Goal: Information Seeking & Learning: Learn about a topic

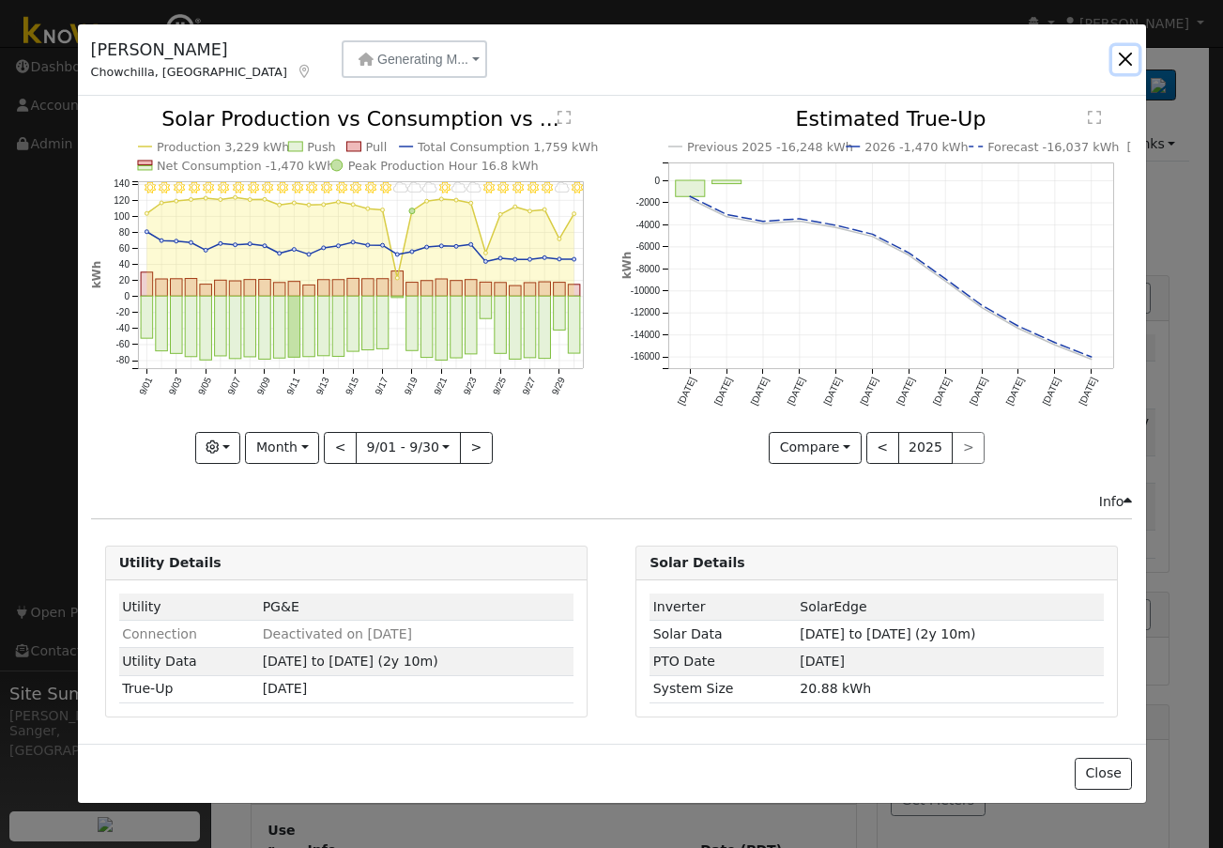
click at [1124, 59] on button "button" at bounding box center [1126, 59] width 26 height 26
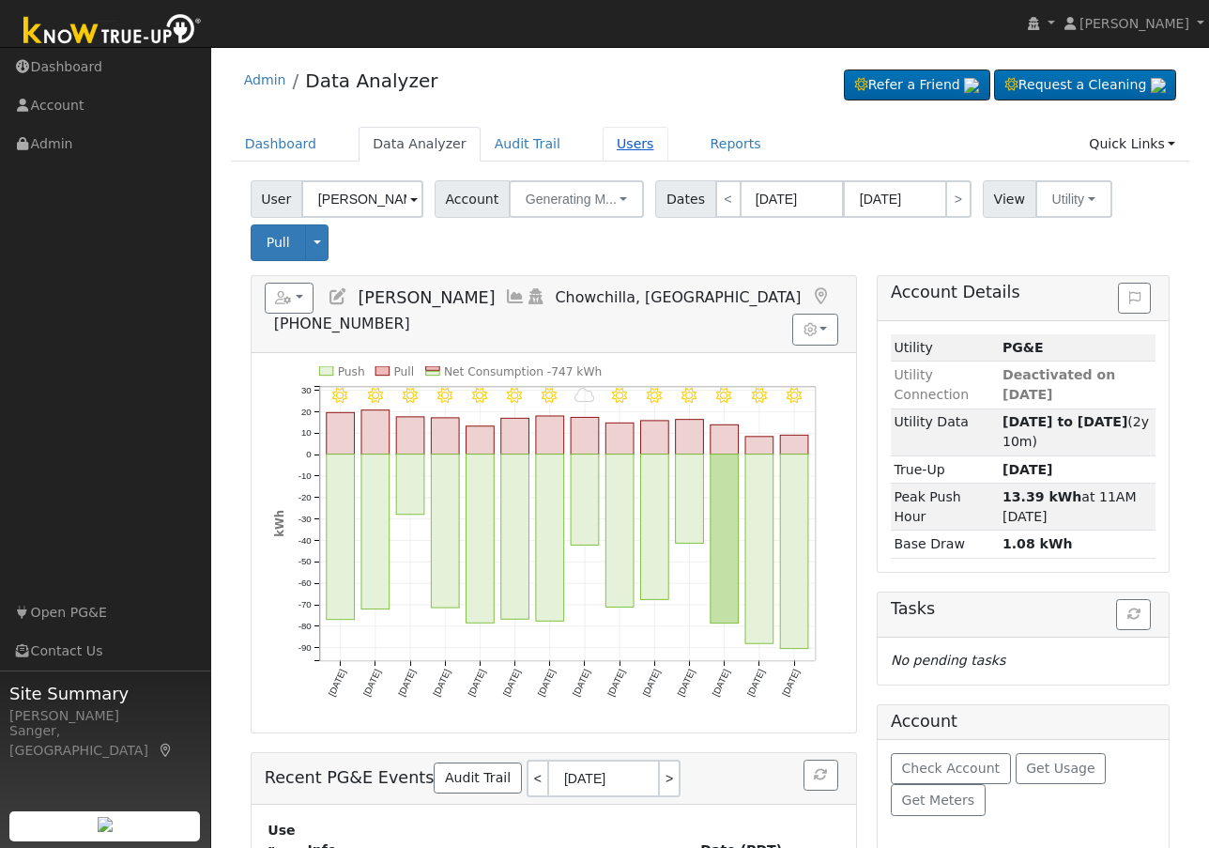
click at [603, 138] on link "Users" at bounding box center [636, 144] width 66 height 35
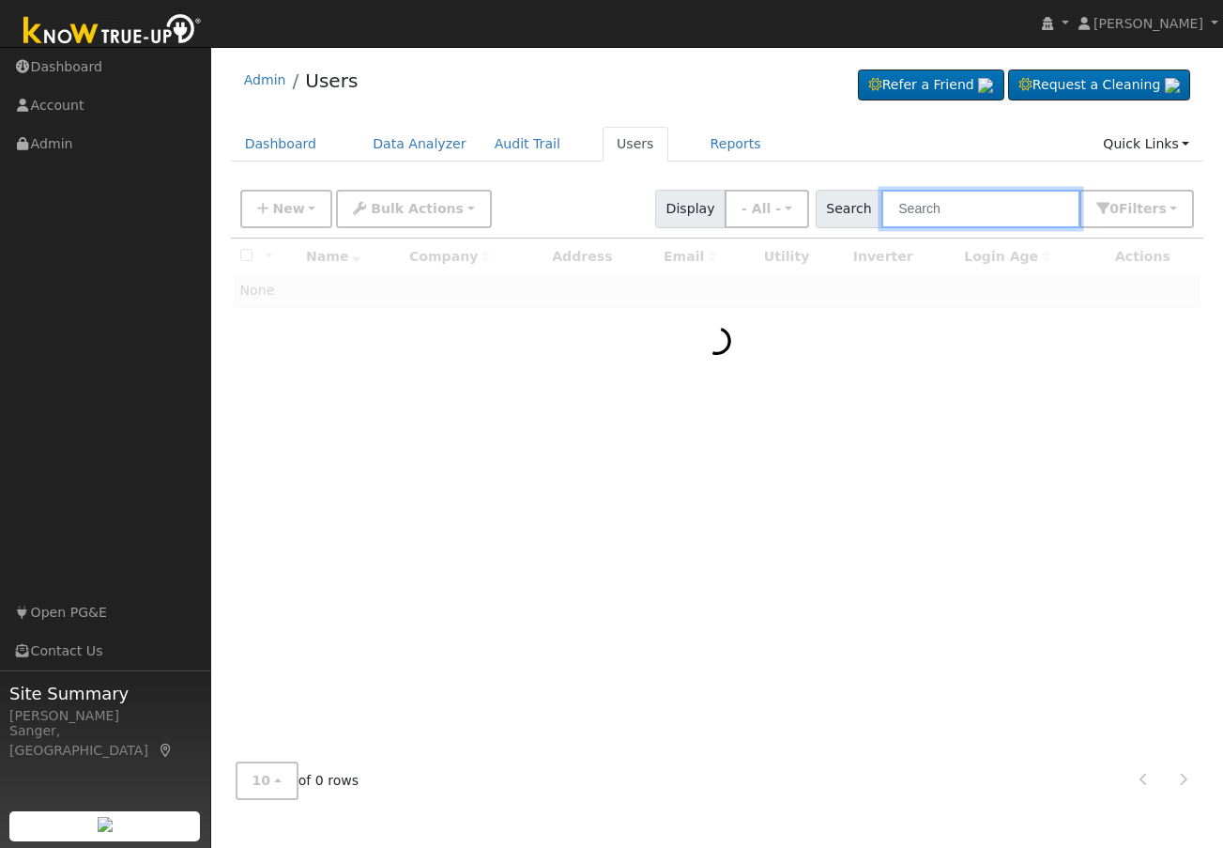
click at [953, 210] on input "text" at bounding box center [981, 209] width 199 height 38
paste input "[PERSON_NAME]"
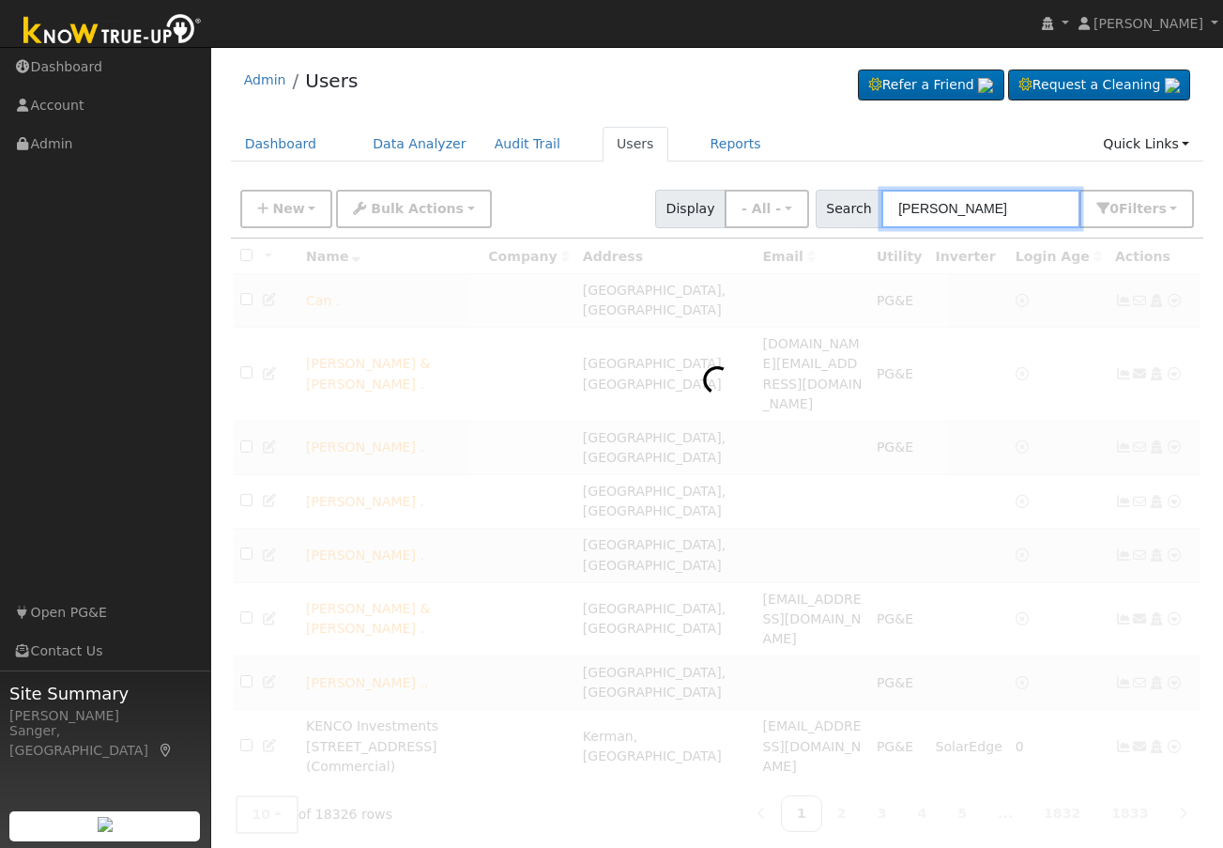
type input "Robert Manquero"
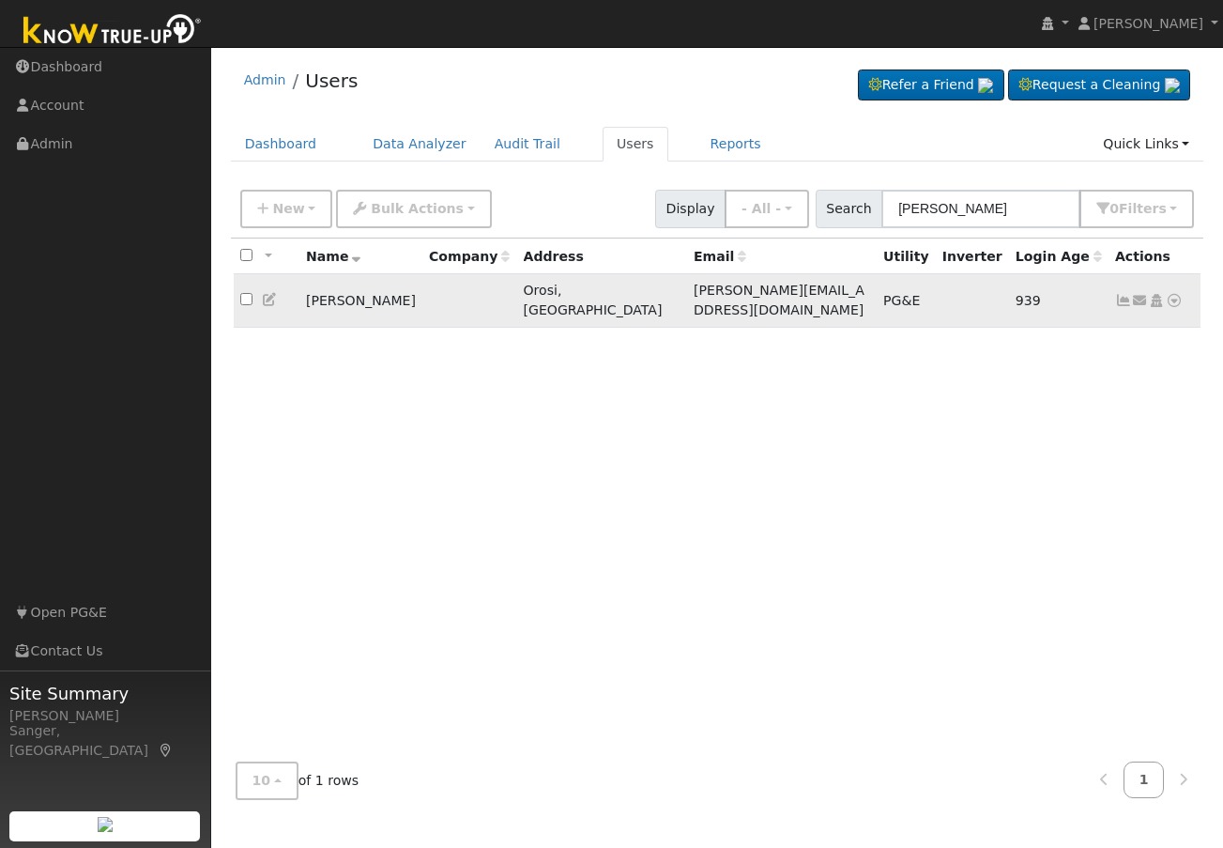
click at [1175, 294] on icon at bounding box center [1174, 300] width 17 height 13
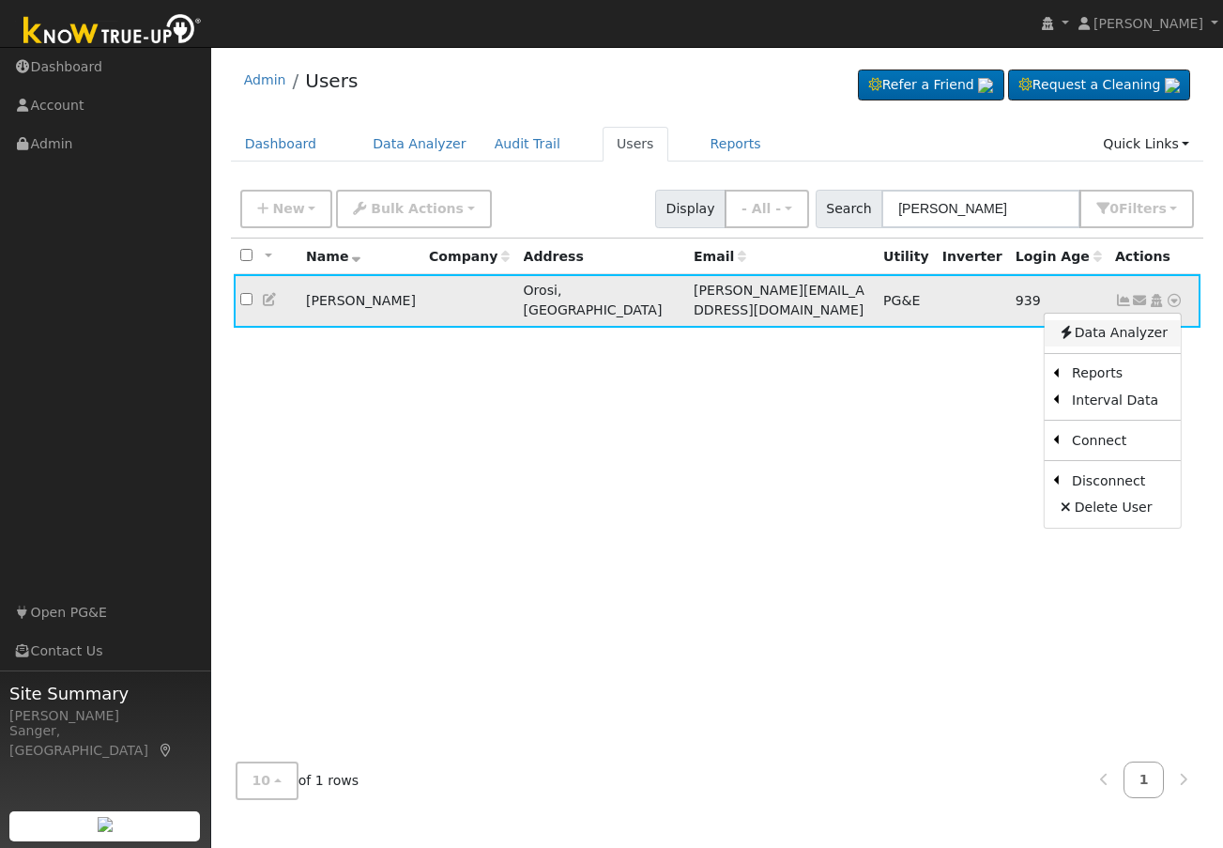
click at [1146, 323] on link "Data Analyzer" at bounding box center [1113, 333] width 136 height 26
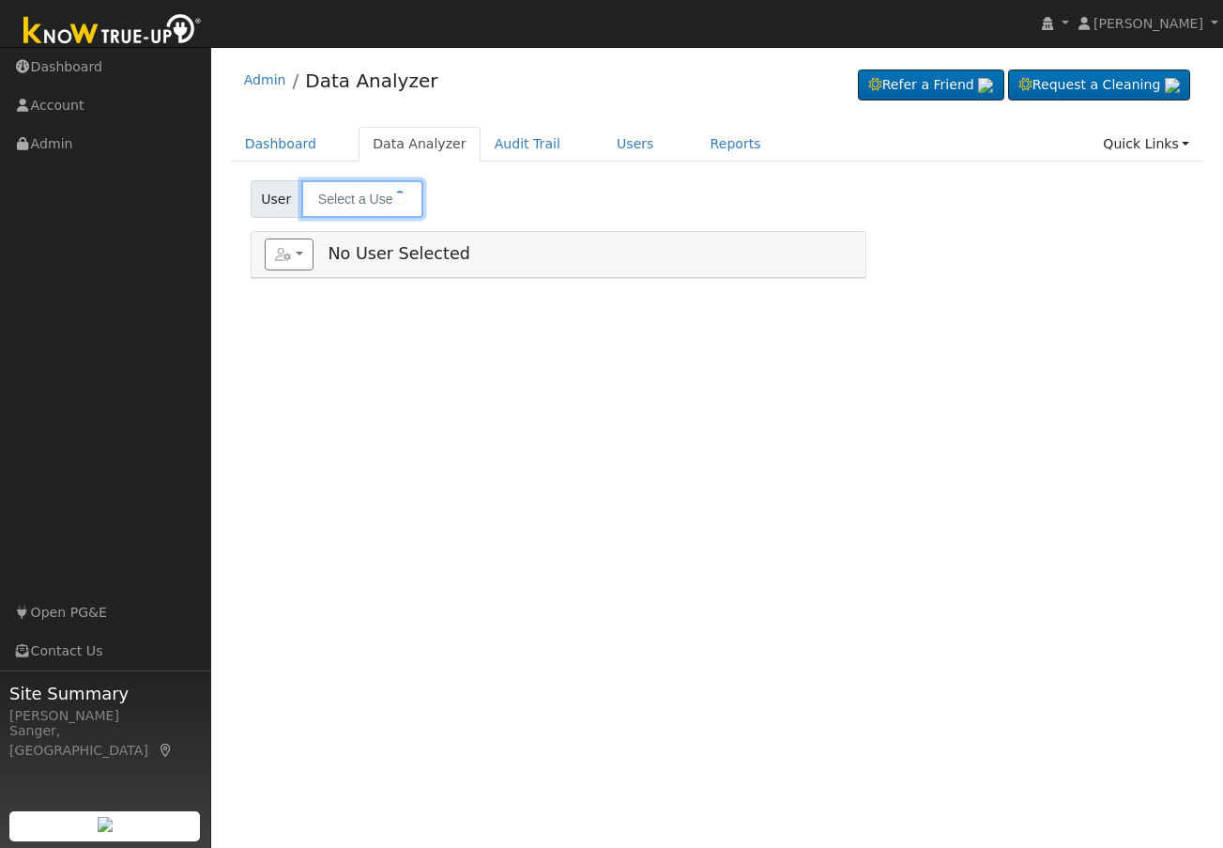
type input "Robert Manquero"
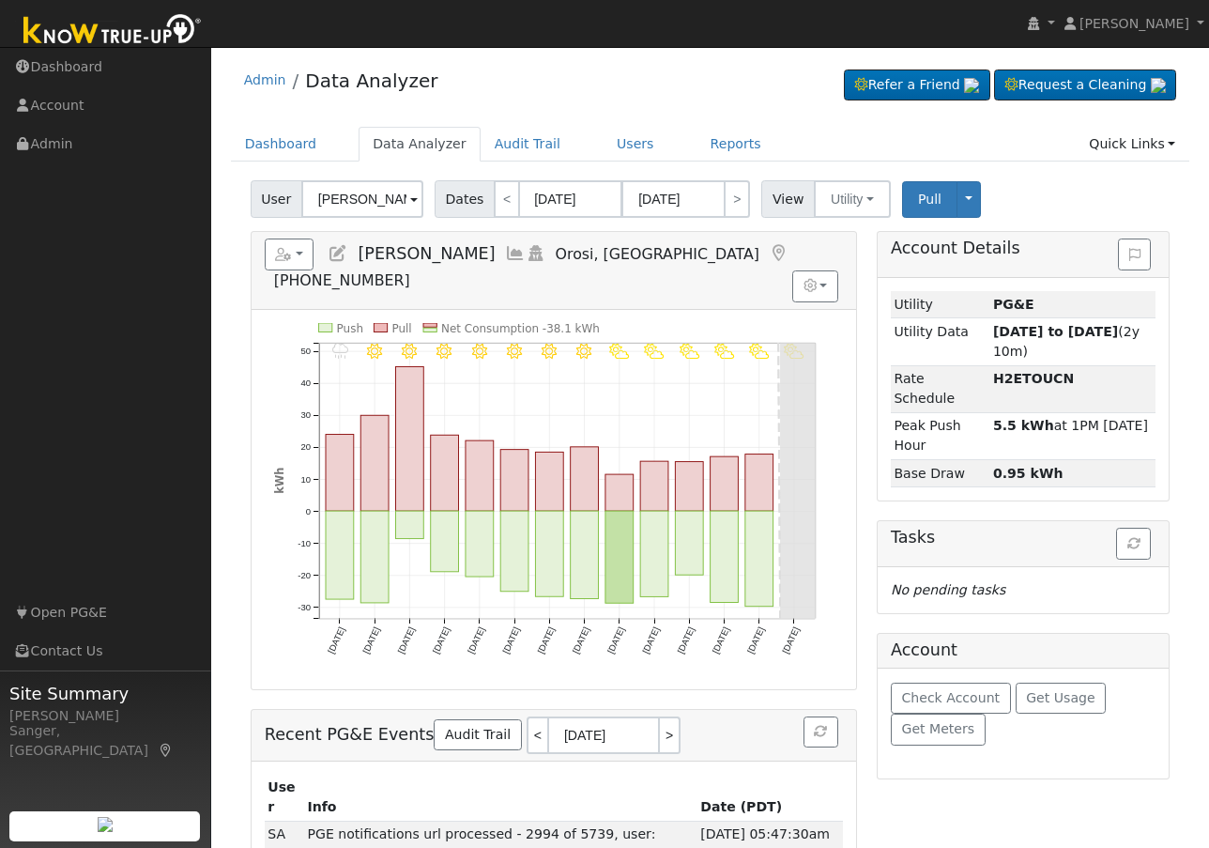
click at [505, 252] on icon at bounding box center [515, 253] width 21 height 17
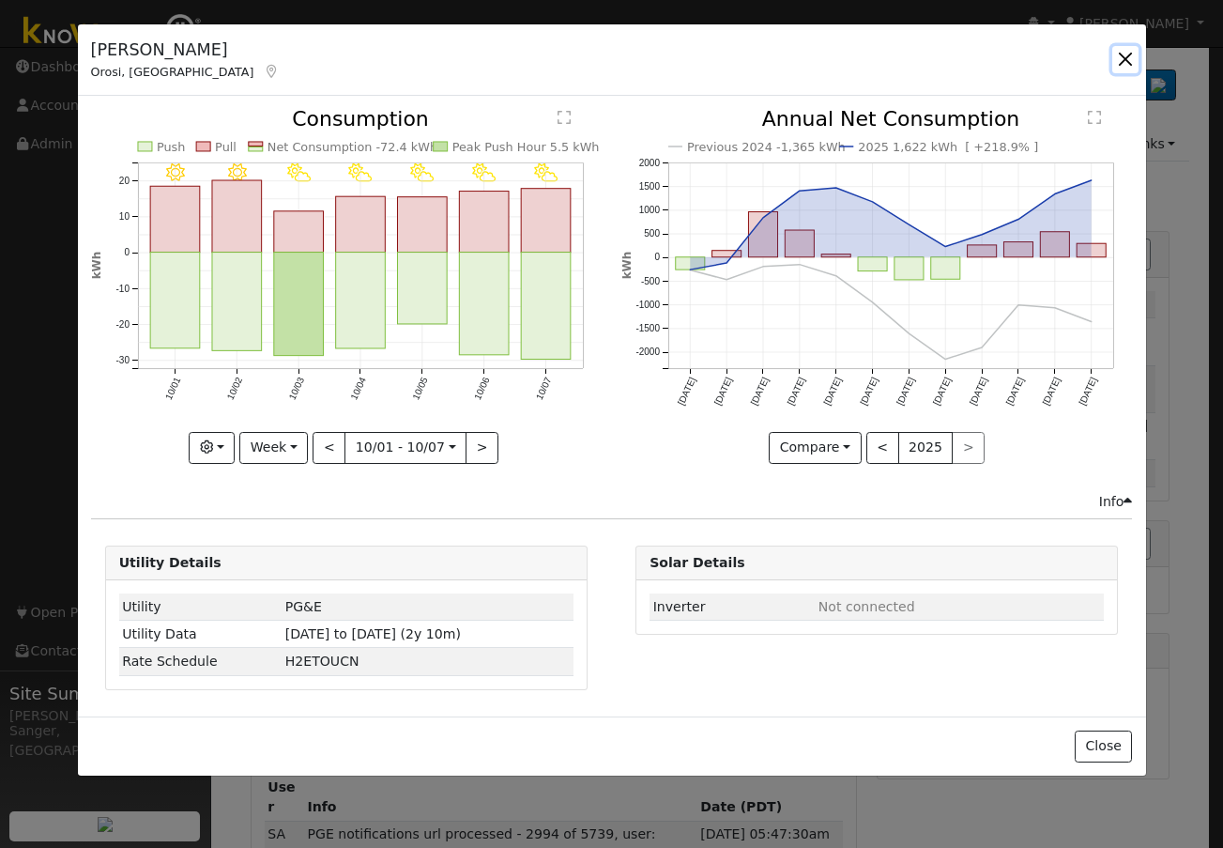
click at [1124, 53] on button "button" at bounding box center [1126, 59] width 26 height 26
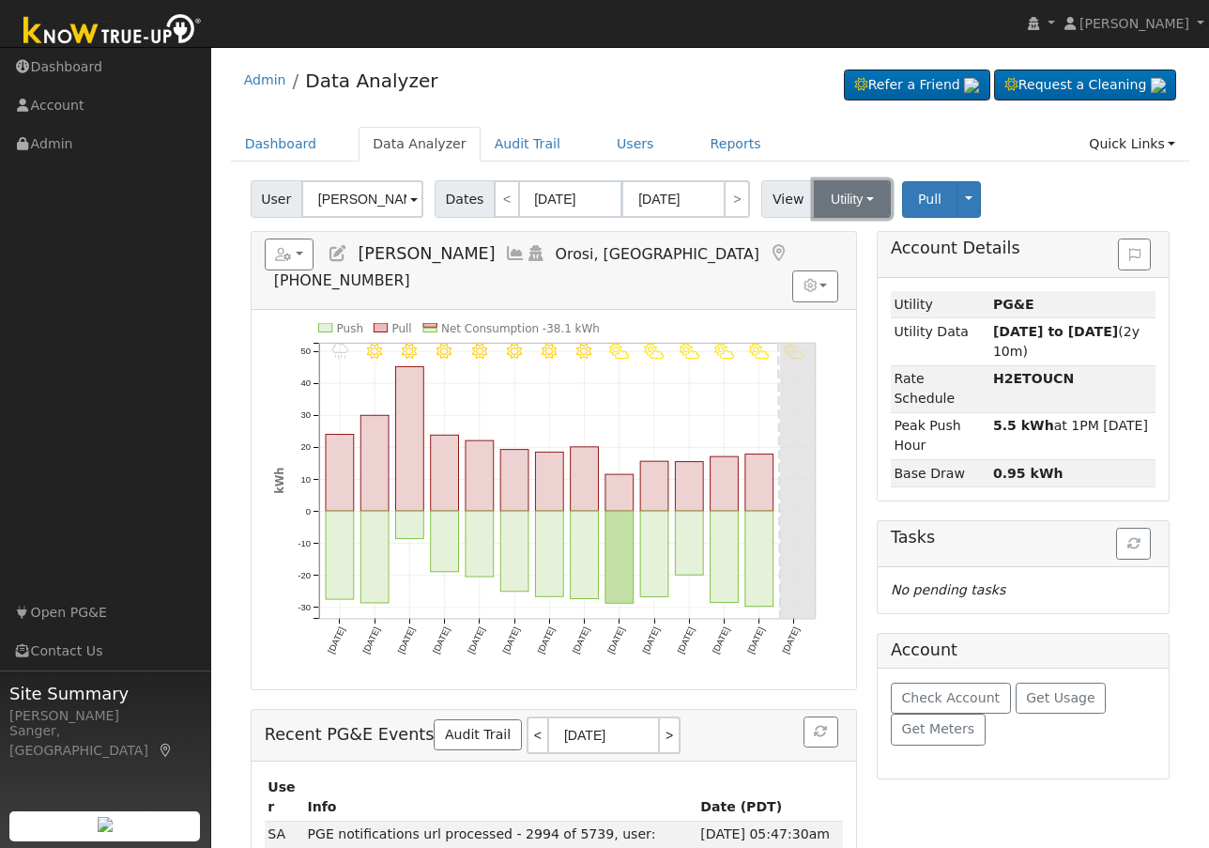
click at [827, 192] on button "Utility" at bounding box center [852, 199] width 77 height 38
click at [819, 141] on ul "Dashboard Data Analyzer Audit Trail Users Reports Quick Links Quick Add Quick C…" at bounding box center [711, 144] width 960 height 35
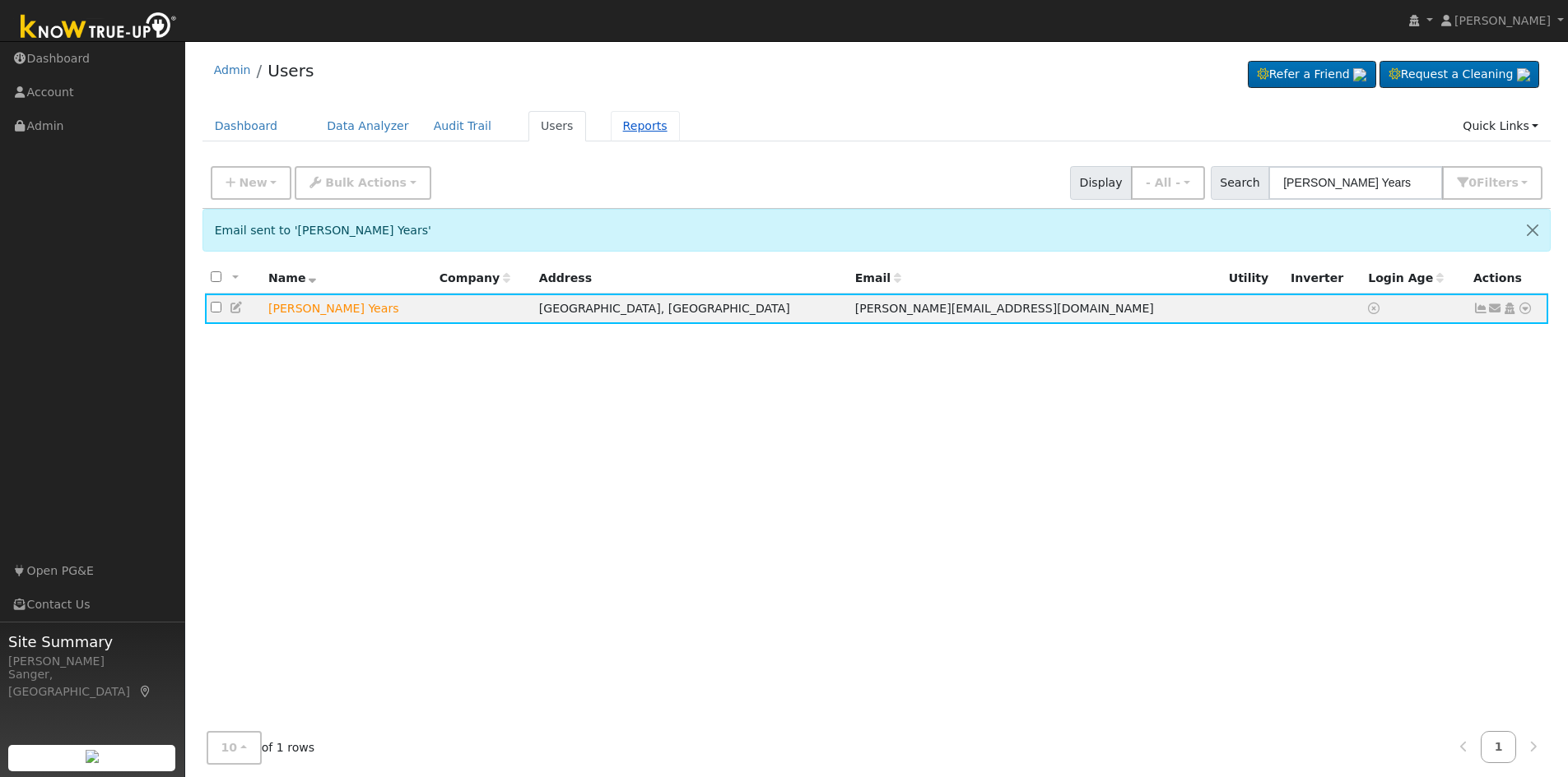
click at [613, 134] on link "Reports" at bounding box center [645, 126] width 69 height 31
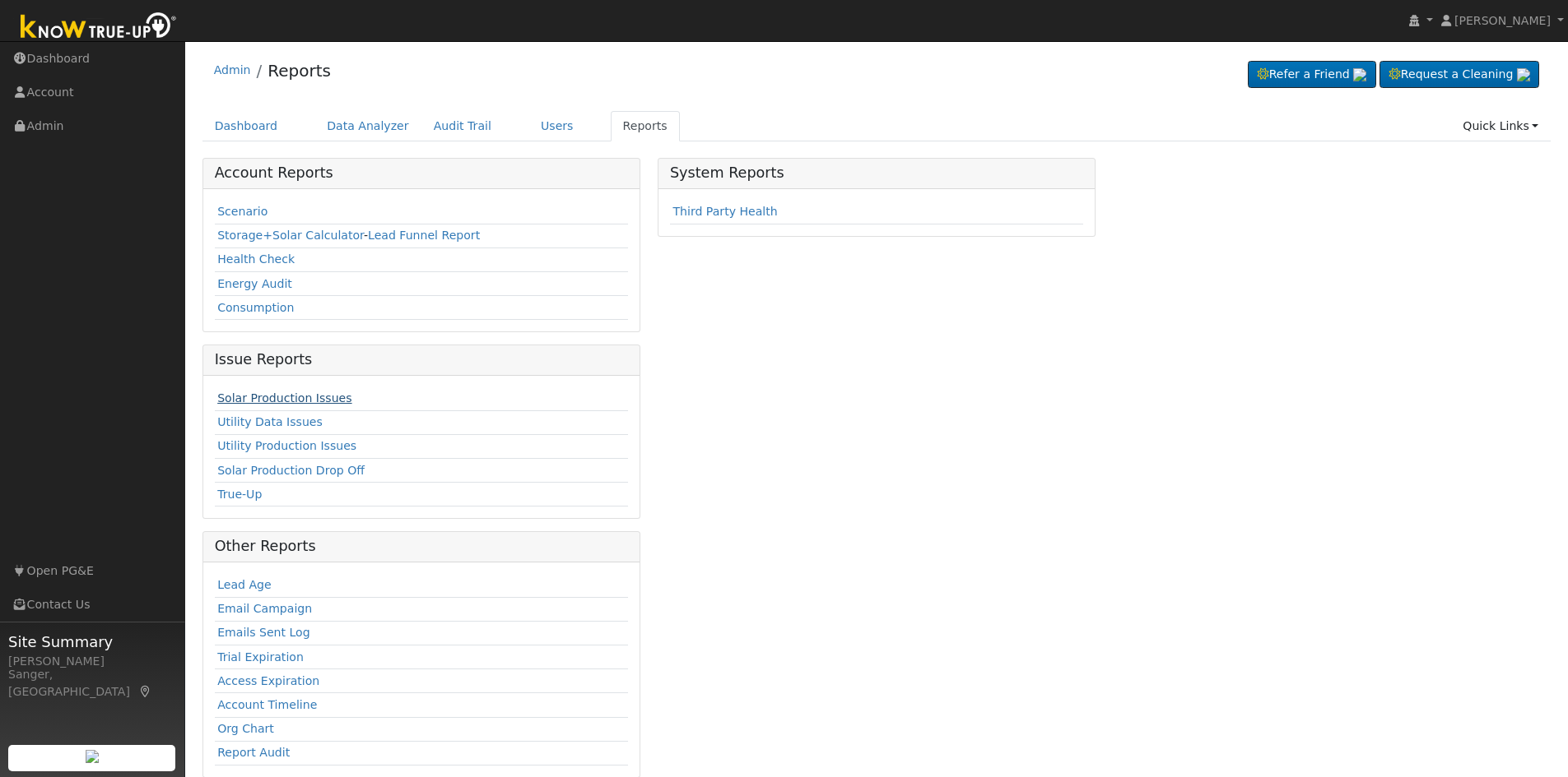
click at [254, 399] on link "Solar Production Issues" at bounding box center [284, 398] width 134 height 13
click at [301, 404] on link "Solar Production Issues" at bounding box center [284, 398] width 134 height 13
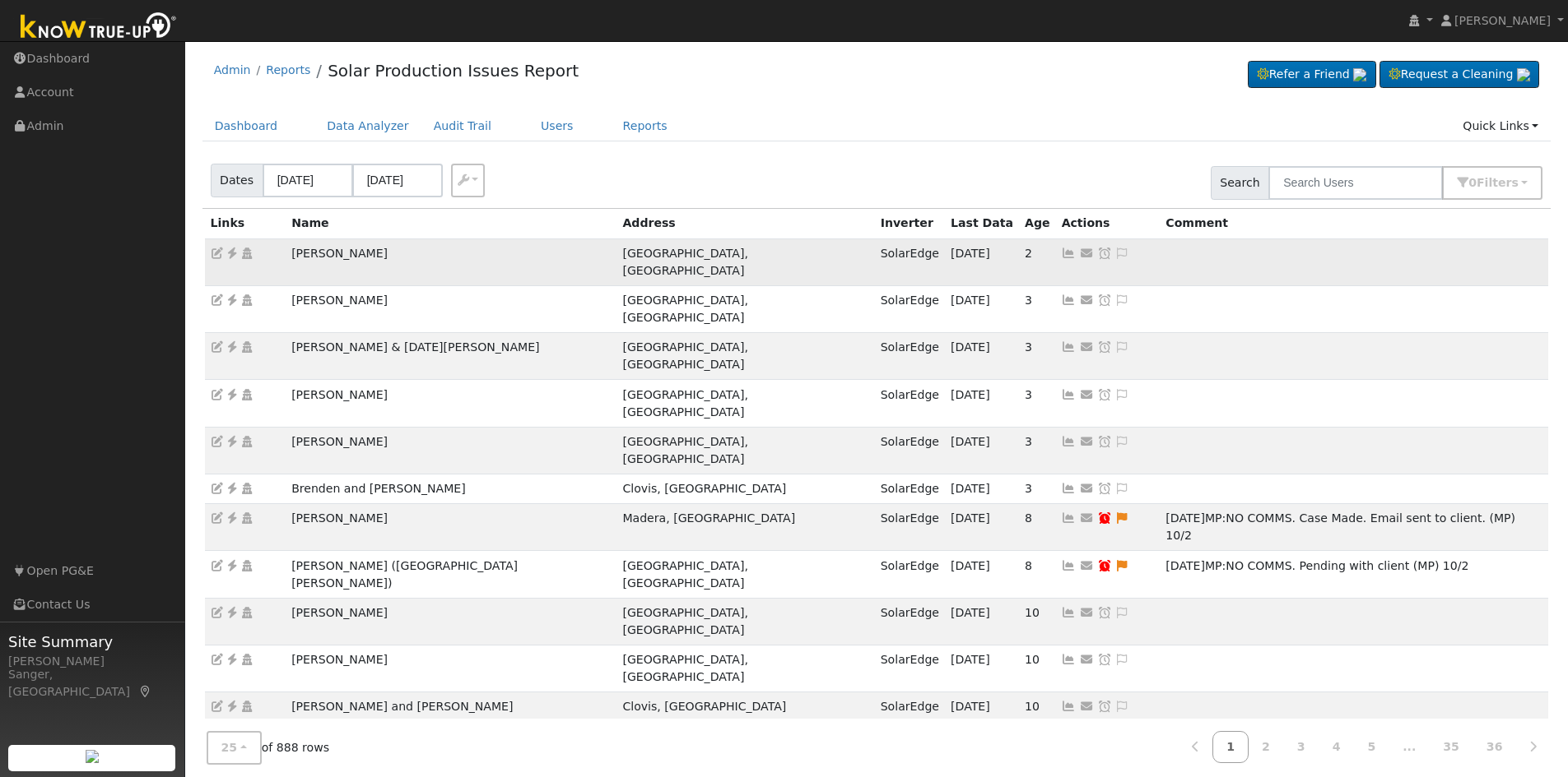
click at [1061, 257] on icon at bounding box center [1068, 253] width 15 height 11
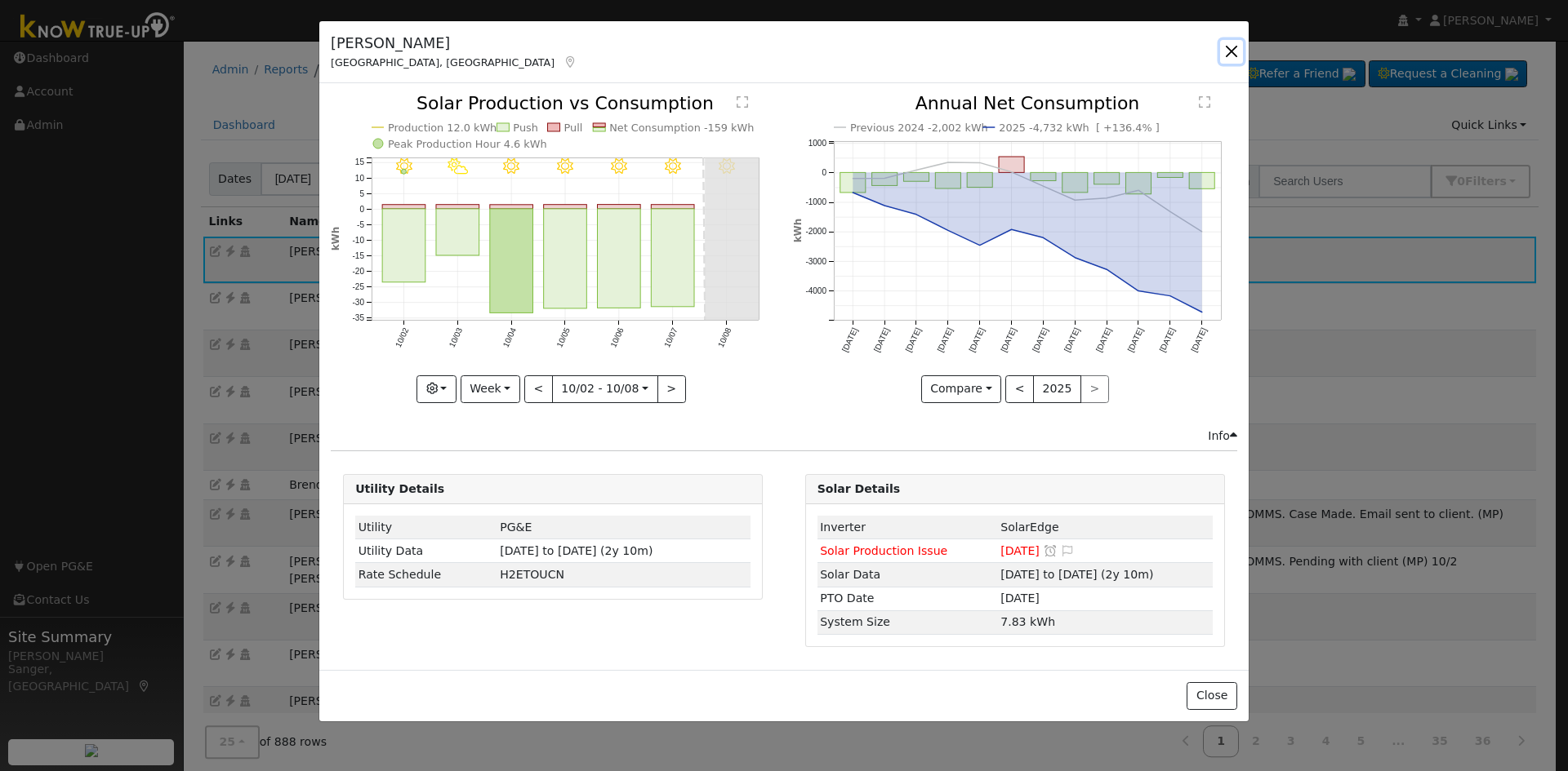
click at [1228, 49] on button "button" at bounding box center [1231, 51] width 23 height 23
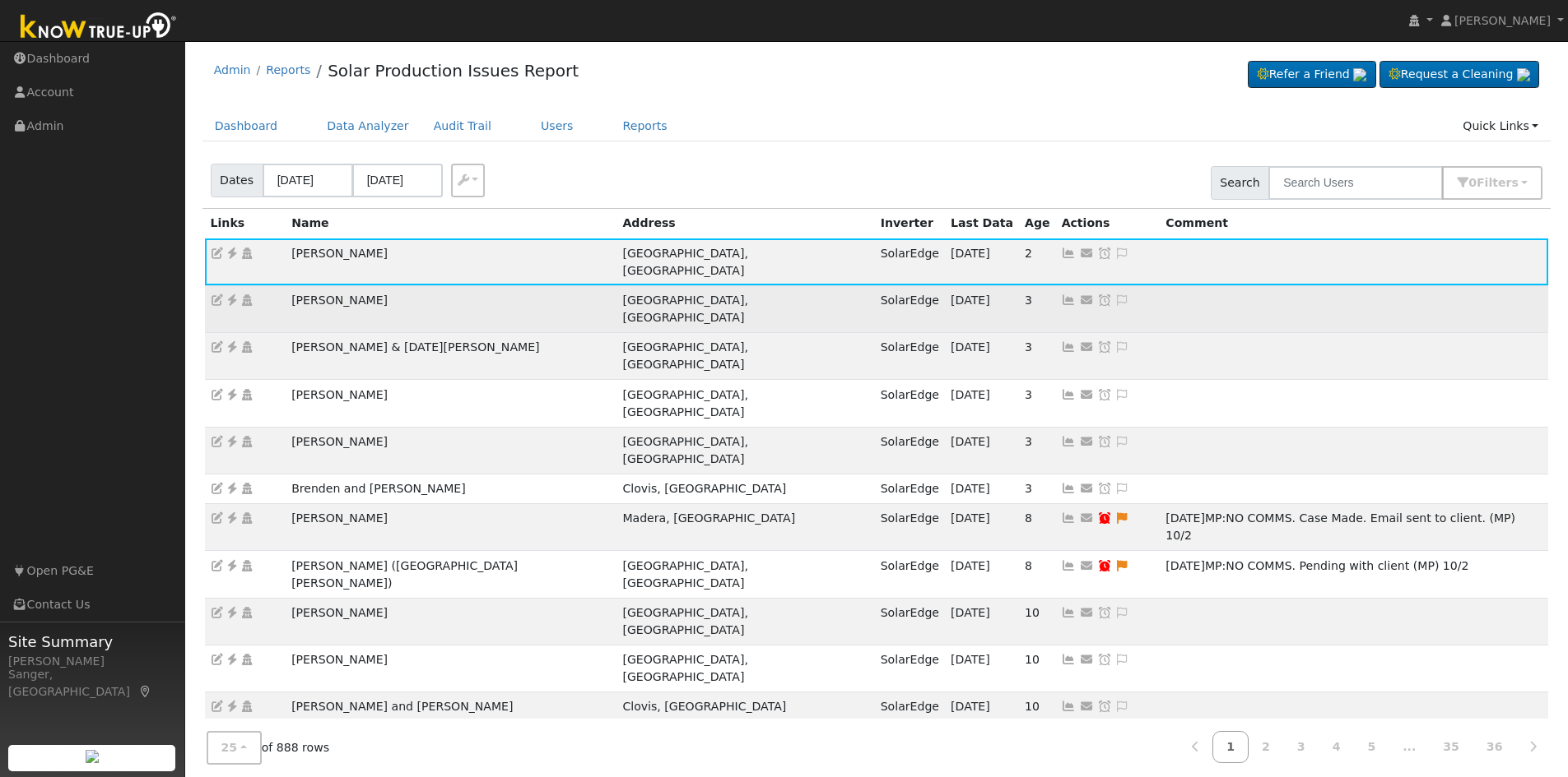
click at [1061, 294] on icon at bounding box center [1068, 300] width 15 height 11
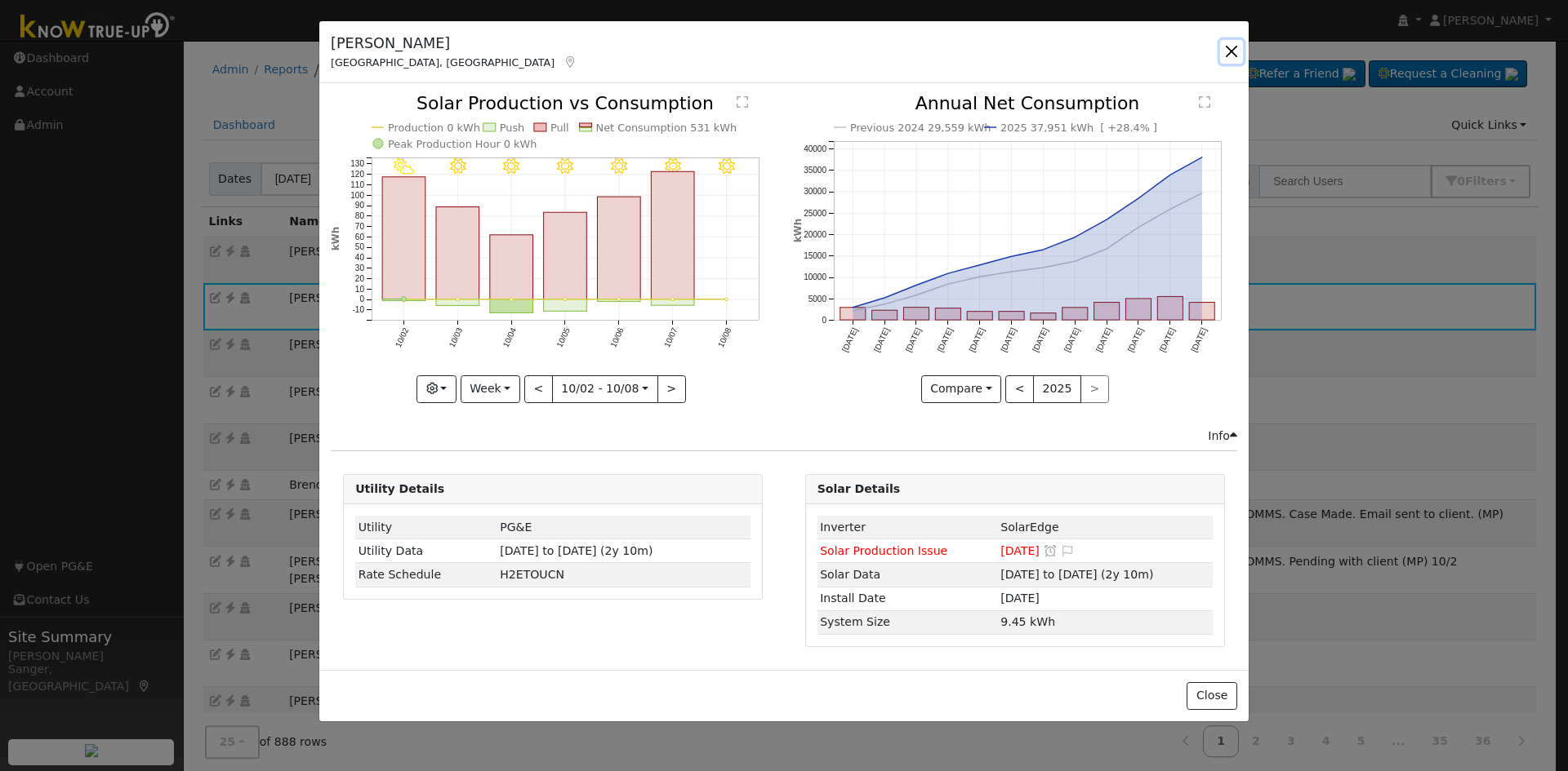
drag, startPoint x: 1230, startPoint y: 54, endPoint x: 1164, endPoint y: 90, distance: 75.2
click at [1229, 56] on button "button" at bounding box center [1231, 51] width 23 height 23
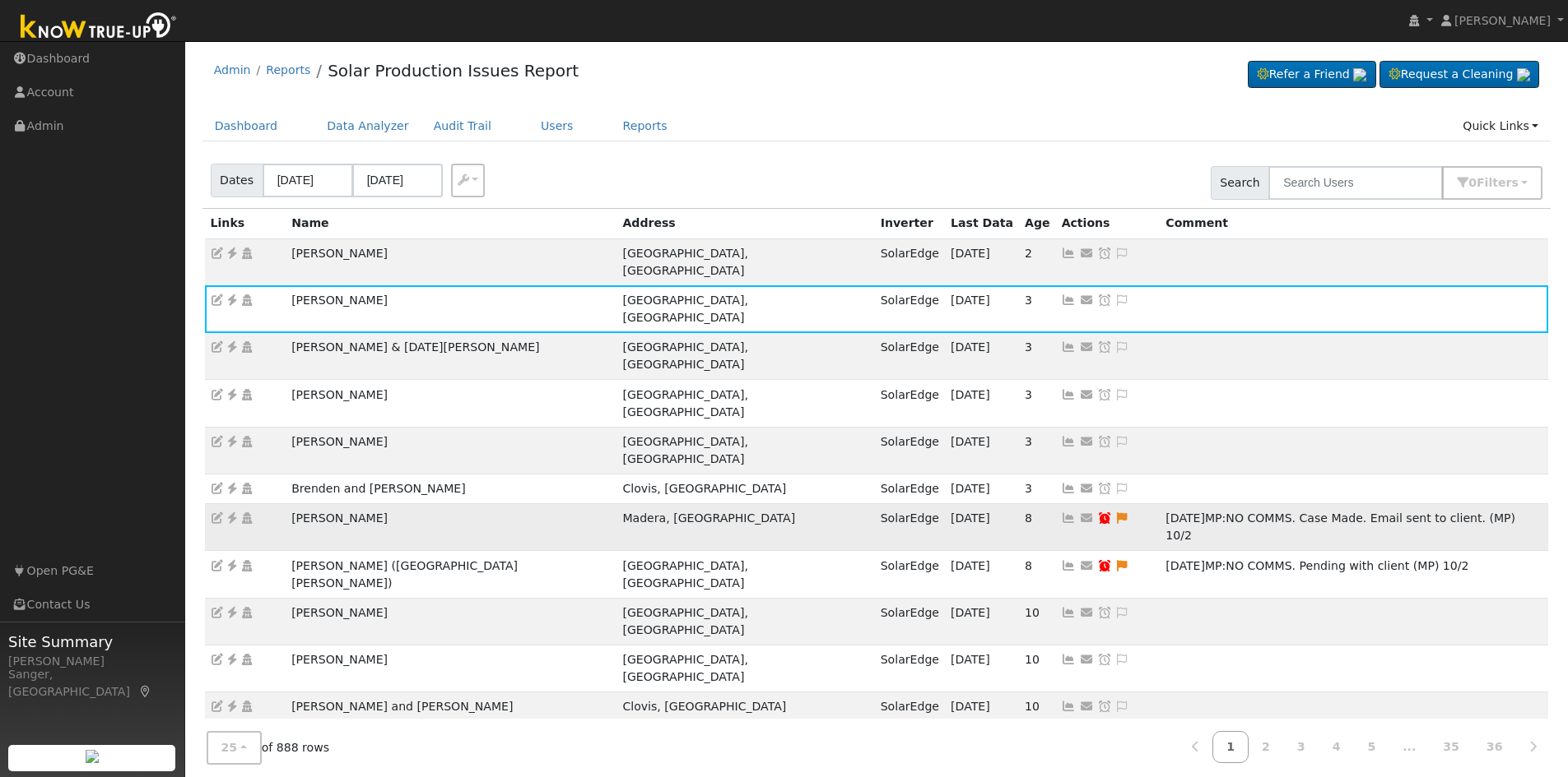
click at [1061, 512] on icon at bounding box center [1068, 518] width 15 height 11
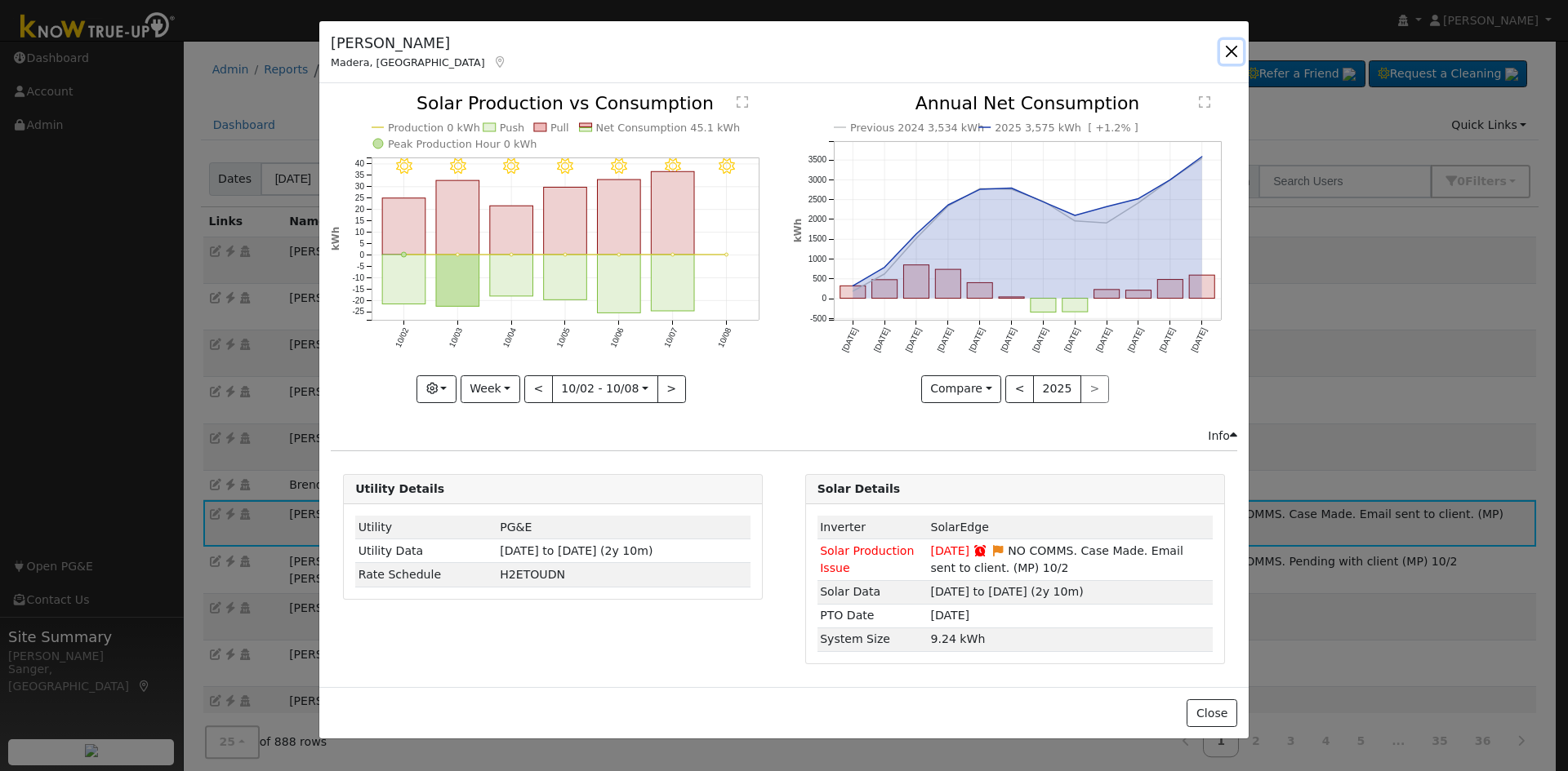
click at [1231, 52] on button "button" at bounding box center [1231, 51] width 23 height 23
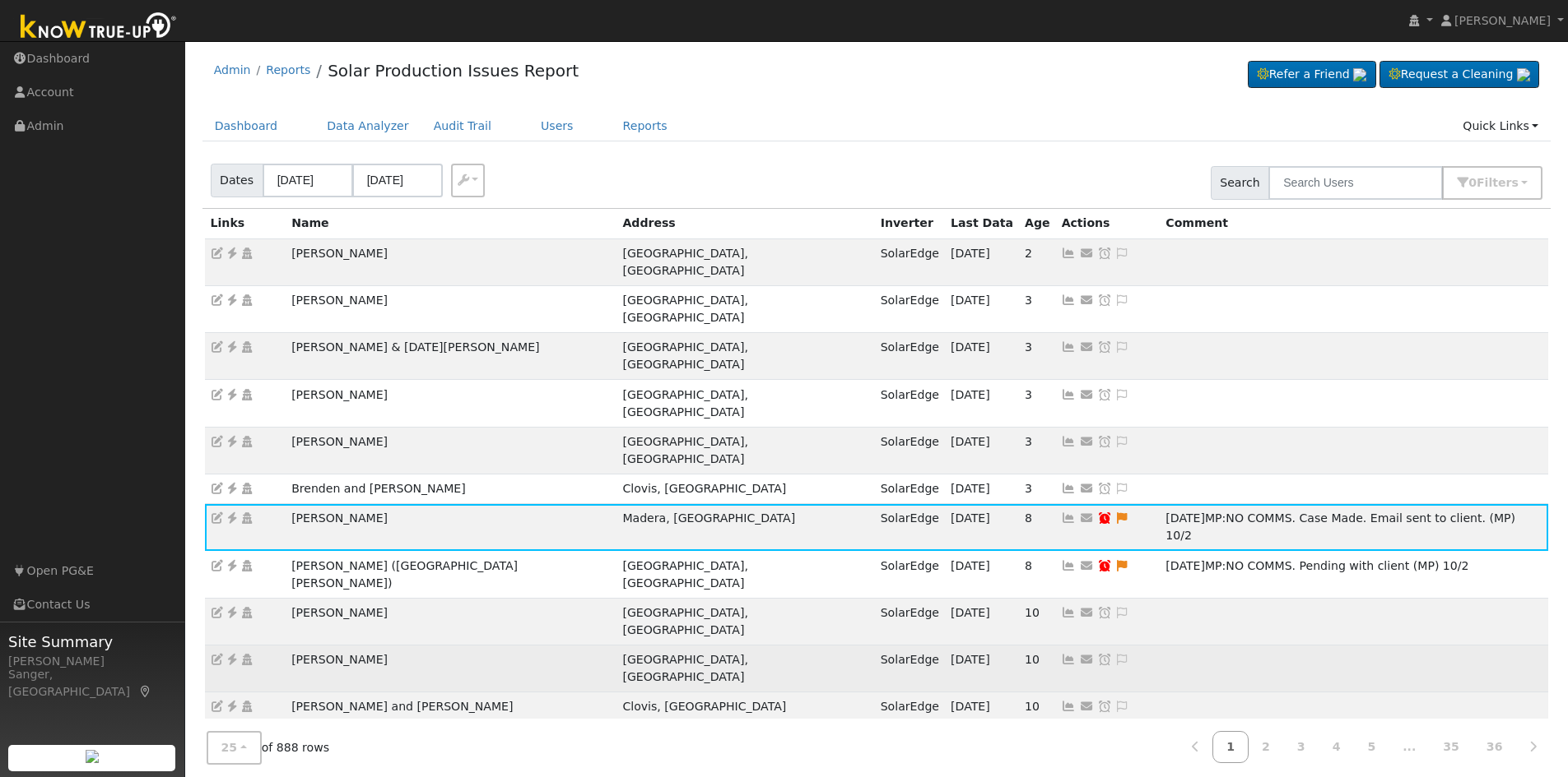
click at [1061, 653] on icon at bounding box center [1068, 659] width 15 height 11
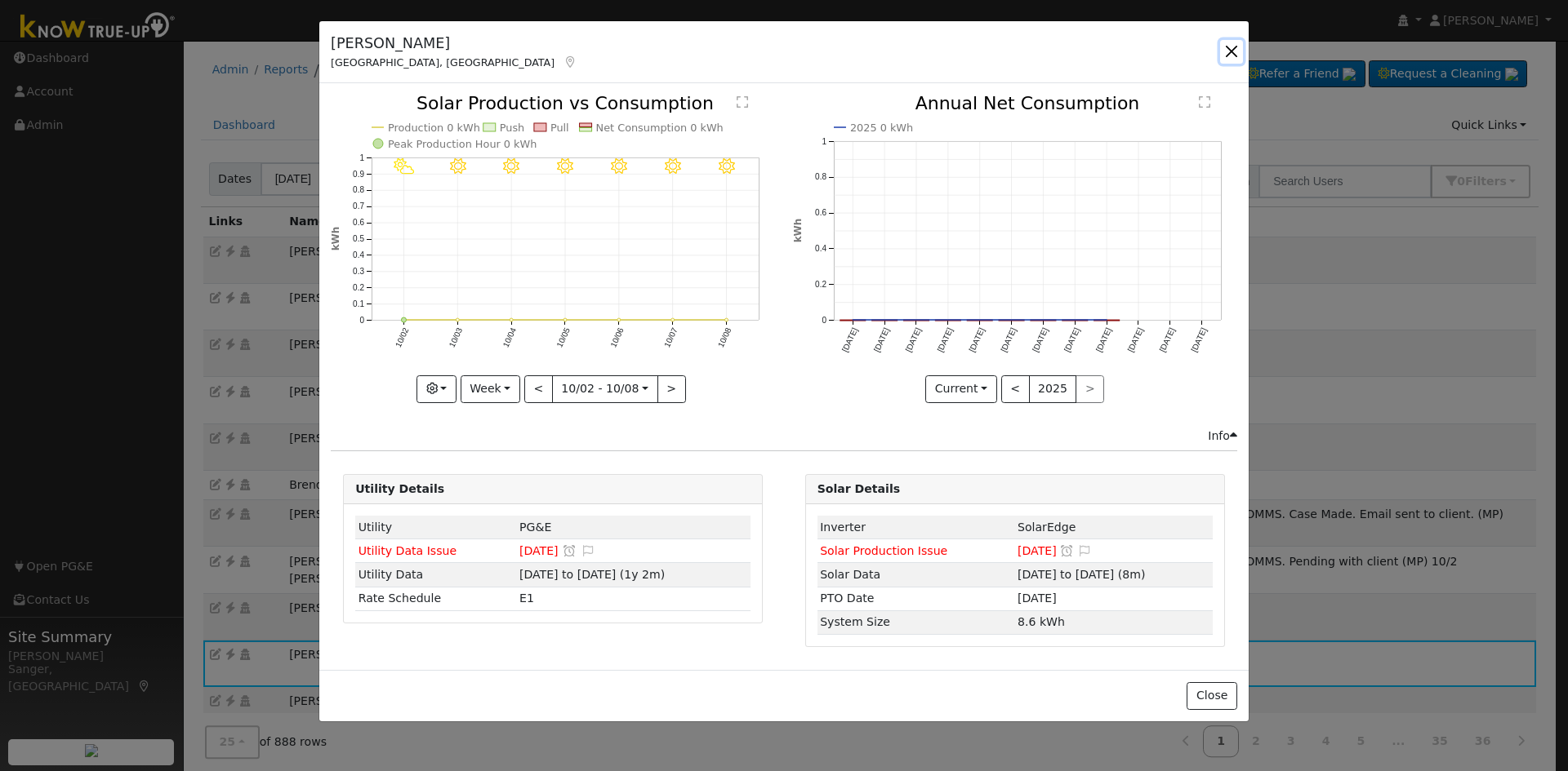
click at [1224, 49] on button "button" at bounding box center [1231, 51] width 23 height 23
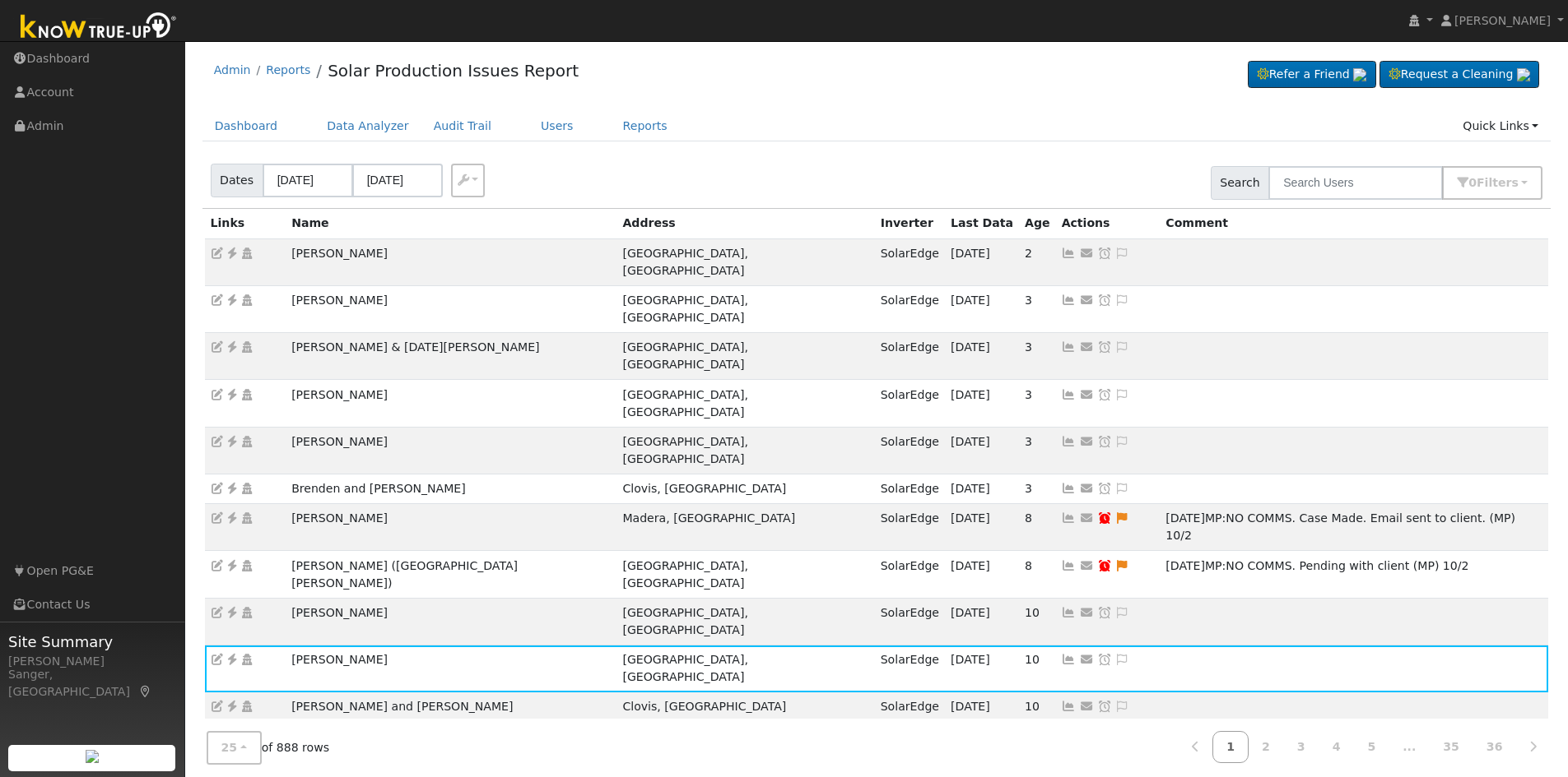
click at [1061, 761] on icon at bounding box center [1068, 766] width 15 height 11
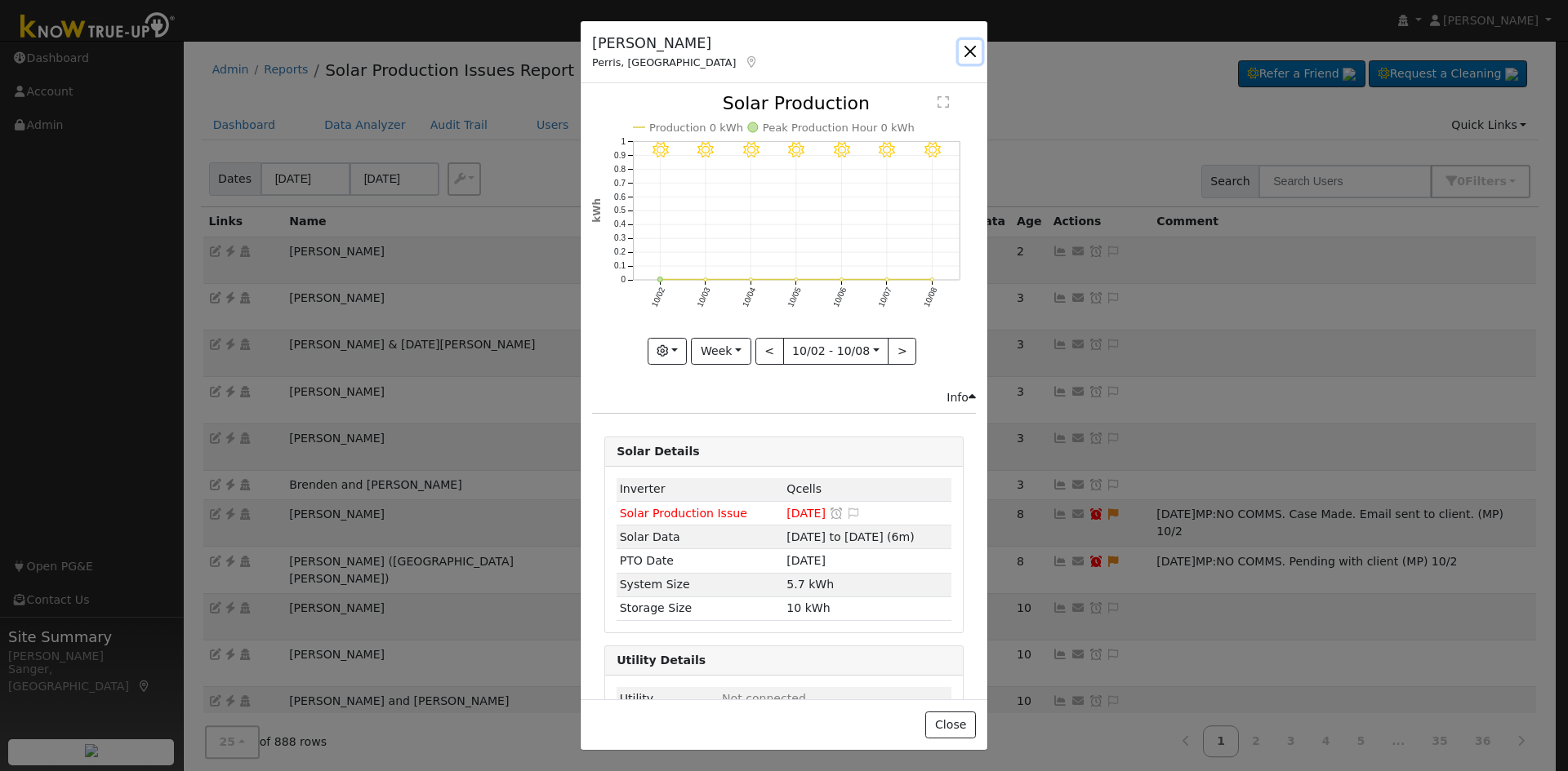
click at [970, 47] on button "button" at bounding box center [970, 51] width 23 height 23
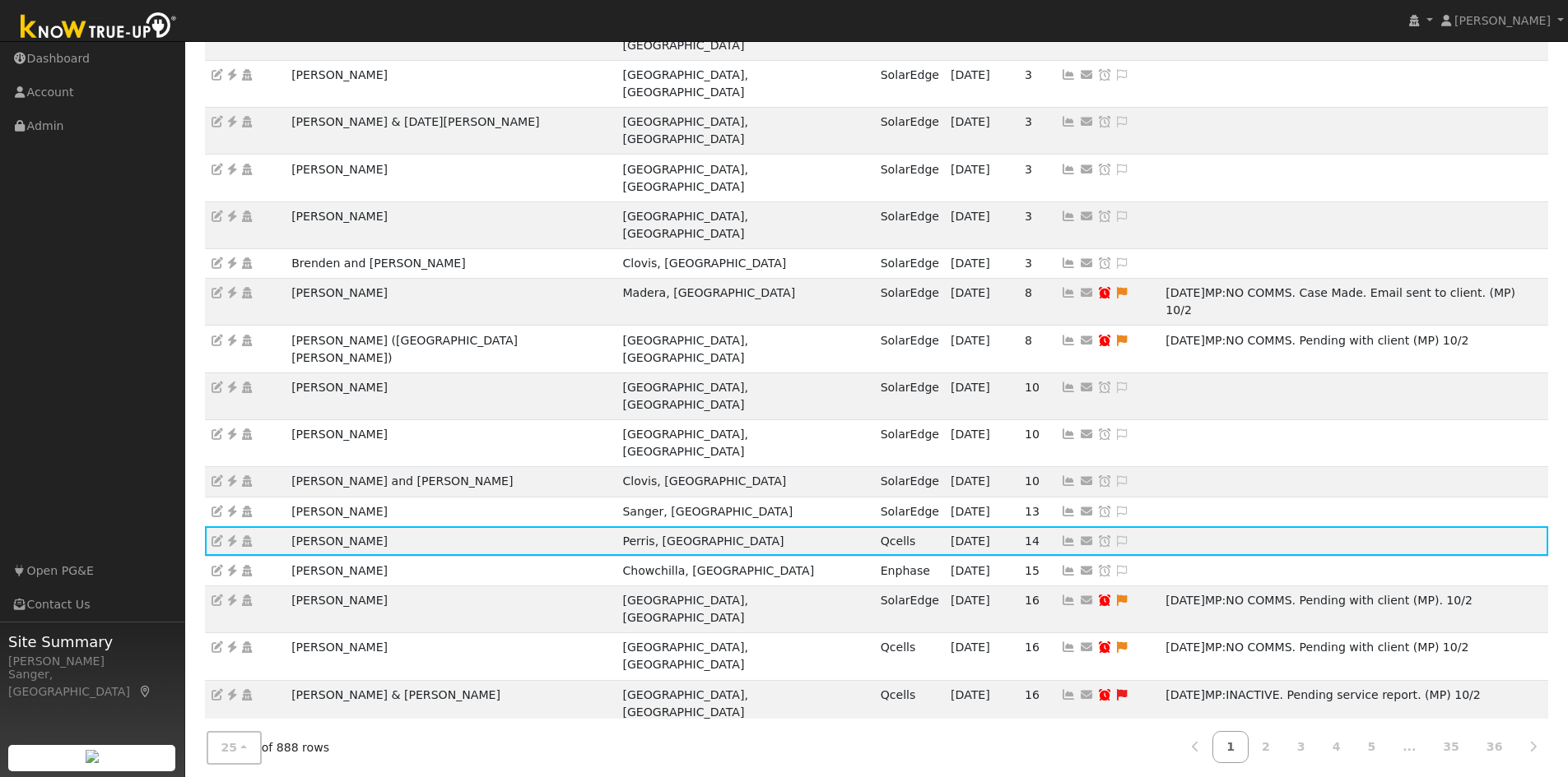
scroll to position [247, 0]
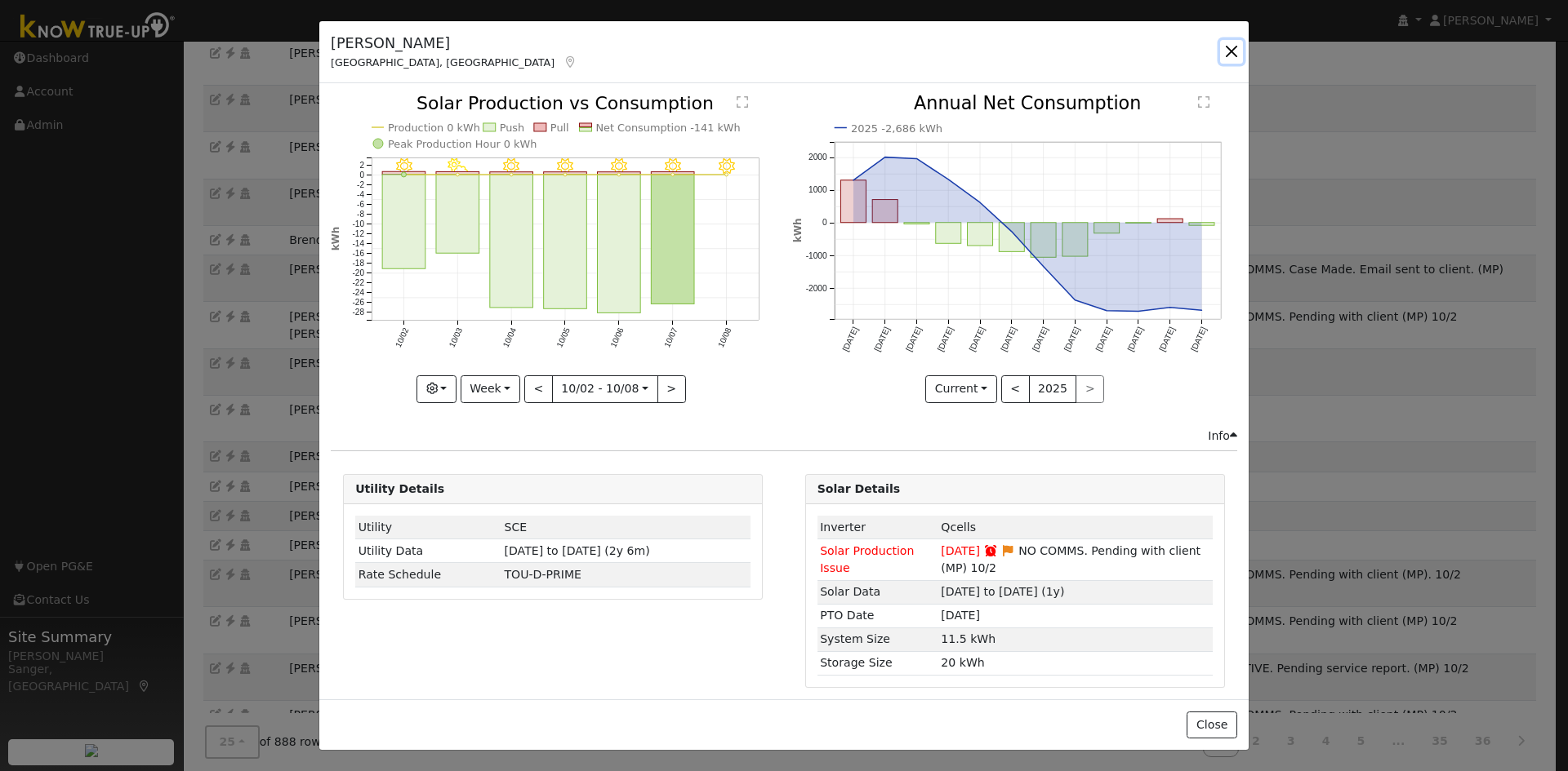
click at [1230, 47] on button "button" at bounding box center [1231, 51] width 23 height 23
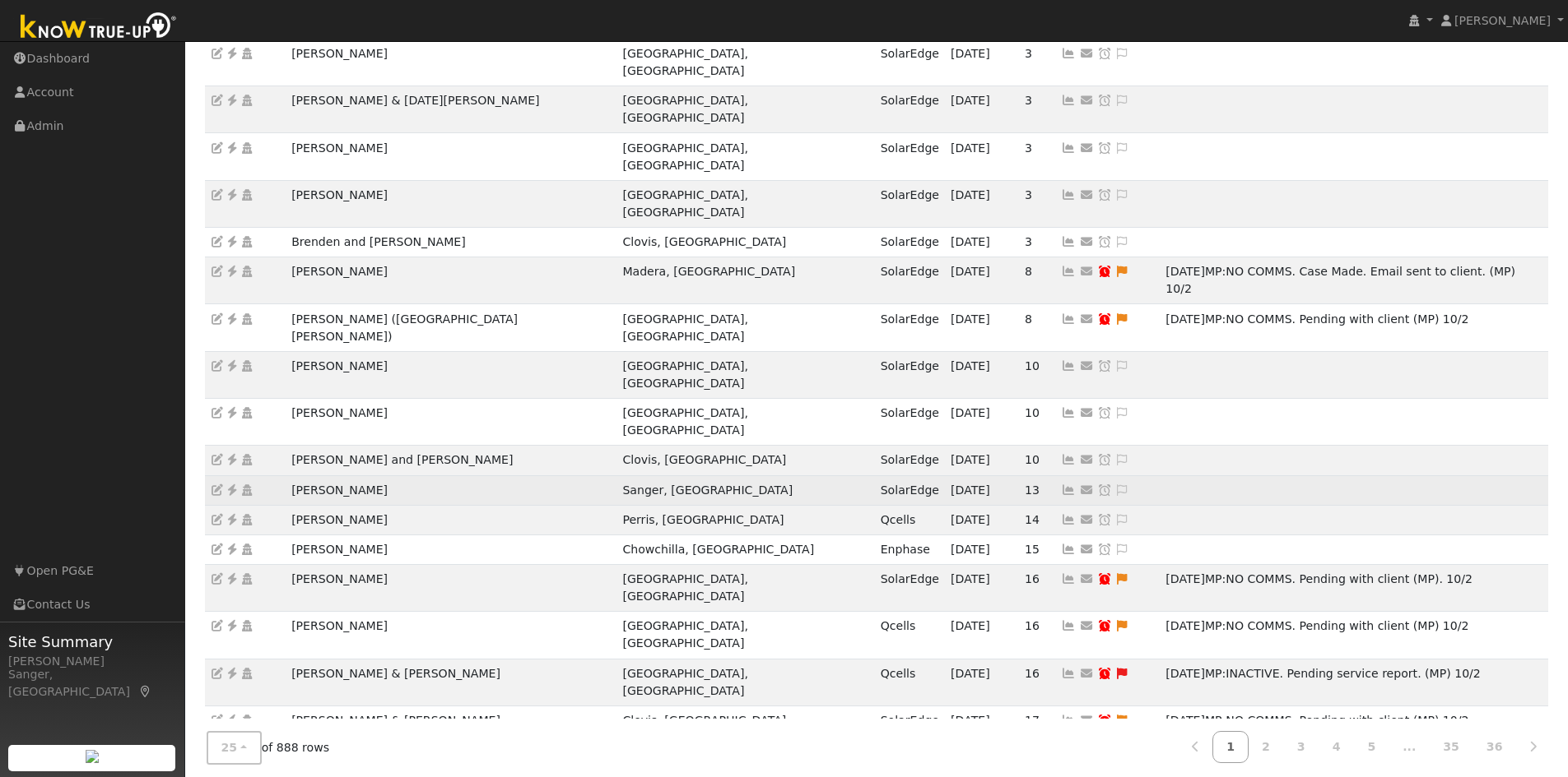
scroll to position [0, 0]
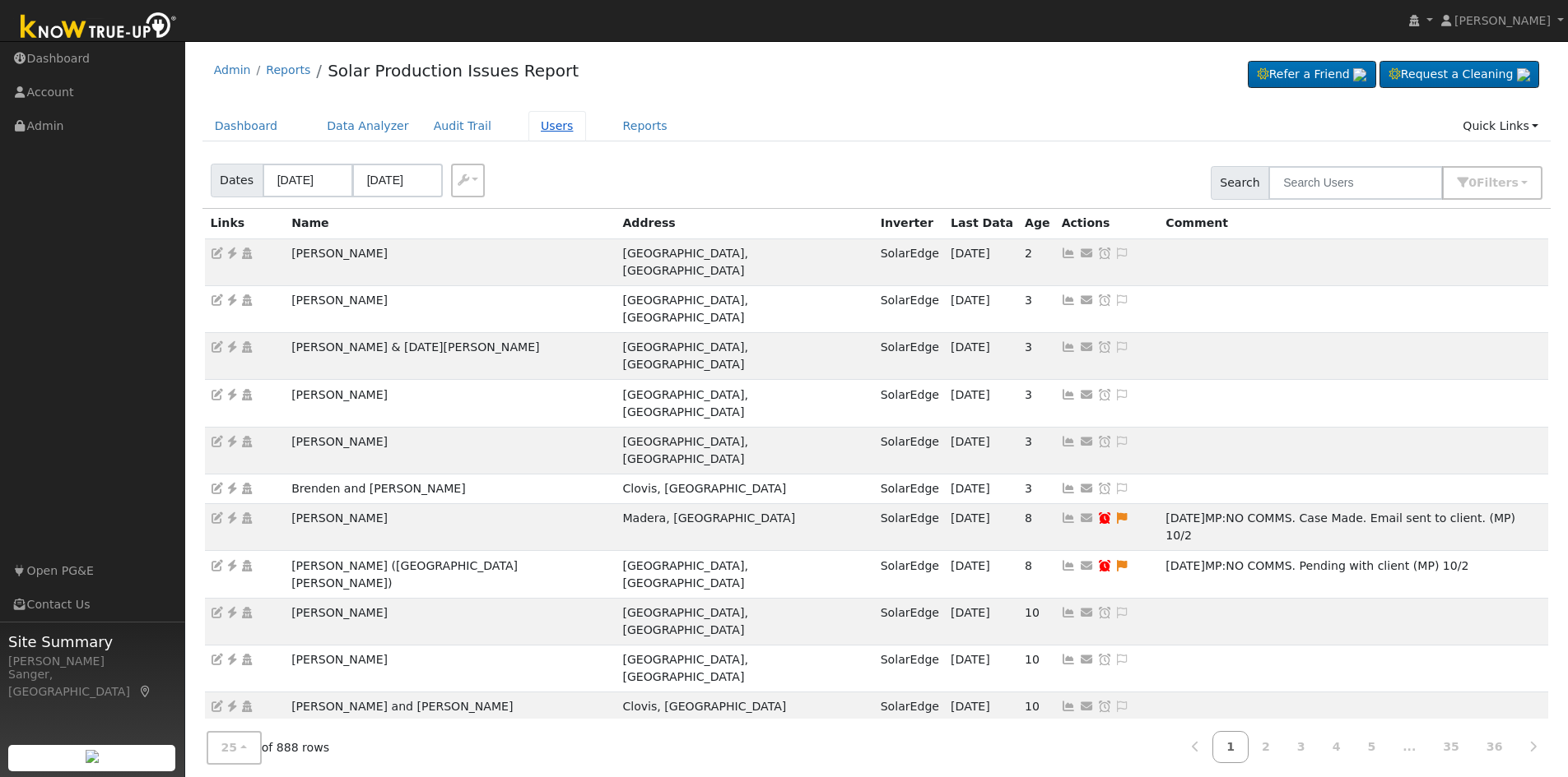
click at [529, 132] on link "Users" at bounding box center [557, 126] width 58 height 31
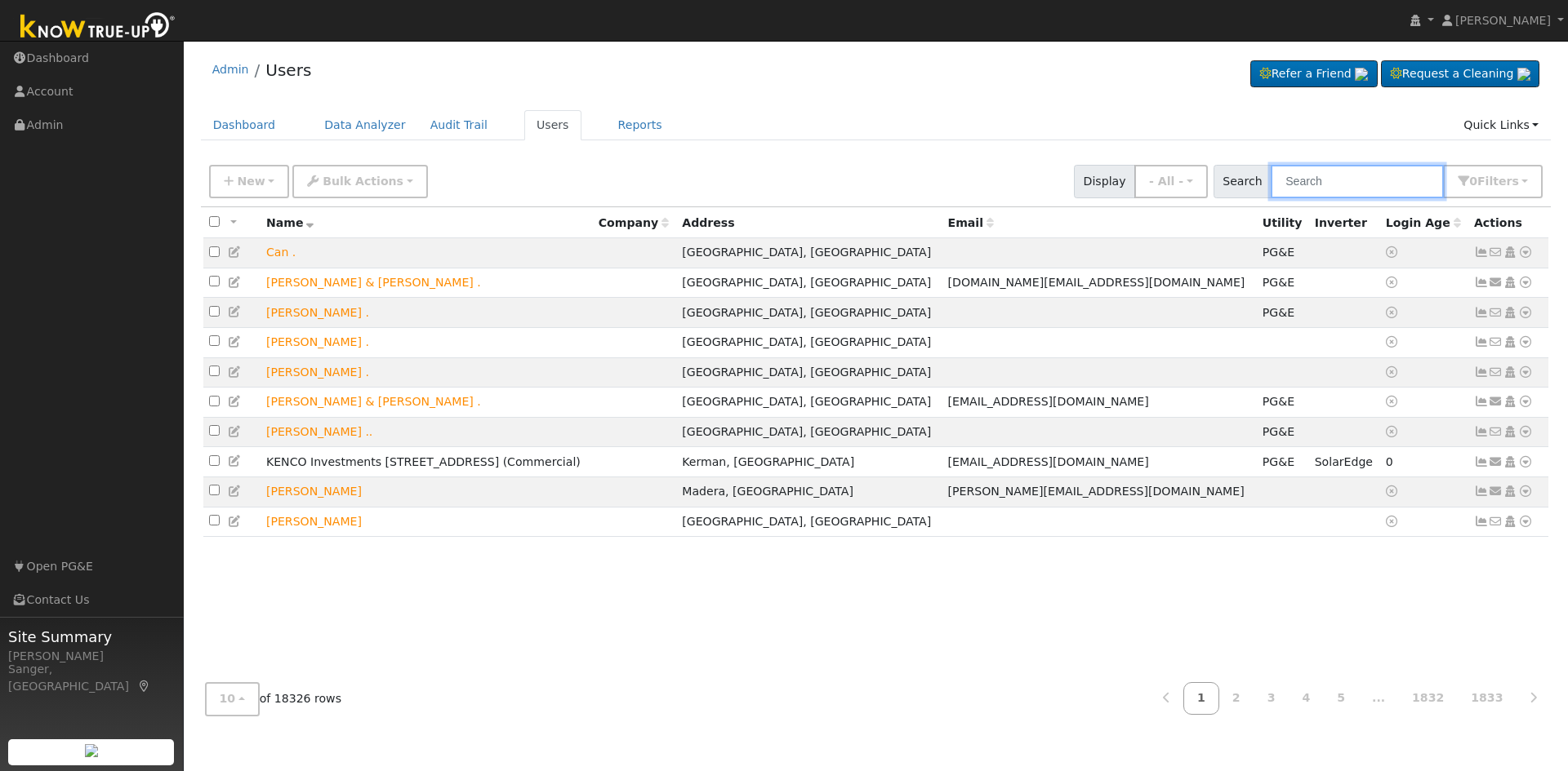
click at [1332, 174] on input "text" at bounding box center [1357, 182] width 173 height 33
paste input "[PERSON_NAME]"
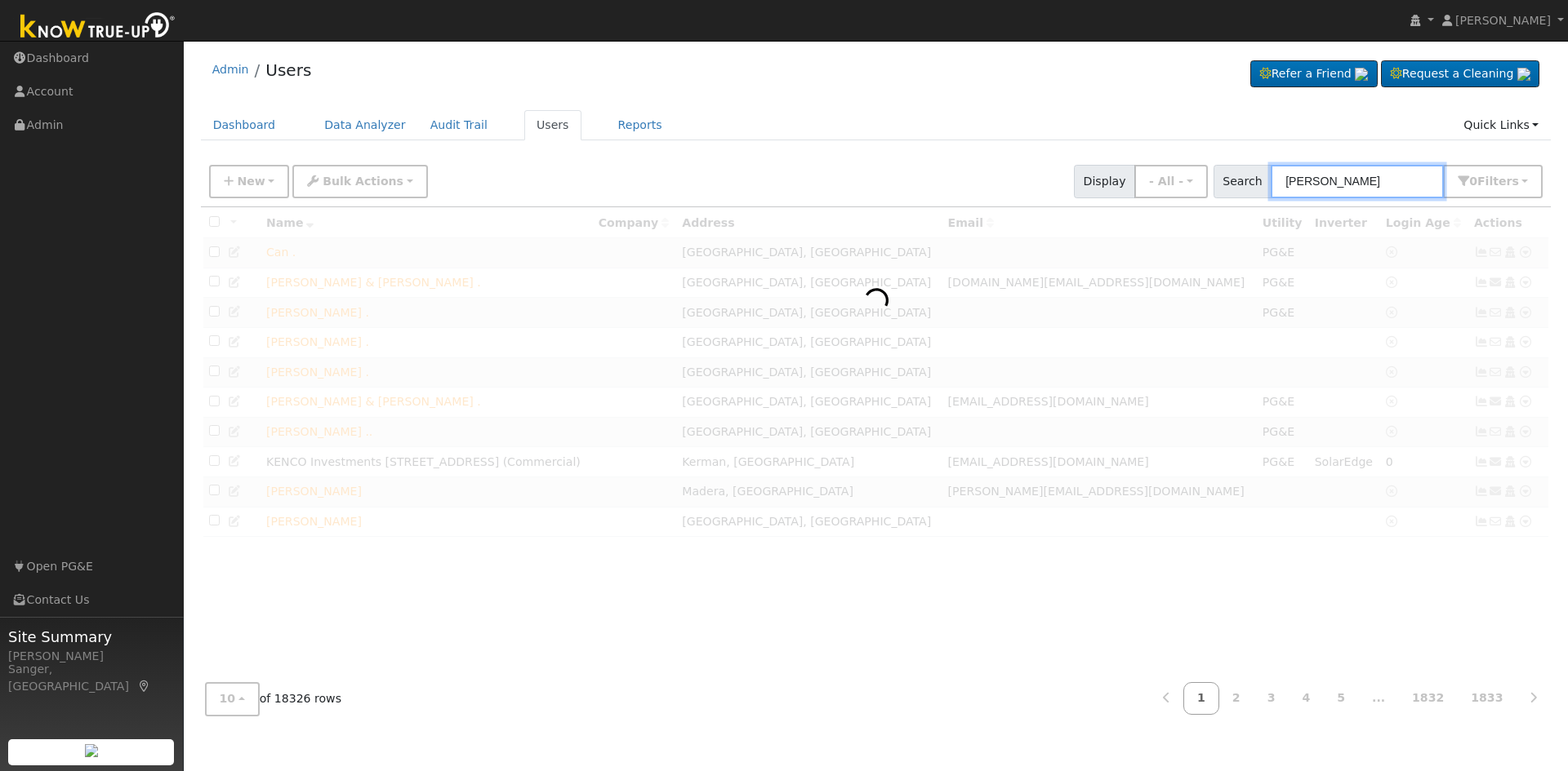
type input "[PERSON_NAME]"
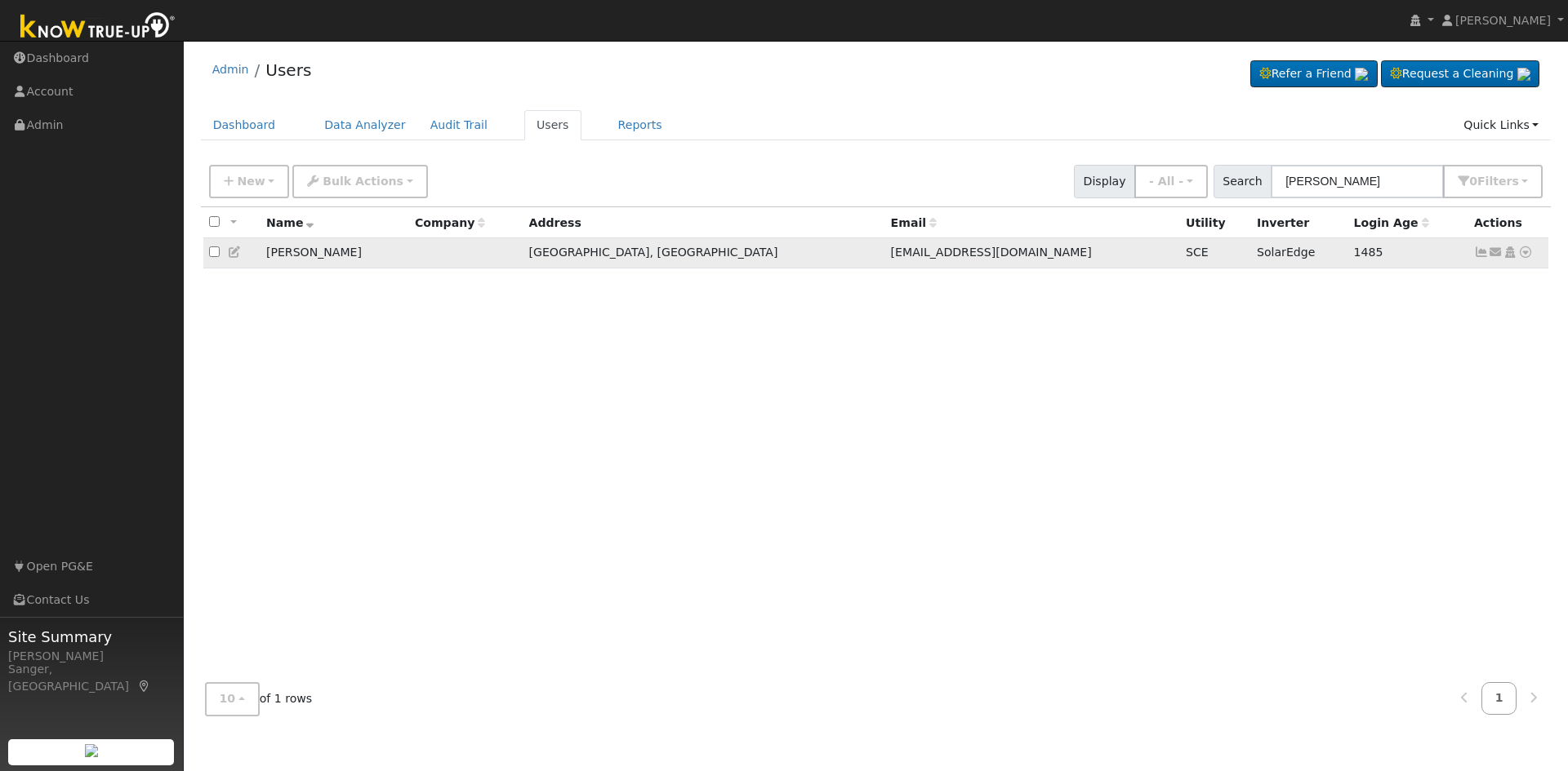
click at [1522, 256] on icon at bounding box center [1525, 252] width 15 height 11
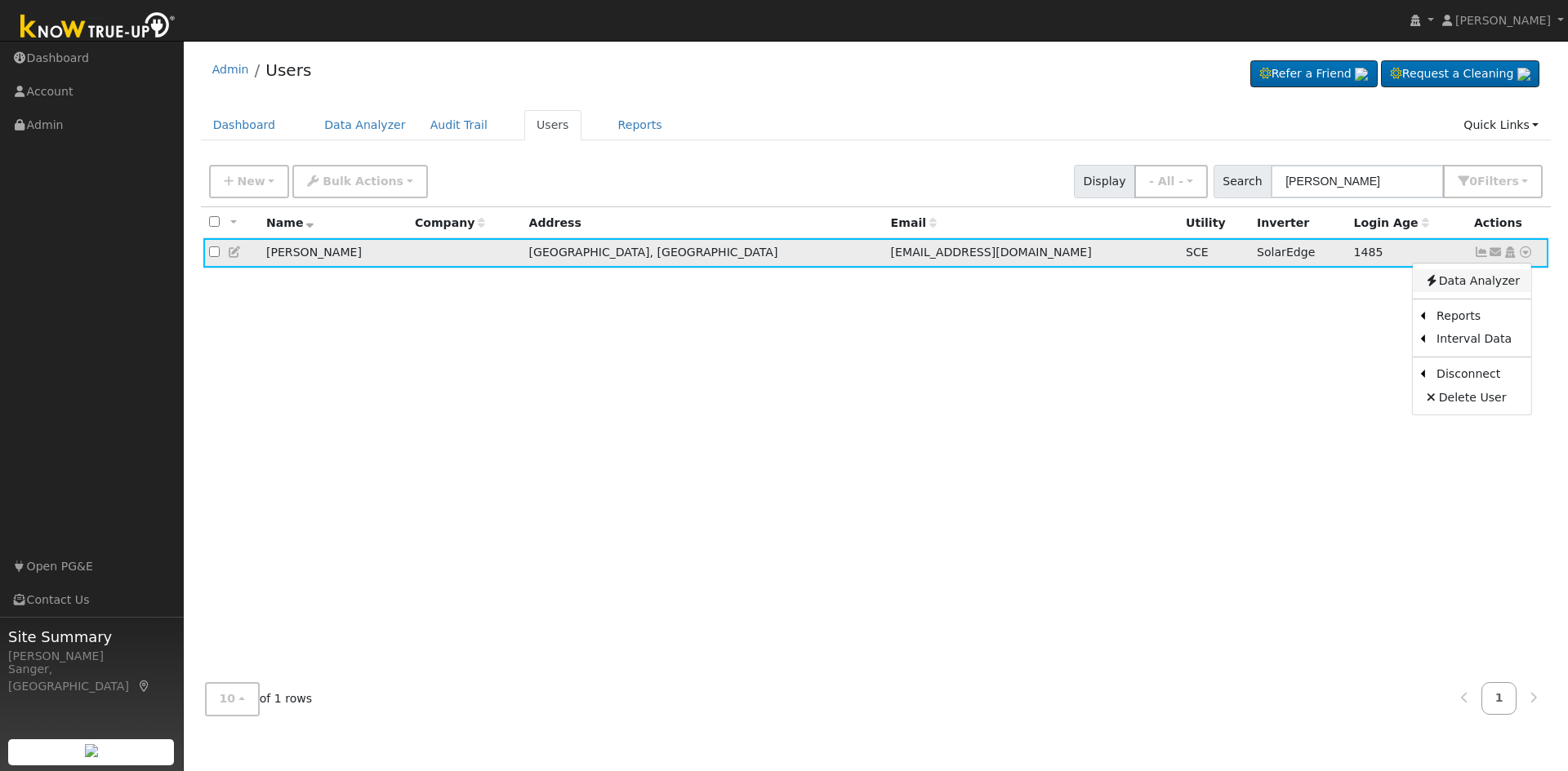
click at [1471, 287] on link "Data Analyzer" at bounding box center [1471, 281] width 118 height 23
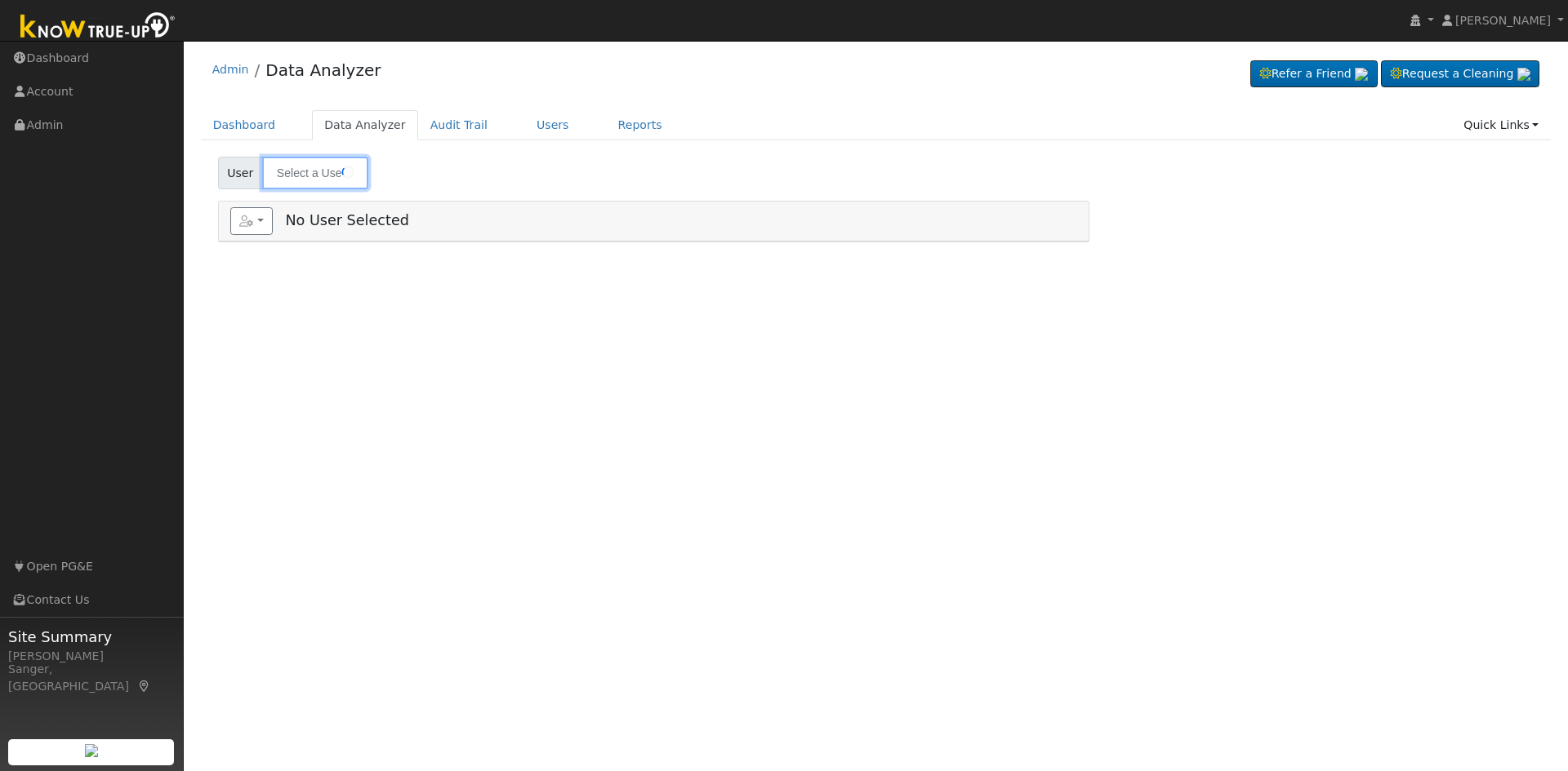
type input "[PERSON_NAME]"
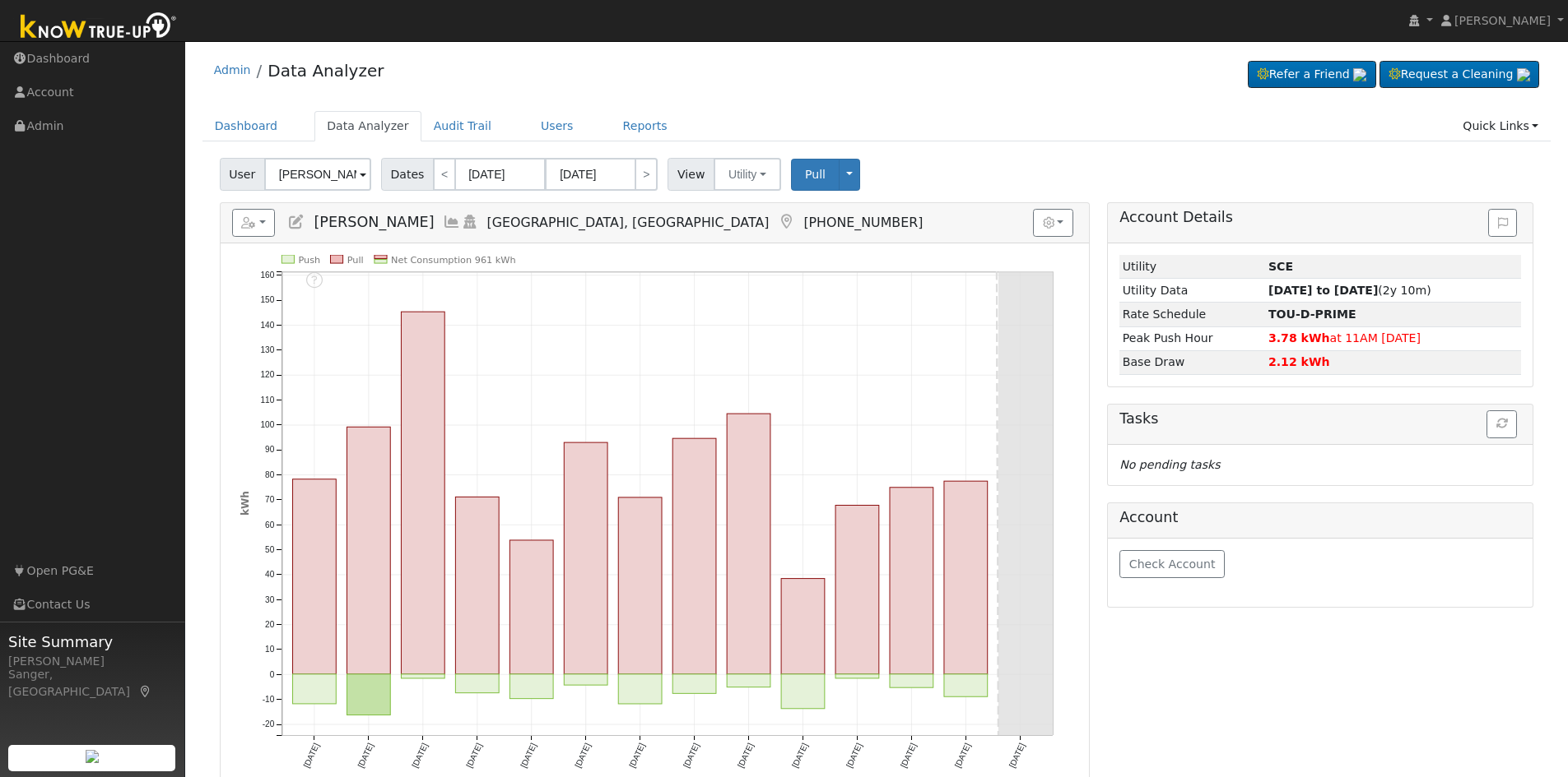
click at [461, 223] on icon at bounding box center [451, 222] width 18 height 15
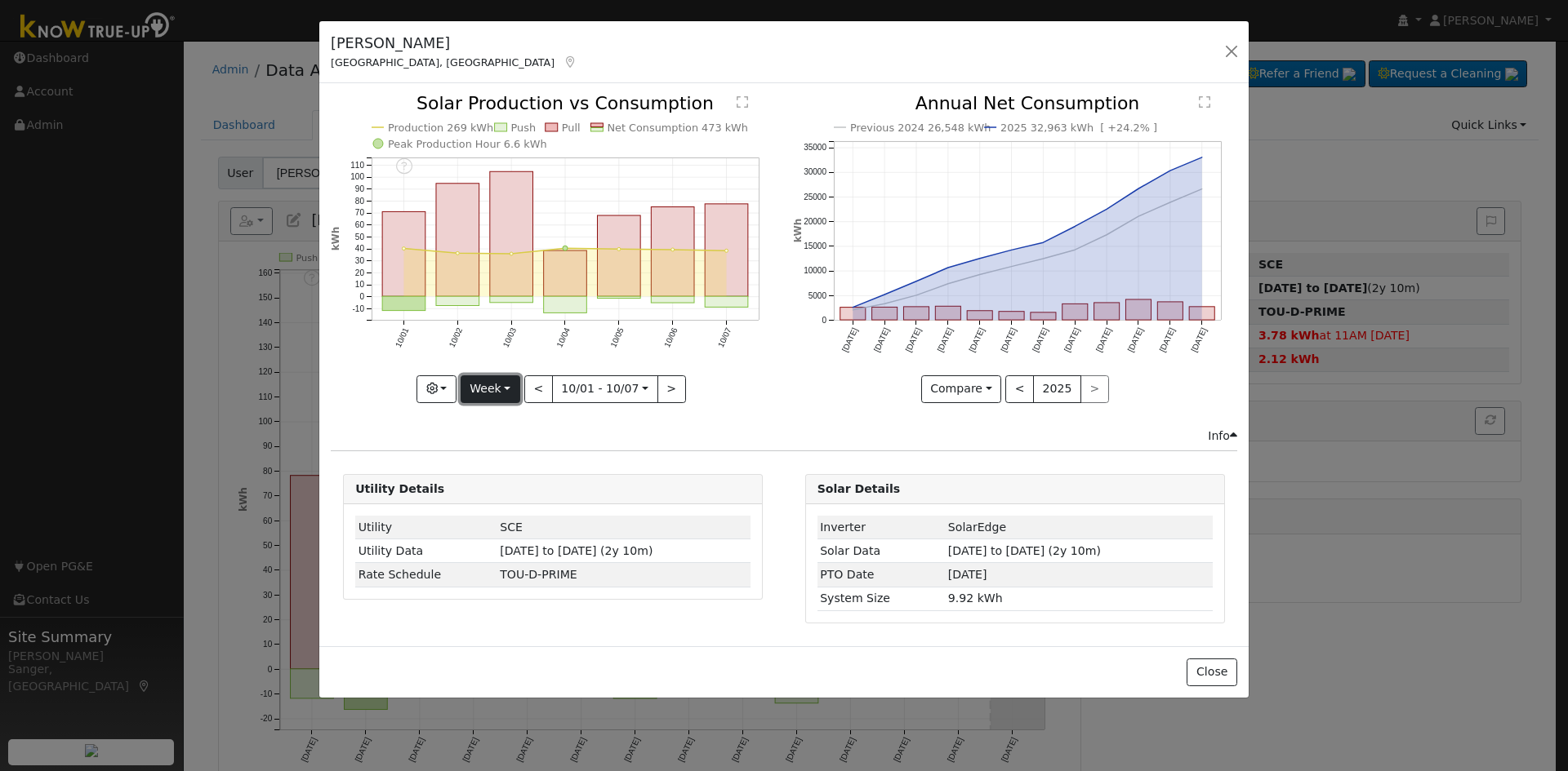
click at [475, 384] on button "Week" at bounding box center [490, 389] width 60 height 28
click at [502, 495] on link "Year" at bounding box center [518, 491] width 114 height 23
type input "[DATE]"
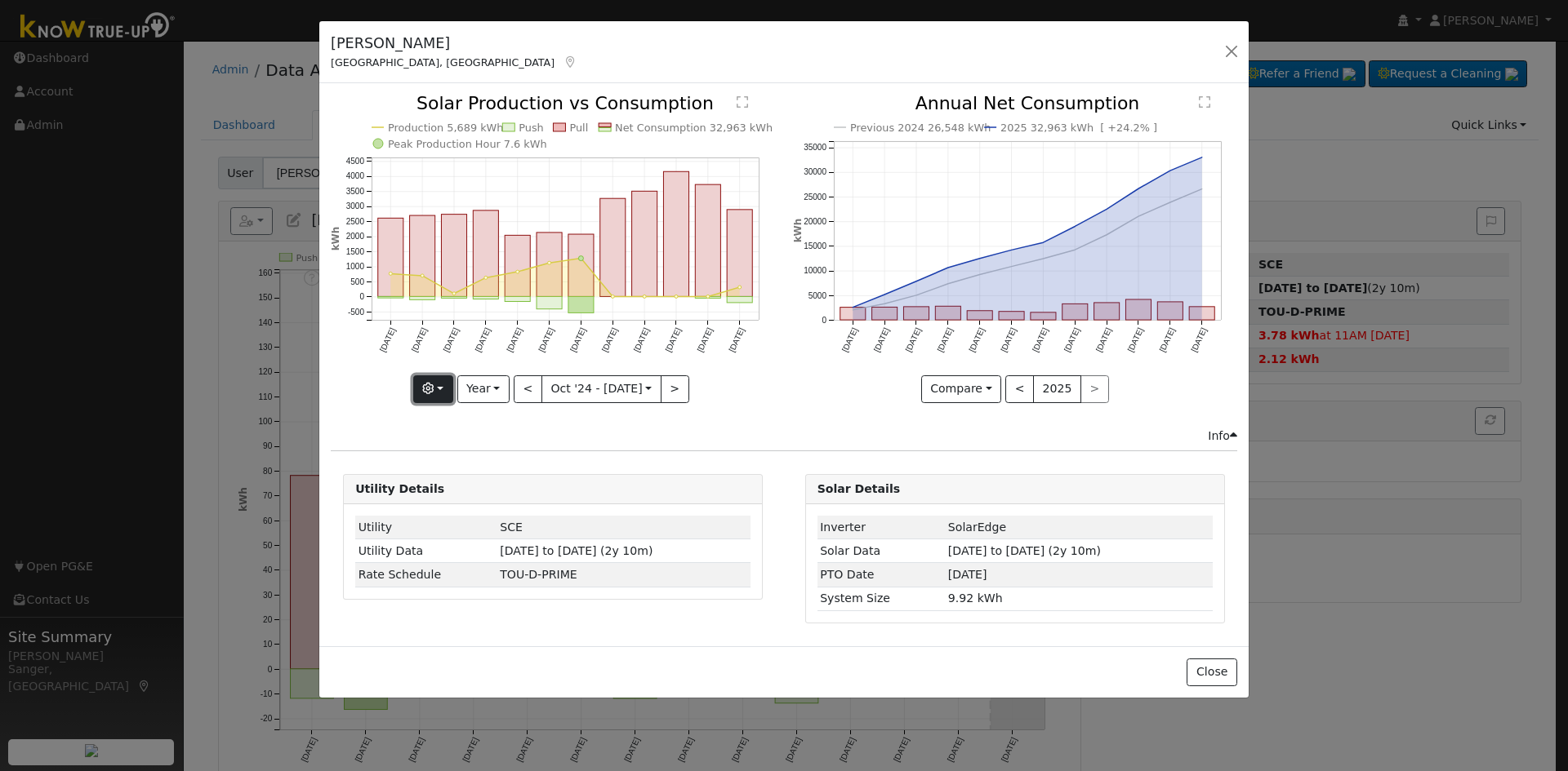
click at [439, 382] on button "button" at bounding box center [433, 389] width 40 height 28
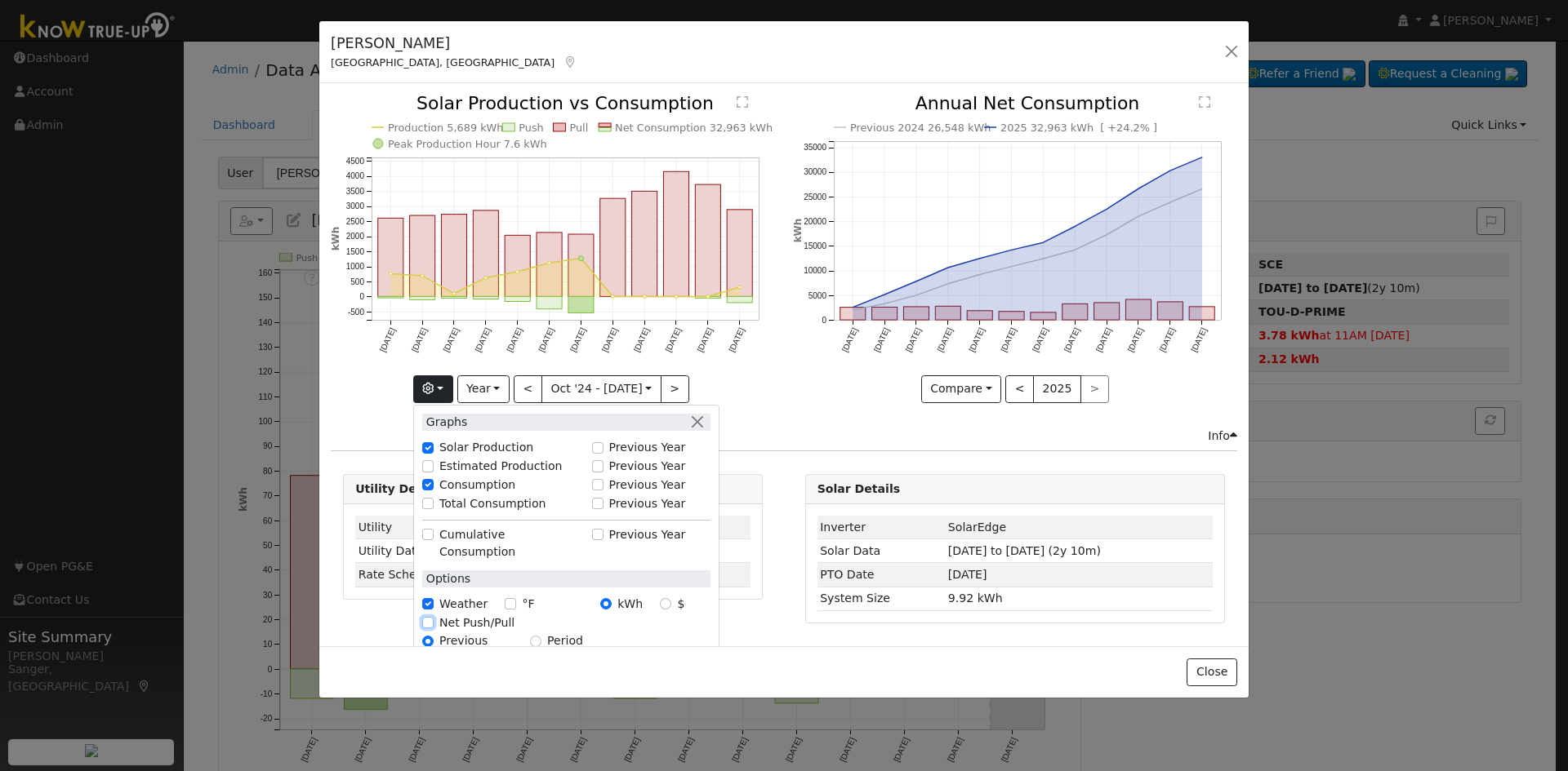
click at [431, 617] on input "Net Push/Pull" at bounding box center [427, 622] width 11 height 11
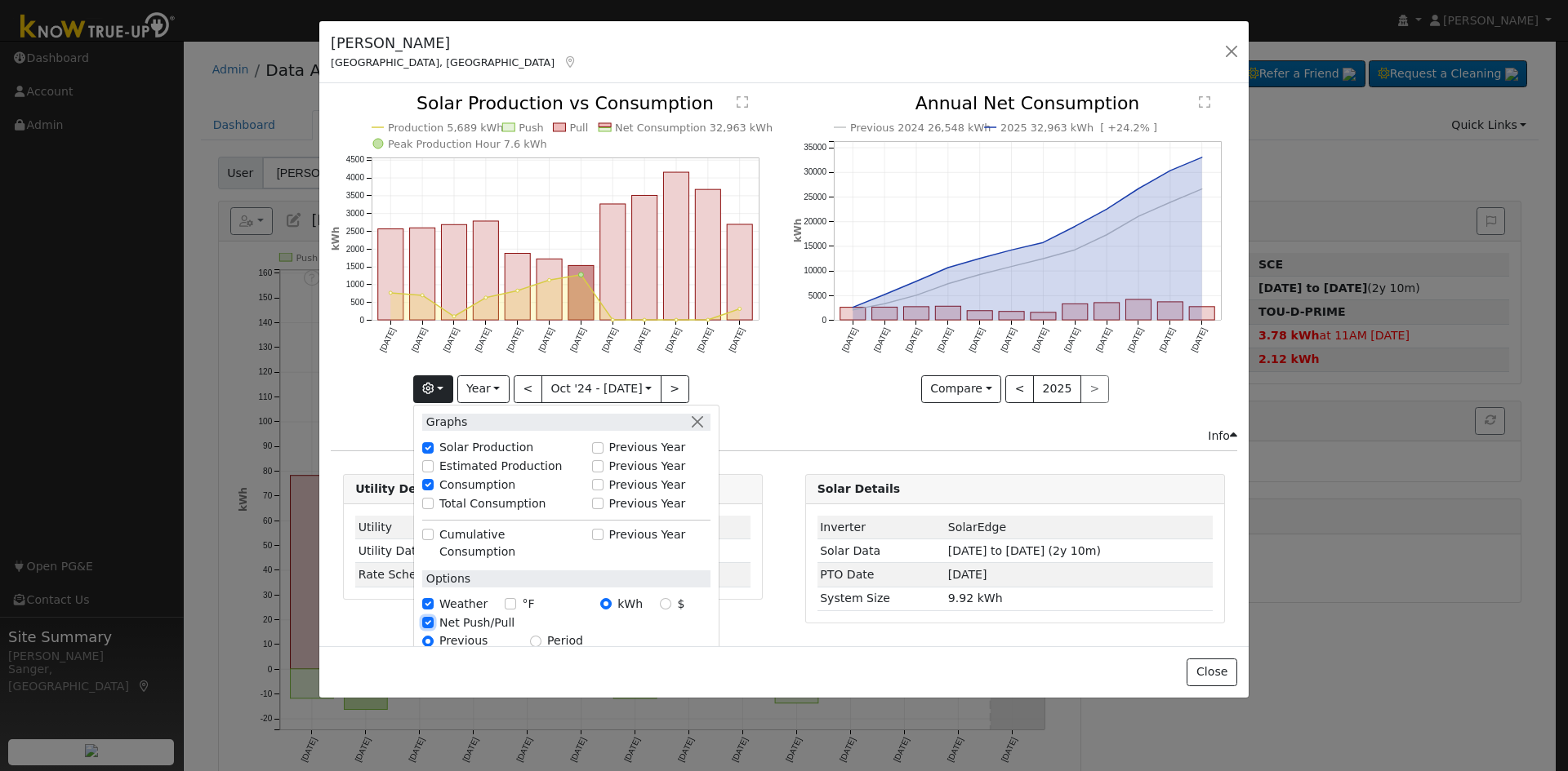
click at [434, 617] on input "Net Push/Pull" at bounding box center [427, 622] width 11 height 11
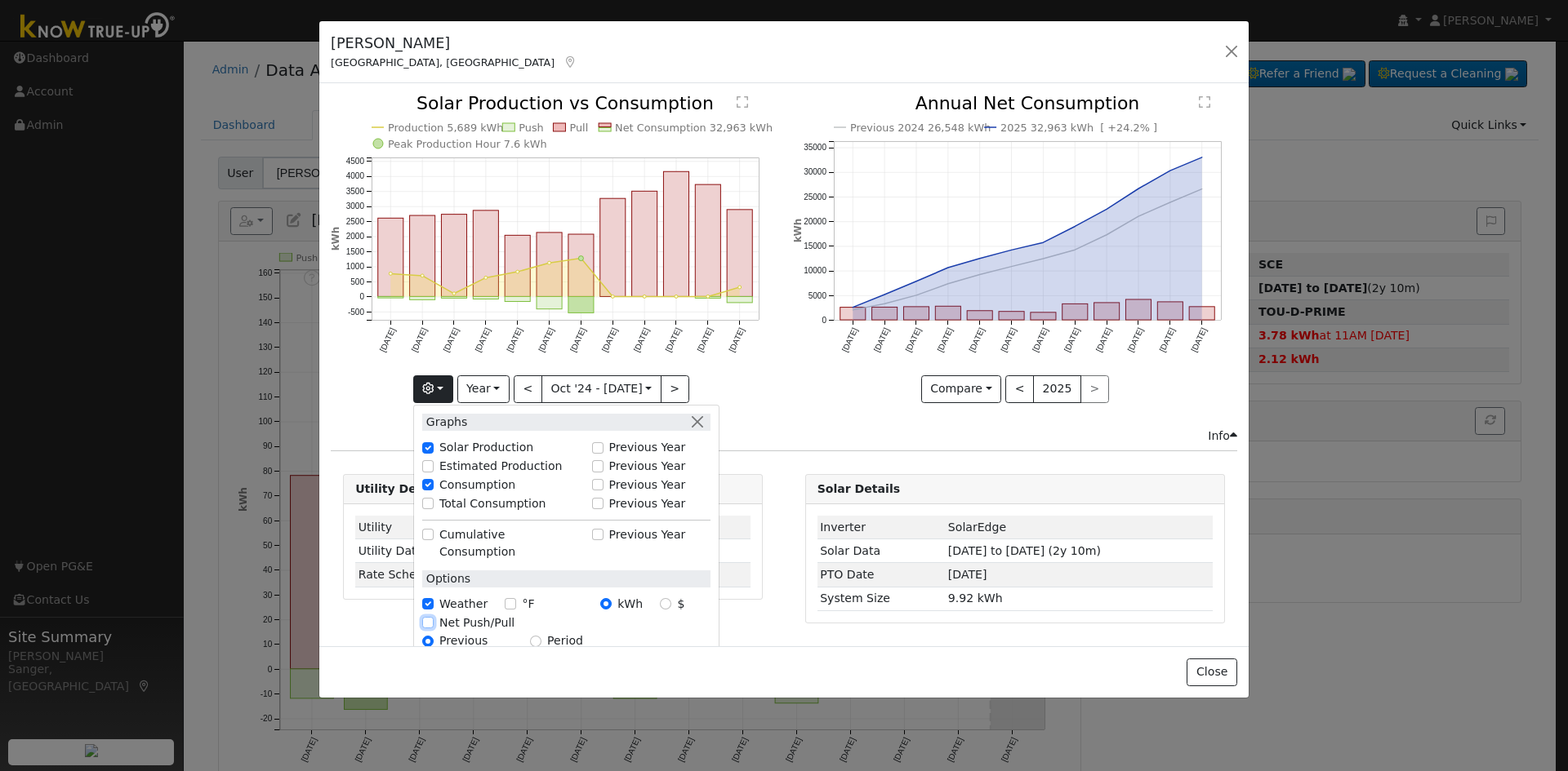
click at [432, 617] on input "Net Push/Pull" at bounding box center [427, 622] width 11 height 11
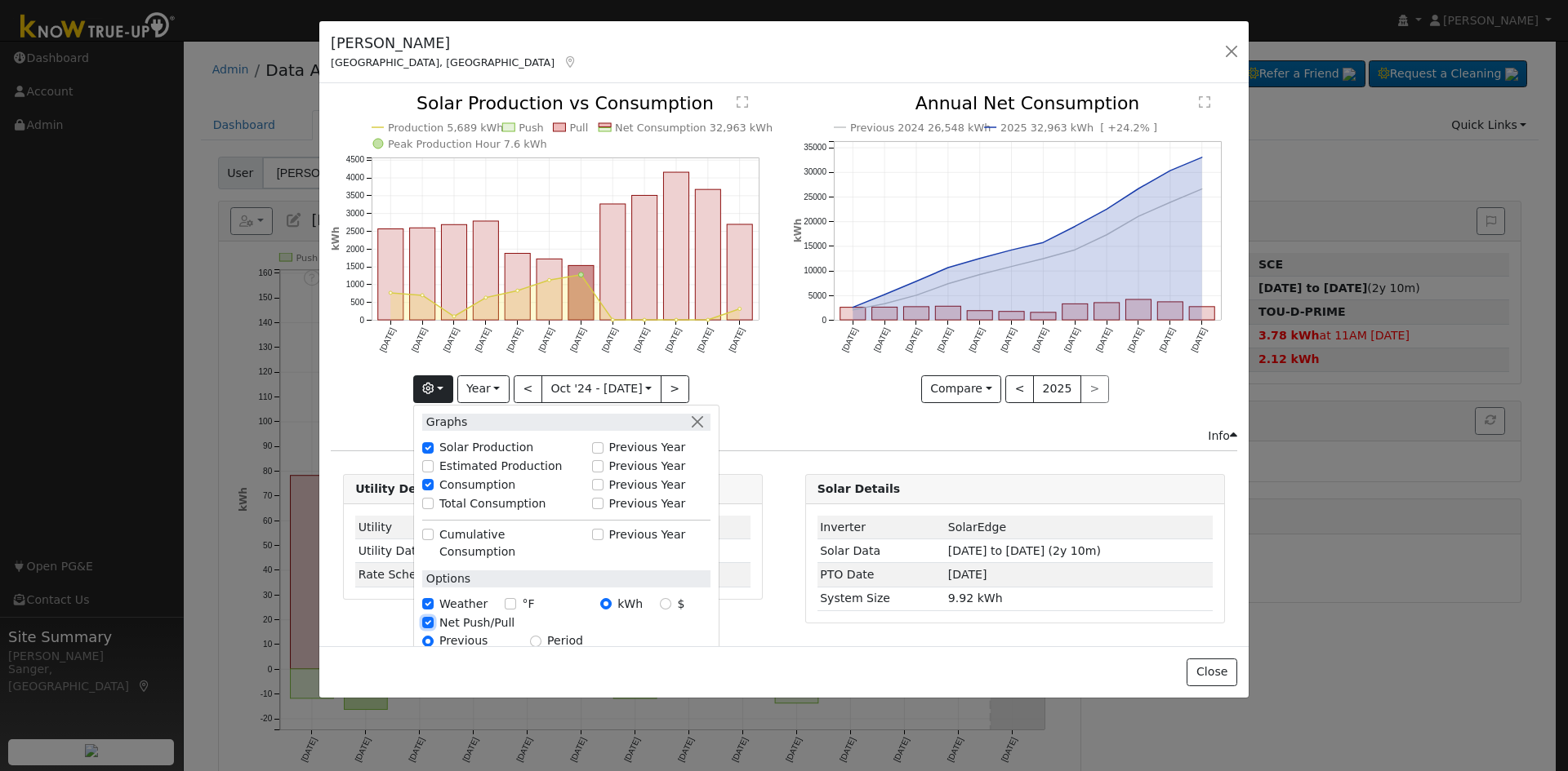
click at [433, 617] on input "Net Push/Pull" at bounding box center [427, 622] width 11 height 11
checkbox input "false"
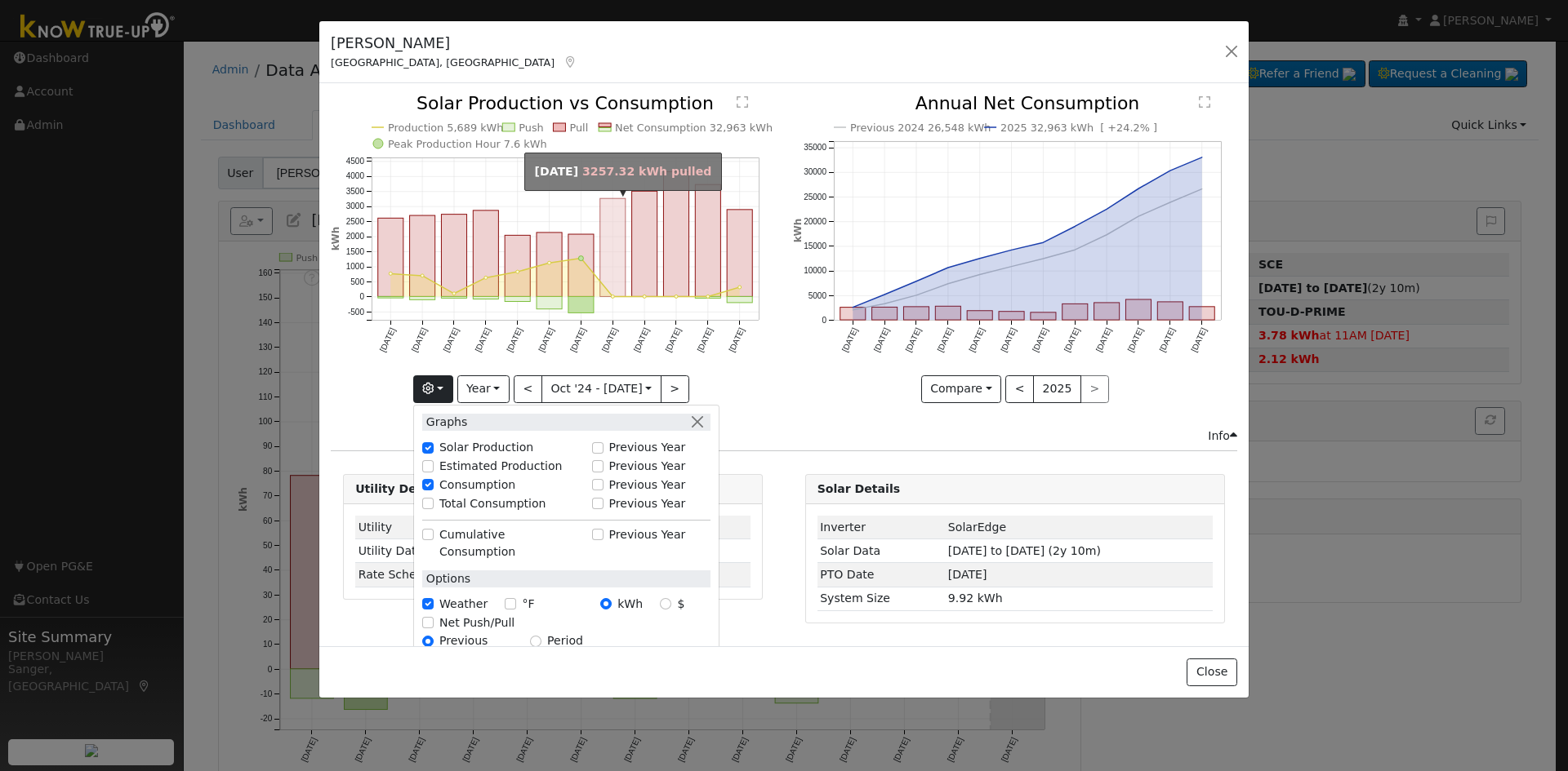
click at [611, 275] on rect "onclick=""" at bounding box center [612, 248] width 25 height 98
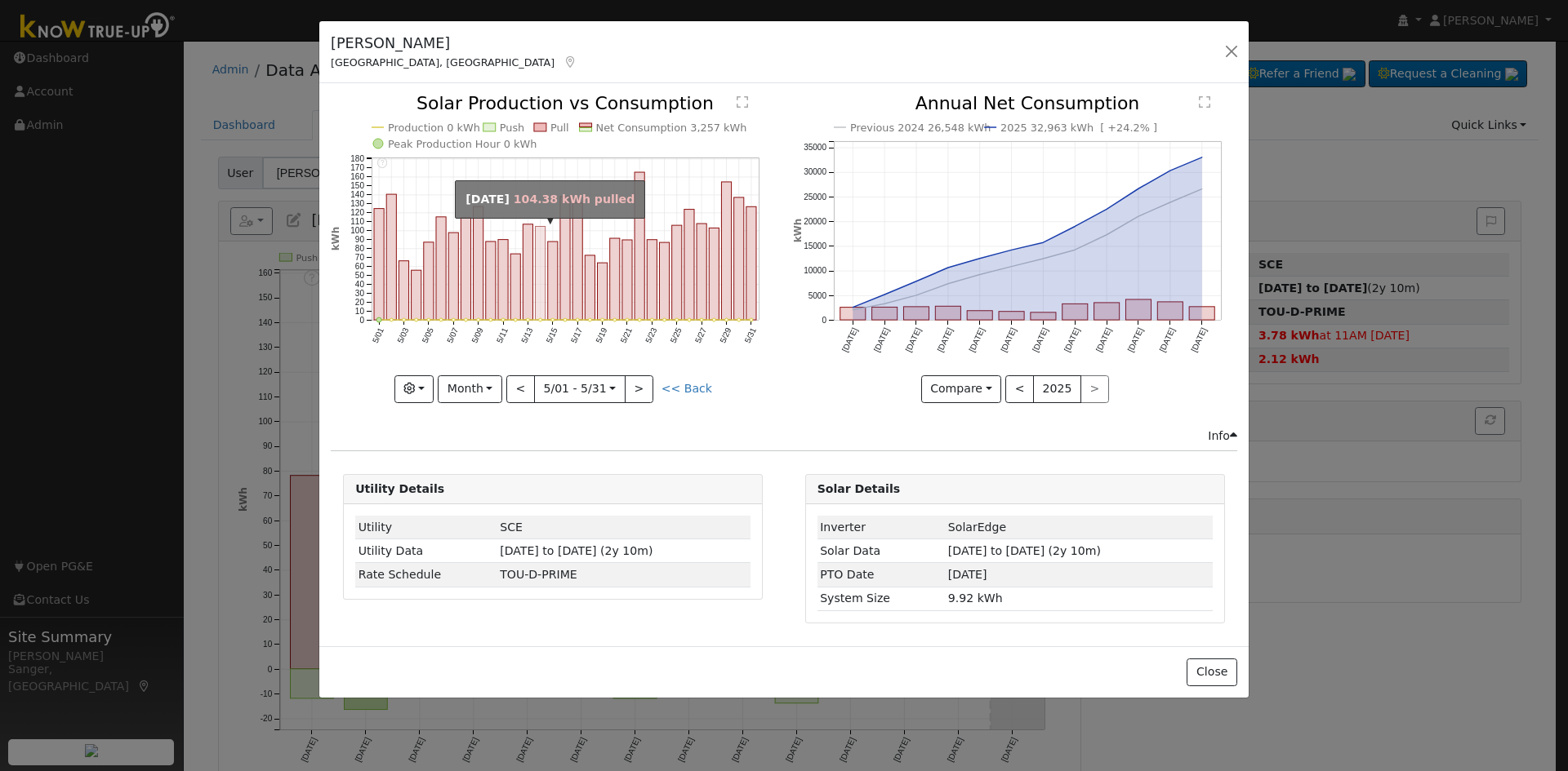
click at [545, 305] on rect "onclick=""" at bounding box center [540, 274] width 10 height 94
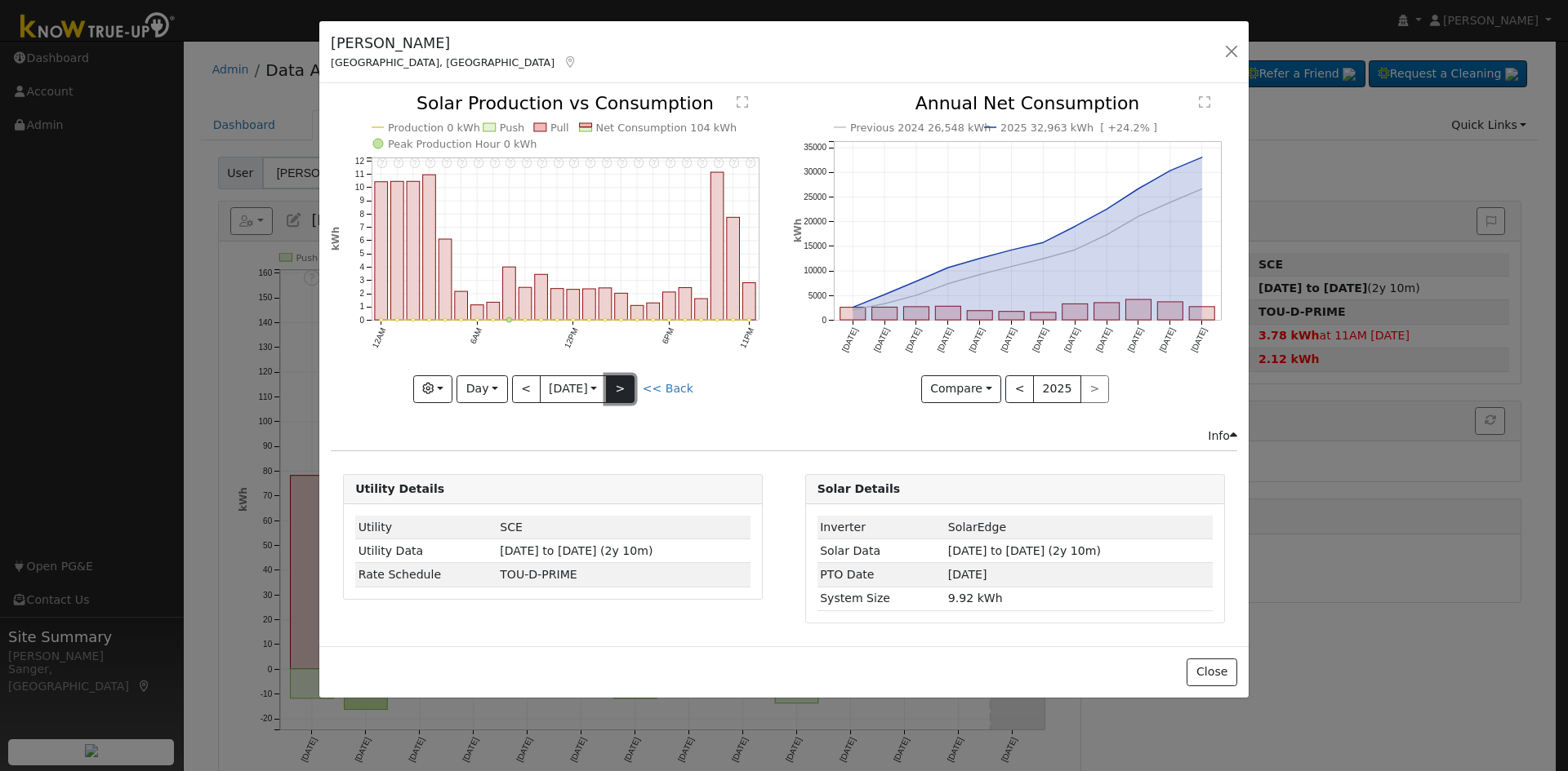
click at [632, 383] on button ">" at bounding box center [620, 389] width 29 height 28
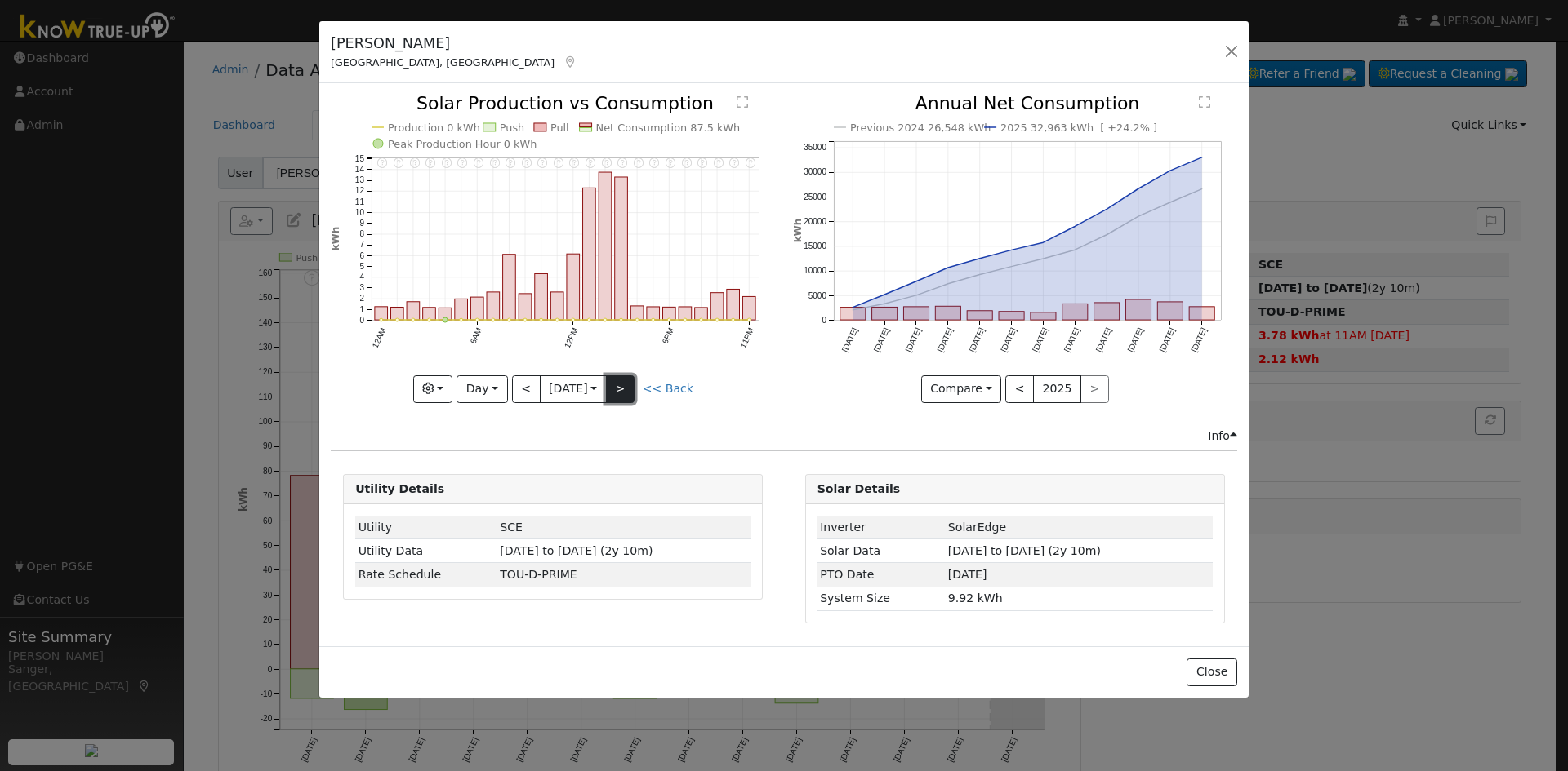
click at [632, 383] on button ">" at bounding box center [620, 389] width 29 height 28
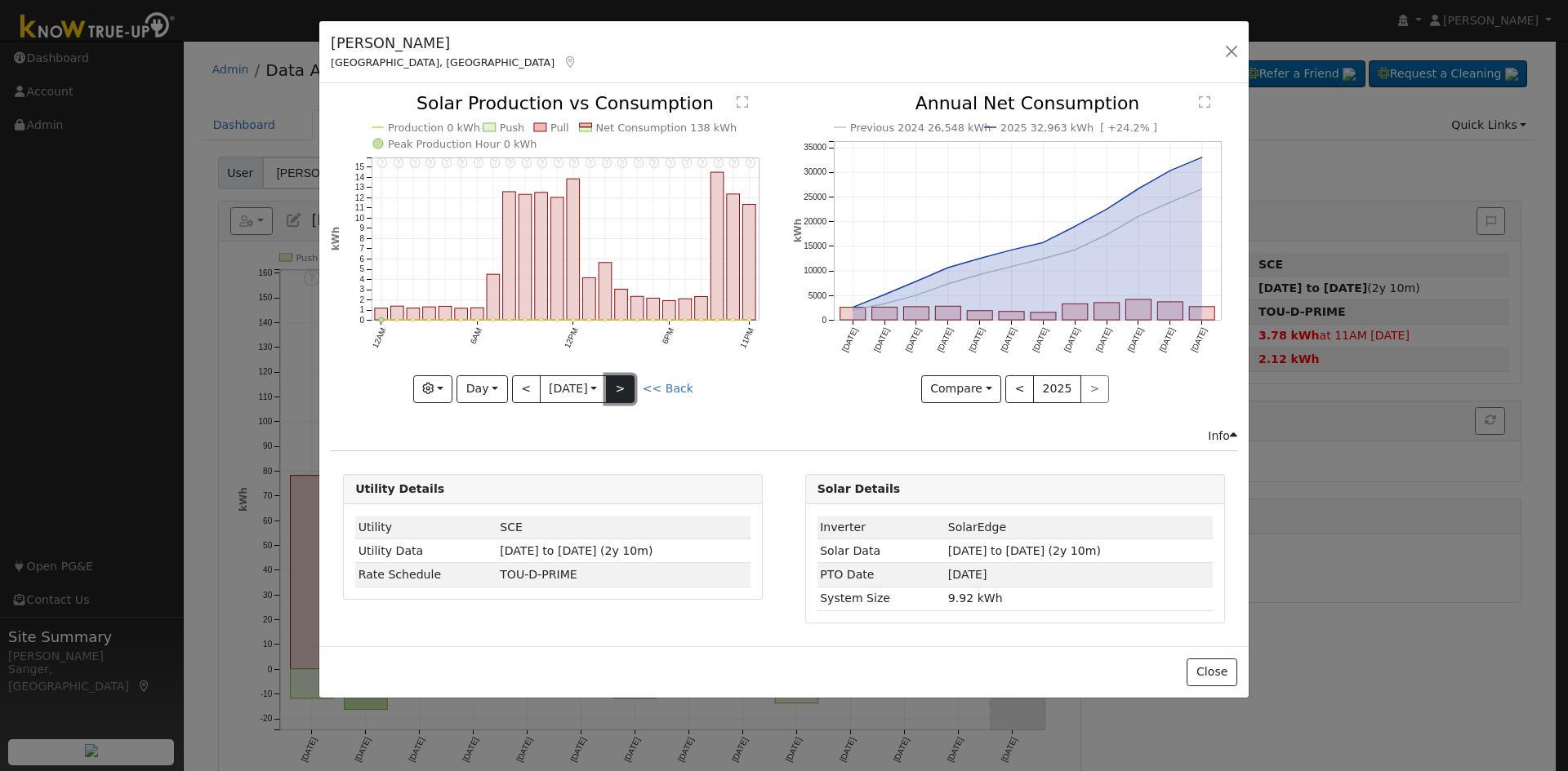
click at [632, 383] on button ">" at bounding box center [620, 389] width 29 height 28
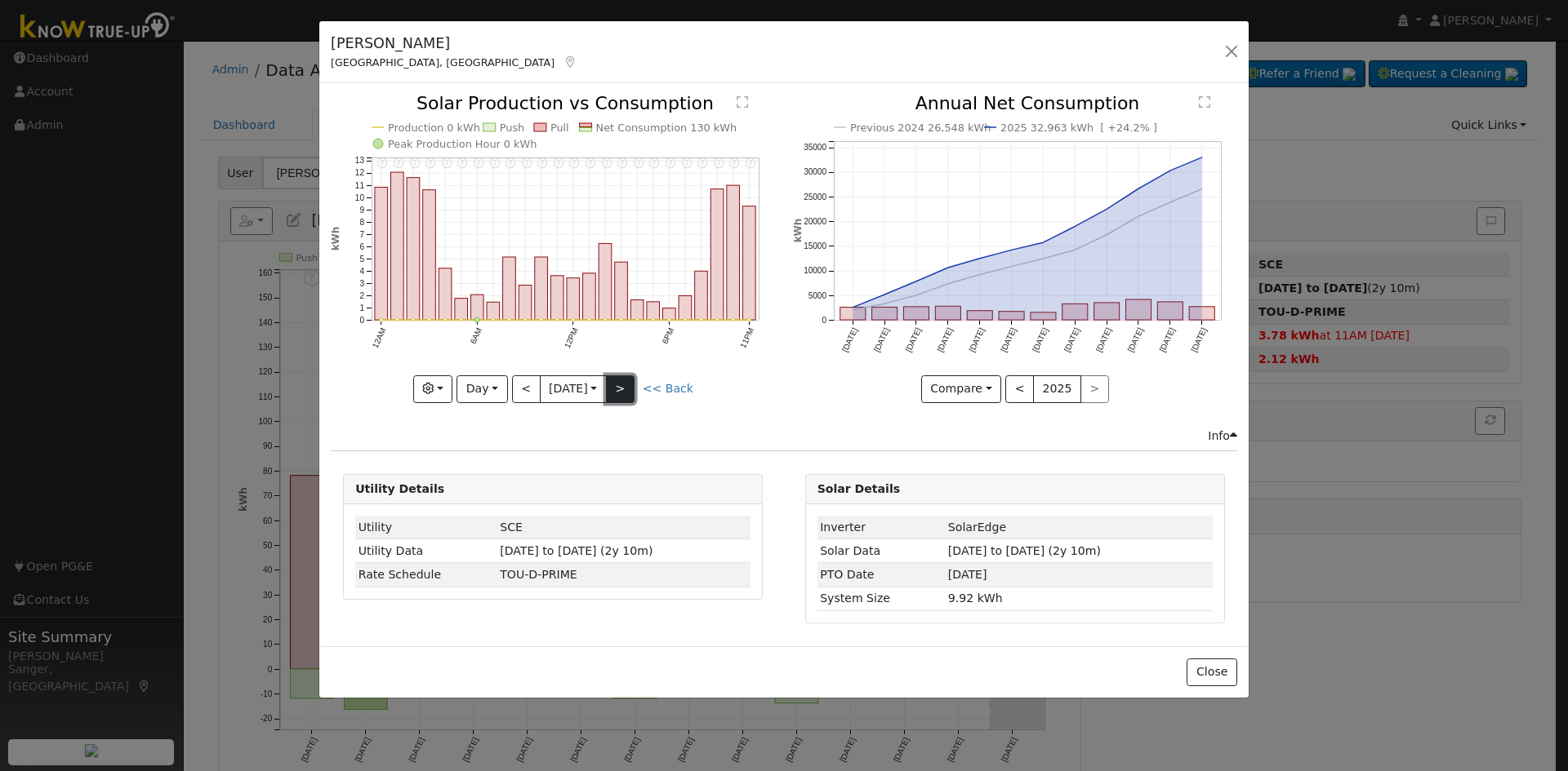
click at [632, 383] on button ">" at bounding box center [620, 389] width 29 height 28
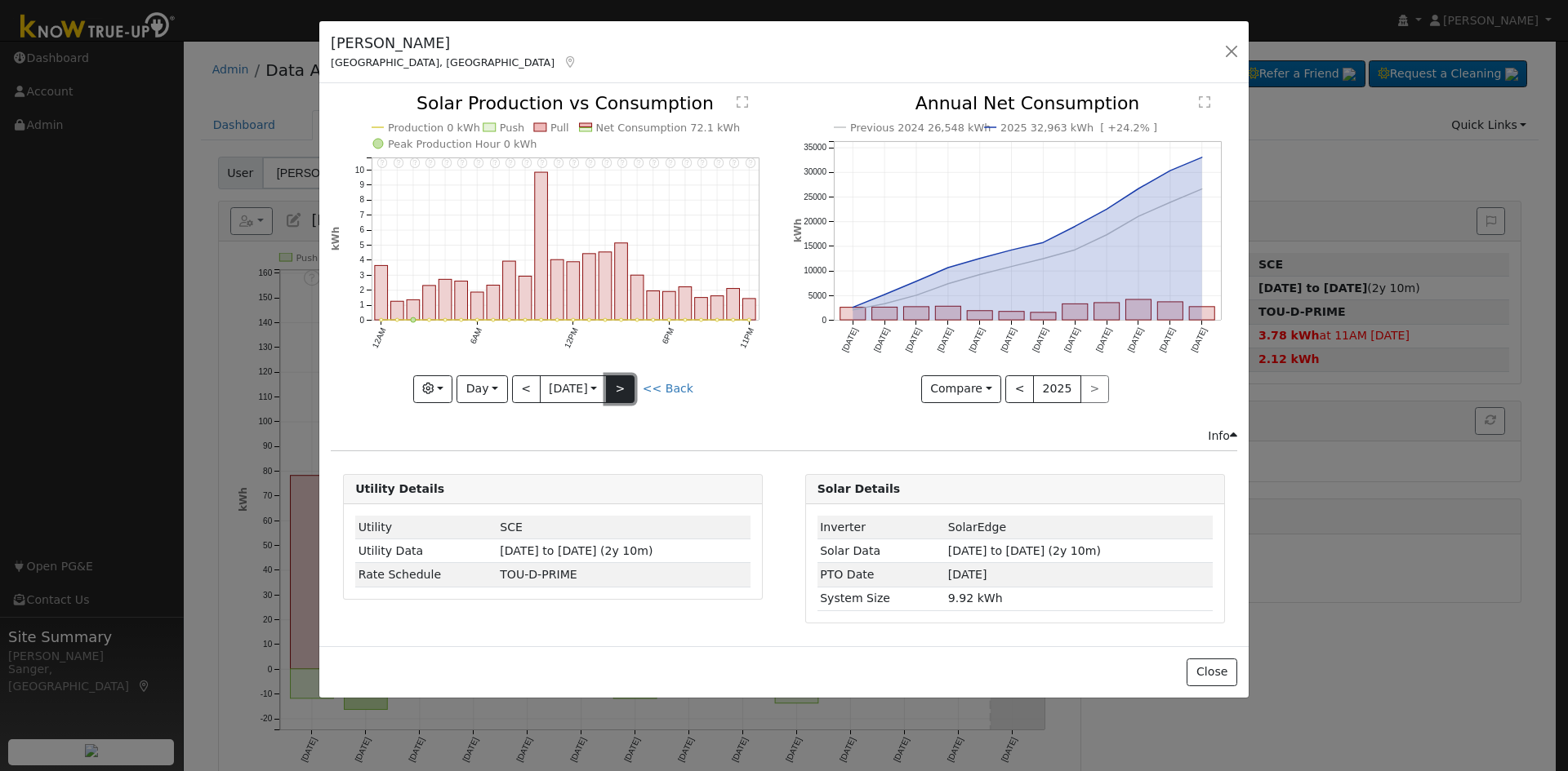
click at [632, 383] on button ">" at bounding box center [620, 389] width 29 height 28
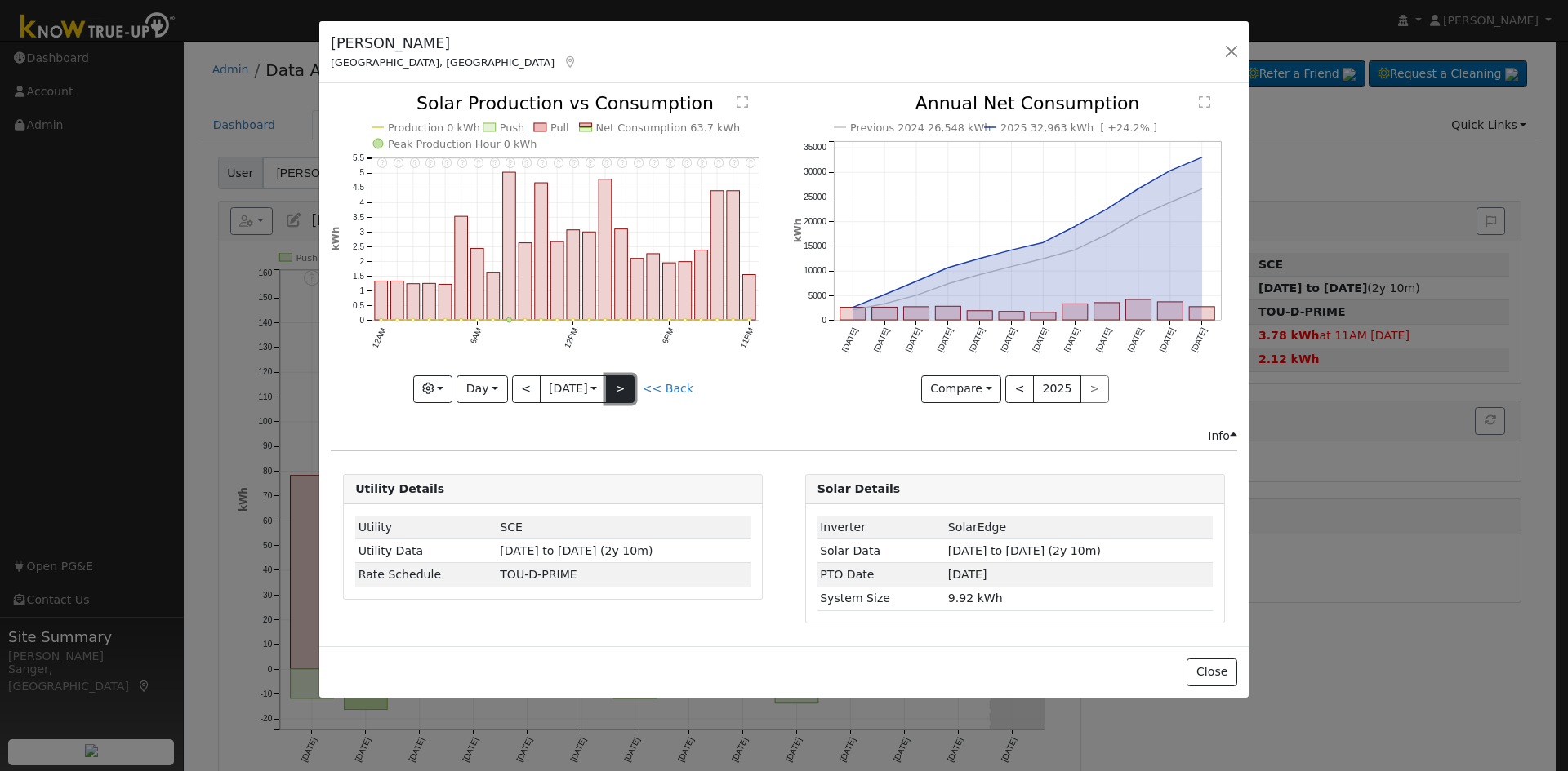
click at [625, 396] on button ">" at bounding box center [620, 389] width 29 height 28
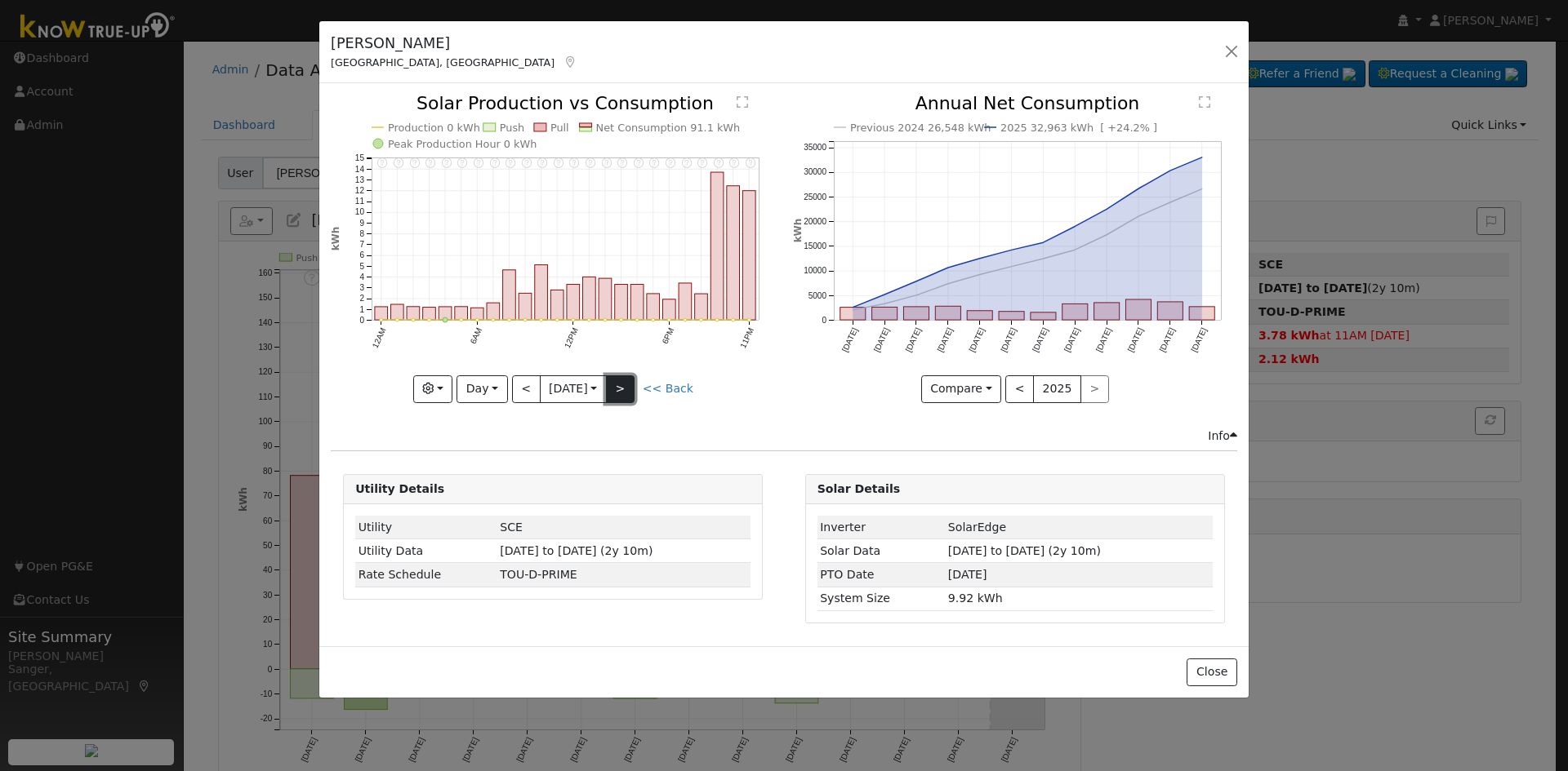
click at [625, 390] on button ">" at bounding box center [620, 389] width 29 height 28
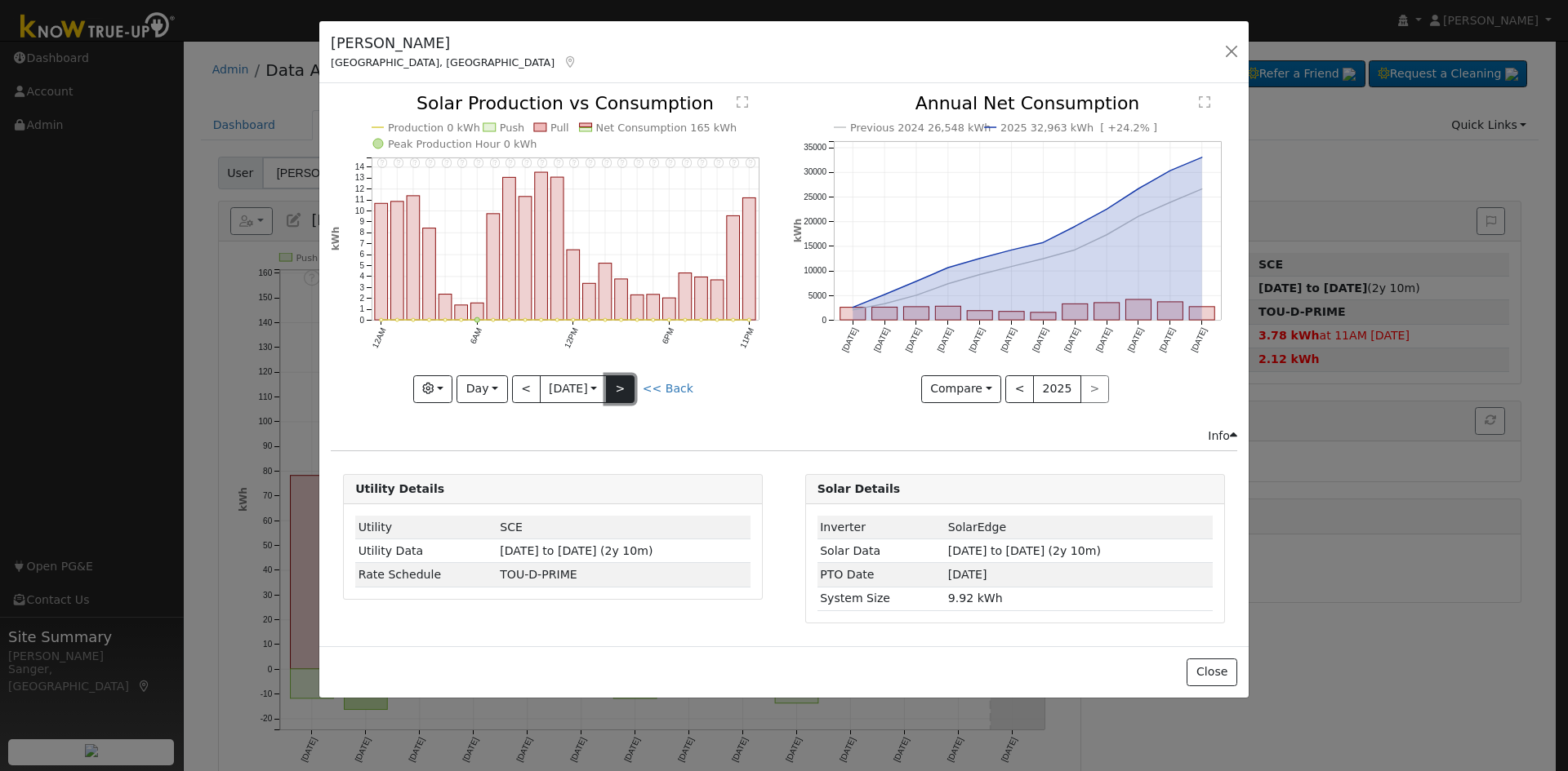
click at [625, 390] on button ">" at bounding box center [620, 389] width 29 height 28
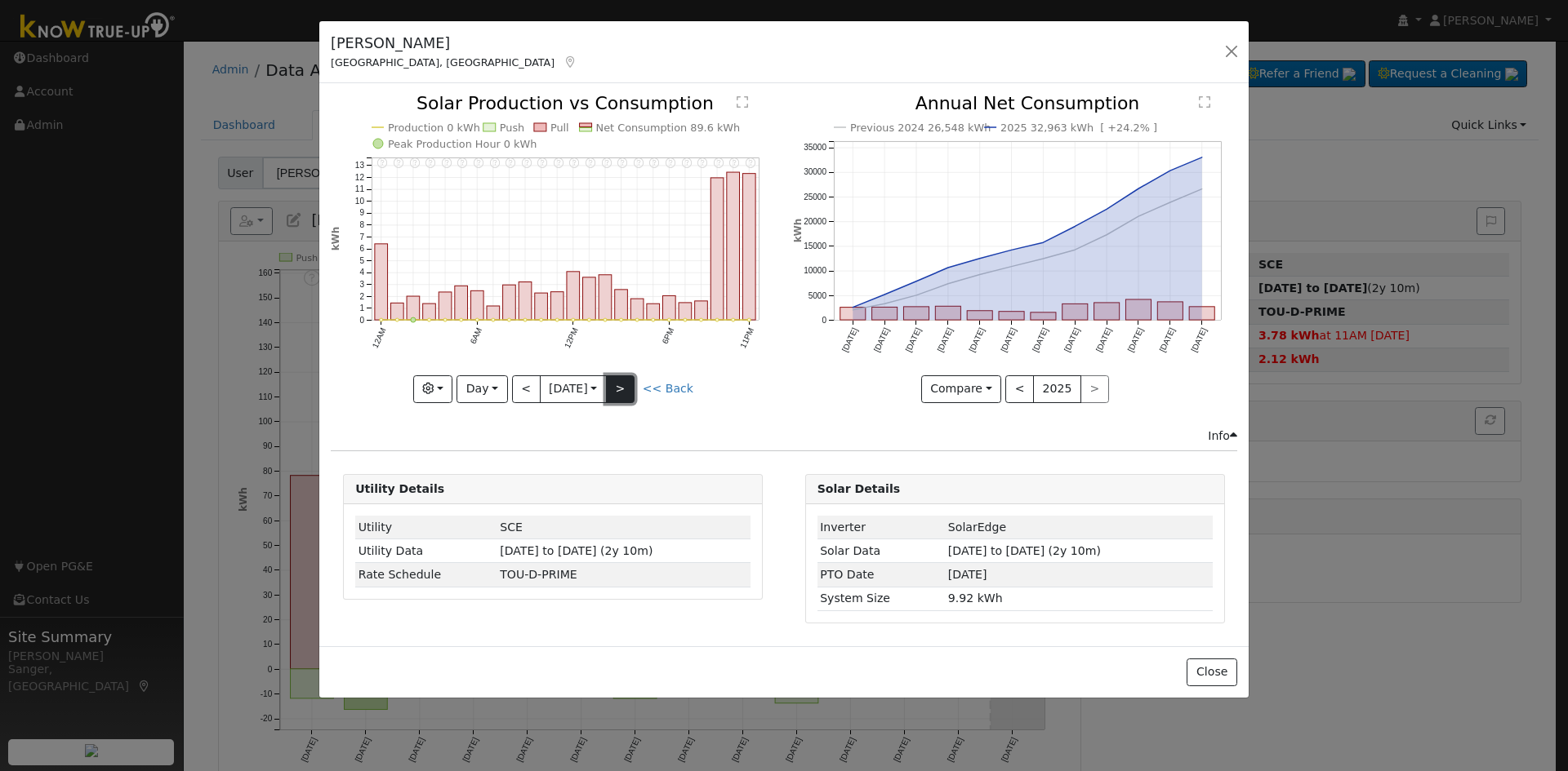
click at [625, 390] on button ">" at bounding box center [620, 389] width 29 height 28
click at [627, 395] on button ">" at bounding box center [620, 389] width 29 height 28
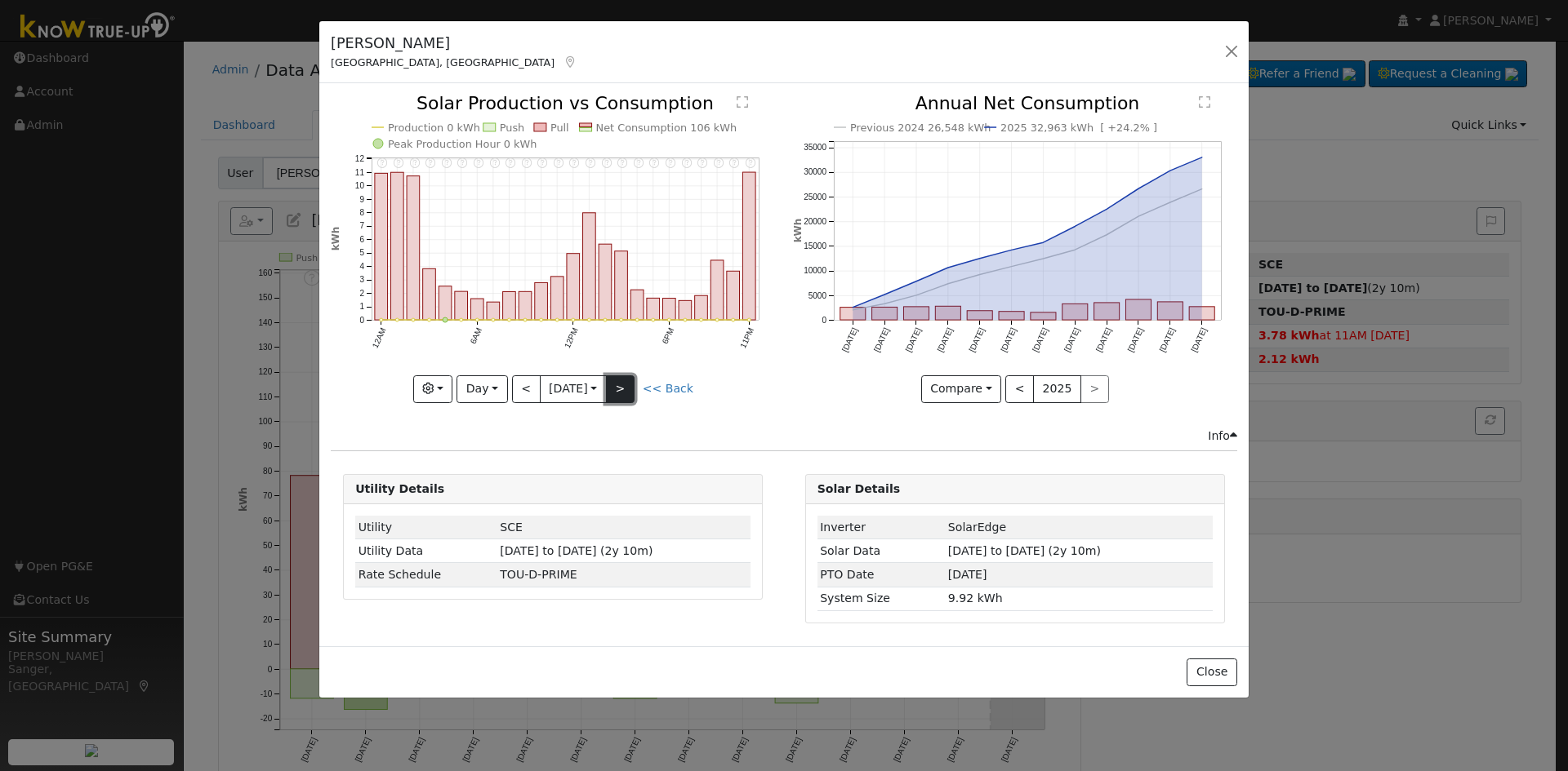
click at [627, 395] on button ">" at bounding box center [620, 389] width 29 height 28
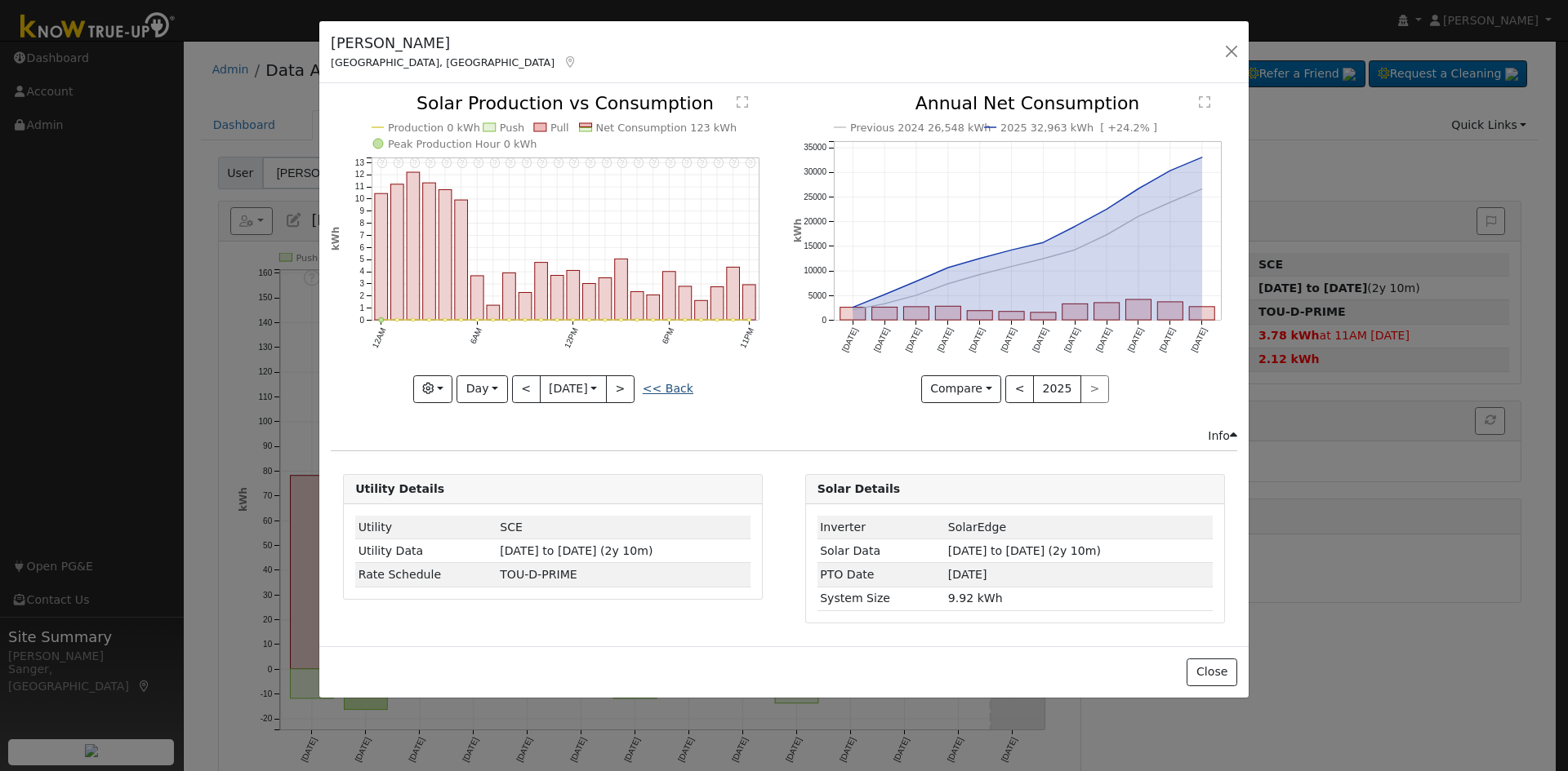
click at [672, 389] on link "<< Back" at bounding box center [668, 388] width 50 height 13
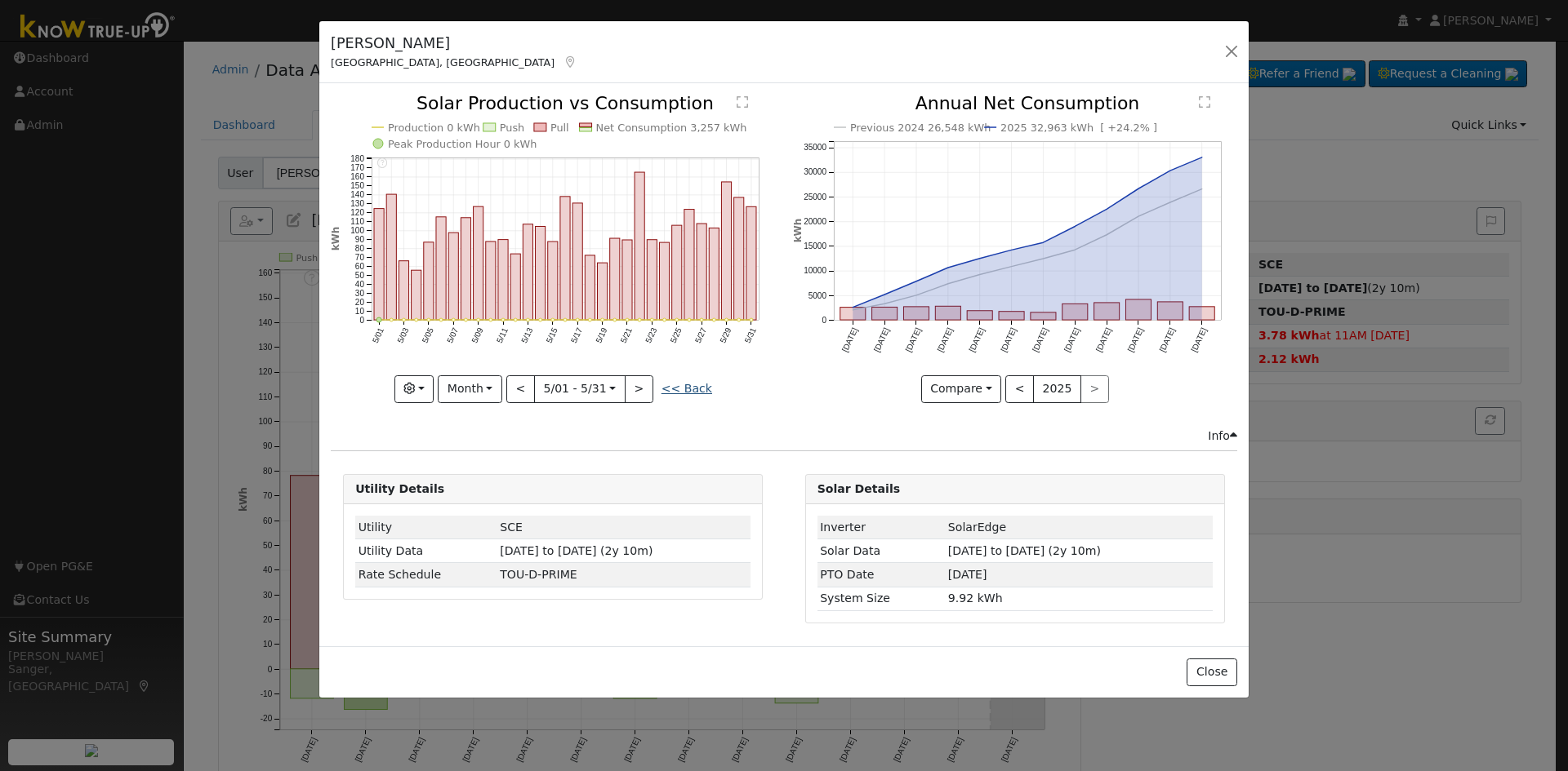
click at [698, 395] on link "<< Back" at bounding box center [687, 388] width 50 height 13
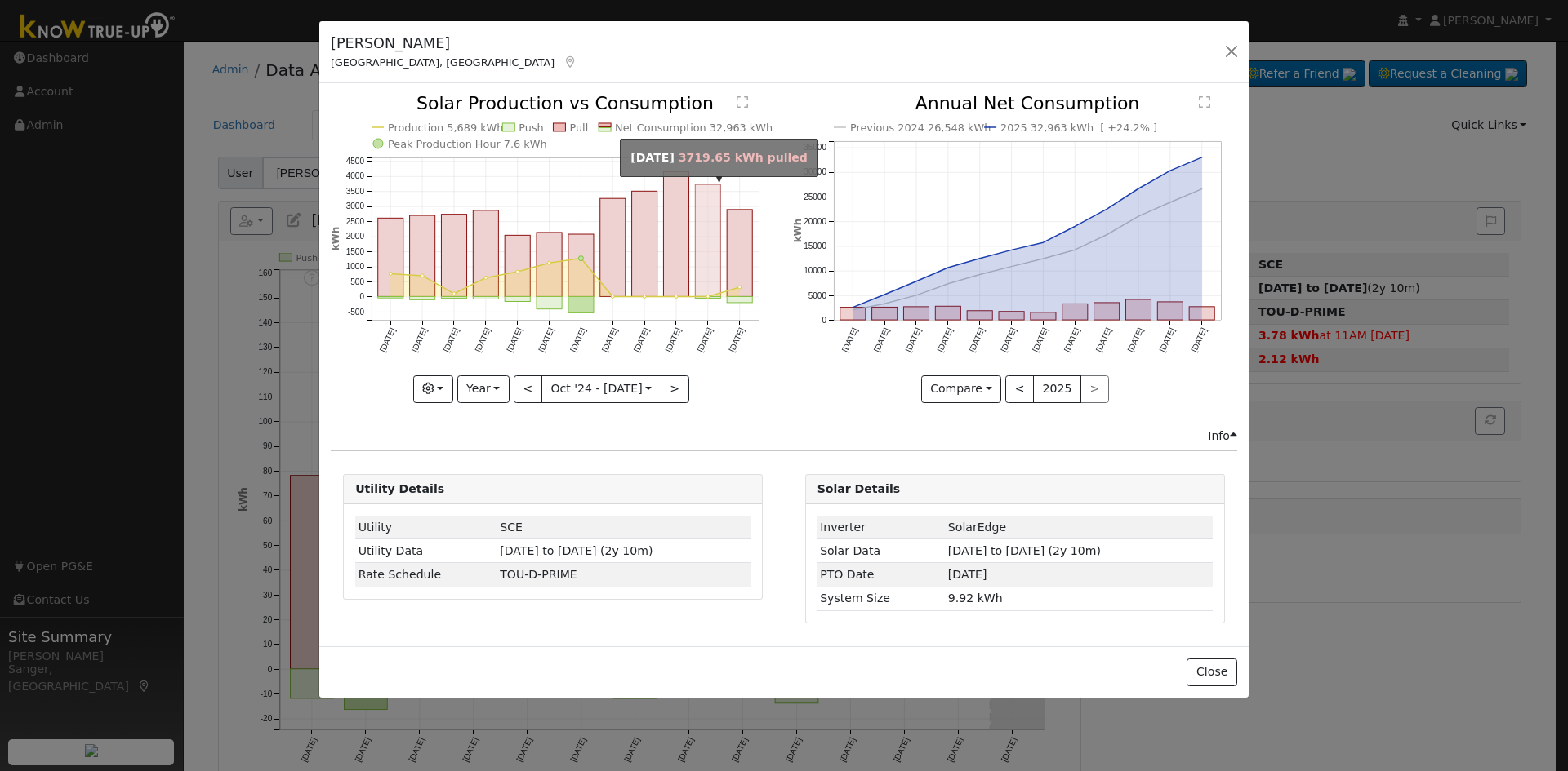
click at [714, 268] on rect "onclick=""" at bounding box center [708, 241] width 25 height 112
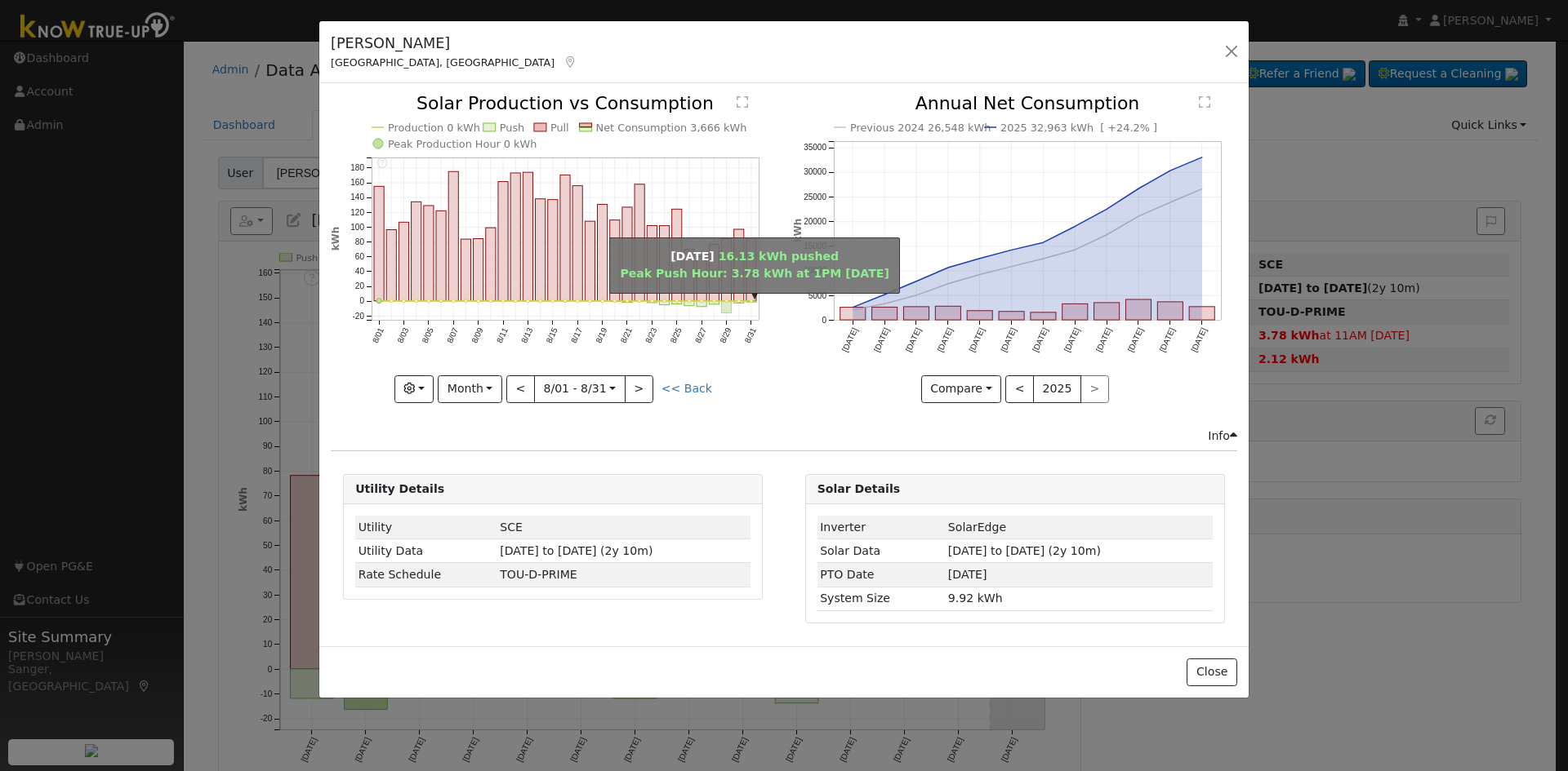
click at [727, 305] on rect "onclick=""" at bounding box center [726, 307] width 10 height 12
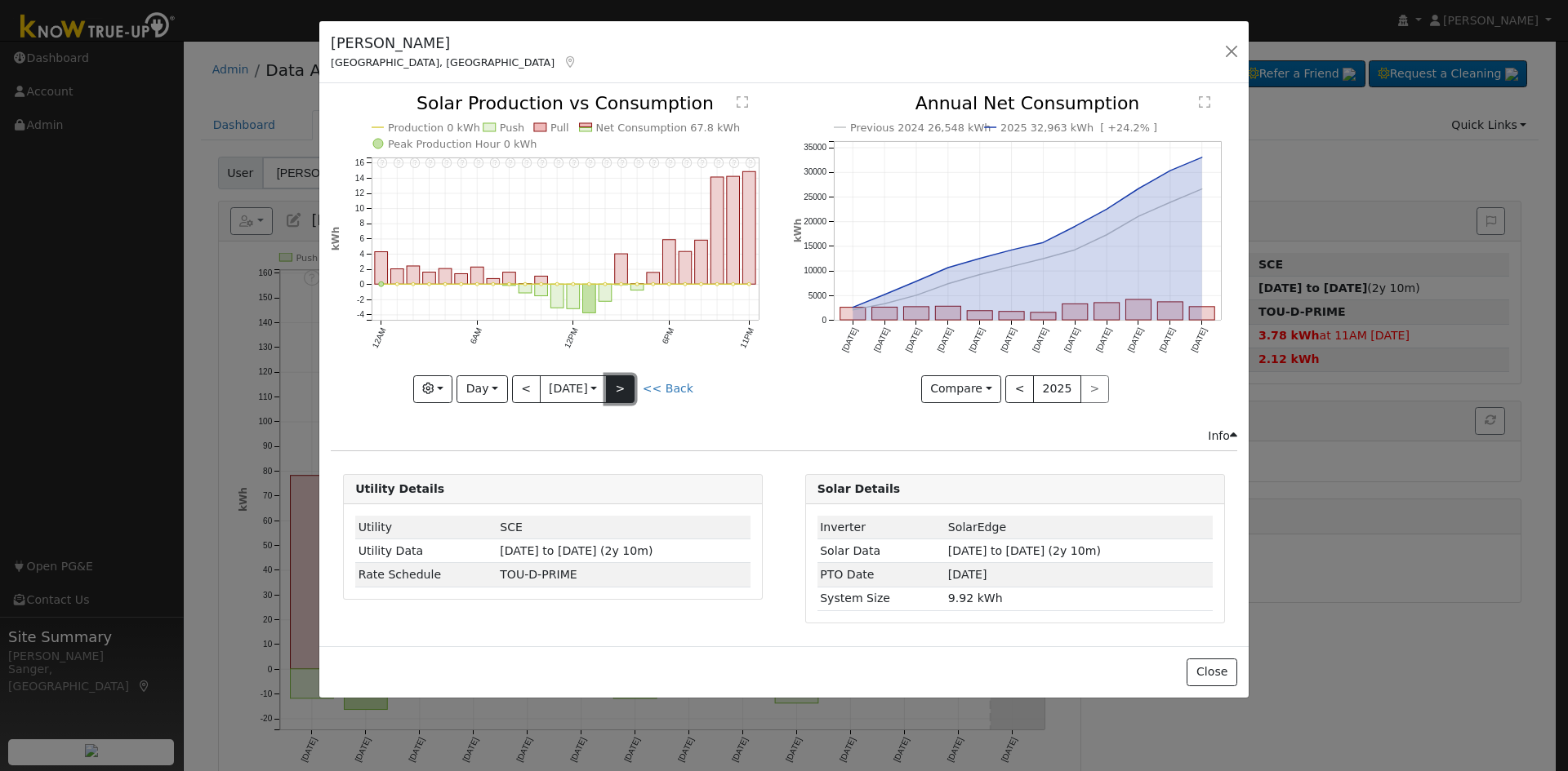
click at [626, 382] on button ">" at bounding box center [620, 389] width 29 height 28
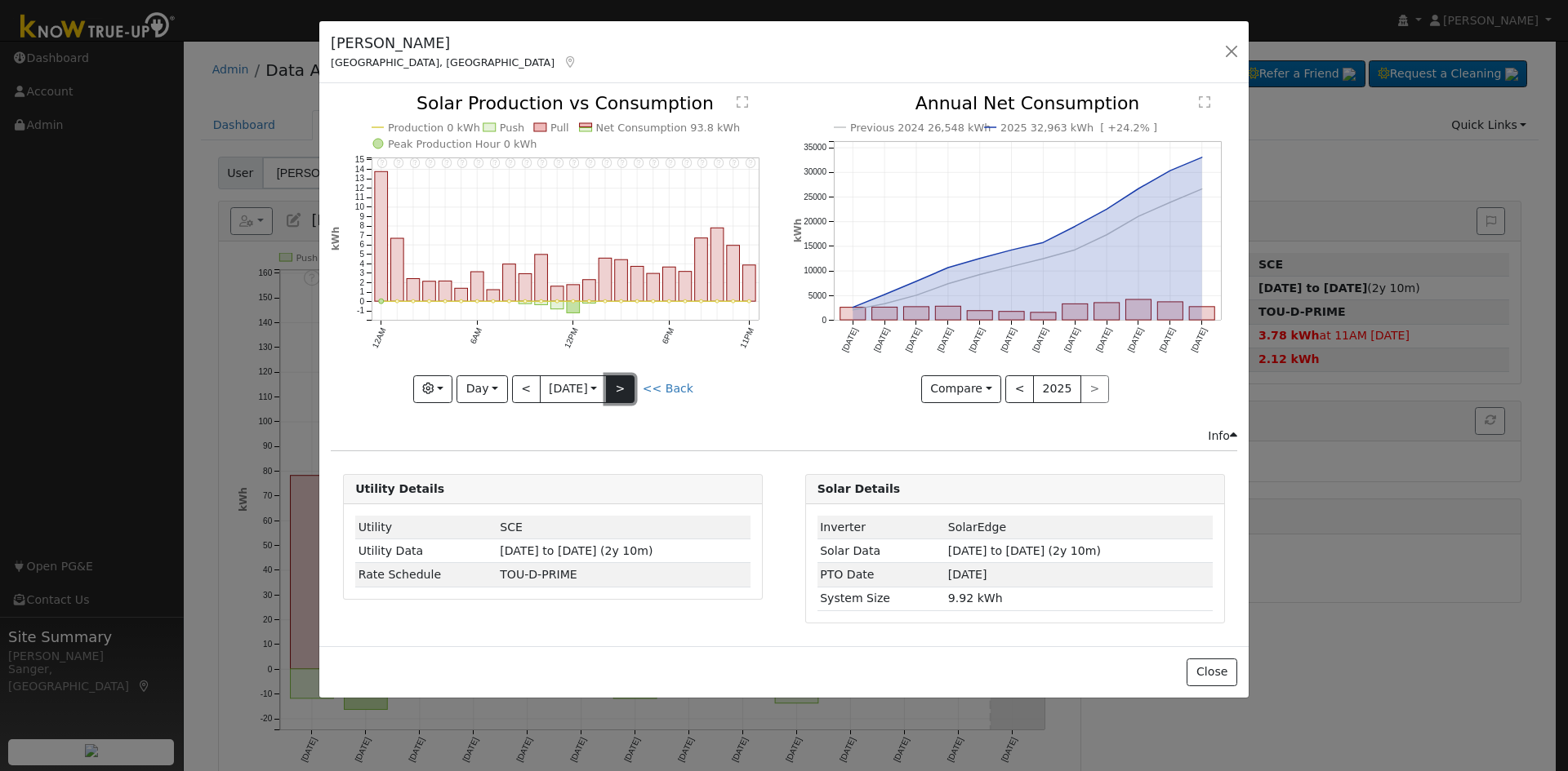
click at [626, 382] on button ">" at bounding box center [620, 389] width 29 height 28
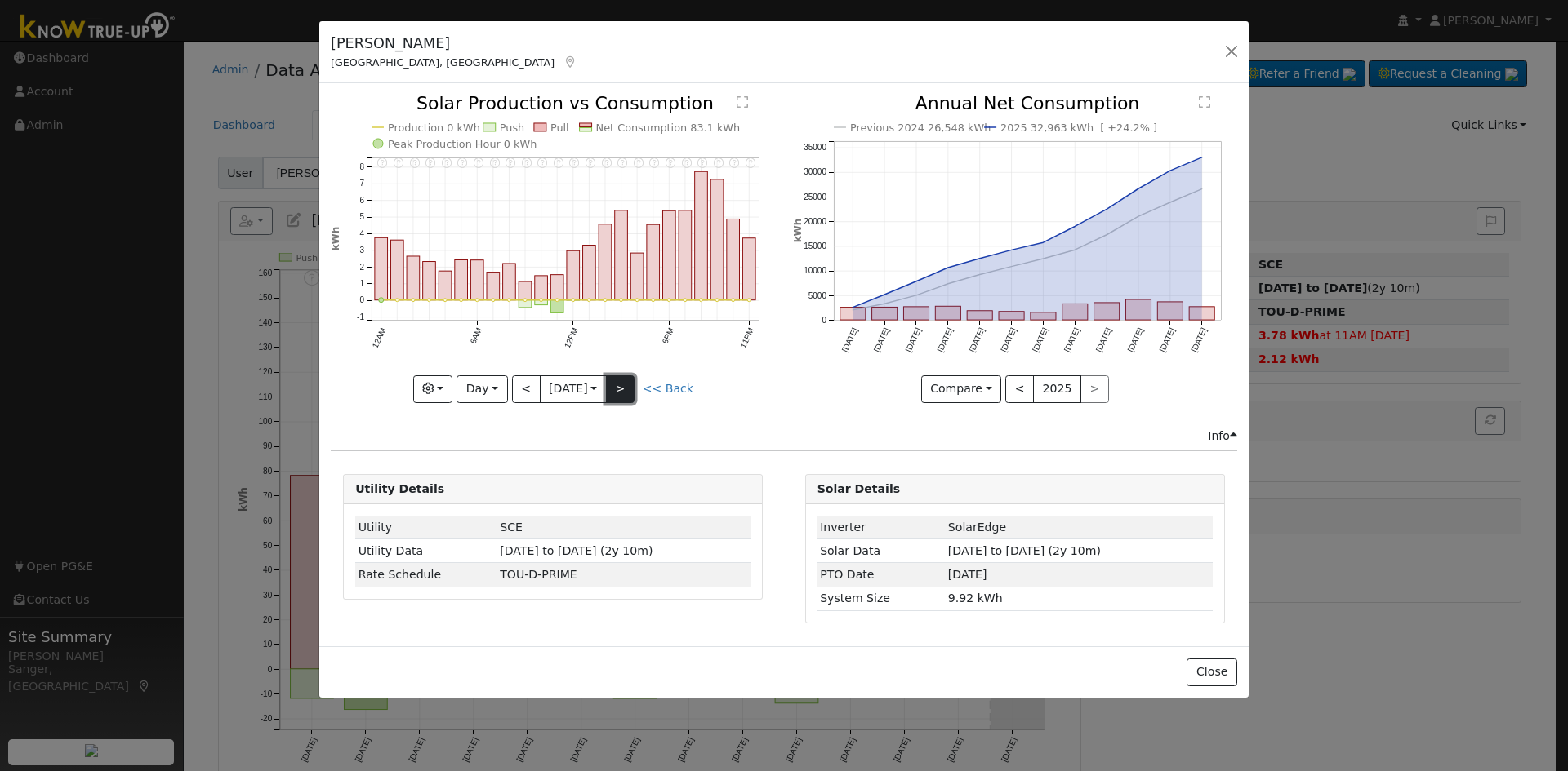
click at [626, 382] on button ">" at bounding box center [620, 389] width 29 height 28
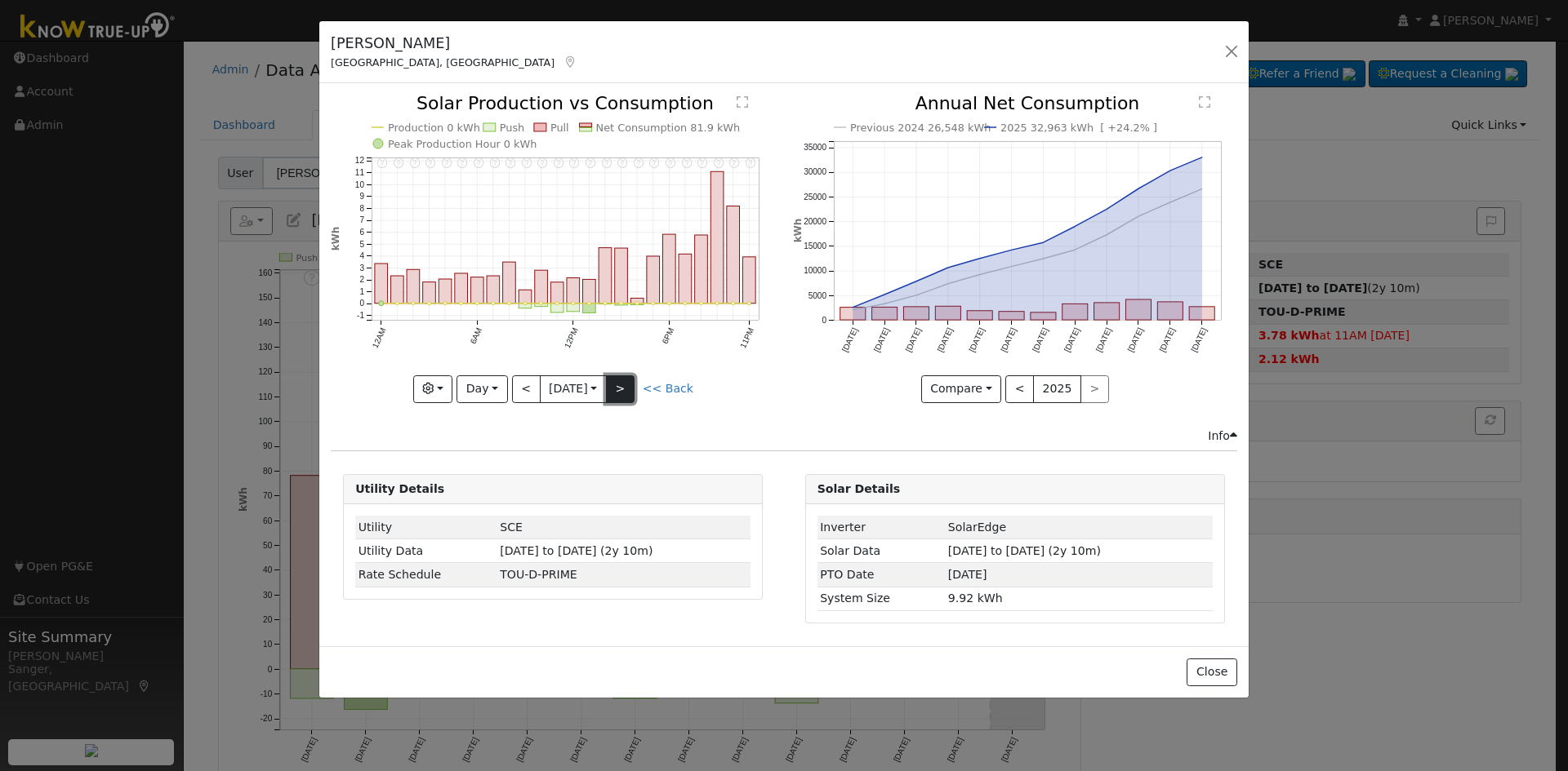
click at [626, 382] on button ">" at bounding box center [620, 389] width 29 height 28
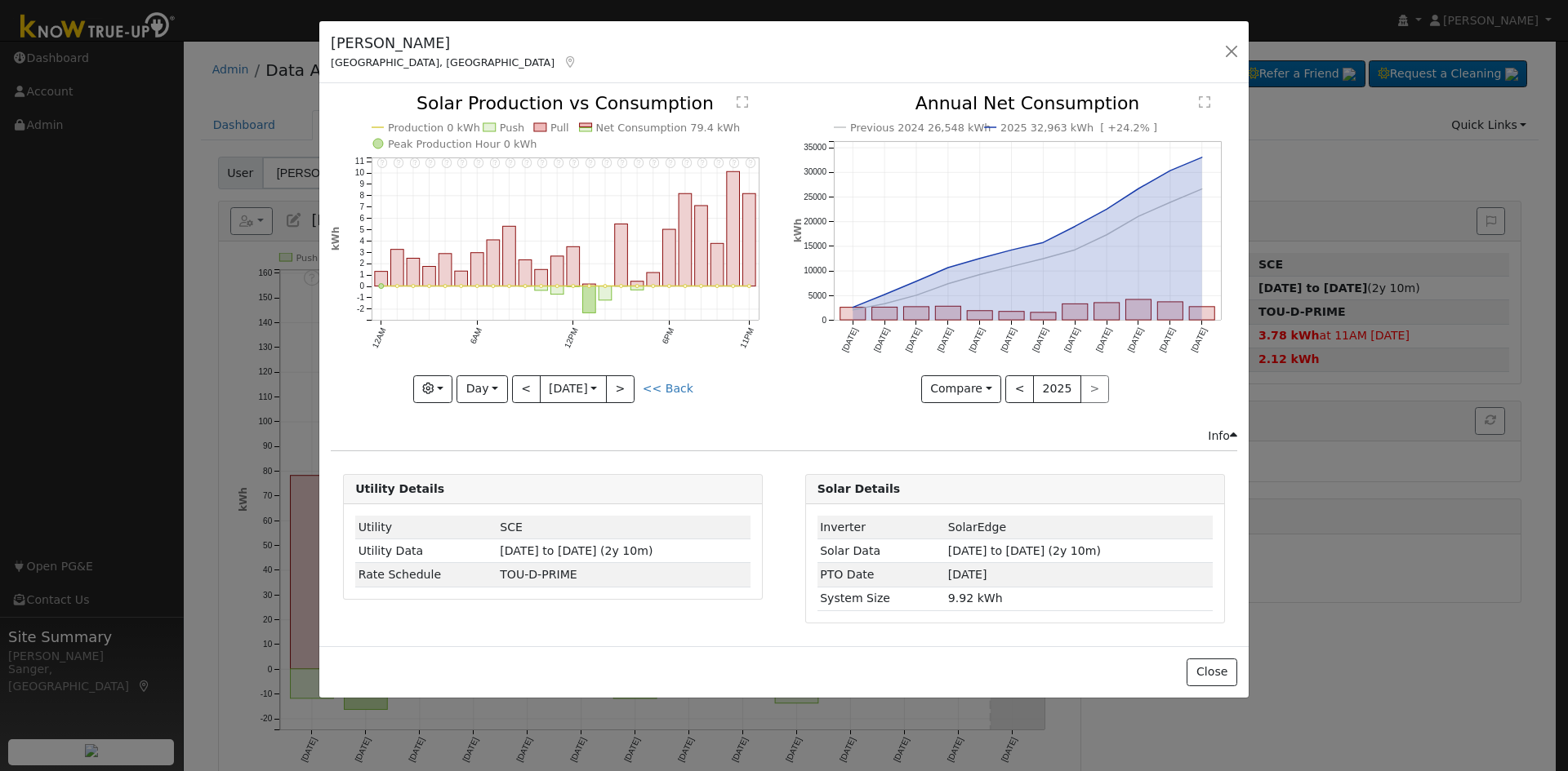
click at [665, 385] on link "<< Back" at bounding box center [668, 388] width 50 height 13
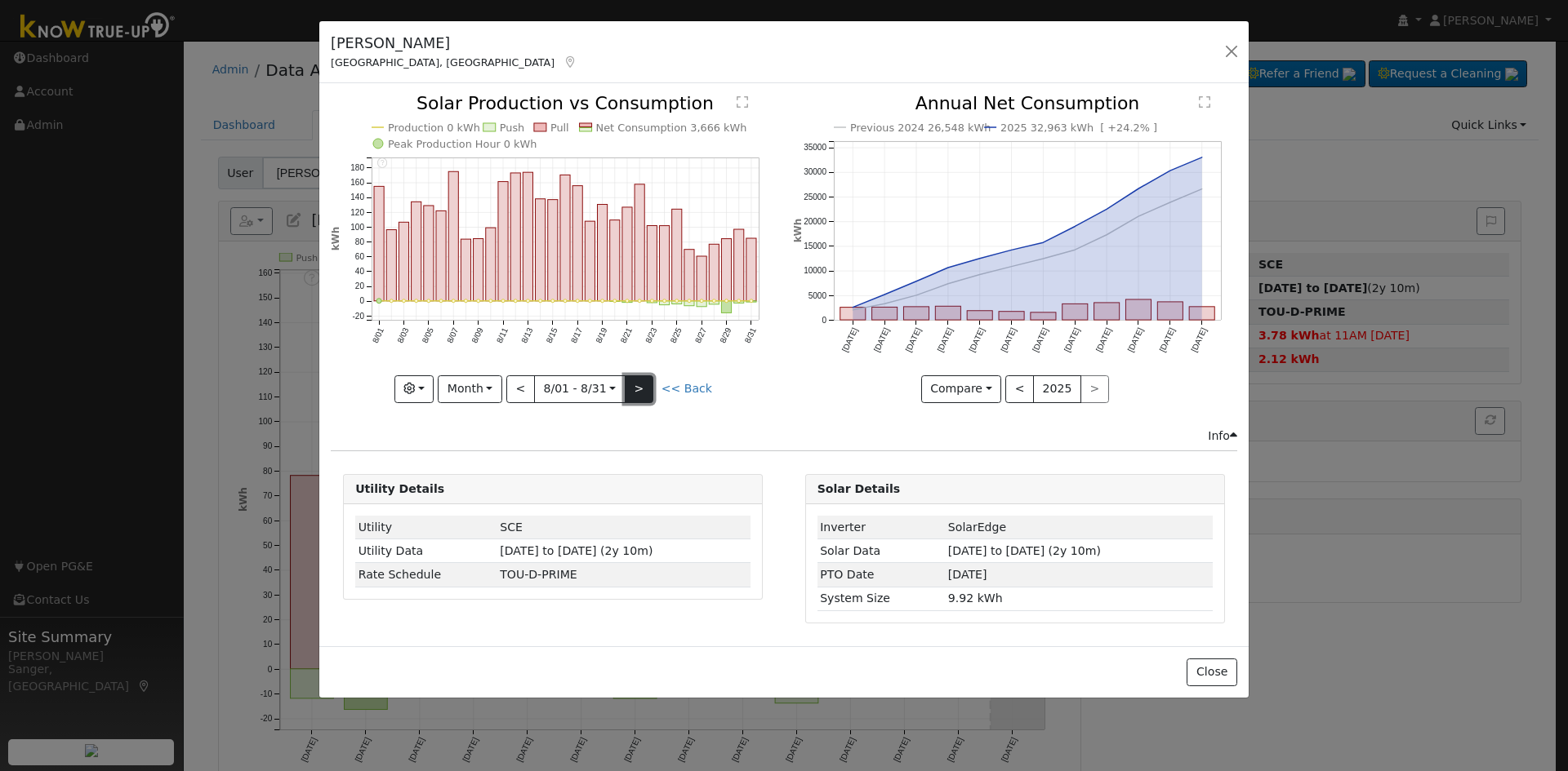
click at [644, 386] on button ">" at bounding box center [638, 389] width 29 height 28
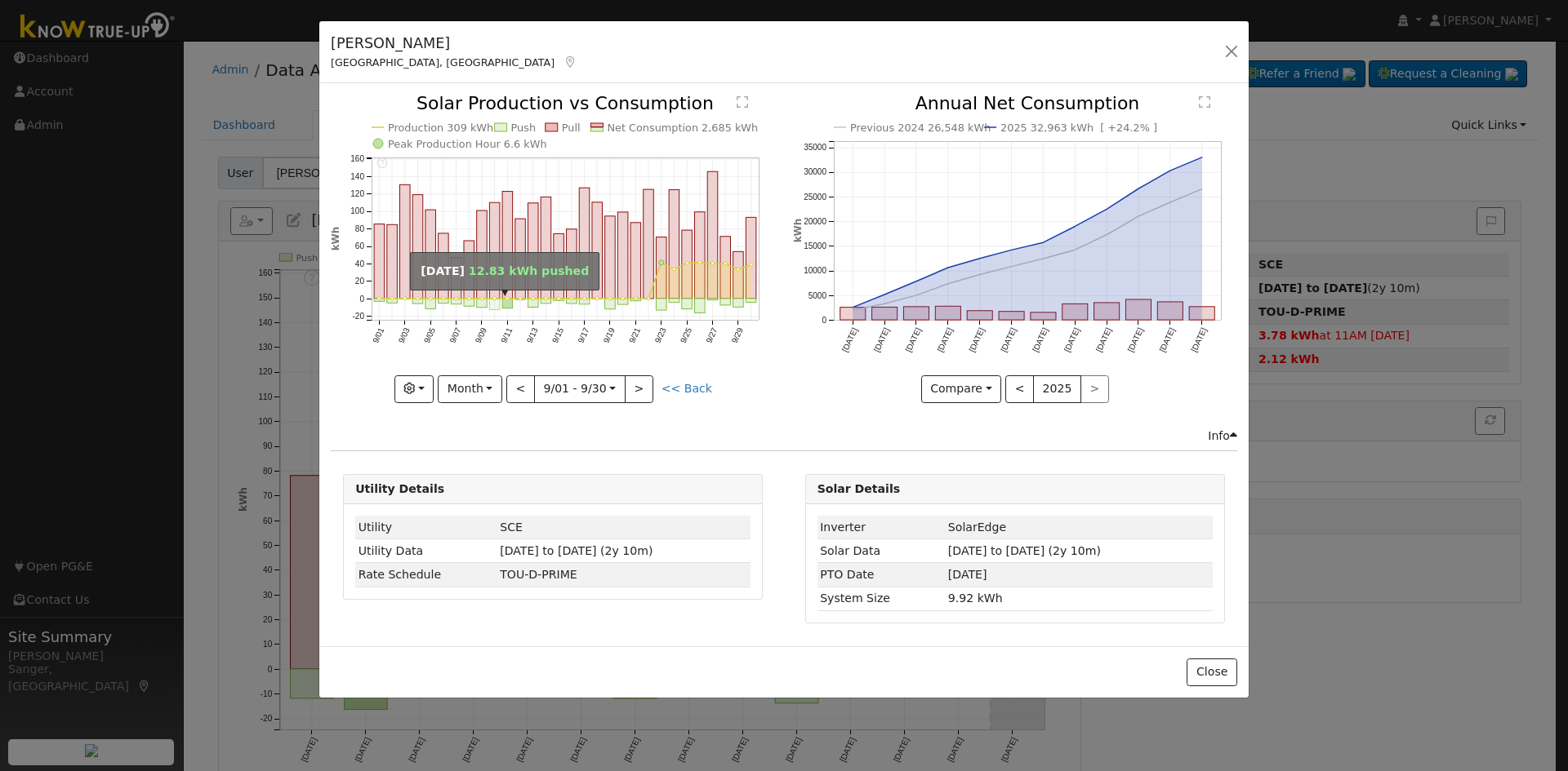
click at [494, 304] on rect "onclick=""" at bounding box center [495, 304] width 10 height 11
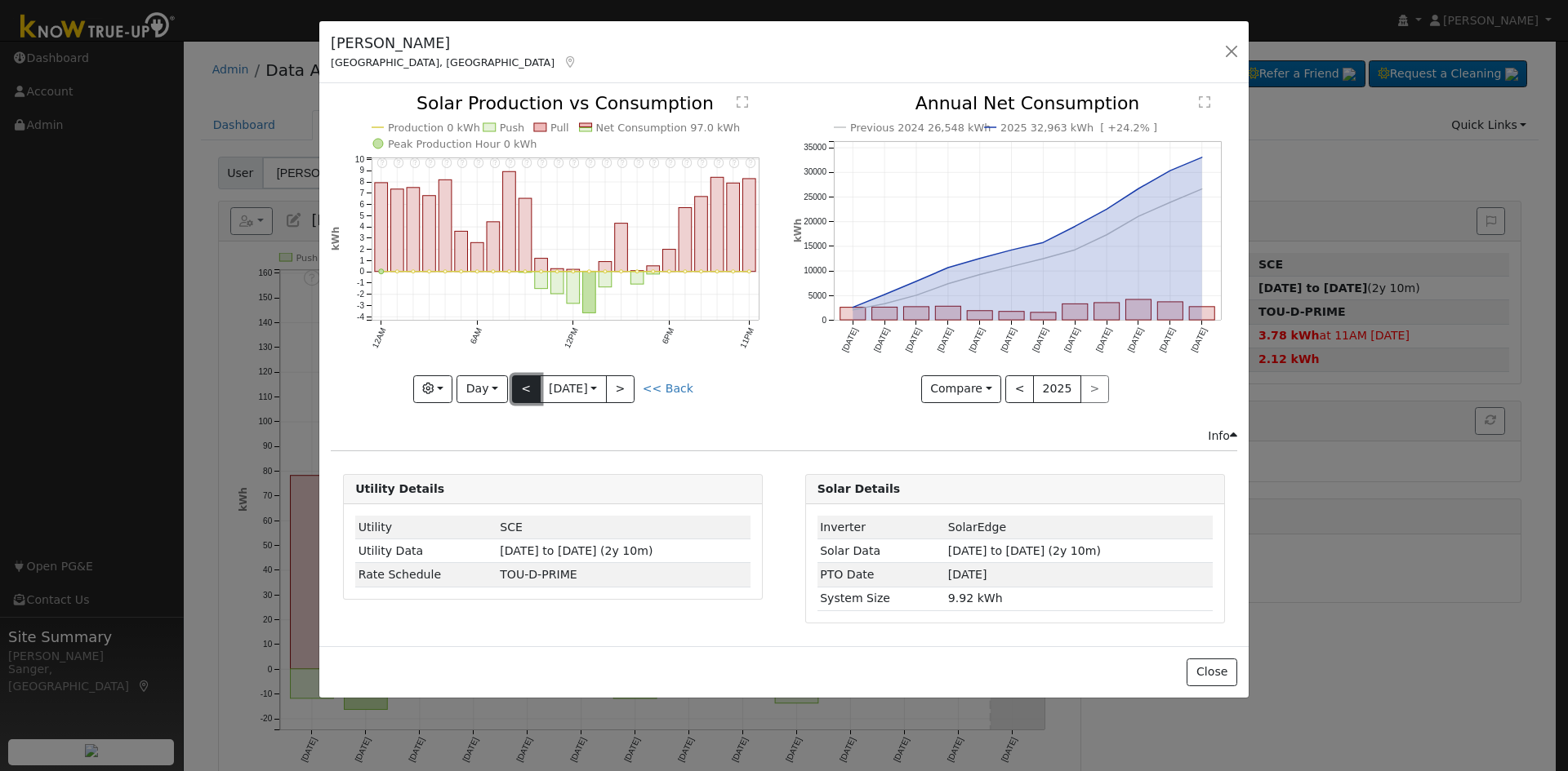
click at [515, 389] on button "<" at bounding box center [526, 389] width 29 height 28
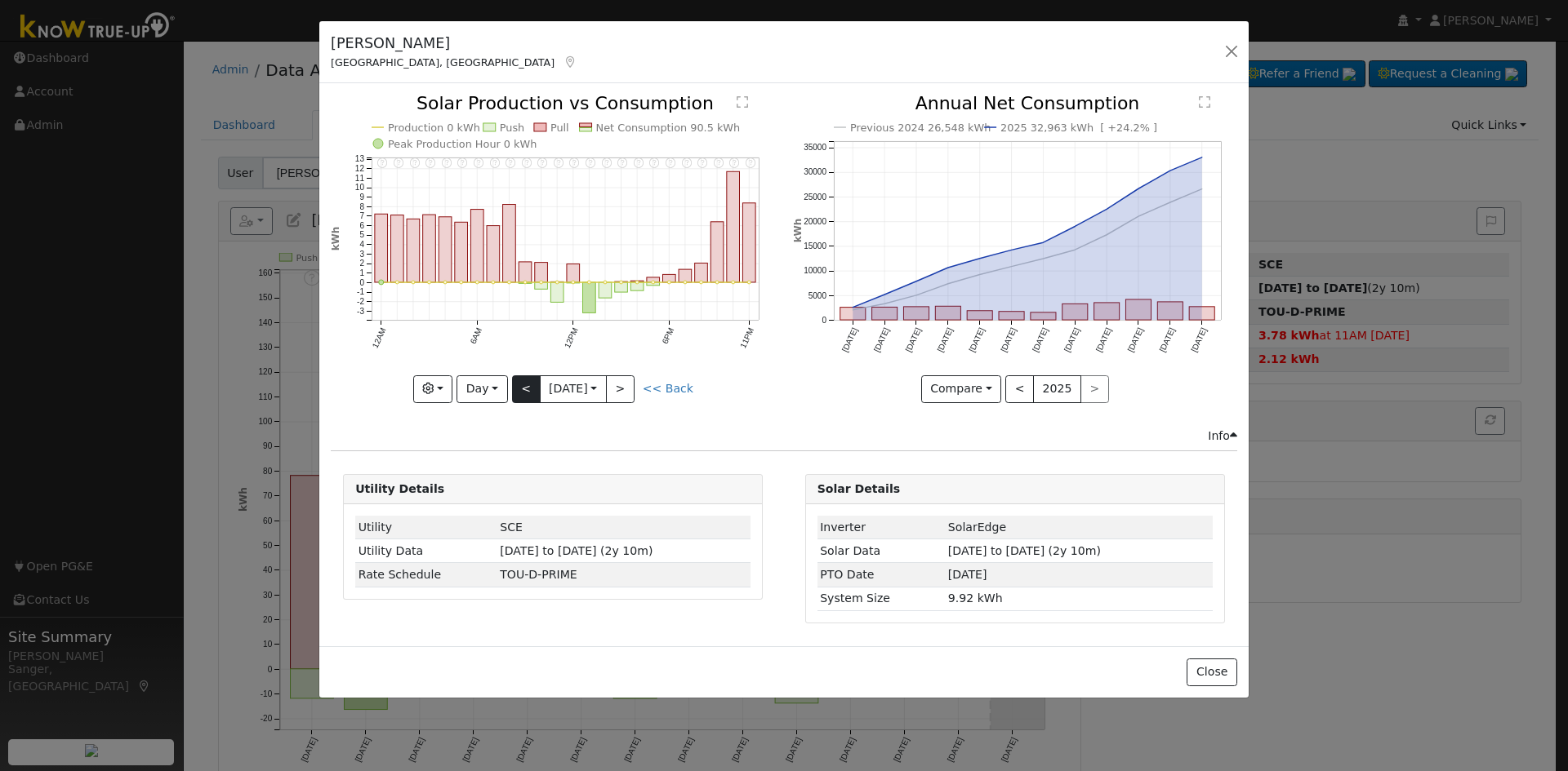
click at [515, 389] on div at bounding box center [552, 249] width 444 height 308
click at [515, 389] on button "<" at bounding box center [526, 389] width 29 height 28
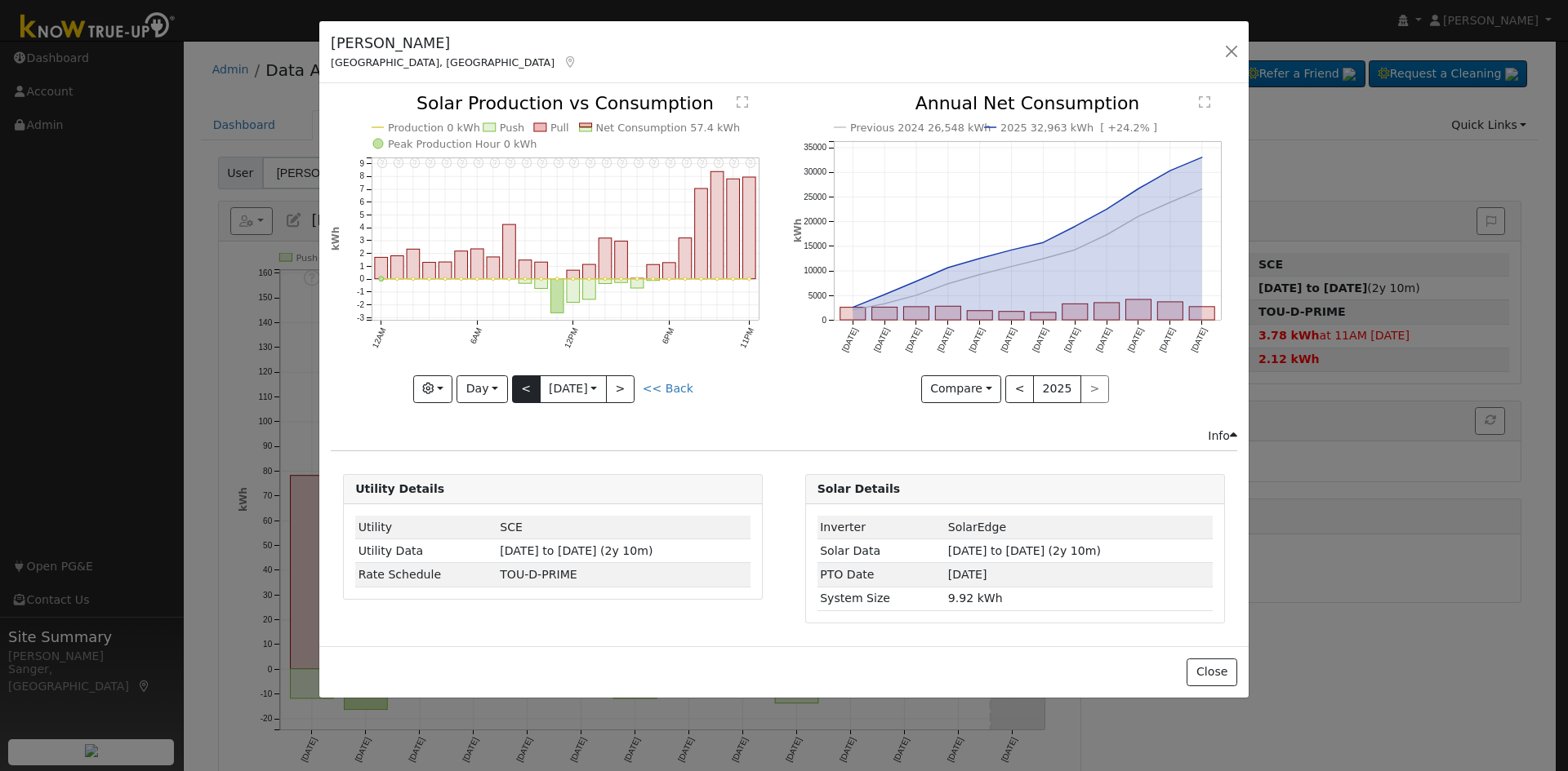
click at [515, 389] on div at bounding box center [552, 249] width 444 height 308
click at [515, 389] on button "<" at bounding box center [526, 389] width 29 height 28
click at [515, 389] on div at bounding box center [552, 249] width 444 height 308
click at [515, 389] on button "<" at bounding box center [526, 389] width 29 height 28
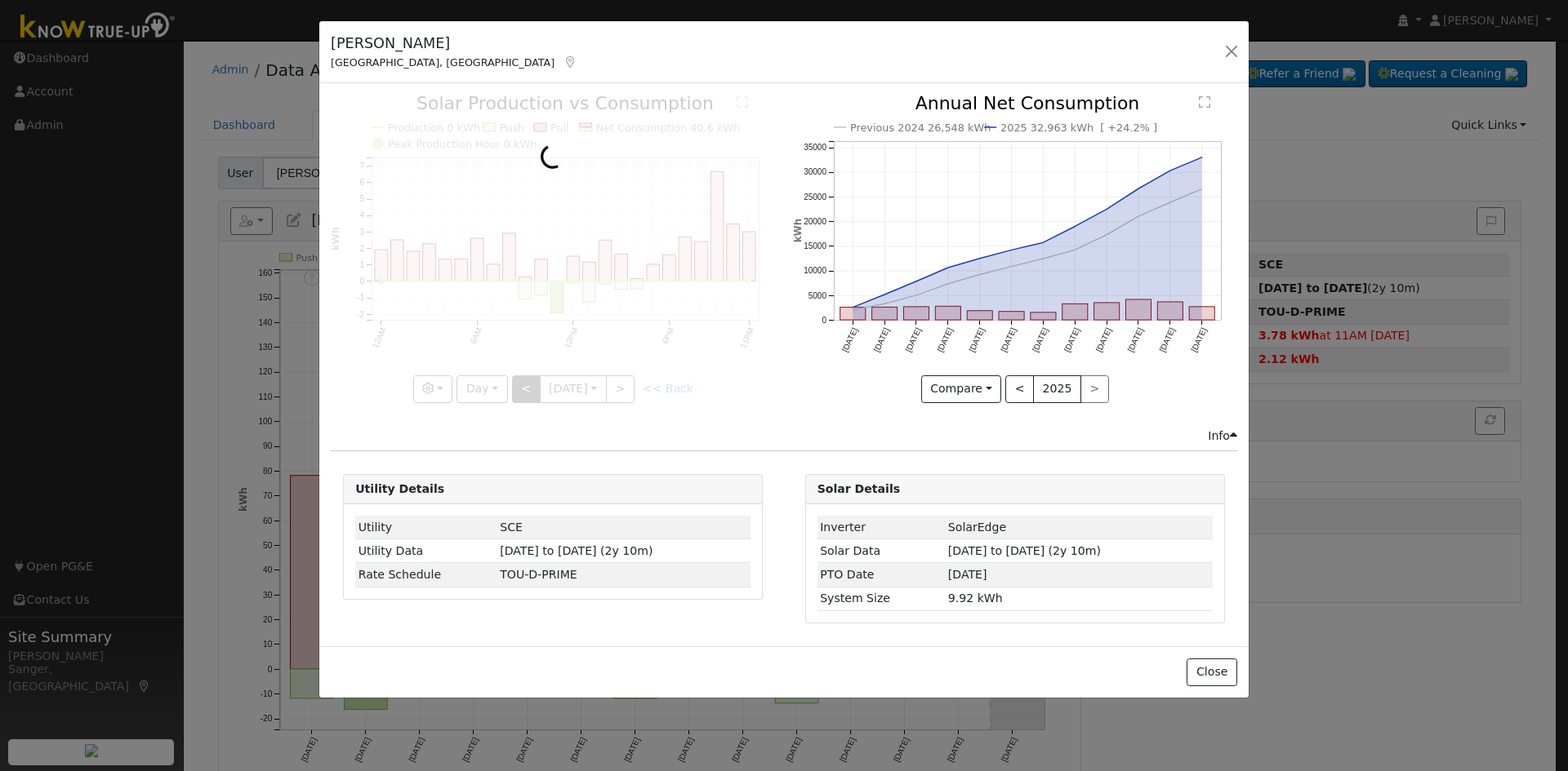
click at [515, 389] on div at bounding box center [552, 249] width 444 height 308
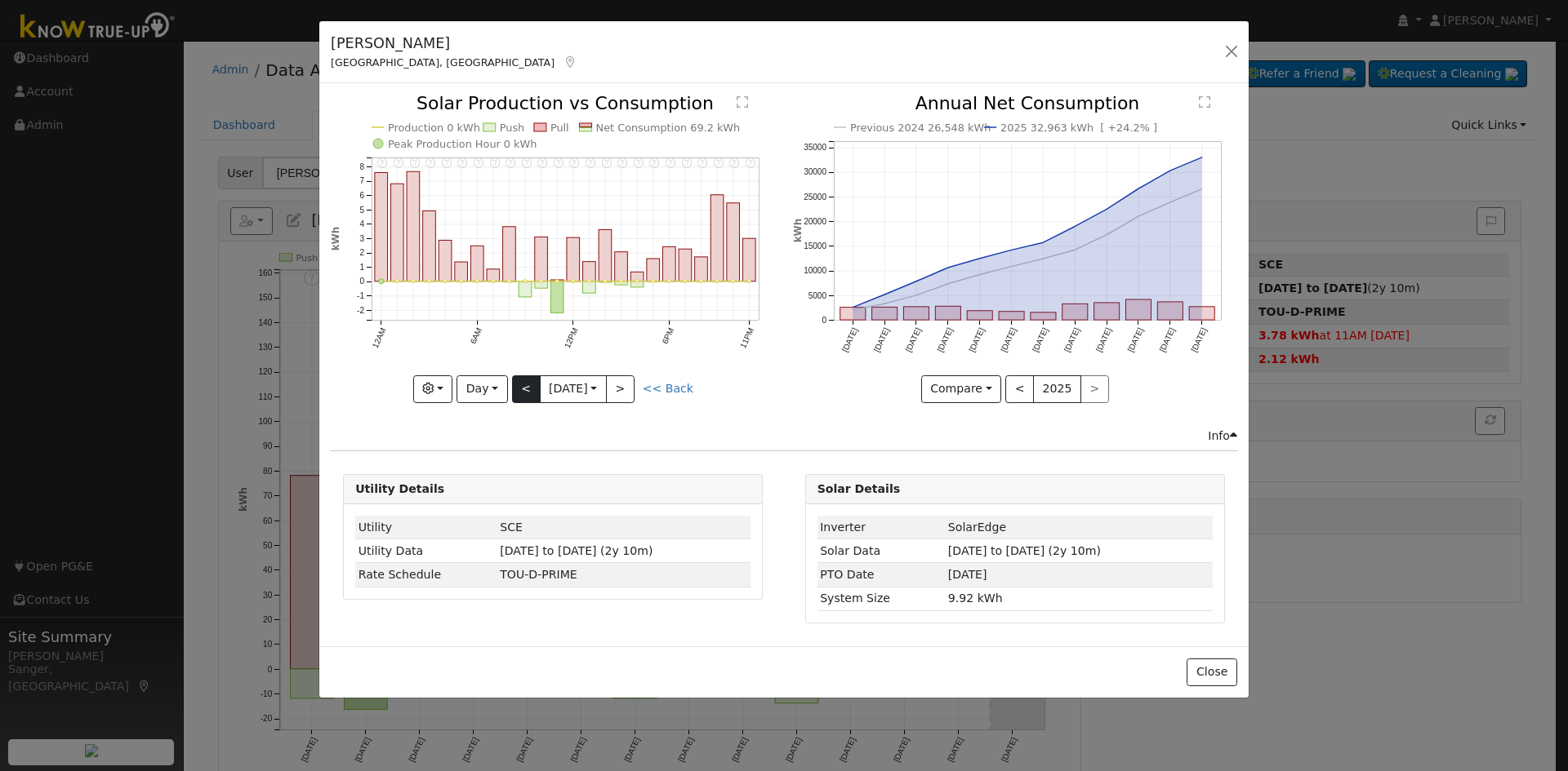
click at [515, 389] on div at bounding box center [552, 249] width 444 height 308
click at [515, 389] on div "11PM - Error: 'datetime.date' object has no attribute 'date' 10PM - Error: 'dat…" at bounding box center [552, 249] width 444 height 308
click at [515, 389] on button "<" at bounding box center [526, 389] width 29 height 28
click at [0, 0] on div at bounding box center [0, 0] width 0 height 0
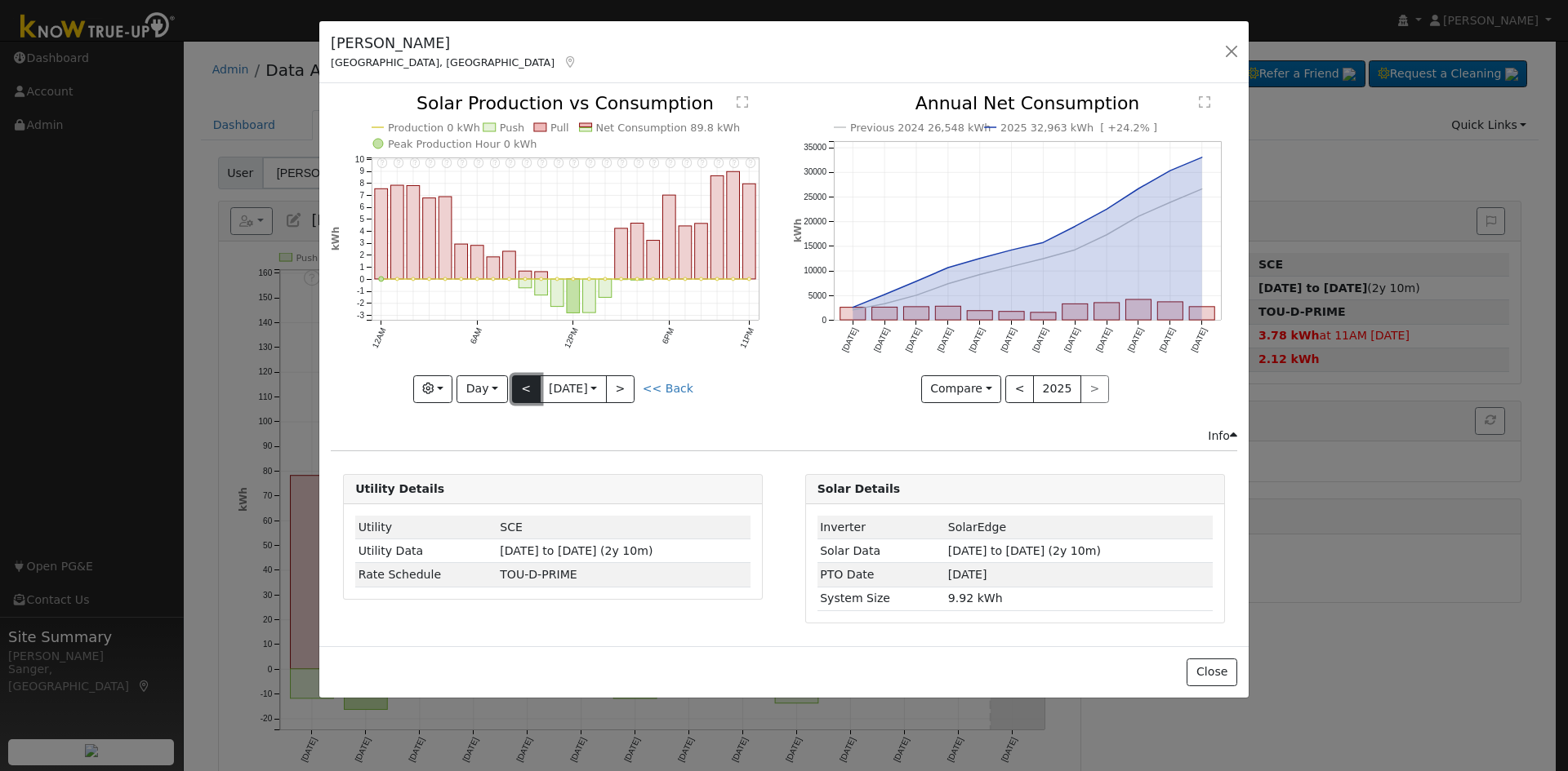
click at [519, 386] on button "<" at bounding box center [526, 389] width 29 height 28
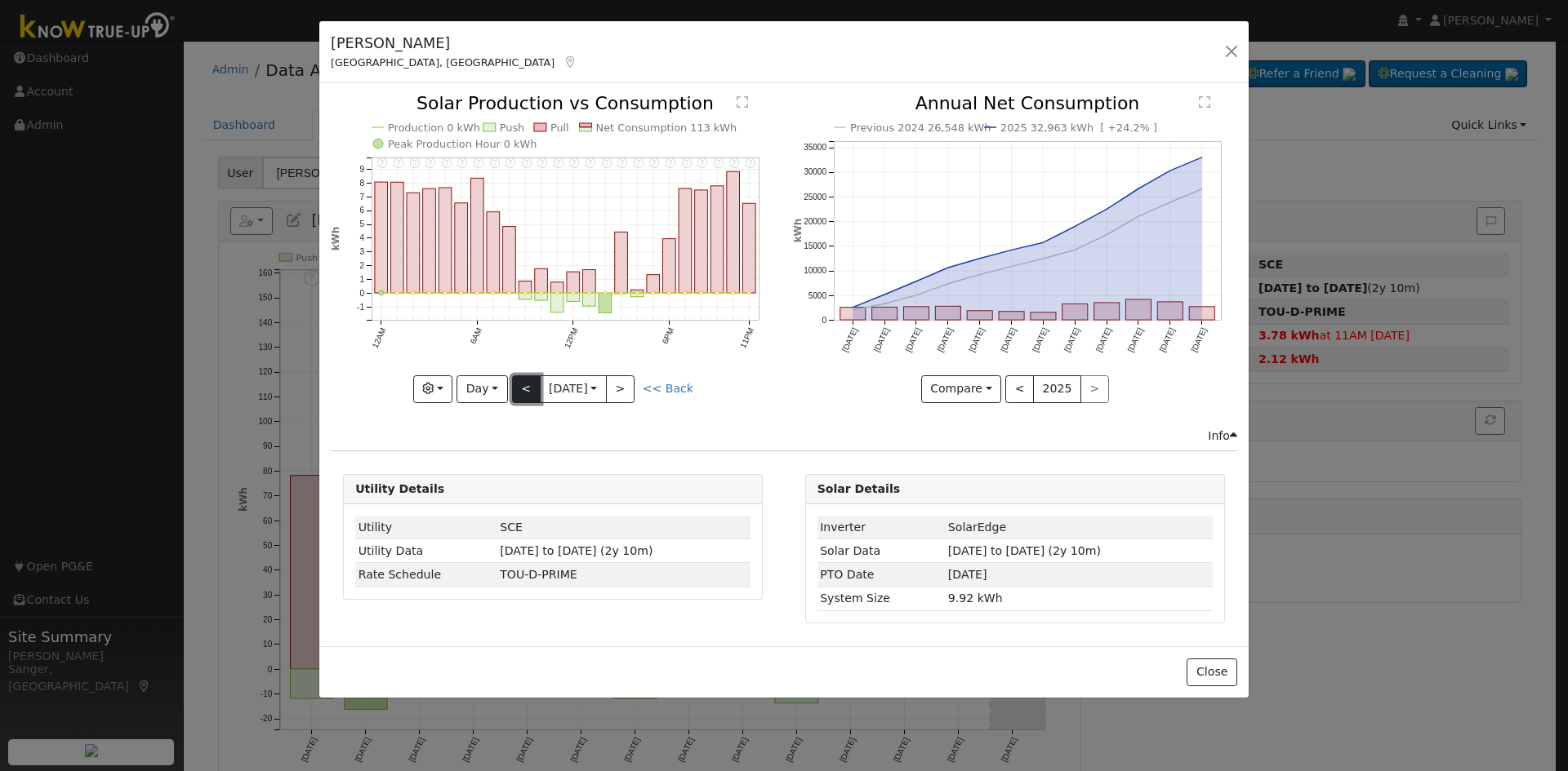
click at [522, 387] on button "<" at bounding box center [526, 389] width 29 height 28
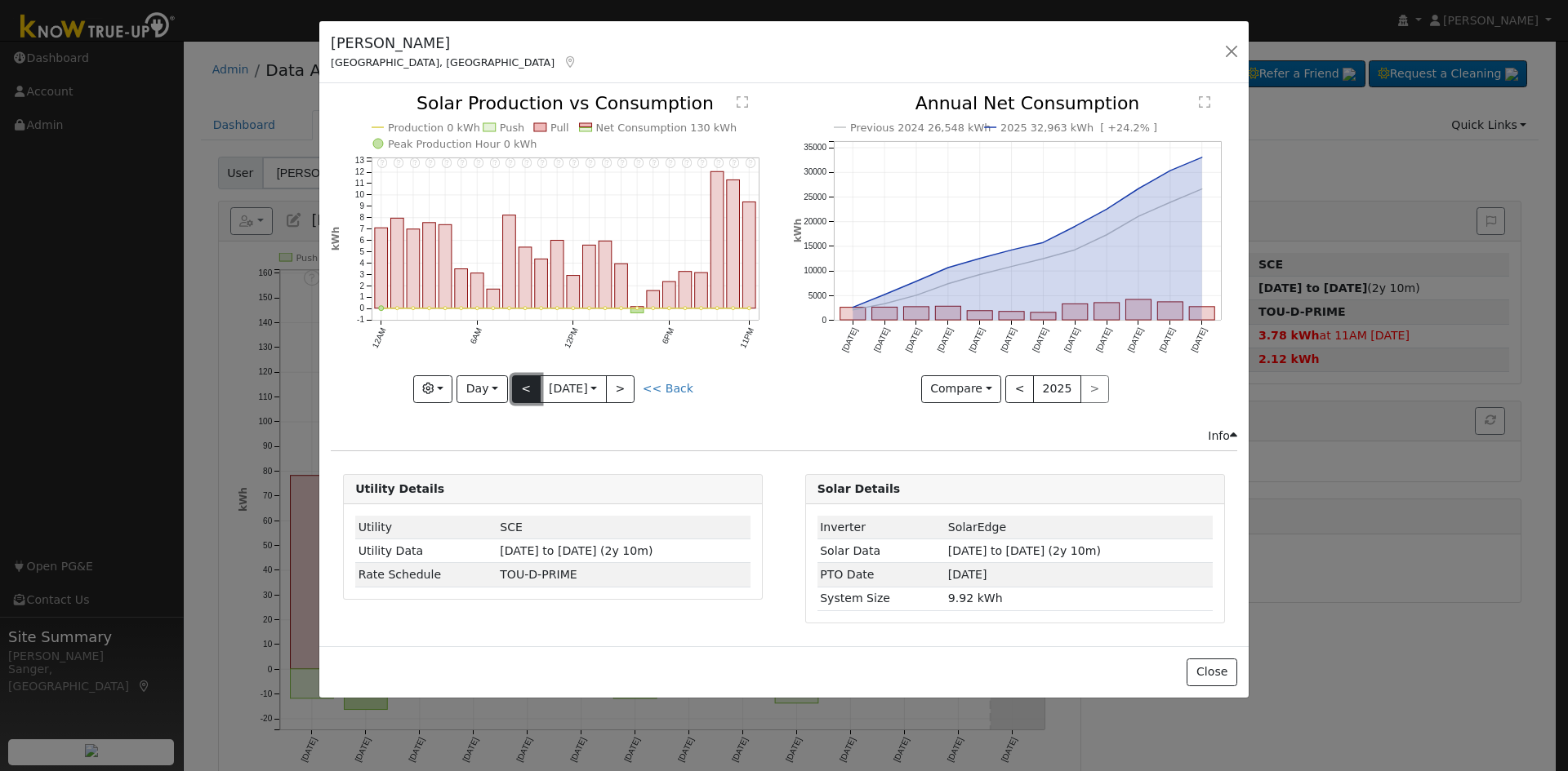
click at [522, 387] on button "<" at bounding box center [526, 389] width 29 height 28
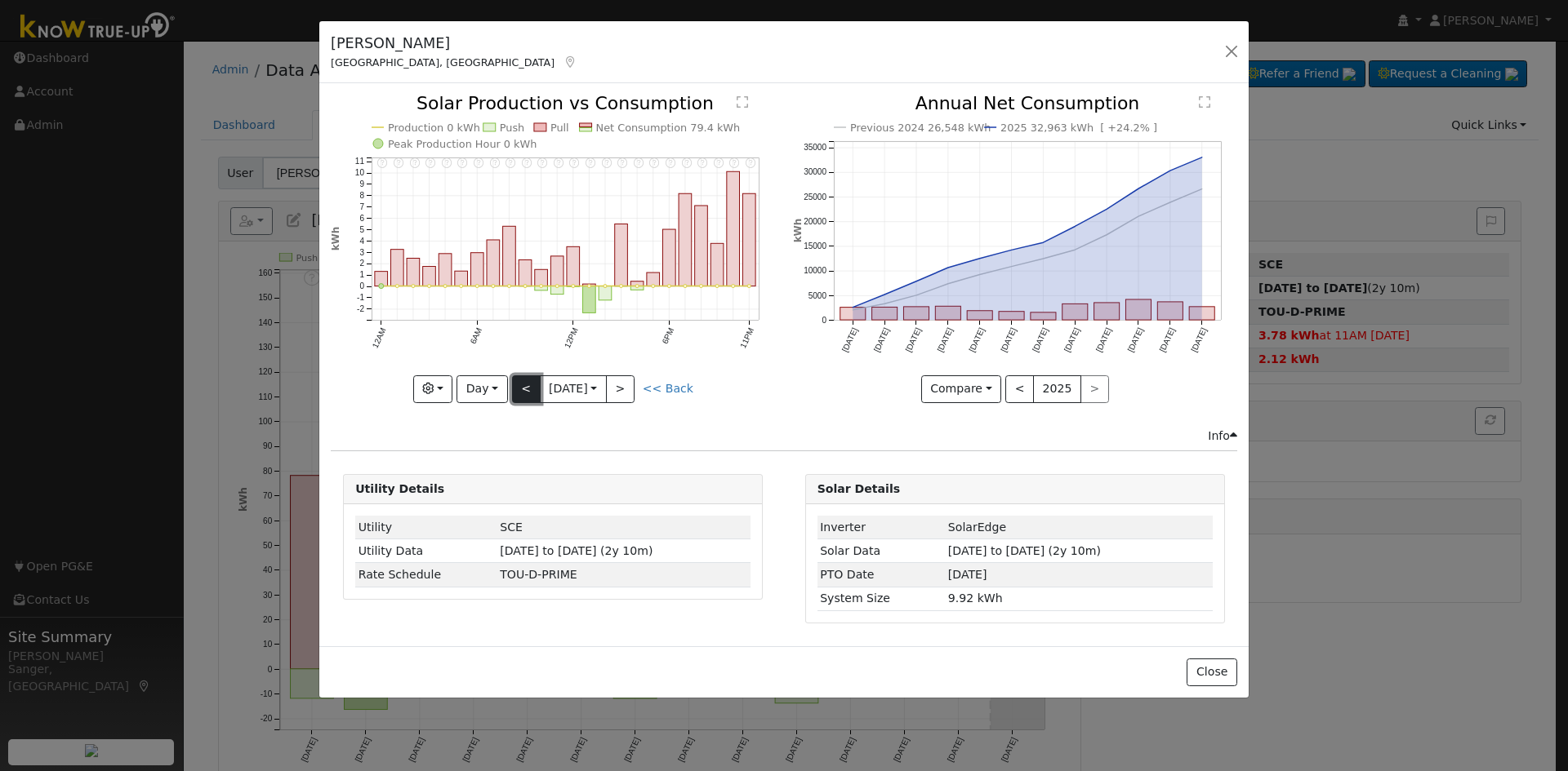
click at [522, 387] on button "<" at bounding box center [526, 389] width 29 height 28
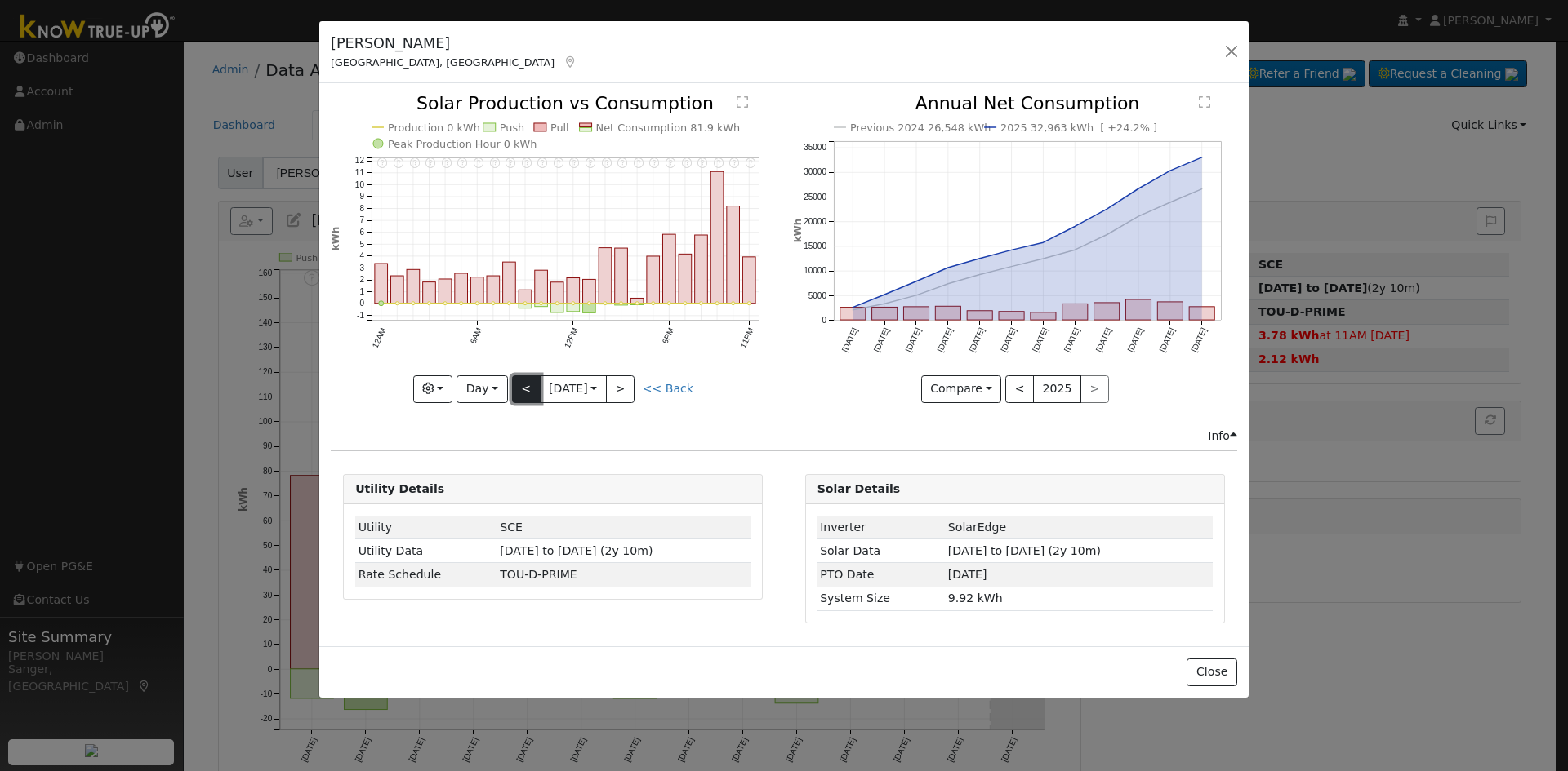
click at [522, 387] on button "<" at bounding box center [526, 389] width 29 height 28
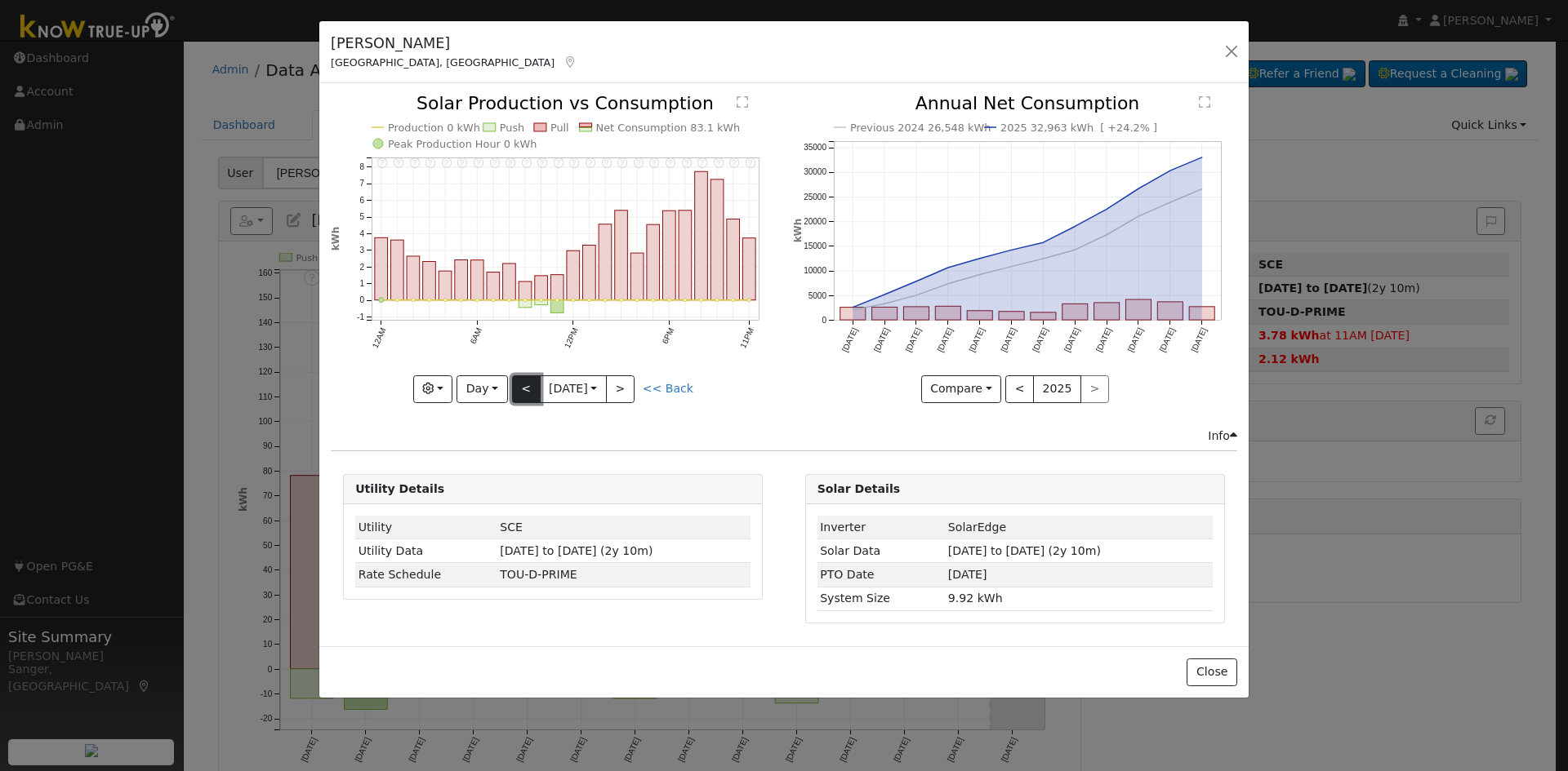
click at [520, 388] on button "<" at bounding box center [526, 389] width 29 height 28
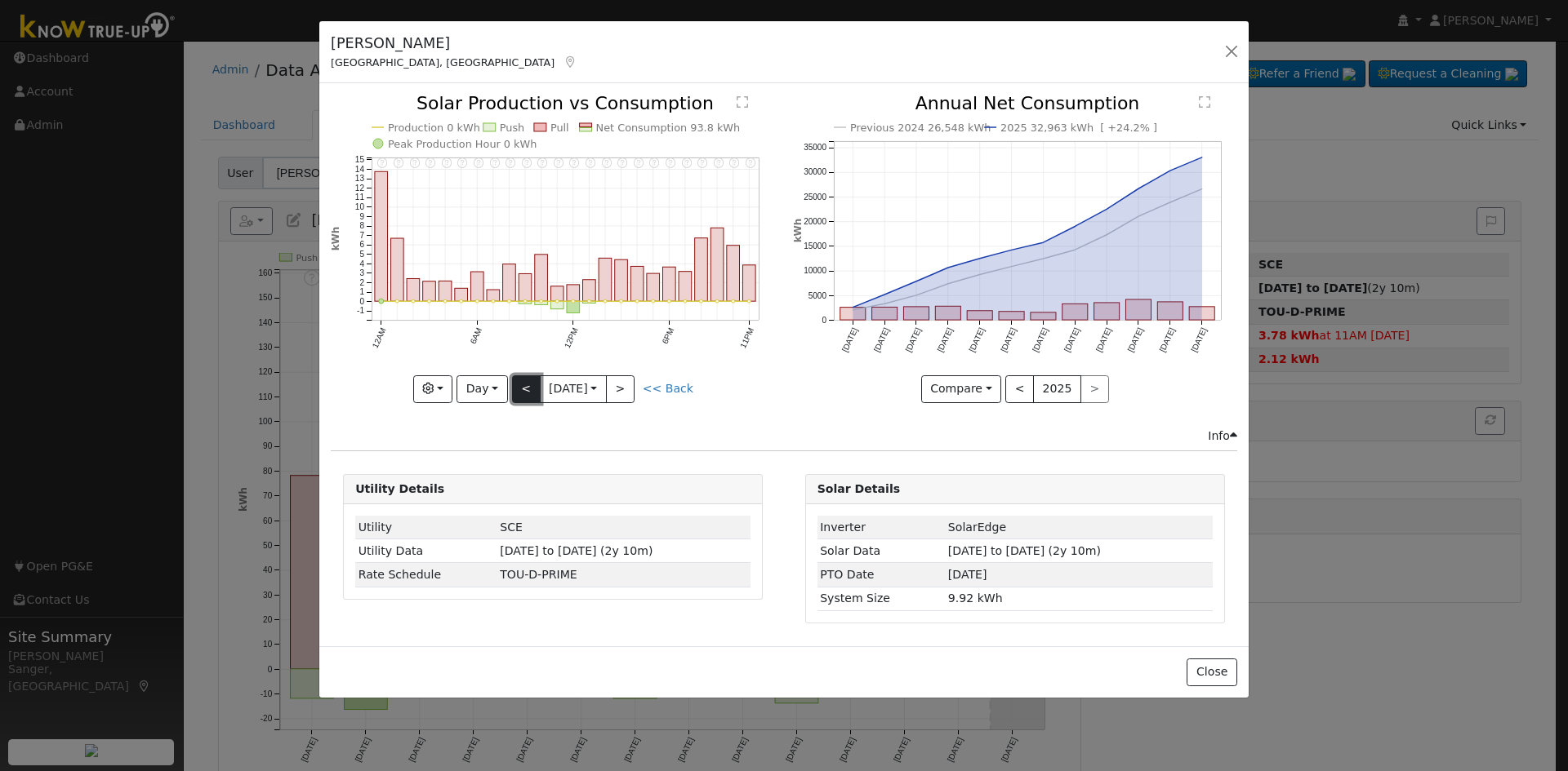
click at [520, 382] on button "<" at bounding box center [526, 389] width 29 height 28
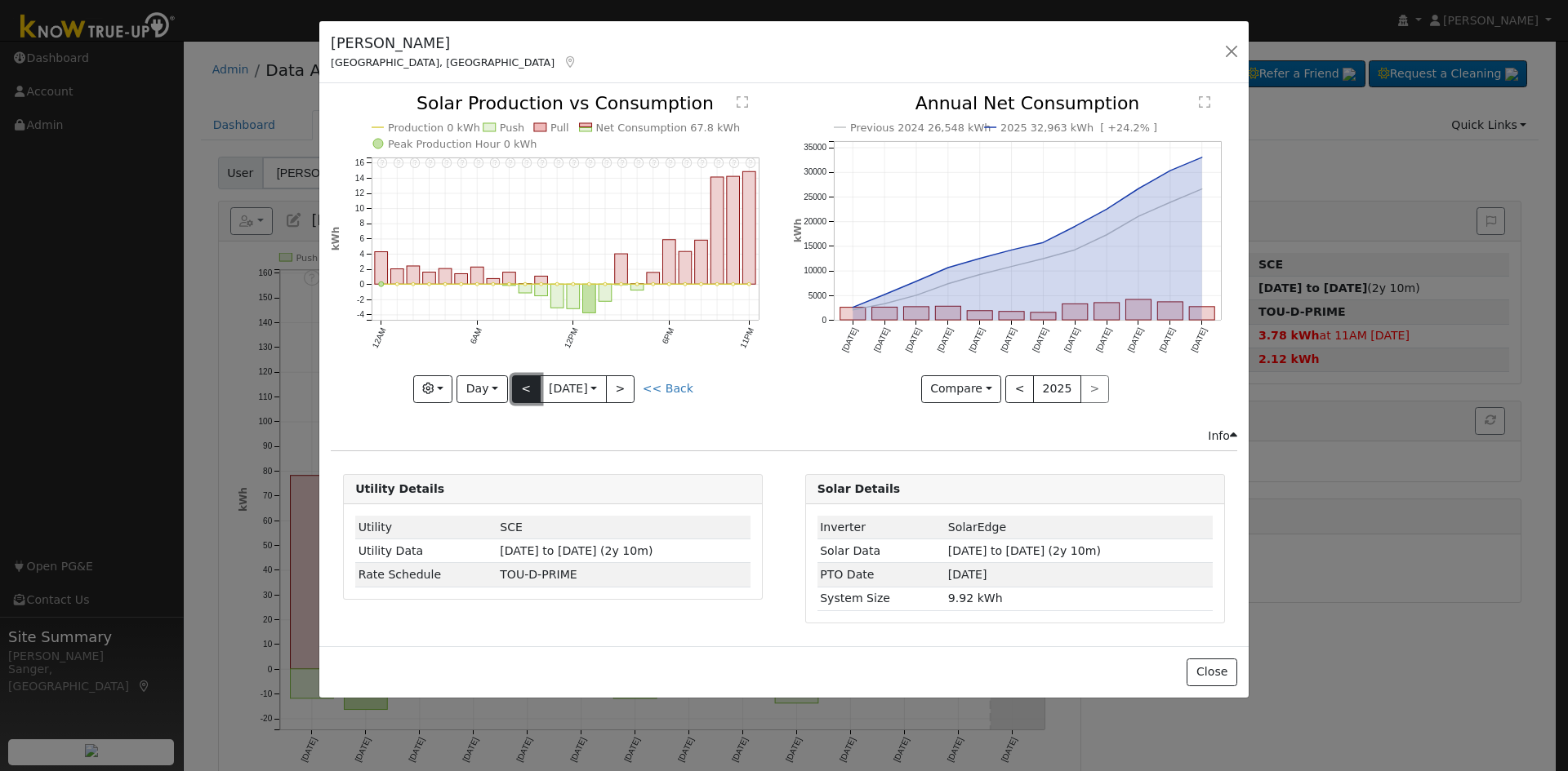
click at [520, 377] on button "<" at bounding box center [526, 389] width 29 height 28
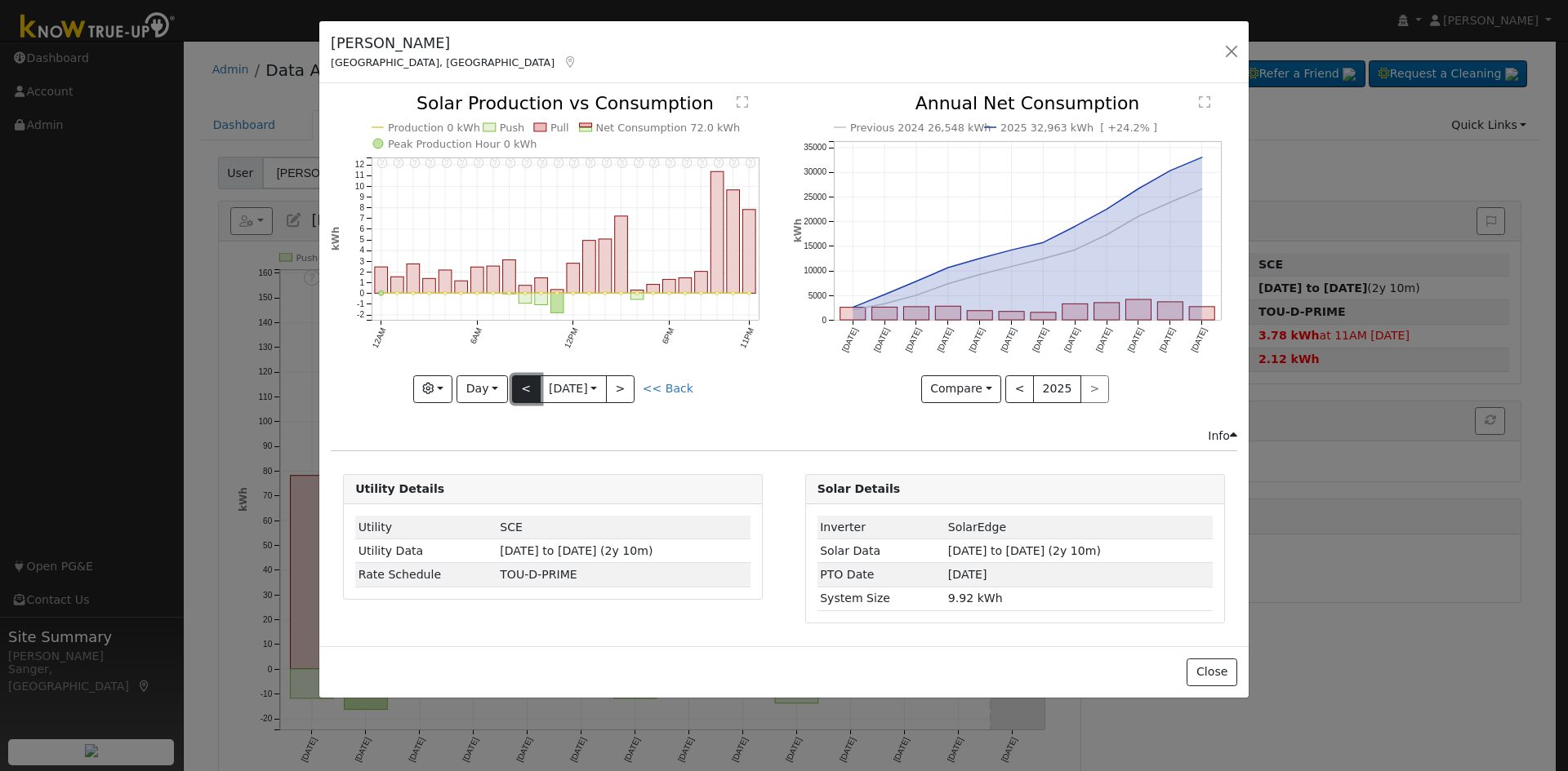
click at [526, 389] on button "<" at bounding box center [526, 389] width 29 height 28
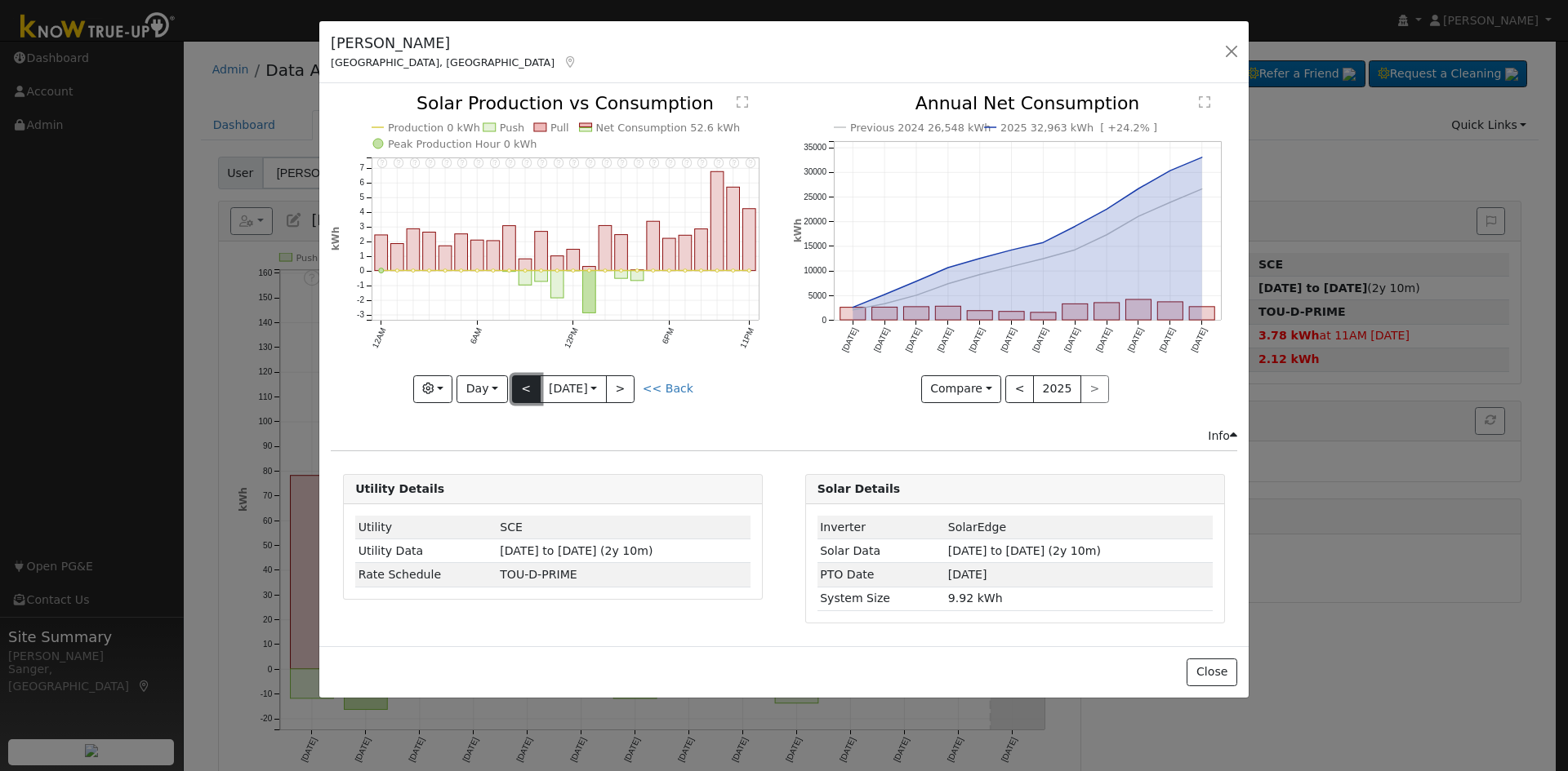
click at [526, 389] on button "<" at bounding box center [526, 389] width 29 height 28
click at [526, 389] on div at bounding box center [552, 249] width 444 height 308
click at [526, 389] on button "<" at bounding box center [526, 389] width 29 height 28
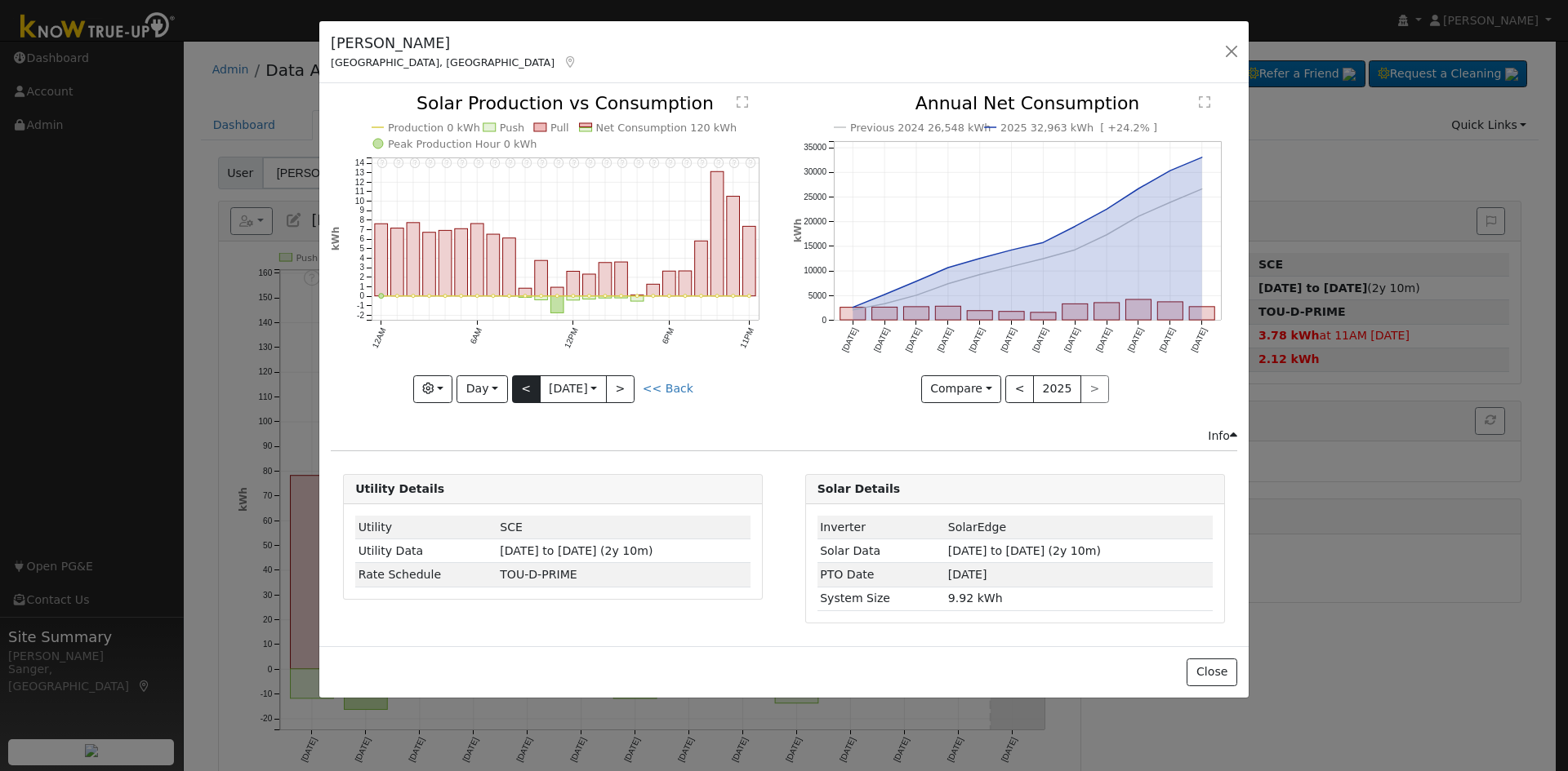
click at [526, 389] on div "11PM - Error: 'datetime.date' object has no attribute 'date' 10PM - Error: 'dat…" at bounding box center [552, 249] width 444 height 308
click at [526, 389] on button "<" at bounding box center [526, 389] width 29 height 28
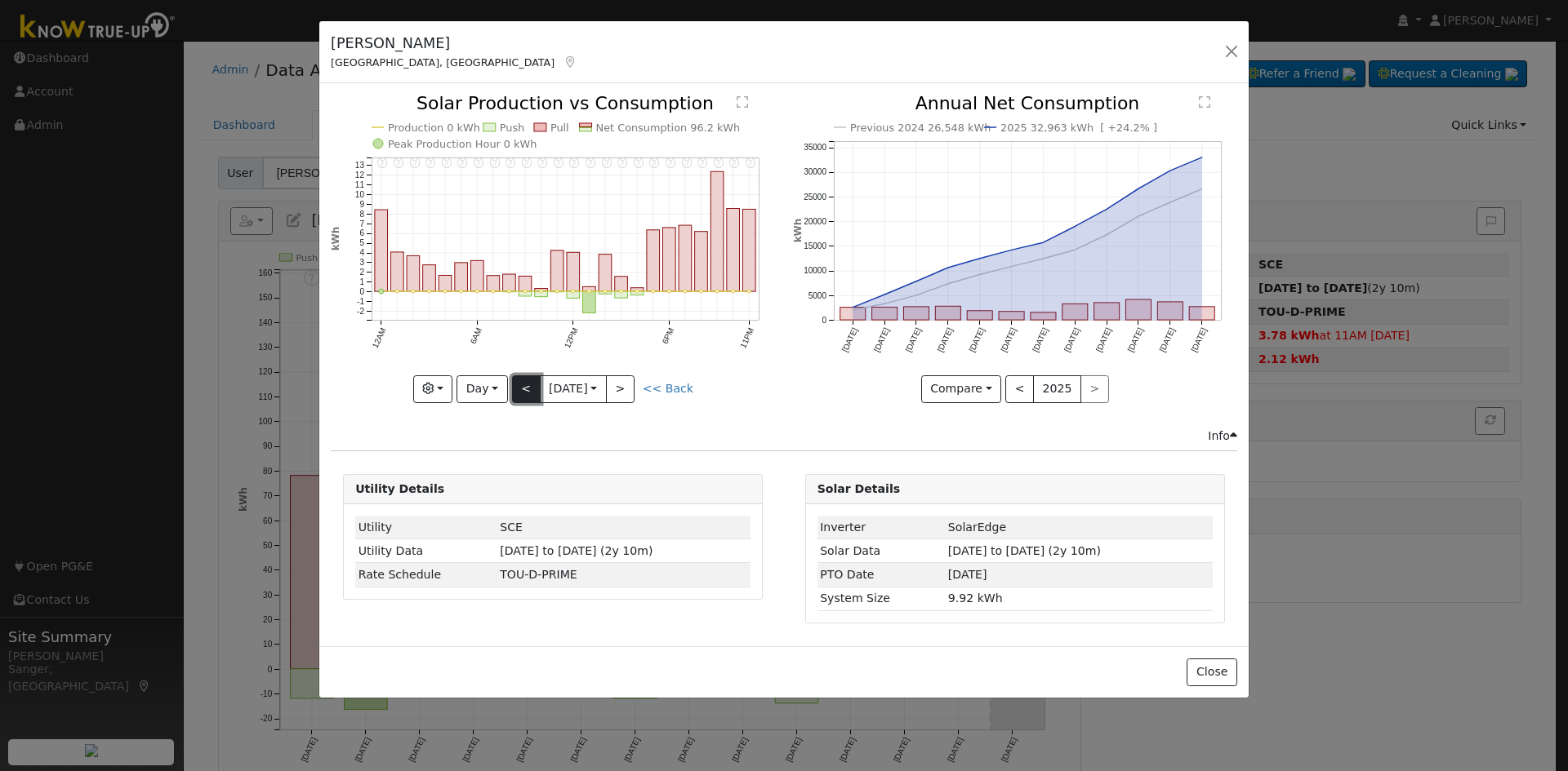
click at [526, 389] on button "<" at bounding box center [526, 389] width 29 height 28
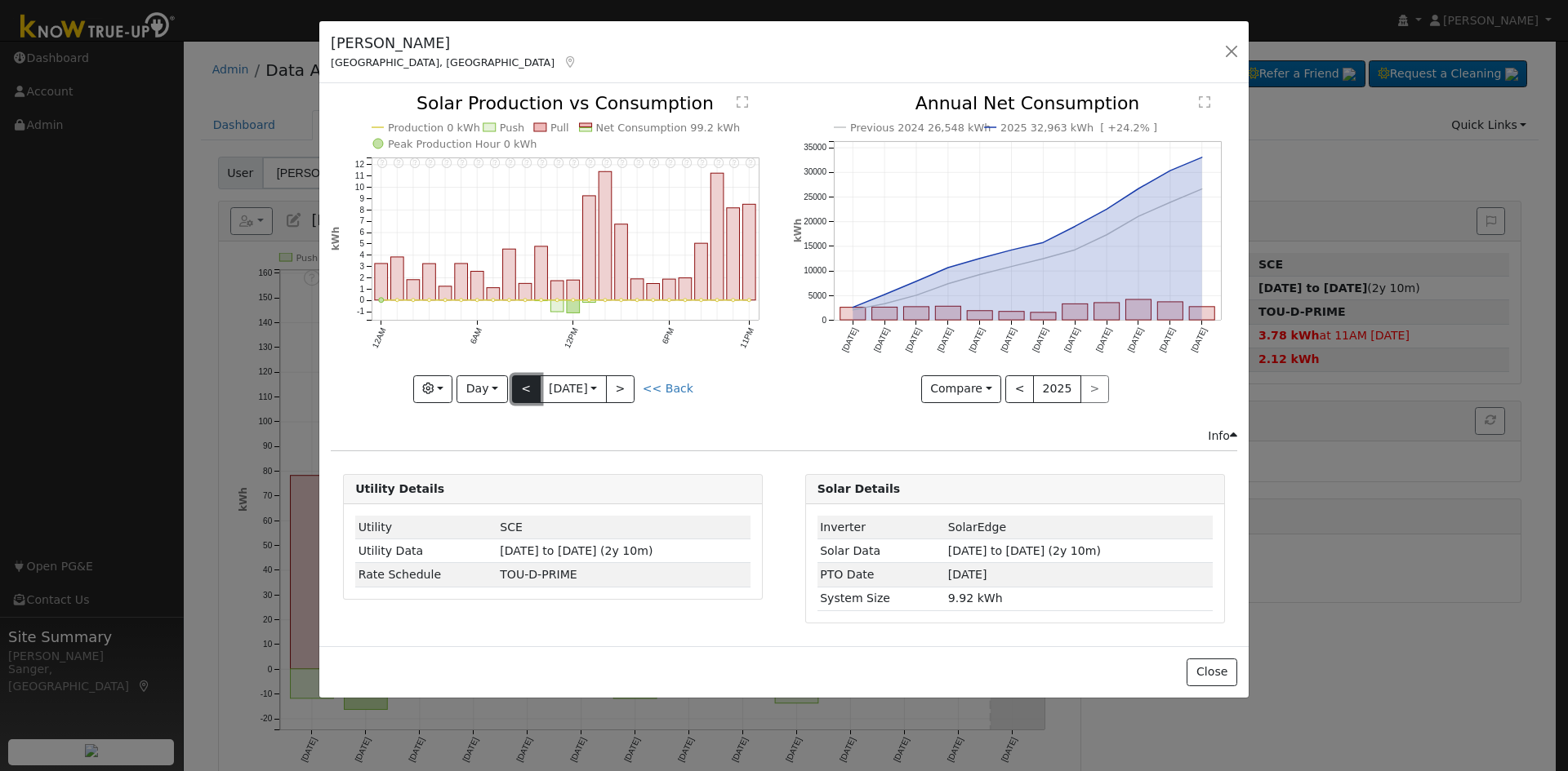
click at [526, 389] on button "<" at bounding box center [526, 389] width 29 height 28
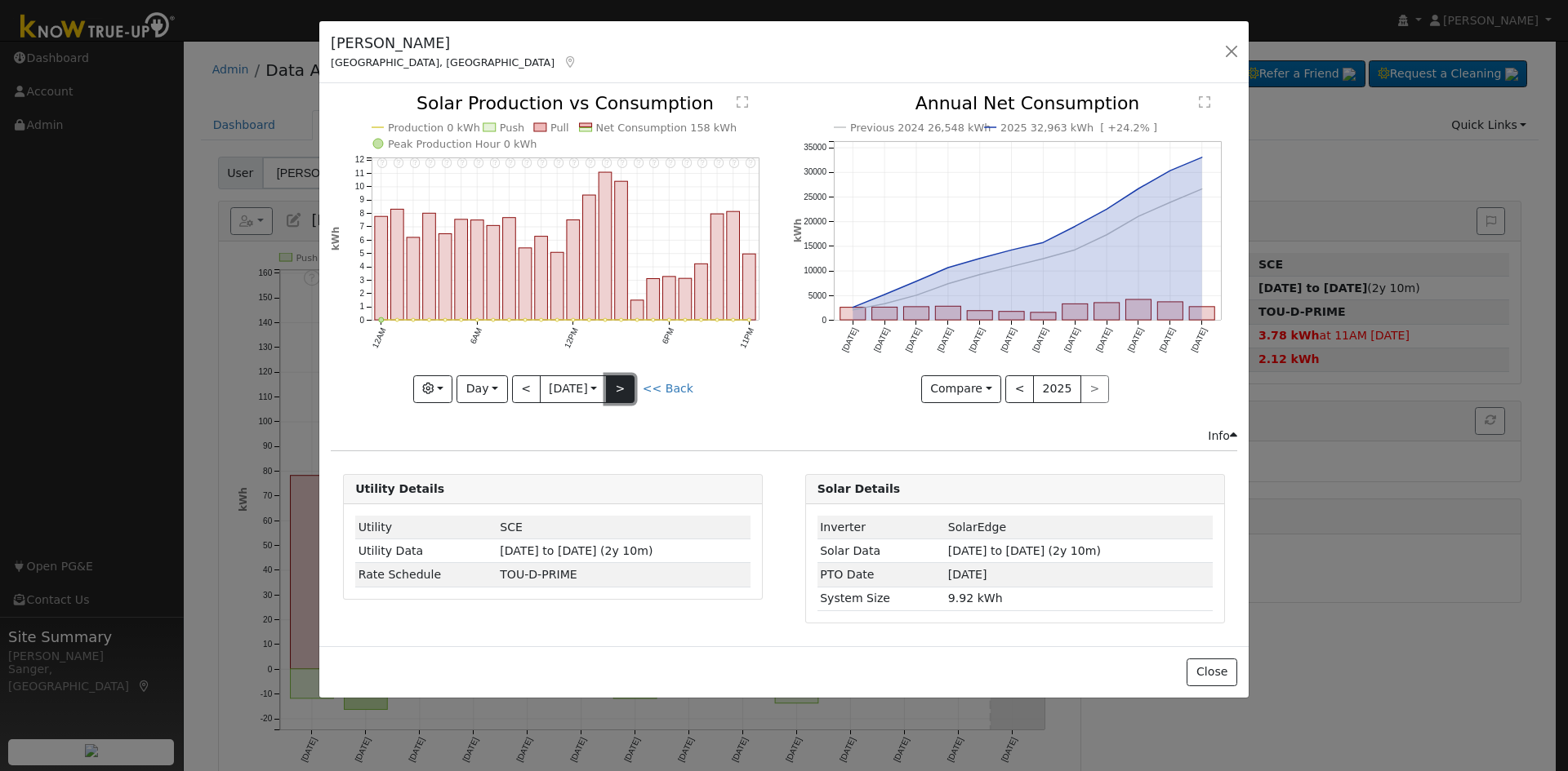
click at [620, 384] on button ">" at bounding box center [620, 389] width 29 height 28
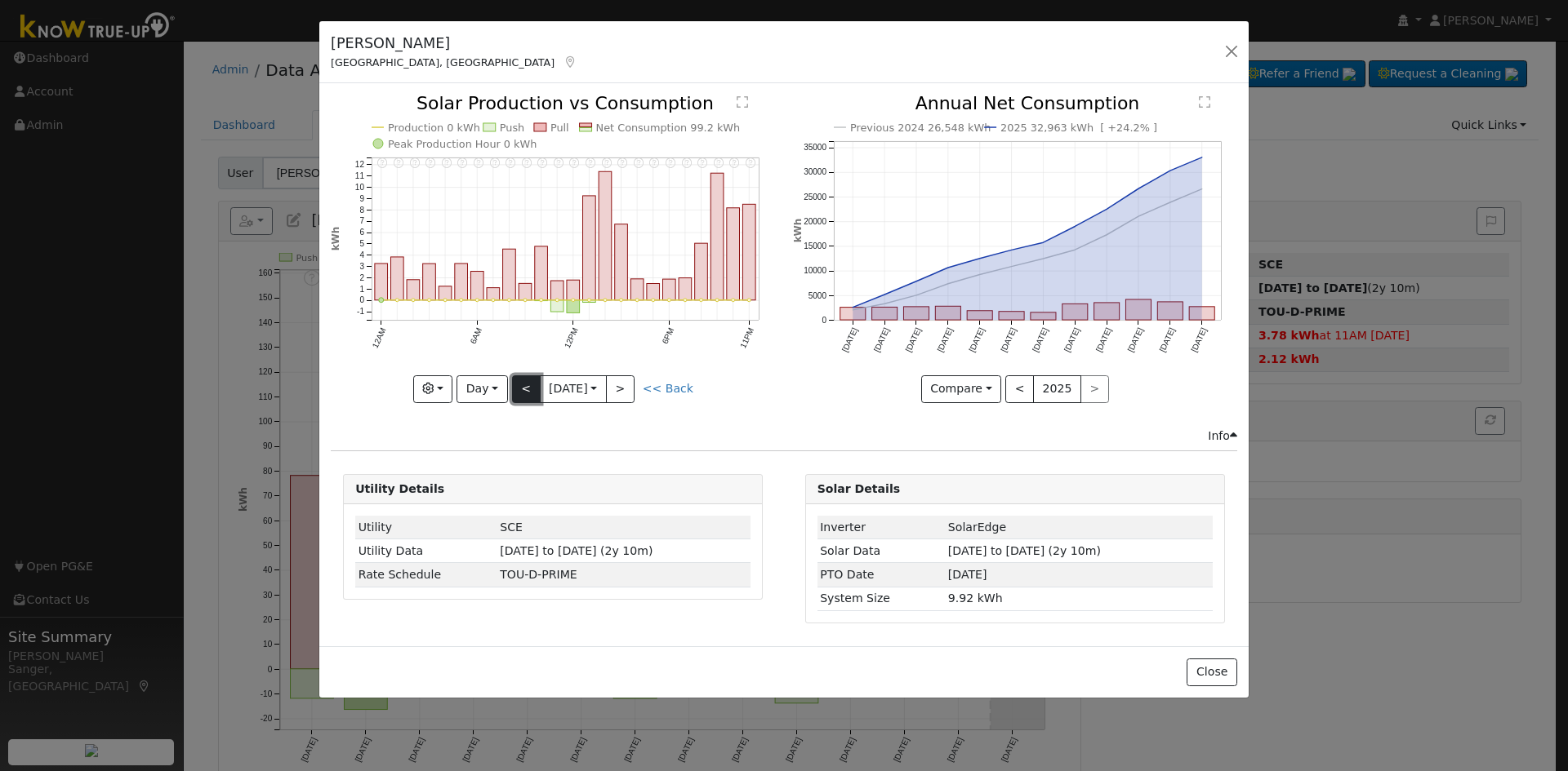
click at [530, 385] on button "<" at bounding box center [526, 389] width 29 height 28
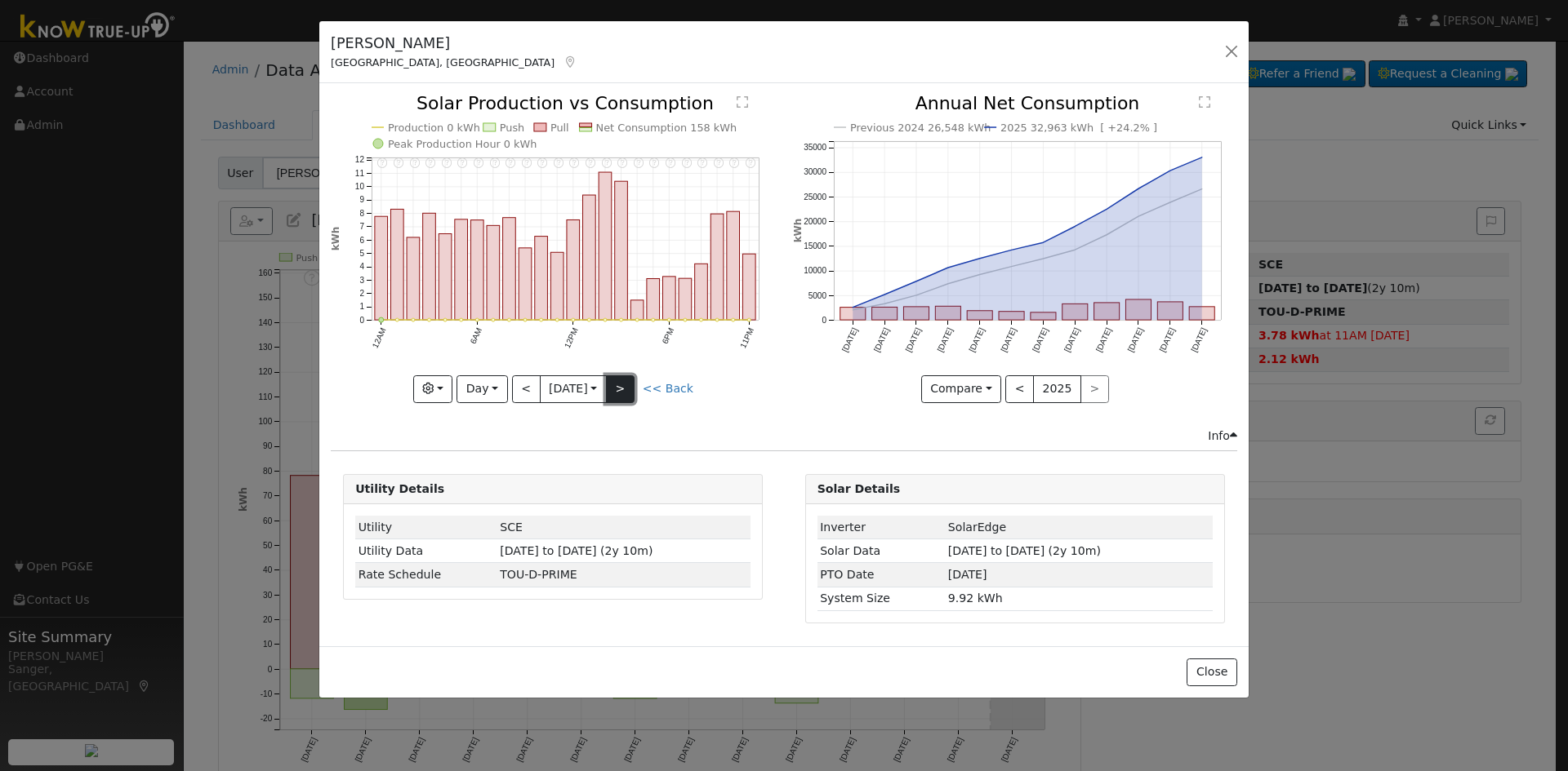
click at [620, 384] on button ">" at bounding box center [620, 389] width 29 height 28
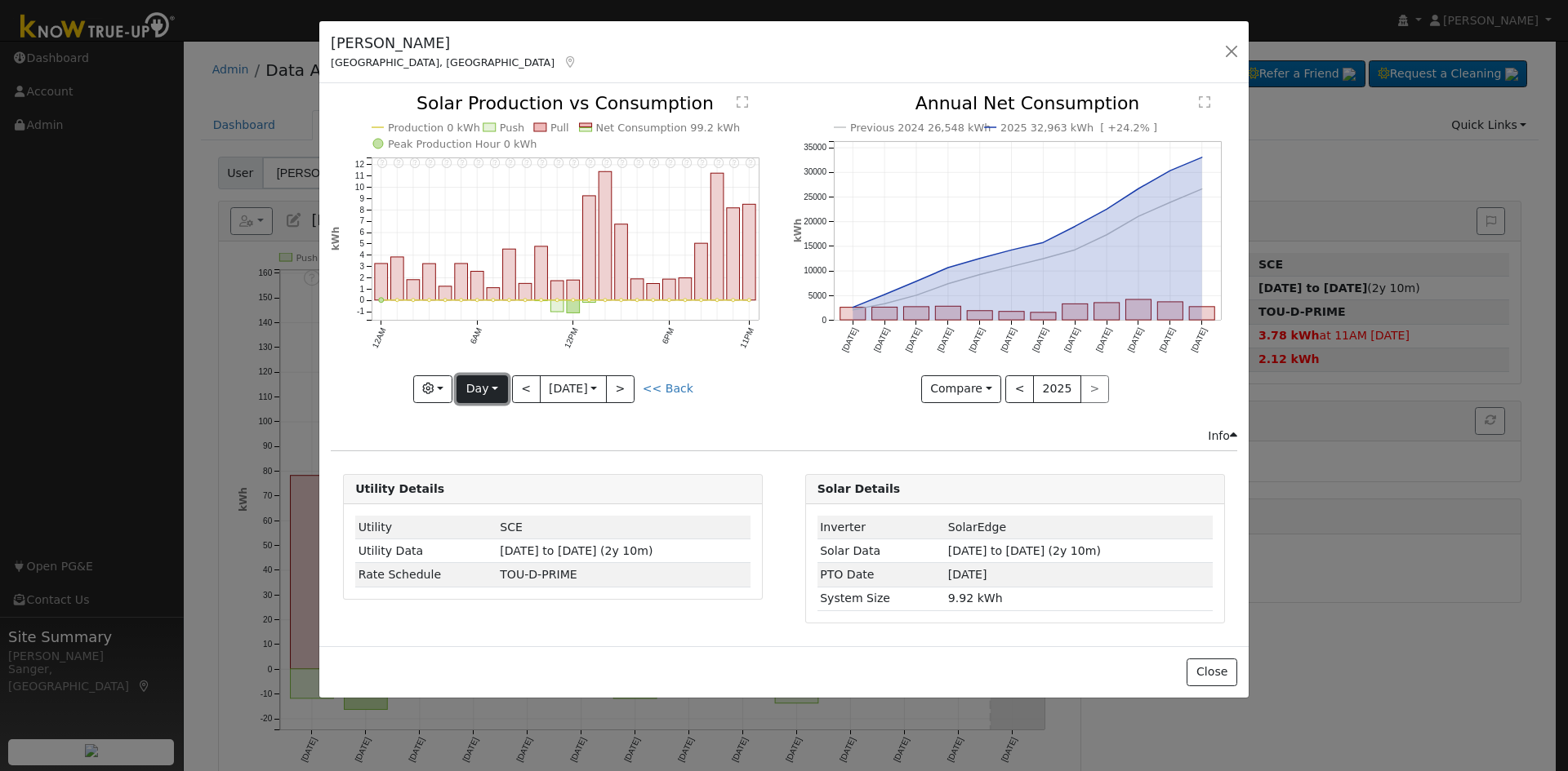
click at [477, 389] on button "Day" at bounding box center [482, 389] width 50 height 28
click at [488, 472] on link "Month" at bounding box center [514, 469] width 114 height 23
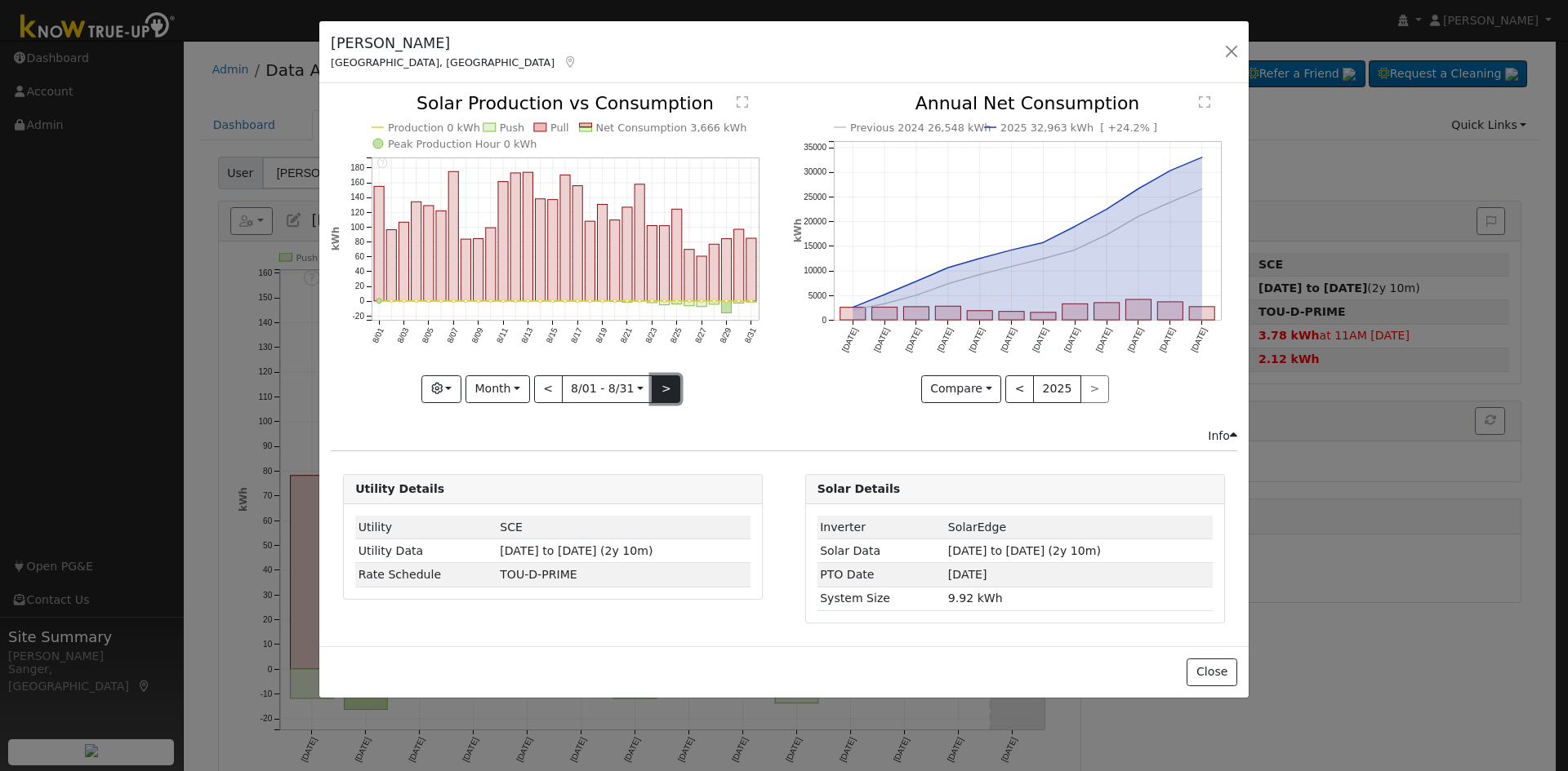
click at [662, 387] on button ">" at bounding box center [665, 389] width 29 height 28
type input "2025-09-01"
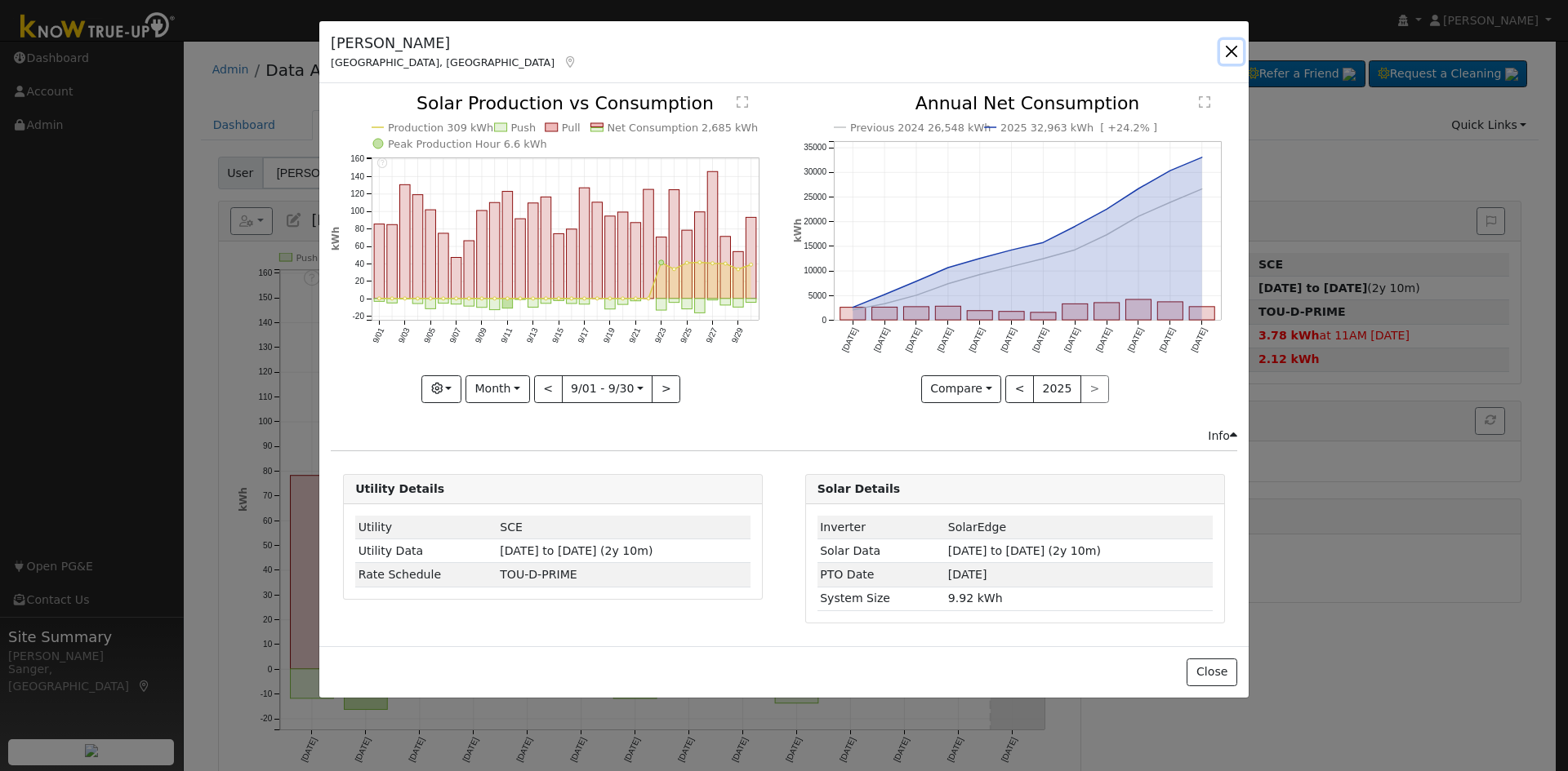
click at [1235, 47] on button "button" at bounding box center [1231, 51] width 23 height 23
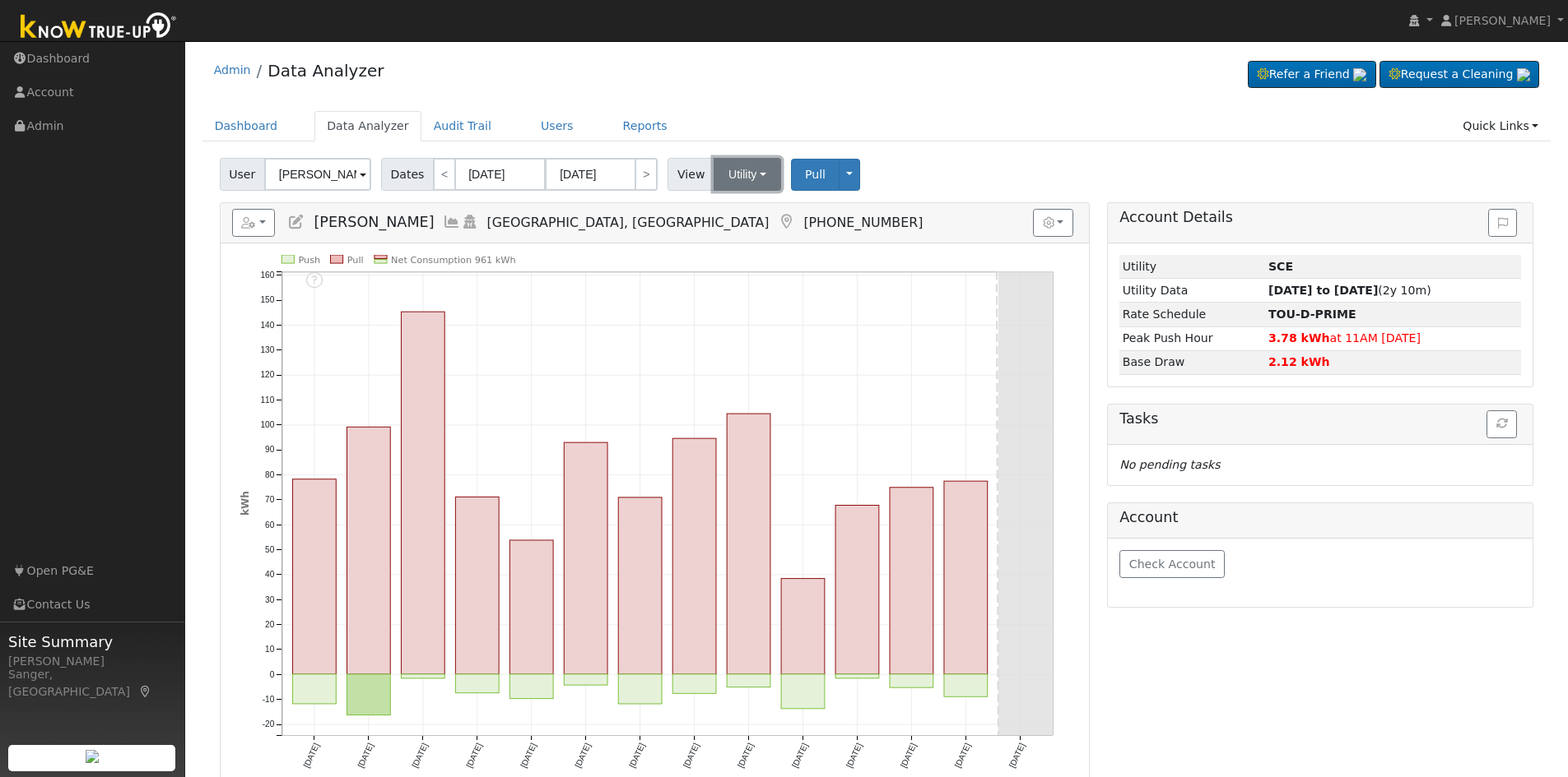
click at [721, 172] on button "Utility" at bounding box center [747, 174] width 67 height 33
click at [728, 229] on link "Solar" at bounding box center [768, 234] width 115 height 23
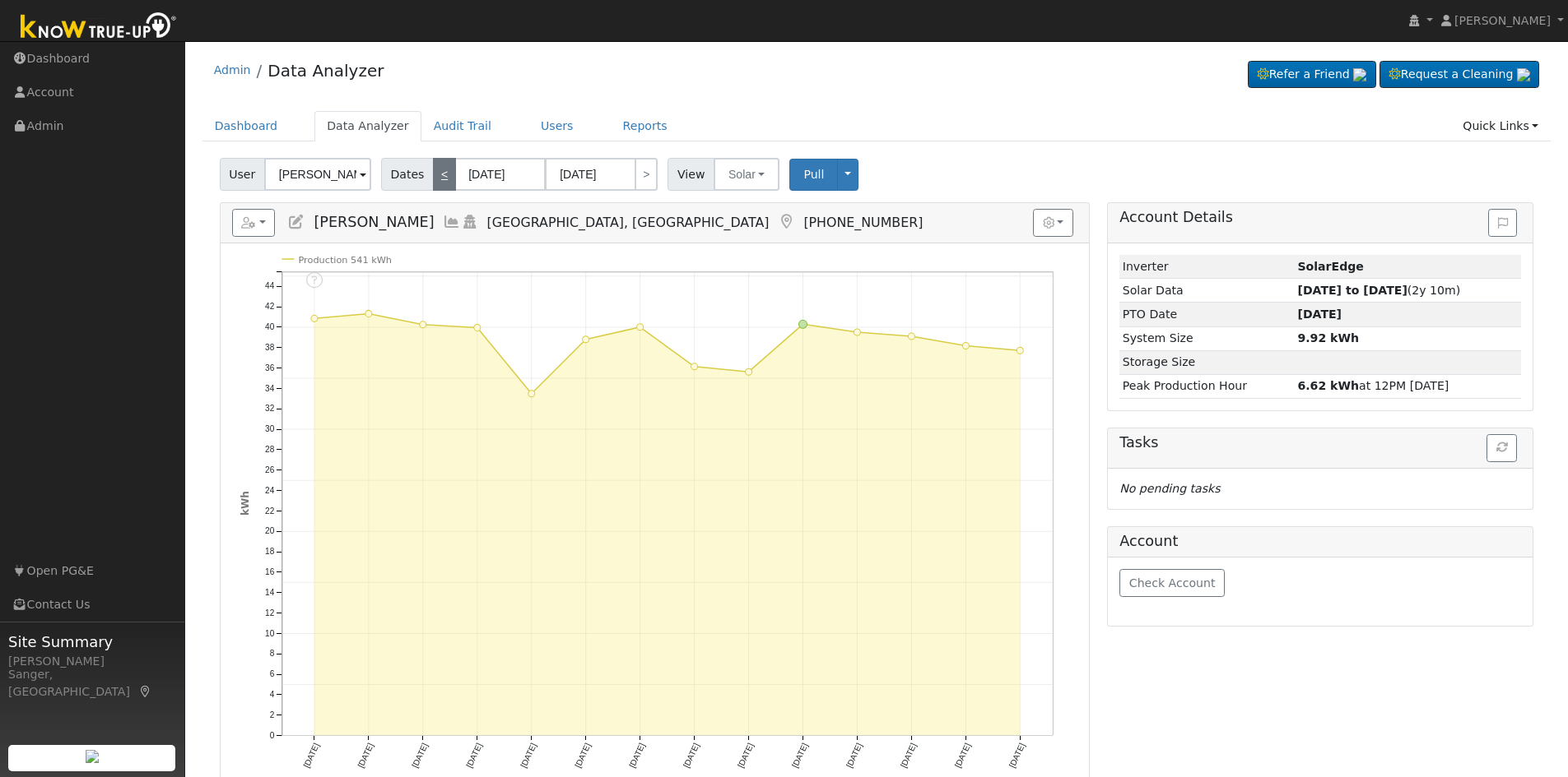
click at [436, 170] on link "<" at bounding box center [444, 174] width 23 height 33
type input "09/11/2025"
type input "09/24/2025"
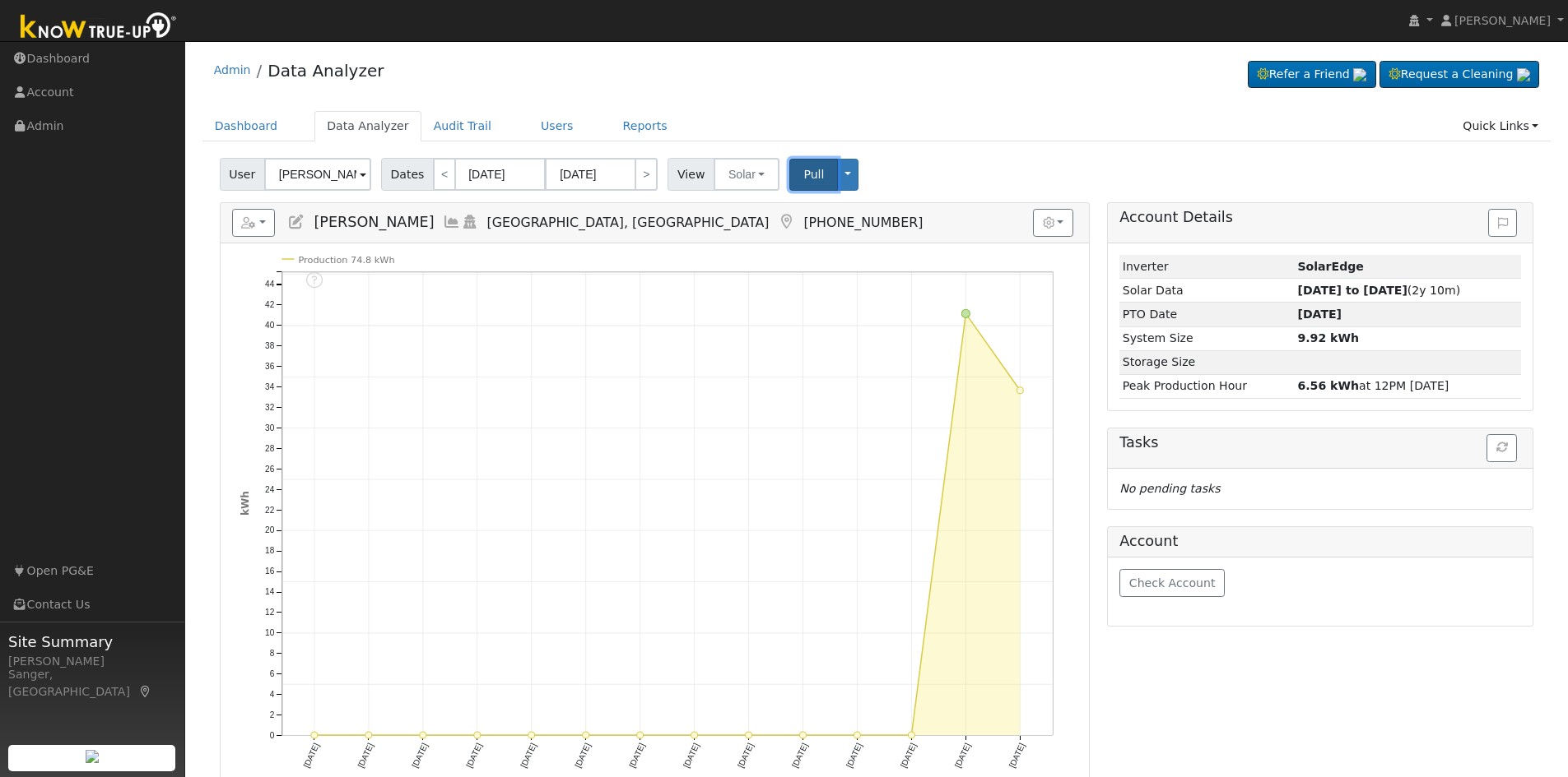
click at [803, 175] on span "Pull" at bounding box center [812, 174] width 20 height 13
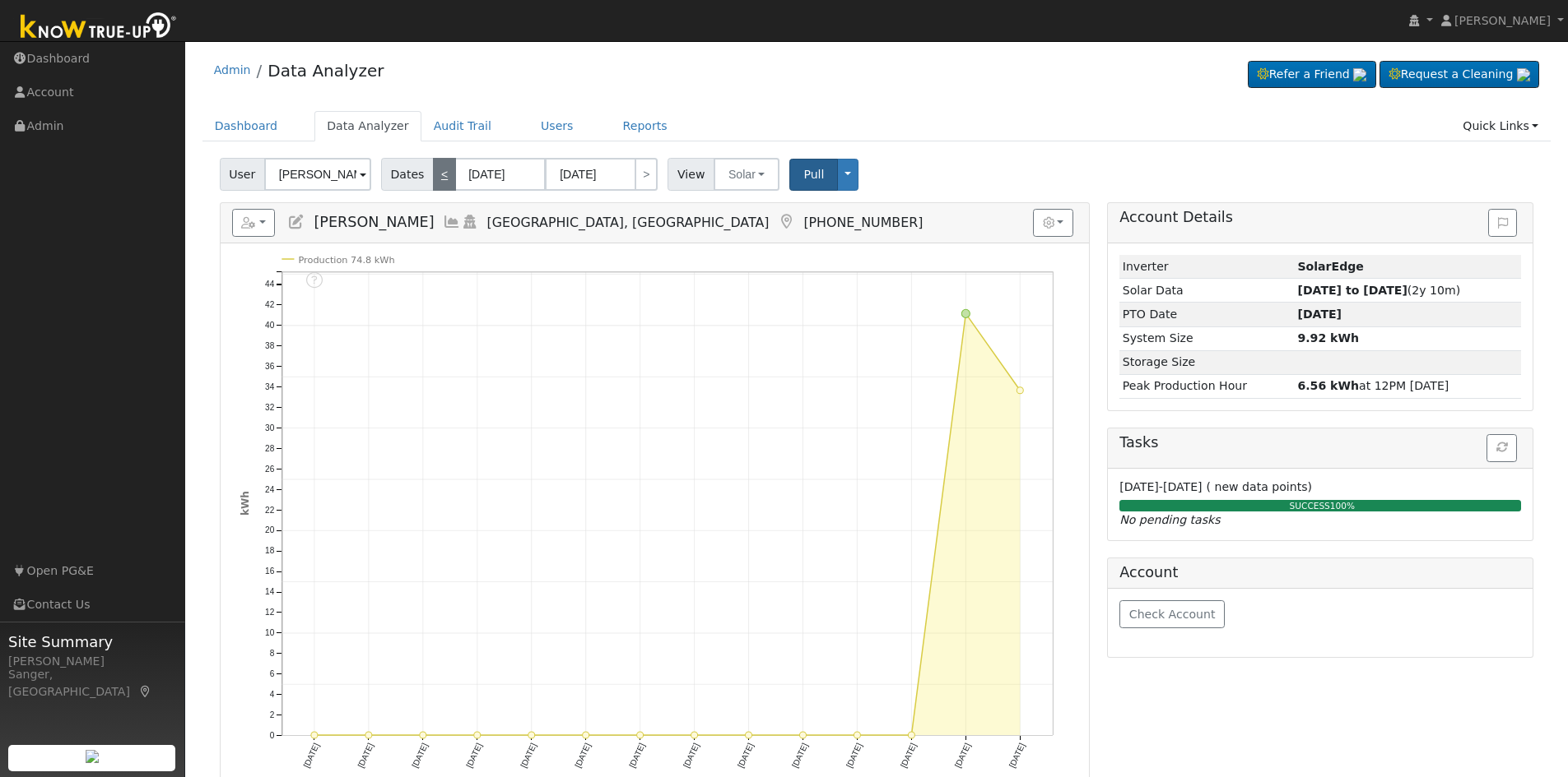
click at [443, 173] on link "<" at bounding box center [444, 174] width 23 height 33
type input "08/28/2025"
type input "09/10/2025"
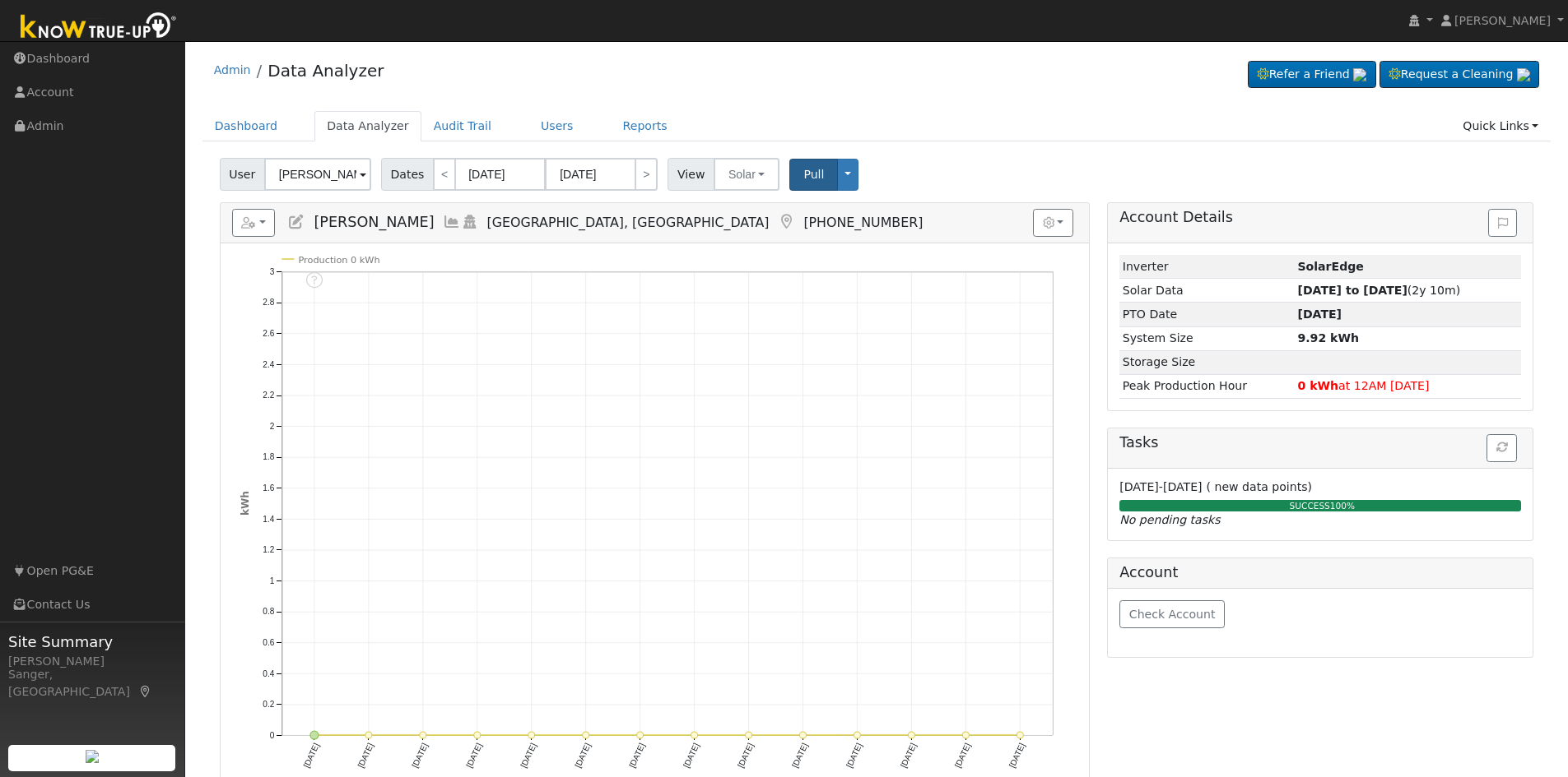
click at [461, 223] on icon at bounding box center [451, 222] width 18 height 15
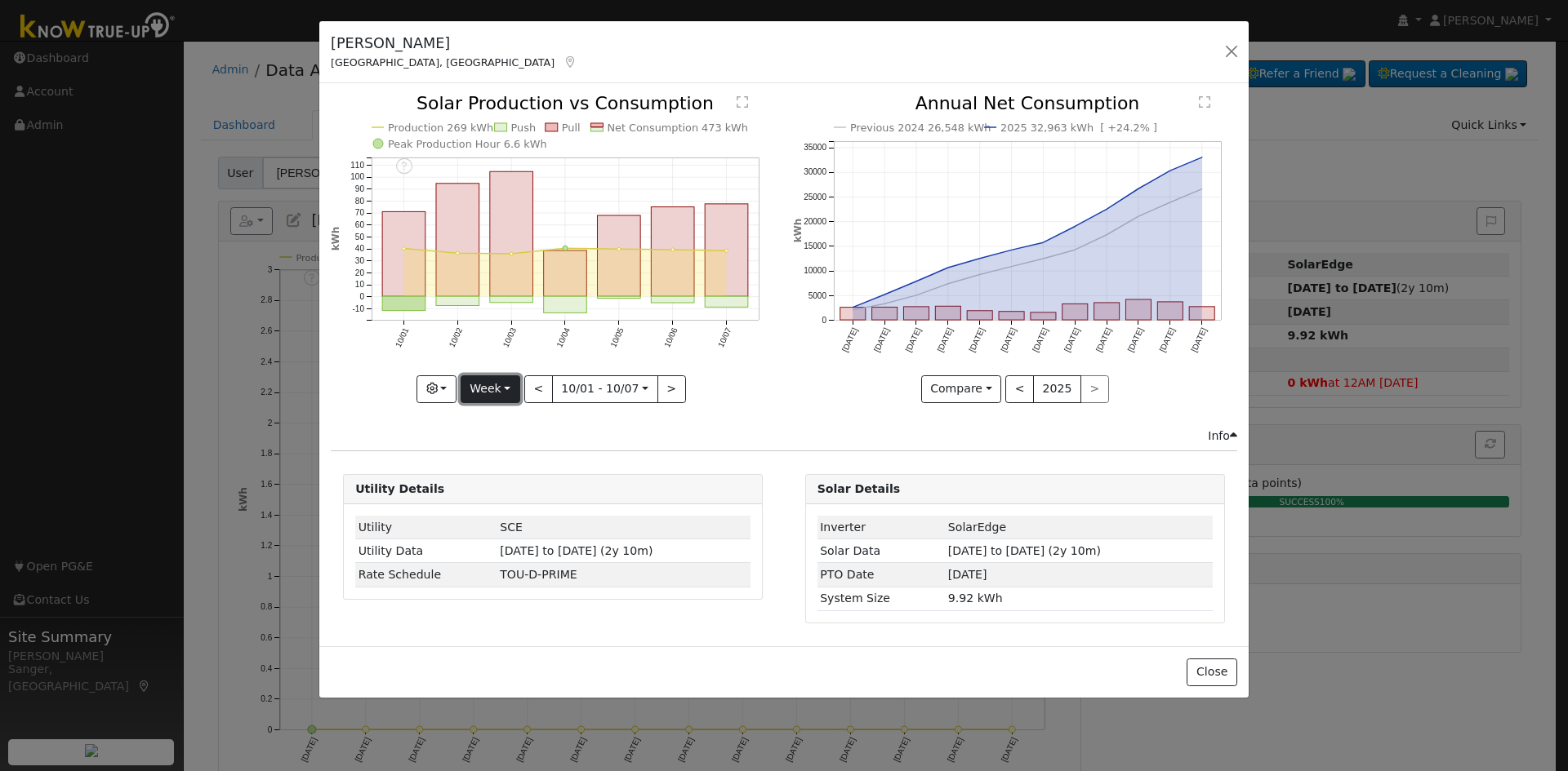
click at [499, 389] on button "Week" at bounding box center [490, 389] width 60 height 28
click at [485, 515] on link "Custom" at bounding box center [518, 515] width 114 height 23
select select "9"
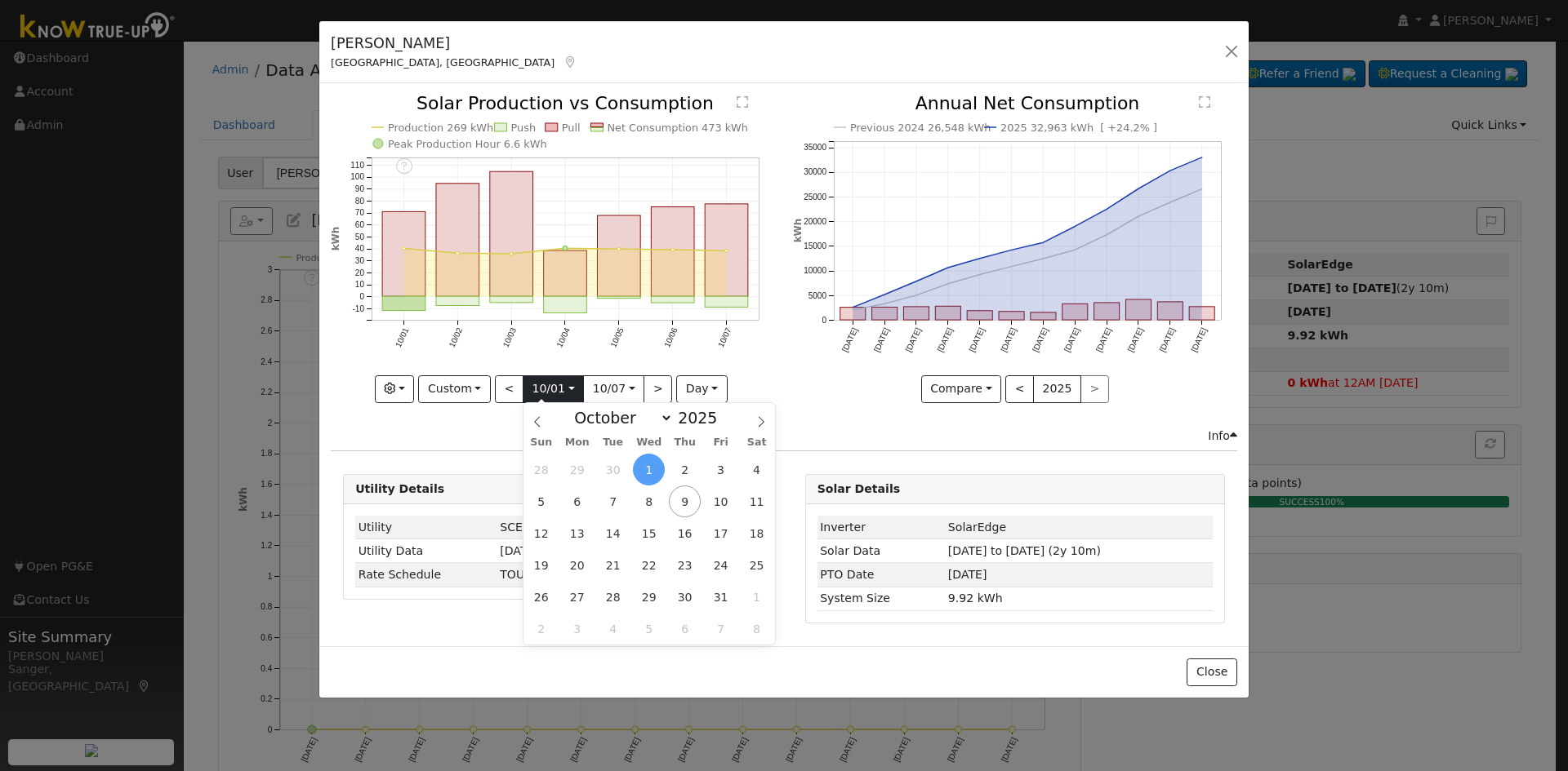
click at [538, 392] on input "[DATE]" at bounding box center [553, 389] width 60 height 26
click at [720, 422] on span at bounding box center [725, 422] width 11 height 9
type input "2024"
click at [615, 416] on select "January February March April May June July August September October November De…" at bounding box center [619, 417] width 107 height 20
select select "4"
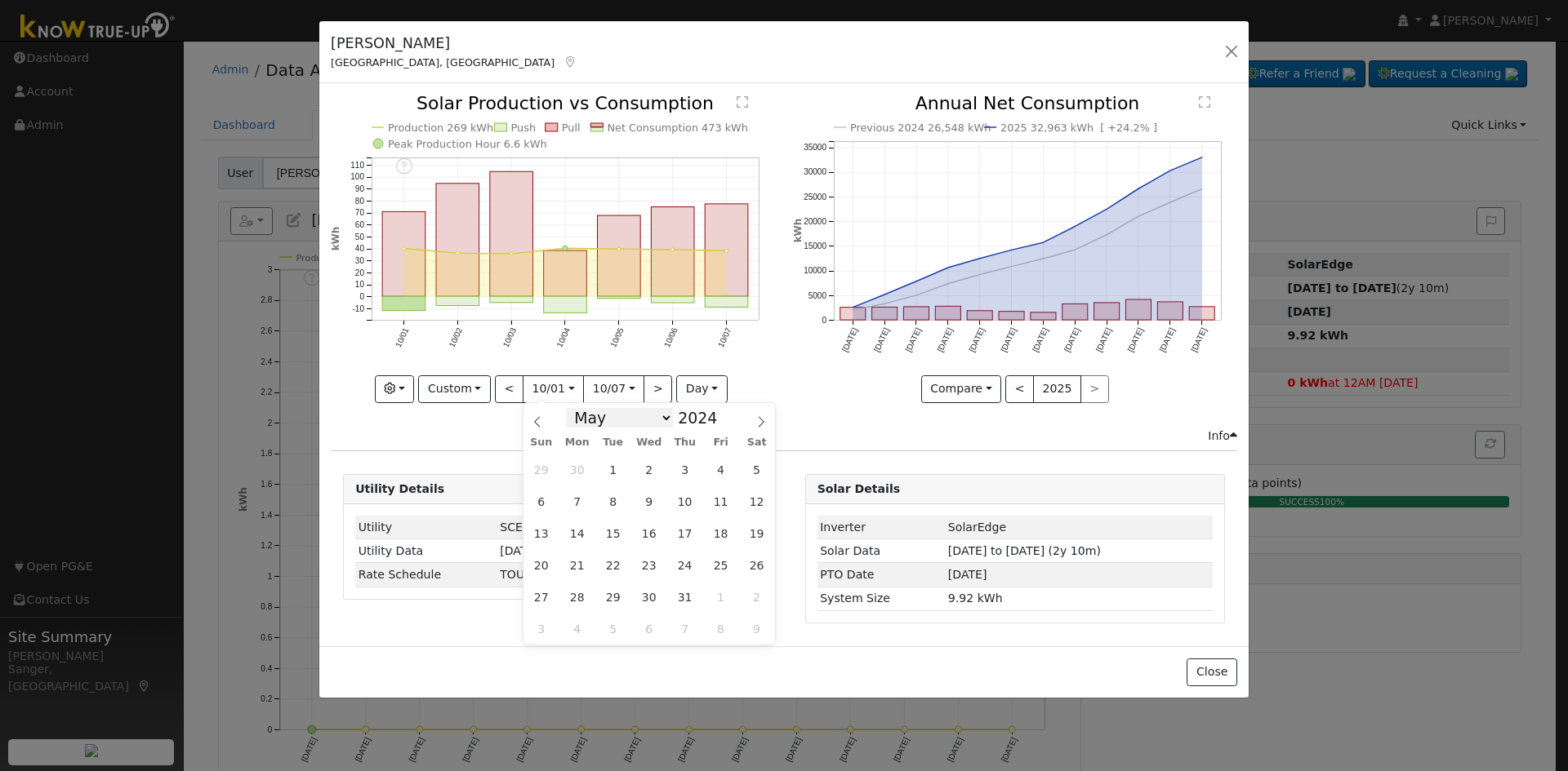
click at [579, 408] on select "January February March April May June July August September October November De…" at bounding box center [619, 417] width 107 height 20
click at [677, 475] on span "2" at bounding box center [684, 469] width 32 height 32
type input "2024-05-02"
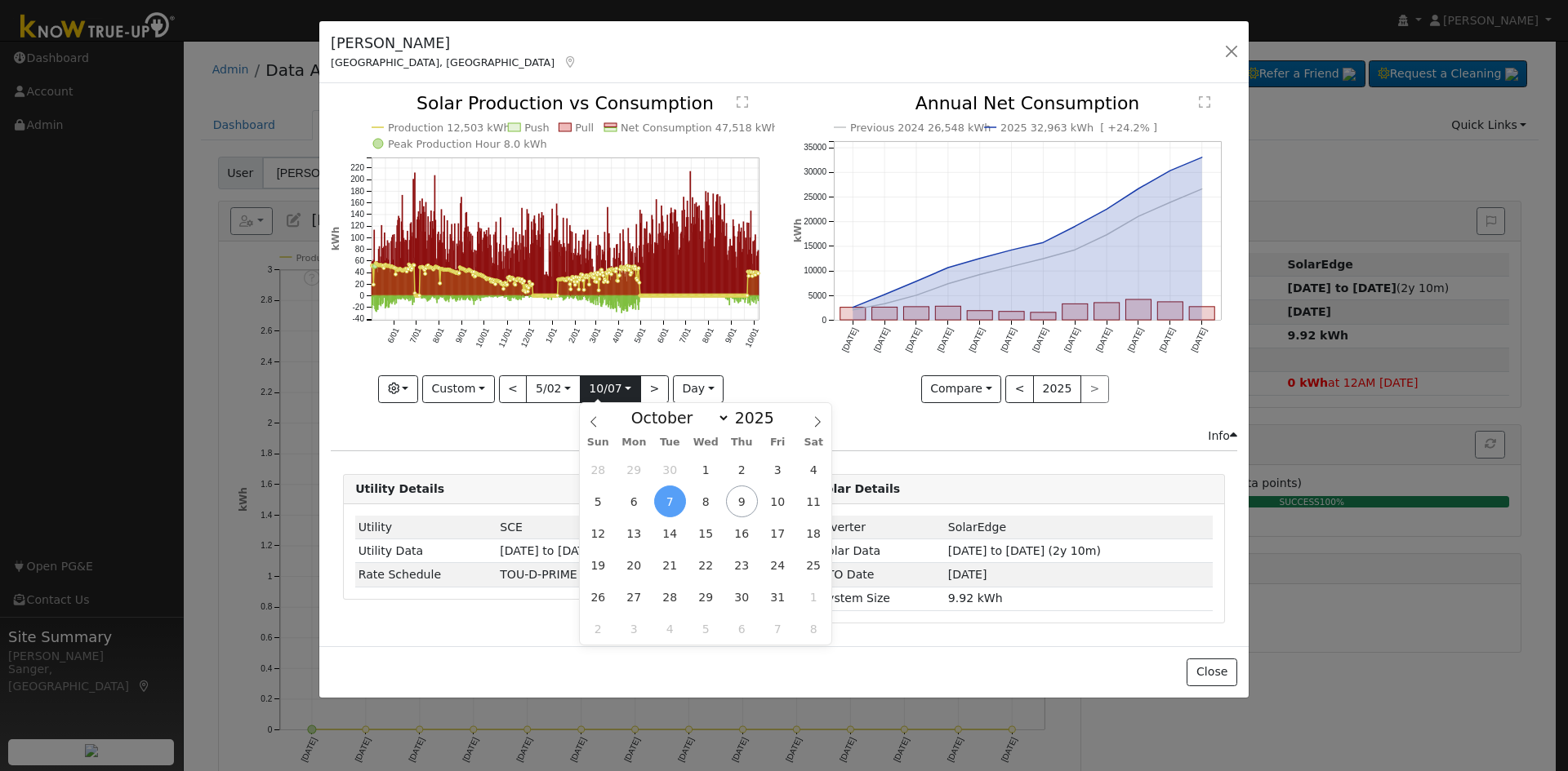
click at [601, 391] on input "[DATE]" at bounding box center [611, 389] width 60 height 26
click at [676, 412] on select "January February March April May June July August September October November De…" at bounding box center [676, 417] width 107 height 20
select select "7"
click at [636, 408] on select "January February March April May June July August September October November De…" at bounding box center [676, 417] width 107 height 20
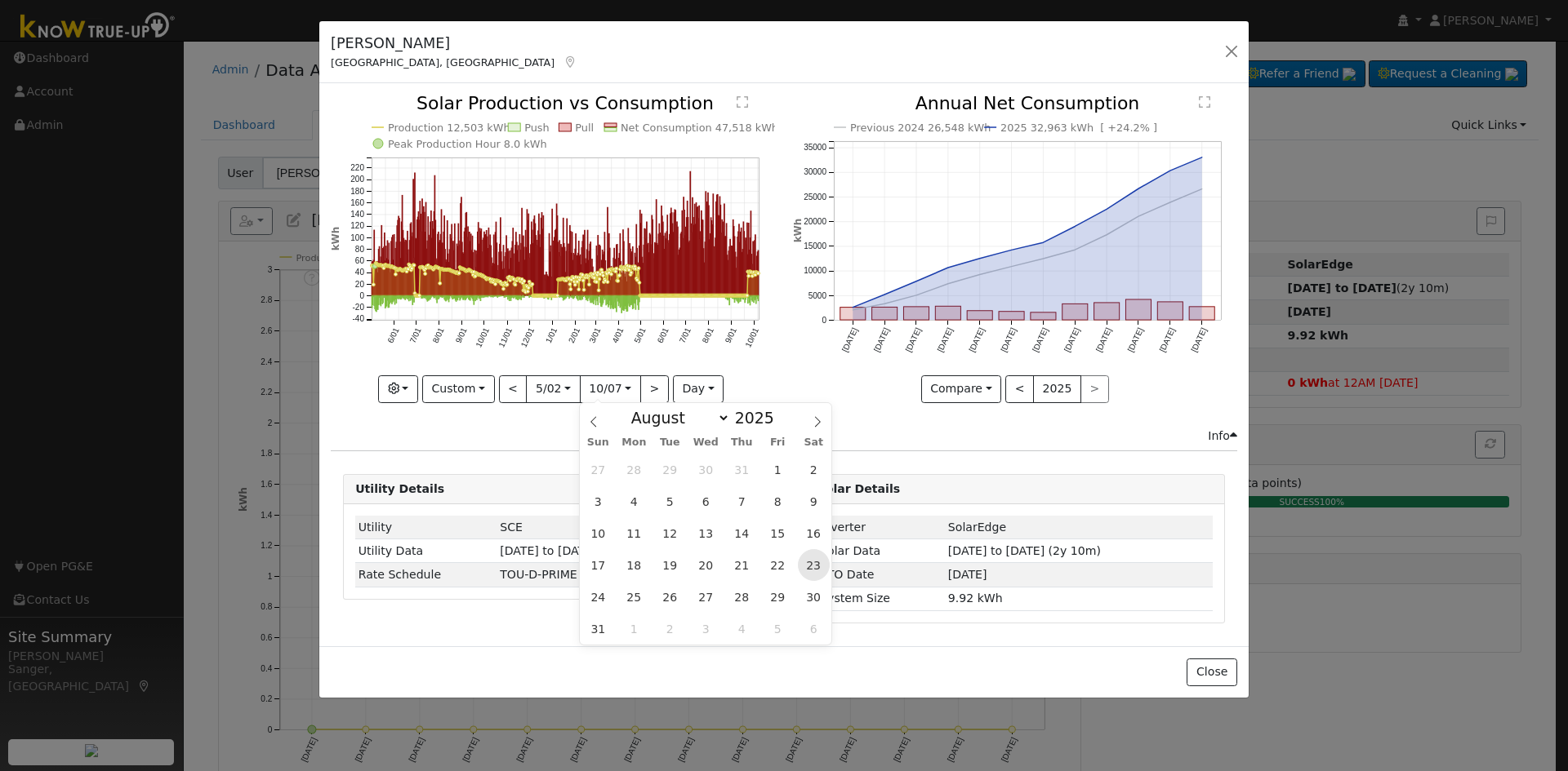
click at [807, 566] on span "23" at bounding box center [813, 565] width 32 height 32
type input "2025-08-23"
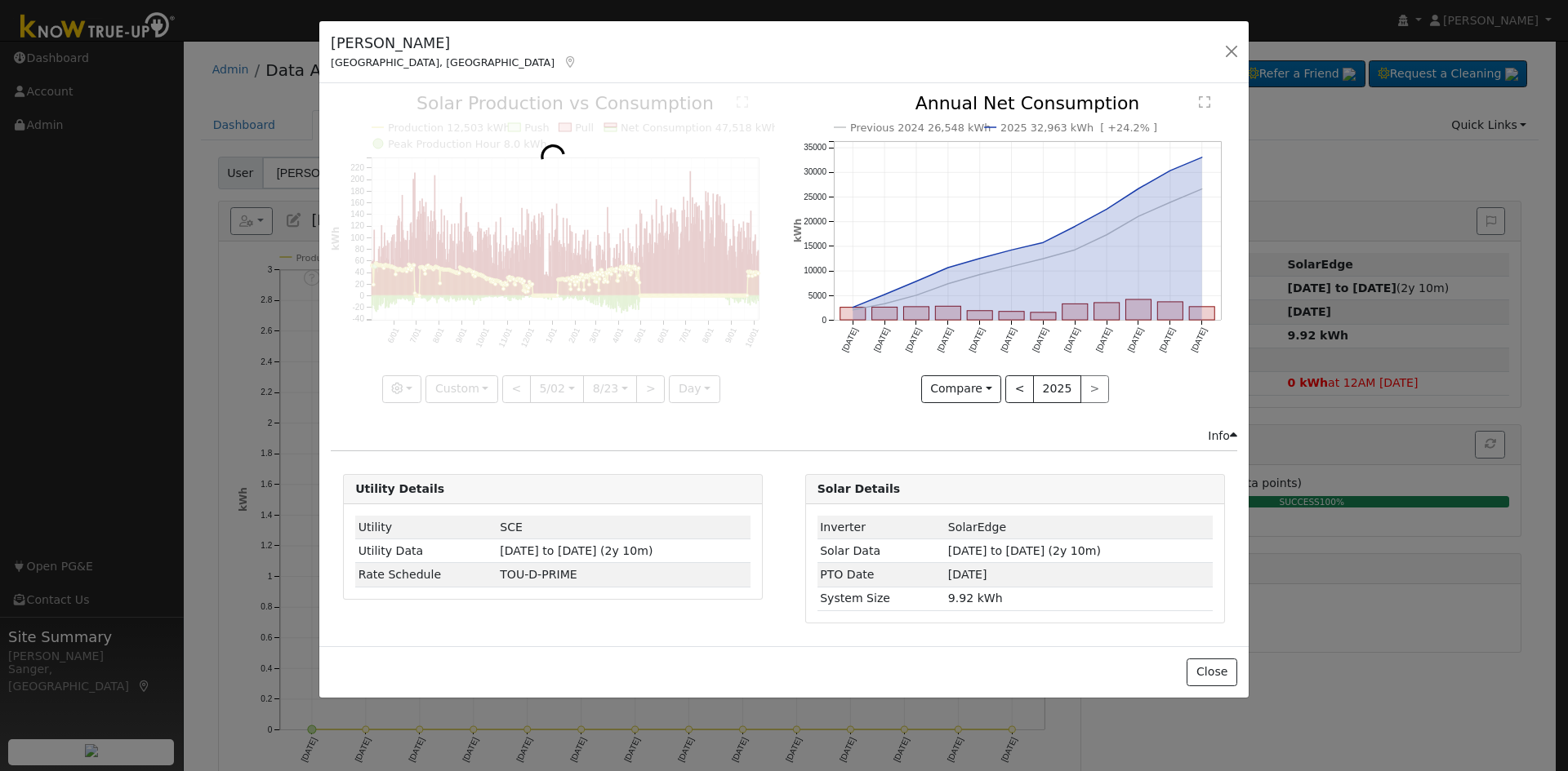
scroll to position [0, 7]
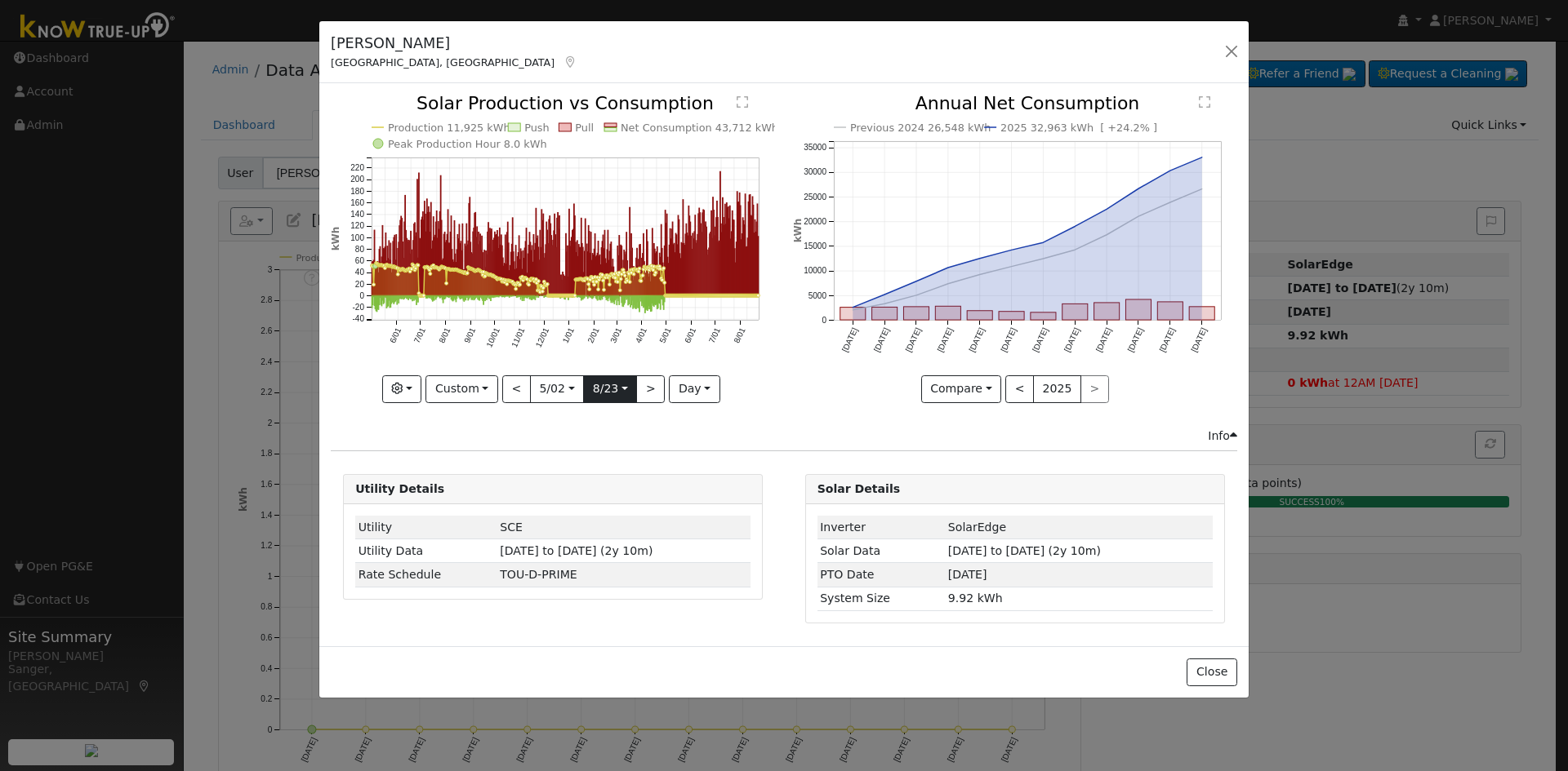
click at [603, 393] on input "2025-08-23" at bounding box center [610, 389] width 52 height 26
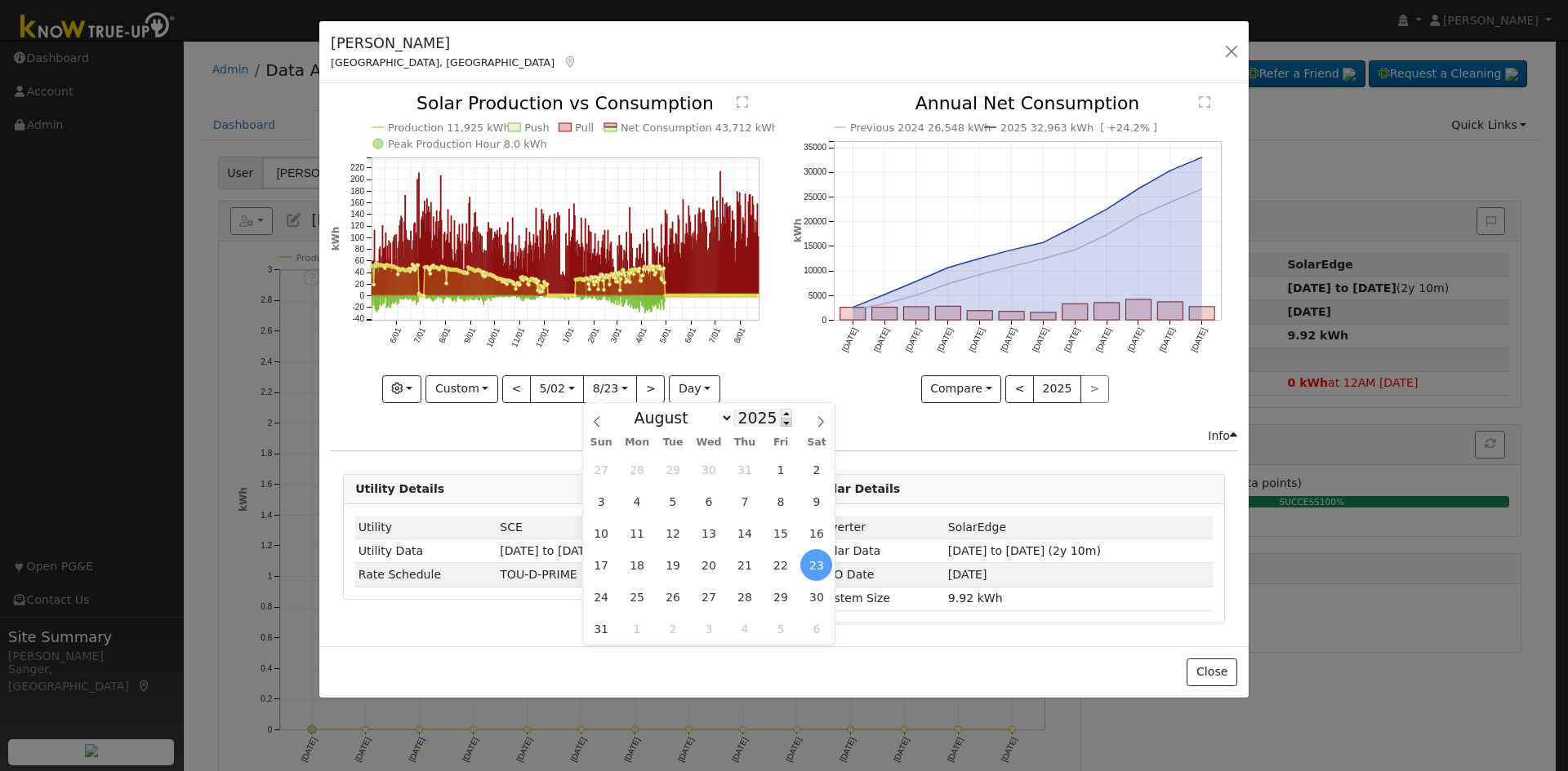
click at [781, 427] on span at bounding box center [786, 422] width 11 height 9
type input "2024"
click at [779, 569] on span "23" at bounding box center [780, 565] width 32 height 32
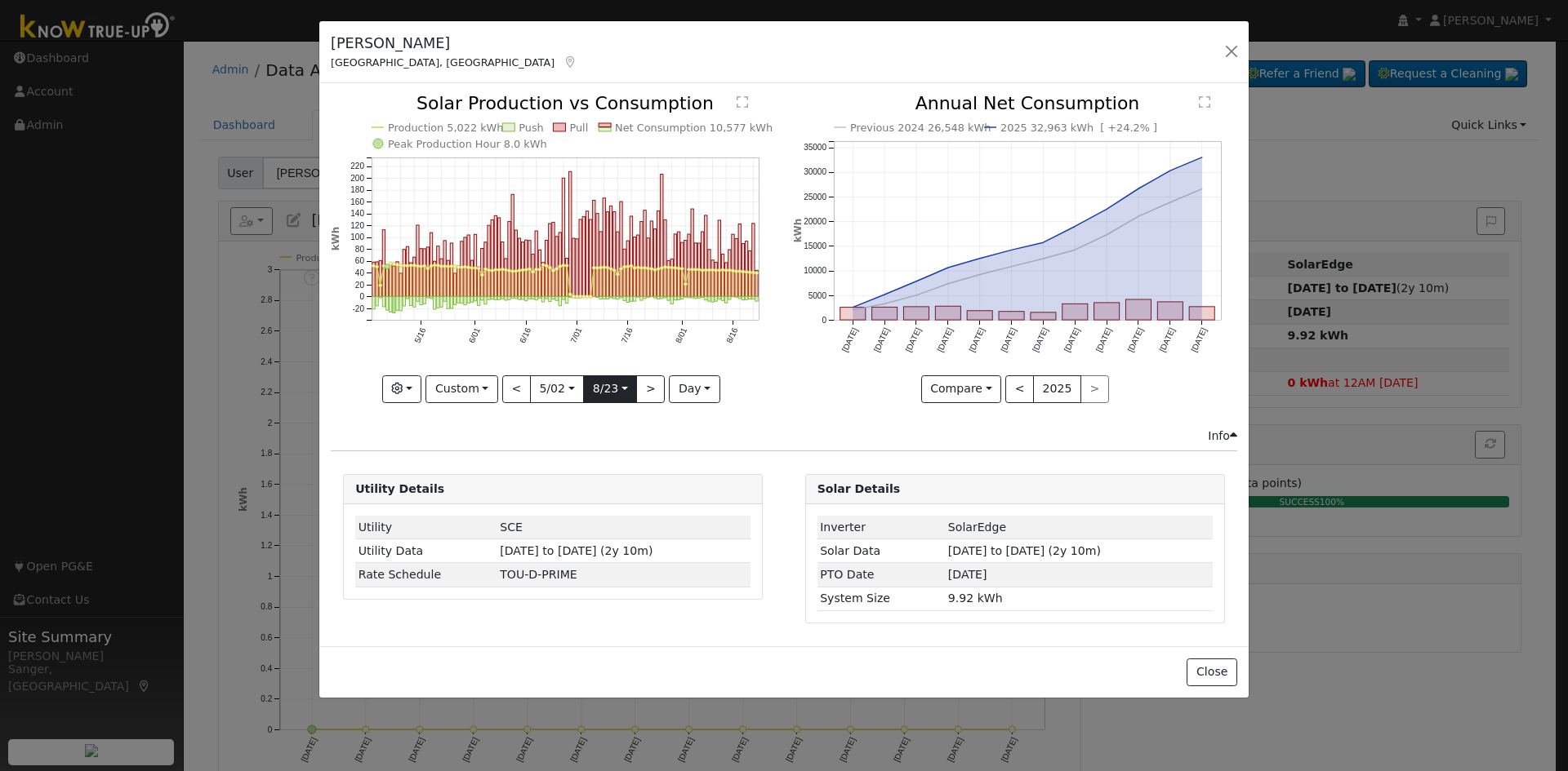
click at [607, 385] on input "2024-08-23" at bounding box center [610, 389] width 52 height 26
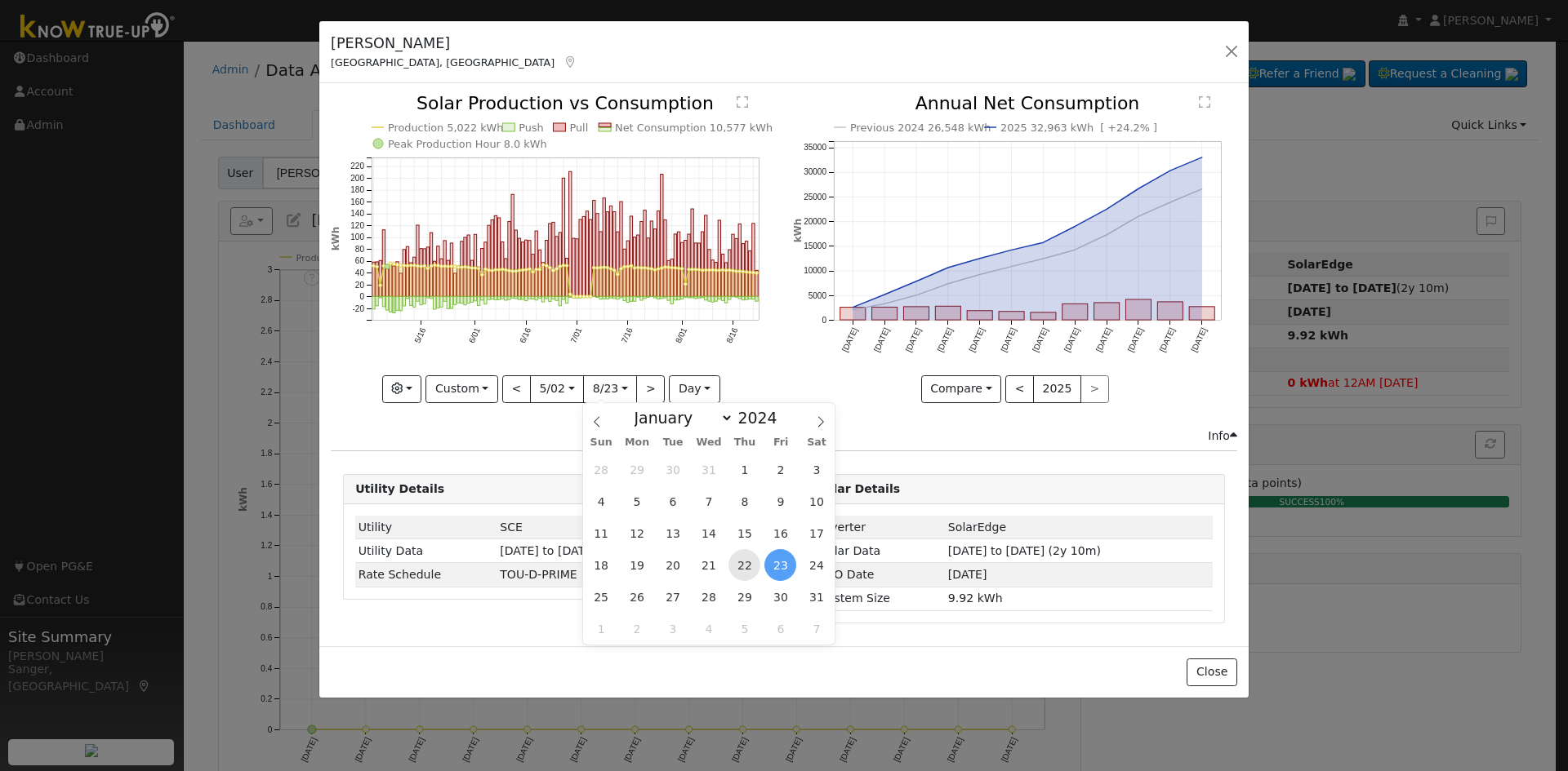
click at [754, 570] on span "22" at bounding box center [744, 565] width 32 height 32
type input "2024-08-22"
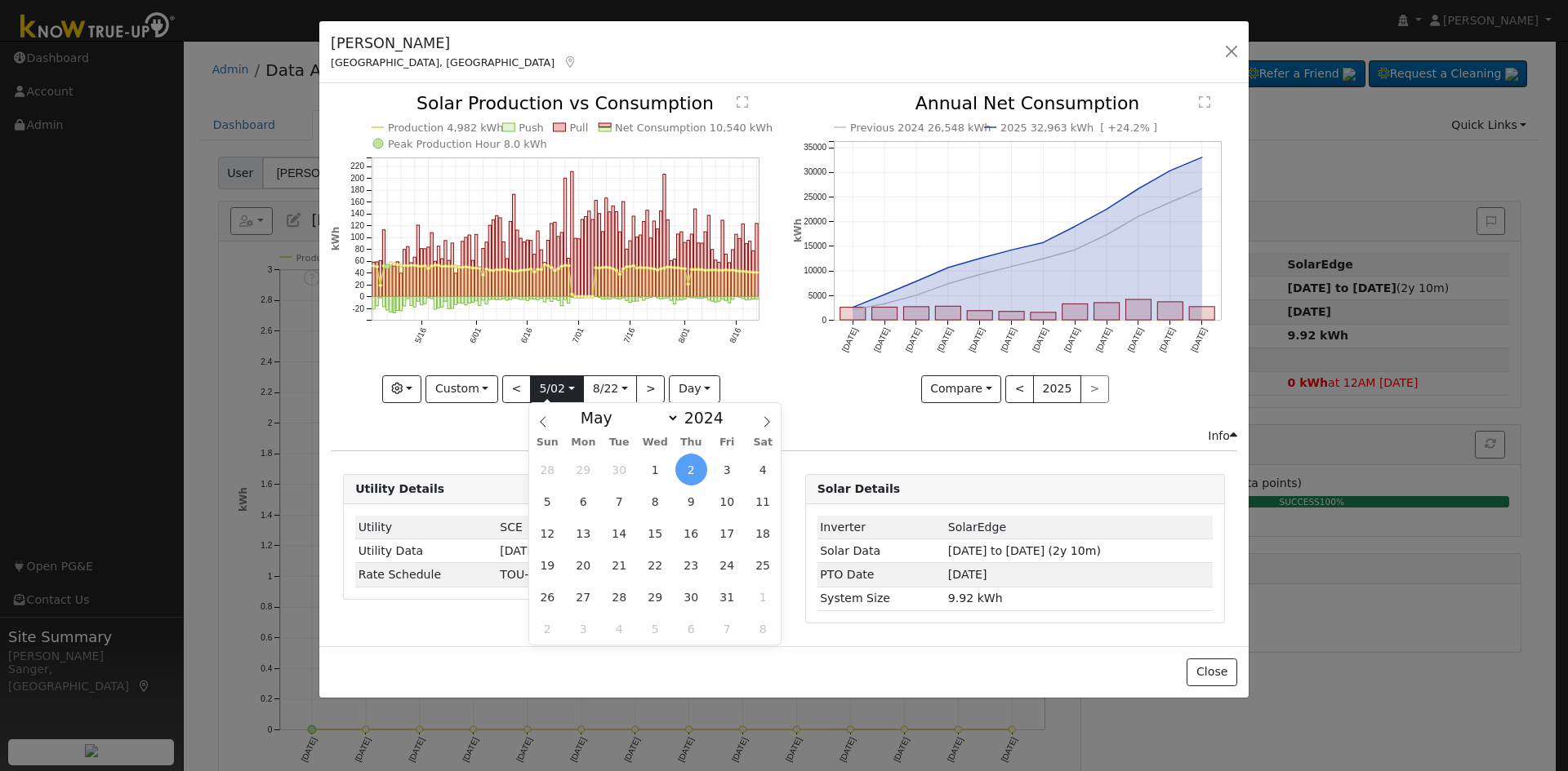
scroll to position [0, 0]
click at [554, 392] on input "2024-05-02" at bounding box center [557, 389] width 52 height 26
click at [624, 595] on span "28" at bounding box center [619, 597] width 32 height 32
type input "2024-05-28"
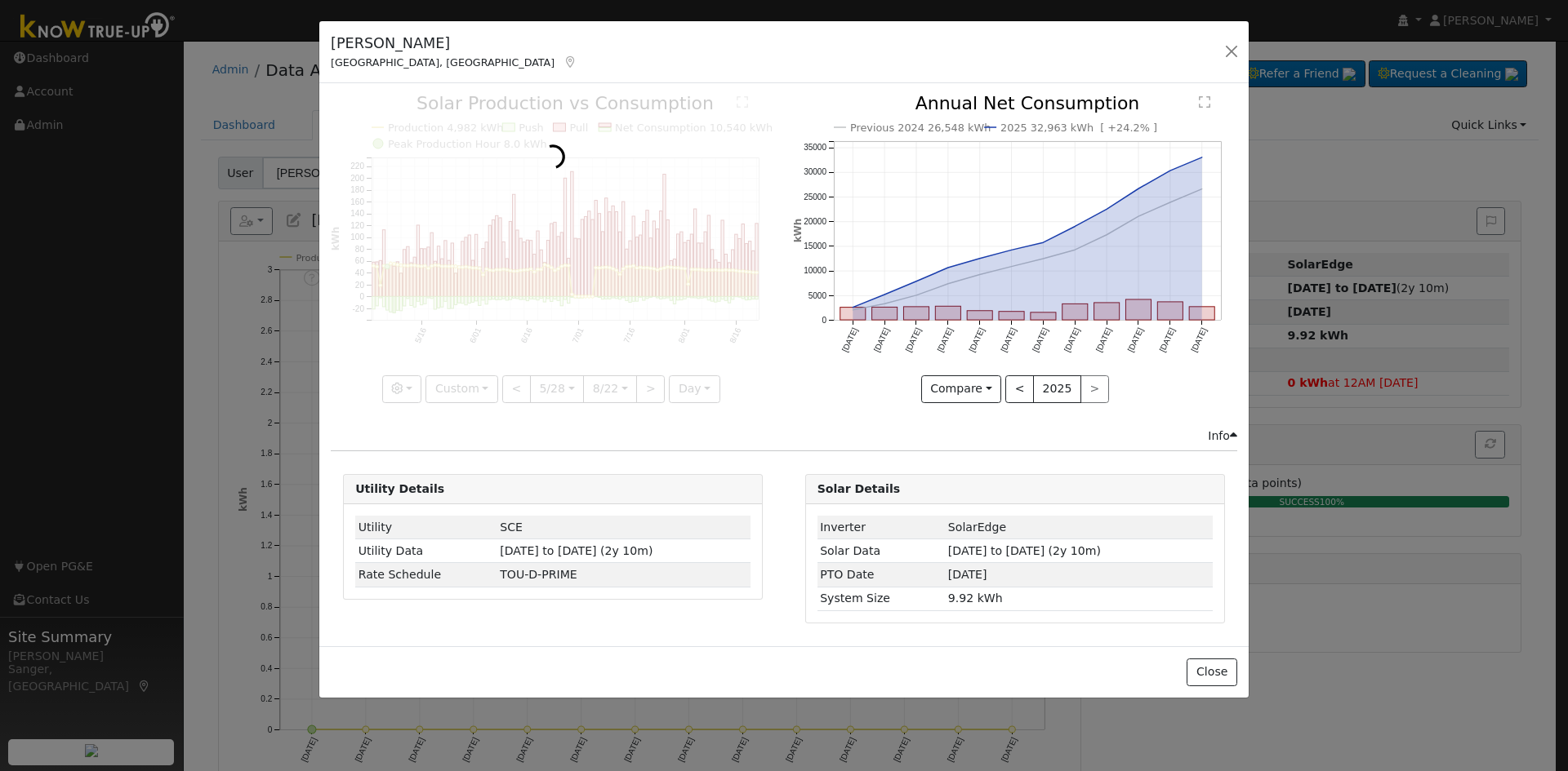
scroll to position [0, 12]
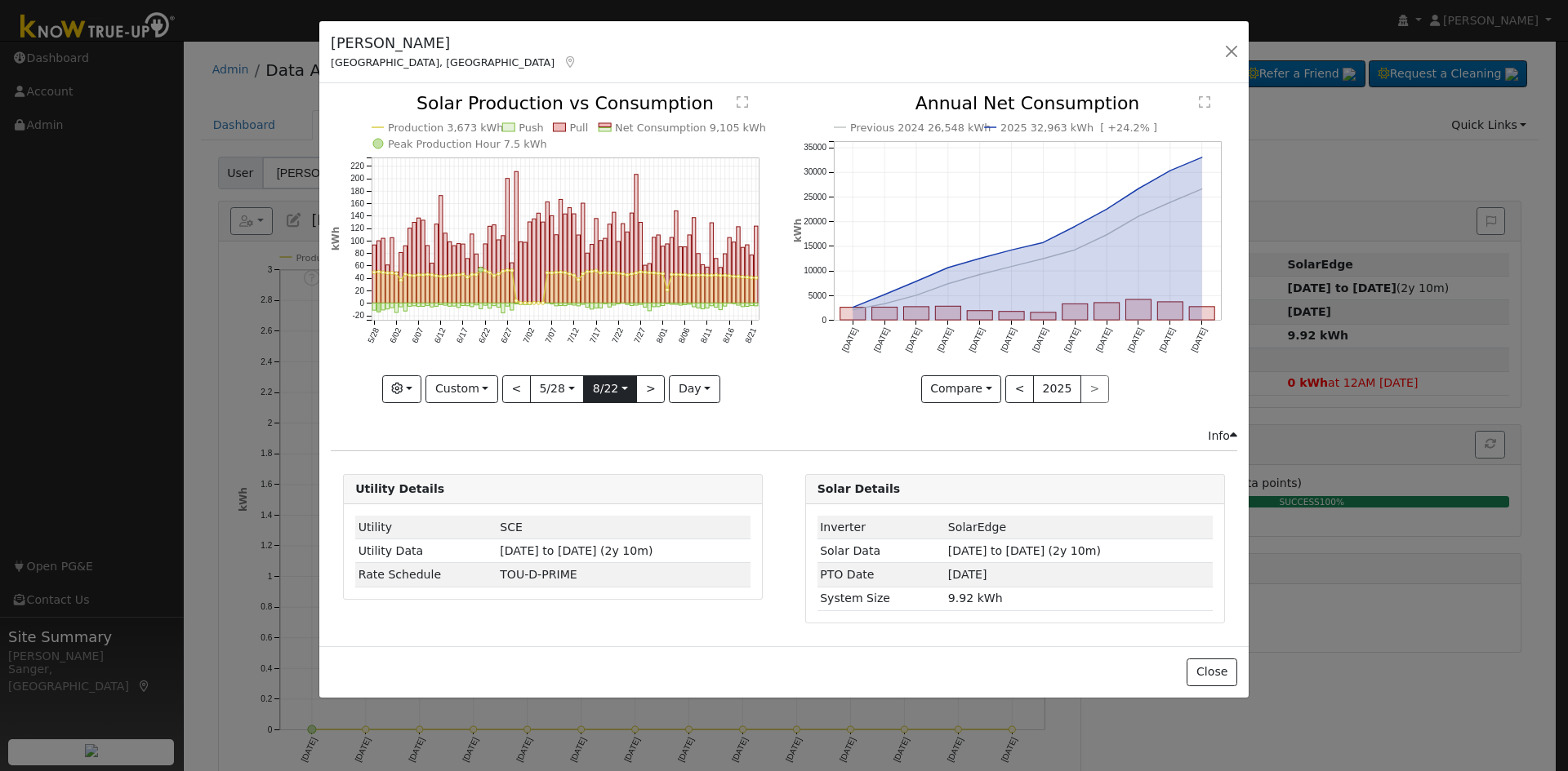
click at [609, 387] on input "2024-08-22" at bounding box center [610, 389] width 52 height 26
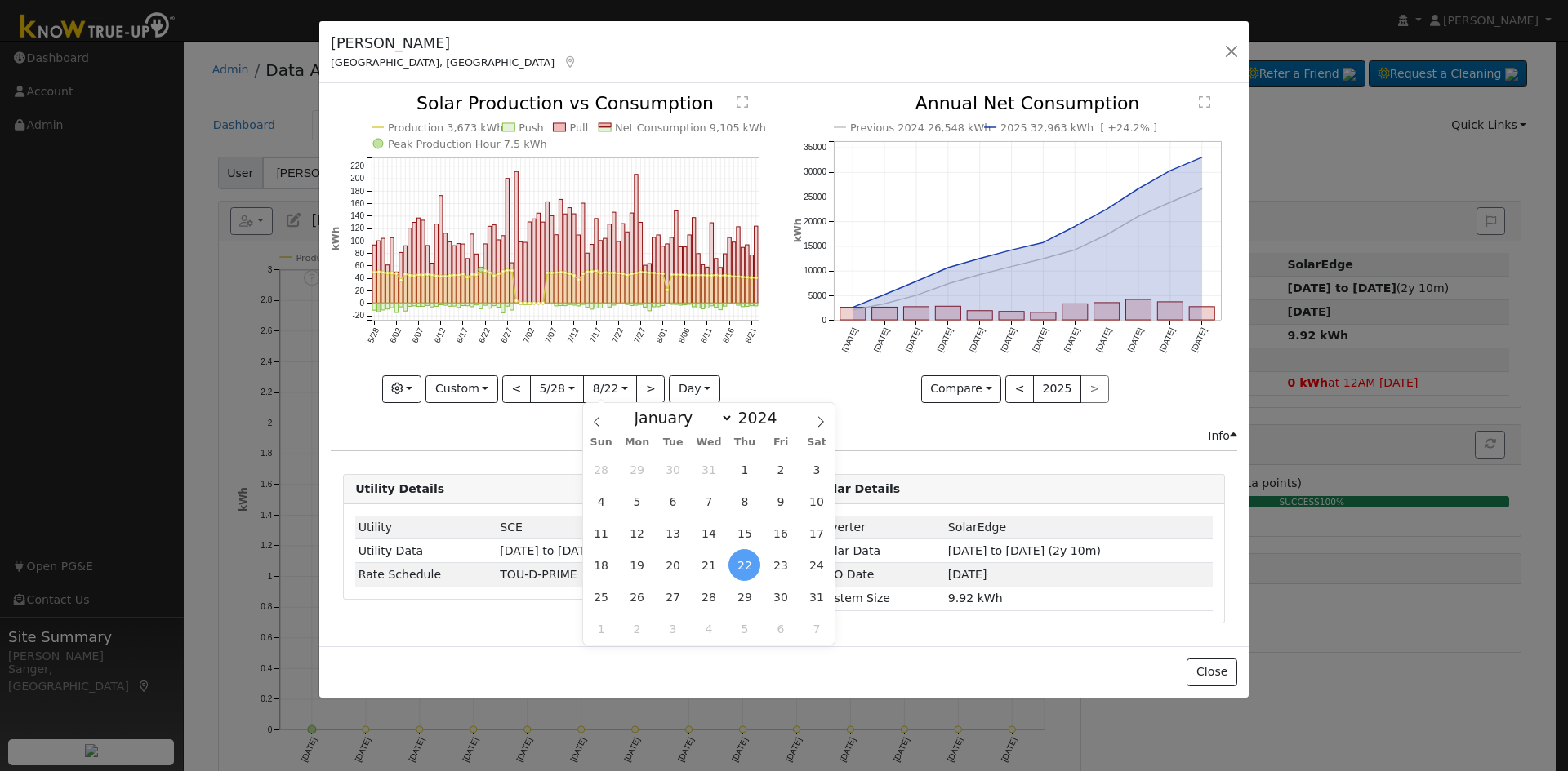
click at [747, 565] on span "22" at bounding box center [744, 565] width 32 height 32
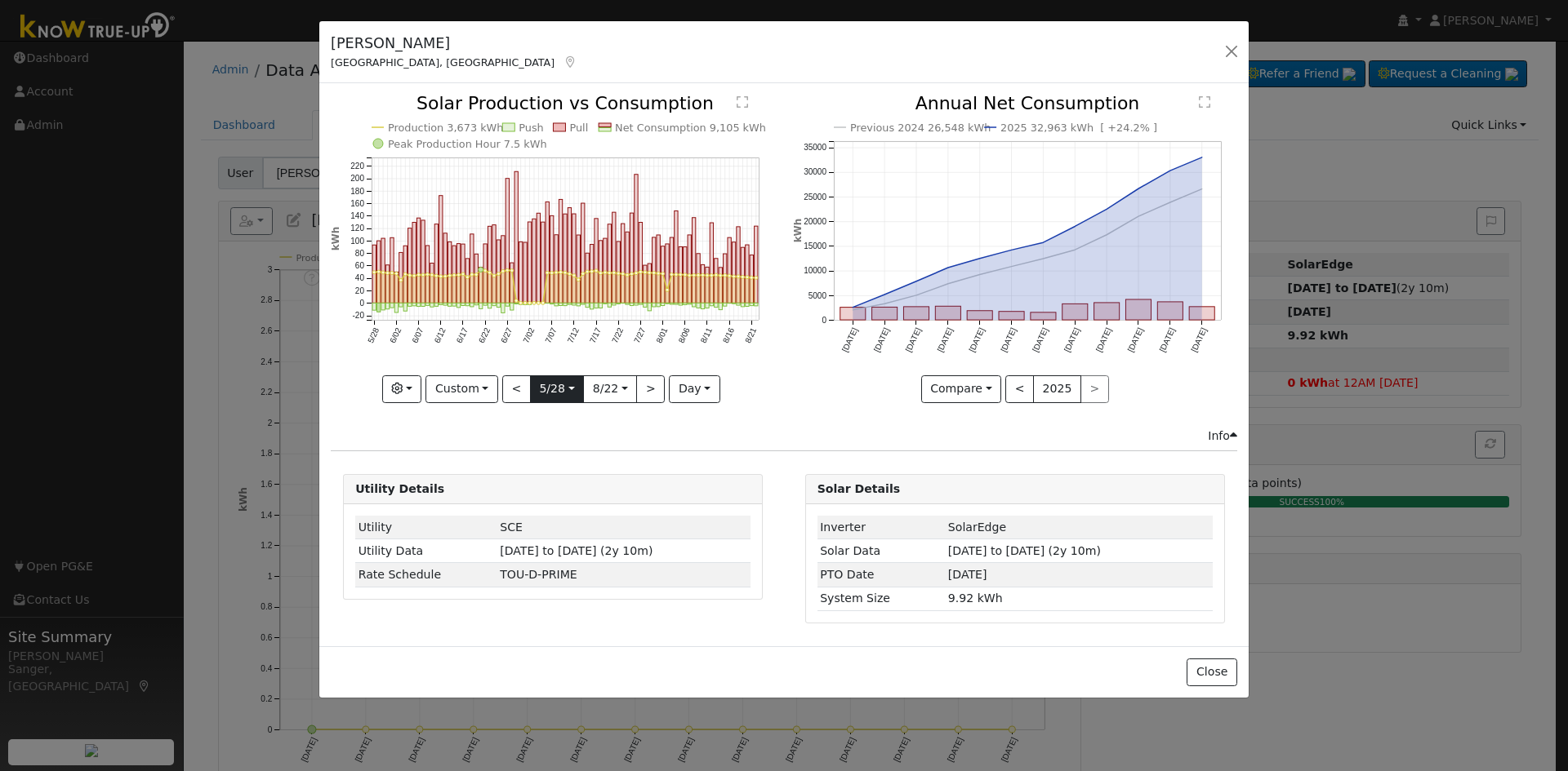
click at [559, 385] on input "2024-05-28" at bounding box center [557, 389] width 52 height 26
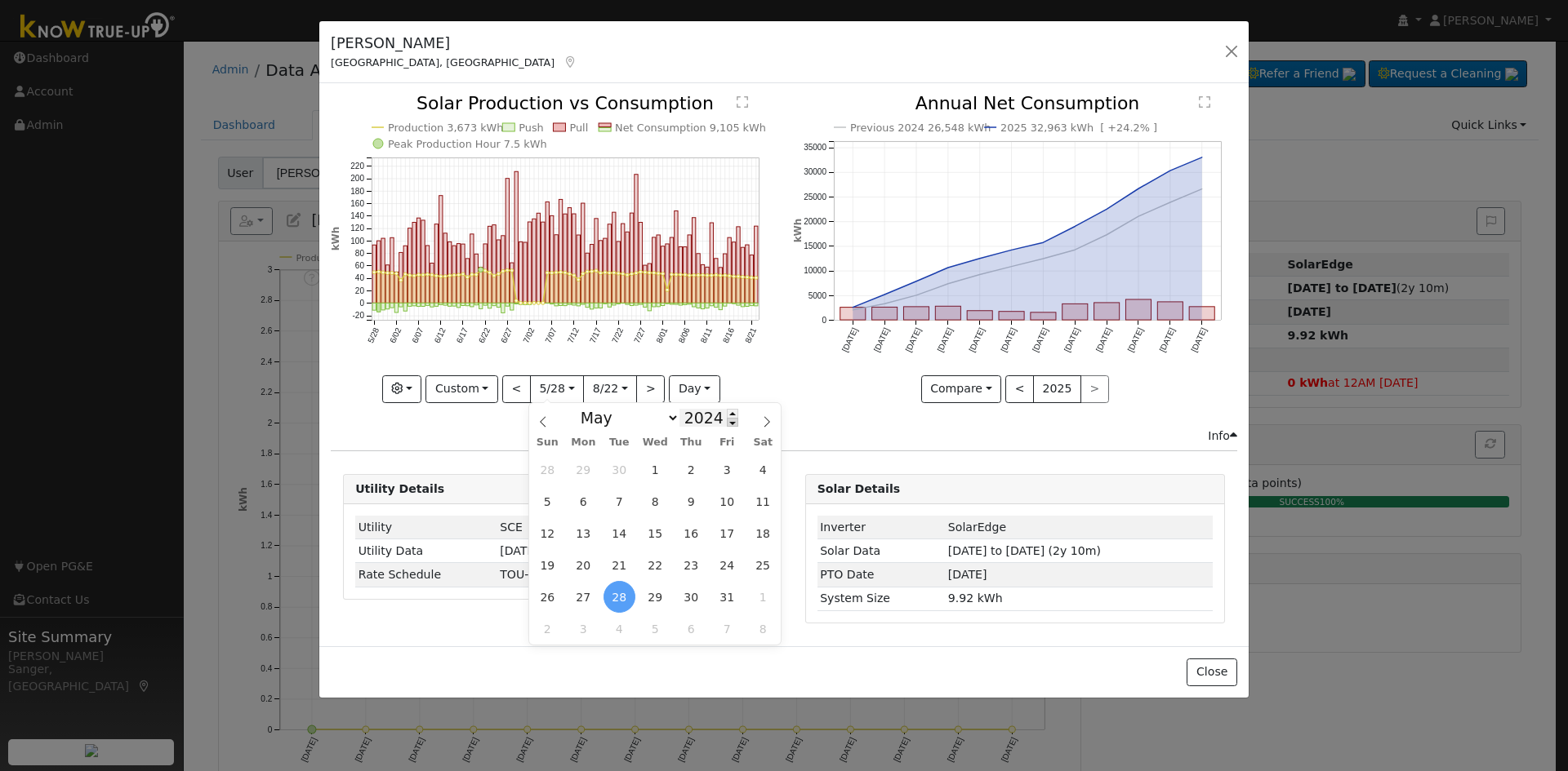
click at [727, 425] on span at bounding box center [732, 422] width 11 height 9
type input "2023"
click at [543, 596] on span "28" at bounding box center [547, 597] width 32 height 32
type input "2023-05-28"
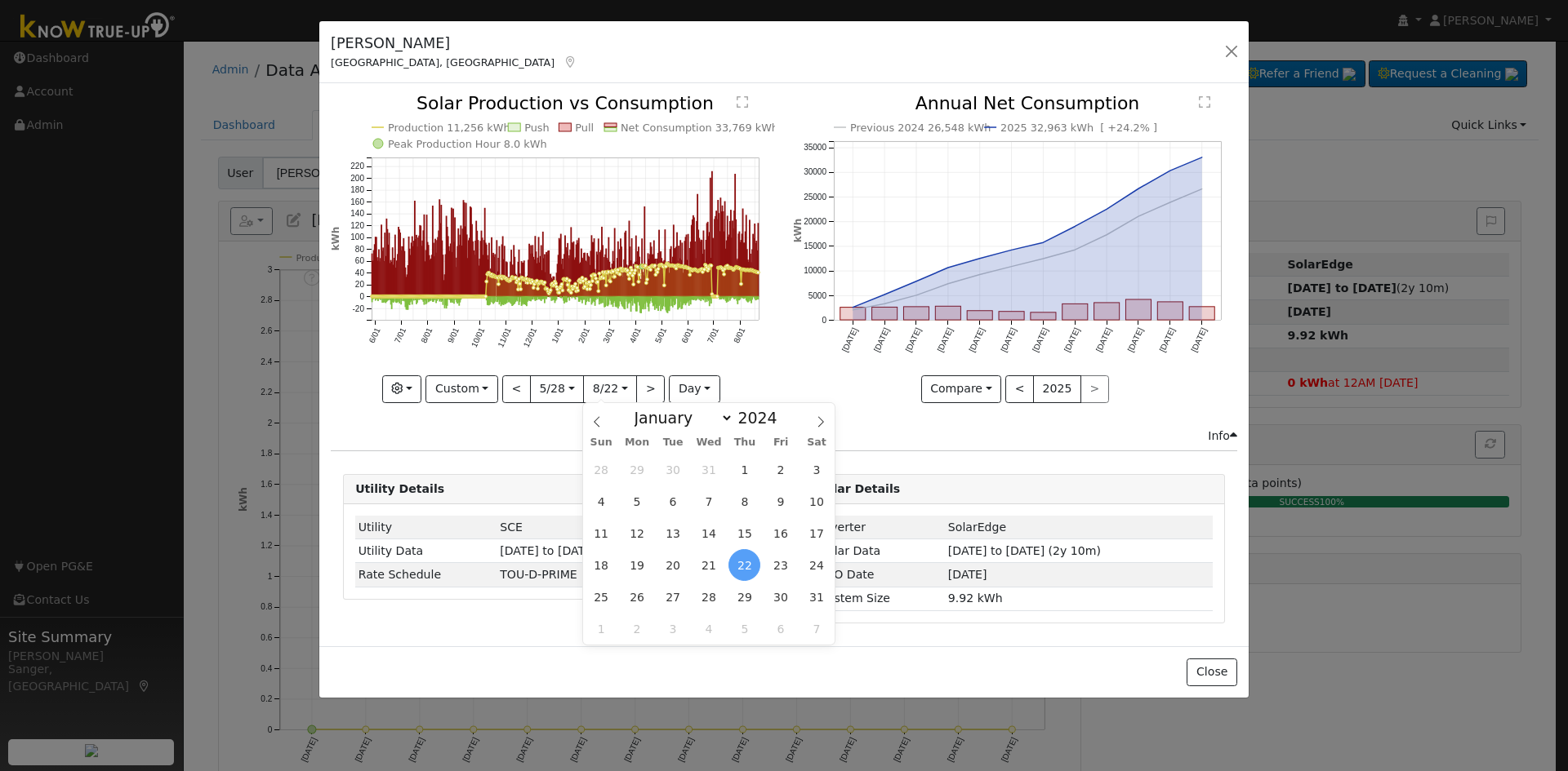
click at [608, 389] on input "2024-08-22" at bounding box center [610, 389] width 52 height 26
click at [665, 417] on select "January February March April May June July August September October November De…" at bounding box center [679, 417] width 107 height 20
select select "6"
click at [638, 408] on select "January February March April May June July August September October November De…" at bounding box center [679, 417] width 107 height 20
click at [636, 462] on span "1" at bounding box center [637, 469] width 32 height 32
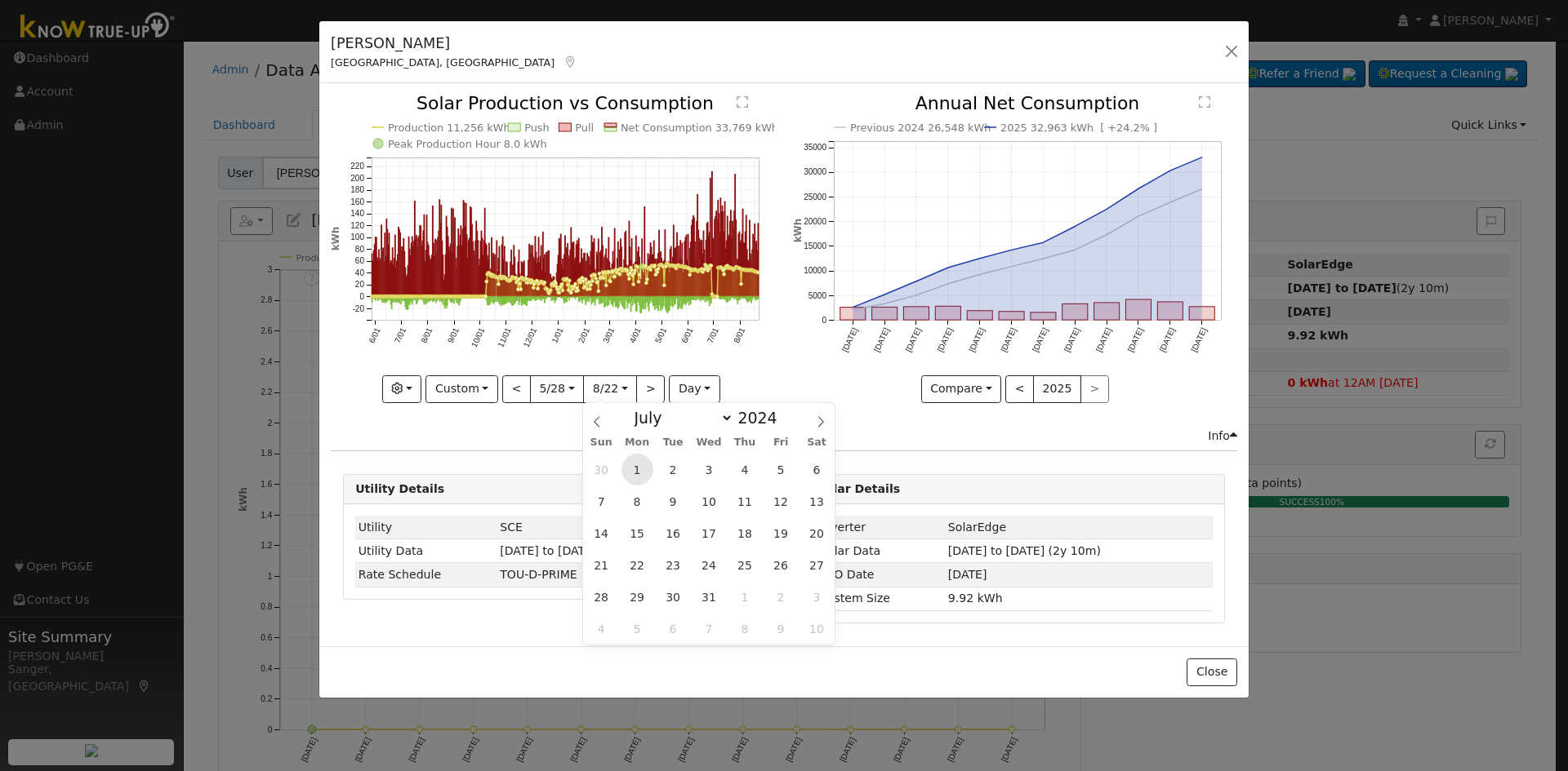
type input "2024-07-01"
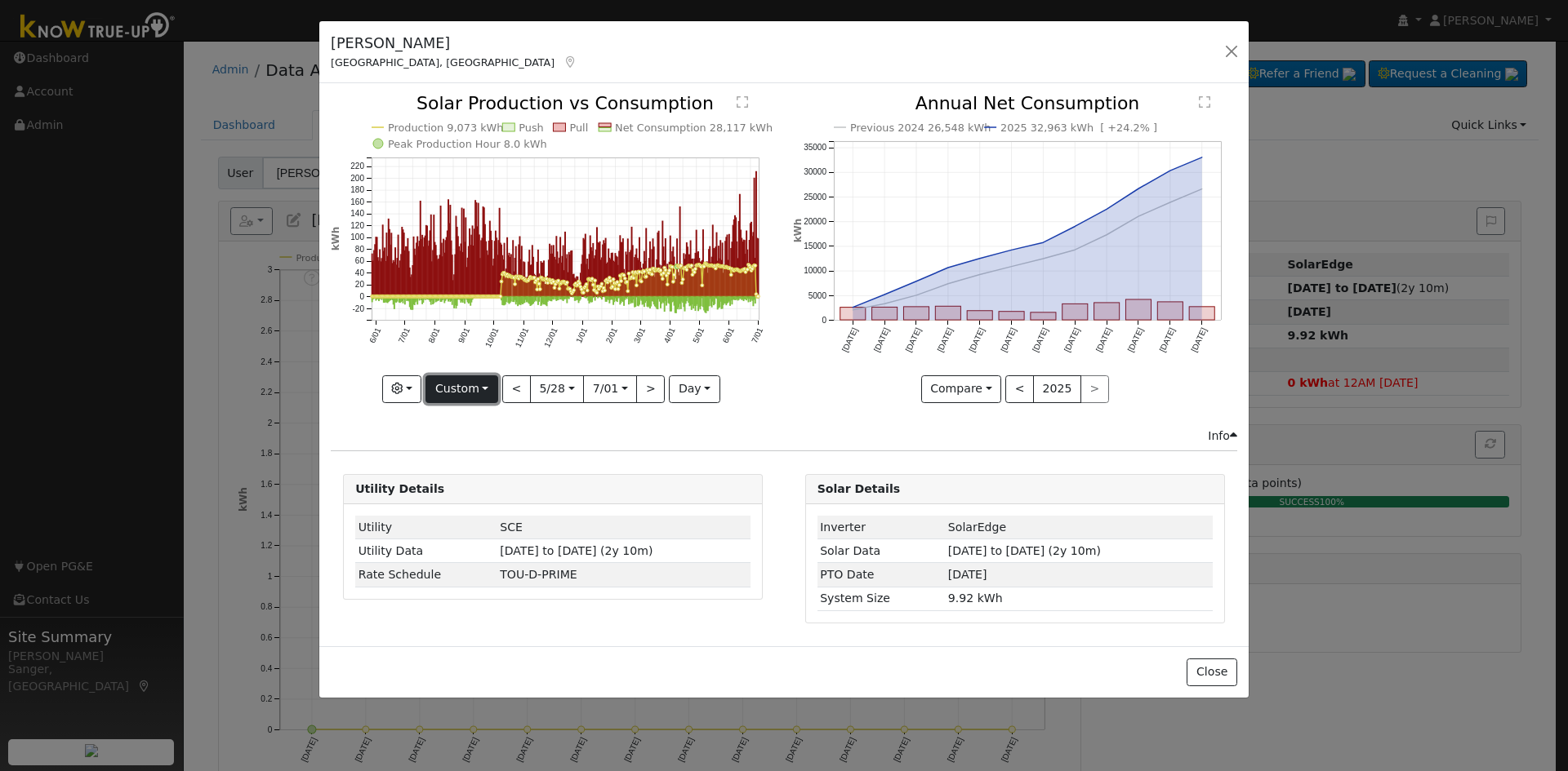
click at [464, 378] on button "Custom" at bounding box center [462, 389] width 73 height 28
click at [477, 464] on link "Month" at bounding box center [483, 469] width 114 height 23
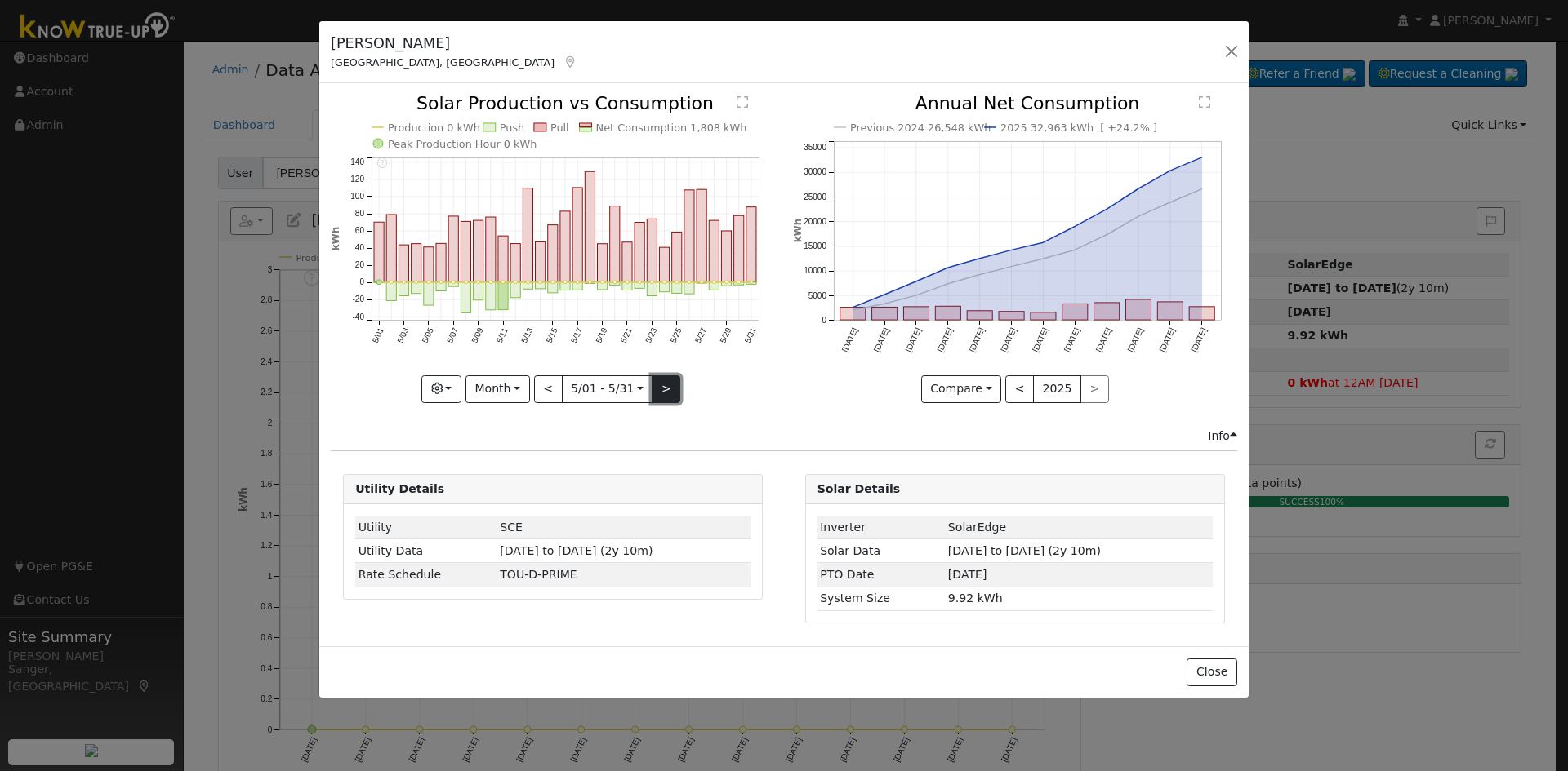
click at [655, 385] on button ">" at bounding box center [665, 389] width 29 height 28
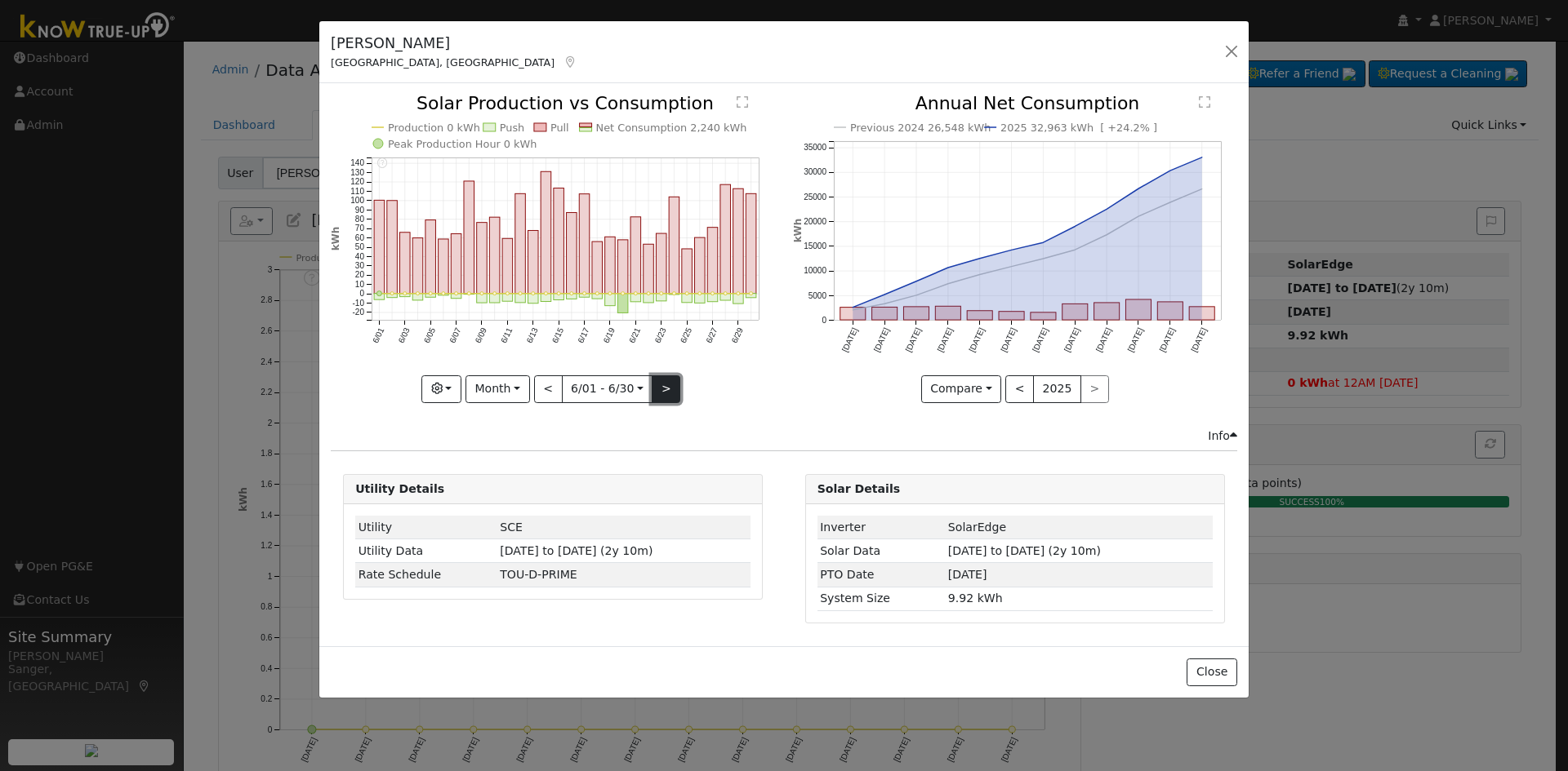
click at [655, 385] on button ">" at bounding box center [665, 389] width 29 height 28
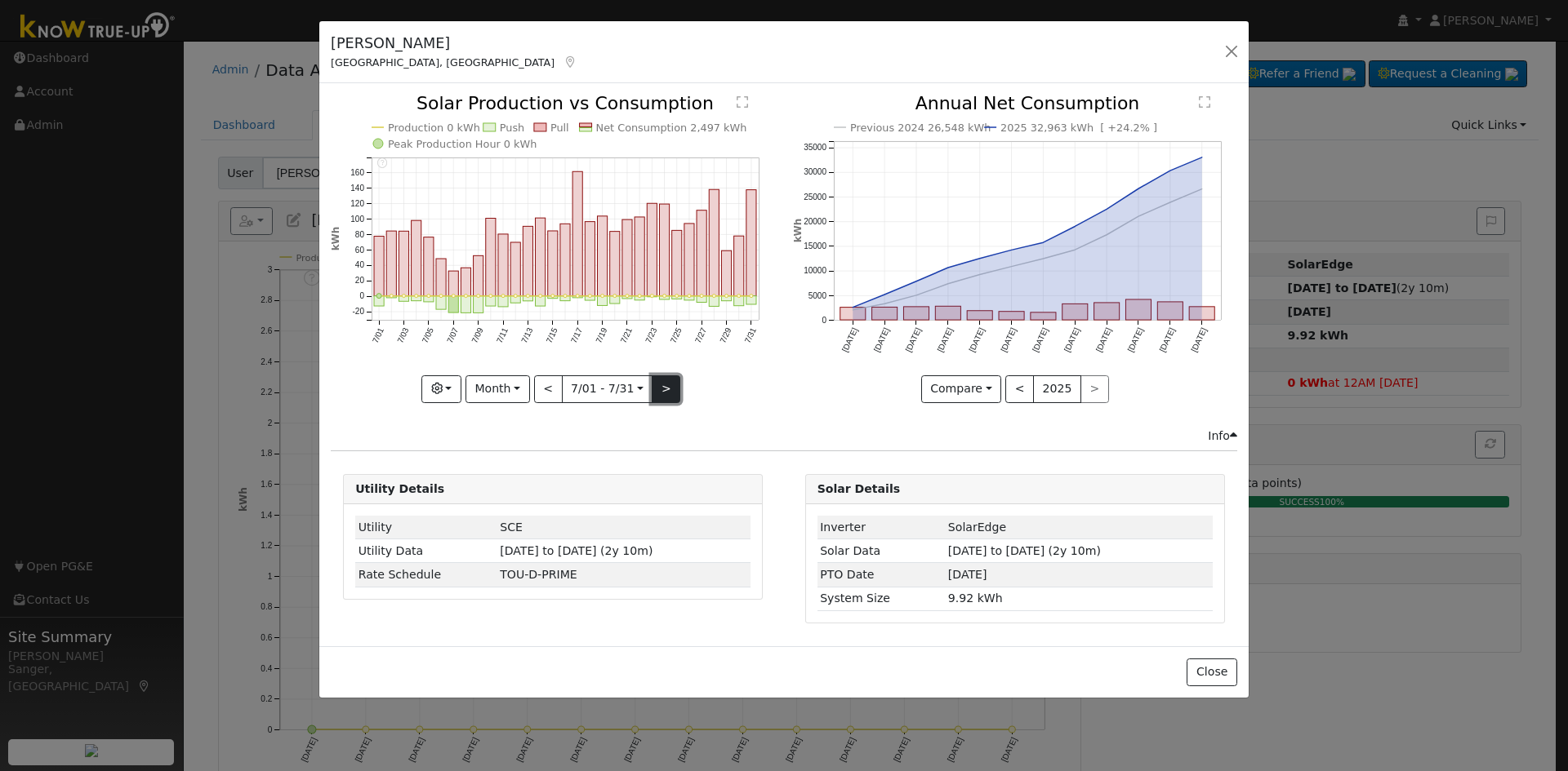
click at [655, 385] on button ">" at bounding box center [665, 389] width 29 height 28
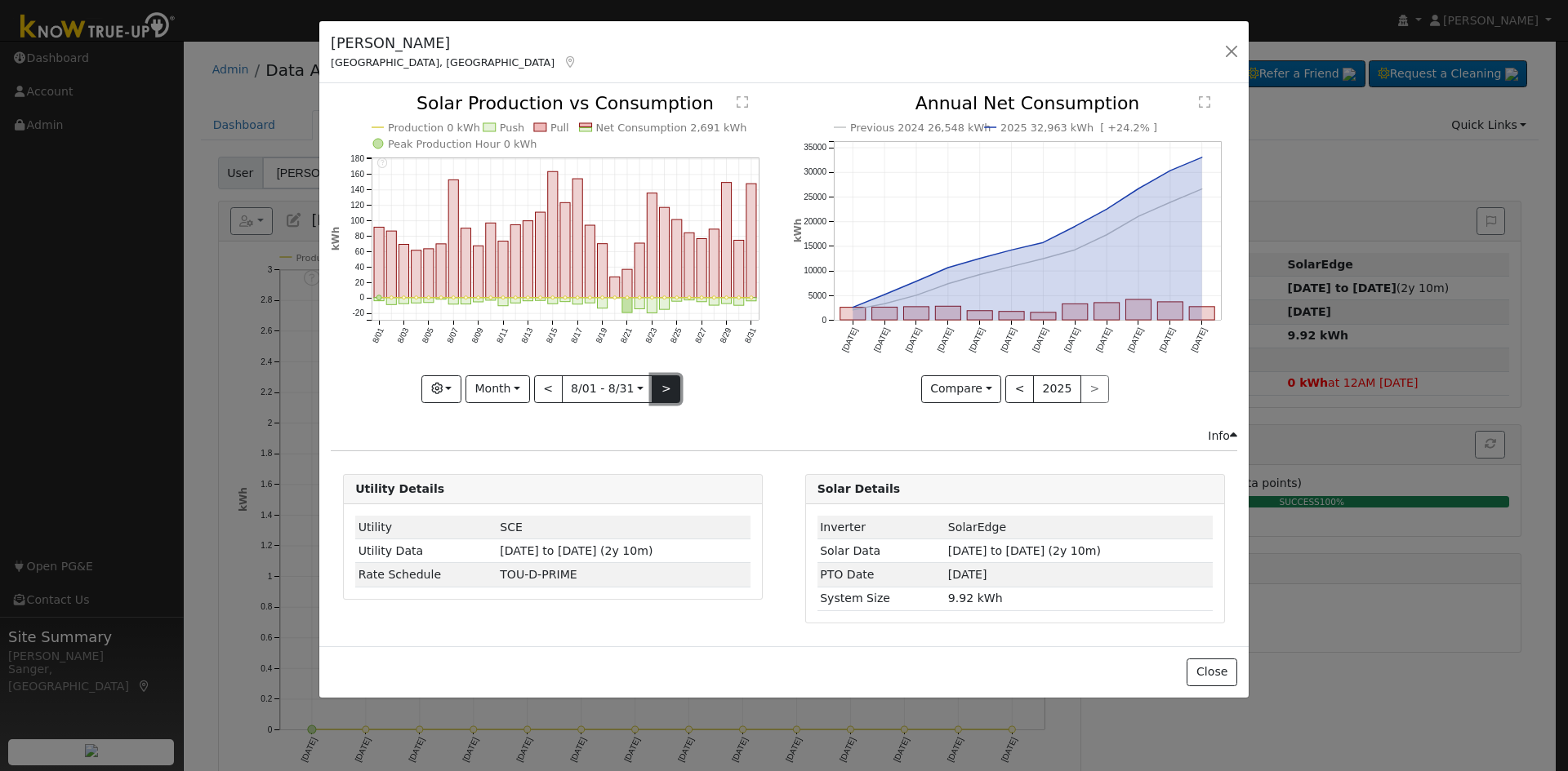
click at [655, 385] on button ">" at bounding box center [665, 389] width 29 height 28
type input "2023-09-01"
select select "8"
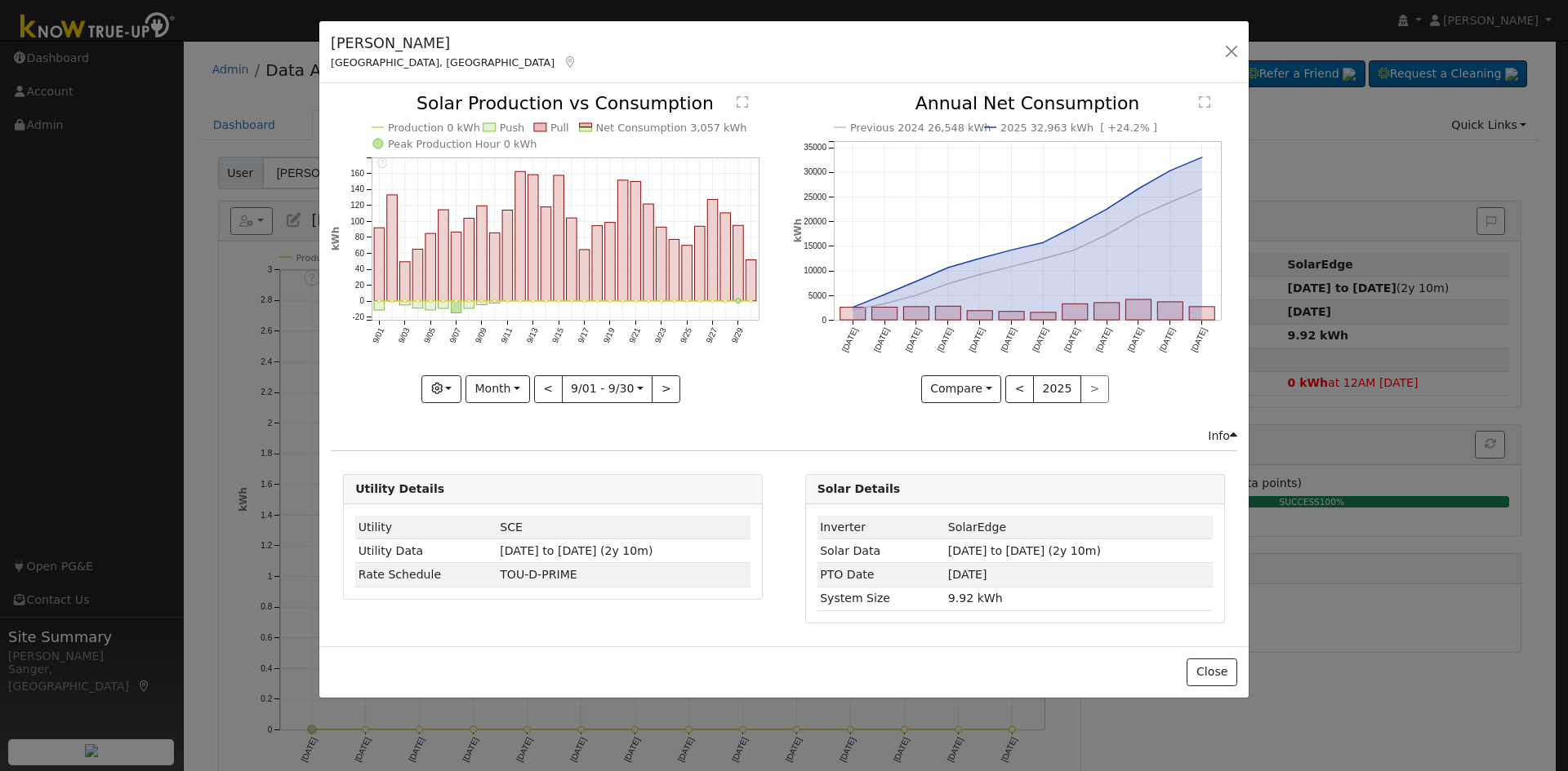
click at [618, 386] on div "9/30 - undefined 9/29 - undefined 9/28 - undefined 9/27 - undefined 9/26 - unde…" at bounding box center [552, 249] width 444 height 308
click at [603, 385] on input "2023-09-01" at bounding box center [607, 389] width 90 height 26
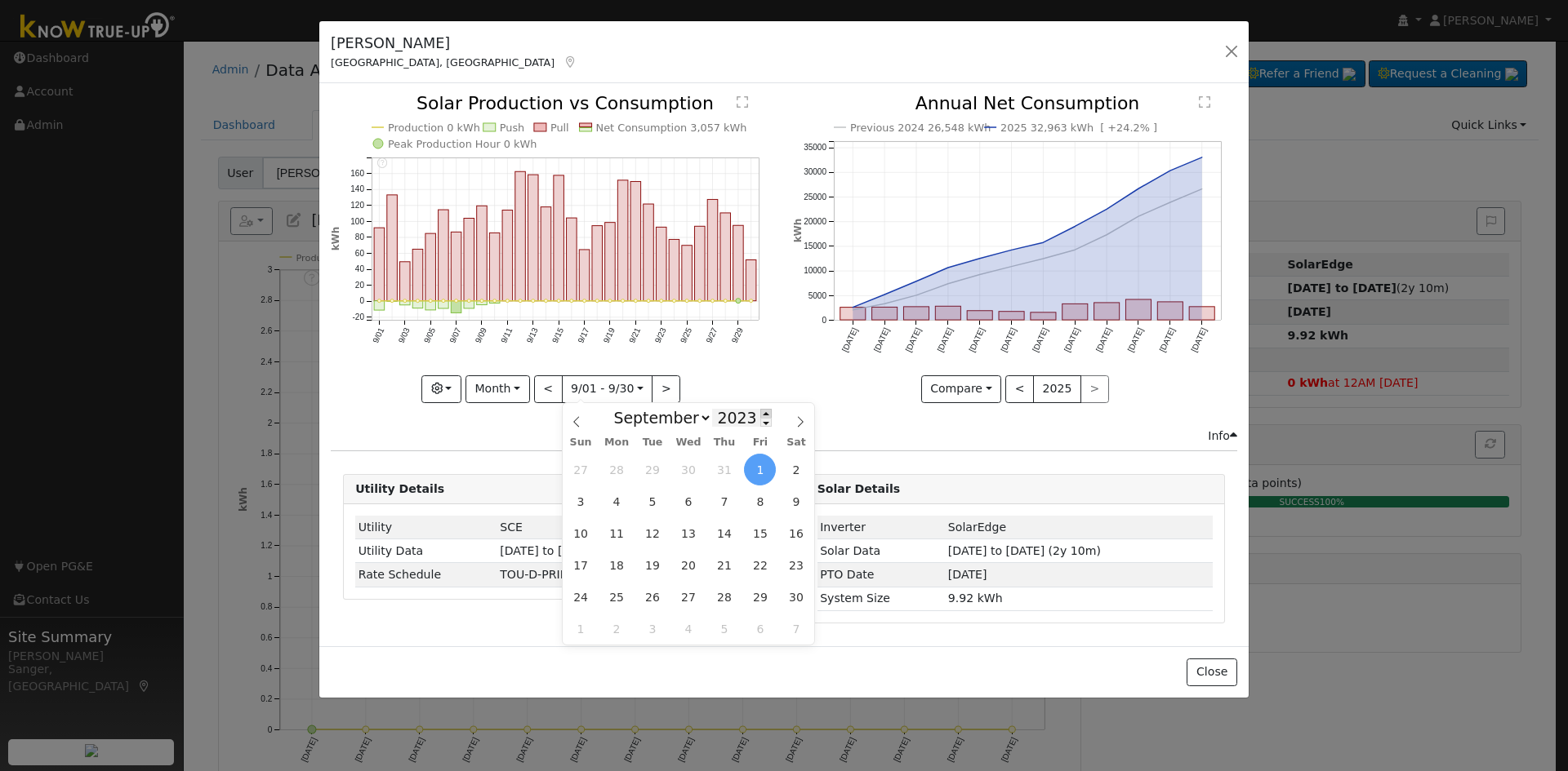
click at [760, 411] on span at bounding box center [765, 413] width 11 height 9
type input "2024"
click at [667, 421] on select "January February March April May June July August September October November De…" at bounding box center [658, 417] width 107 height 20
select select "6"
click at [618, 408] on select "January February March April May June July August September October November De…" at bounding box center [658, 417] width 107 height 20
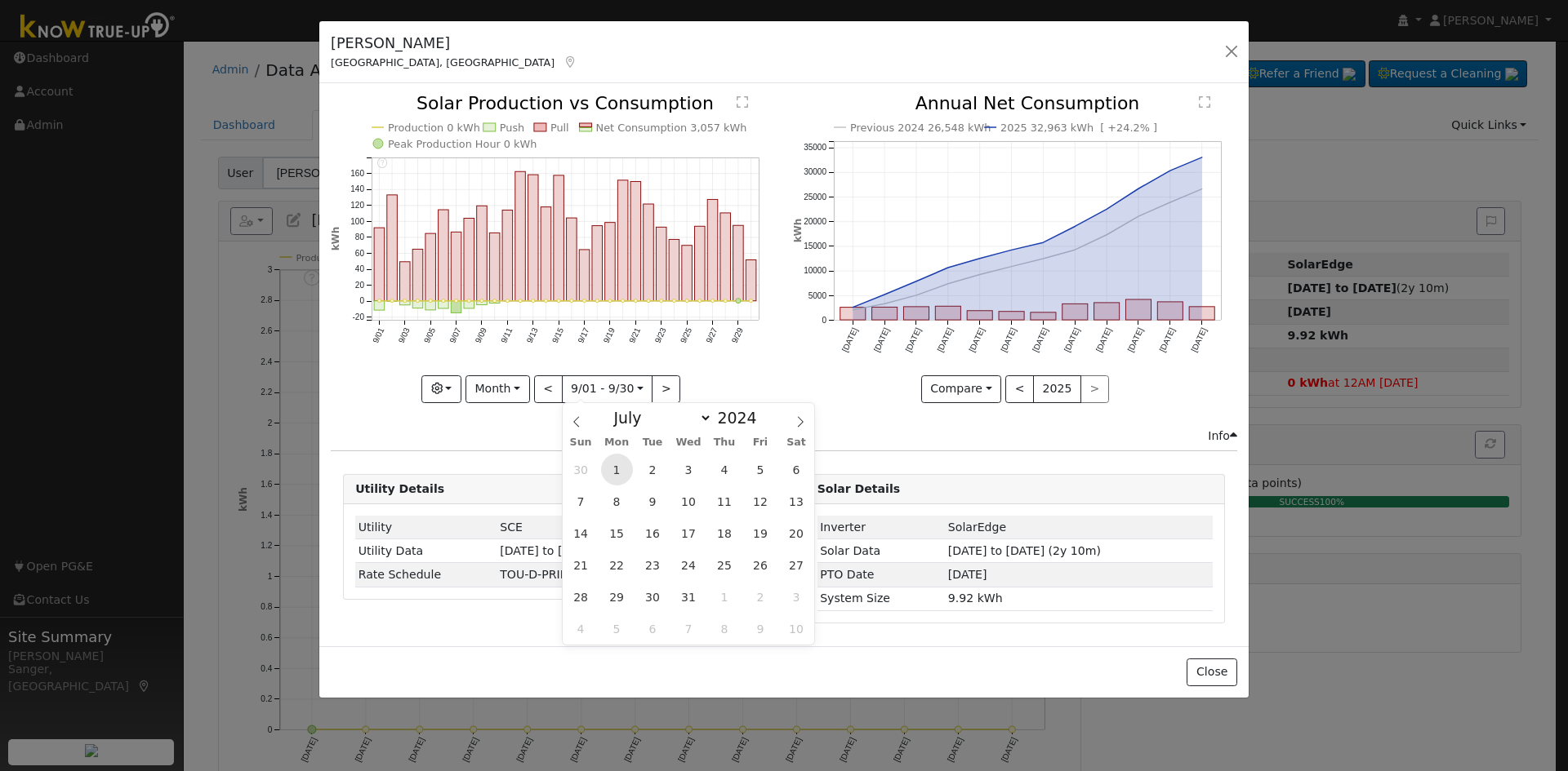
click at [617, 472] on span "1" at bounding box center [617, 469] width 32 height 32
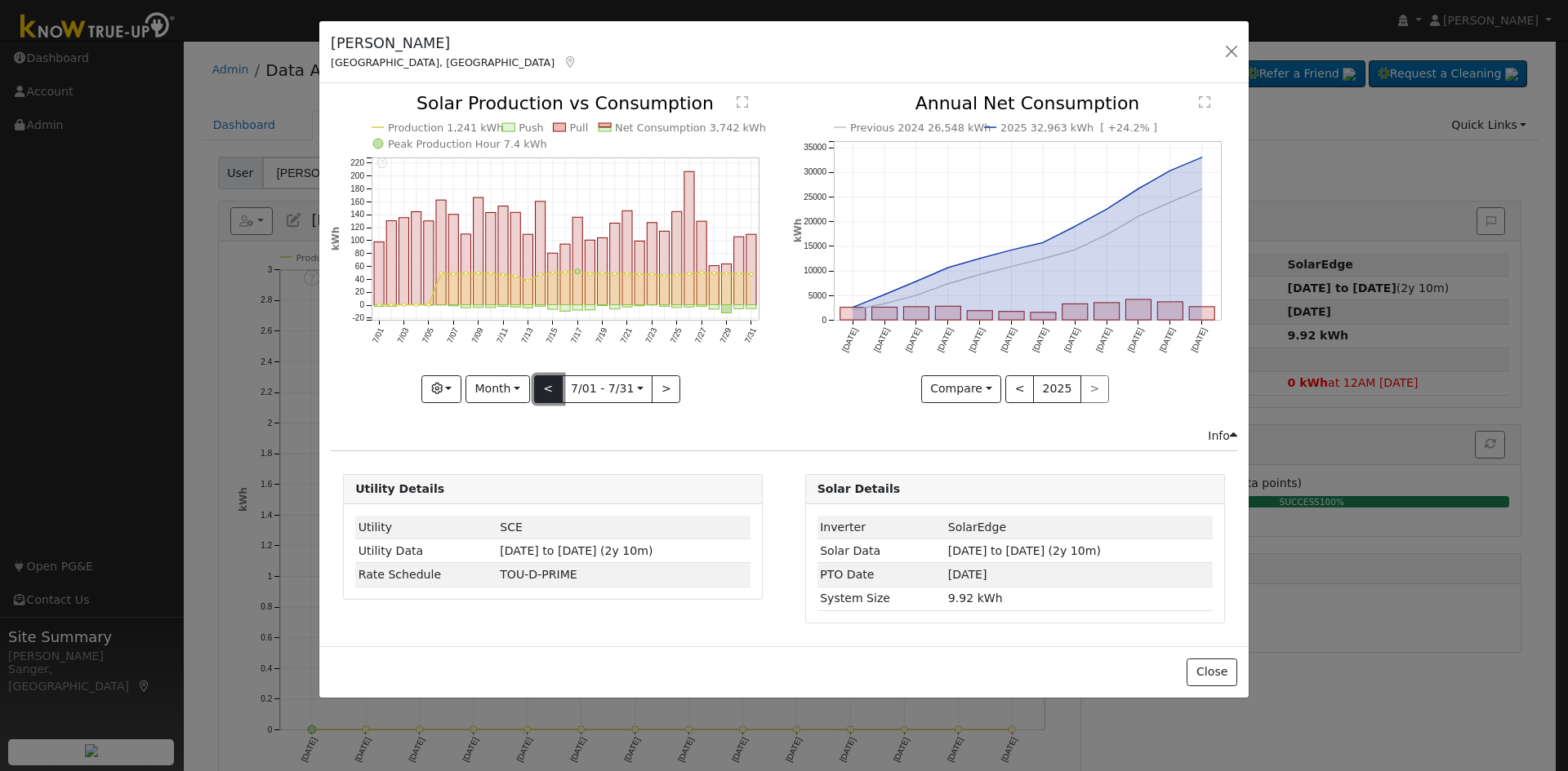
click at [549, 391] on button "<" at bounding box center [548, 389] width 29 height 28
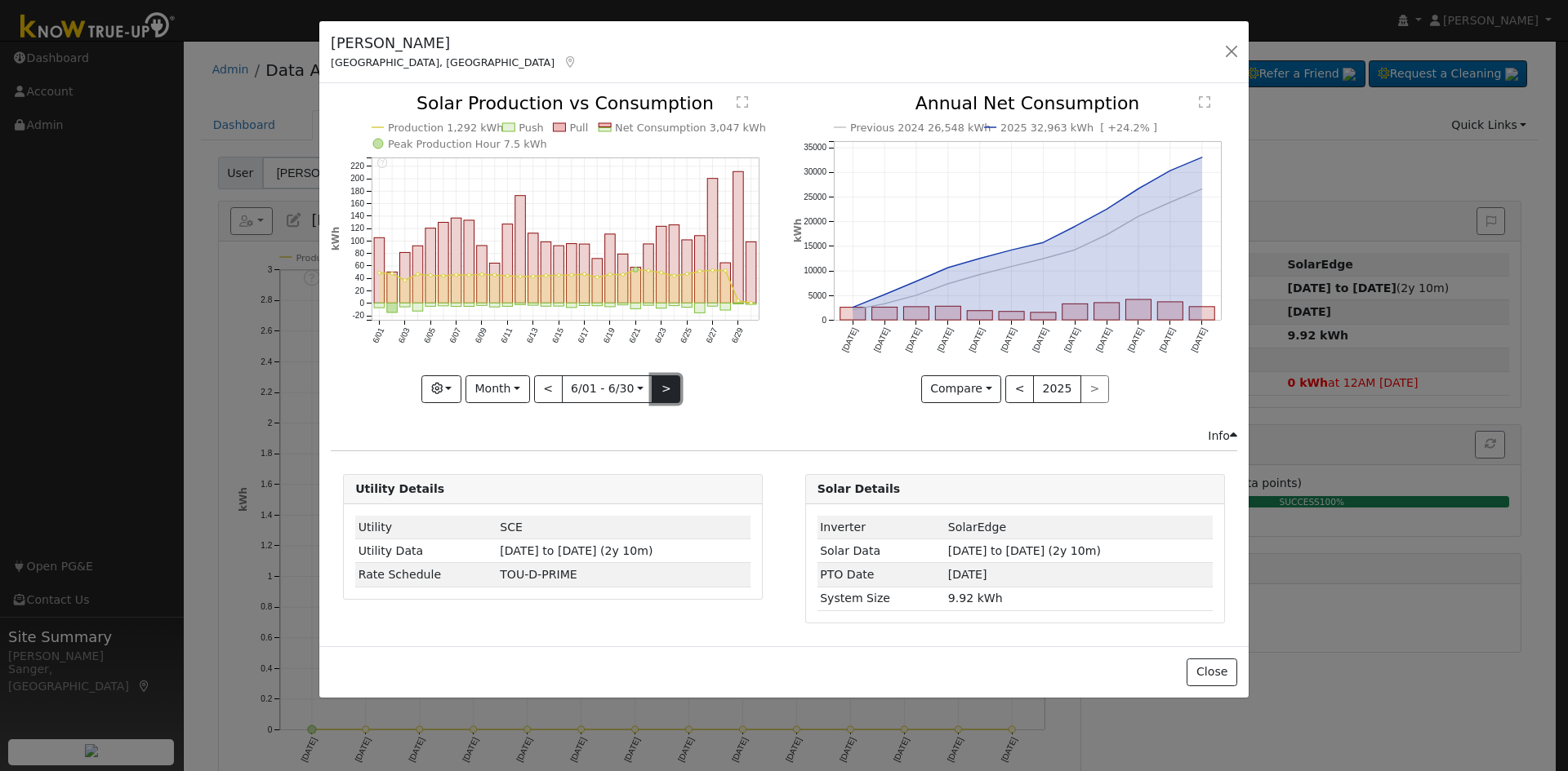
click at [670, 387] on button ">" at bounding box center [665, 389] width 29 height 28
type input "2024-07-01"
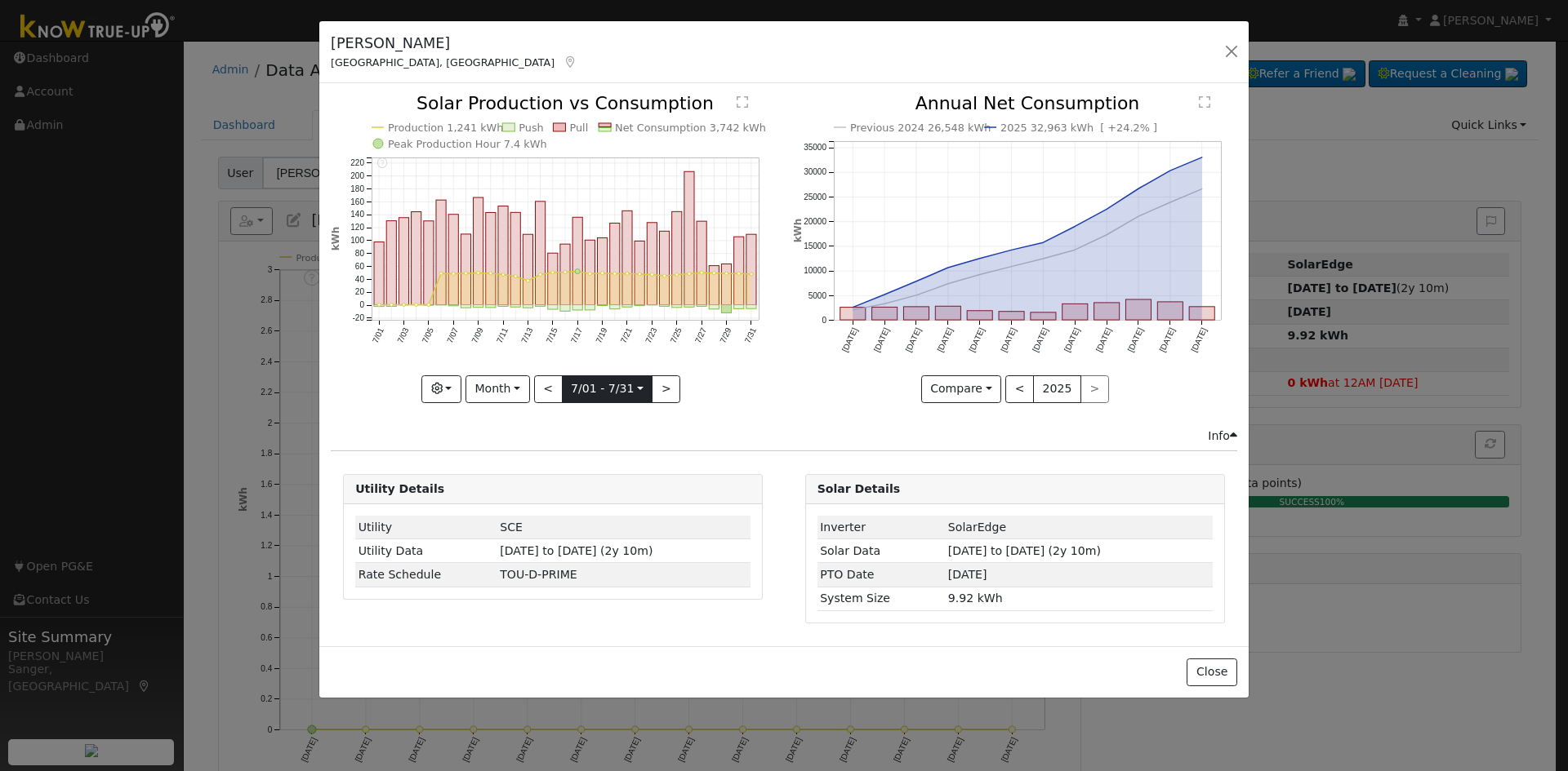
click at [591, 392] on input "2024-07-01" at bounding box center [607, 389] width 90 height 26
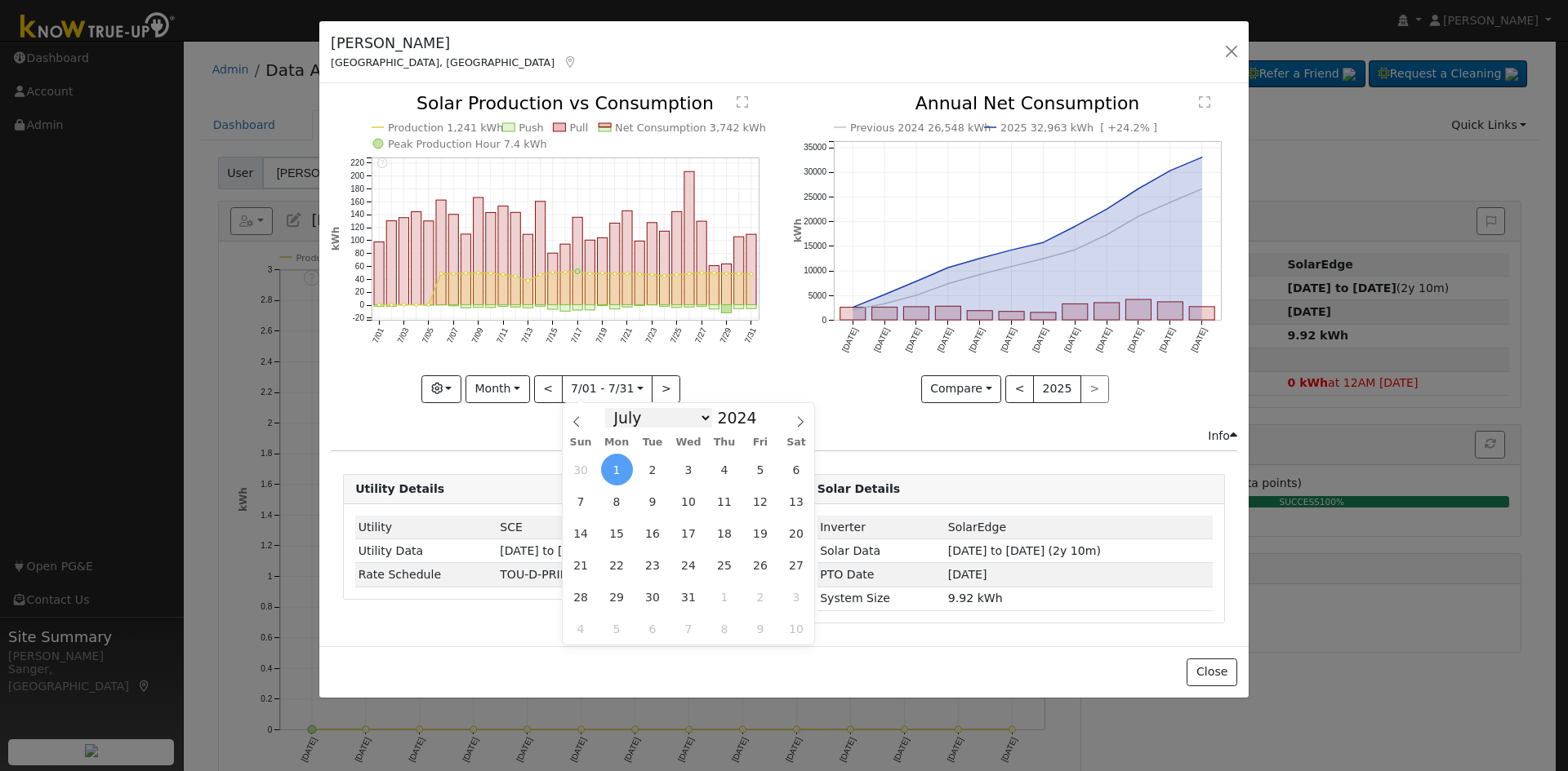
click at [641, 422] on select "January February March April May June July August September October November De…" at bounding box center [658, 417] width 107 height 20
click at [502, 391] on button "Month" at bounding box center [497, 389] width 64 height 28
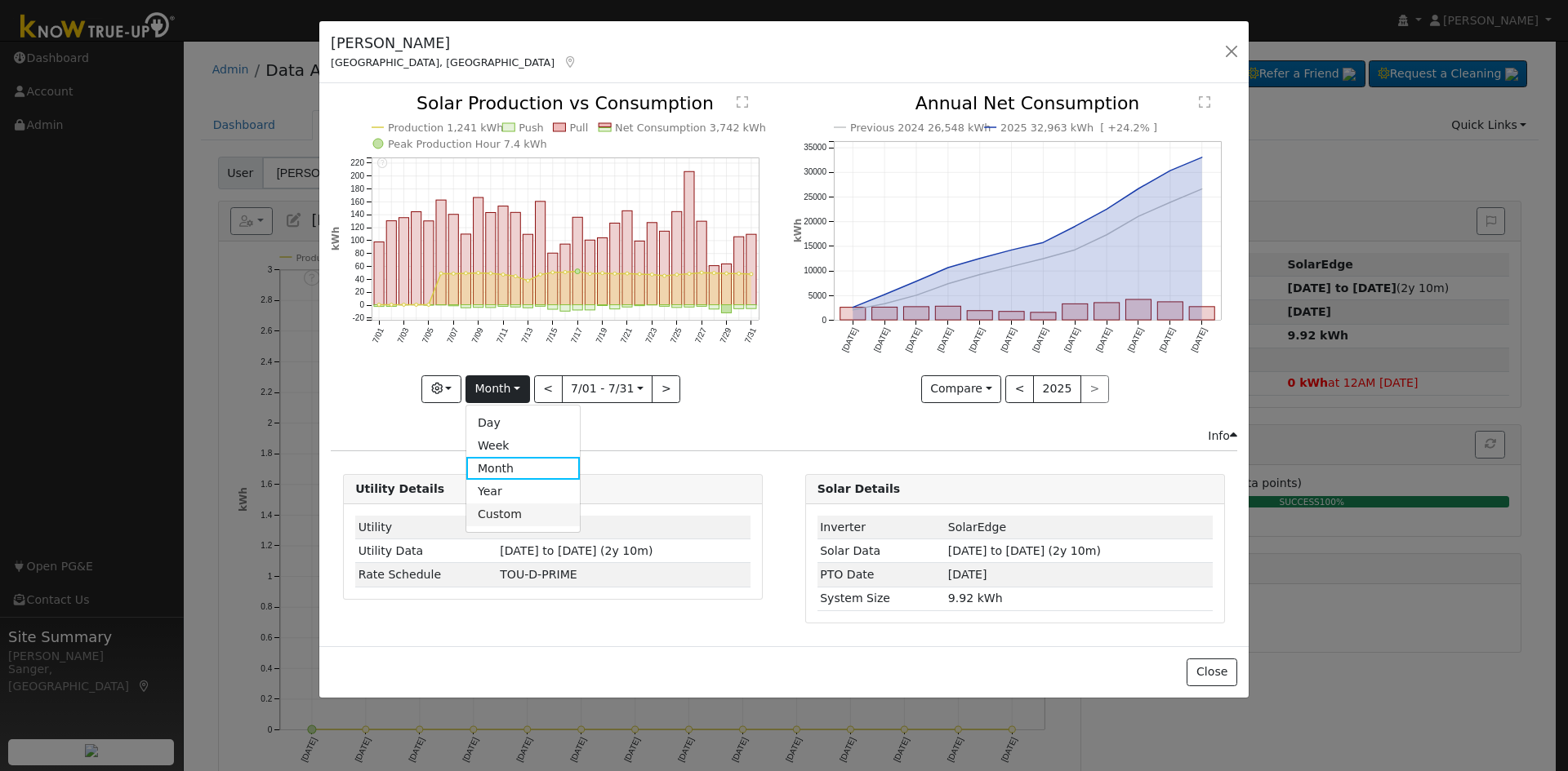
click at [511, 515] on link "Custom" at bounding box center [523, 515] width 114 height 23
click at [550, 389] on input "2024-07-01" at bounding box center [557, 389] width 52 height 26
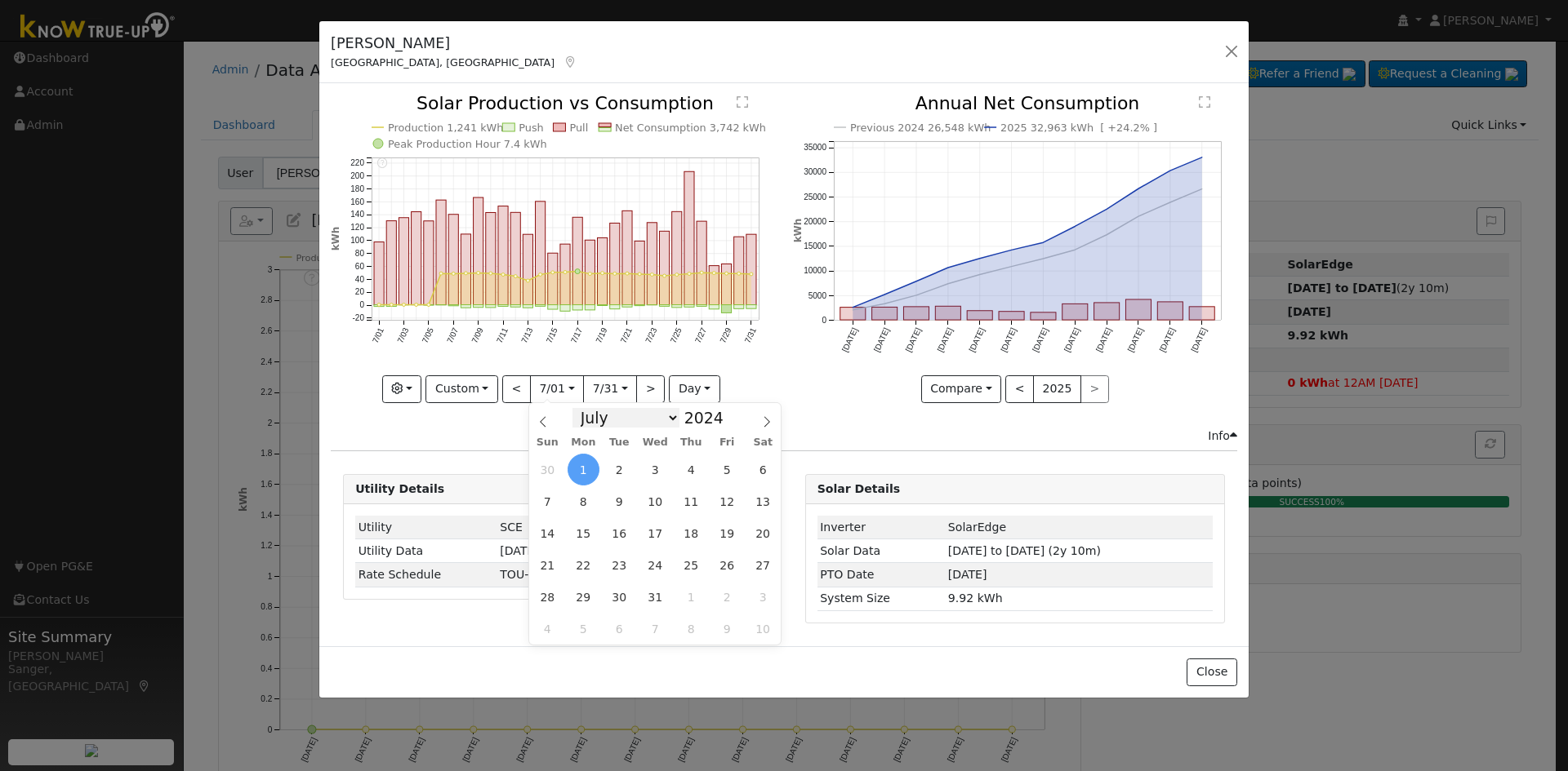
click at [599, 422] on select "January February March April May June July August September October November De…" at bounding box center [625, 417] width 107 height 20
select select "5"
click at [585, 408] on select "January February March April May June July August September October November De…" at bounding box center [625, 417] width 107 height 20
click at [762, 601] on span "29" at bounding box center [763, 597] width 32 height 32
type input "2024-06-29"
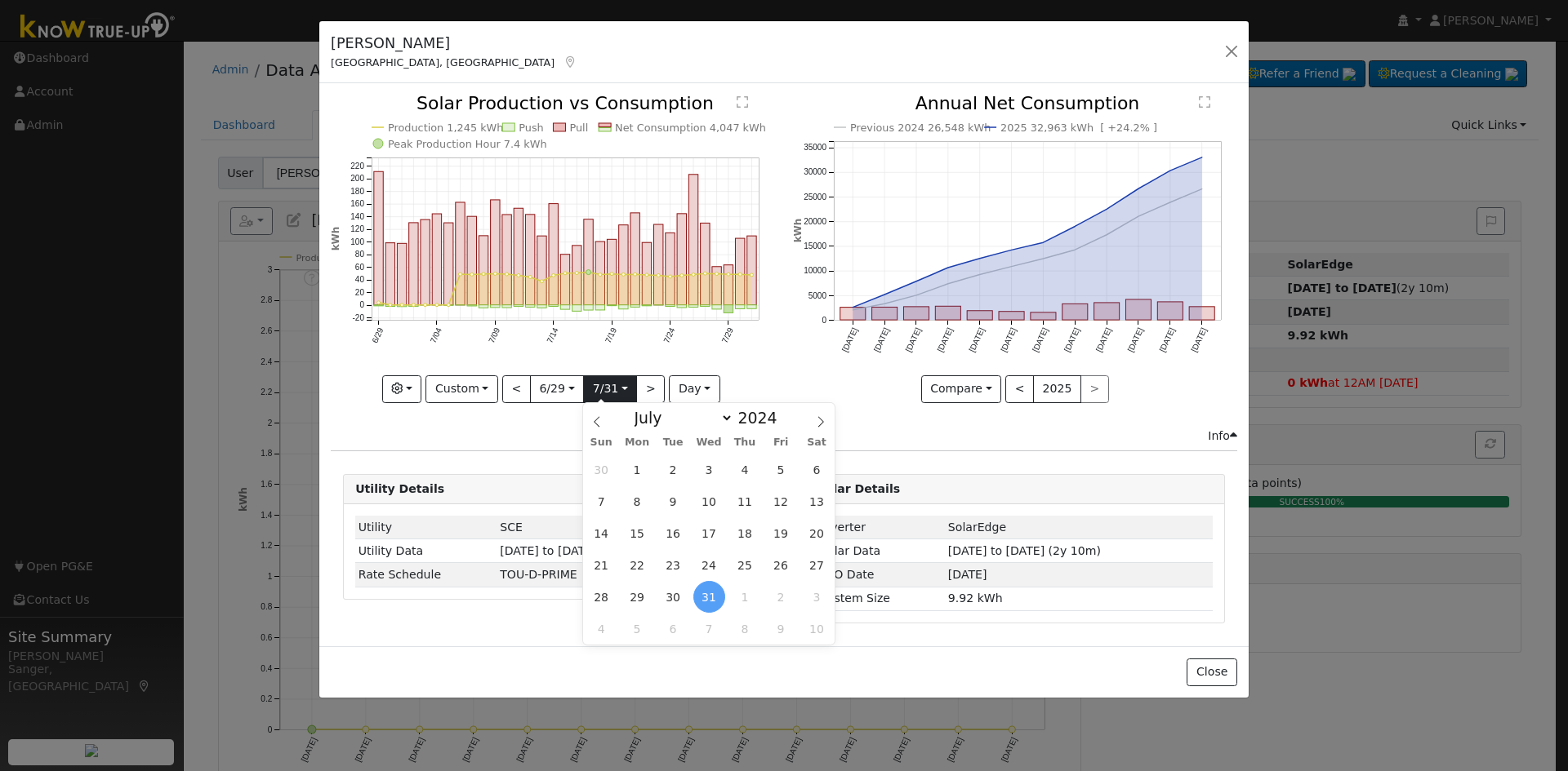
click at [609, 389] on input "2024-07-31" at bounding box center [610, 389] width 52 height 26
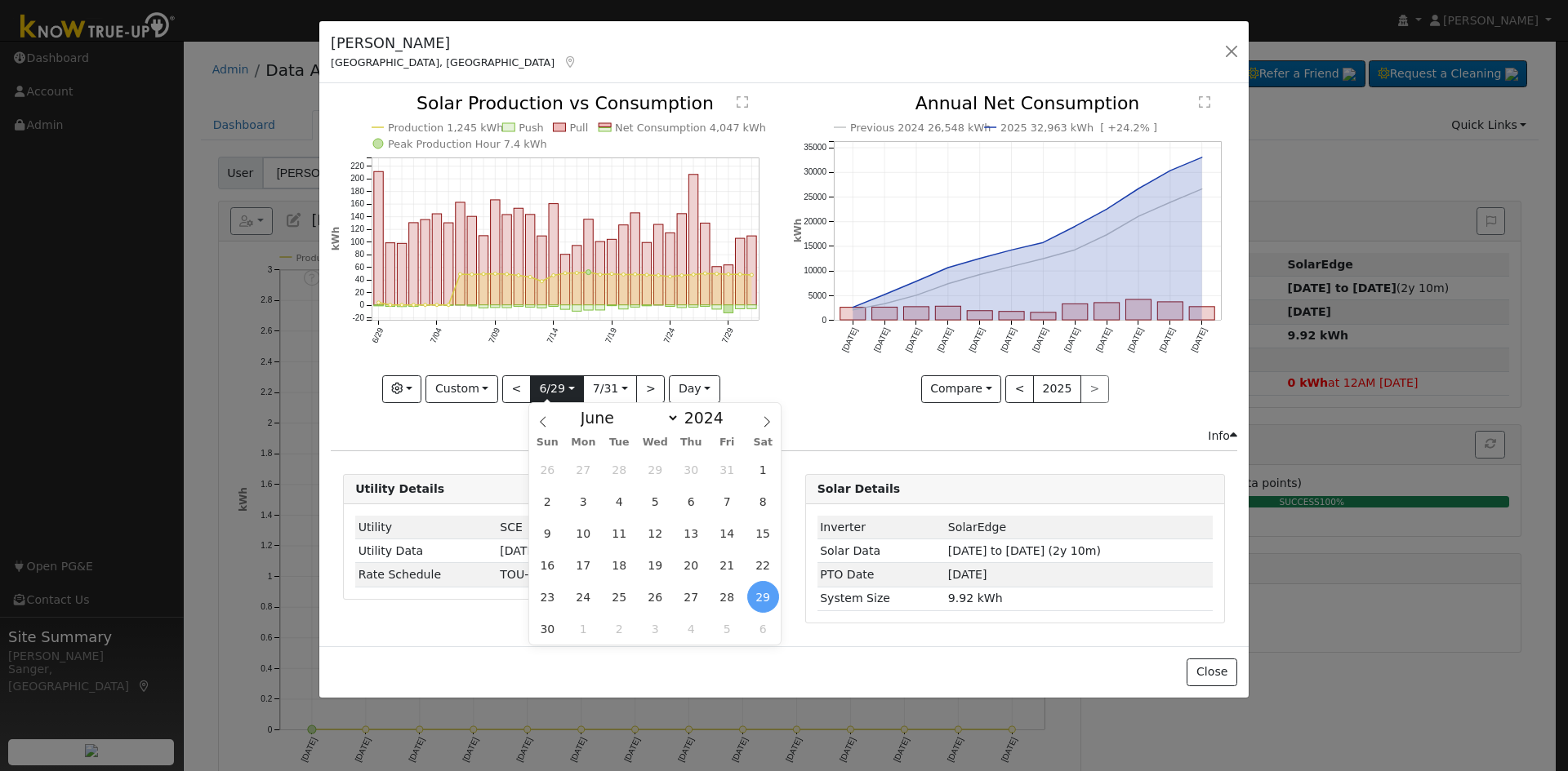
click at [550, 386] on input "2024-06-29" at bounding box center [557, 389] width 52 height 26
click at [727, 425] on span at bounding box center [732, 422] width 11 height 9
type input "2023"
click at [689, 602] on span "29" at bounding box center [691, 597] width 32 height 32
type input "2023-06-29"
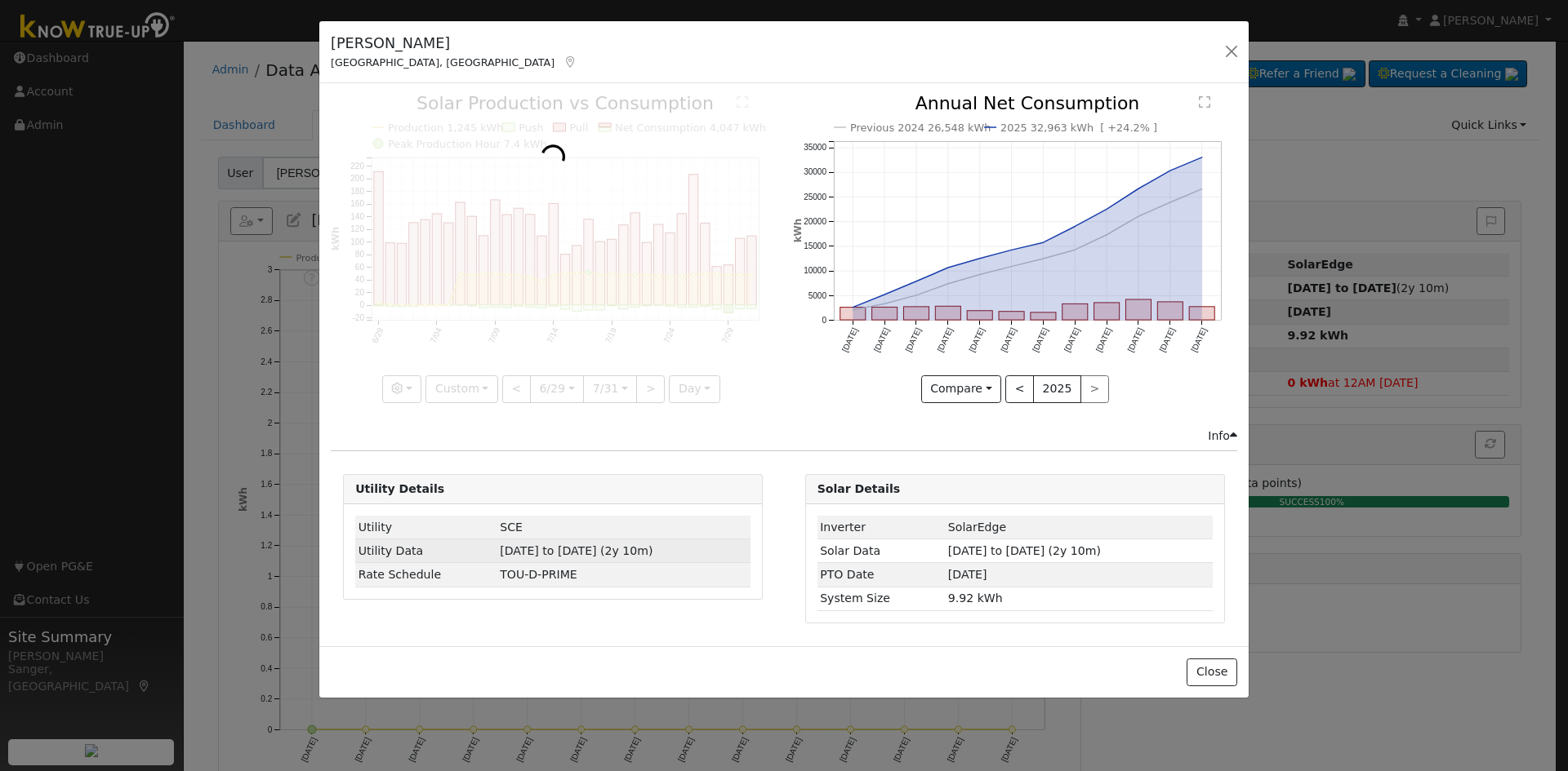
scroll to position [0, 12]
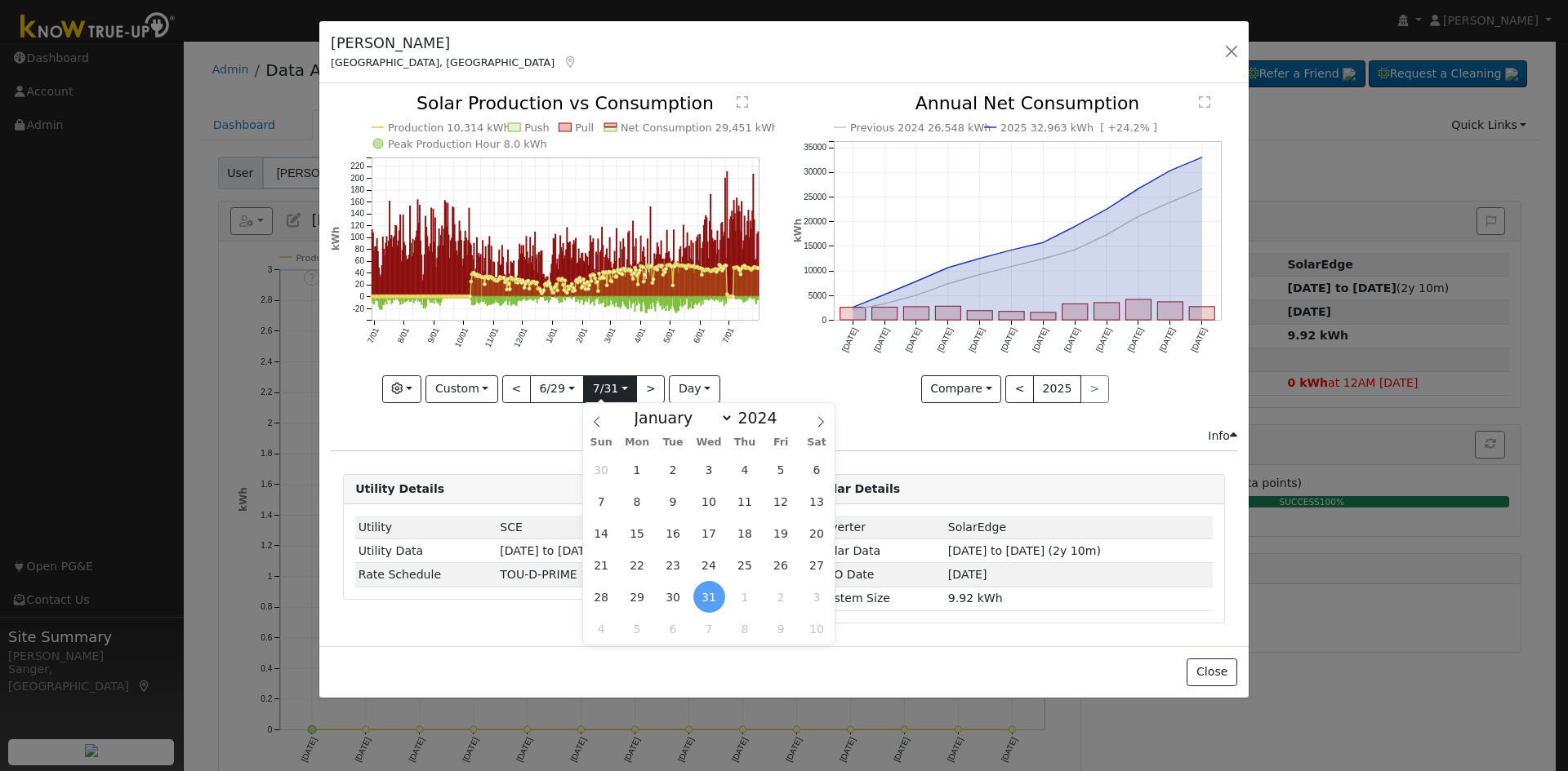
click at [622, 389] on input "2024-07-31" at bounding box center [610, 389] width 52 height 26
click at [781, 423] on span at bounding box center [786, 422] width 11 height 9
type input "2023"
click at [703, 495] on span "5" at bounding box center [709, 502] width 32 height 32
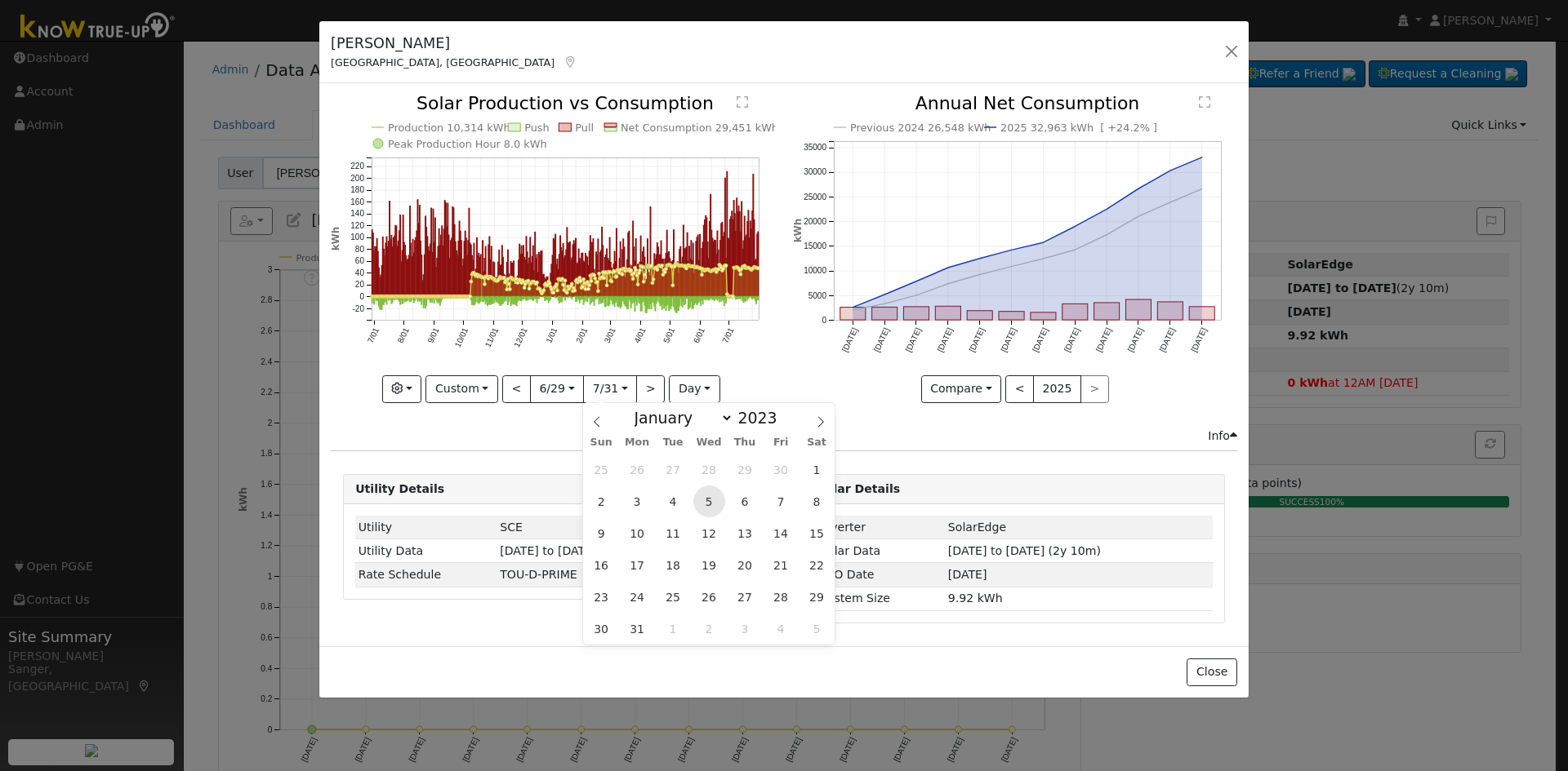
type input "2023-07-05"
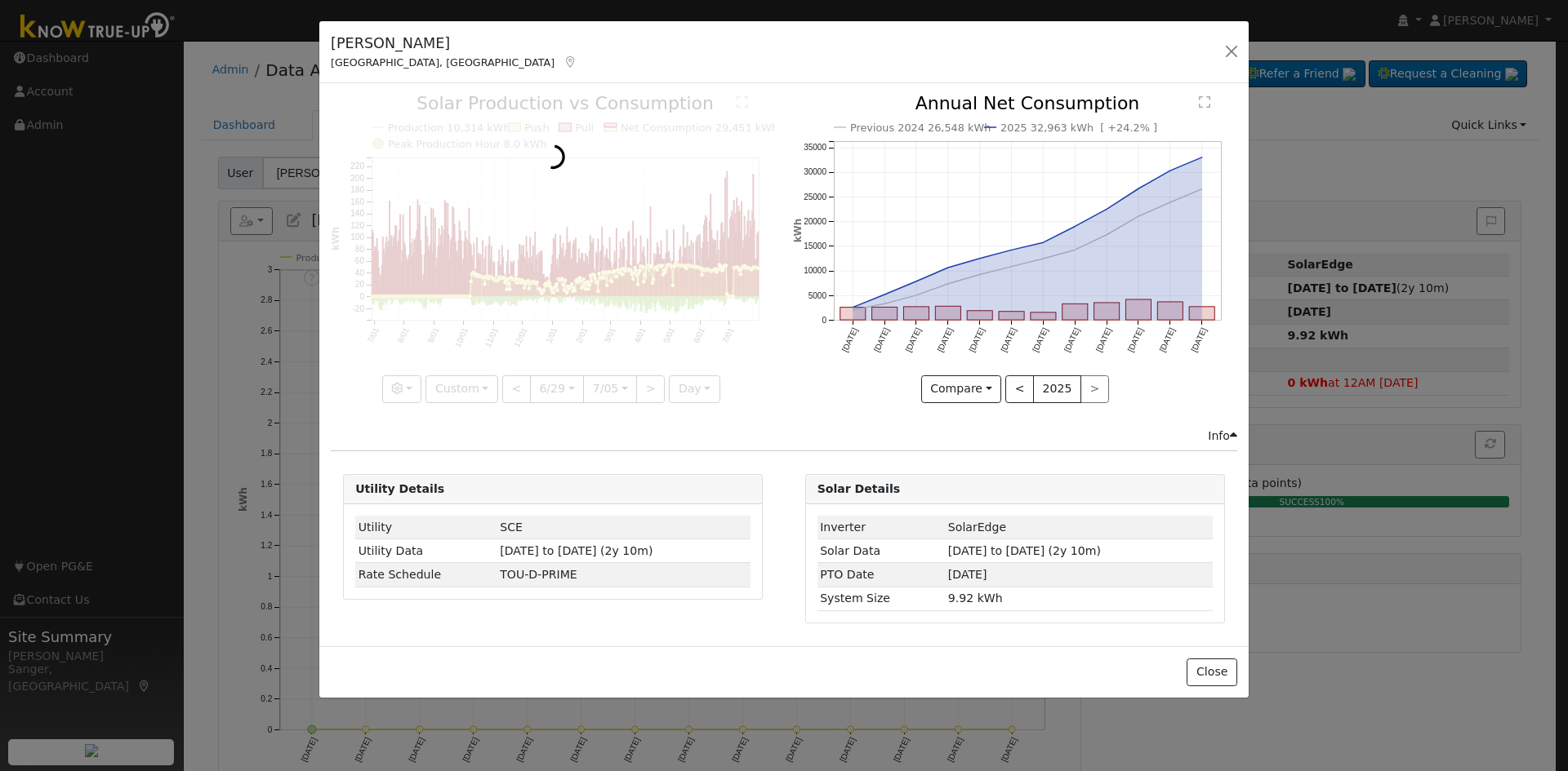
scroll to position [0, 12]
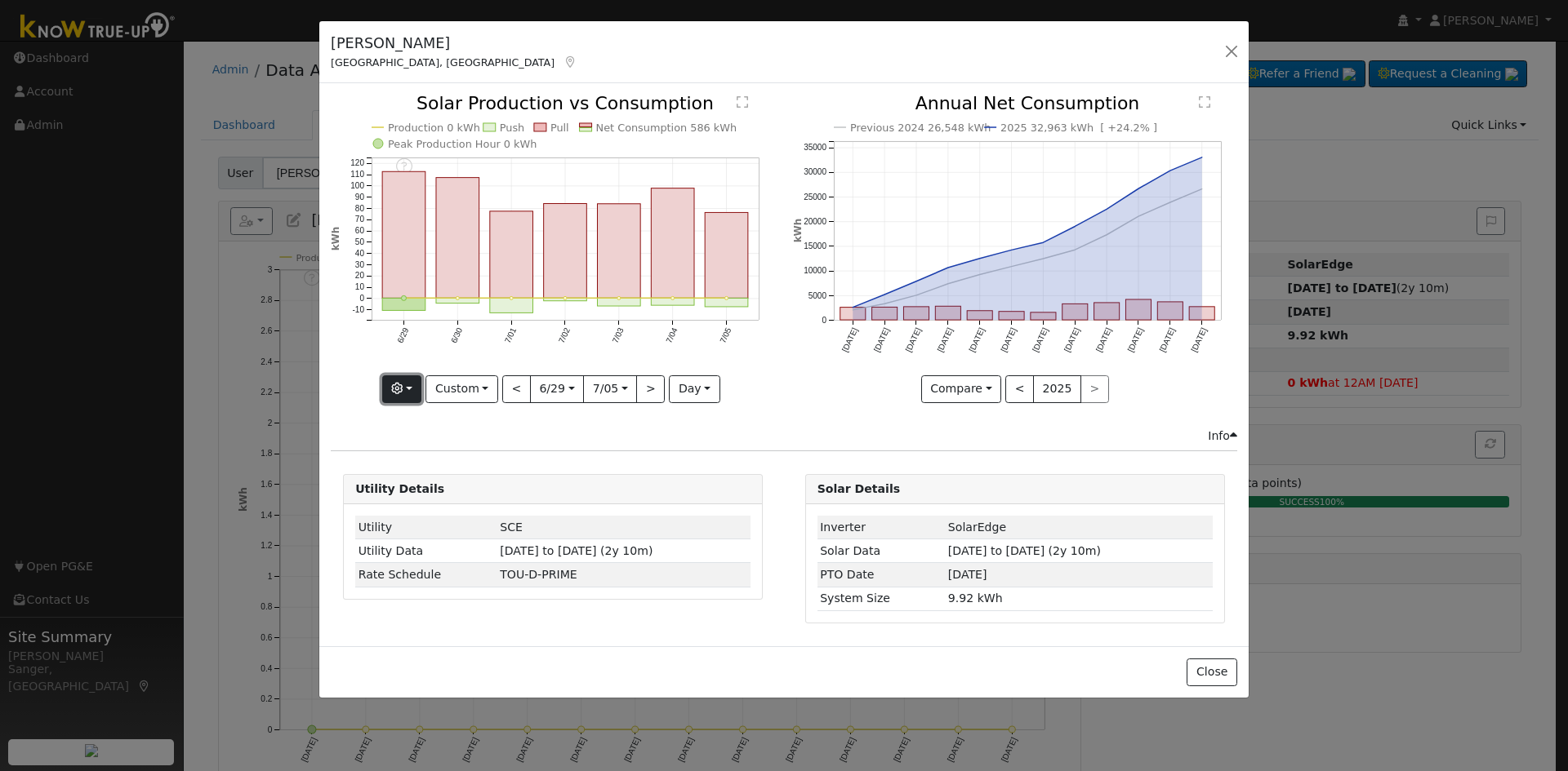
click at [403, 388] on icon "button" at bounding box center [397, 388] width 11 height 11
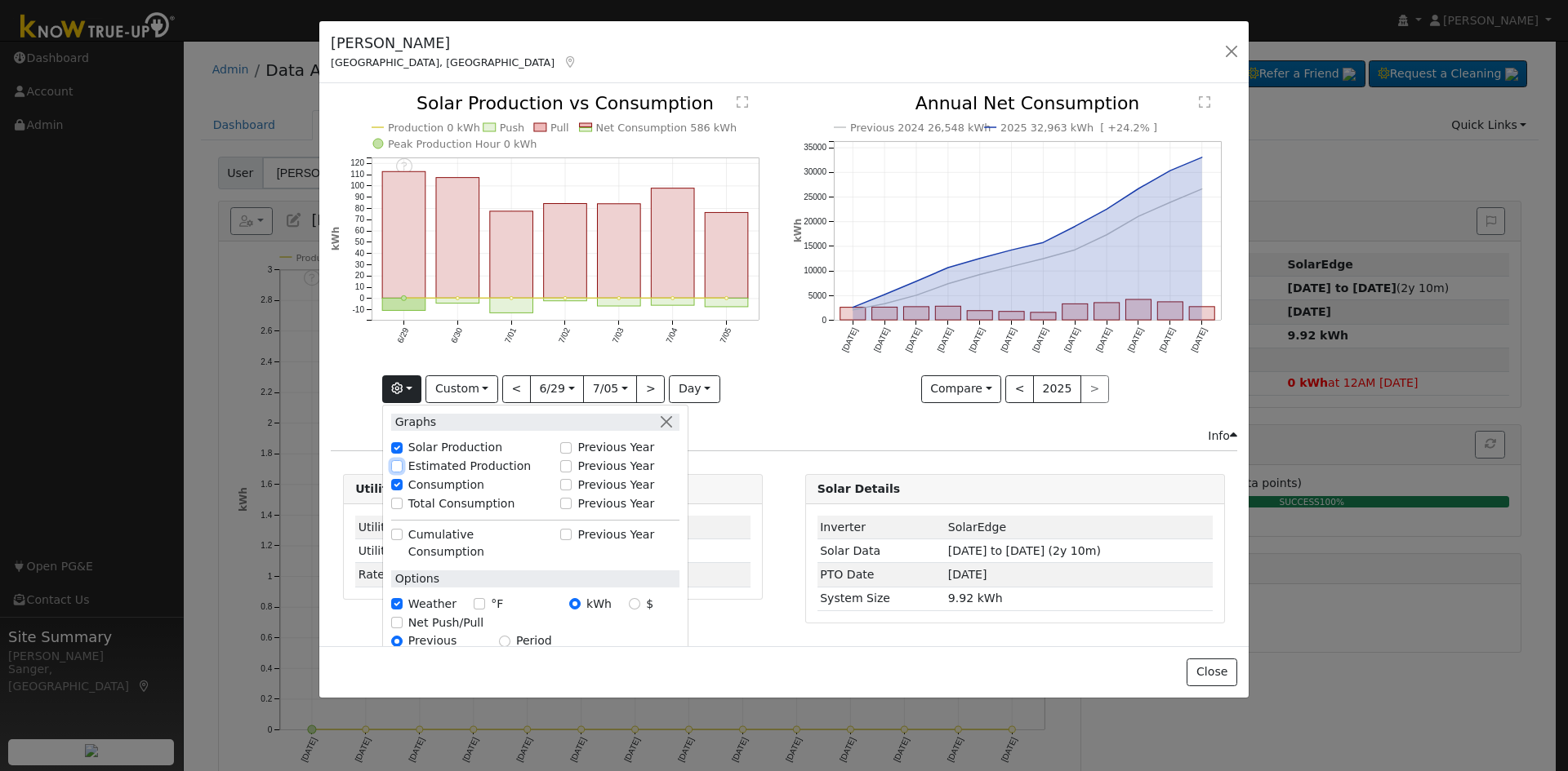
click at [403, 465] on input "Estimated Production" at bounding box center [397, 466] width 11 height 11
checkbox input "true"
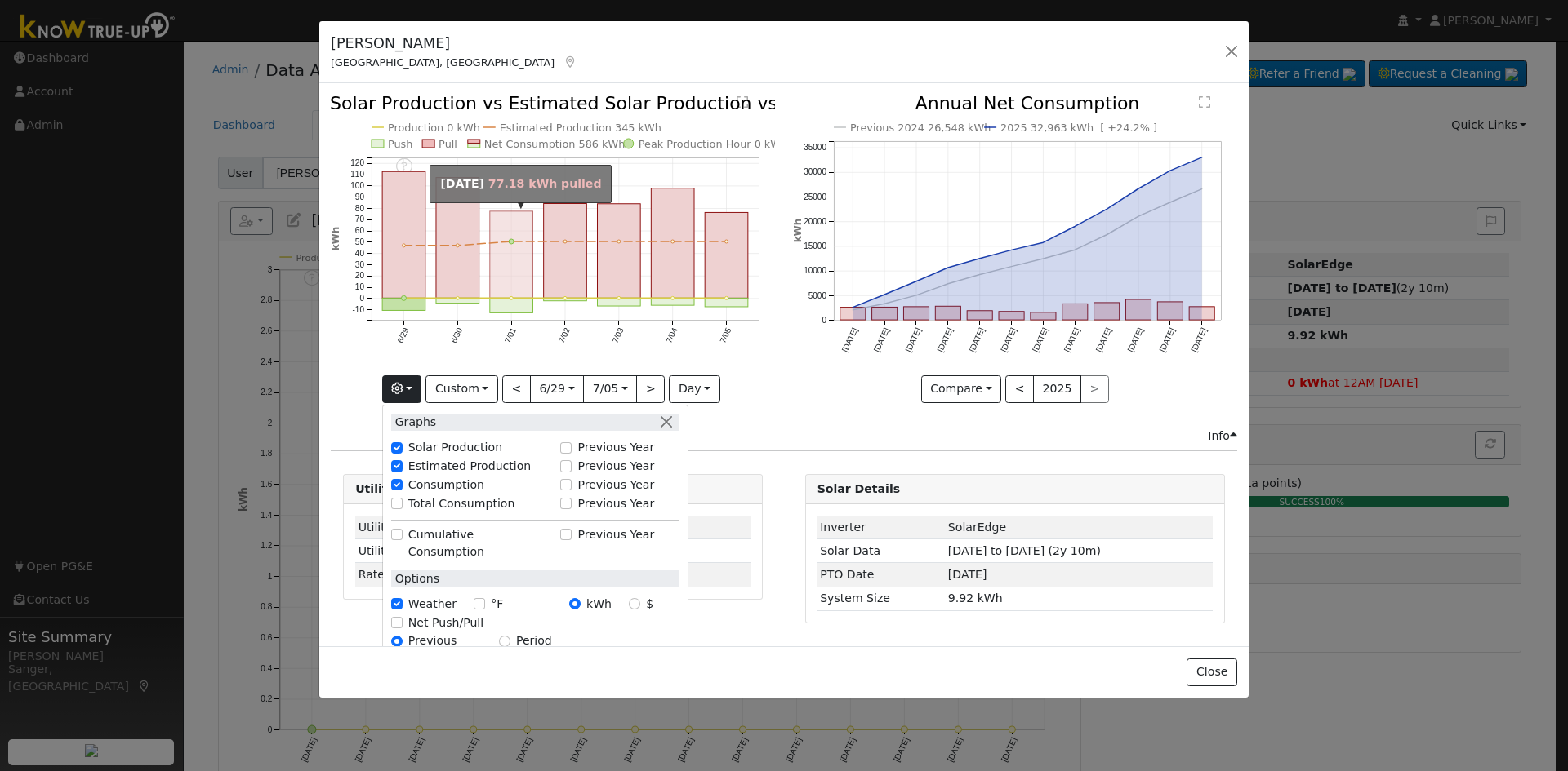
click at [504, 263] on rect "onclick=""" at bounding box center [511, 255] width 43 height 87
type input "2023-07-01"
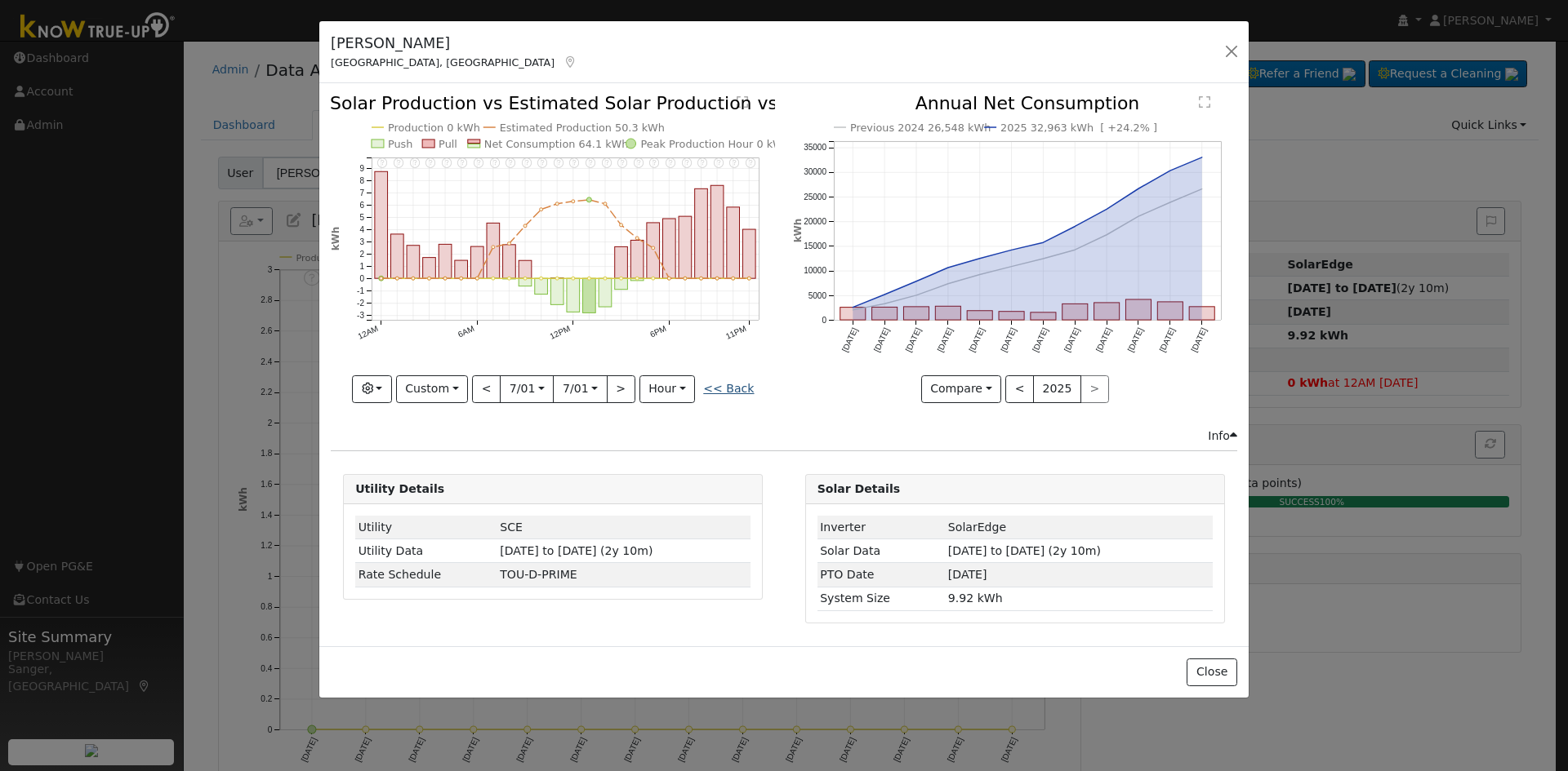
click at [731, 387] on link "<< Back" at bounding box center [728, 388] width 50 height 13
type input "2023-06-29"
type input "2023-07-05"
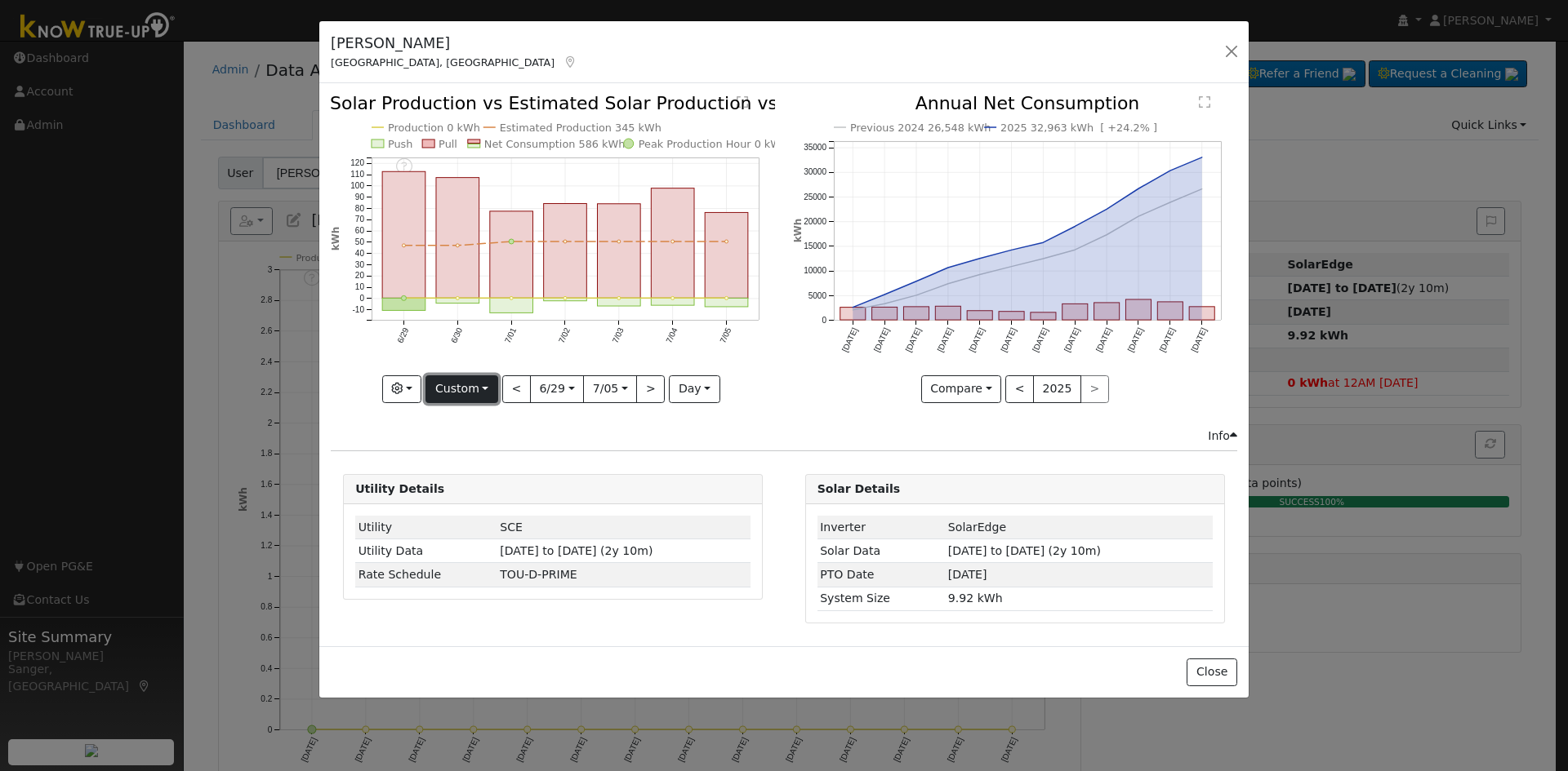
click at [471, 387] on button "Custom" at bounding box center [462, 389] width 73 height 28
click at [473, 488] on link "Year" at bounding box center [483, 491] width 114 height 23
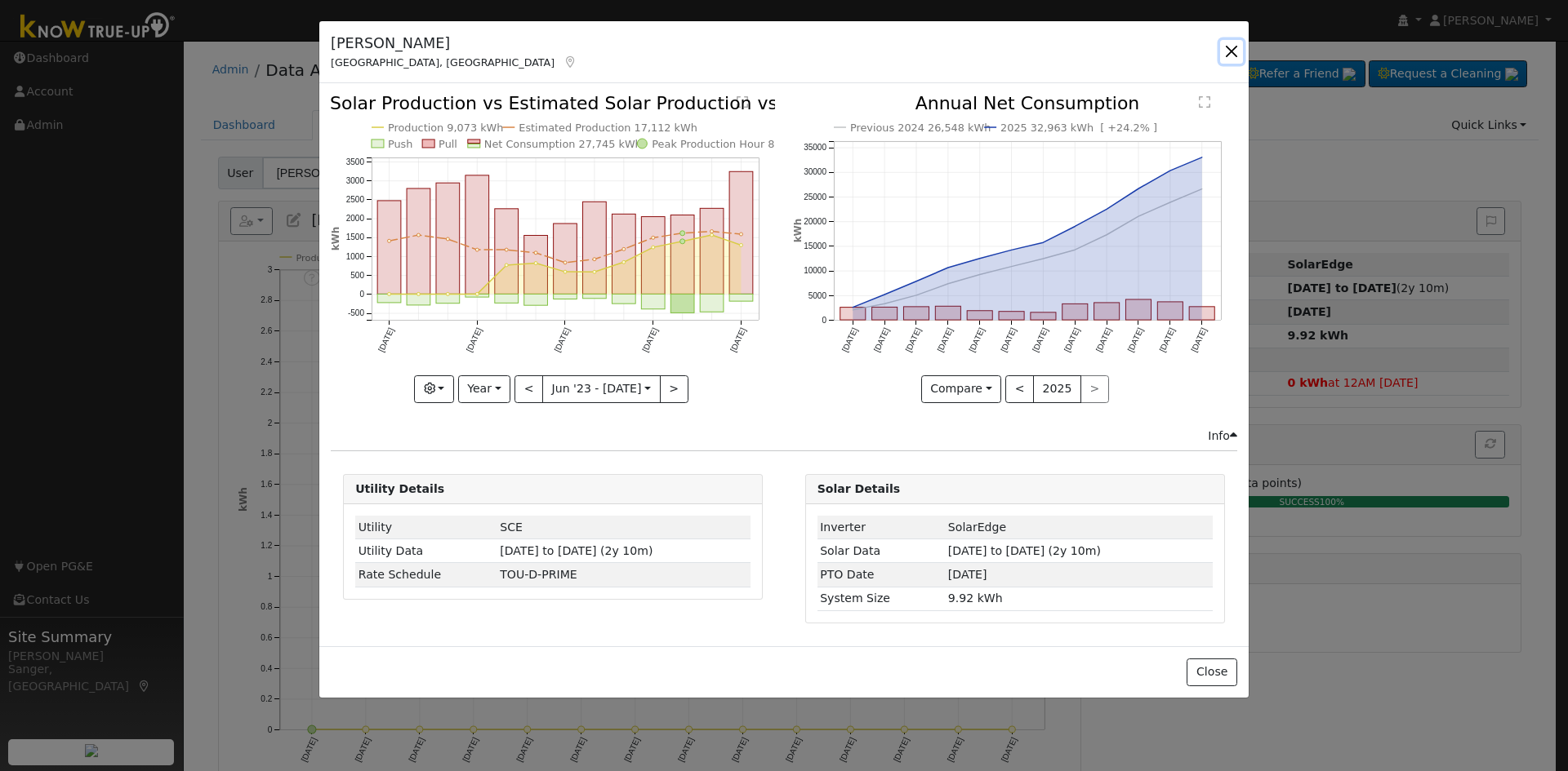
drag, startPoint x: 1237, startPoint y: 49, endPoint x: 1141, endPoint y: 158, distance: 145.2
click at [1236, 49] on button "button" at bounding box center [1231, 51] width 23 height 23
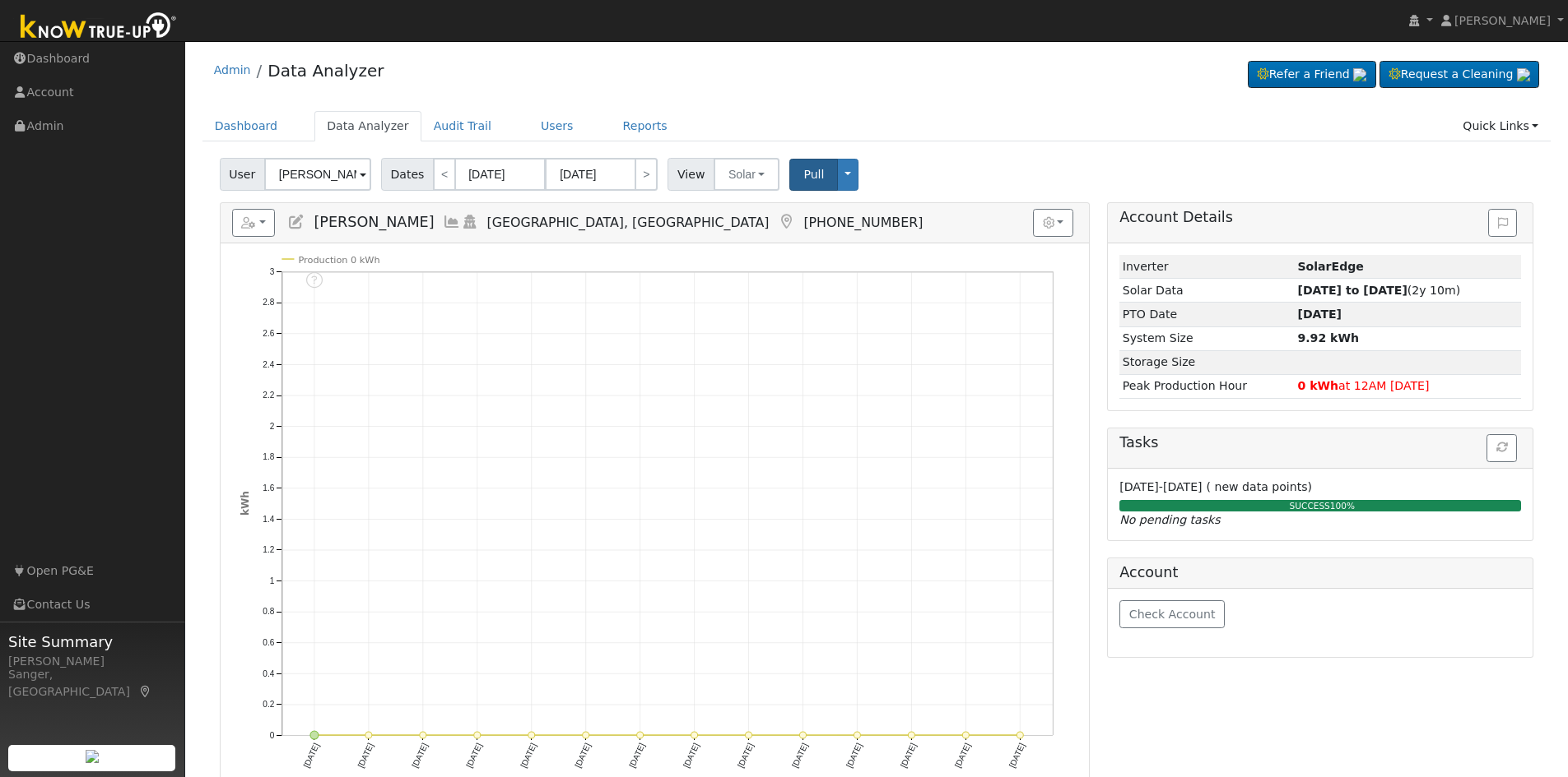
click at [461, 220] on icon at bounding box center [451, 222] width 18 height 15
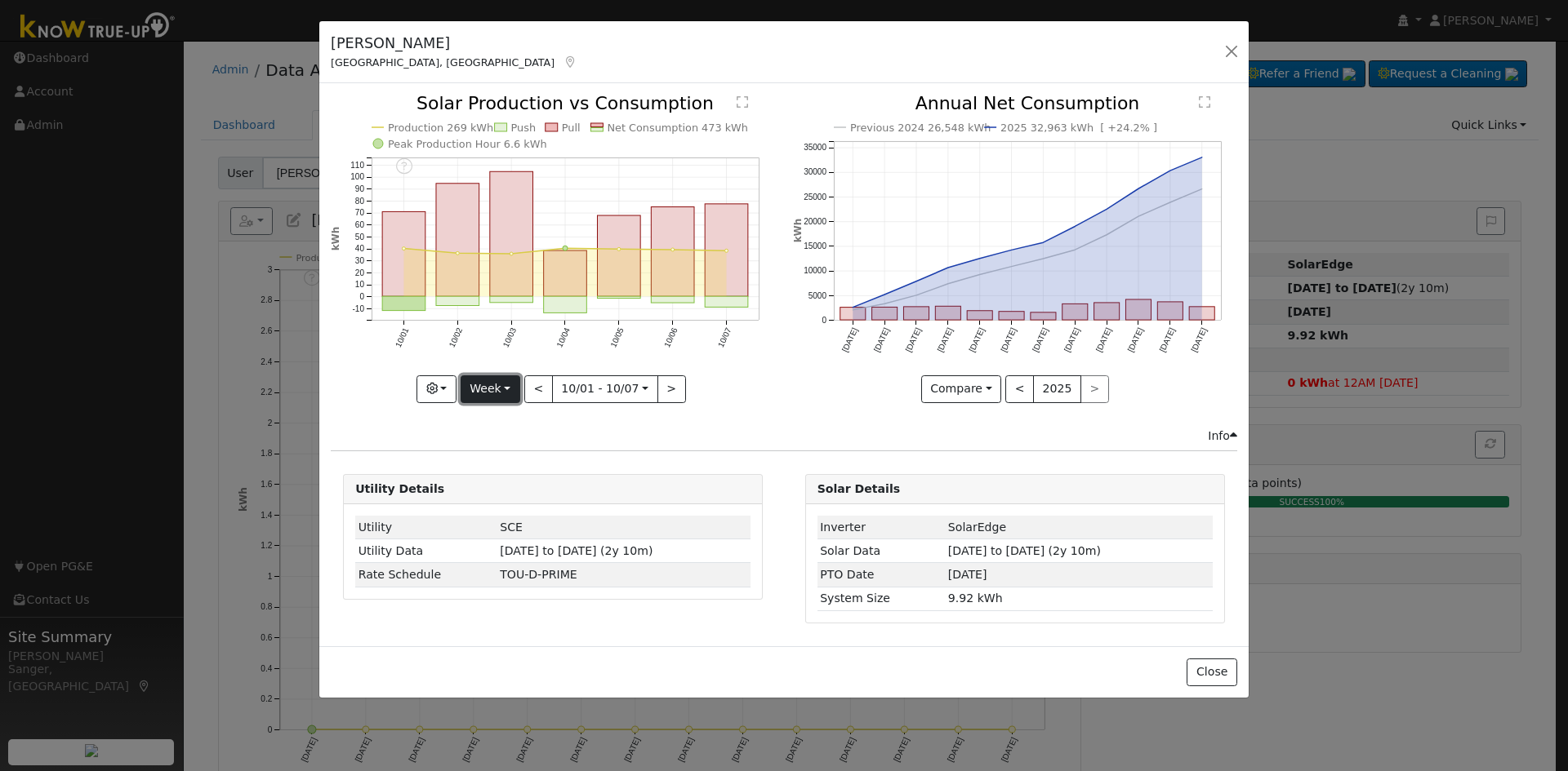
click at [493, 377] on button "Week" at bounding box center [490, 389] width 60 height 28
click at [486, 495] on link "Year" at bounding box center [518, 491] width 114 height 23
type input "2024-10-01"
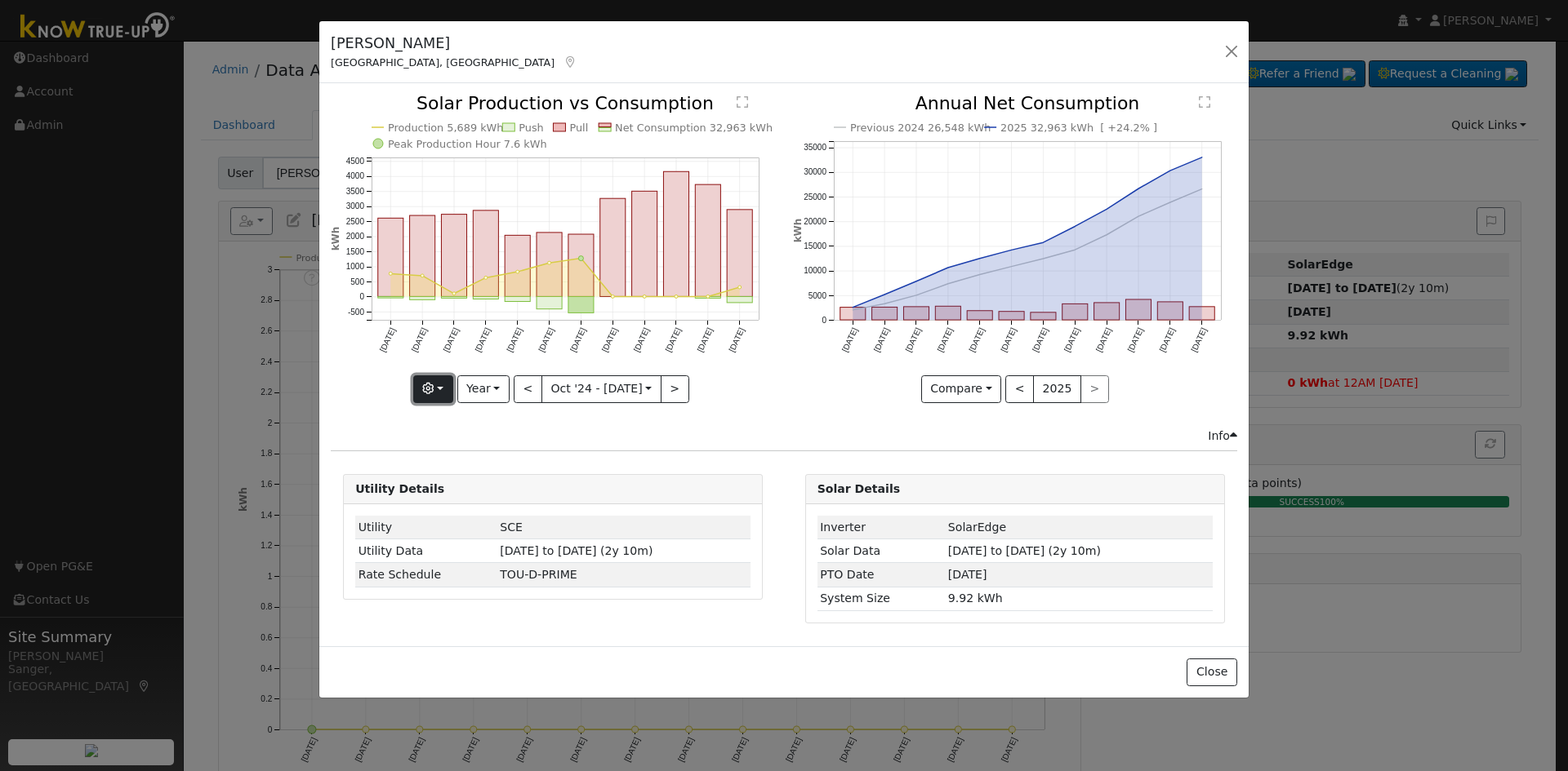
click at [434, 391] on icon "button" at bounding box center [427, 388] width 11 height 11
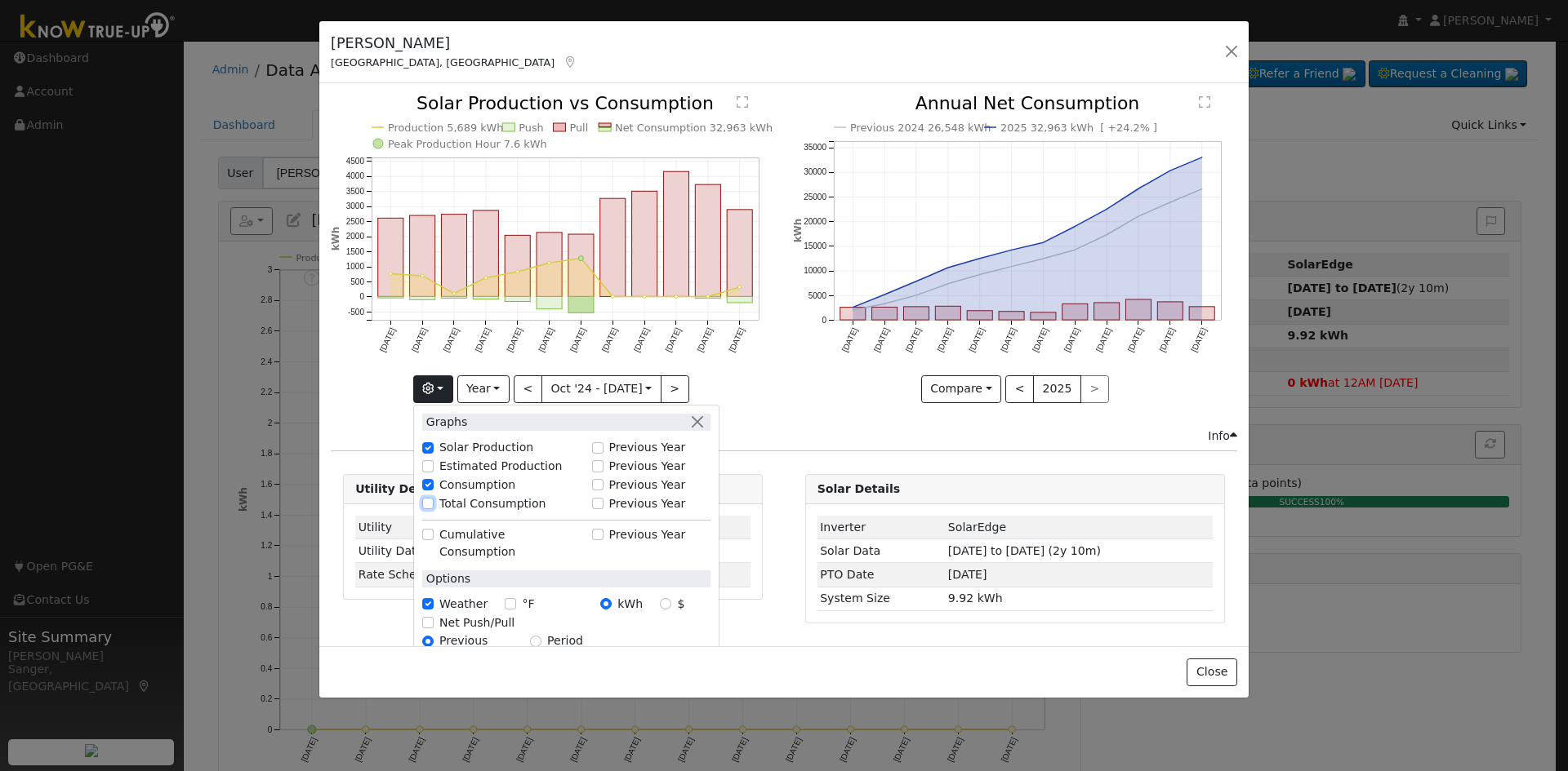
click at [432, 505] on input "Total Consumption" at bounding box center [427, 503] width 11 height 11
checkbox input "true"
click at [526, 389] on button "<" at bounding box center [528, 389] width 29 height 28
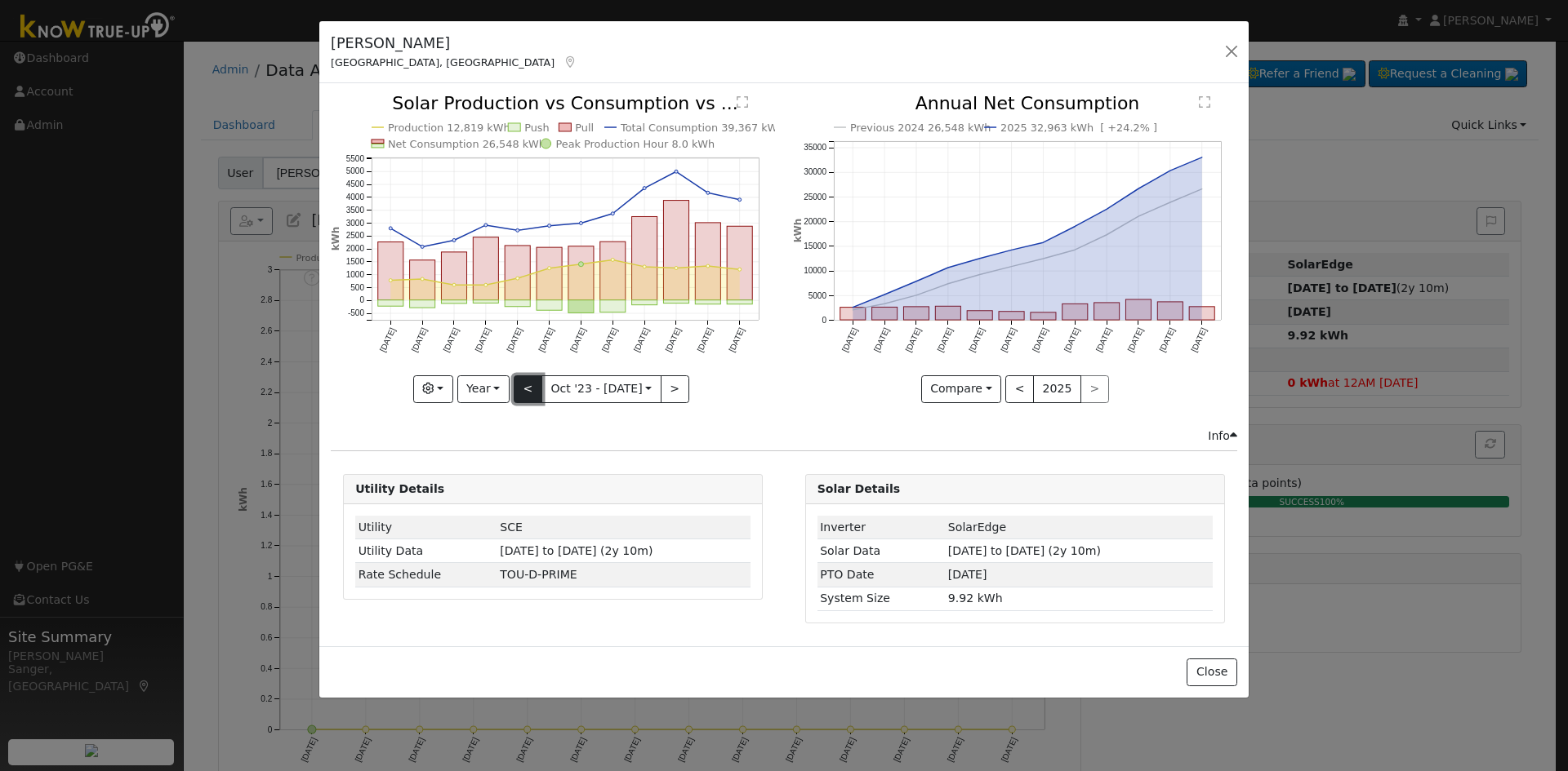
click at [532, 382] on button "<" at bounding box center [528, 389] width 29 height 28
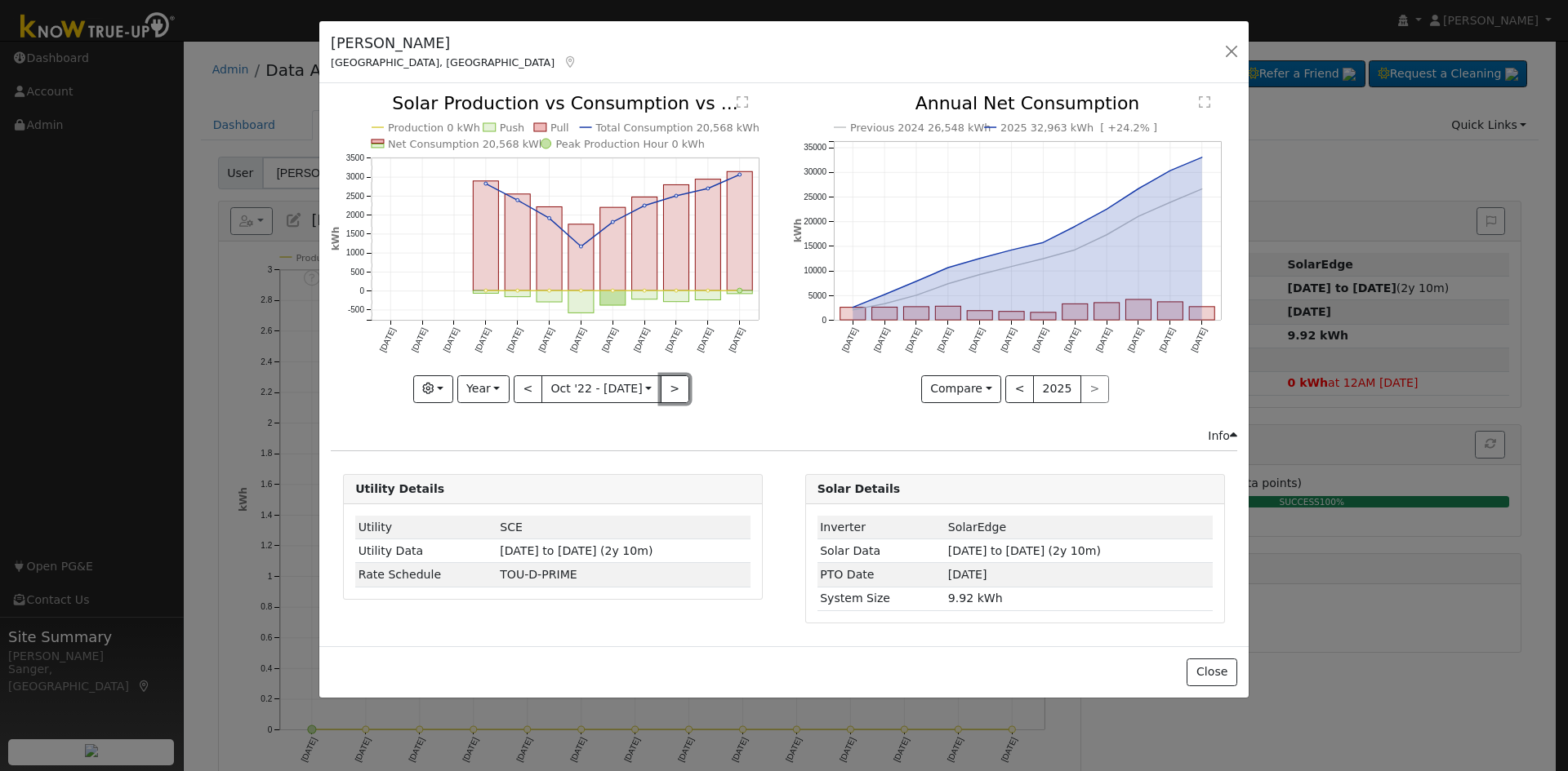
drag, startPoint x: 669, startPoint y: 389, endPoint x: 866, endPoint y: 405, distance: 197.6
click at [669, 389] on button ">" at bounding box center [675, 389] width 29 height 28
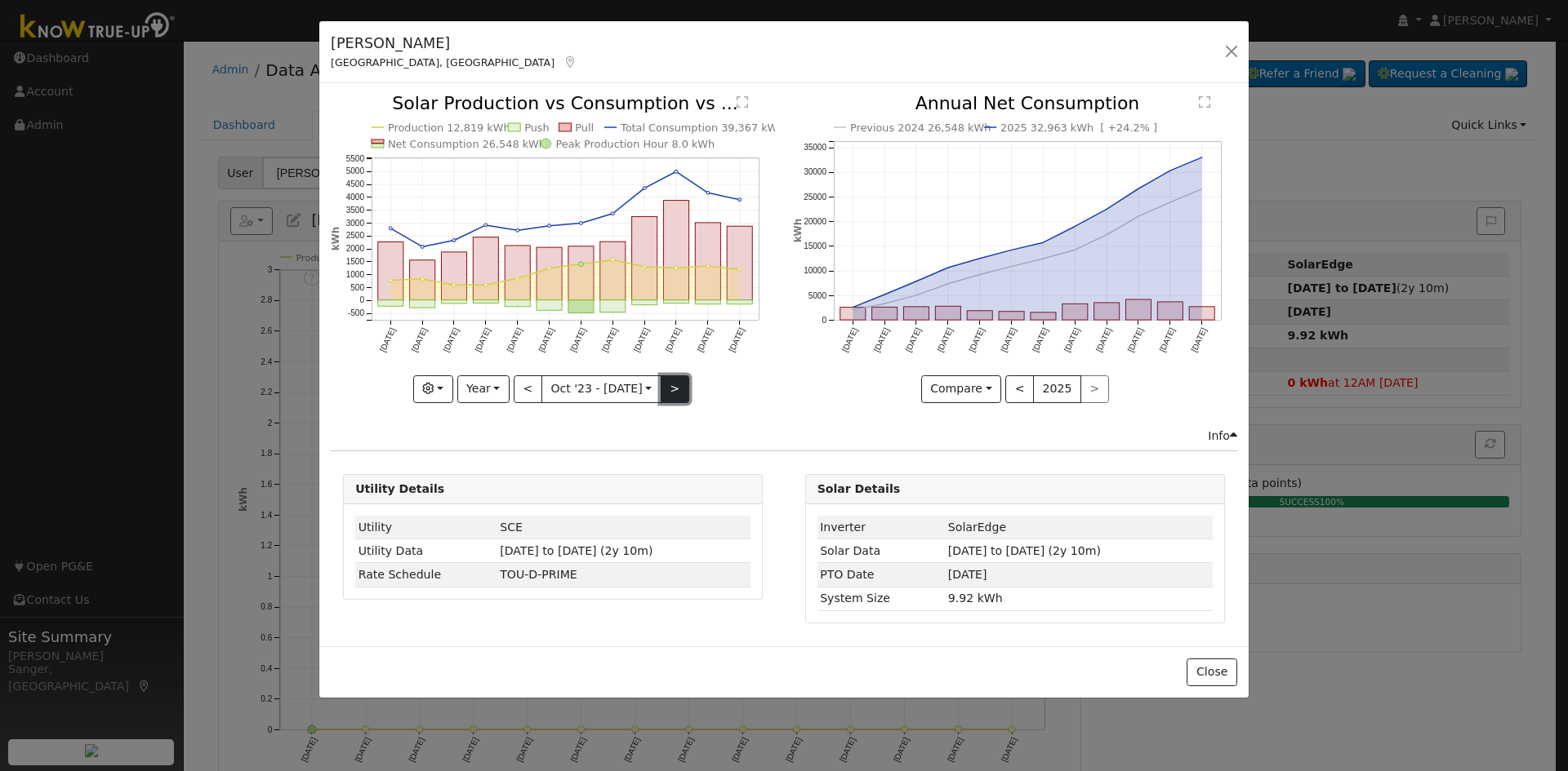
click at [666, 384] on button ">" at bounding box center [675, 389] width 29 height 28
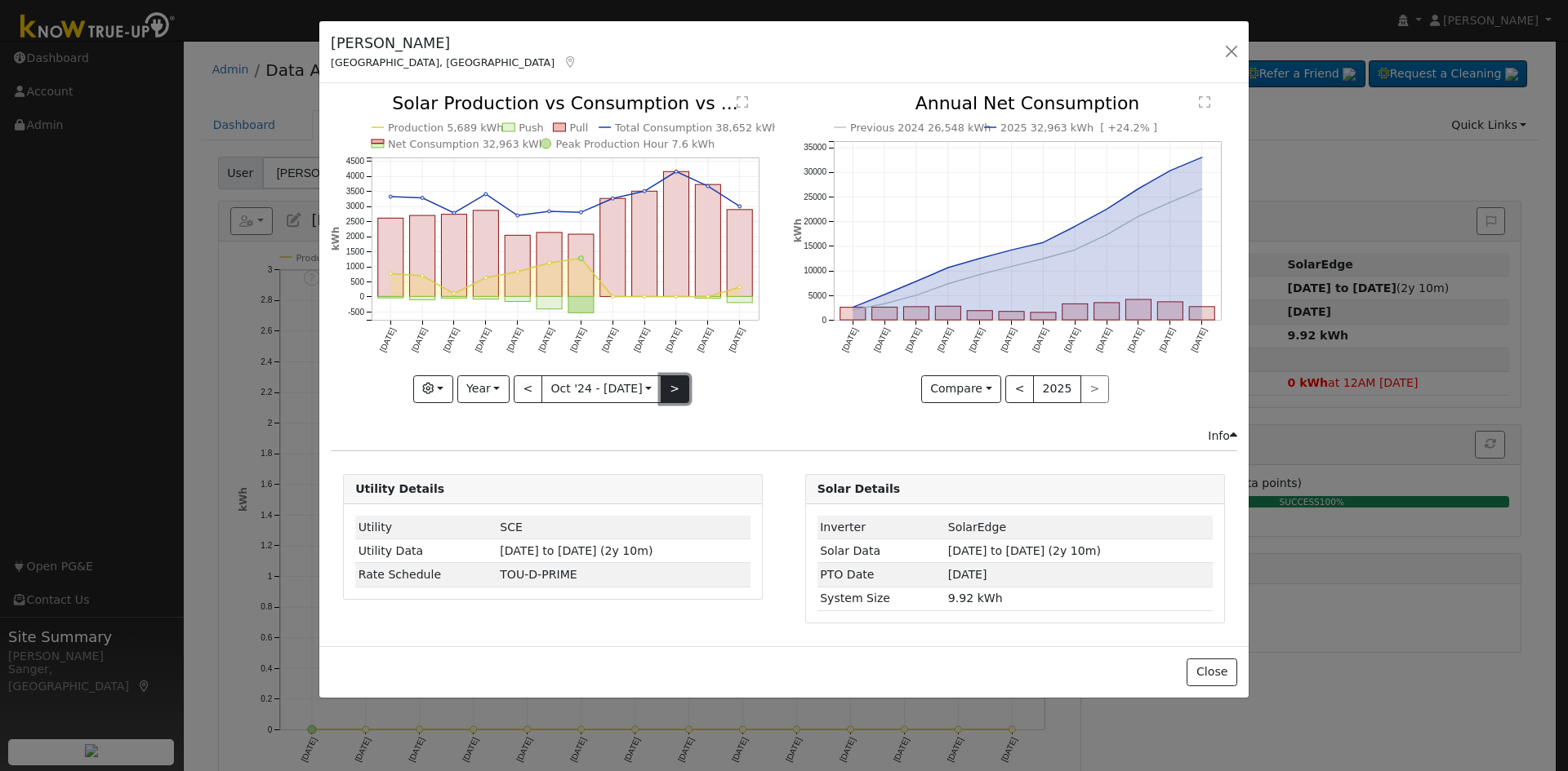
click at [666, 384] on button ">" at bounding box center [675, 389] width 29 height 28
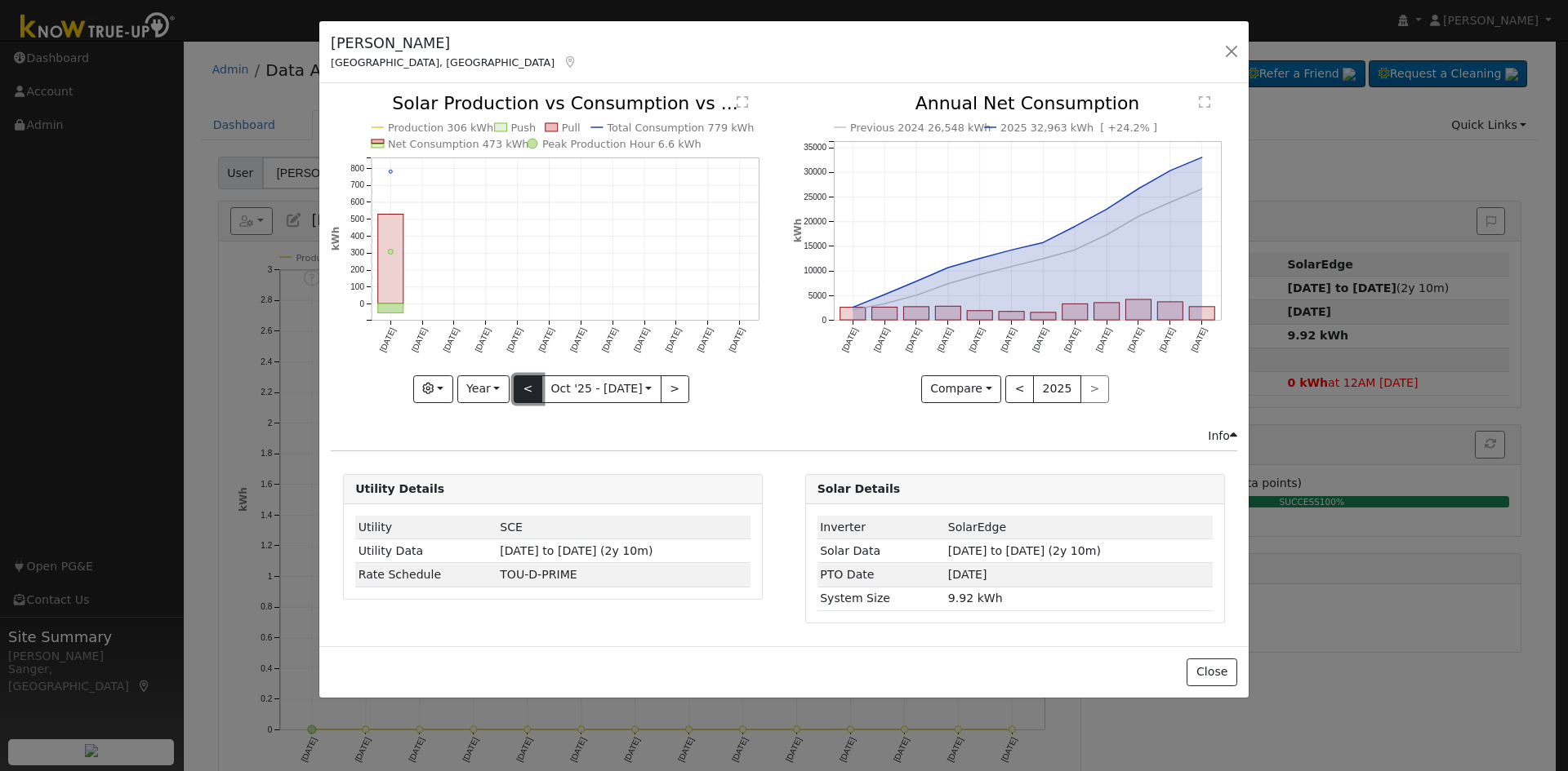
click at [534, 388] on button "<" at bounding box center [528, 389] width 29 height 28
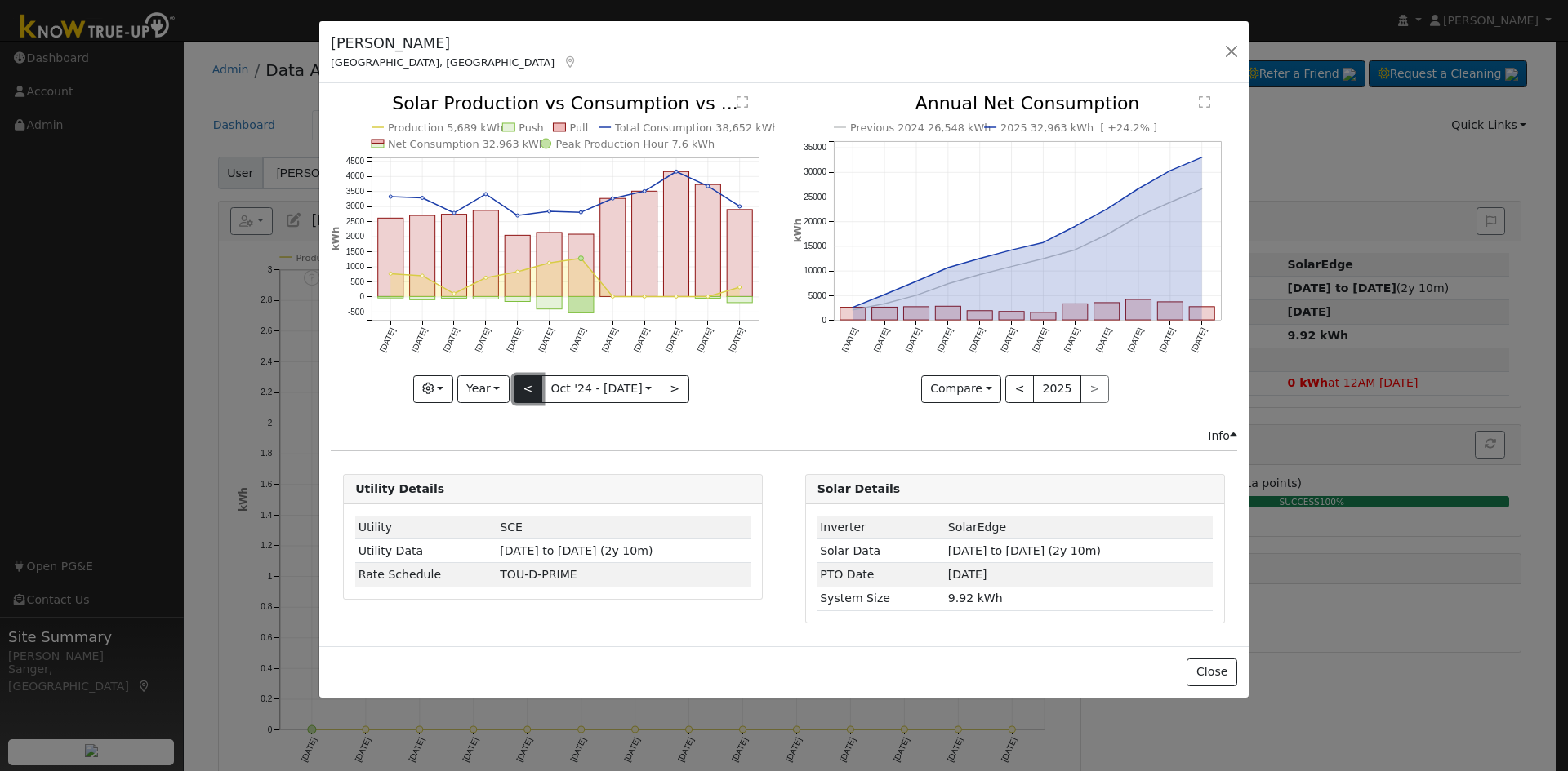
click at [532, 390] on button "<" at bounding box center [528, 389] width 29 height 28
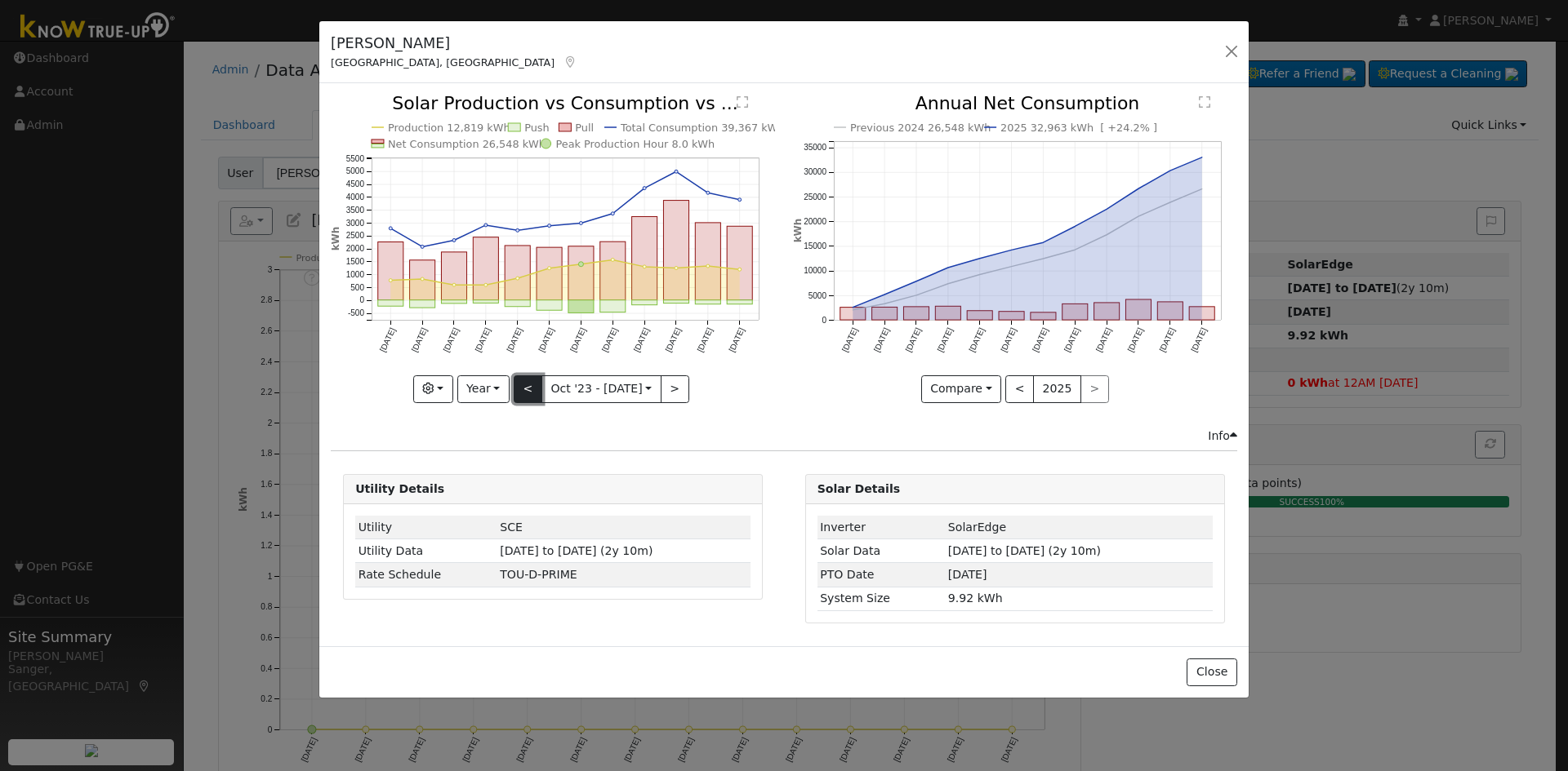
click at [528, 381] on button "<" at bounding box center [528, 389] width 29 height 28
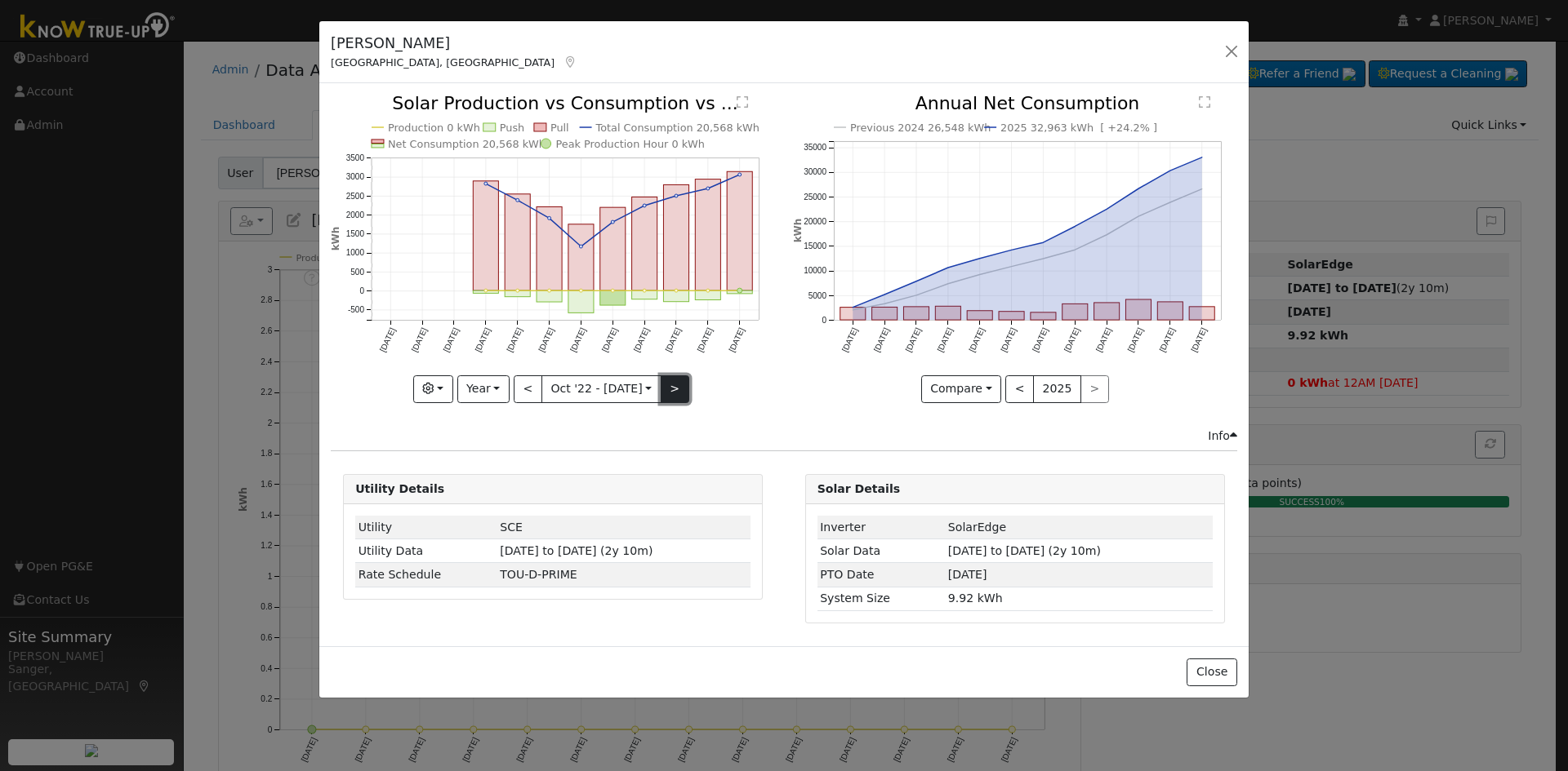
click at [665, 382] on button ">" at bounding box center [675, 389] width 29 height 28
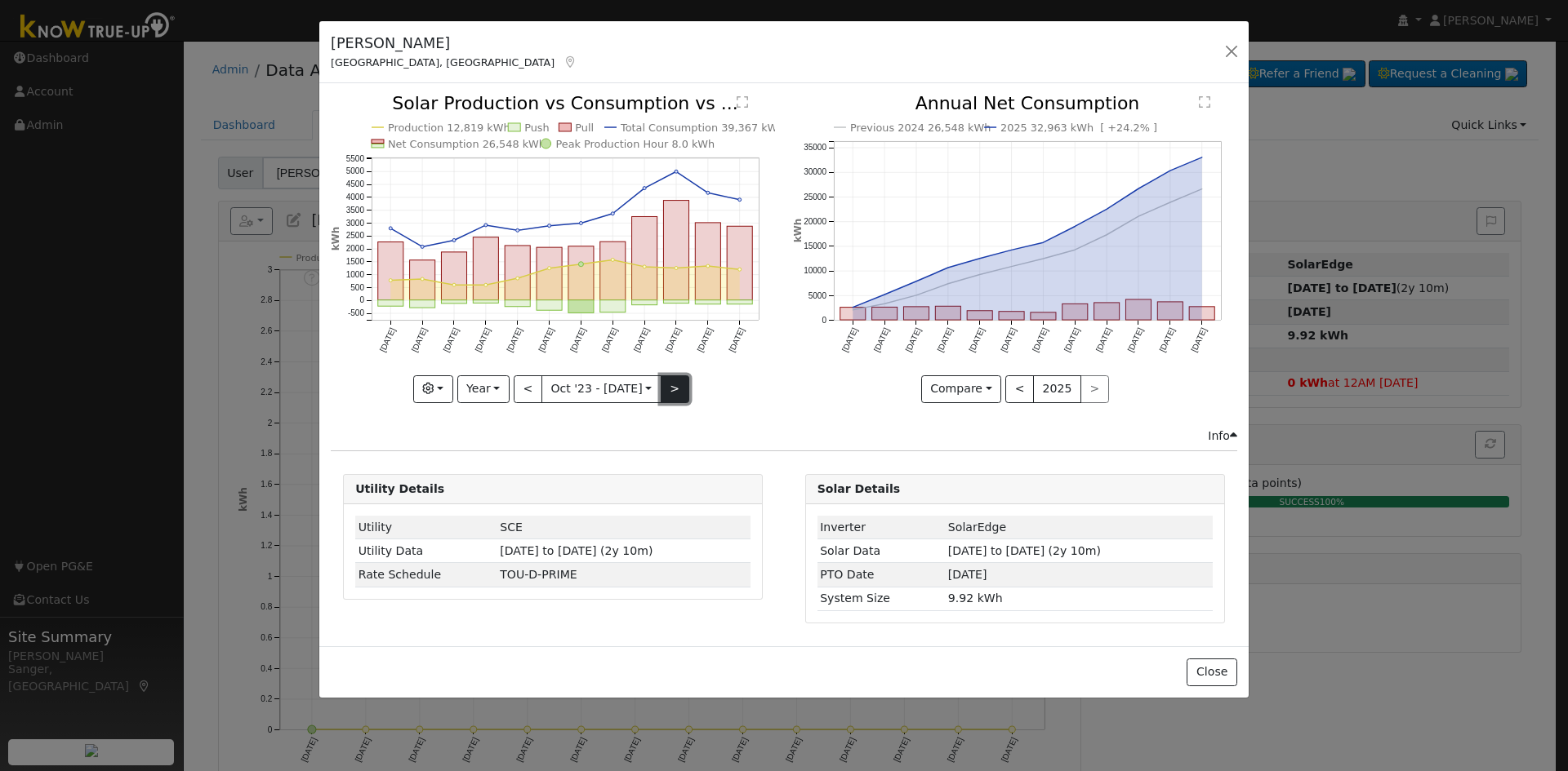
click at [662, 390] on button ">" at bounding box center [675, 389] width 29 height 28
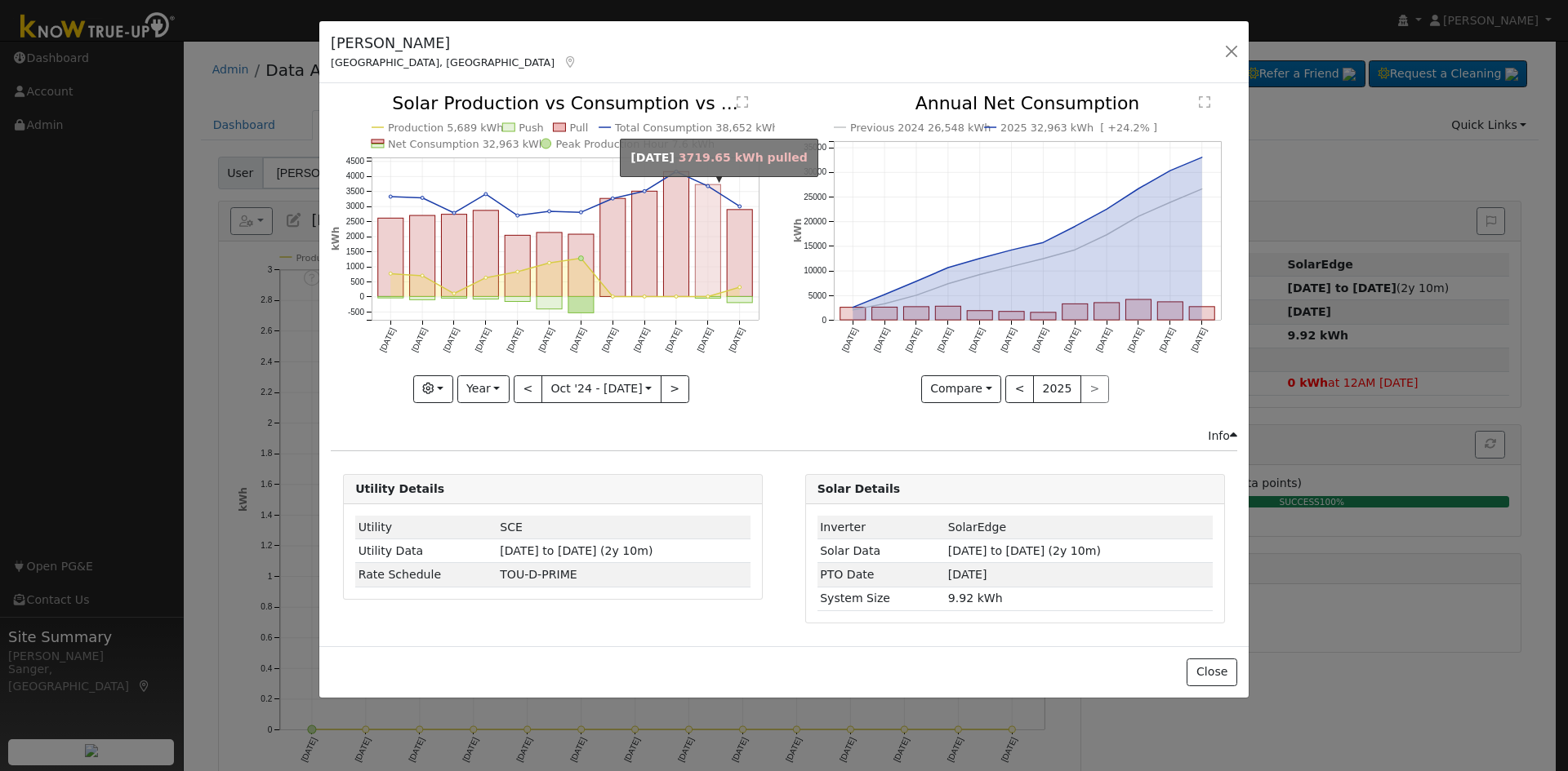
click at [707, 247] on rect "onclick=""" at bounding box center [708, 241] width 25 height 112
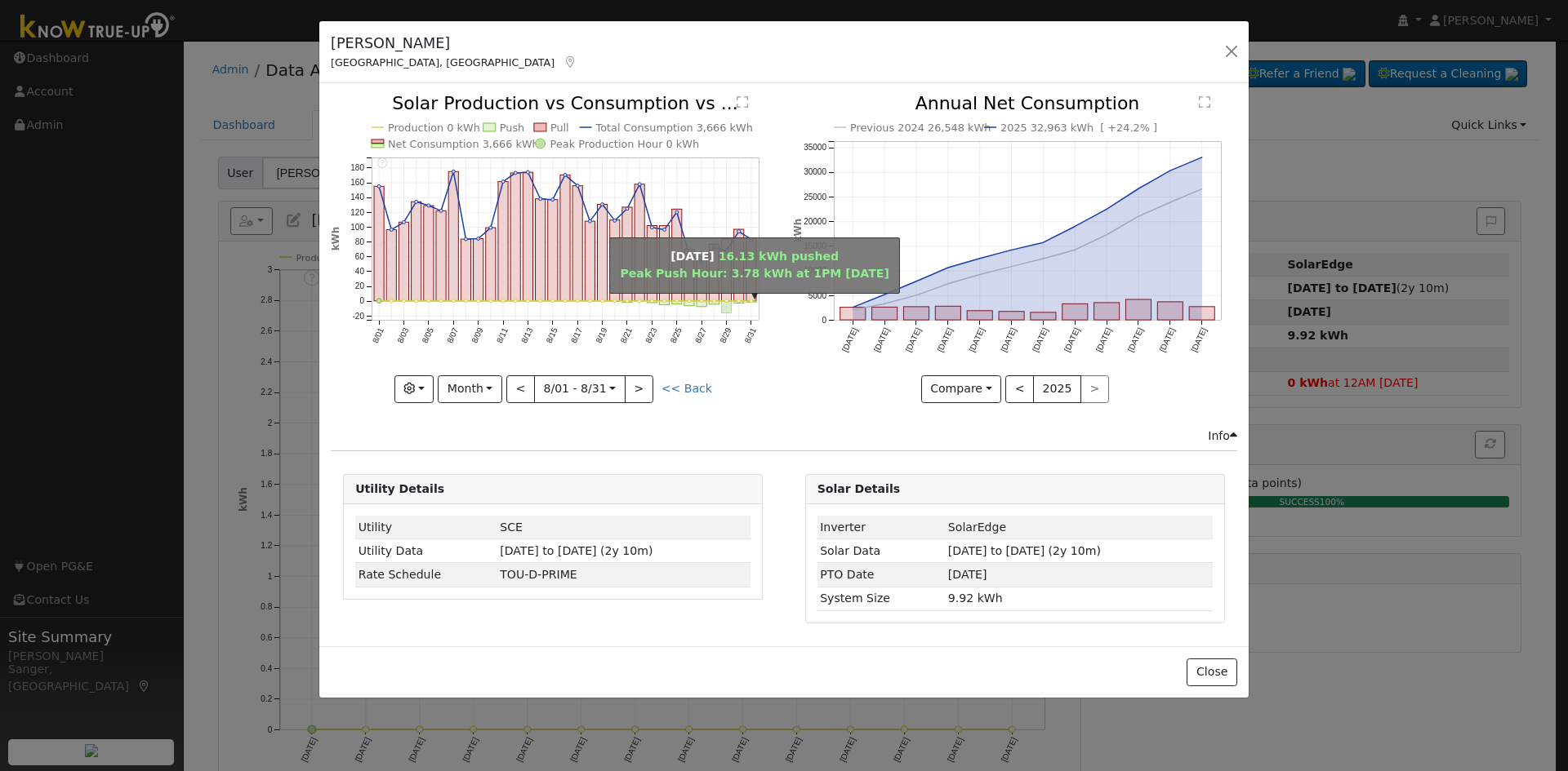
click at [726, 311] on rect "onclick=""" at bounding box center [726, 307] width 10 height 12
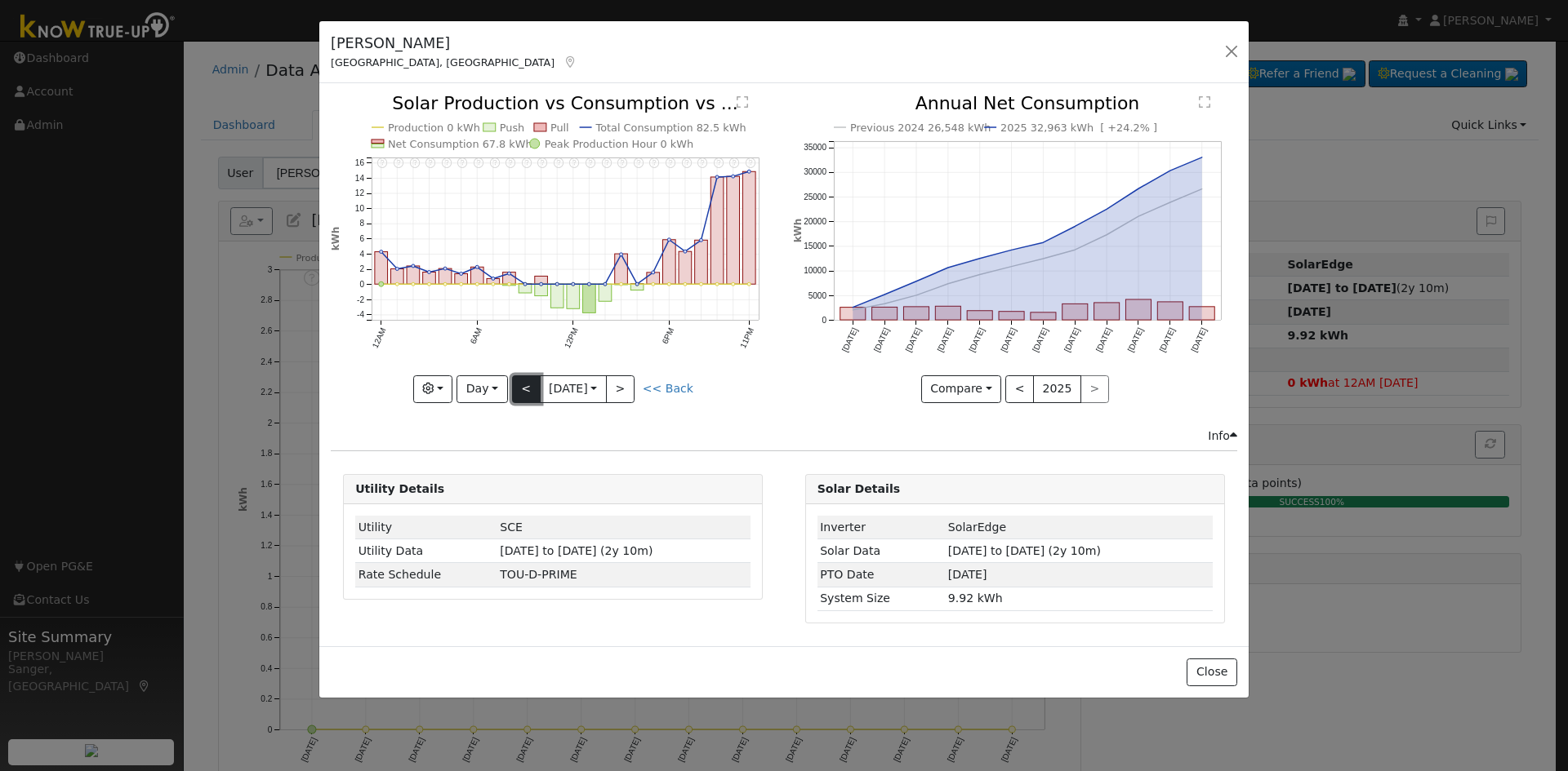
click at [523, 387] on button "<" at bounding box center [526, 389] width 29 height 28
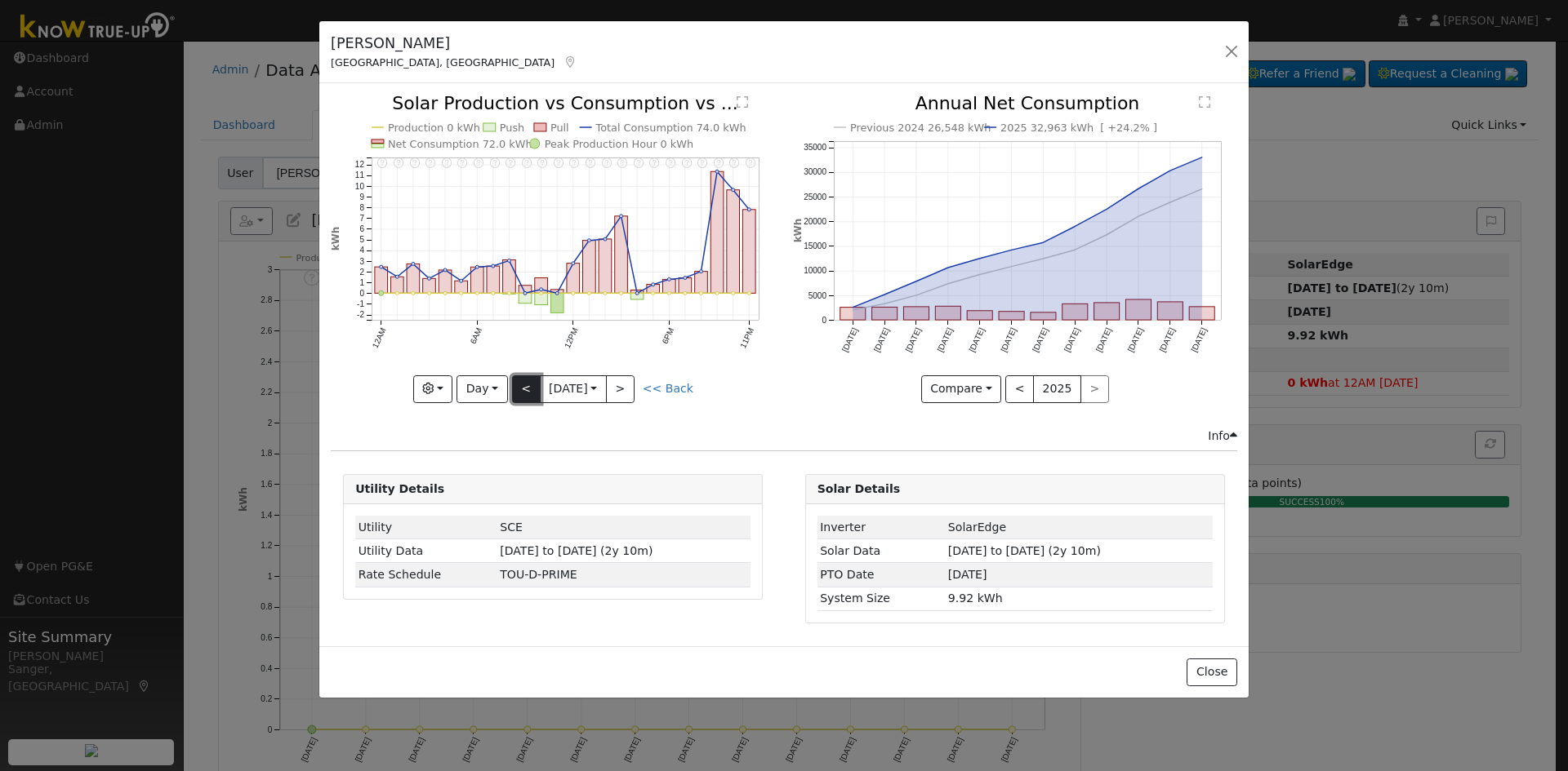
click at [523, 387] on button "<" at bounding box center [526, 389] width 29 height 28
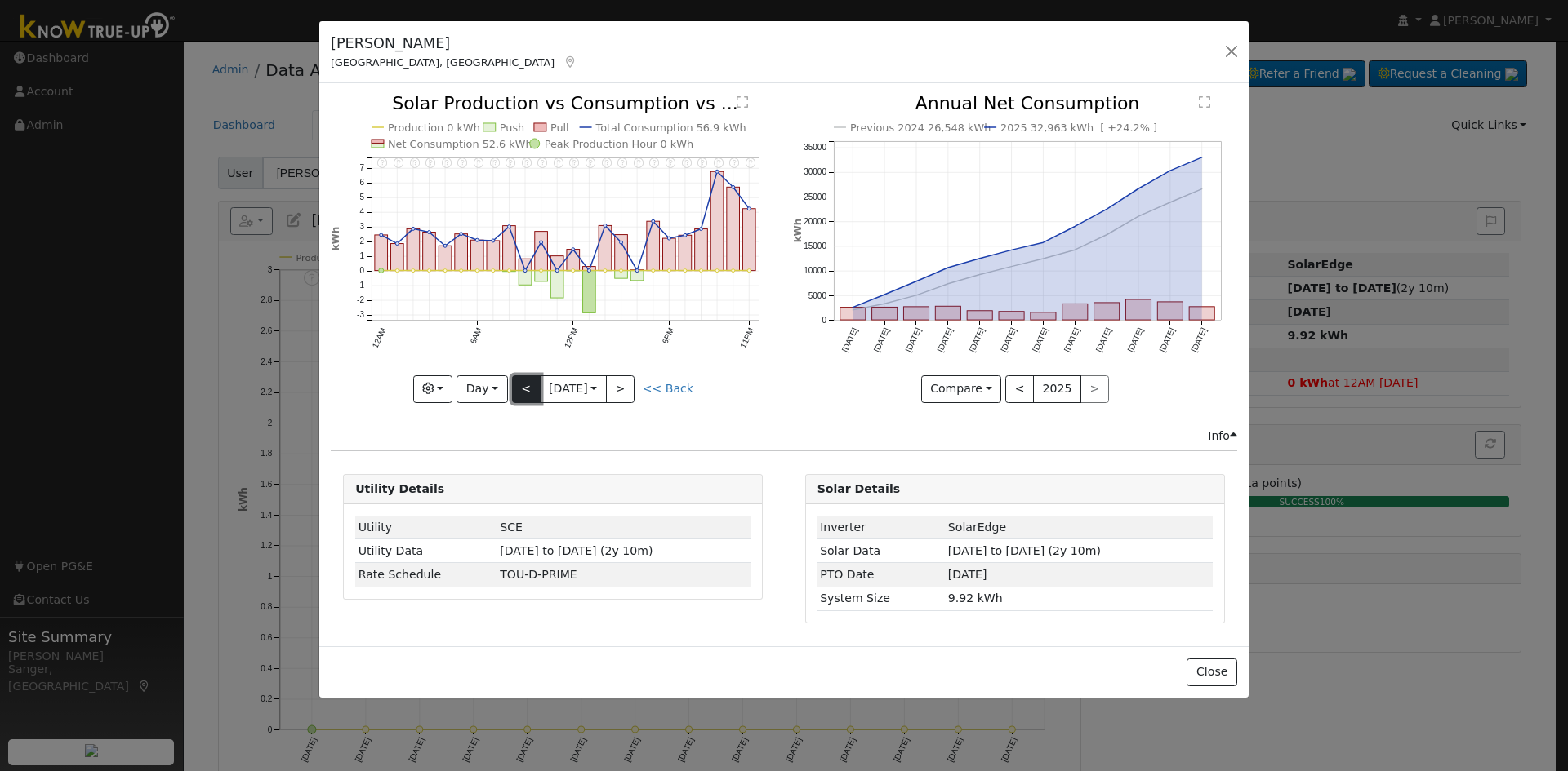
click at [523, 387] on button "<" at bounding box center [526, 389] width 29 height 28
click at [671, 391] on link "<< Back" at bounding box center [668, 388] width 50 height 13
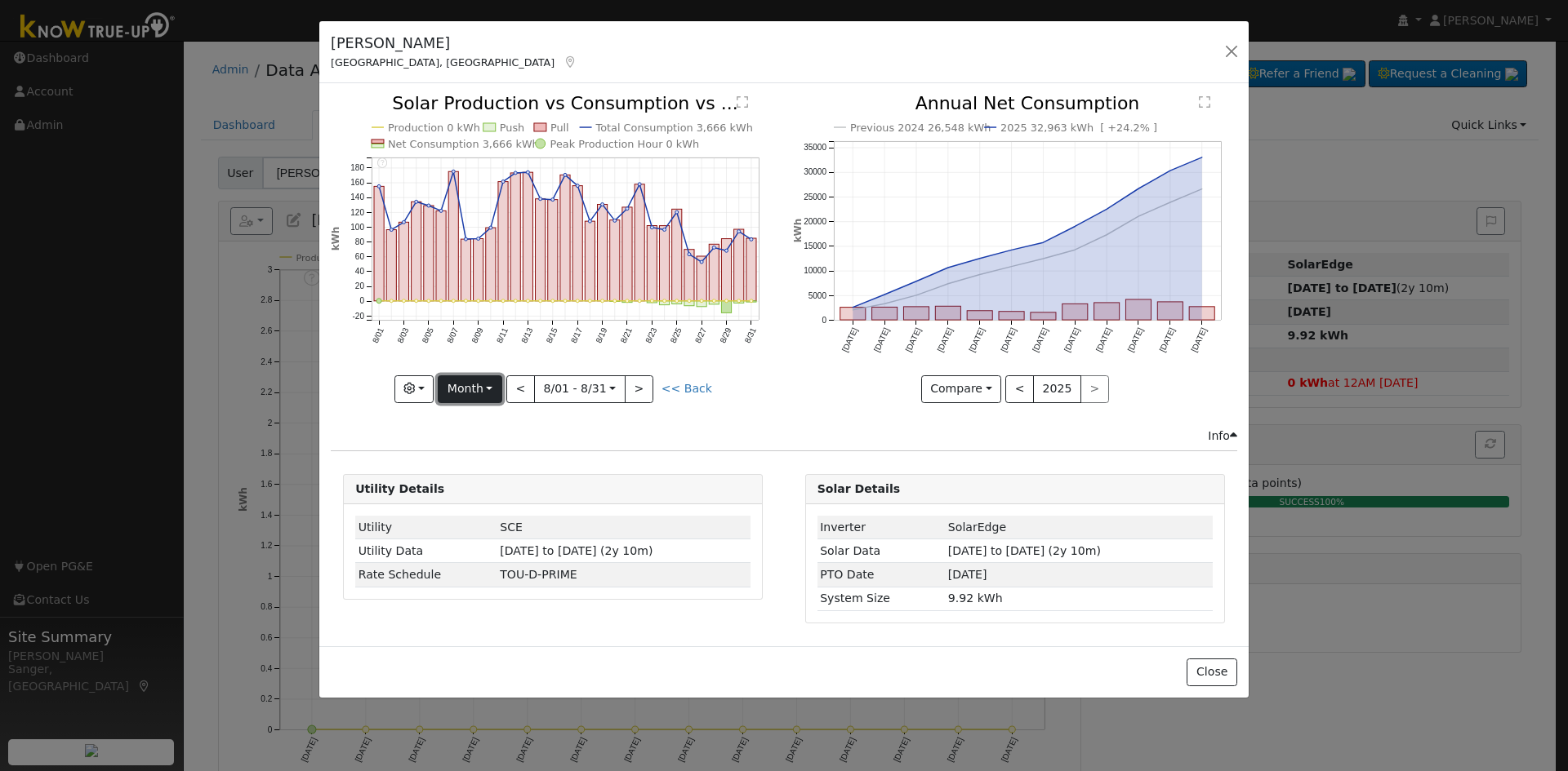
click at [482, 392] on button "Month" at bounding box center [470, 389] width 64 height 28
click at [493, 492] on link "Year" at bounding box center [495, 491] width 114 height 23
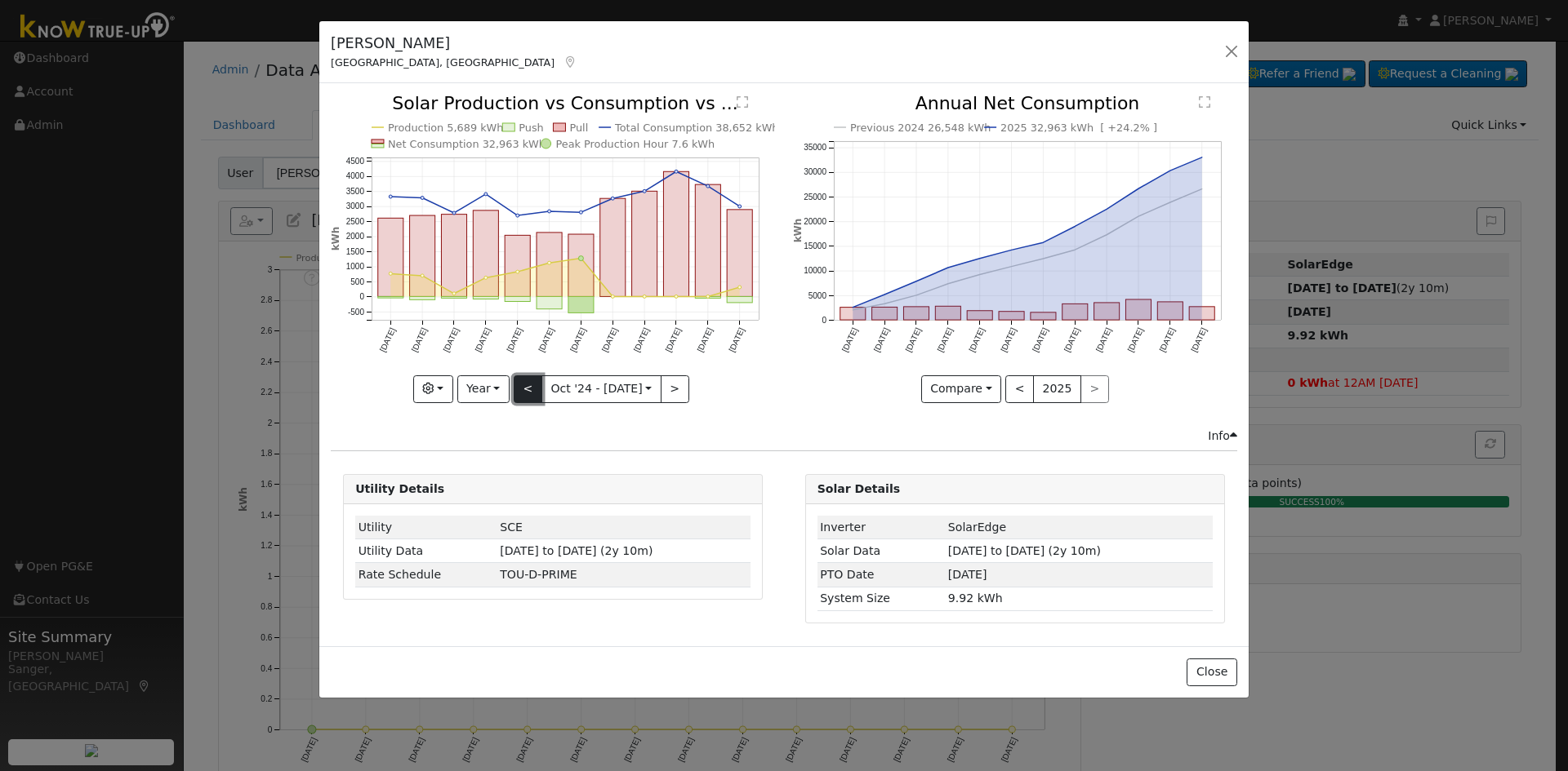
click at [533, 382] on button "<" at bounding box center [528, 389] width 29 height 28
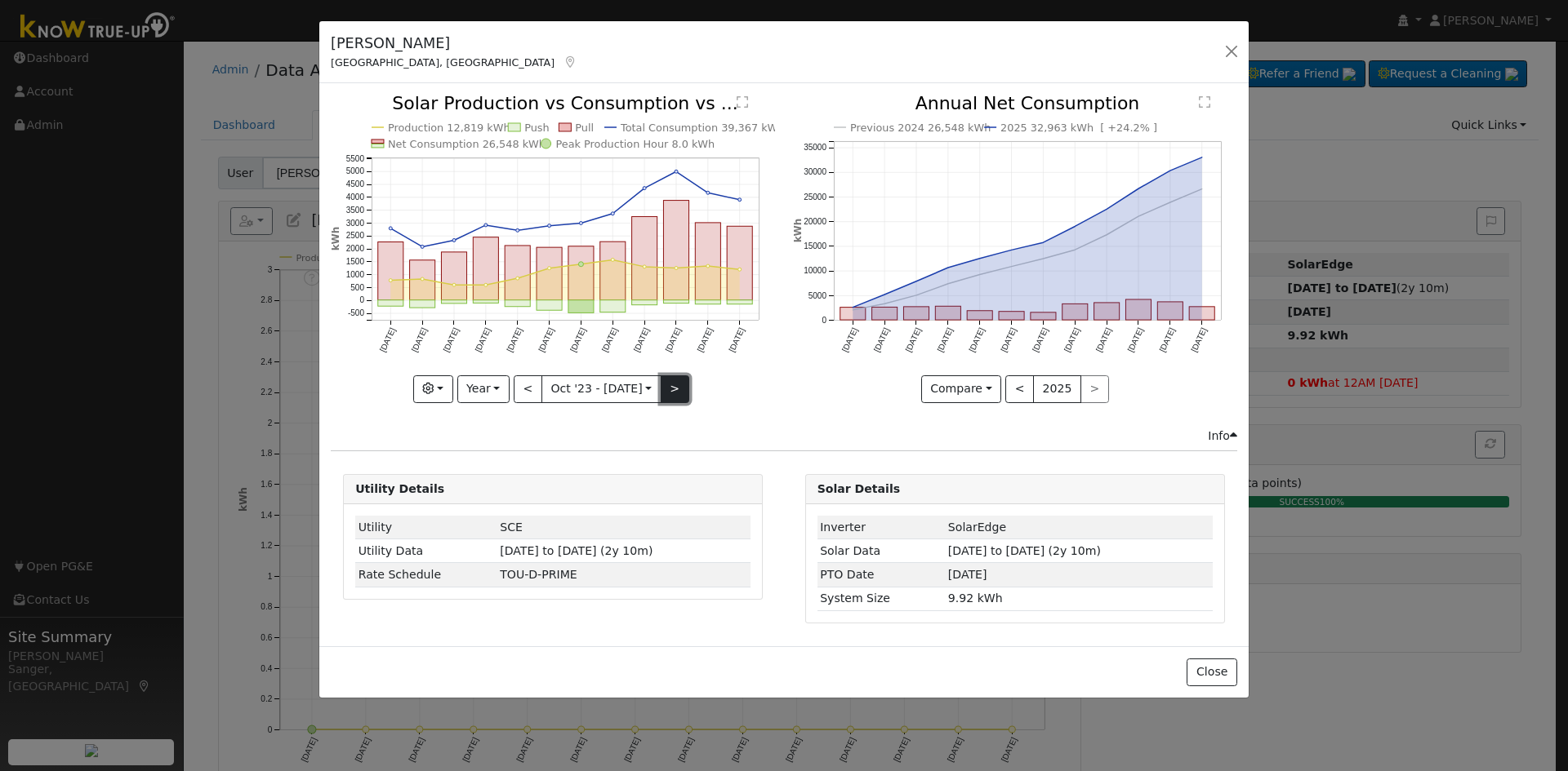
click at [666, 382] on button ">" at bounding box center [675, 389] width 29 height 28
type input "2024-10-01"
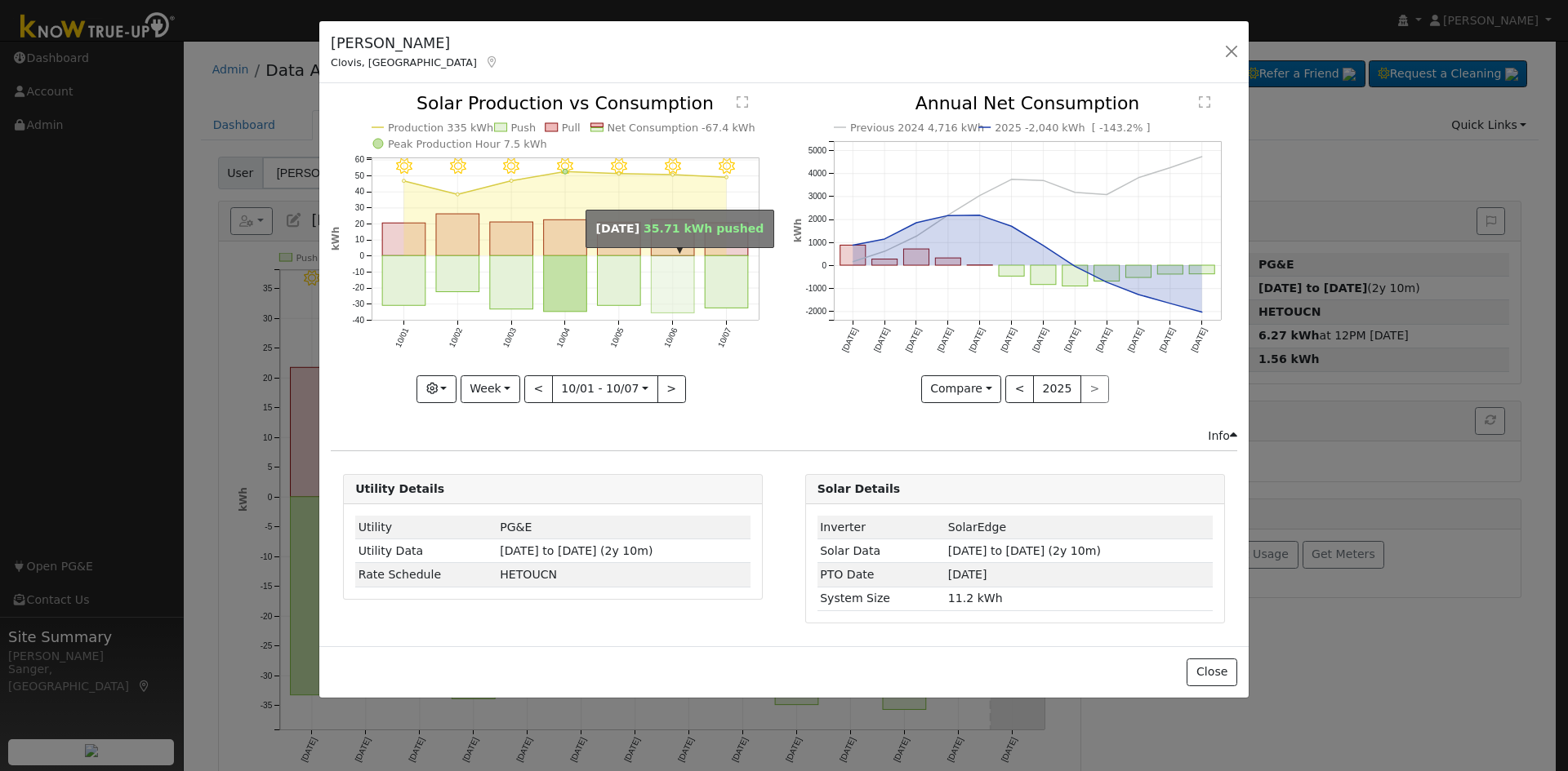
click at [688, 266] on rect "onclick=""" at bounding box center [673, 285] width 43 height 57
type input "2025-10-06"
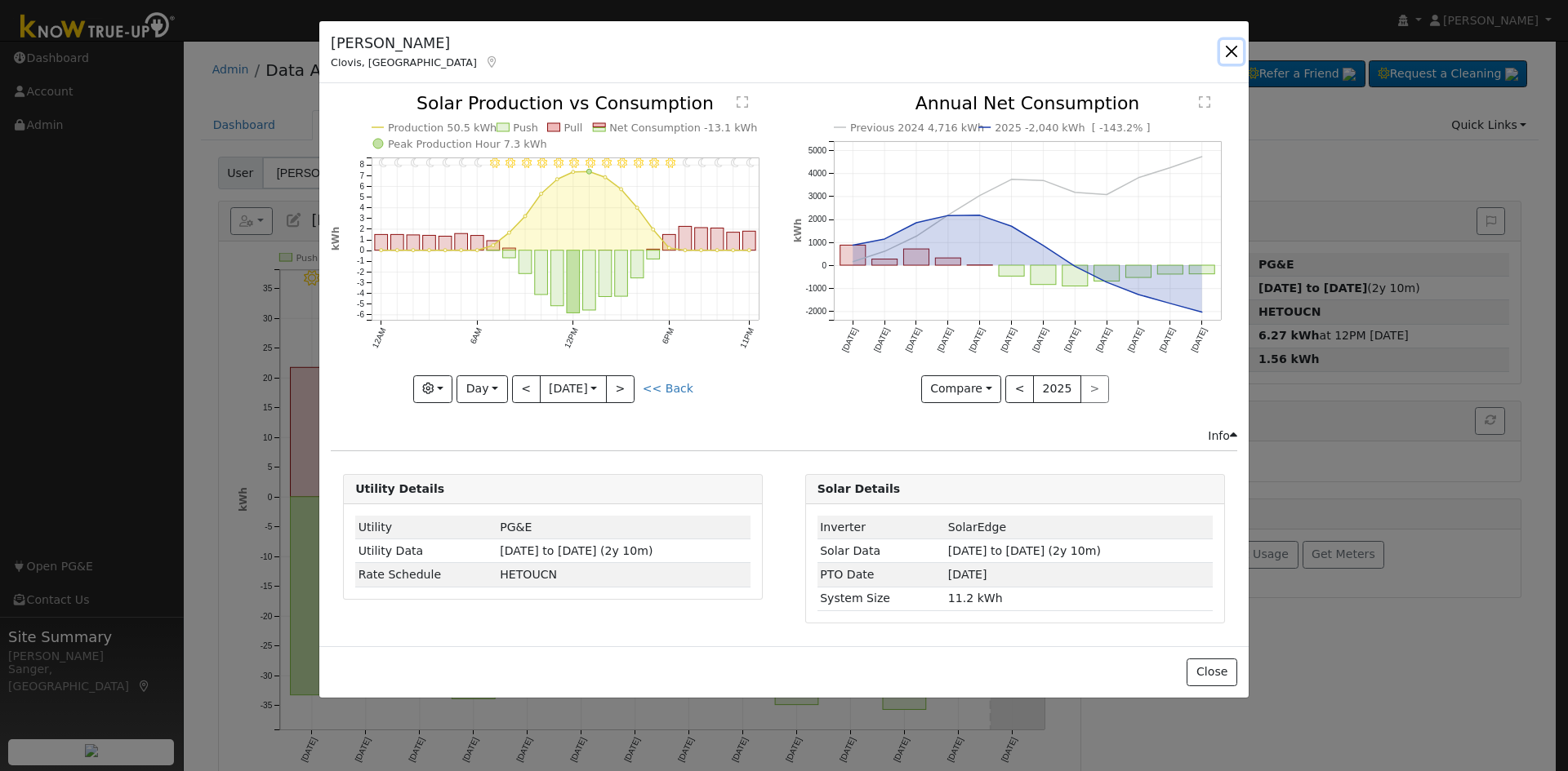
click at [1232, 54] on button "button" at bounding box center [1231, 51] width 23 height 23
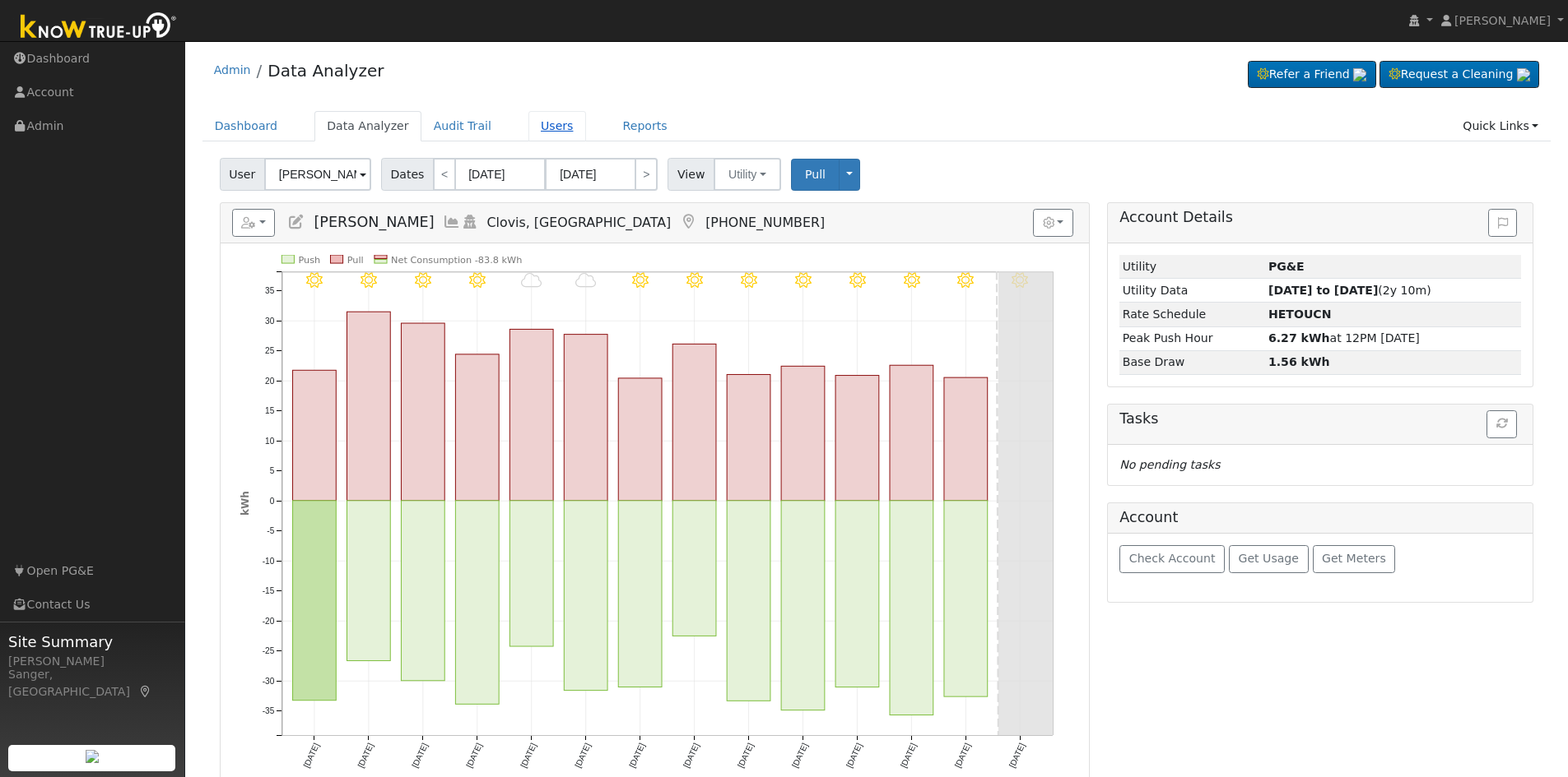
click at [533, 122] on link "Users" at bounding box center [557, 126] width 58 height 31
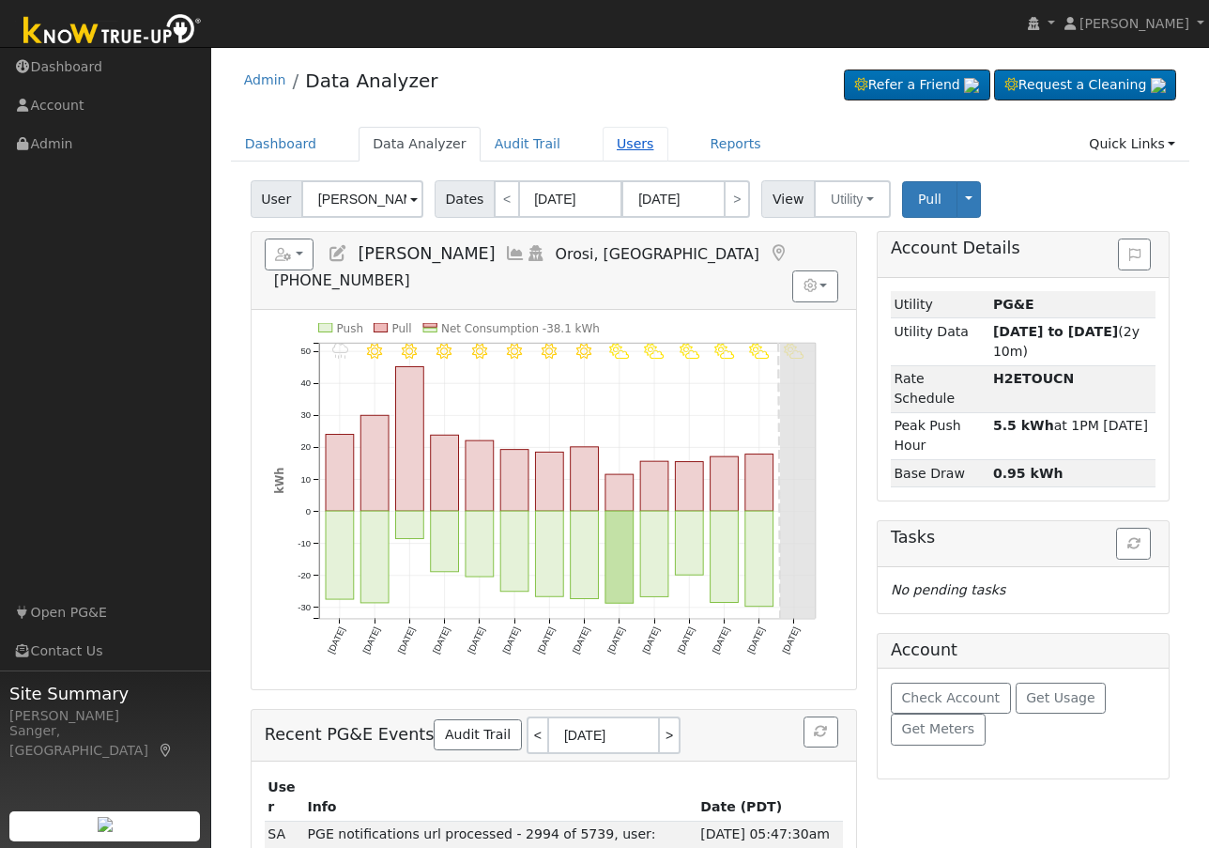
click at [604, 142] on link "Users" at bounding box center [636, 144] width 66 height 35
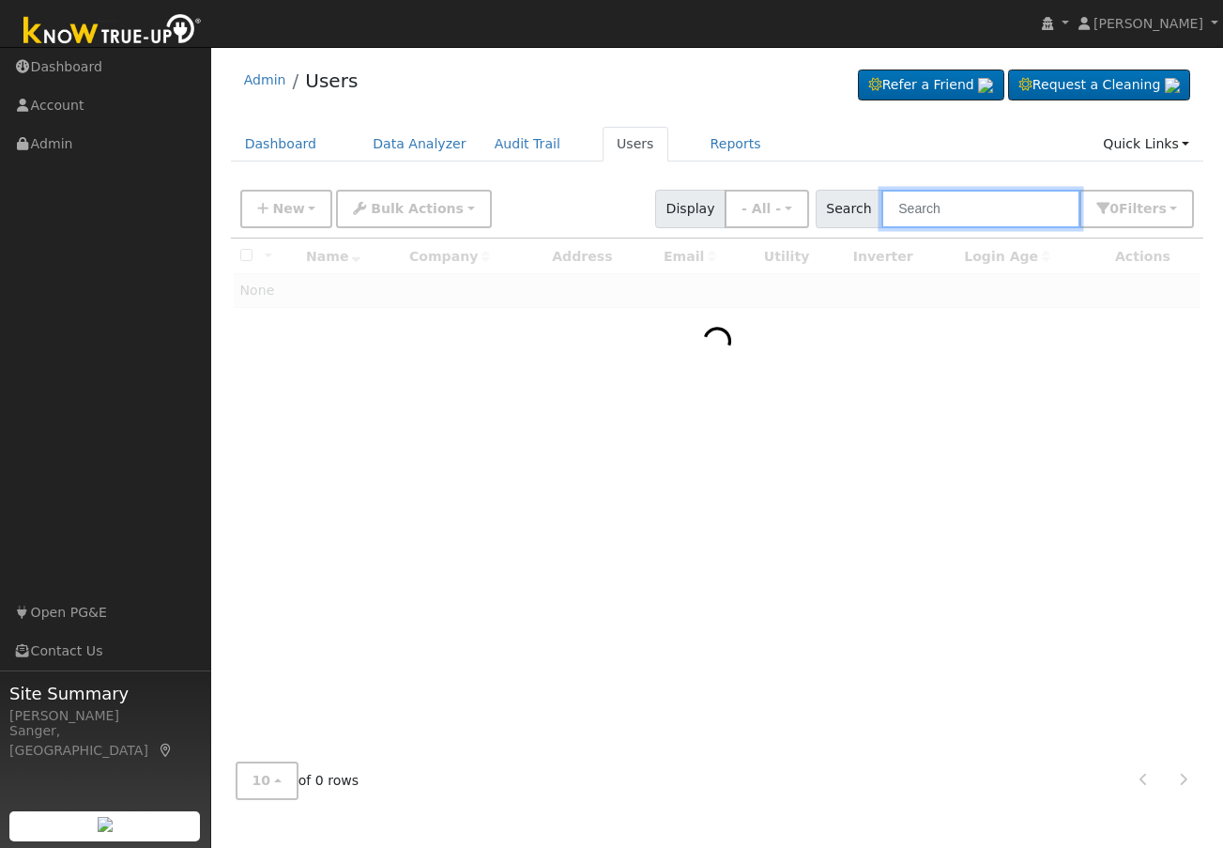
click at [968, 208] on input "text" at bounding box center [981, 209] width 199 height 38
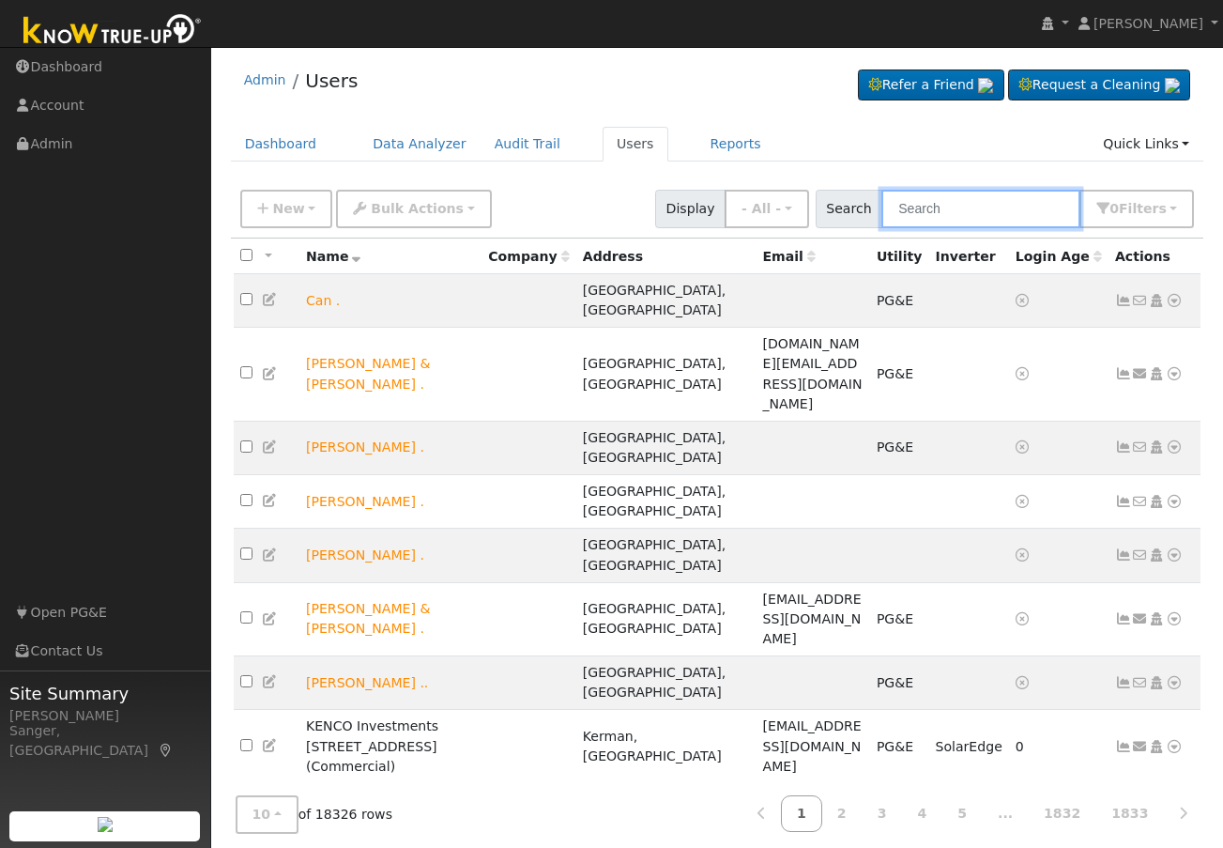
paste input "[PERSON_NAME] and [PERSON_NAME]"
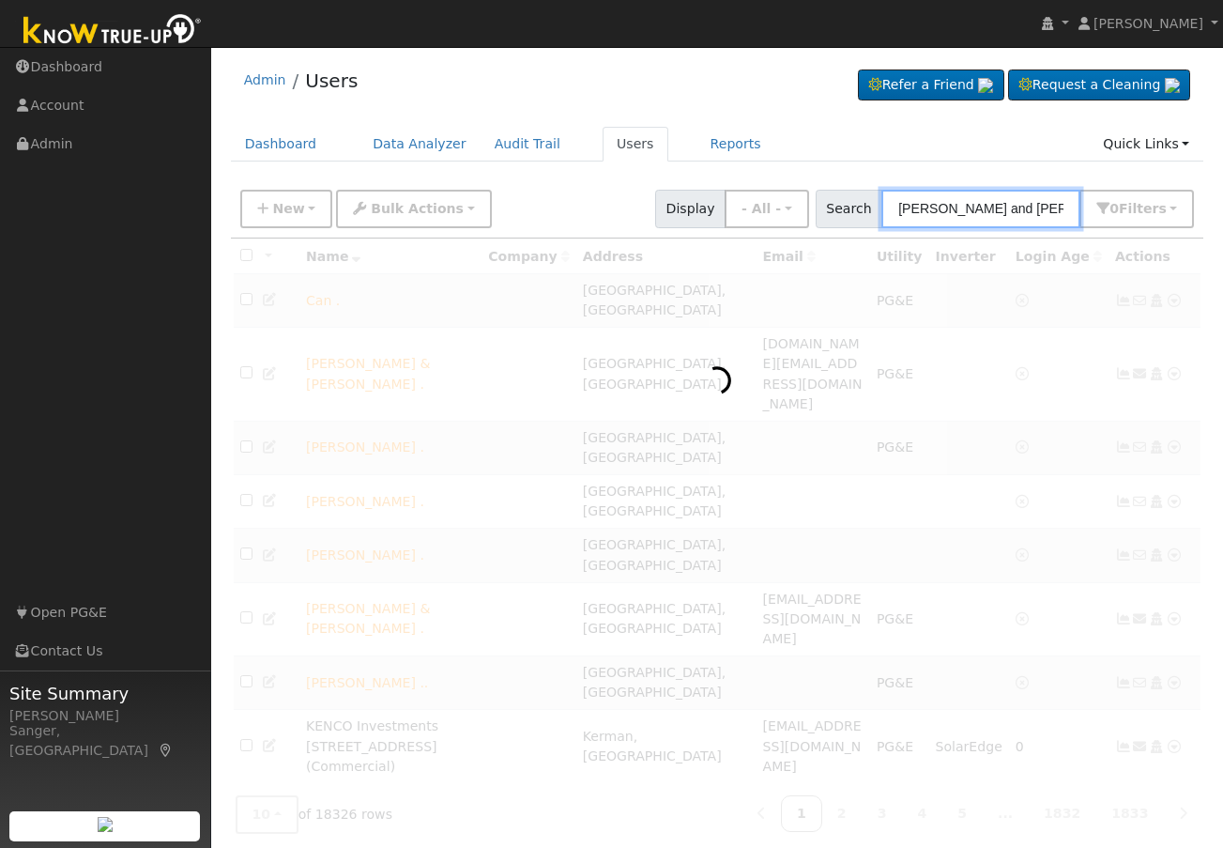
type input "[PERSON_NAME] and [PERSON_NAME]"
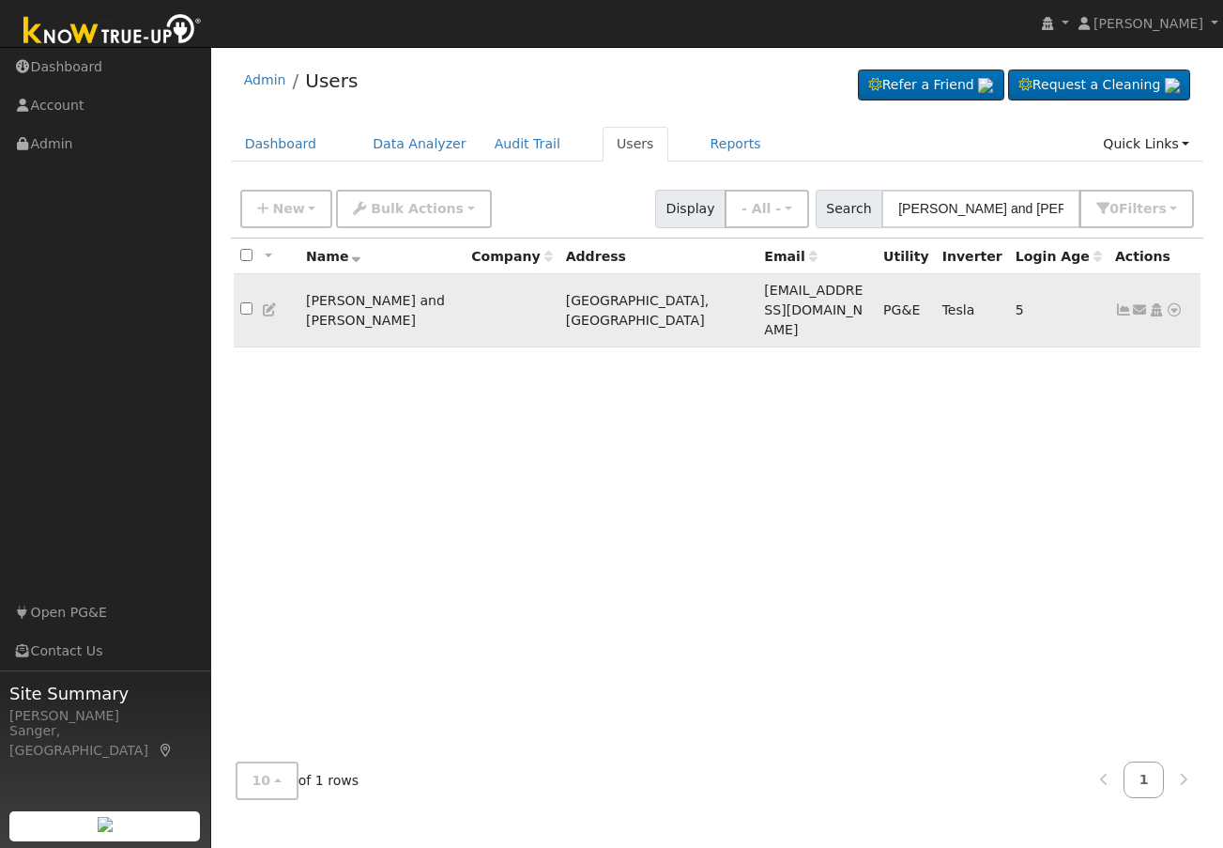
click at [1123, 303] on icon at bounding box center [1123, 309] width 17 height 13
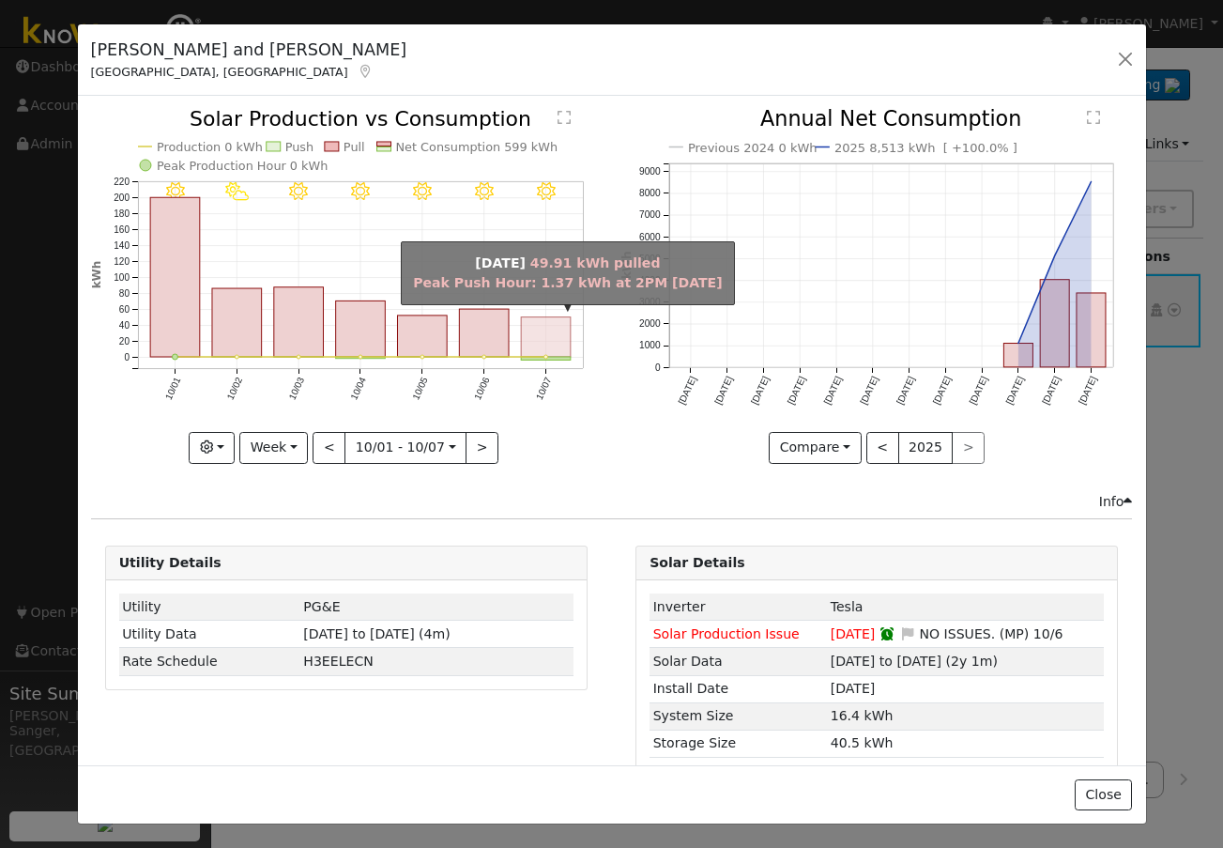
click at [545, 340] on rect "onclick=""" at bounding box center [546, 336] width 50 height 39
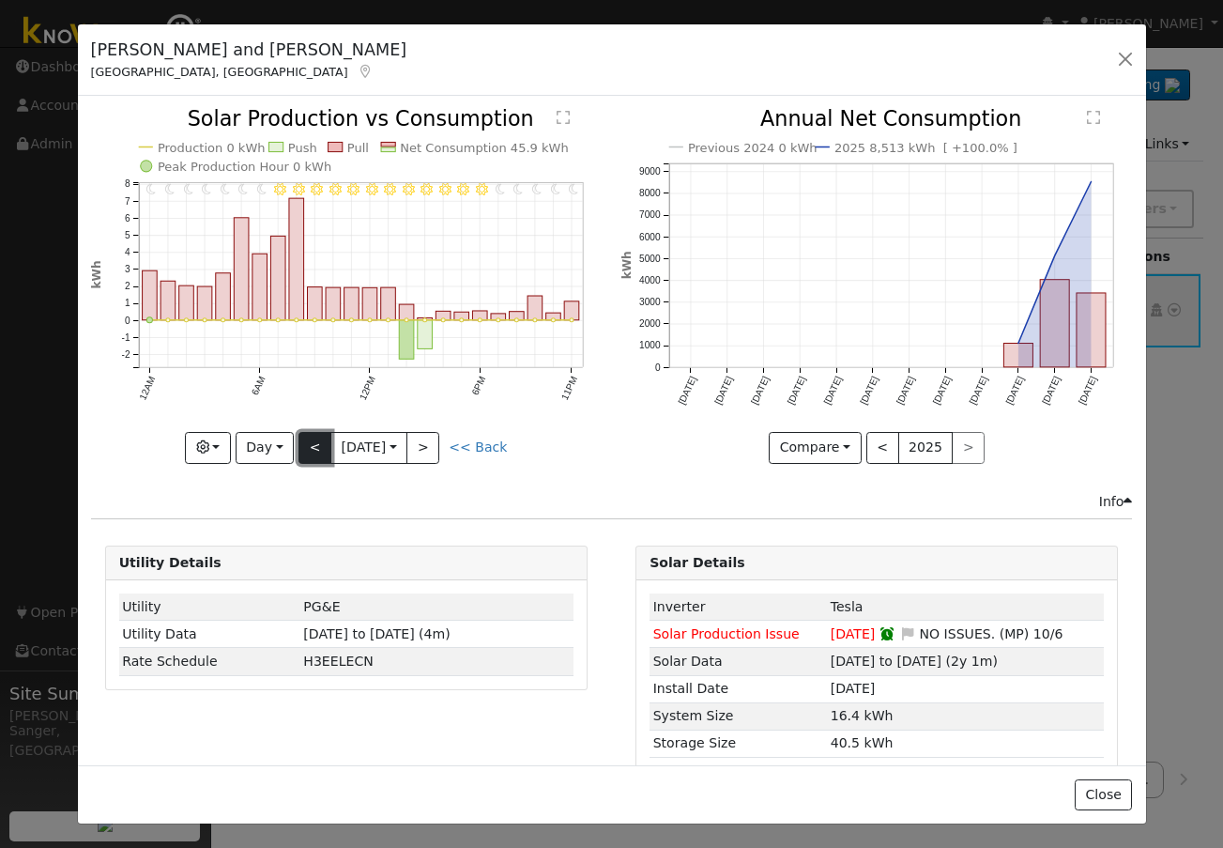
click at [321, 444] on button "<" at bounding box center [315, 448] width 33 height 32
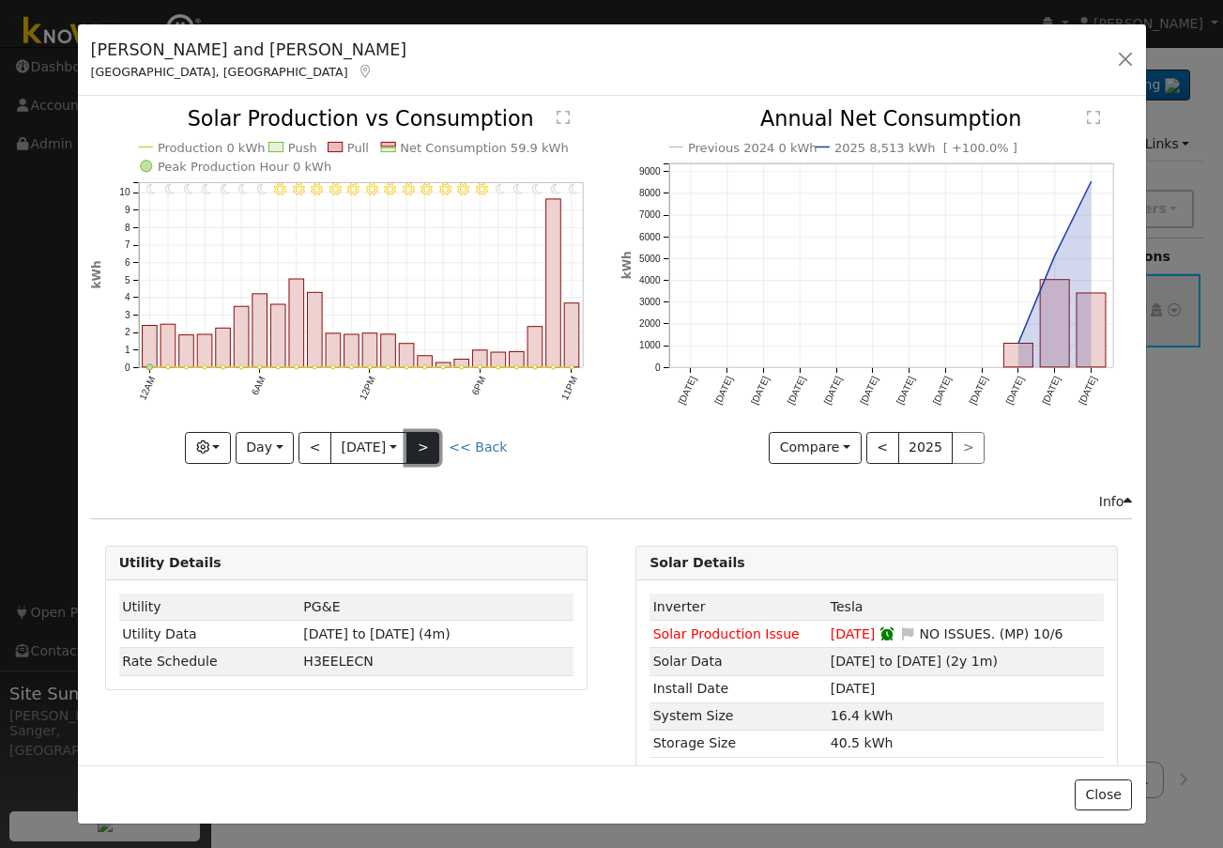
click at [433, 438] on button ">" at bounding box center [423, 448] width 33 height 32
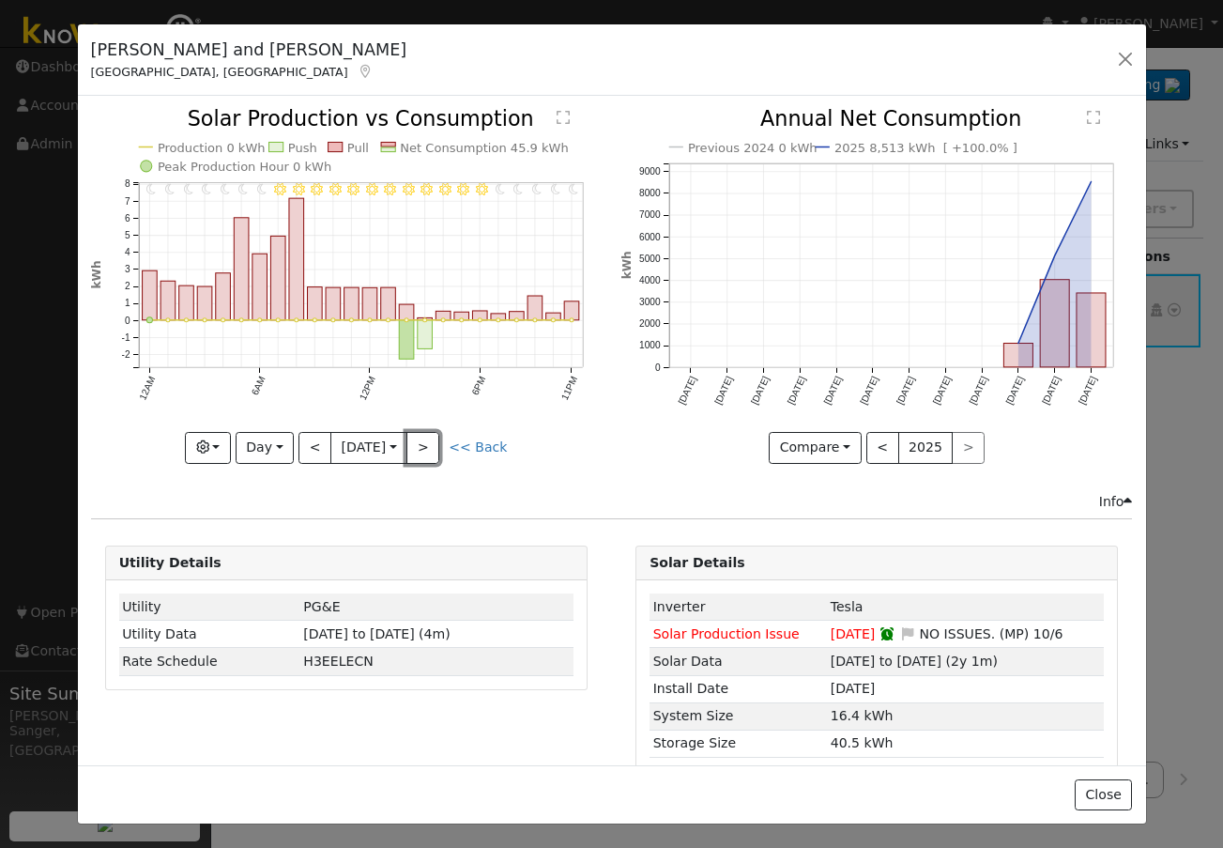
click at [427, 438] on button ">" at bounding box center [423, 448] width 33 height 32
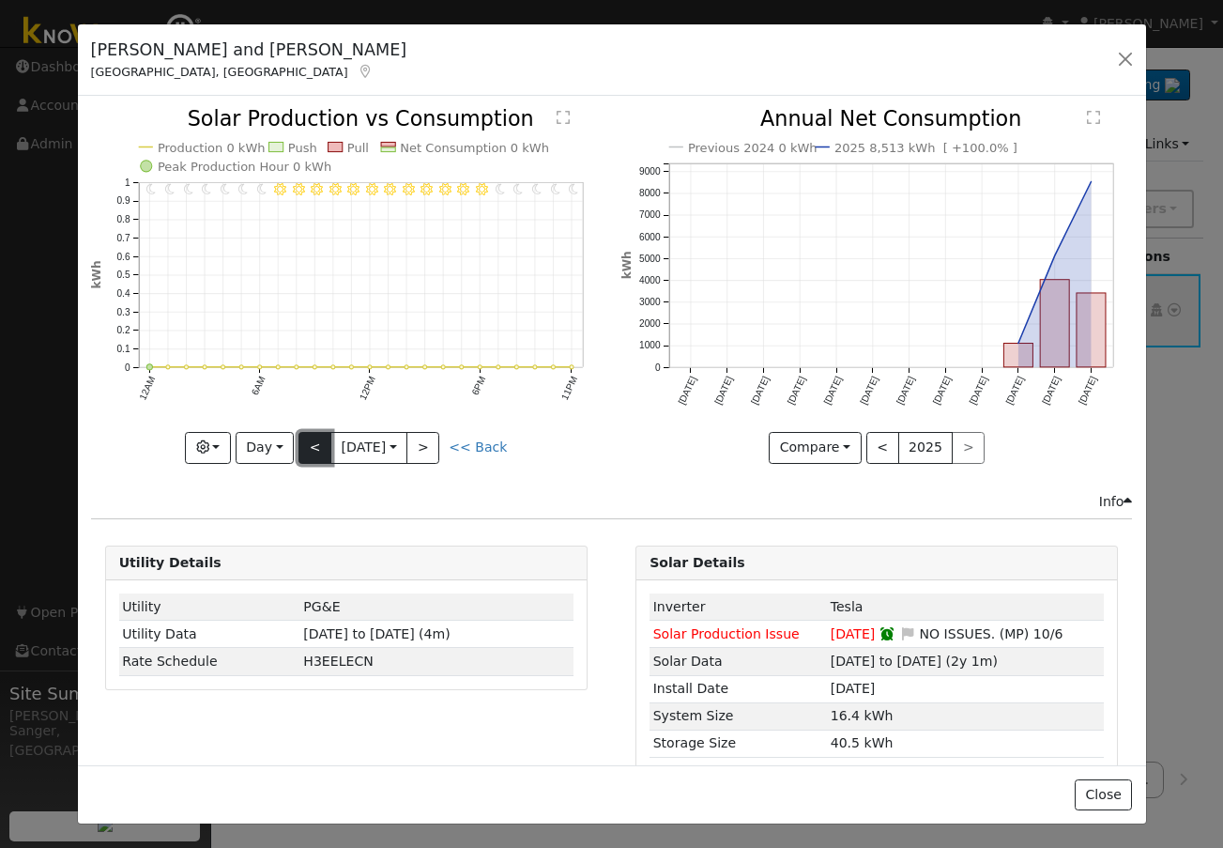
click at [309, 447] on button "<" at bounding box center [315, 448] width 33 height 32
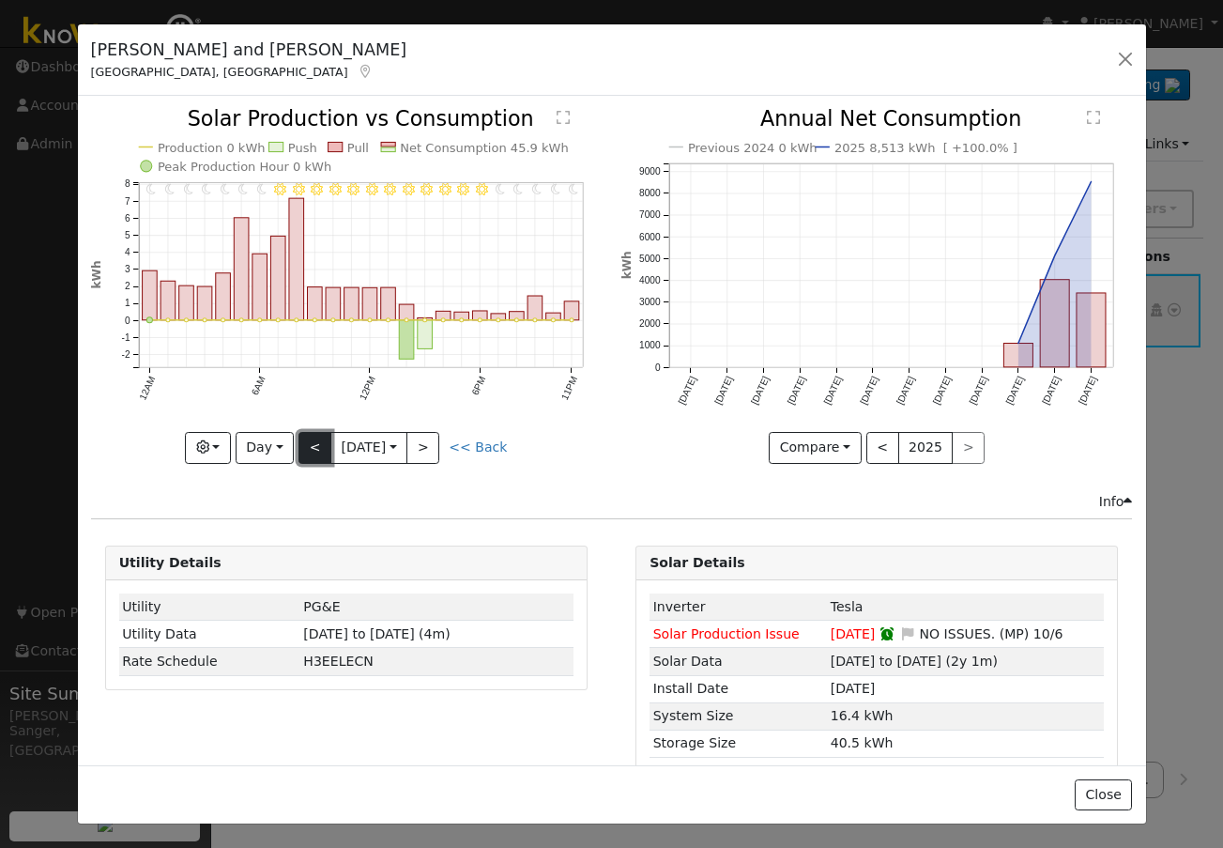
click at [309, 447] on button "<" at bounding box center [315, 448] width 33 height 32
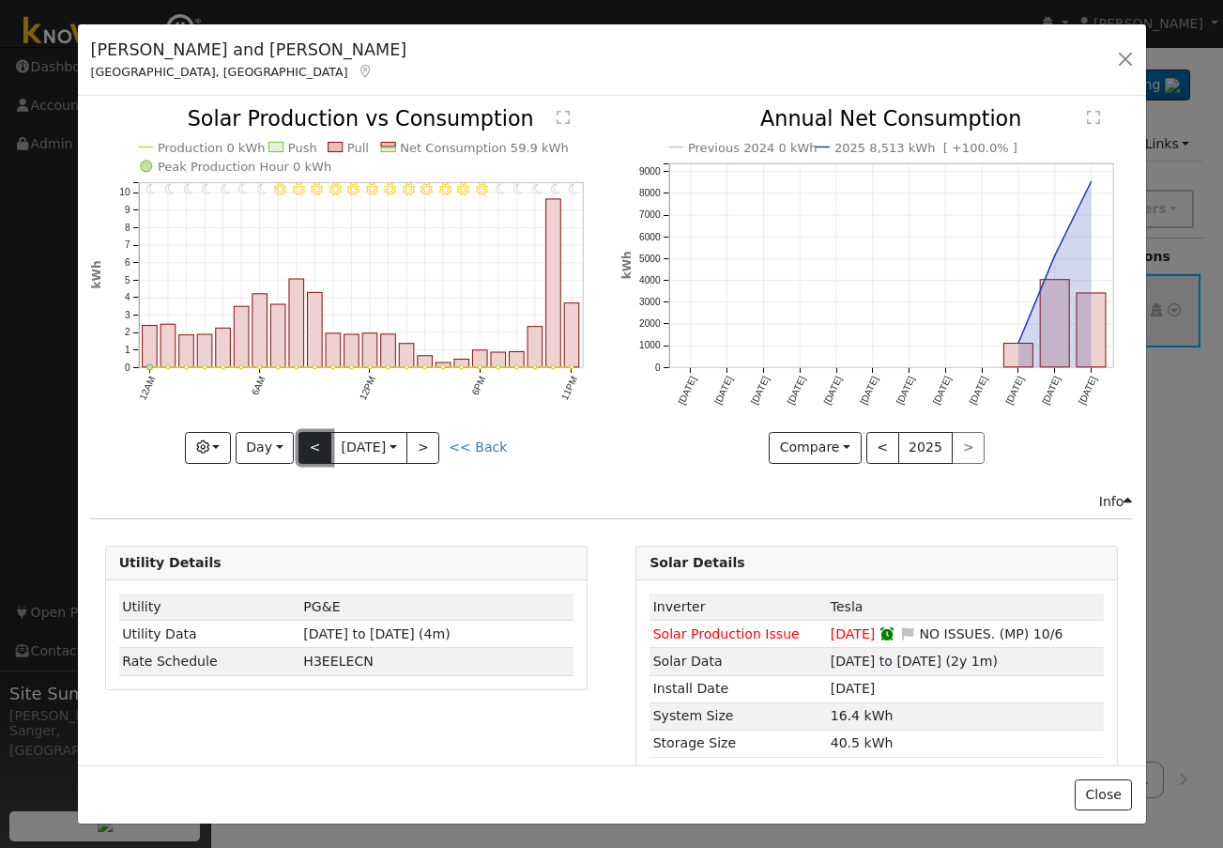
click at [309, 447] on button "<" at bounding box center [315, 448] width 33 height 32
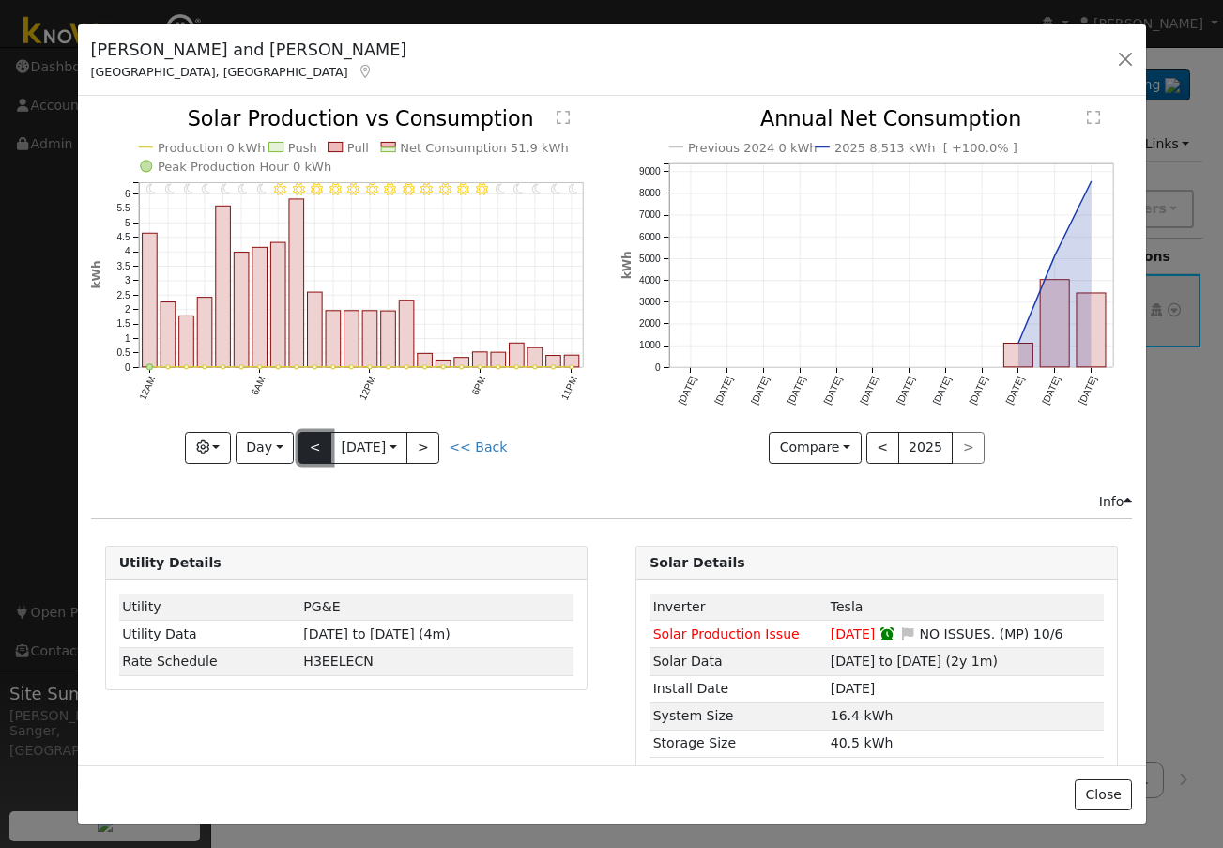
click at [309, 447] on button "<" at bounding box center [315, 448] width 33 height 32
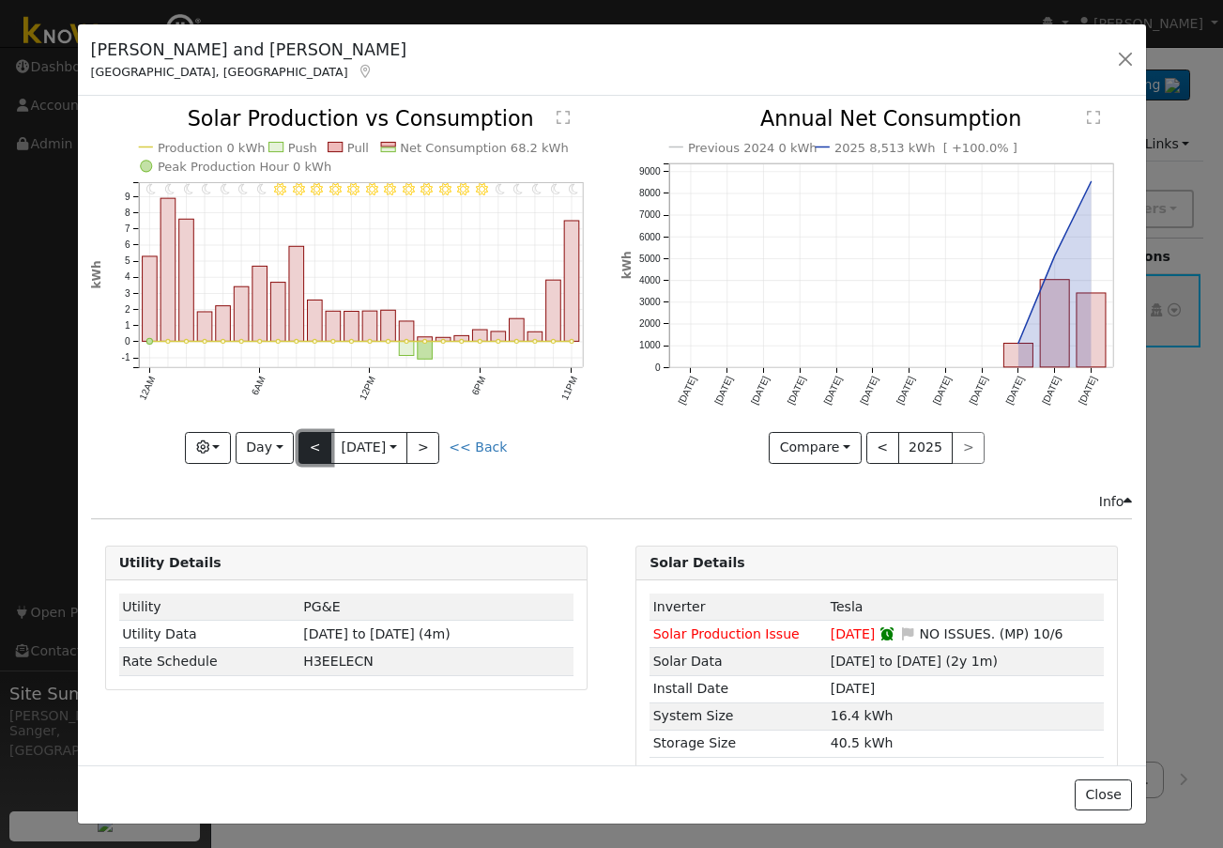
click at [309, 447] on button "<" at bounding box center [315, 448] width 33 height 32
type input "2025-10-03"
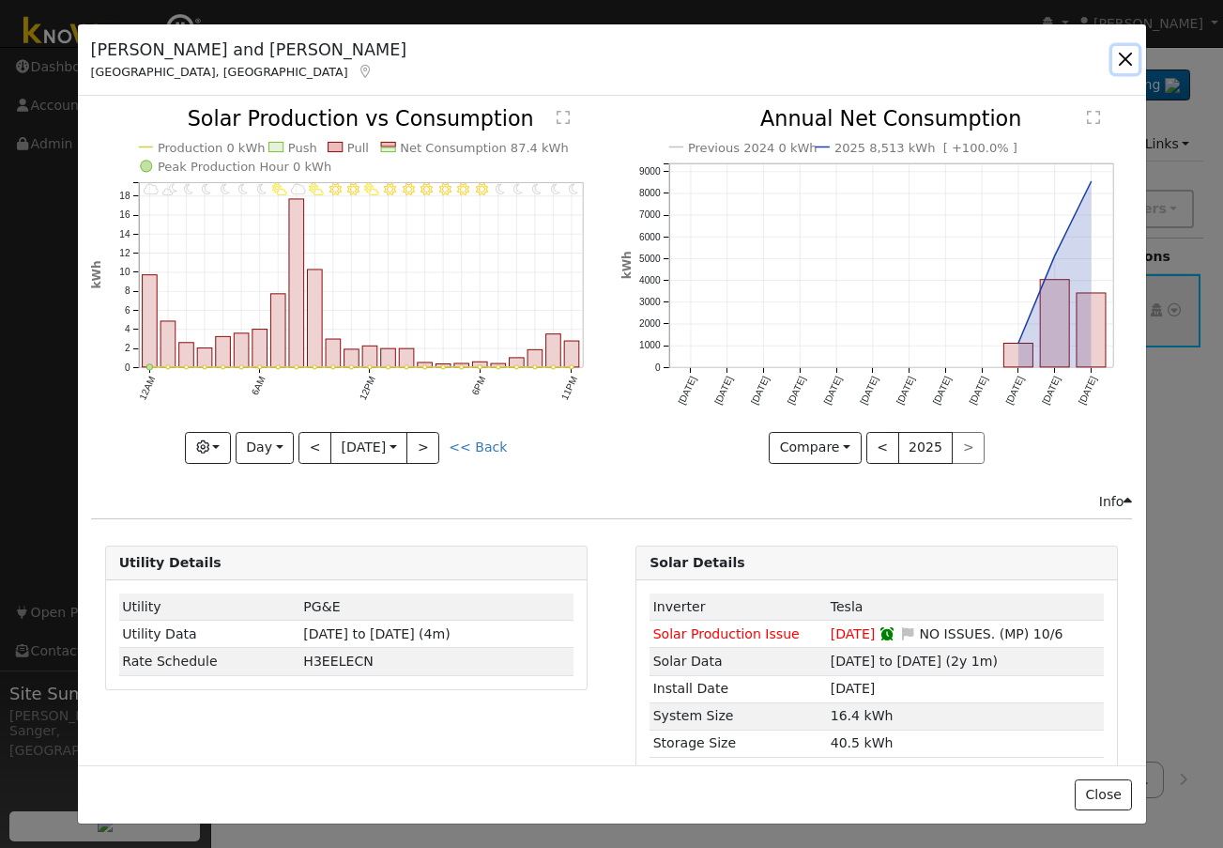
click at [1123, 58] on button "button" at bounding box center [1126, 59] width 26 height 26
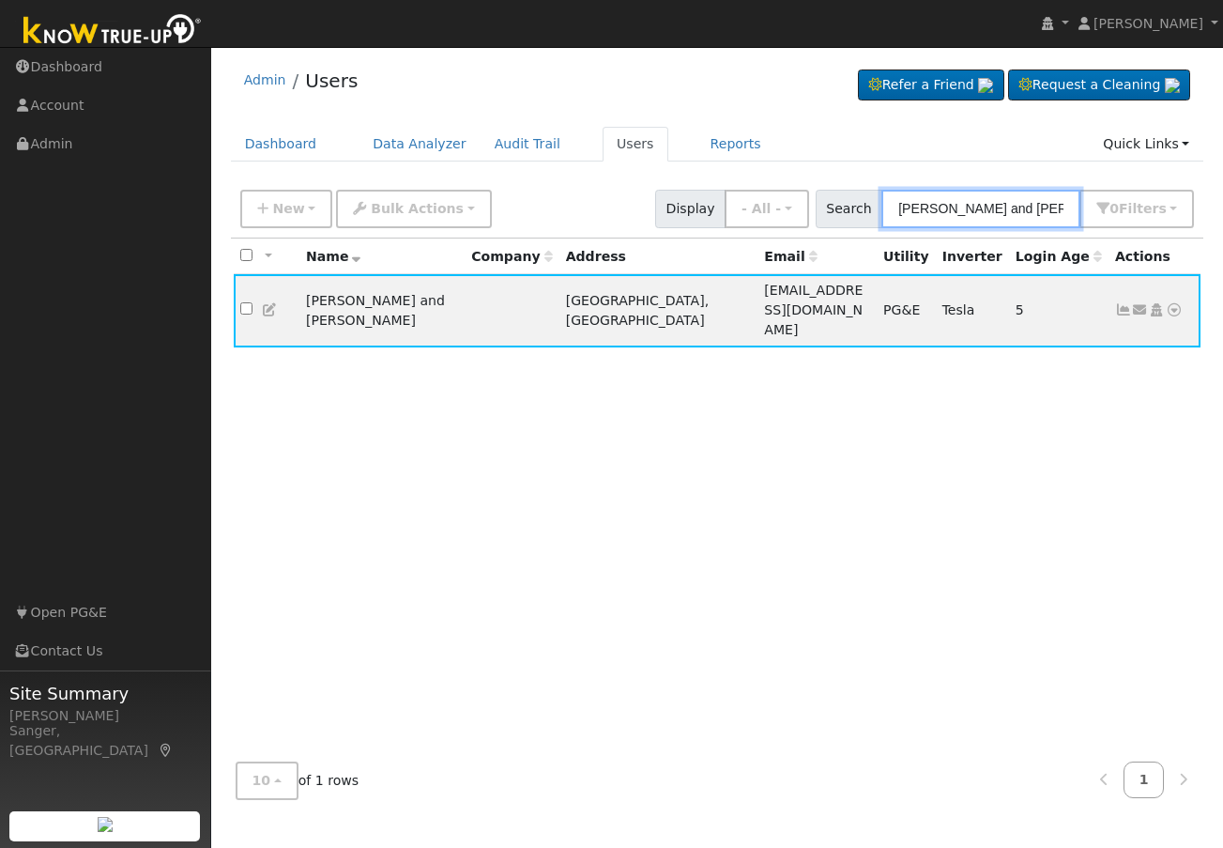
drag, startPoint x: 1069, startPoint y: 209, endPoint x: 872, endPoint y: 223, distance: 197.7
click at [872, 223] on div "Search Simin and Yongzhao Liang 0 Filter s My accounts Role Show - All - Show L…" at bounding box center [1005, 209] width 379 height 38
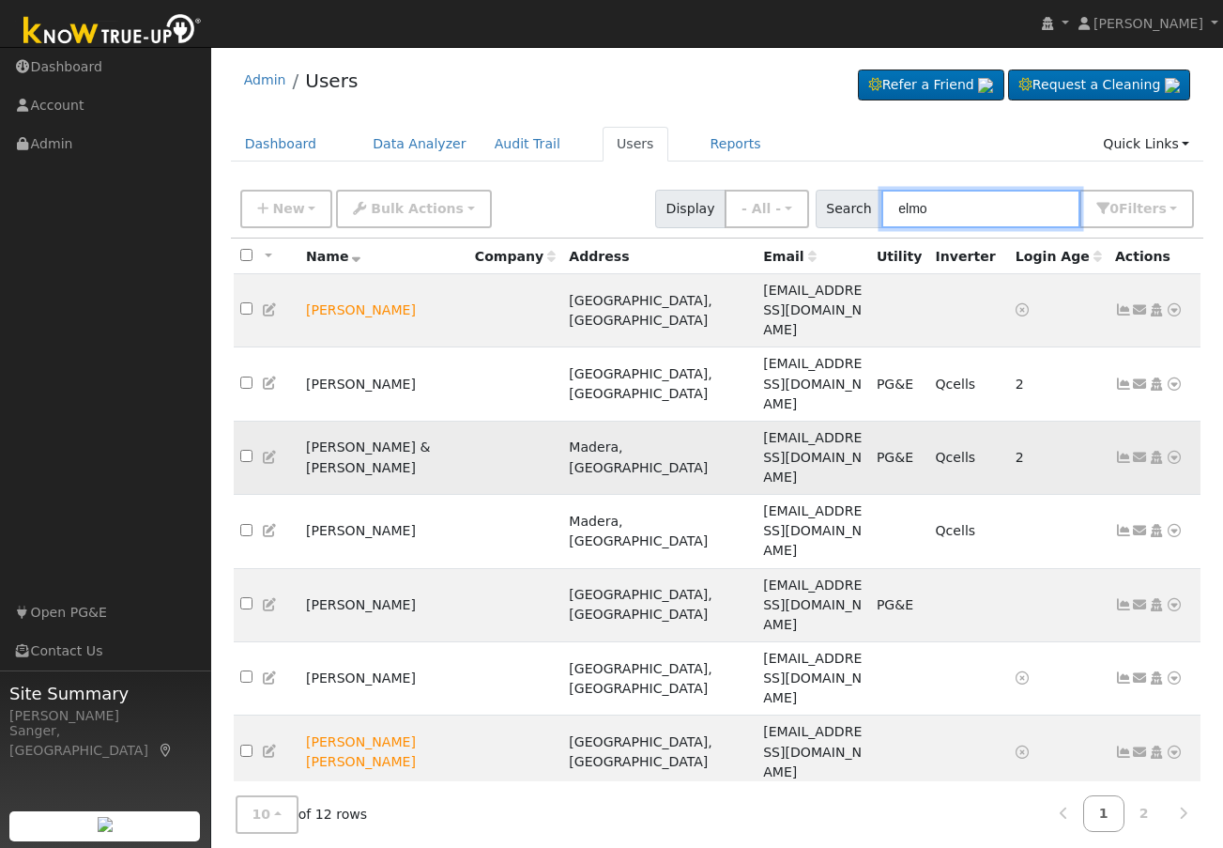
type input "elmo"
click at [1122, 451] on icon at bounding box center [1123, 457] width 17 height 13
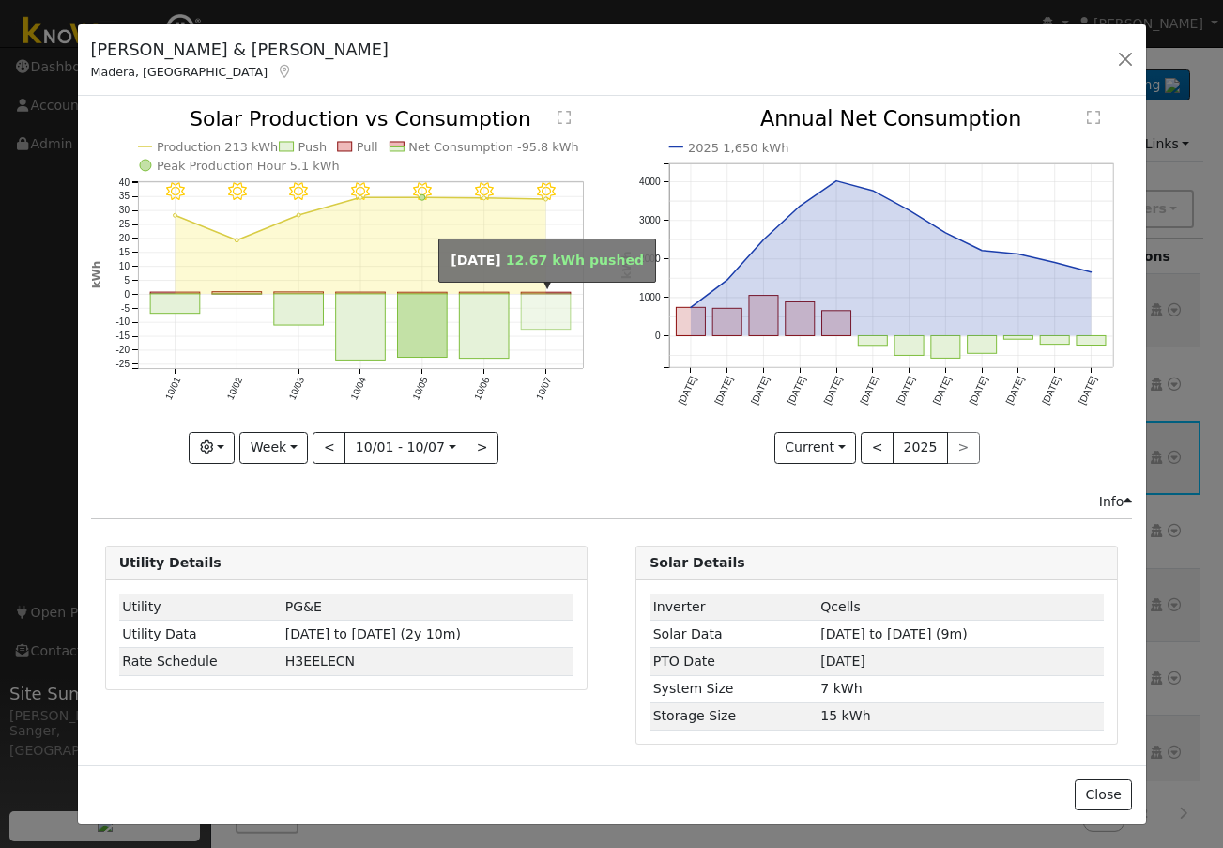
click at [544, 312] on rect "onclick=""" at bounding box center [546, 312] width 50 height 36
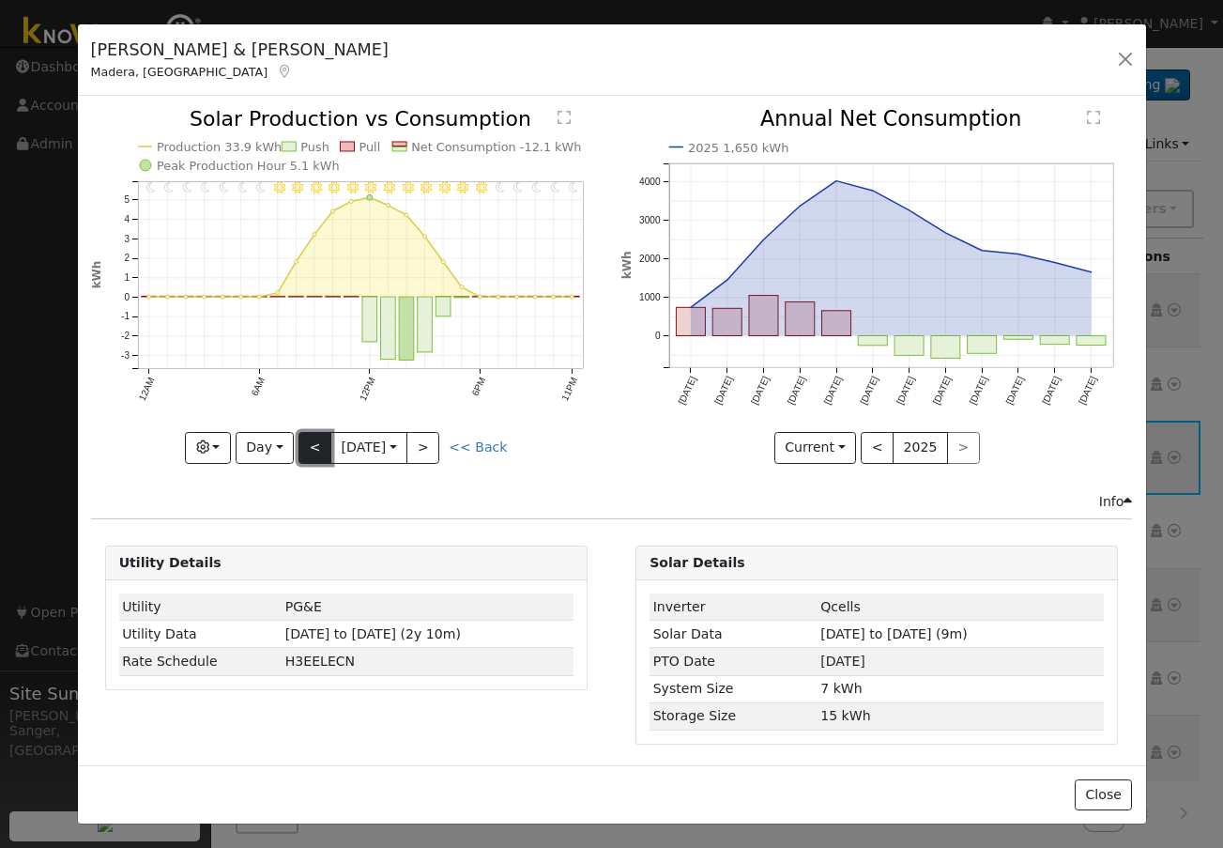
click at [303, 443] on button "<" at bounding box center [315, 448] width 33 height 32
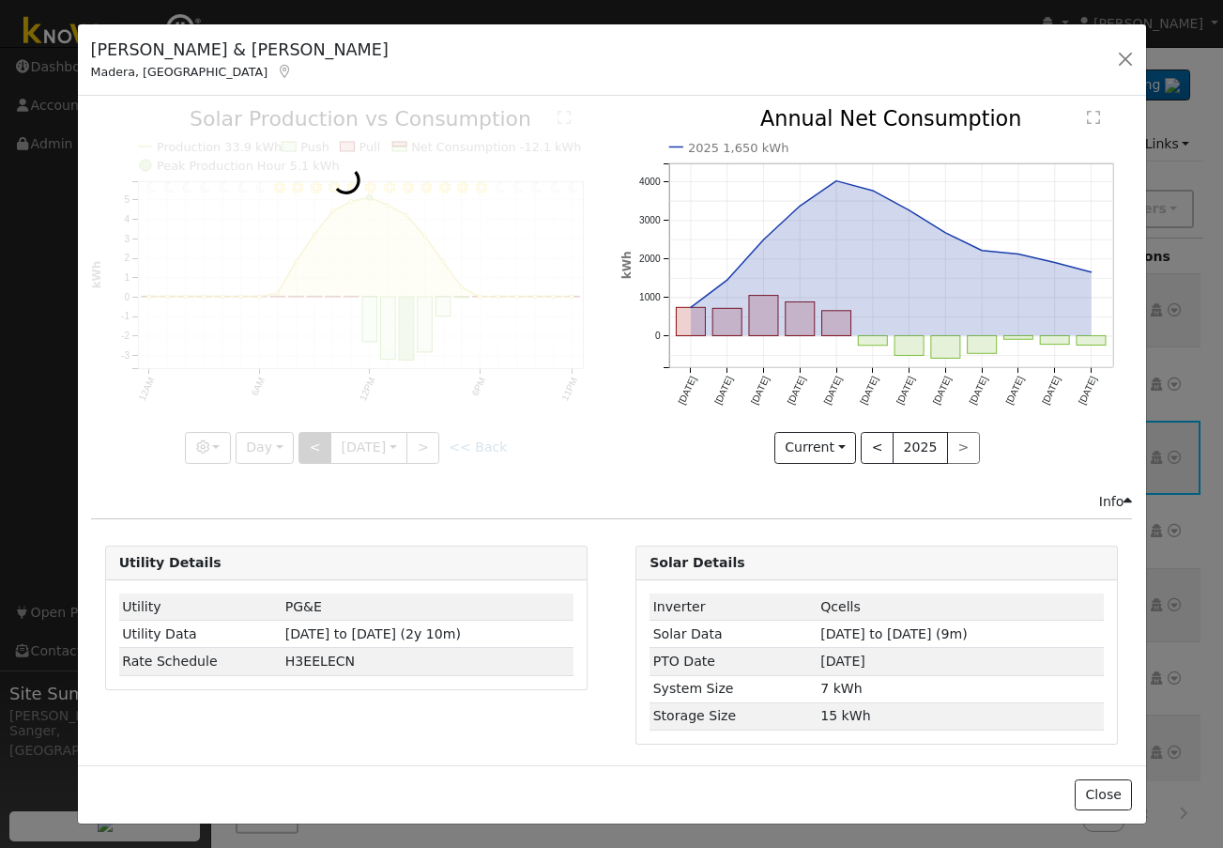
click at [303, 443] on div at bounding box center [346, 286] width 511 height 354
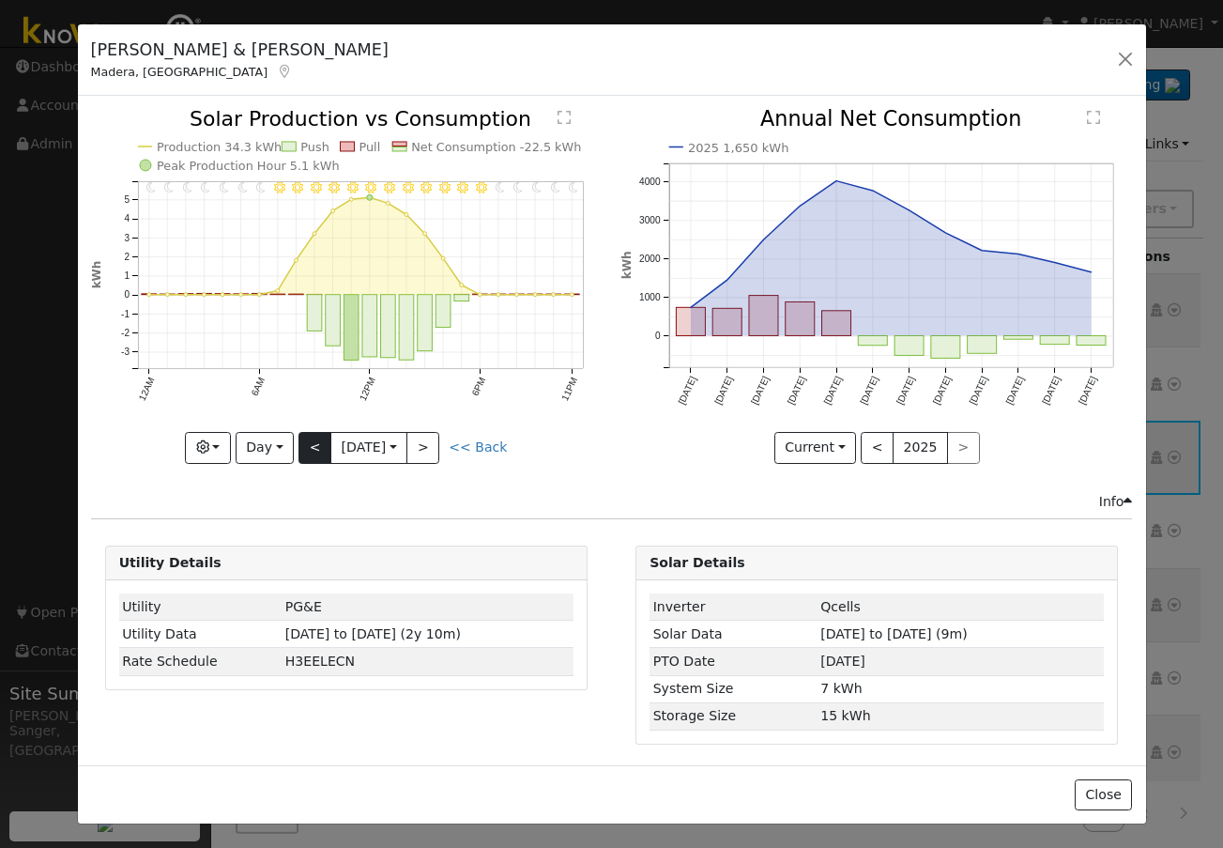
click at [303, 443] on div at bounding box center [346, 286] width 511 height 354
click at [303, 443] on button "<" at bounding box center [315, 448] width 33 height 32
click at [0, 0] on div at bounding box center [0, 0] width 0 height 0
click at [303, 443] on div at bounding box center [346, 286] width 511 height 354
click at [303, 443] on div "11PM - Clear 10PM - Clear 9PM - Clear 8PM - Clear 7PM - Clear 6PM - Clear 5PM -…" at bounding box center [346, 286] width 511 height 354
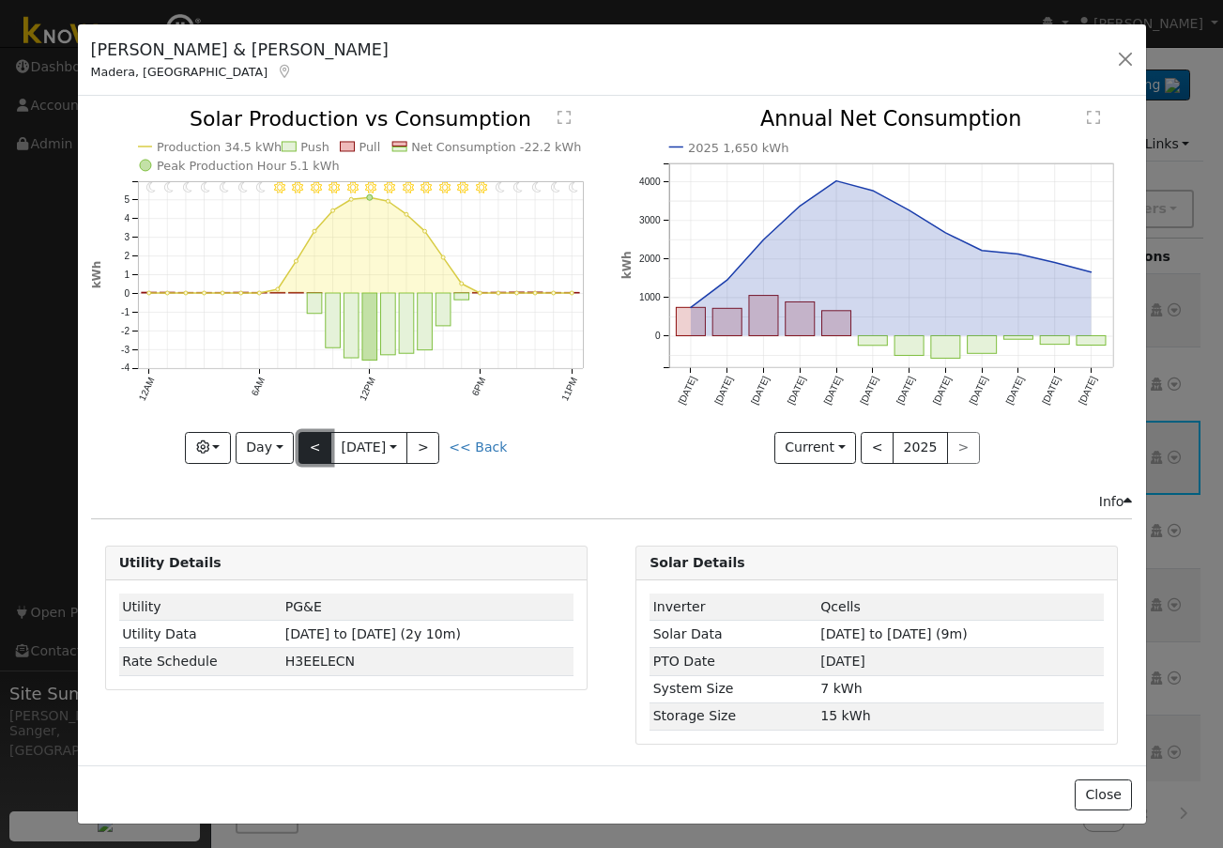
click at [303, 443] on button "<" at bounding box center [315, 448] width 33 height 32
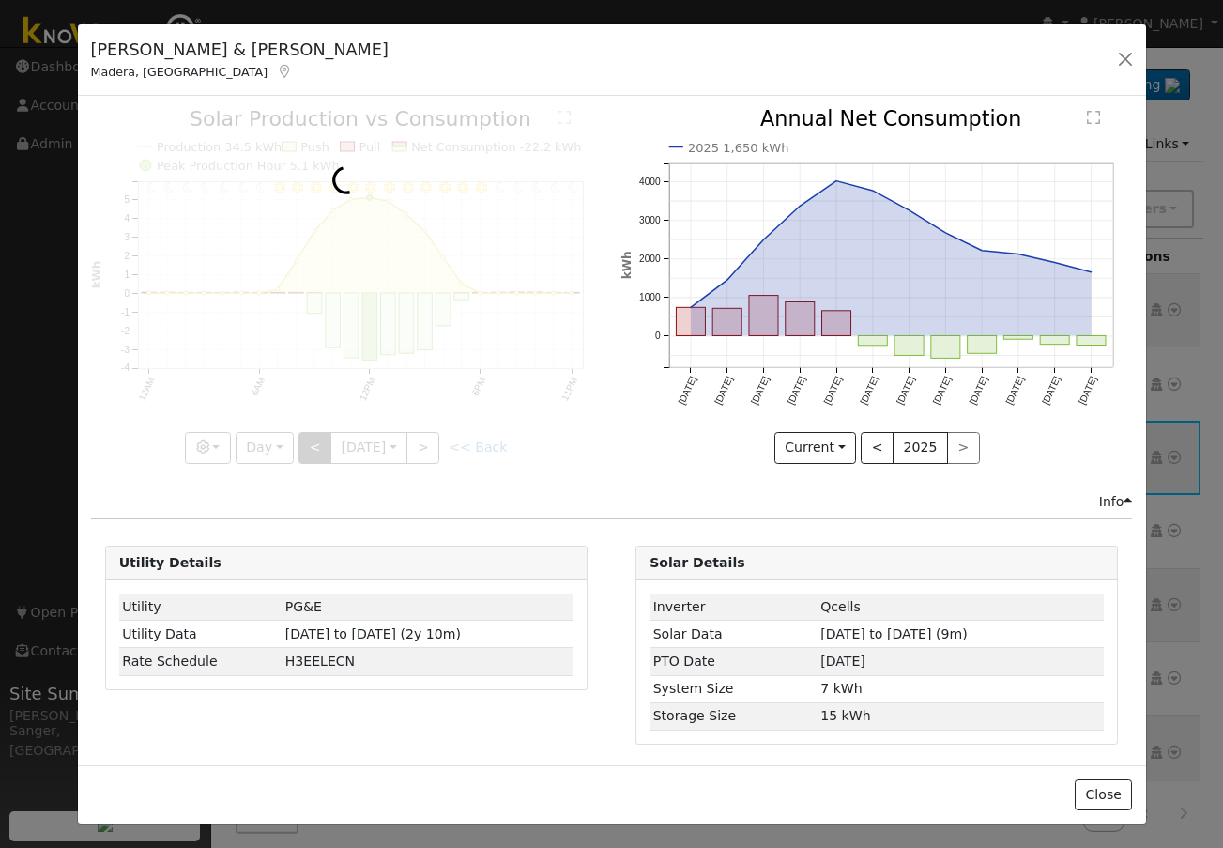
click at [303, 443] on div at bounding box center [346, 286] width 511 height 354
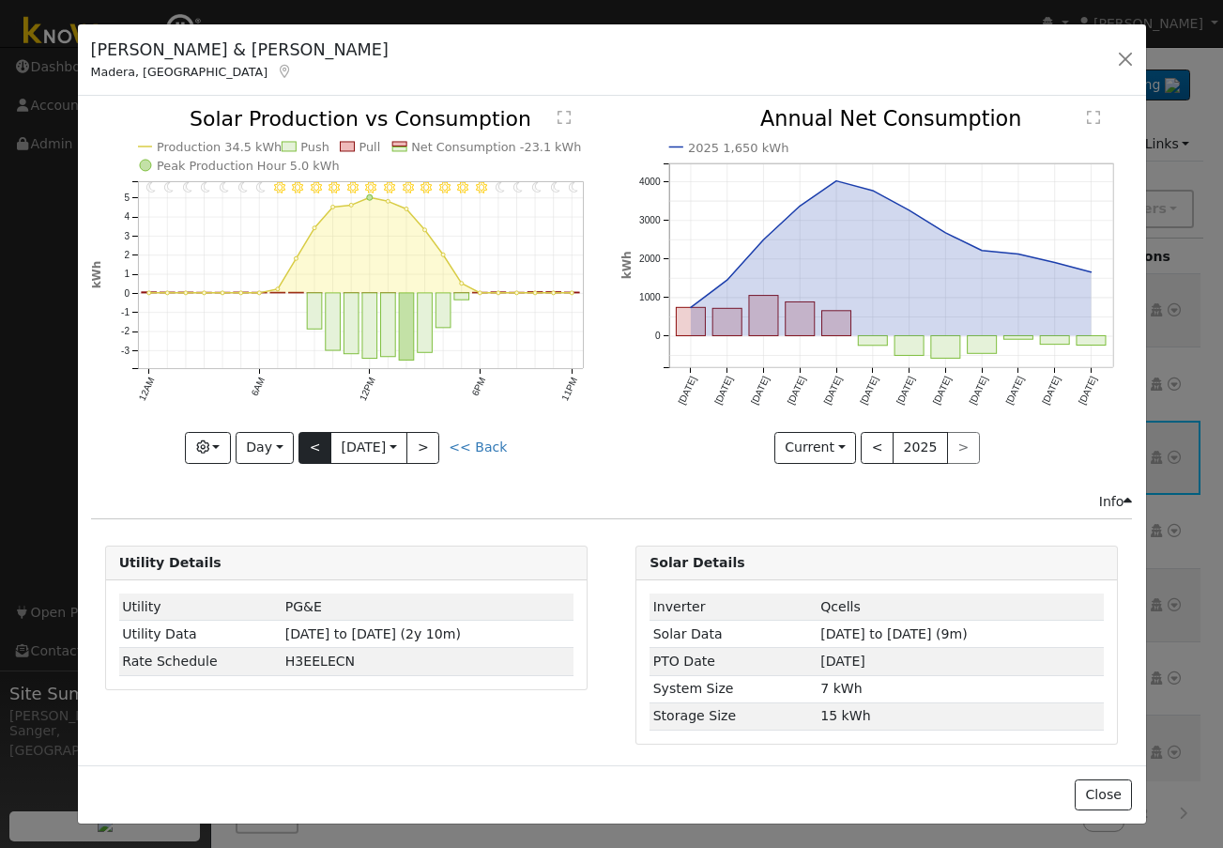
click at [303, 443] on div at bounding box center [346, 286] width 511 height 354
click at [303, 443] on button "<" at bounding box center [315, 448] width 33 height 32
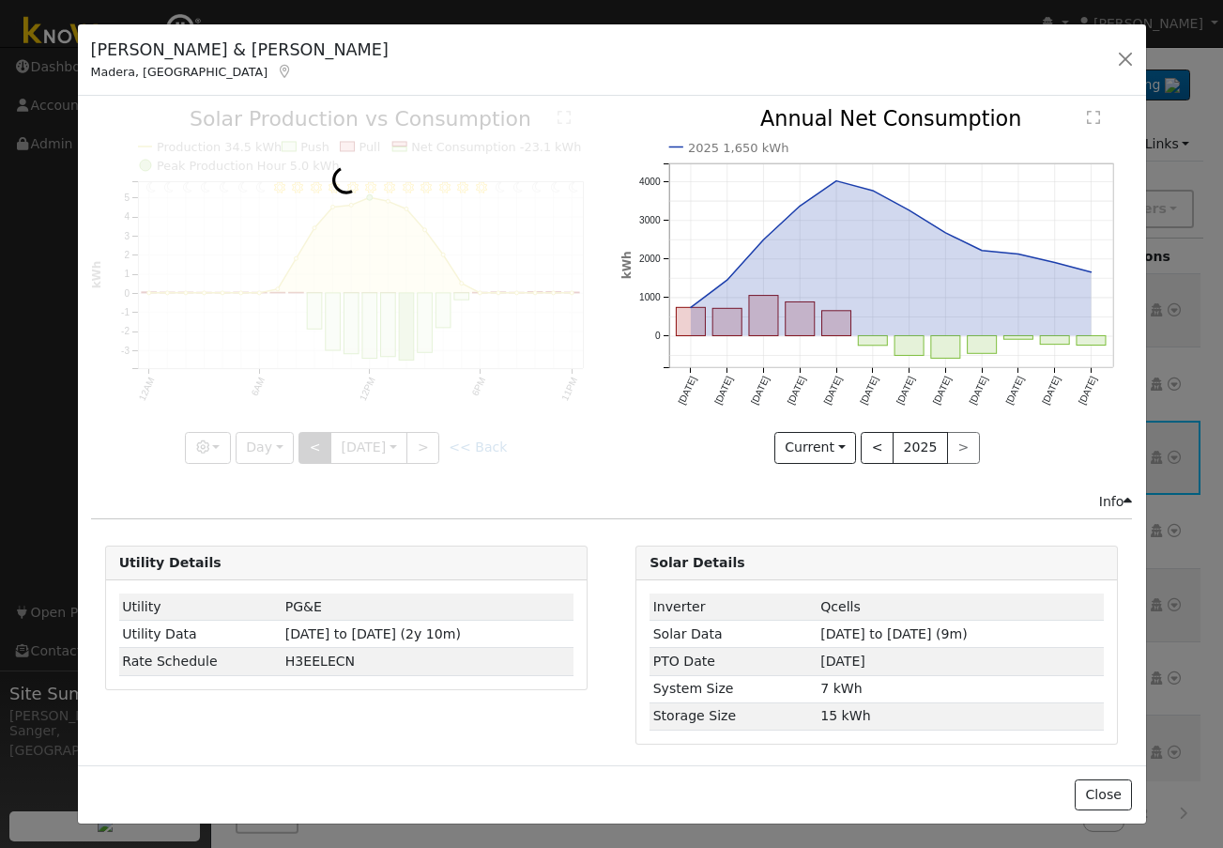
click at [303, 443] on div at bounding box center [346, 286] width 511 height 354
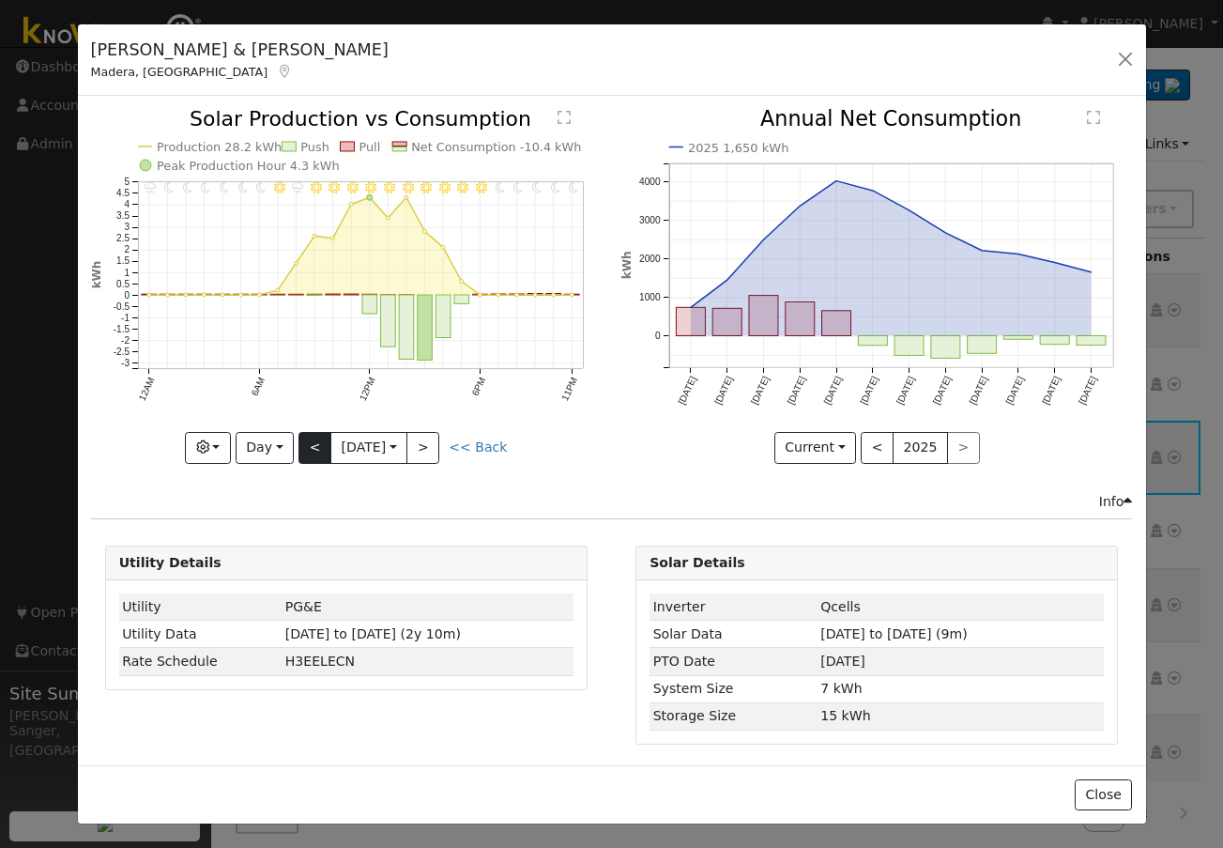
click at [303, 443] on div at bounding box center [346, 286] width 511 height 354
click at [303, 443] on button "<" at bounding box center [315, 448] width 33 height 32
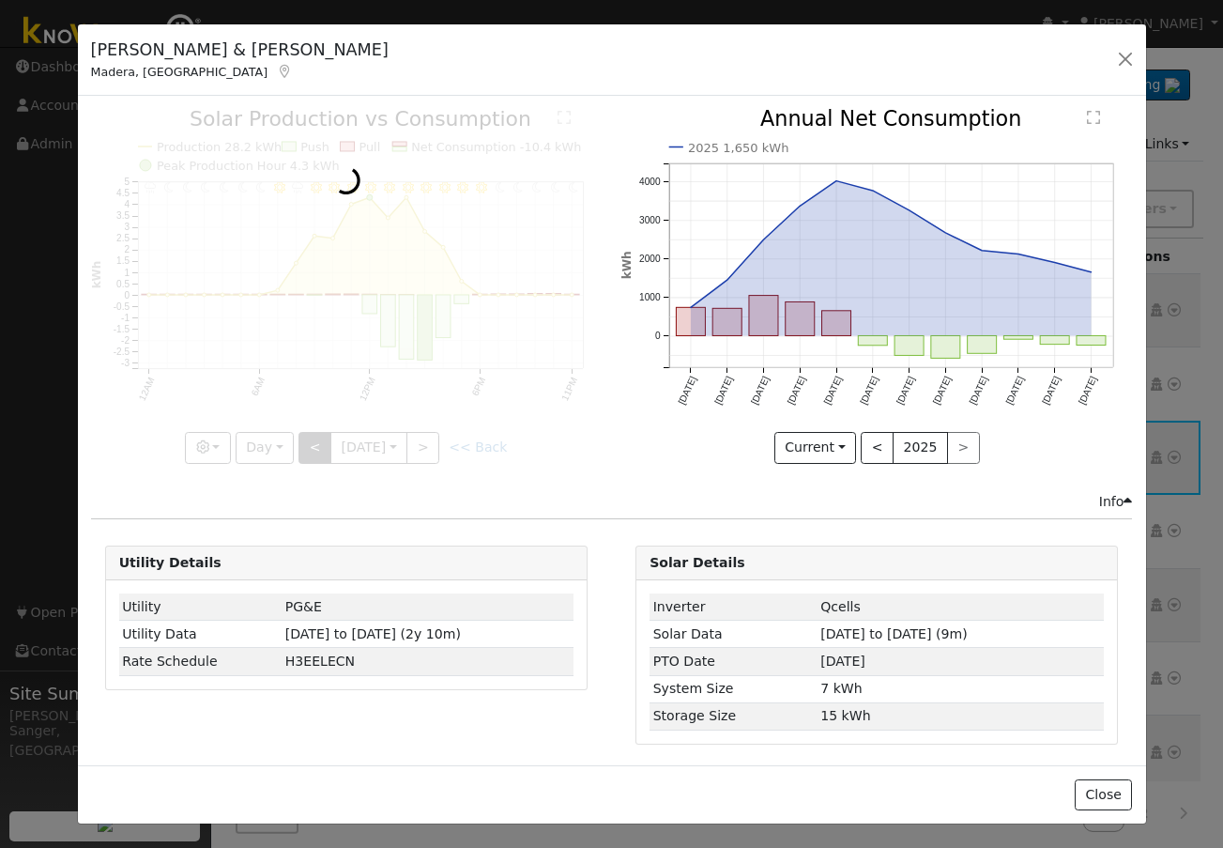
click at [303, 443] on div at bounding box center [346, 286] width 511 height 354
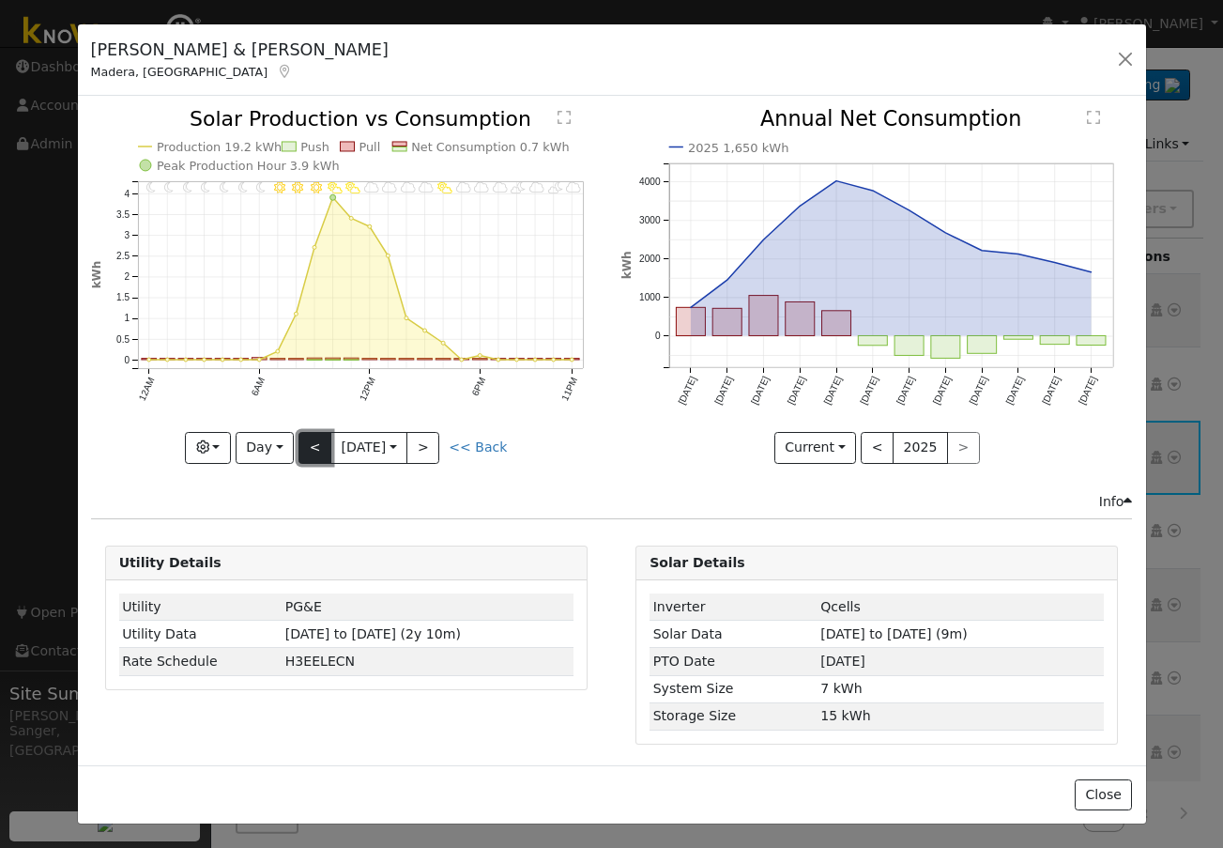
click at [303, 443] on button "<" at bounding box center [315, 448] width 33 height 32
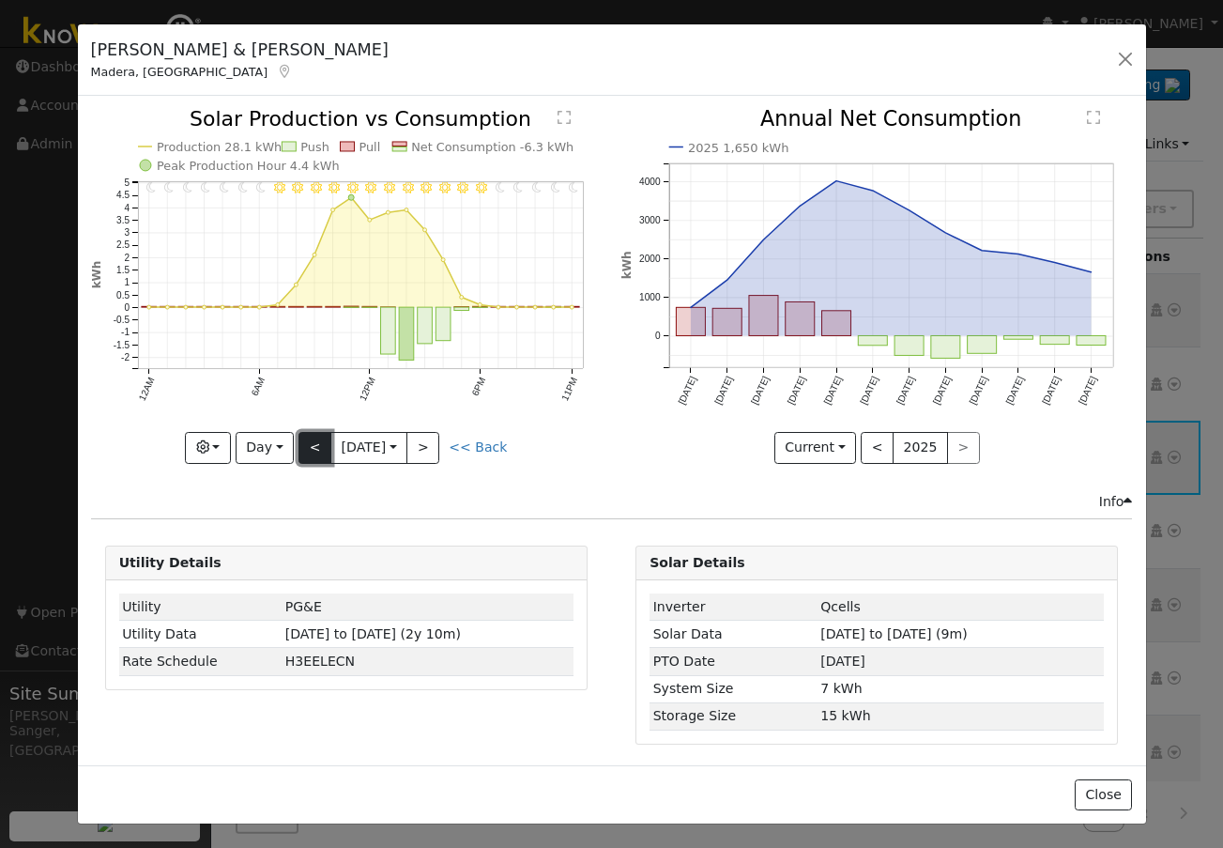
click at [303, 443] on button "<" at bounding box center [315, 448] width 33 height 32
click at [303, 443] on div "11PM - Clear 10PM - Clear 9PM - Clear 8PM - Clear 7PM - Clear 6PM - Clear 5PM -…" at bounding box center [346, 286] width 511 height 354
click at [303, 443] on button "<" at bounding box center [315, 448] width 33 height 32
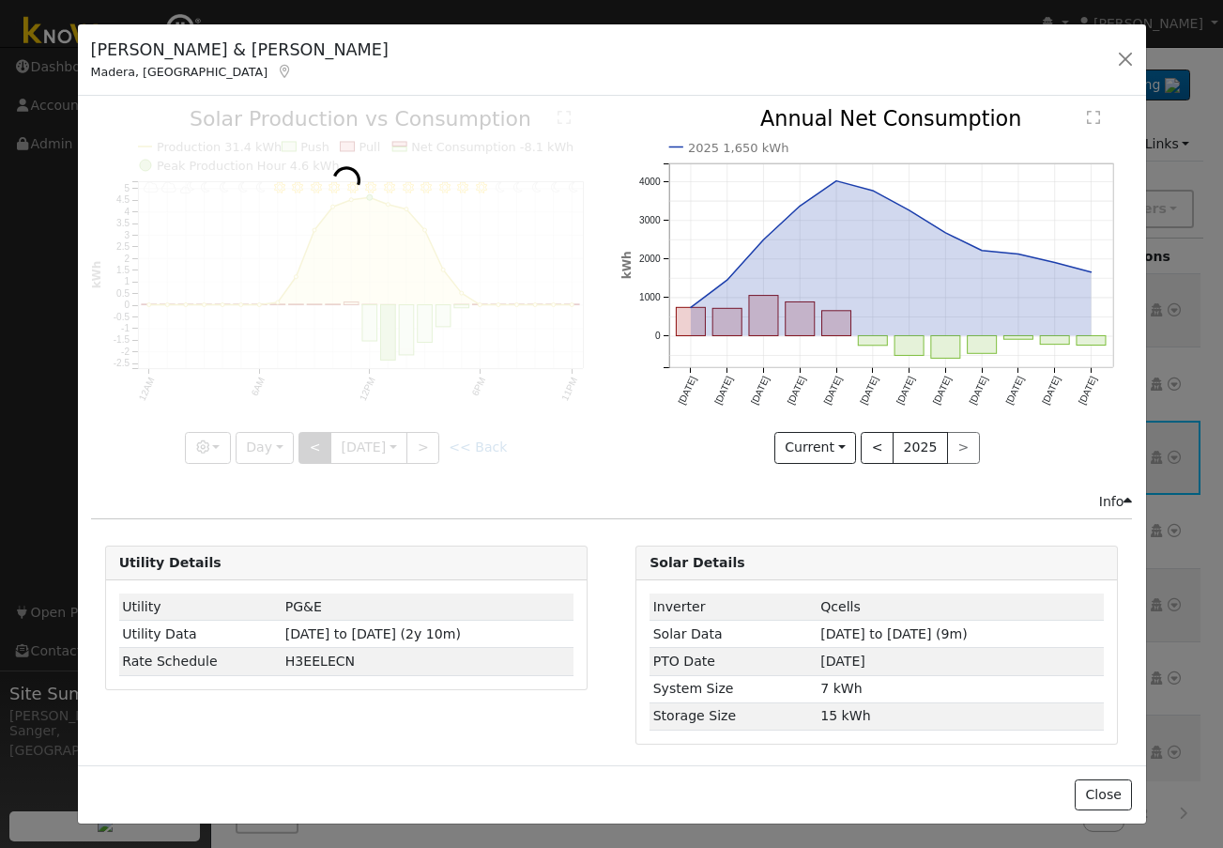
click at [303, 443] on div at bounding box center [346, 286] width 511 height 354
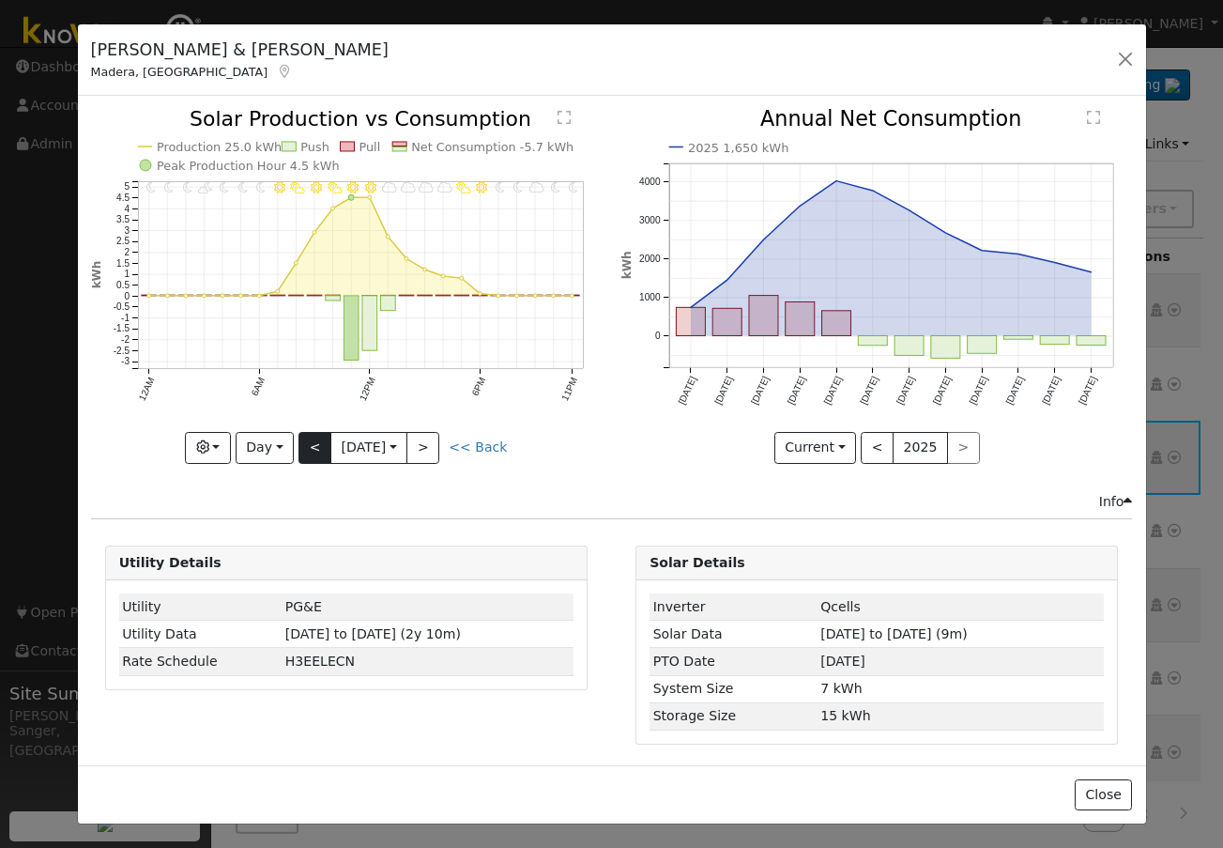
click at [303, 443] on div at bounding box center [346, 286] width 511 height 354
click at [303, 443] on button "<" at bounding box center [315, 448] width 33 height 32
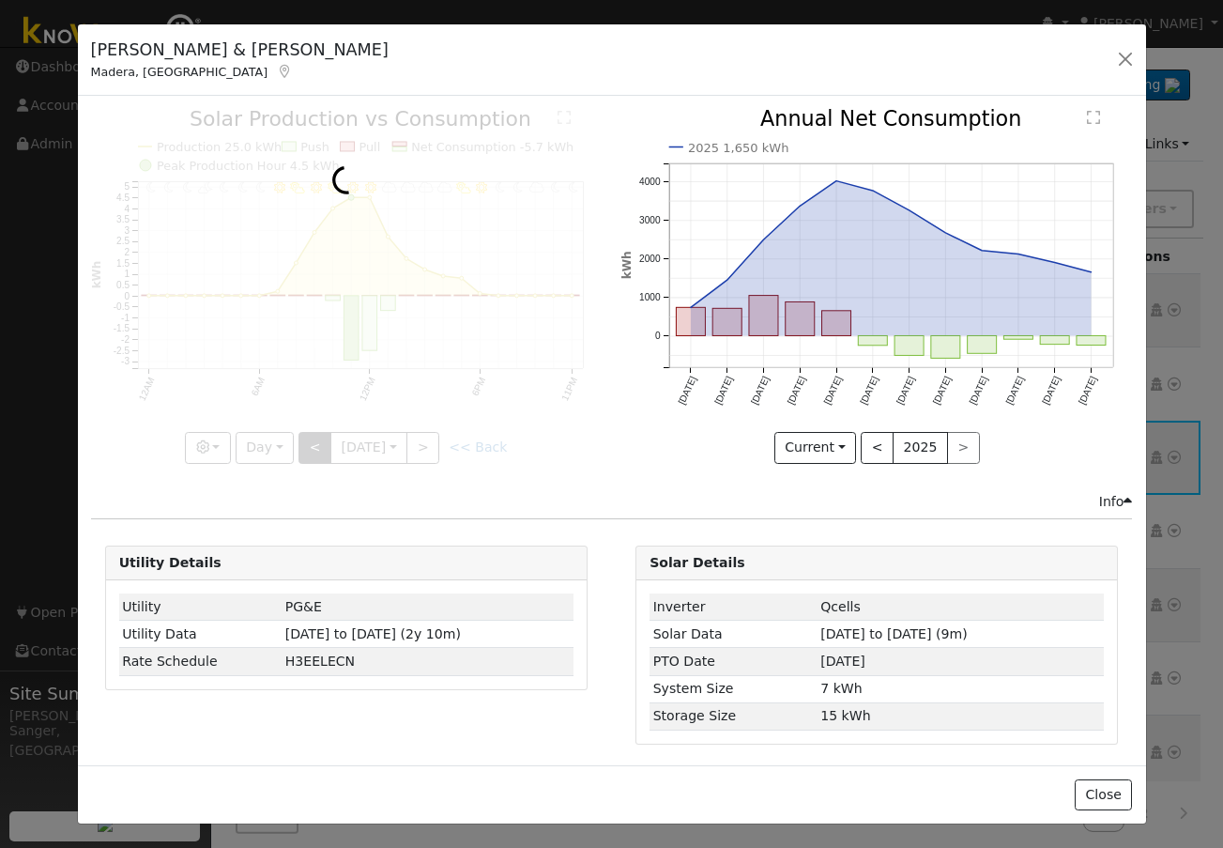
click at [303, 443] on div at bounding box center [346, 286] width 511 height 354
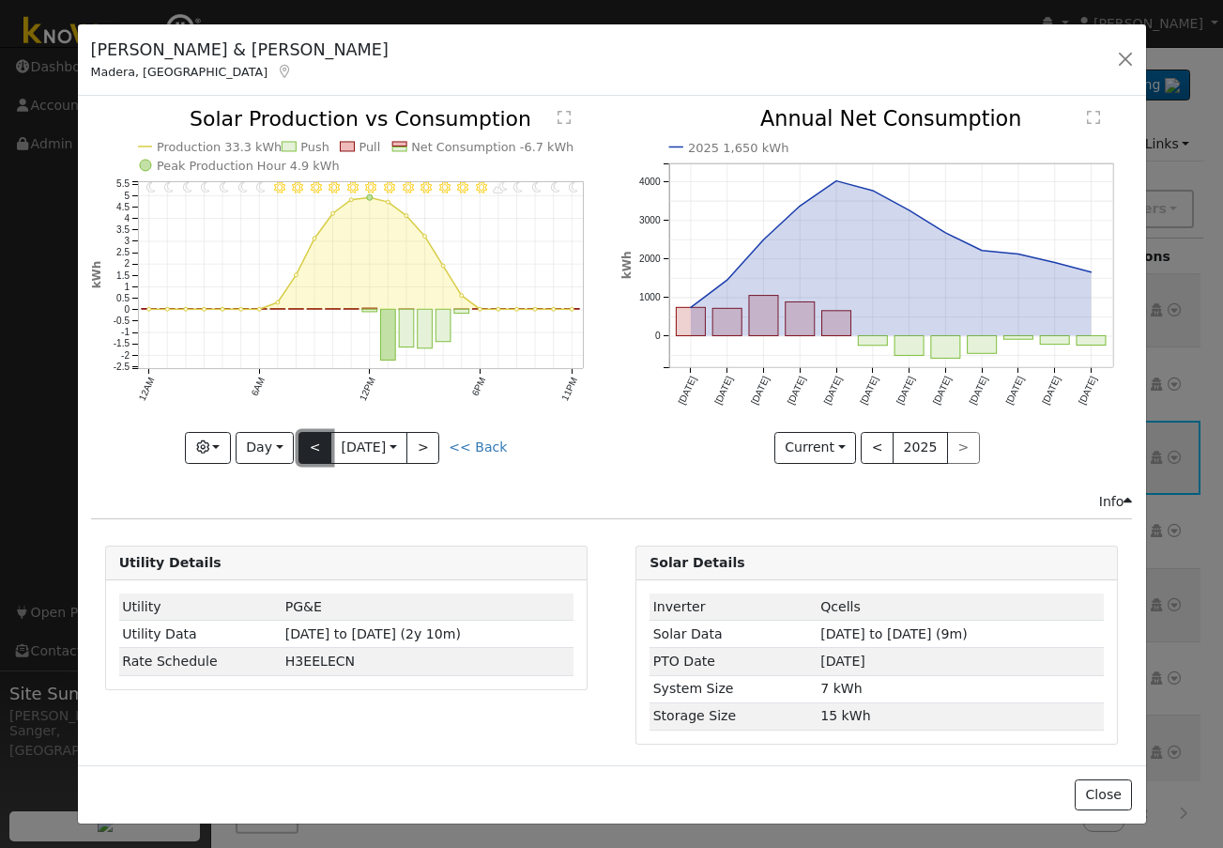
click at [303, 443] on button "<" at bounding box center [315, 448] width 33 height 32
click at [303, 443] on div at bounding box center [346, 286] width 511 height 354
click at [303, 443] on button "<" at bounding box center [315, 448] width 33 height 32
click at [303, 443] on div at bounding box center [346, 286] width 511 height 354
click at [303, 443] on button "<" at bounding box center [315, 448] width 33 height 32
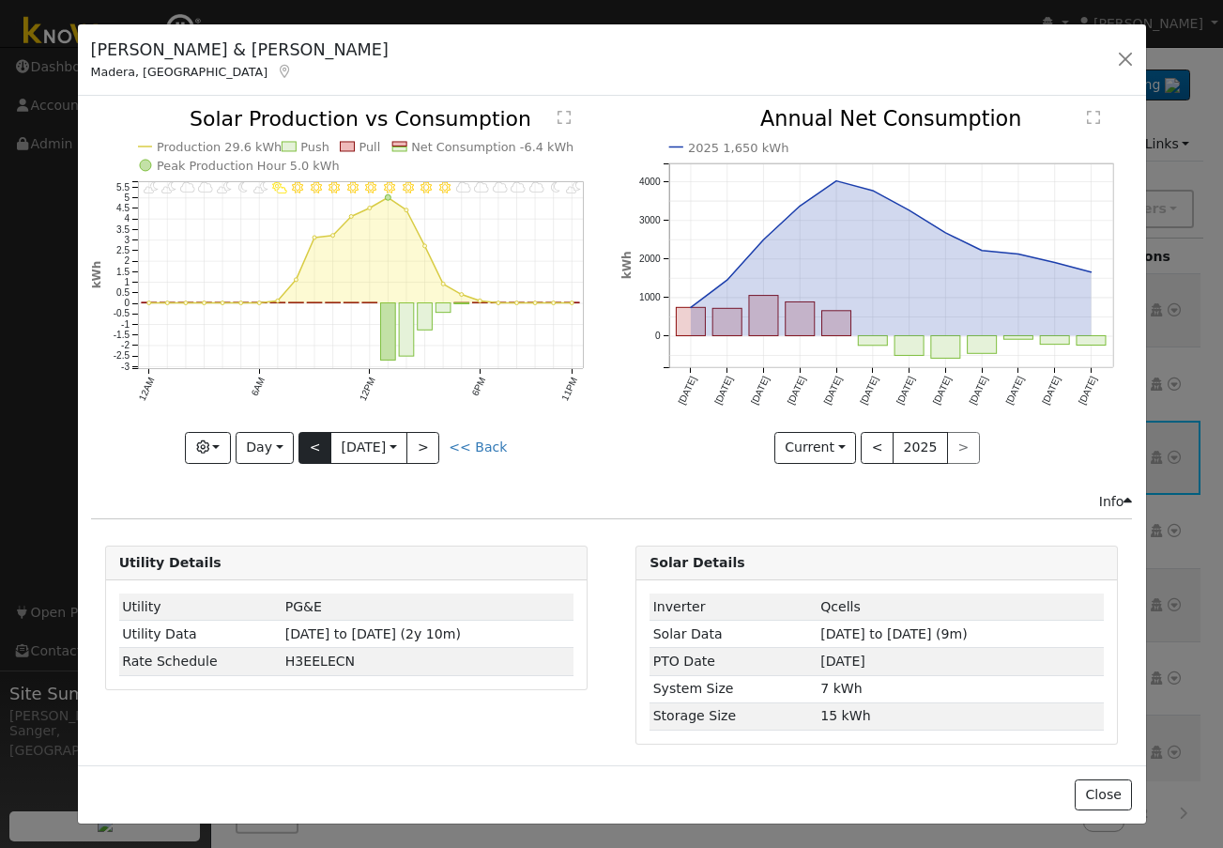
click at [303, 443] on div at bounding box center [346, 286] width 511 height 354
click at [303, 443] on button "<" at bounding box center [315, 448] width 33 height 32
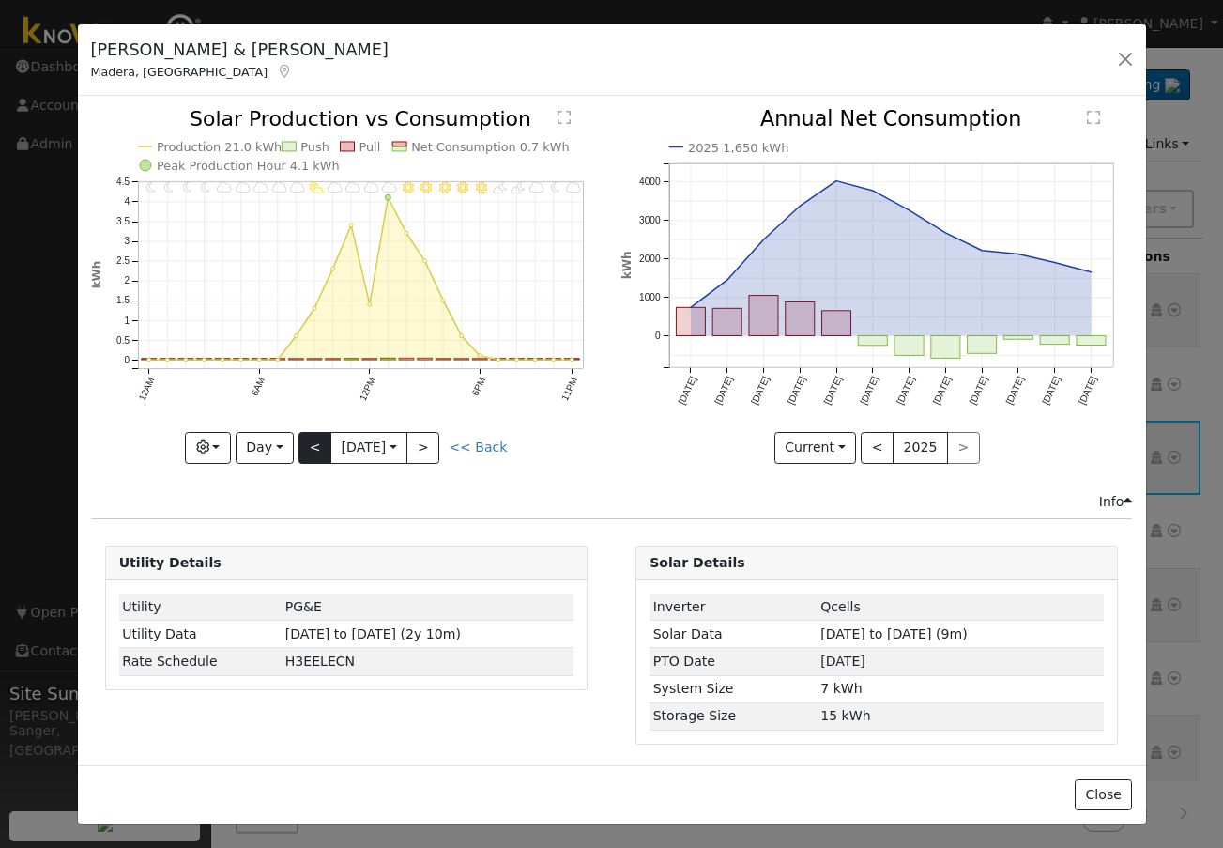
click at [303, 443] on div at bounding box center [346, 286] width 511 height 354
click at [303, 443] on button "<" at bounding box center [315, 448] width 33 height 32
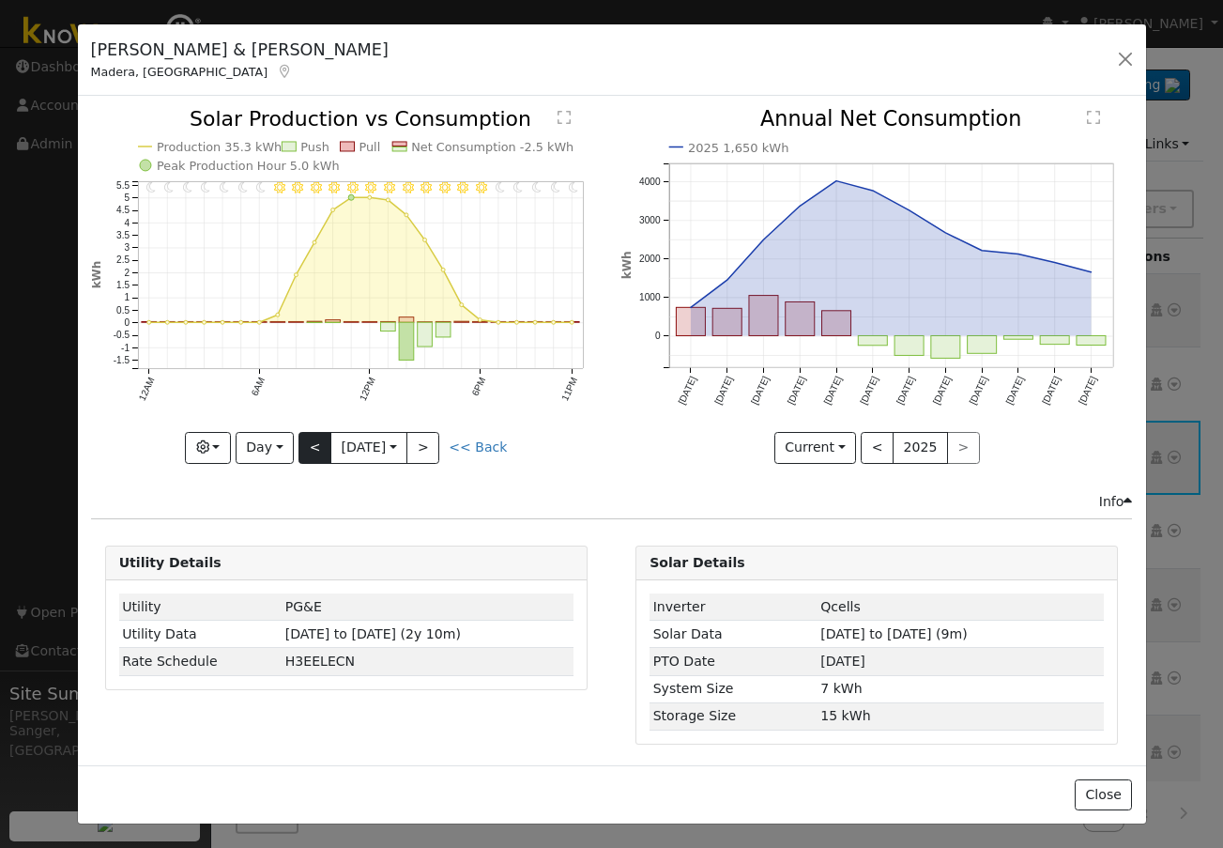
click at [303, 443] on div at bounding box center [346, 286] width 511 height 354
click at [303, 443] on button "<" at bounding box center [315, 448] width 33 height 32
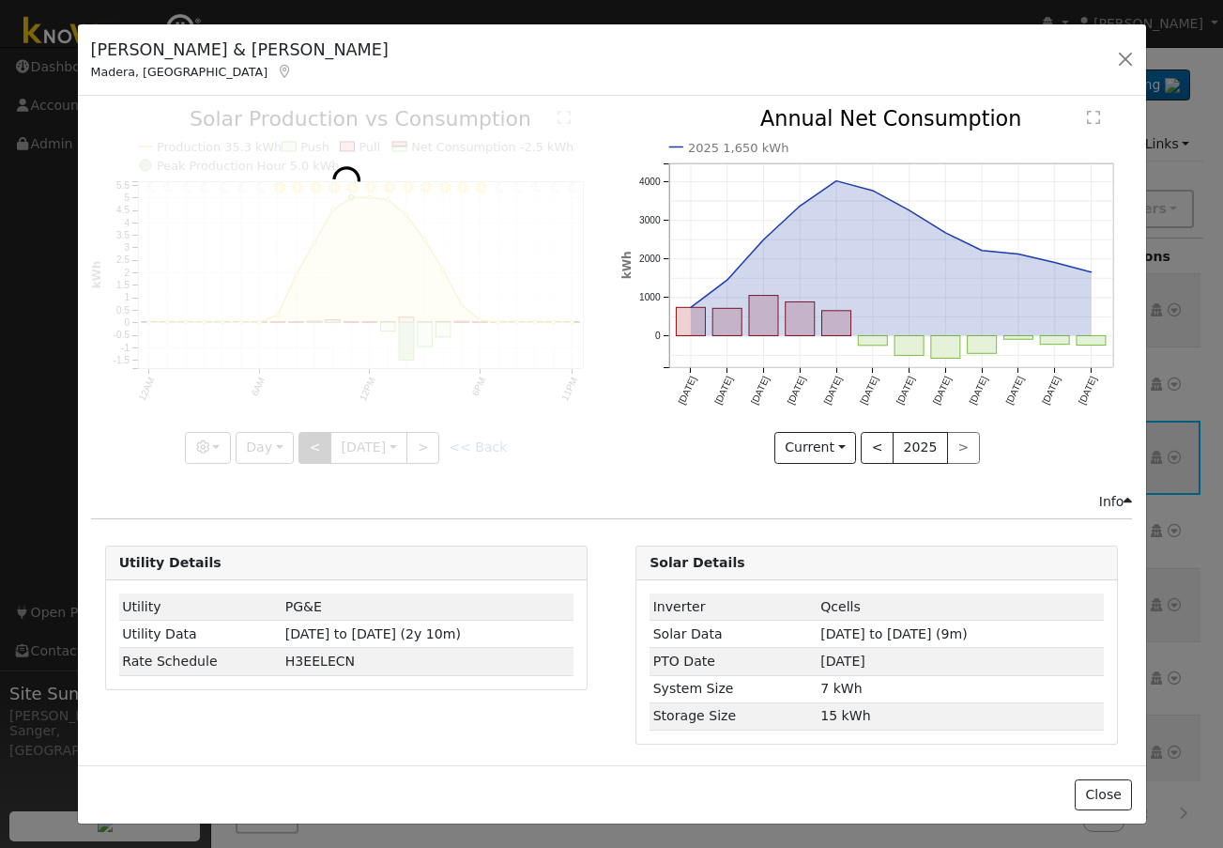
click at [303, 443] on div at bounding box center [346, 286] width 511 height 354
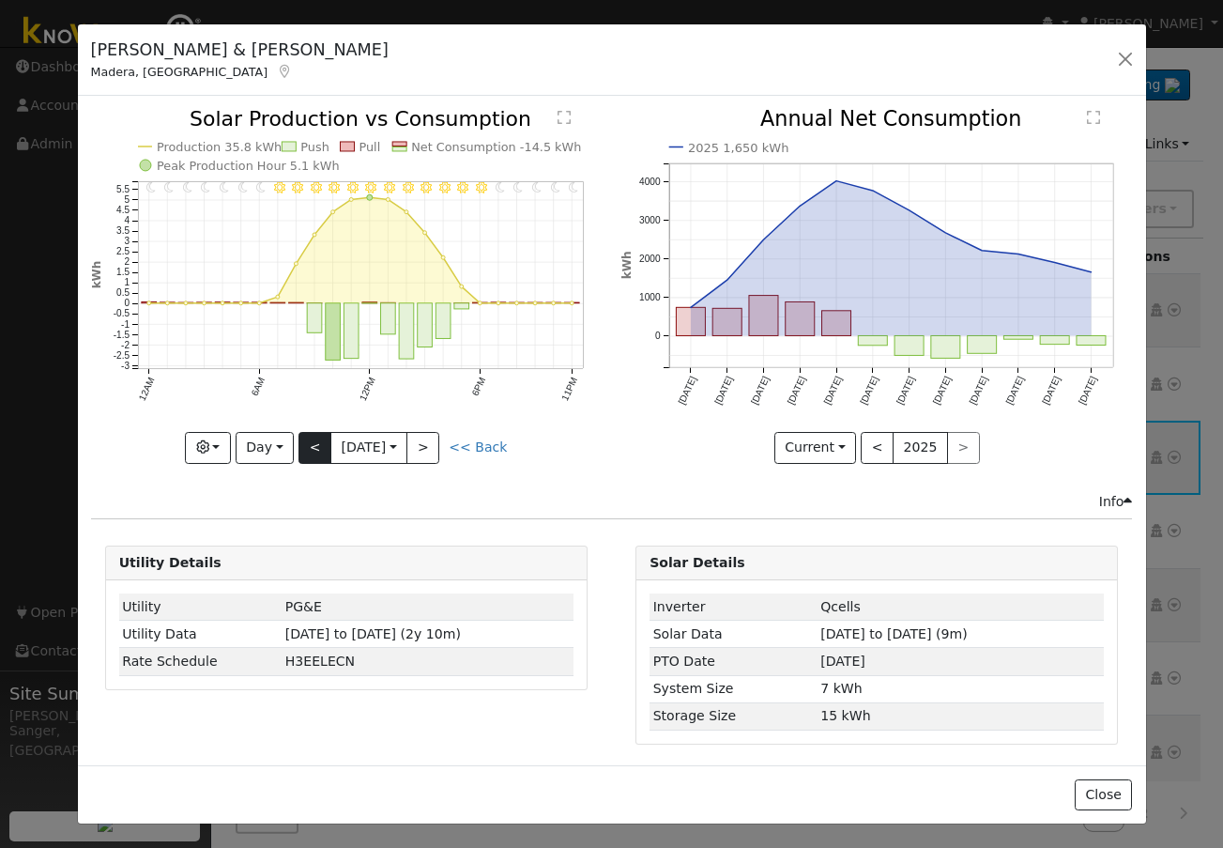
click at [303, 443] on div at bounding box center [346, 286] width 511 height 354
click at [303, 443] on button "<" at bounding box center [315, 448] width 33 height 32
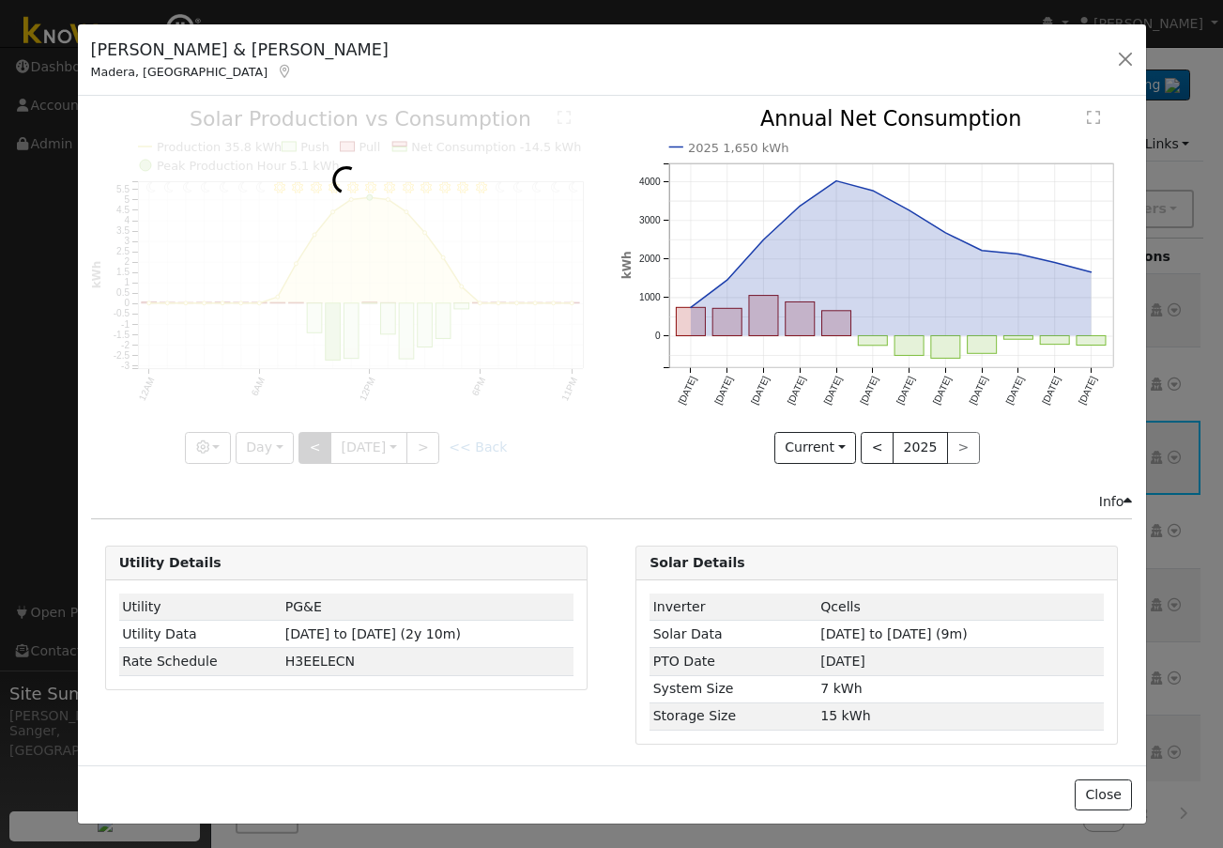
click at [303, 443] on div at bounding box center [346, 286] width 511 height 354
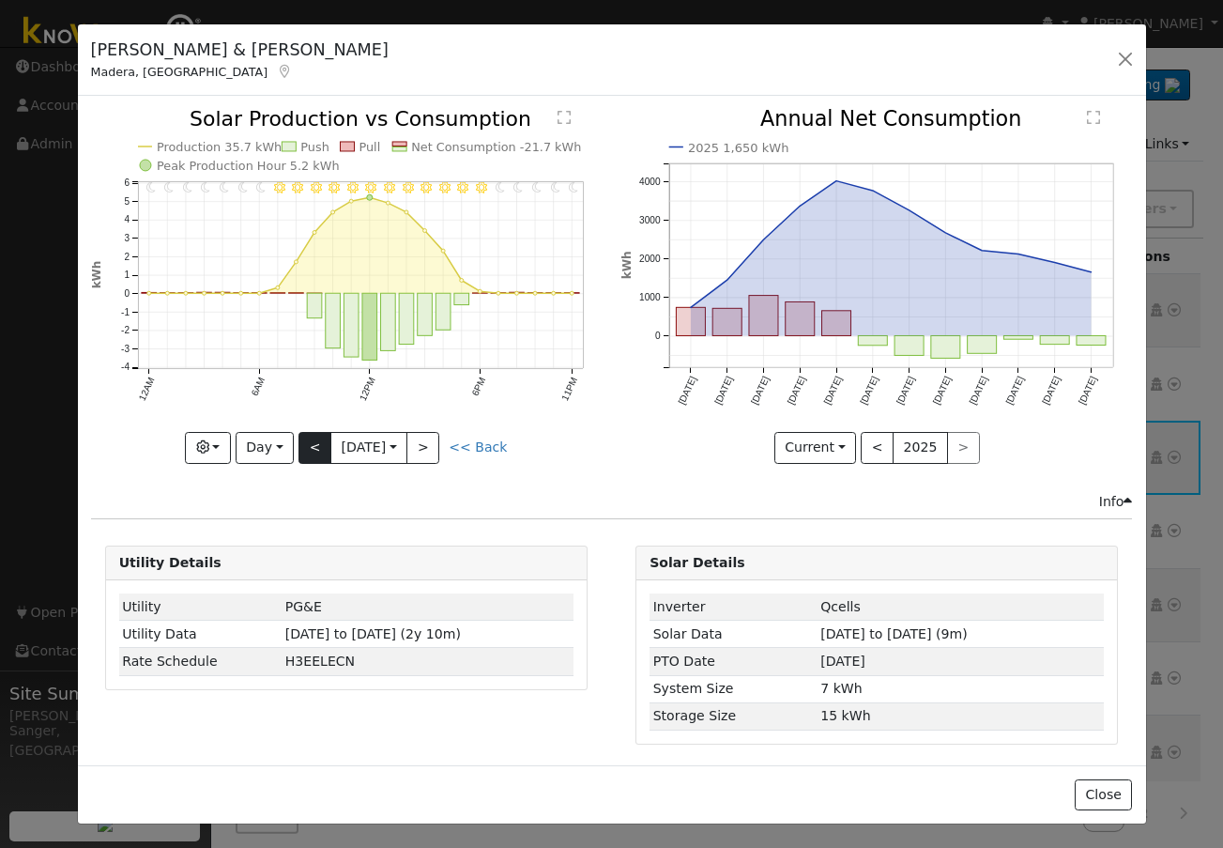
click at [303, 443] on div at bounding box center [346, 286] width 511 height 354
click at [303, 443] on button "<" at bounding box center [315, 448] width 33 height 32
click at [303, 443] on div at bounding box center [346, 286] width 511 height 354
click at [303, 443] on div "11PM - Clear 10PM - Clear 9PM - Clear 8PM - Clear 7PM - Clear 6PM - Clear 5PM -…" at bounding box center [346, 286] width 511 height 354
click at [303, 443] on button "<" at bounding box center [315, 448] width 33 height 32
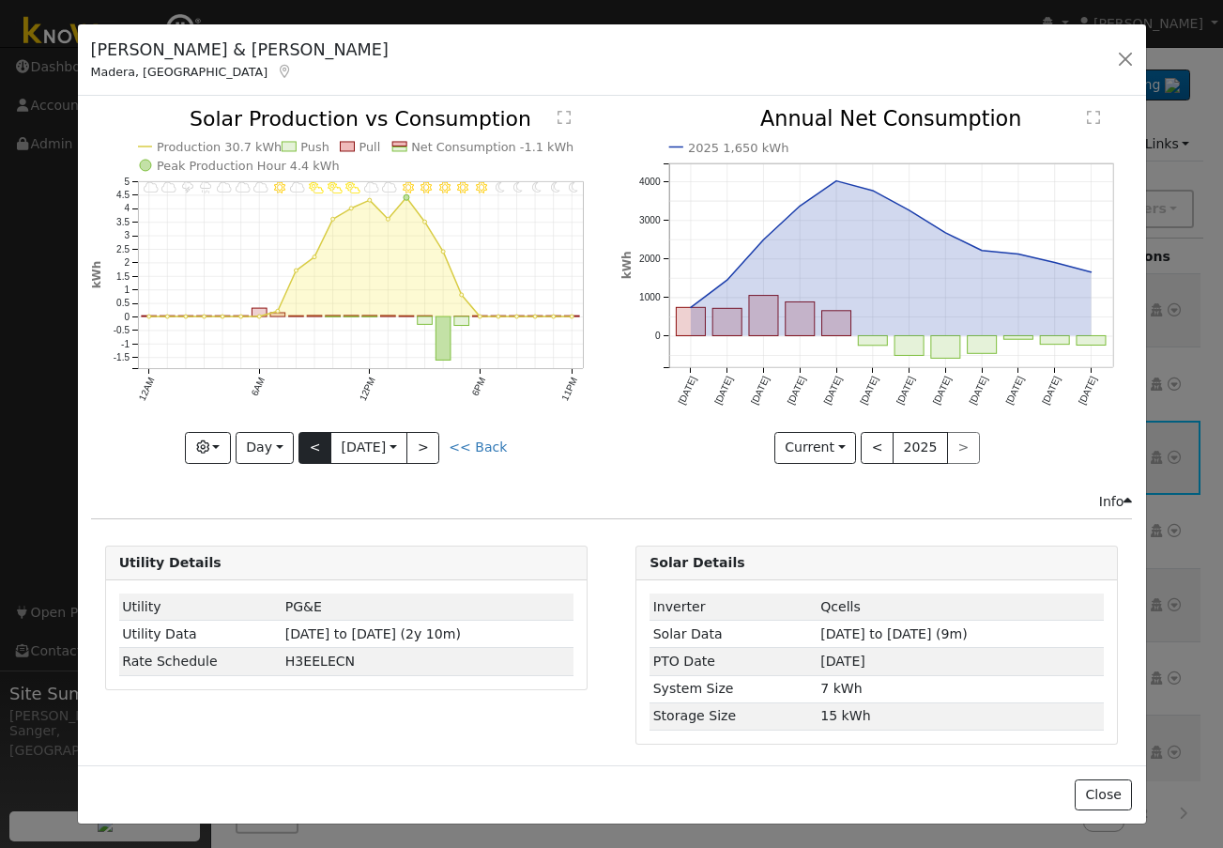
click at [303, 443] on div at bounding box center [346, 286] width 511 height 354
click at [303, 443] on div "11PM - Clear 10PM - Clear 9PM - Clear 8PM - Clear 7PM - Clear 6PM - Clear 5PM -…" at bounding box center [346, 286] width 511 height 354
click at [303, 443] on button "<" at bounding box center [315, 448] width 33 height 32
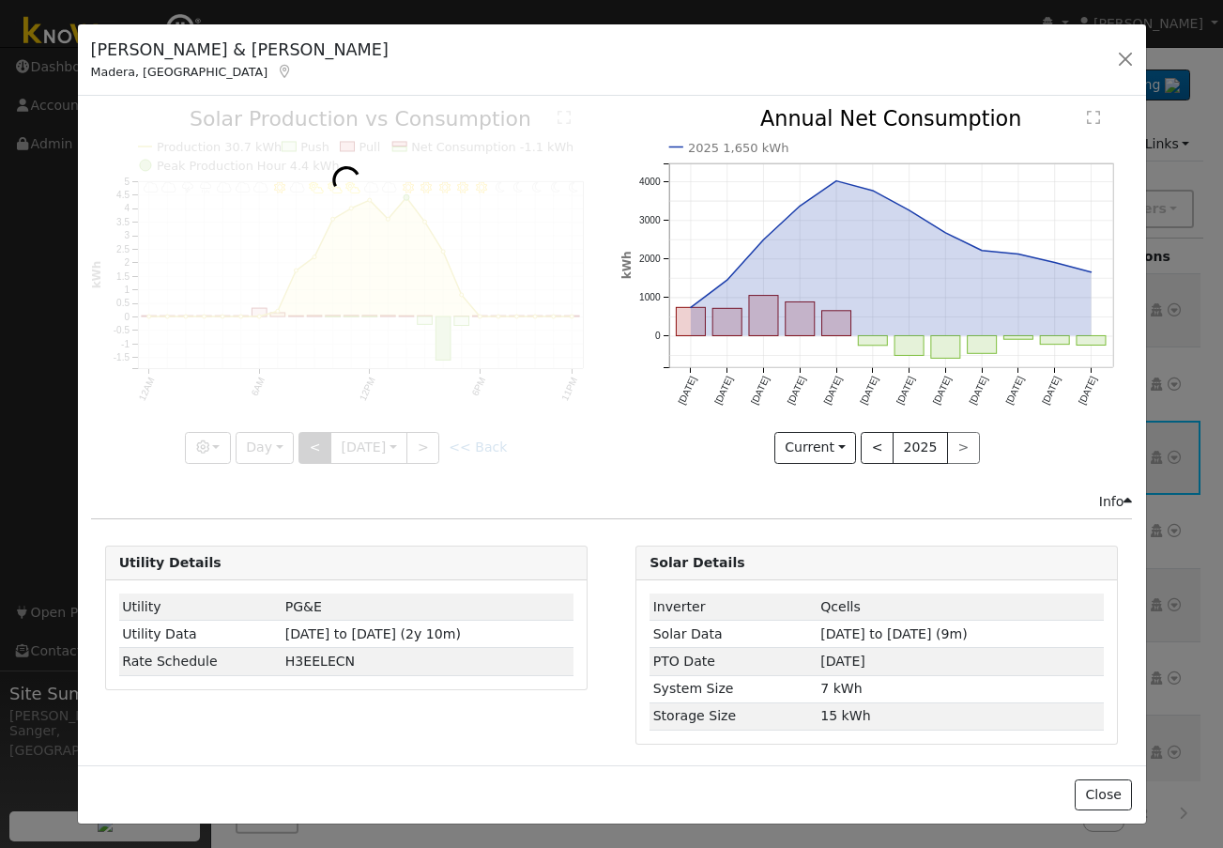
click at [303, 443] on div at bounding box center [346, 286] width 511 height 354
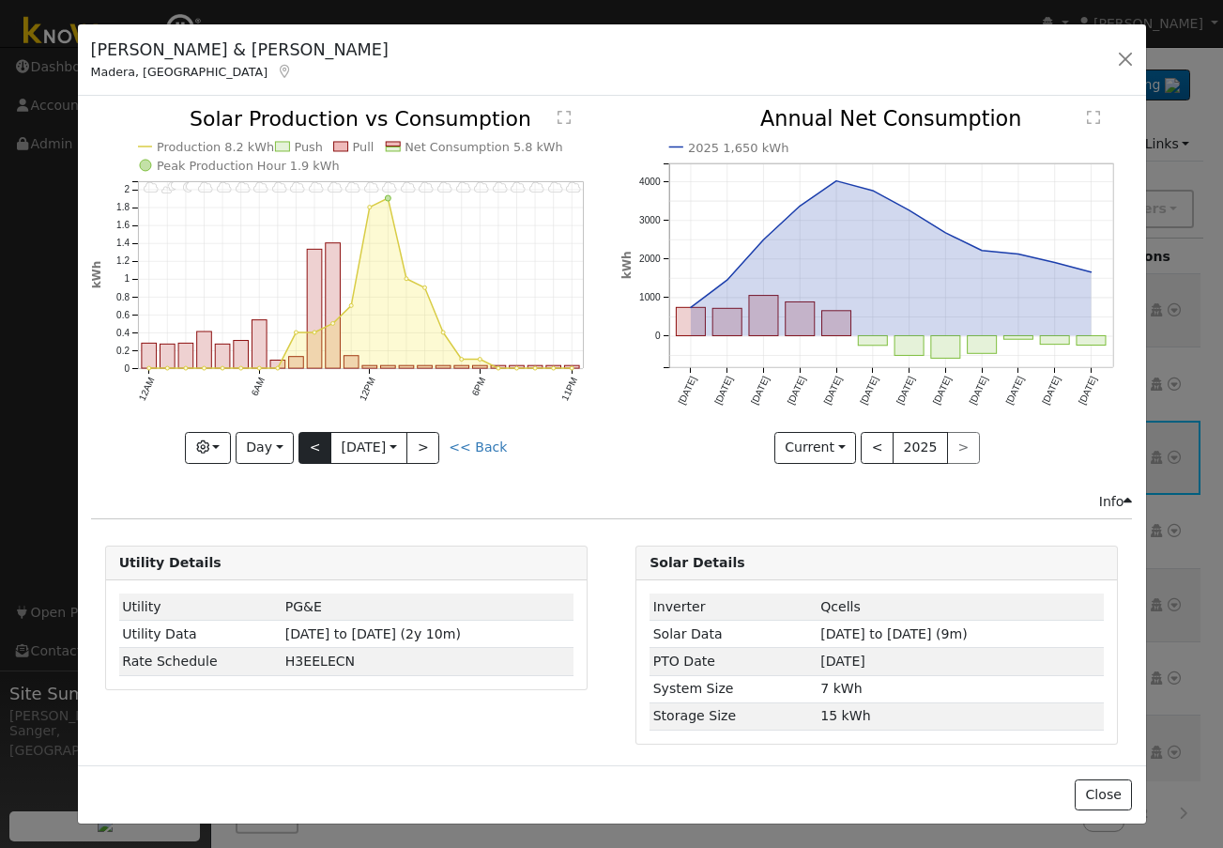
click at [303, 443] on div at bounding box center [346, 286] width 511 height 354
click at [303, 443] on button "<" at bounding box center [315, 448] width 33 height 32
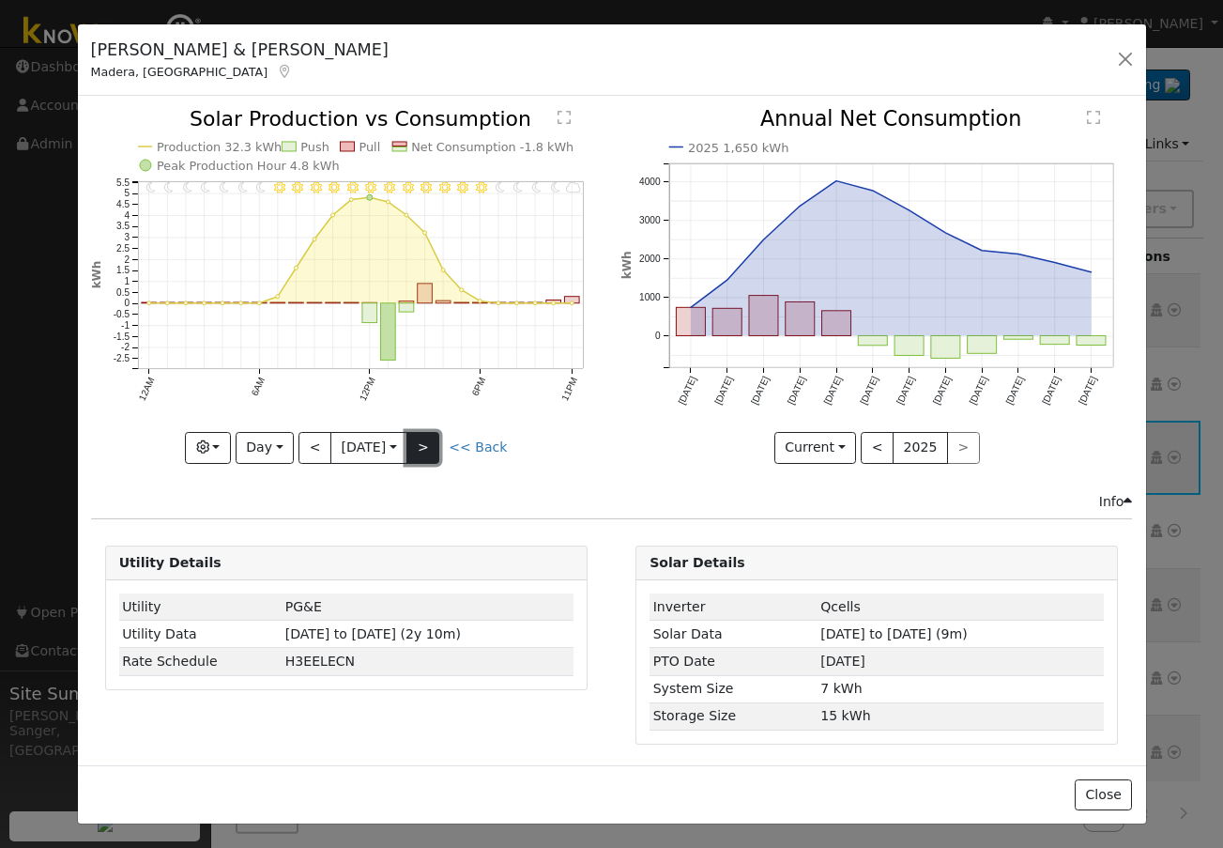
click at [424, 440] on button ">" at bounding box center [423, 448] width 33 height 32
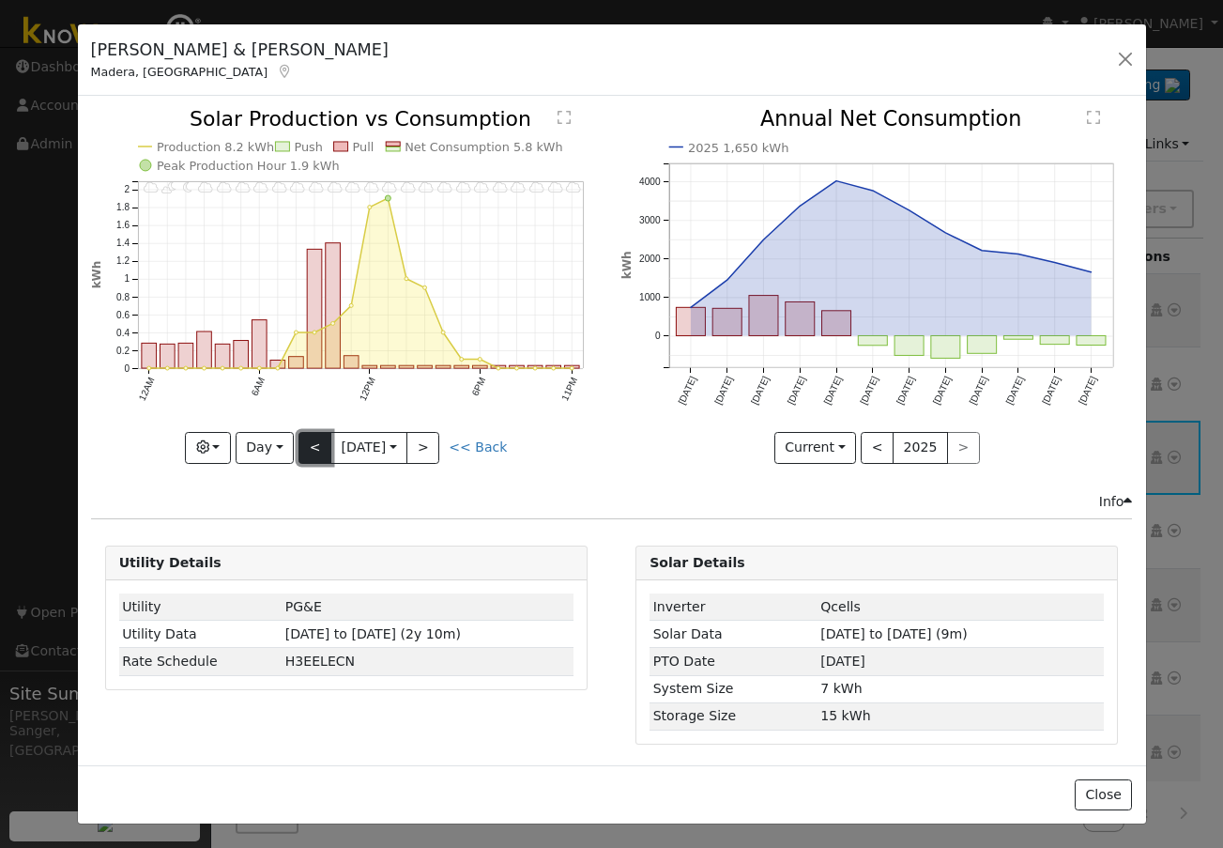
click at [300, 437] on button "<" at bounding box center [315, 448] width 33 height 32
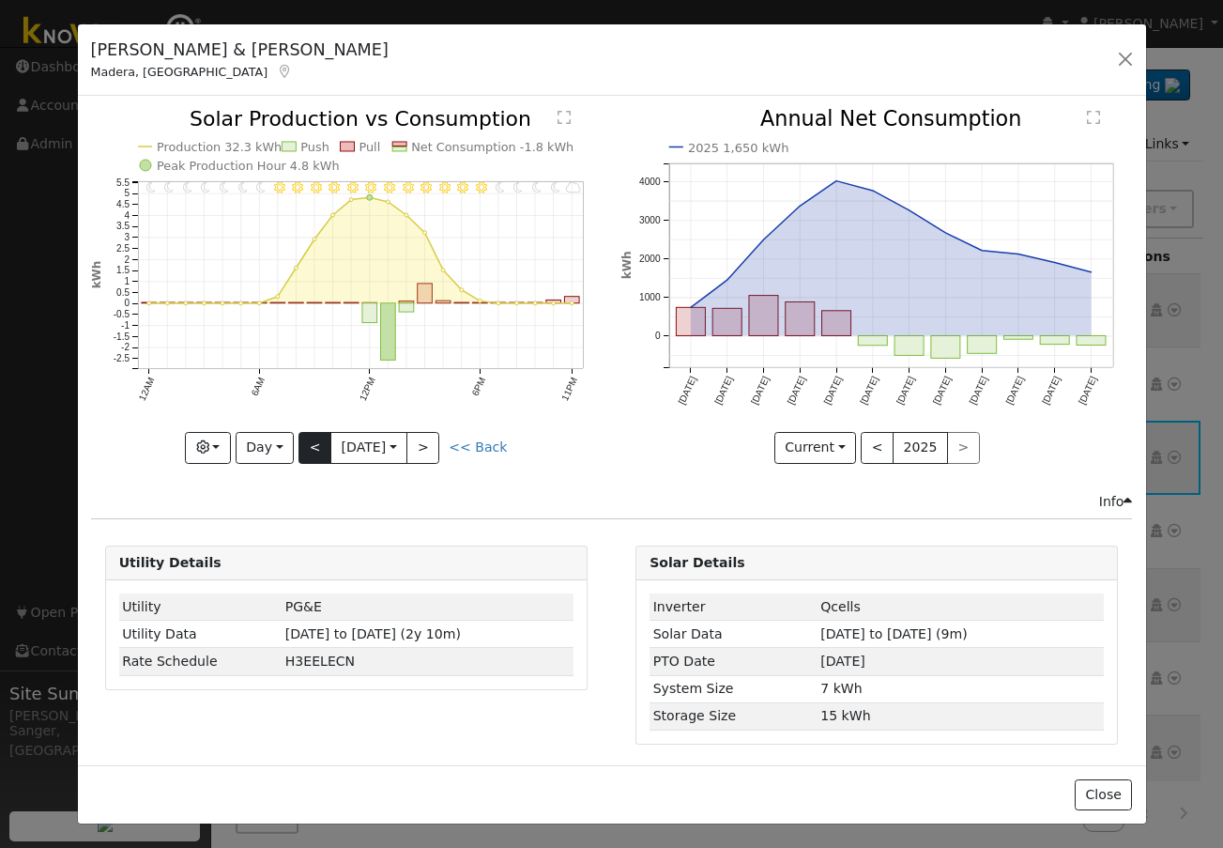
click at [300, 437] on div "11PM - MostlyCloudy 10PM - MostlyClear 9PM - MostlyClear 8PM - MostlyClear 7PM …" at bounding box center [346, 286] width 511 height 354
click at [300, 437] on button "<" at bounding box center [315, 448] width 33 height 32
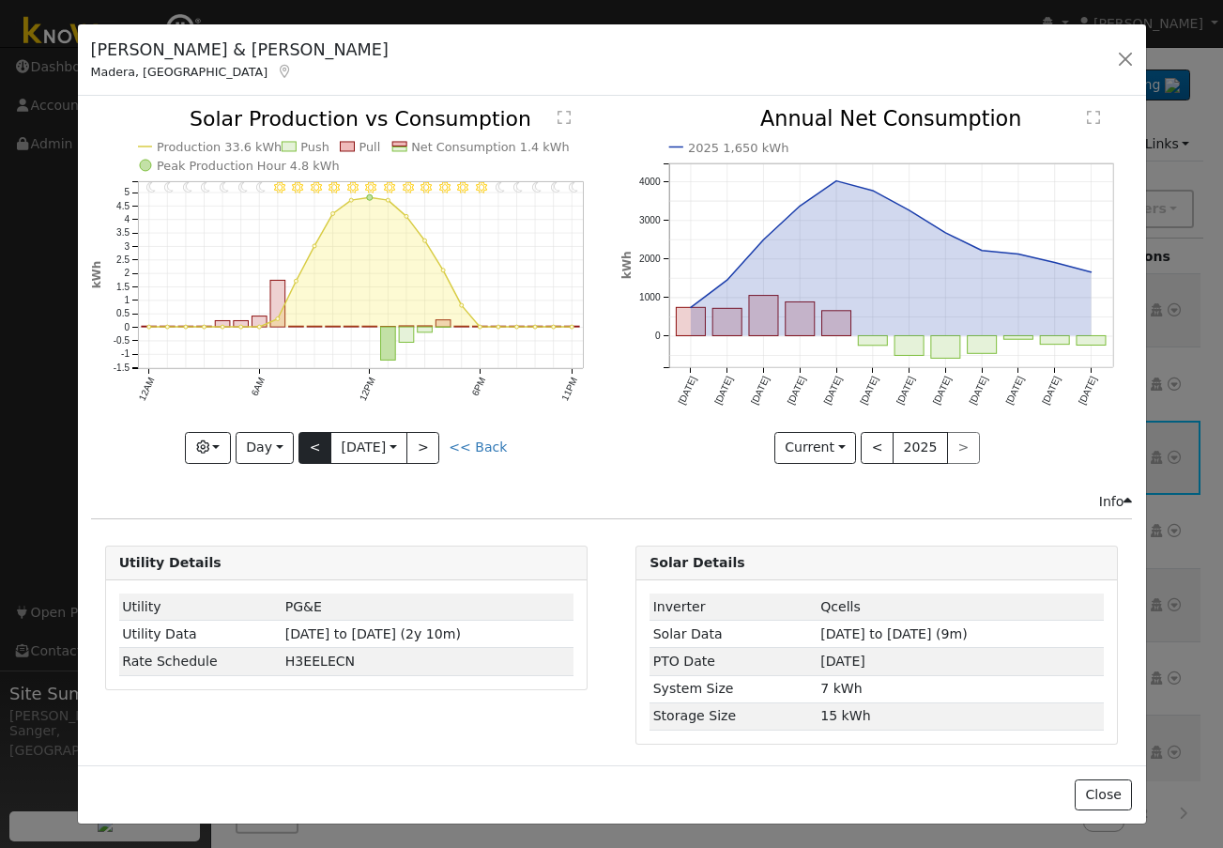
click at [300, 437] on div at bounding box center [346, 286] width 511 height 354
click at [300, 437] on button "<" at bounding box center [315, 448] width 33 height 32
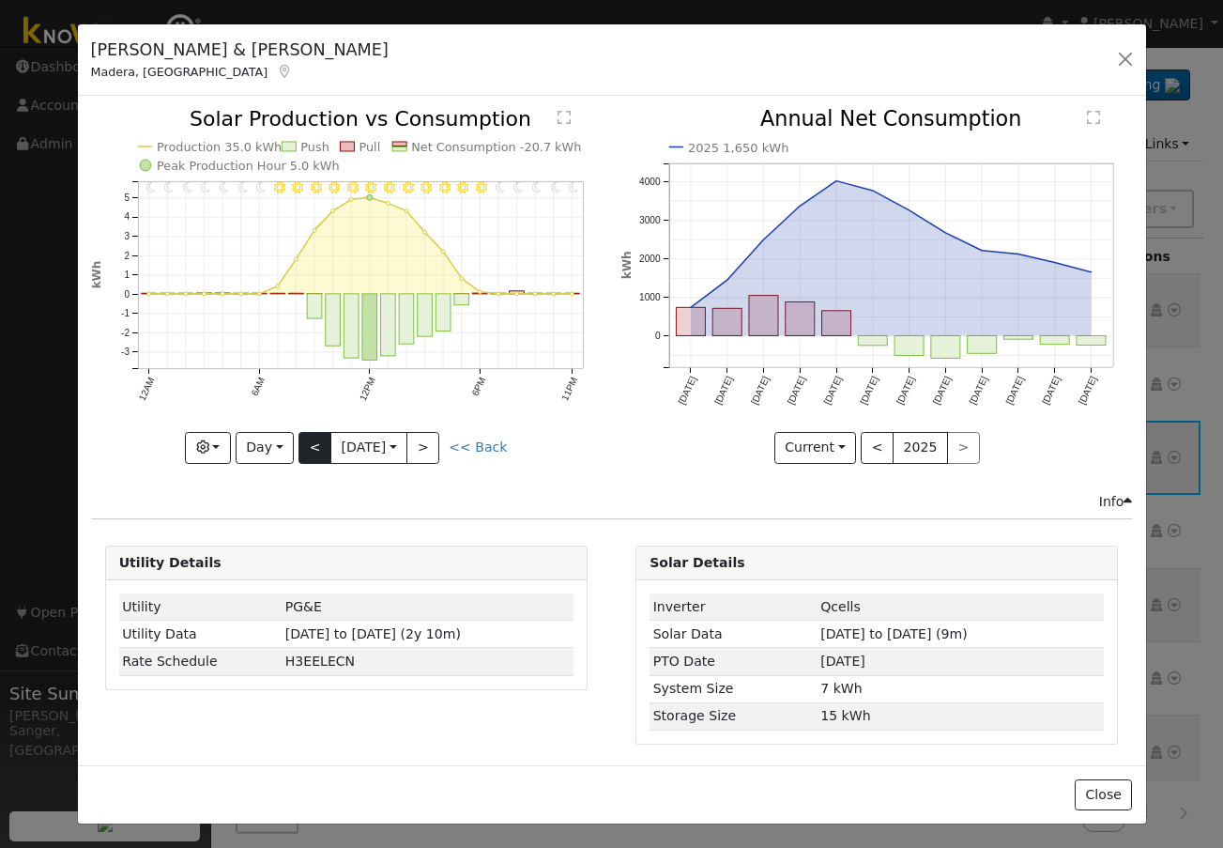
click at [300, 437] on div at bounding box center [346, 286] width 511 height 354
click at [300, 437] on button "<" at bounding box center [315, 448] width 33 height 32
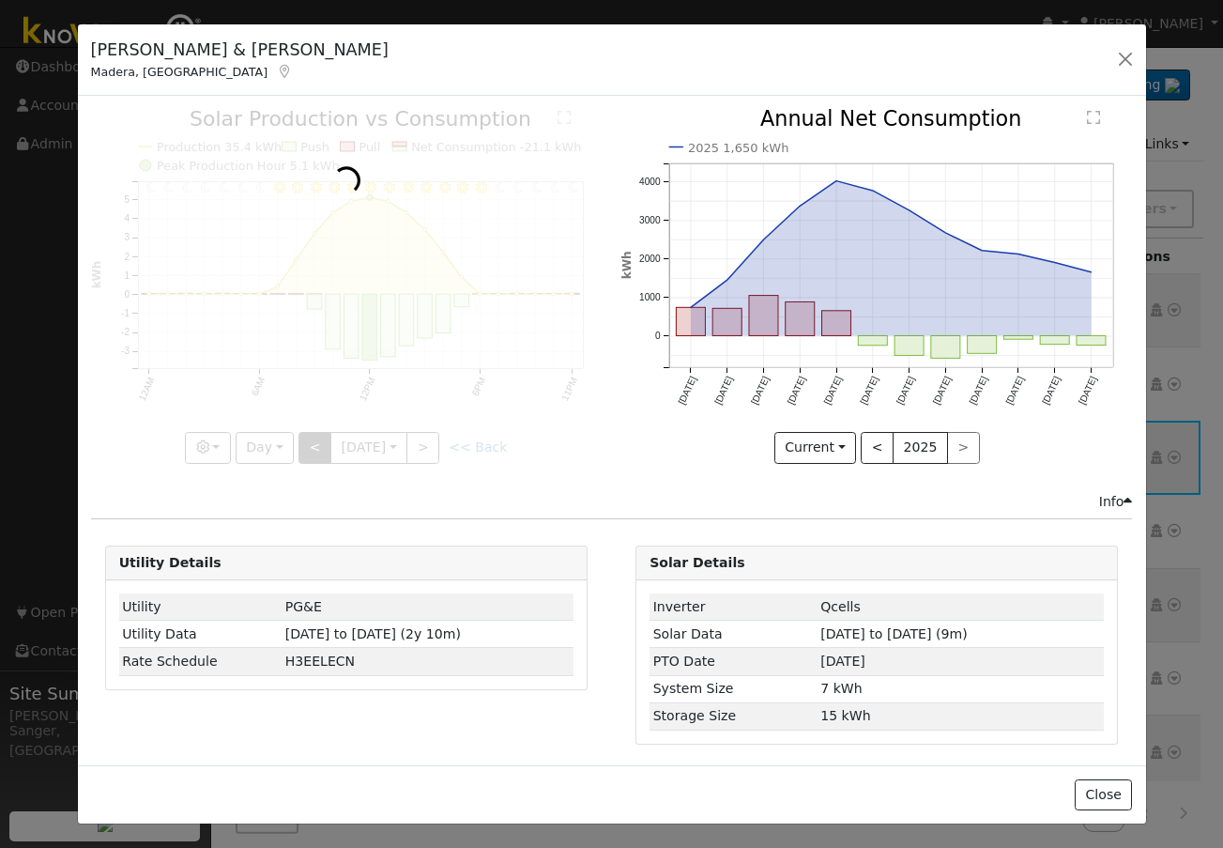
click at [300, 437] on div at bounding box center [346, 286] width 511 height 354
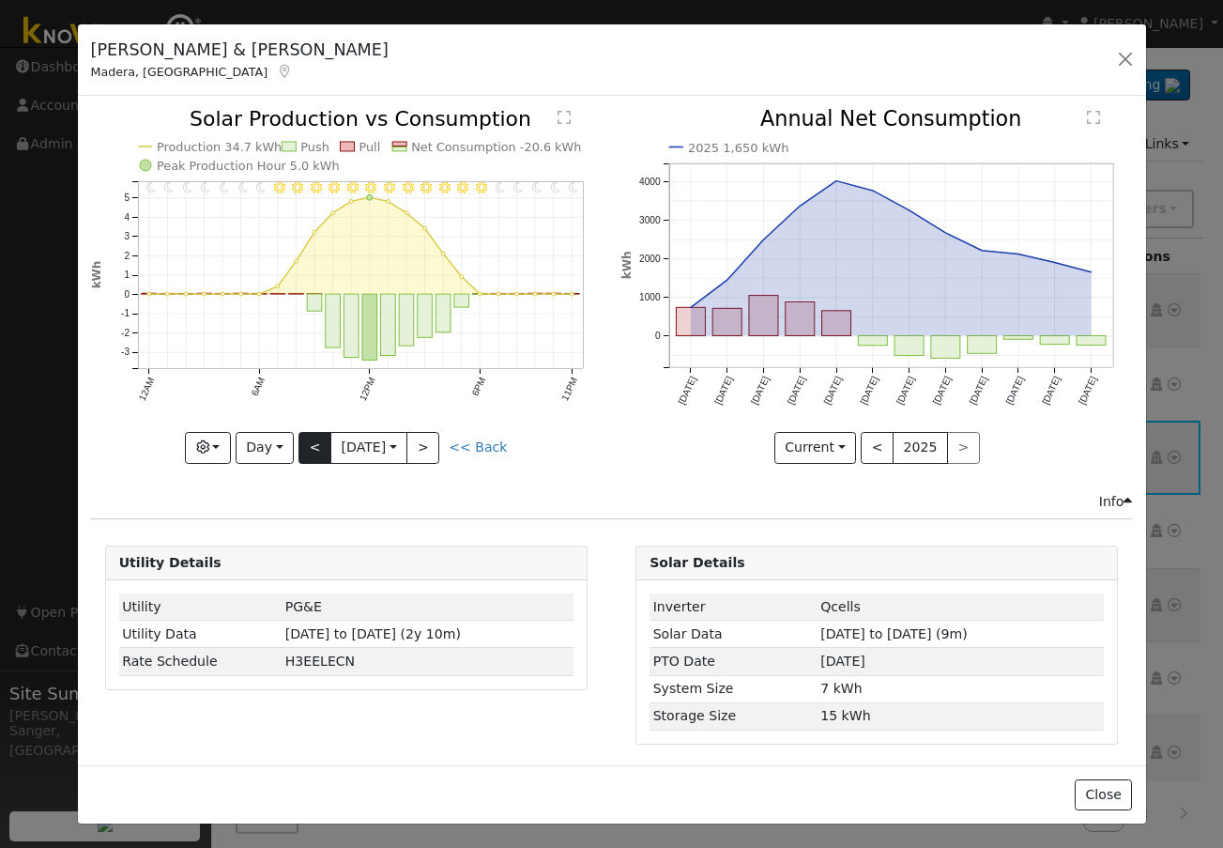
click at [300, 437] on div "11PM - Clear 10PM - Clear 9PM - Clear 8PM - Clear 7PM - Clear 6PM - Clear 5PM -…" at bounding box center [346, 286] width 511 height 354
click at [300, 437] on button "<" at bounding box center [315, 448] width 33 height 32
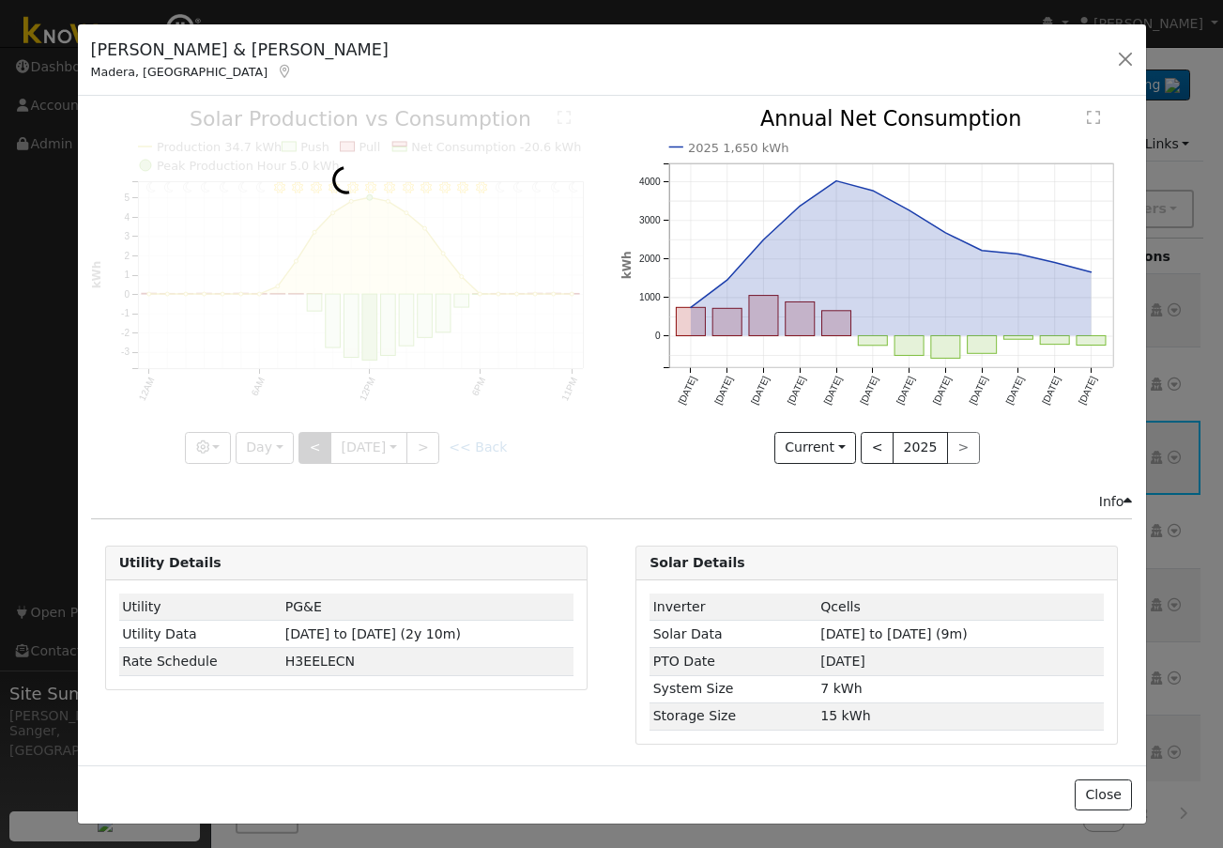
click at [300, 437] on div at bounding box center [346, 286] width 511 height 354
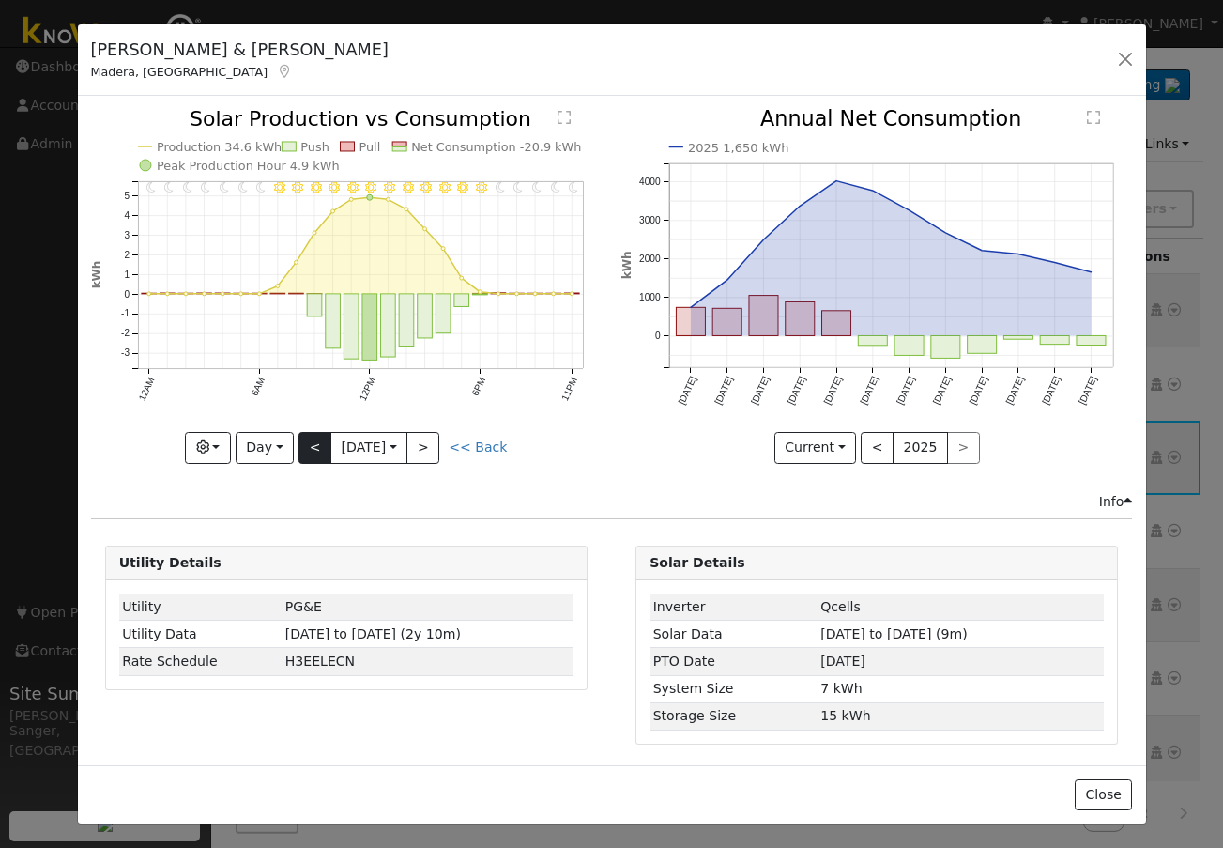
click at [300, 437] on div at bounding box center [346, 286] width 511 height 354
click at [300, 437] on button "<" at bounding box center [315, 448] width 33 height 32
click at [300, 437] on div at bounding box center [346, 286] width 511 height 354
click at [300, 437] on div "11PM - Clear 10PM - MostlyClear 9PM - Clear 8PM - Clear 7PM - Clear 6PM - Clear…" at bounding box center [346, 286] width 511 height 354
click at [300, 437] on button "<" at bounding box center [315, 448] width 33 height 32
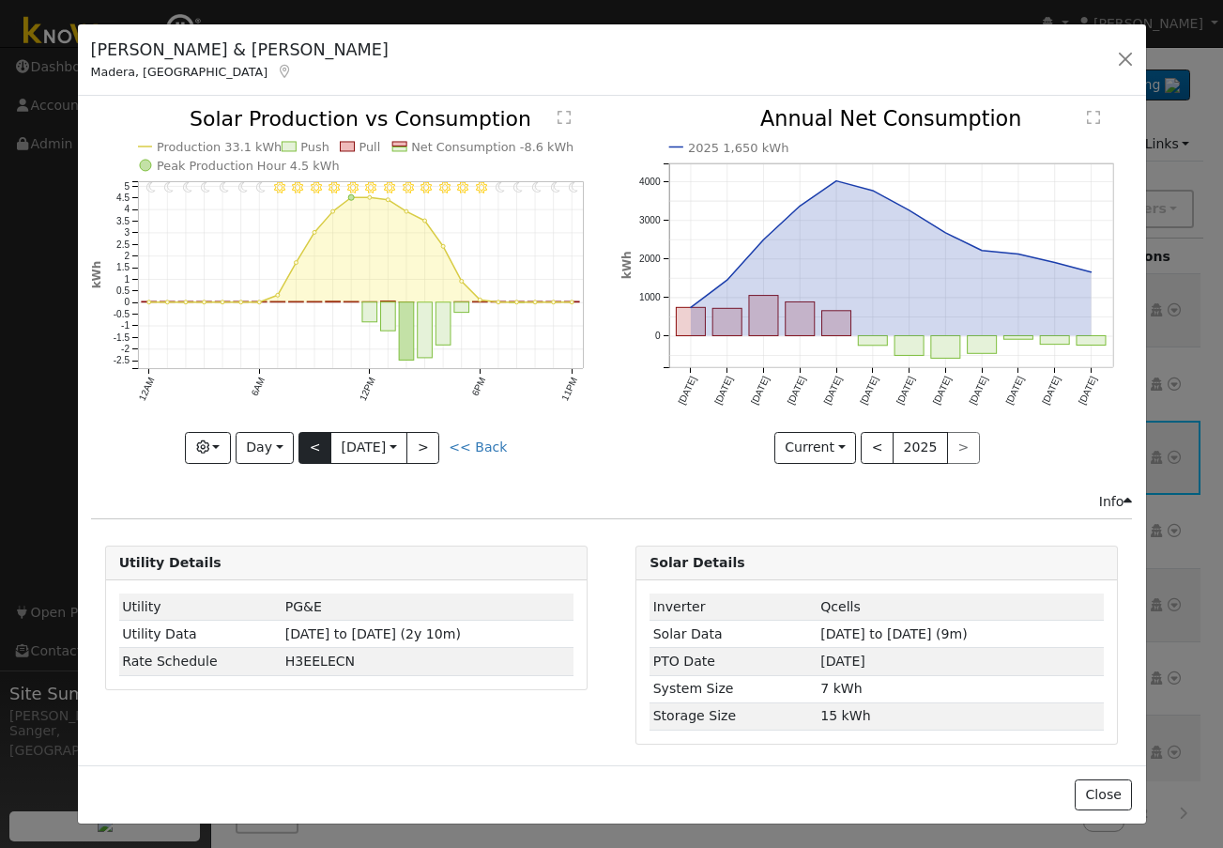
click at [300, 437] on div at bounding box center [346, 286] width 511 height 354
click at [300, 437] on div "11PM - MostlyClear 10PM - Clear 9PM - Clear 8PM - Clear 7PM - Clear 6PM - Clear…" at bounding box center [346, 286] width 511 height 354
click at [300, 437] on button "<" at bounding box center [315, 448] width 33 height 32
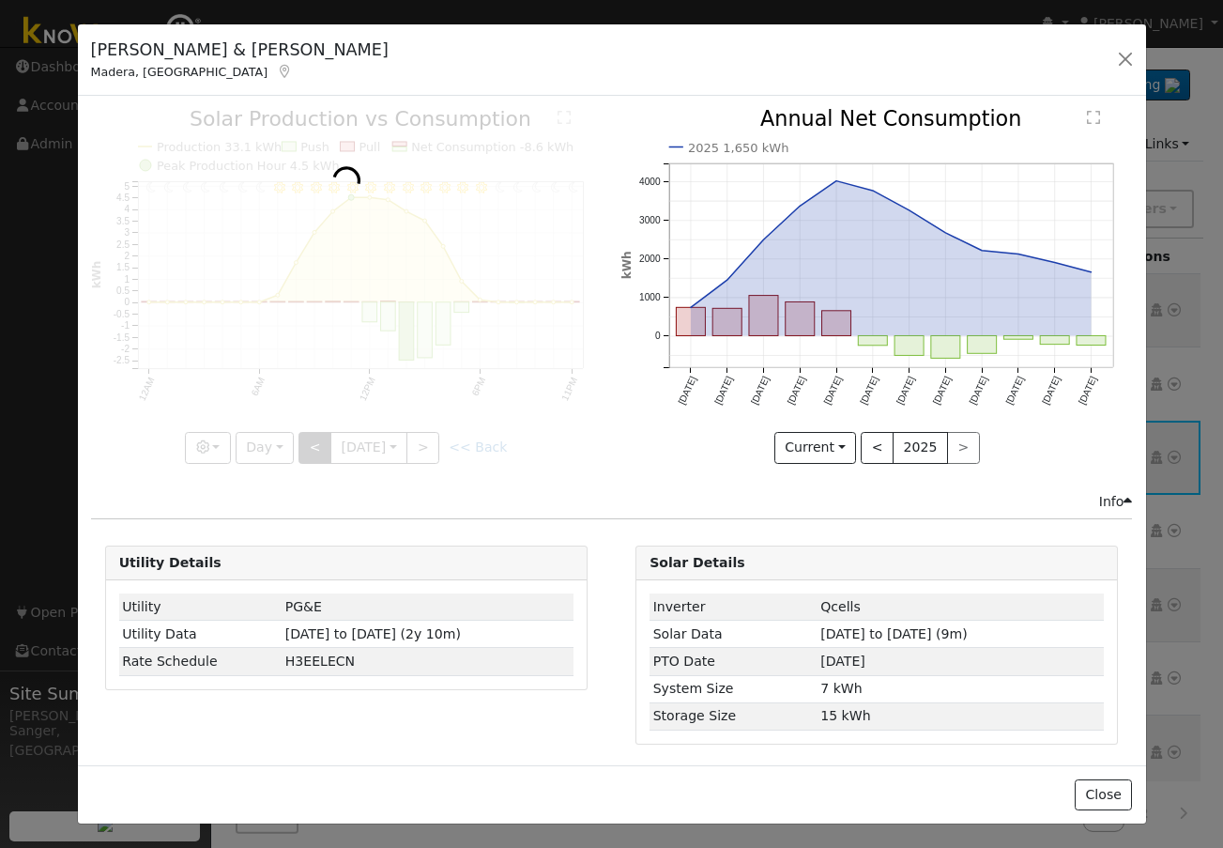
click at [300, 437] on div at bounding box center [346, 286] width 511 height 354
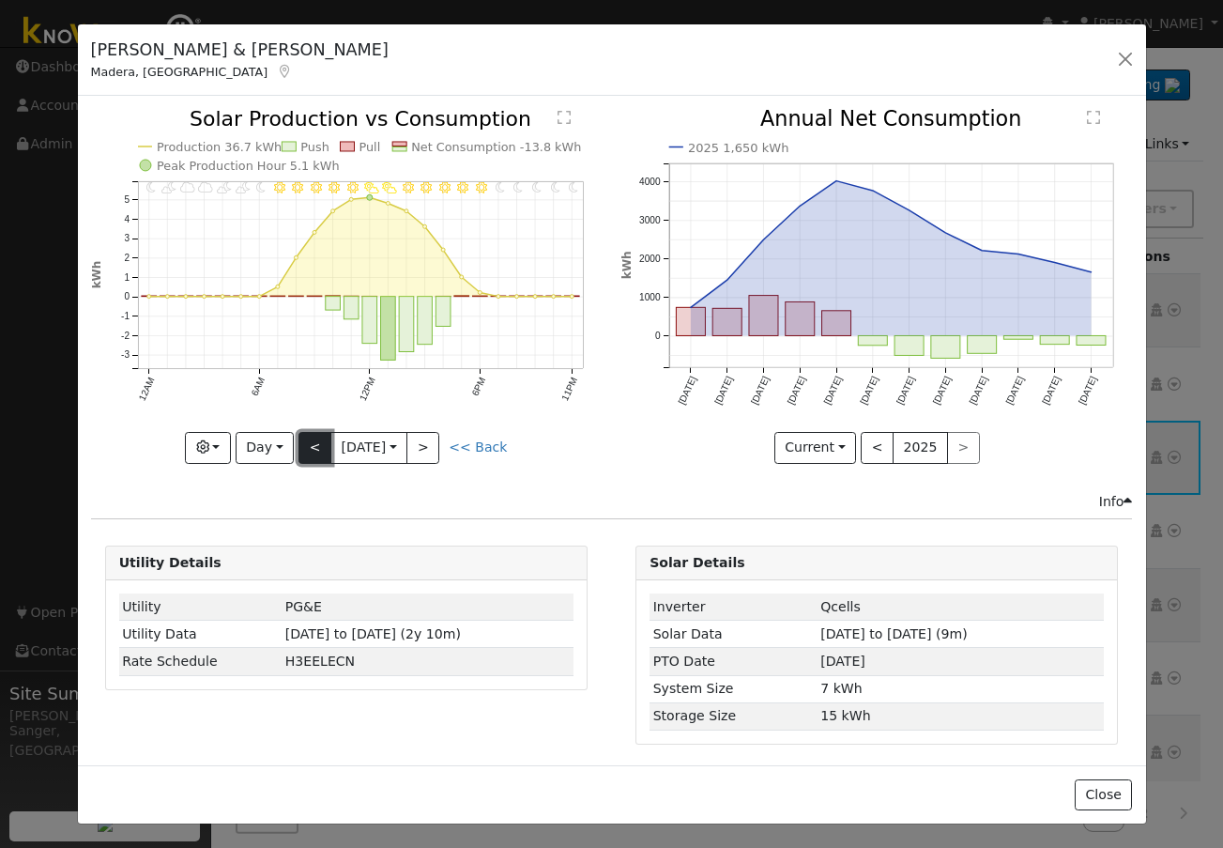
click at [300, 437] on button "<" at bounding box center [315, 448] width 33 height 32
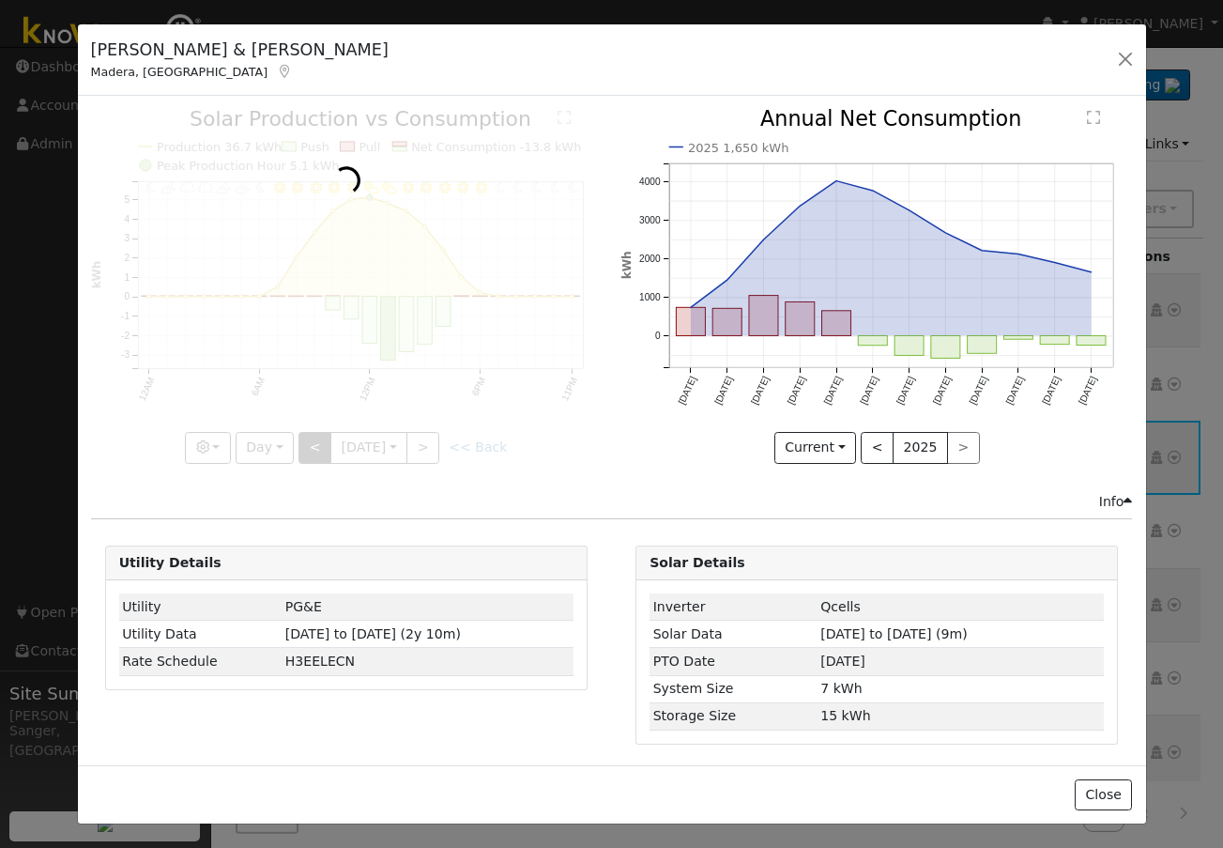
click at [300, 437] on div at bounding box center [346, 286] width 511 height 354
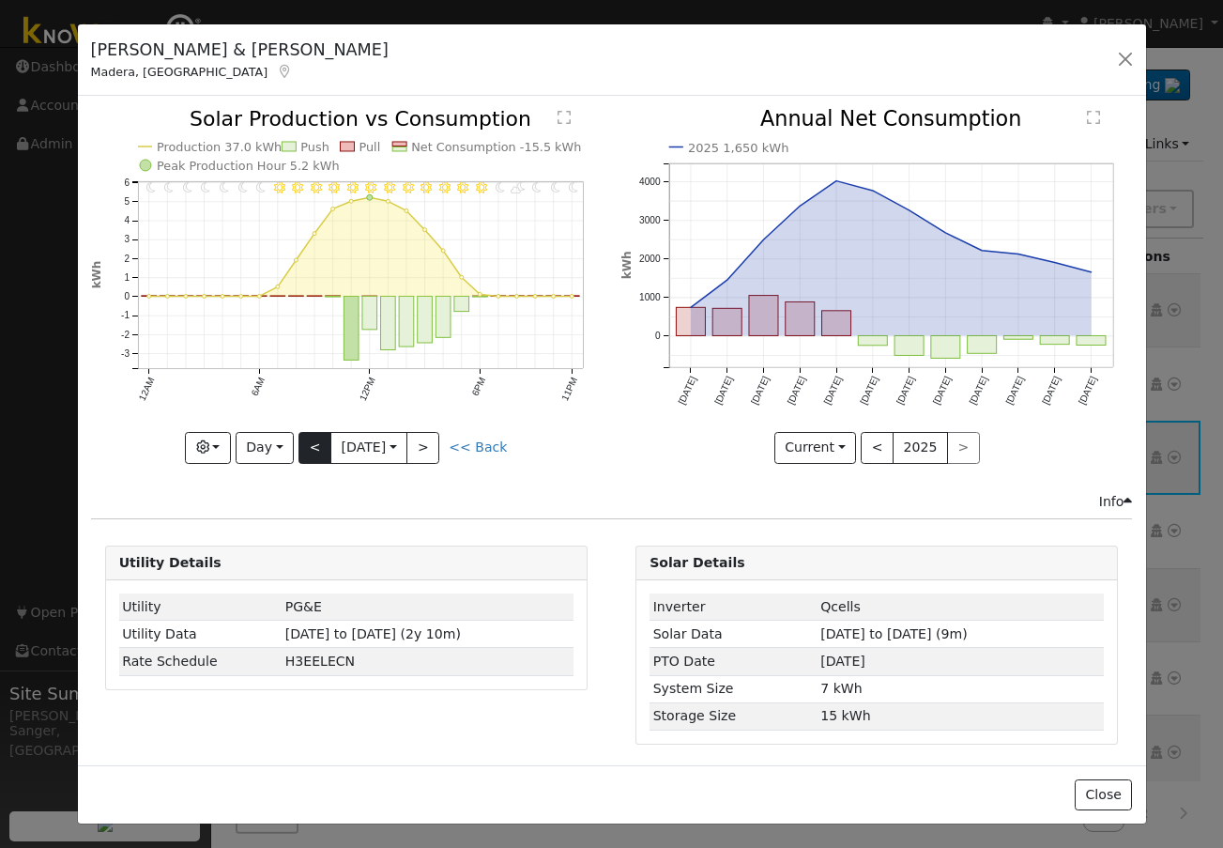
click at [300, 437] on div at bounding box center [346, 286] width 511 height 354
click at [300, 437] on button "<" at bounding box center [315, 448] width 33 height 32
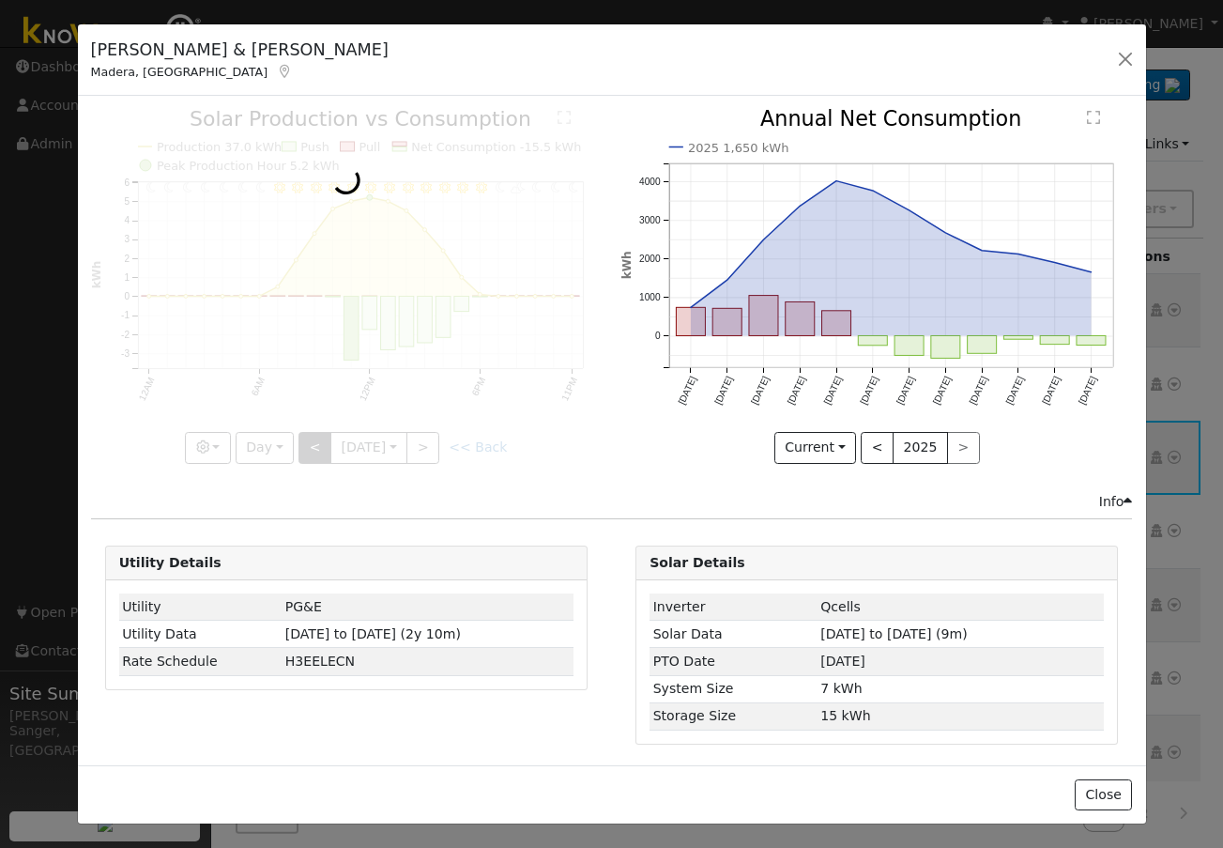
click at [300, 437] on div at bounding box center [346, 286] width 511 height 354
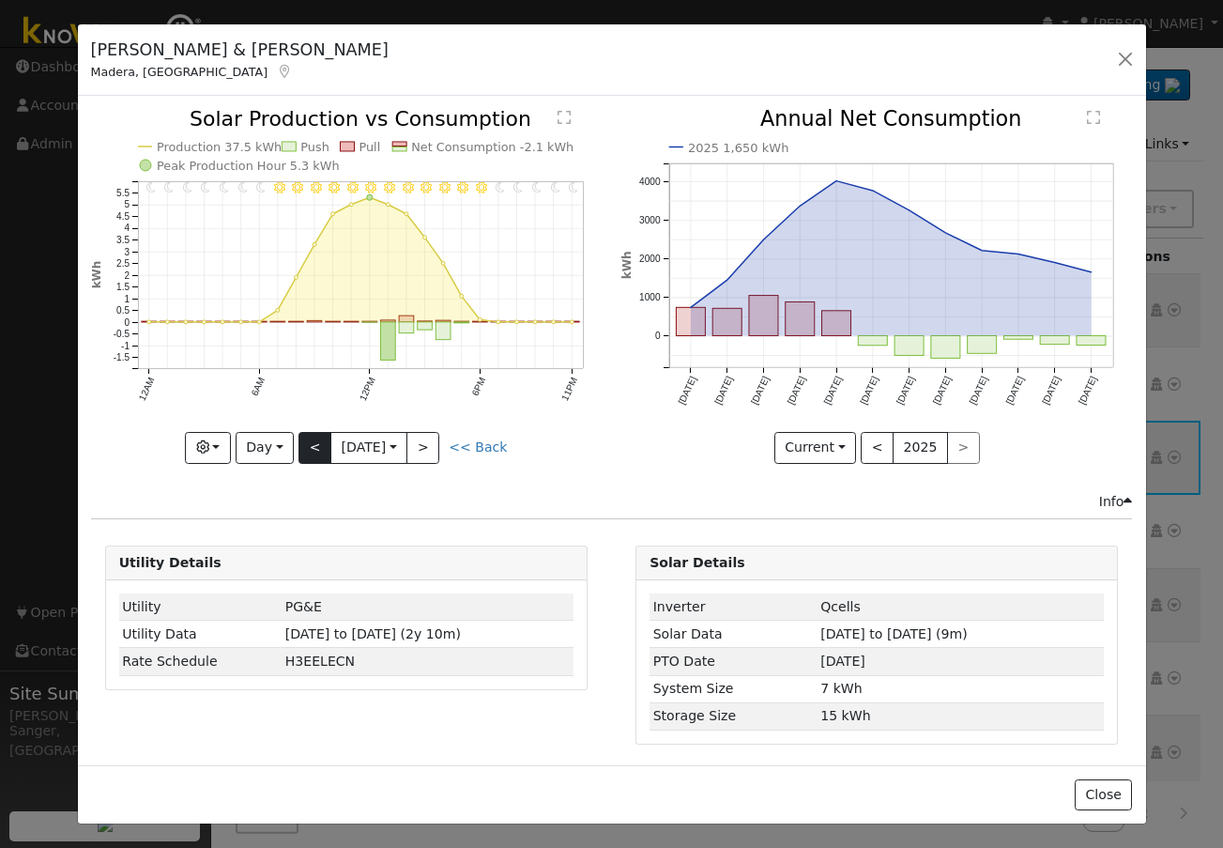
click at [300, 437] on div at bounding box center [346, 286] width 511 height 354
click at [300, 437] on button "<" at bounding box center [315, 448] width 33 height 32
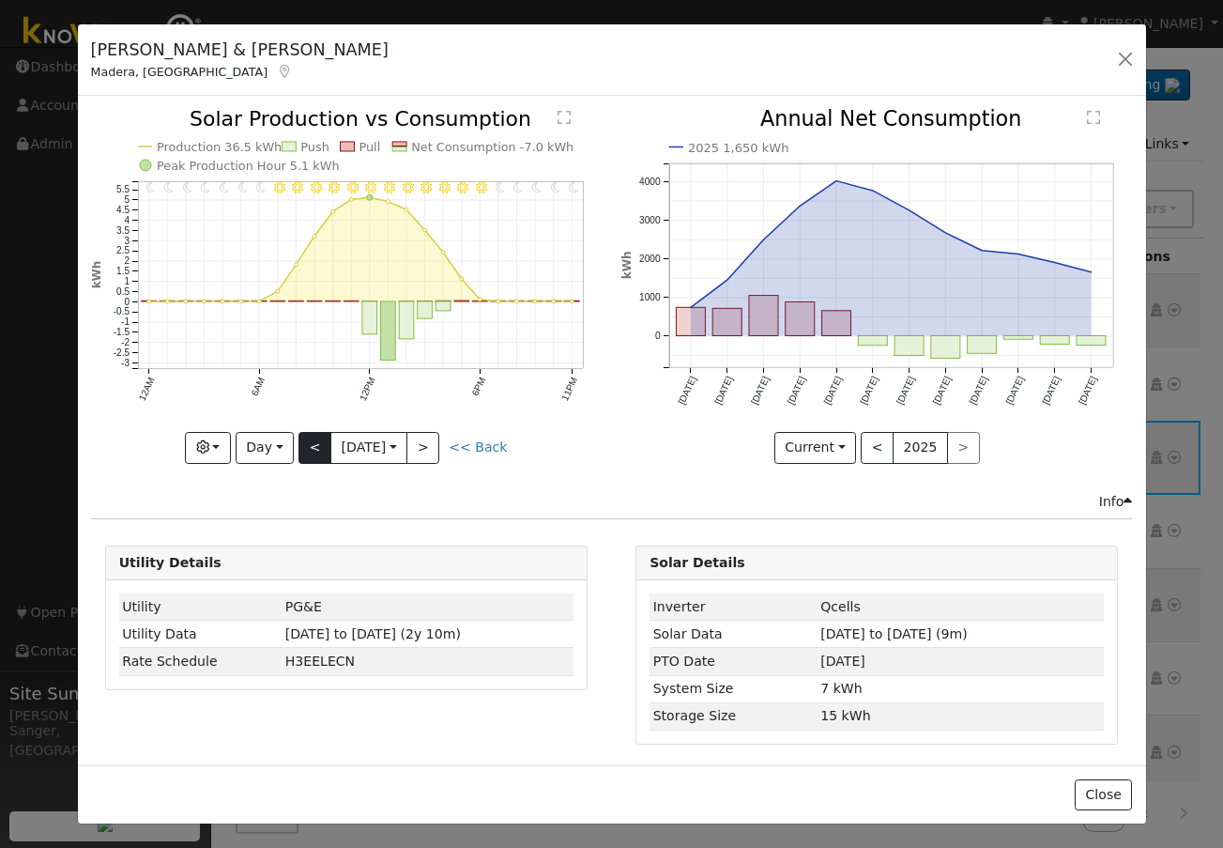
click at [300, 437] on div "11PM - Clear 10PM - Clear 9PM - Clear 8PM - Clear 7PM - Clear 6PM - Clear 5PM -…" at bounding box center [346, 286] width 511 height 354
click at [300, 437] on button "<" at bounding box center [315, 448] width 33 height 32
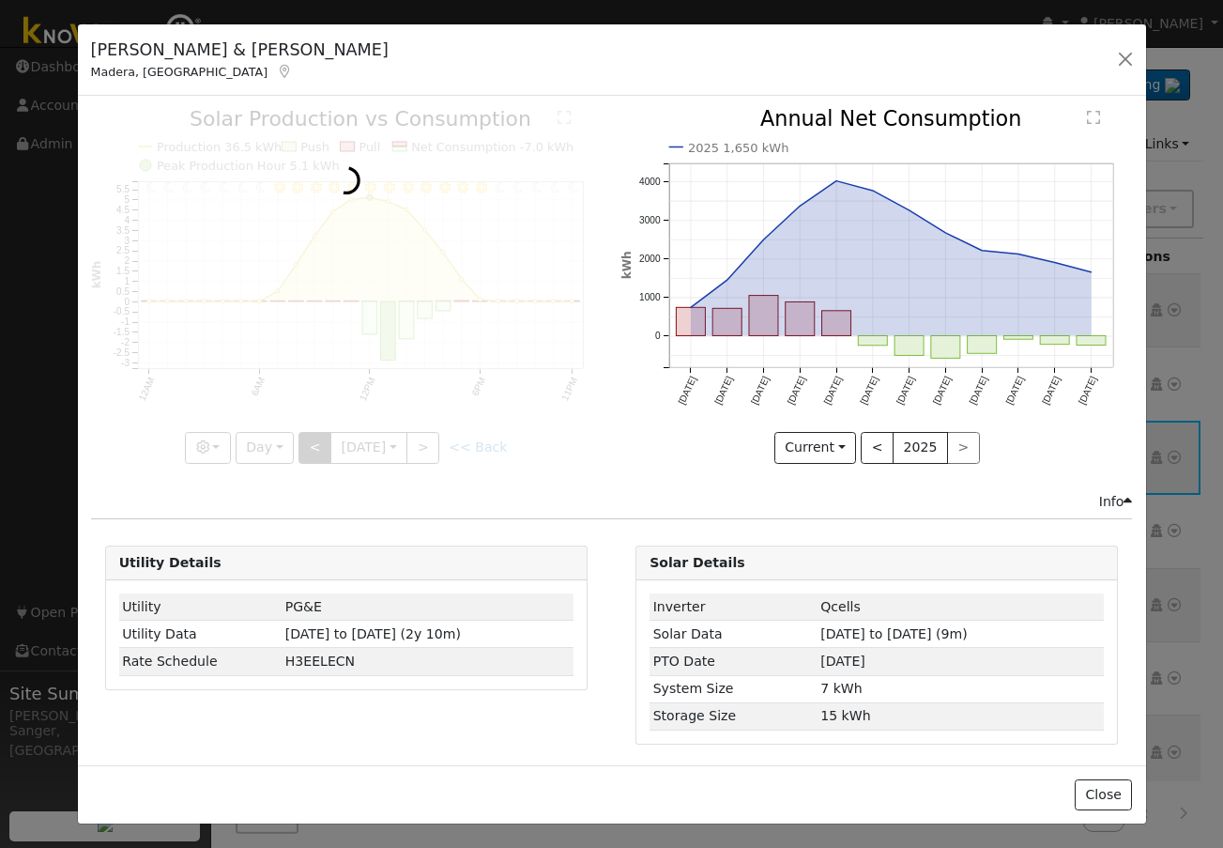
click at [300, 437] on div at bounding box center [346, 286] width 511 height 354
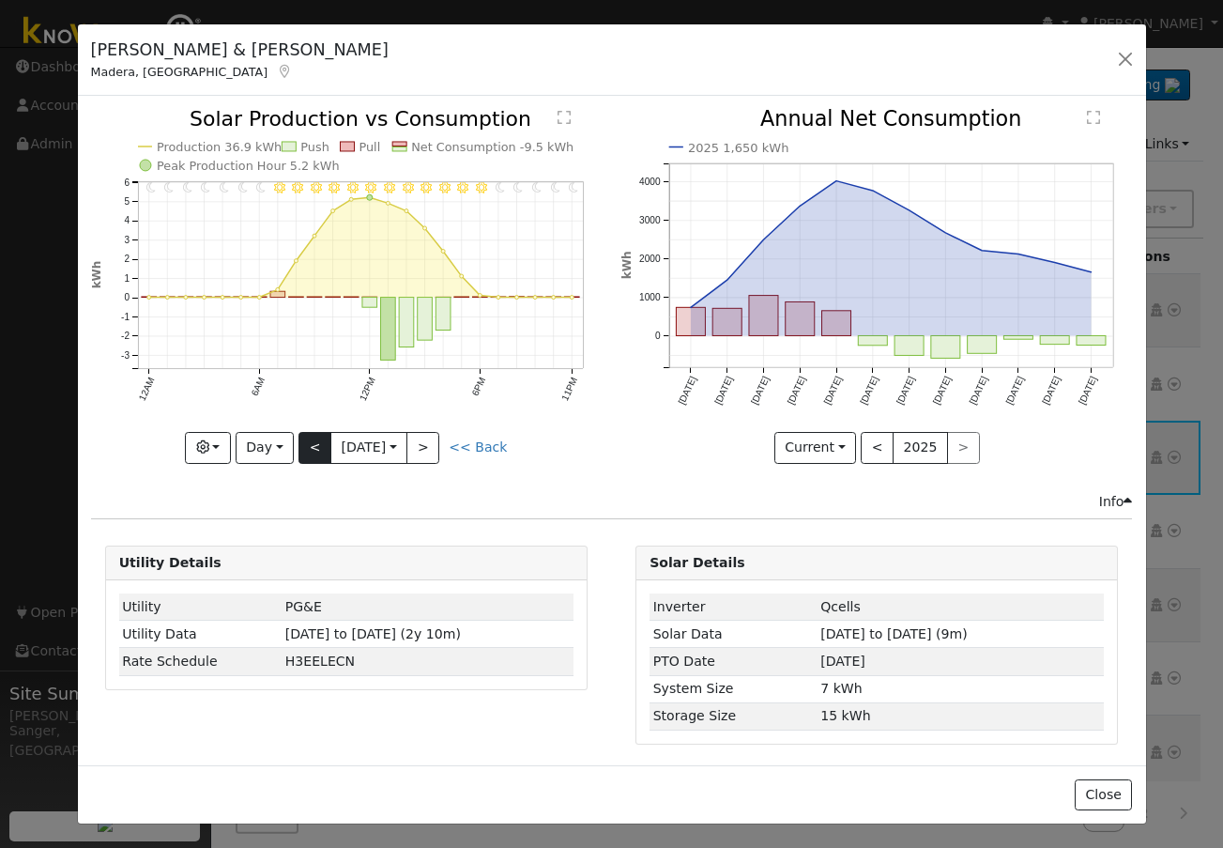
click at [300, 437] on div "11PM - Clear 10PM - Clear 9PM - Clear 8PM - Clear 7PM - Clear 6PM - Clear 5PM -…" at bounding box center [346, 286] width 511 height 354
click at [300, 437] on button "<" at bounding box center [315, 448] width 33 height 32
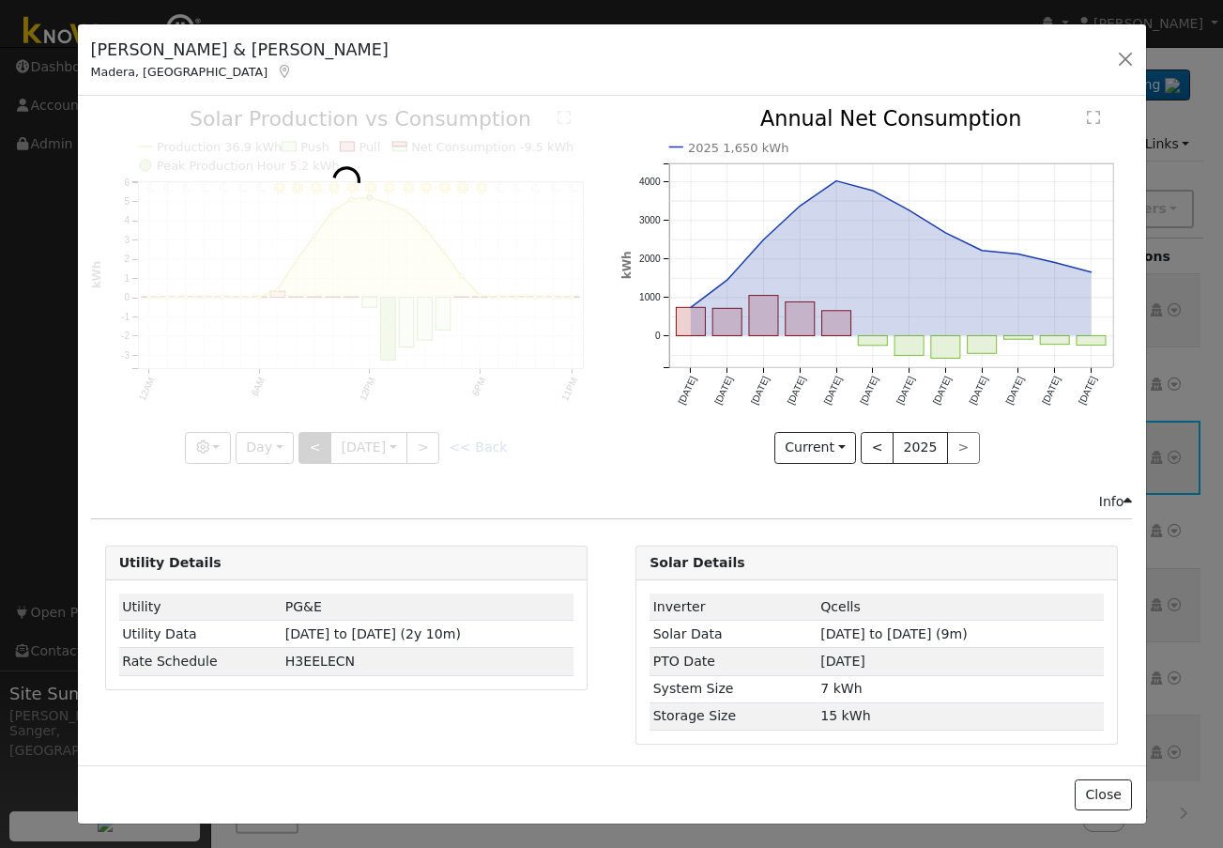
click at [300, 437] on div at bounding box center [346, 286] width 511 height 354
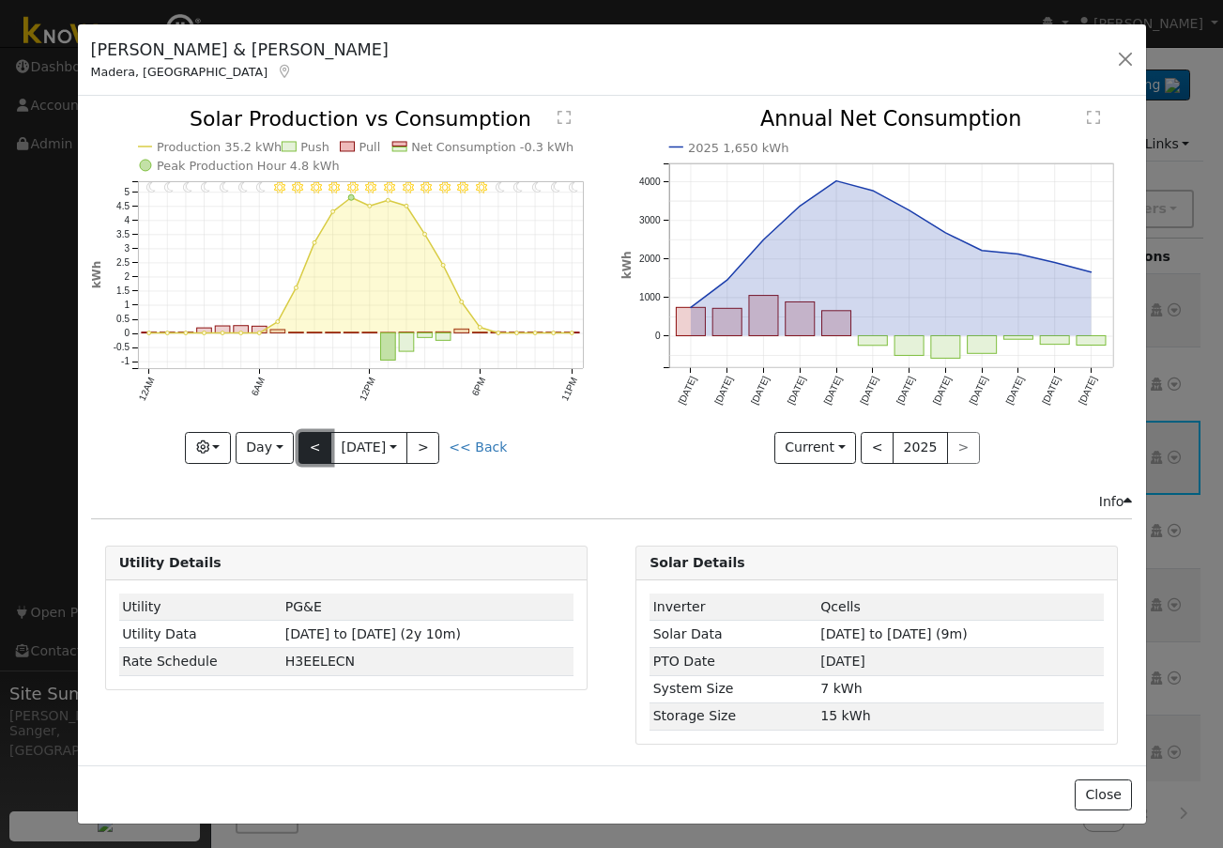
click at [300, 437] on button "<" at bounding box center [315, 448] width 33 height 32
click at [0, 0] on div at bounding box center [0, 0] width 0 height 0
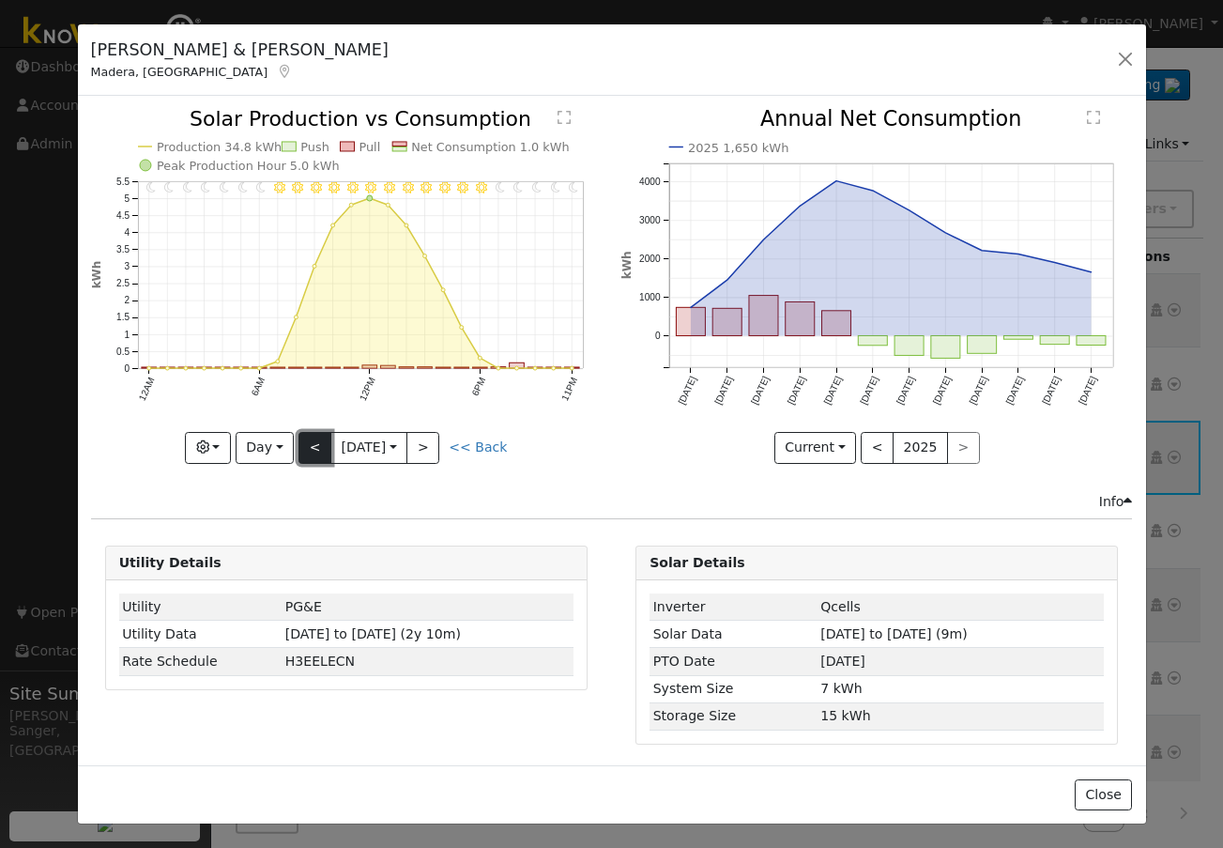
click at [300, 437] on button "<" at bounding box center [315, 448] width 33 height 32
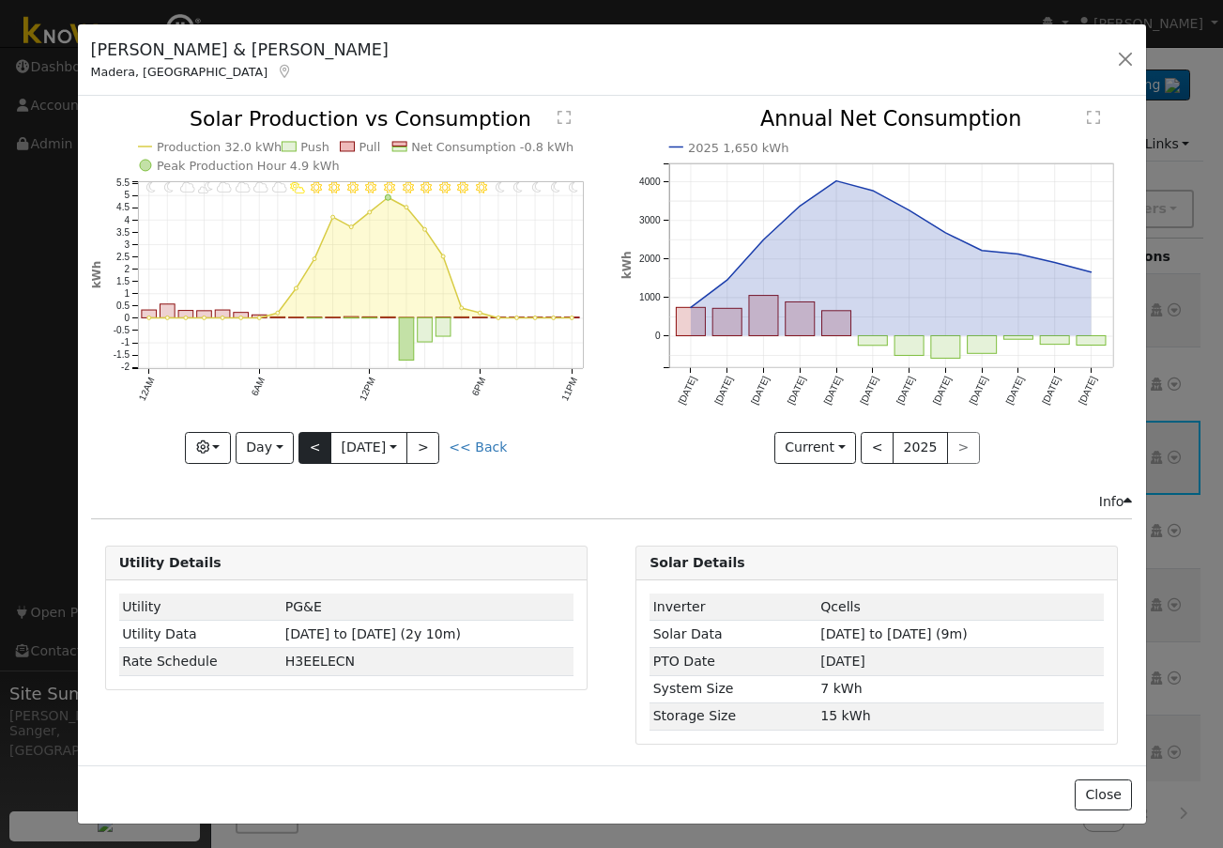
click at [300, 437] on div "11PM - Clear 10PM - Clear 9PM - Clear 8PM - Clear 7PM - Clear 6PM - Clear 5PM -…" at bounding box center [346, 286] width 511 height 354
click at [300, 437] on button "<" at bounding box center [315, 448] width 33 height 32
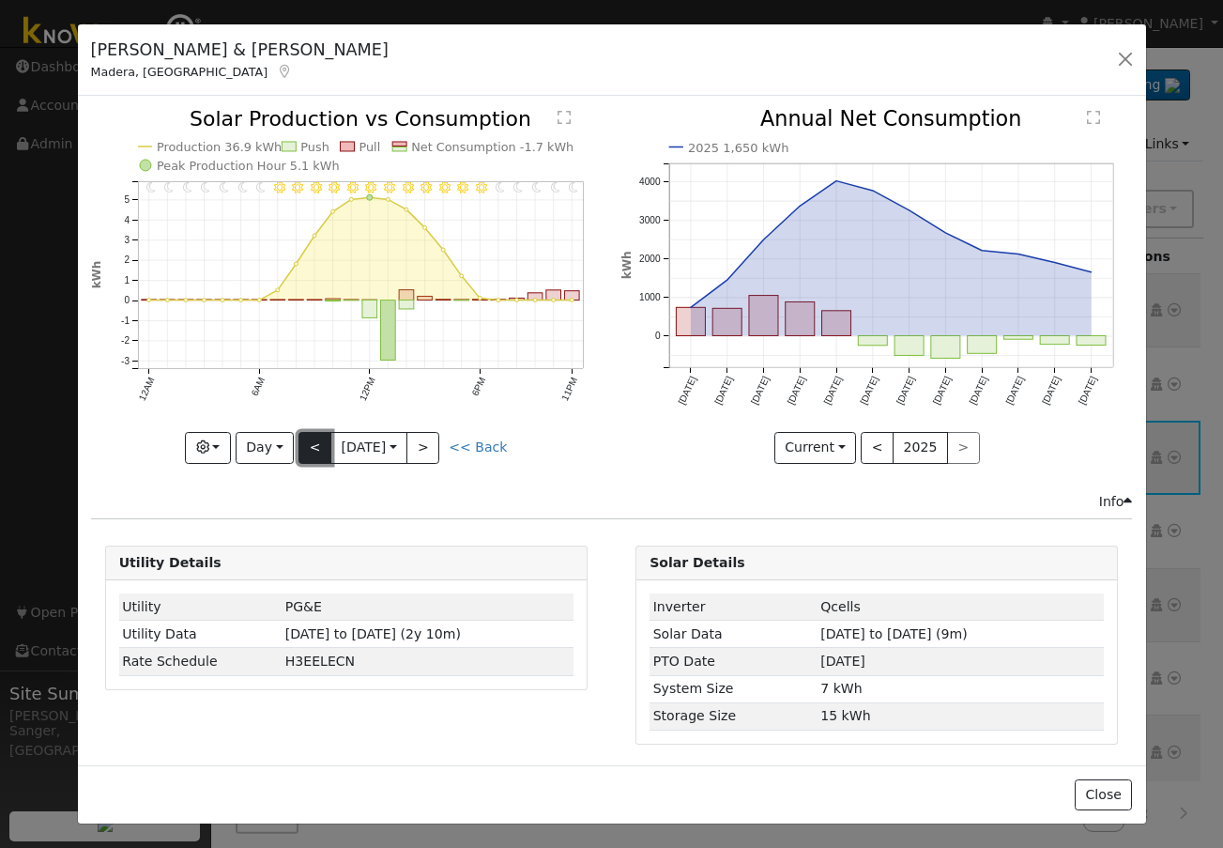
click at [300, 437] on button "<" at bounding box center [315, 448] width 33 height 32
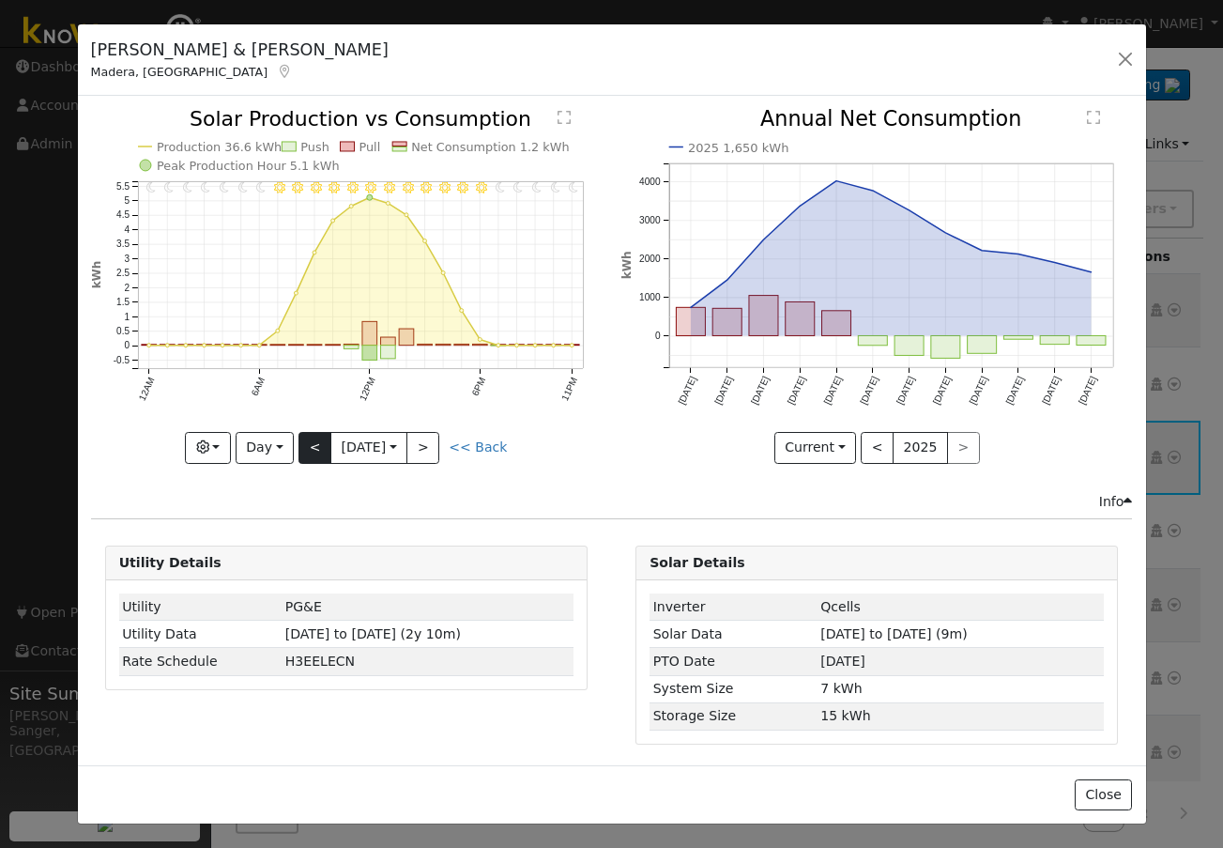
click at [300, 437] on div "11PM - Clear 10PM - Clear 9PM - Clear 8PM - Clear 7PM - Clear 6PM - Clear 5PM -…" at bounding box center [346, 286] width 511 height 354
click at [300, 437] on button "<" at bounding box center [315, 448] width 33 height 32
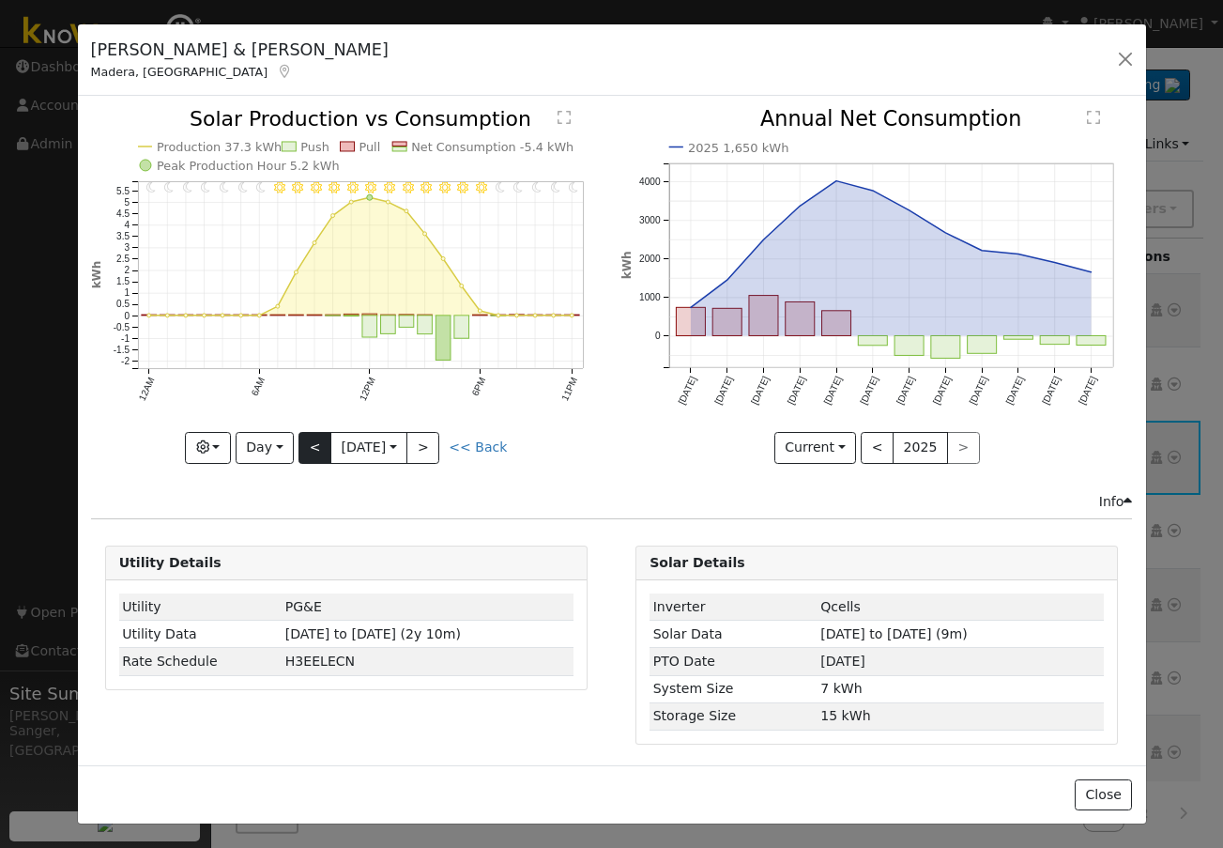
click at [300, 437] on div at bounding box center [346, 286] width 511 height 354
click at [300, 437] on button "<" at bounding box center [315, 448] width 33 height 32
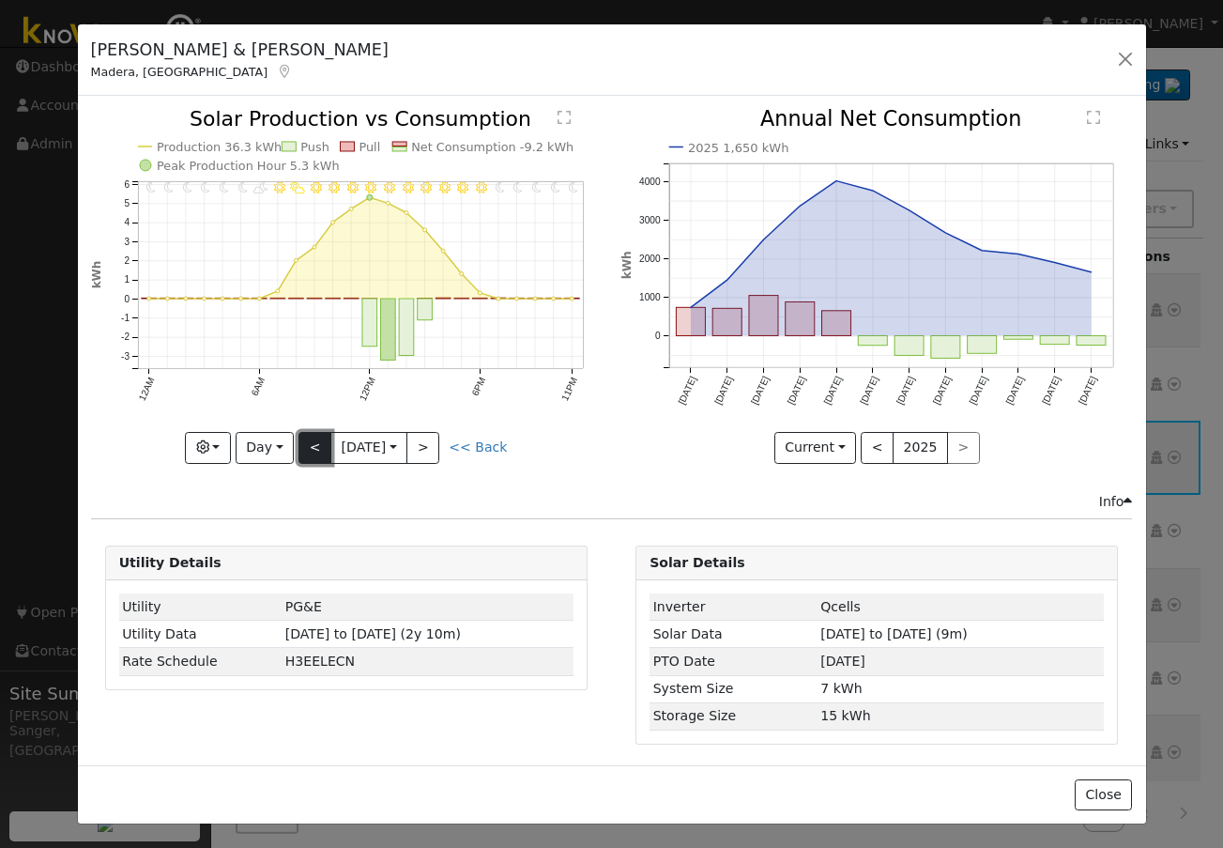
click at [300, 437] on button "<" at bounding box center [315, 448] width 33 height 32
click at [300, 437] on div at bounding box center [346, 286] width 511 height 354
click at [300, 437] on button "<" at bounding box center [315, 448] width 33 height 32
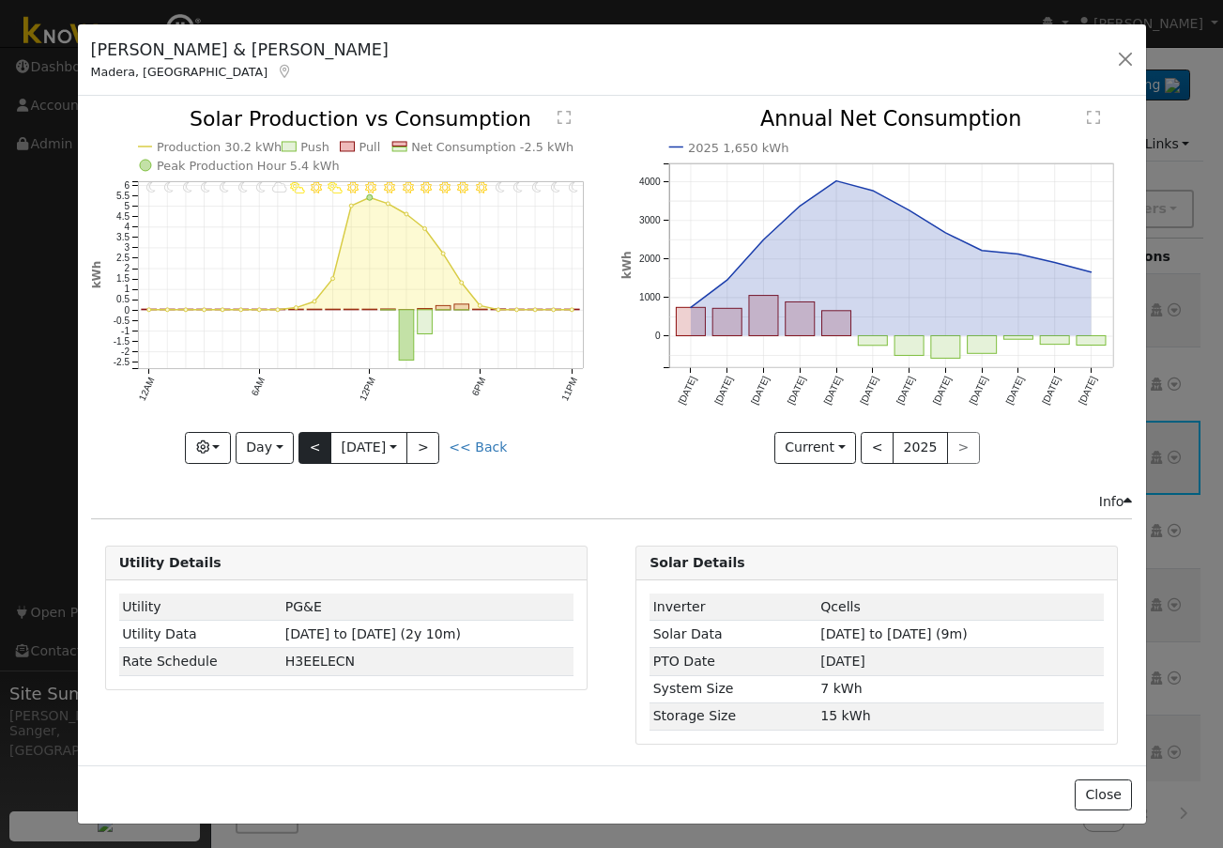
click at [300, 437] on div at bounding box center [346, 286] width 511 height 354
click at [300, 437] on button "<" at bounding box center [315, 448] width 33 height 32
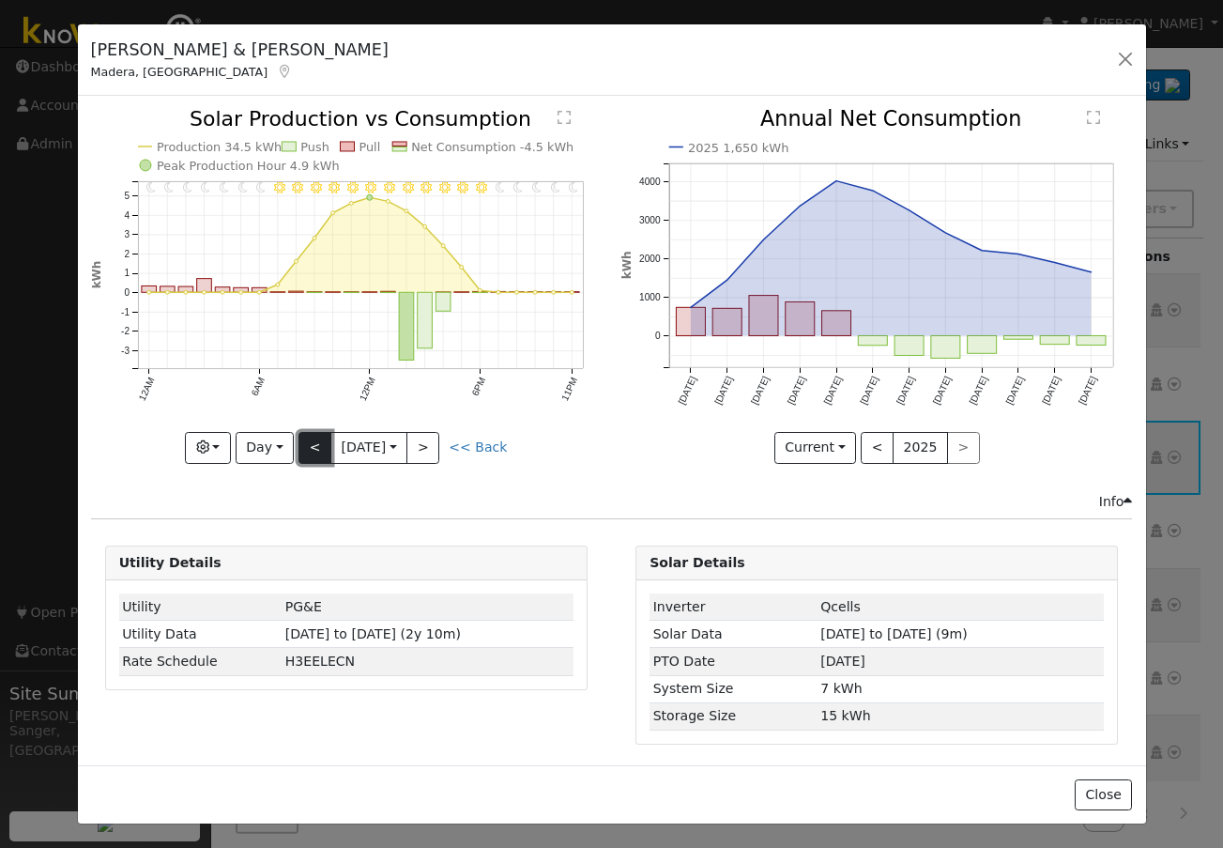
click at [300, 437] on button "<" at bounding box center [315, 448] width 33 height 32
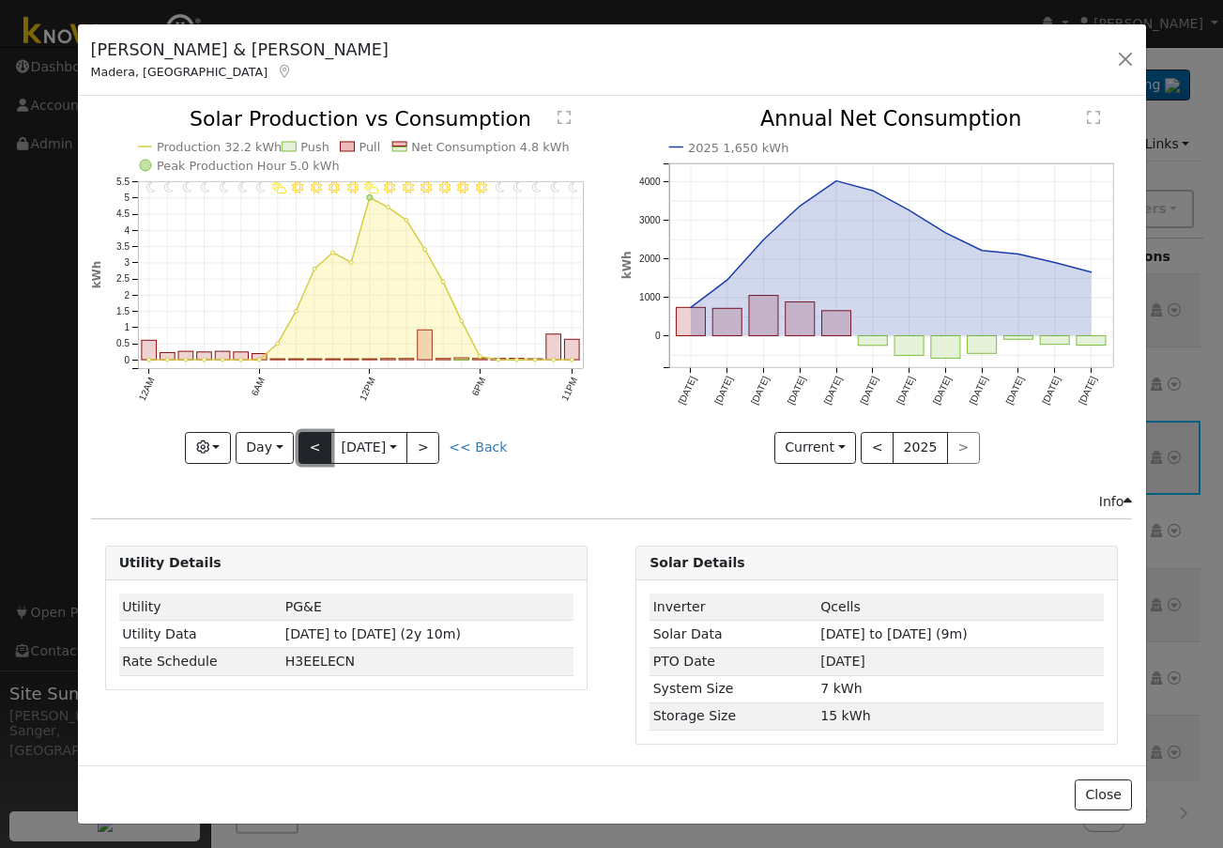
click at [317, 442] on button "<" at bounding box center [315, 448] width 33 height 32
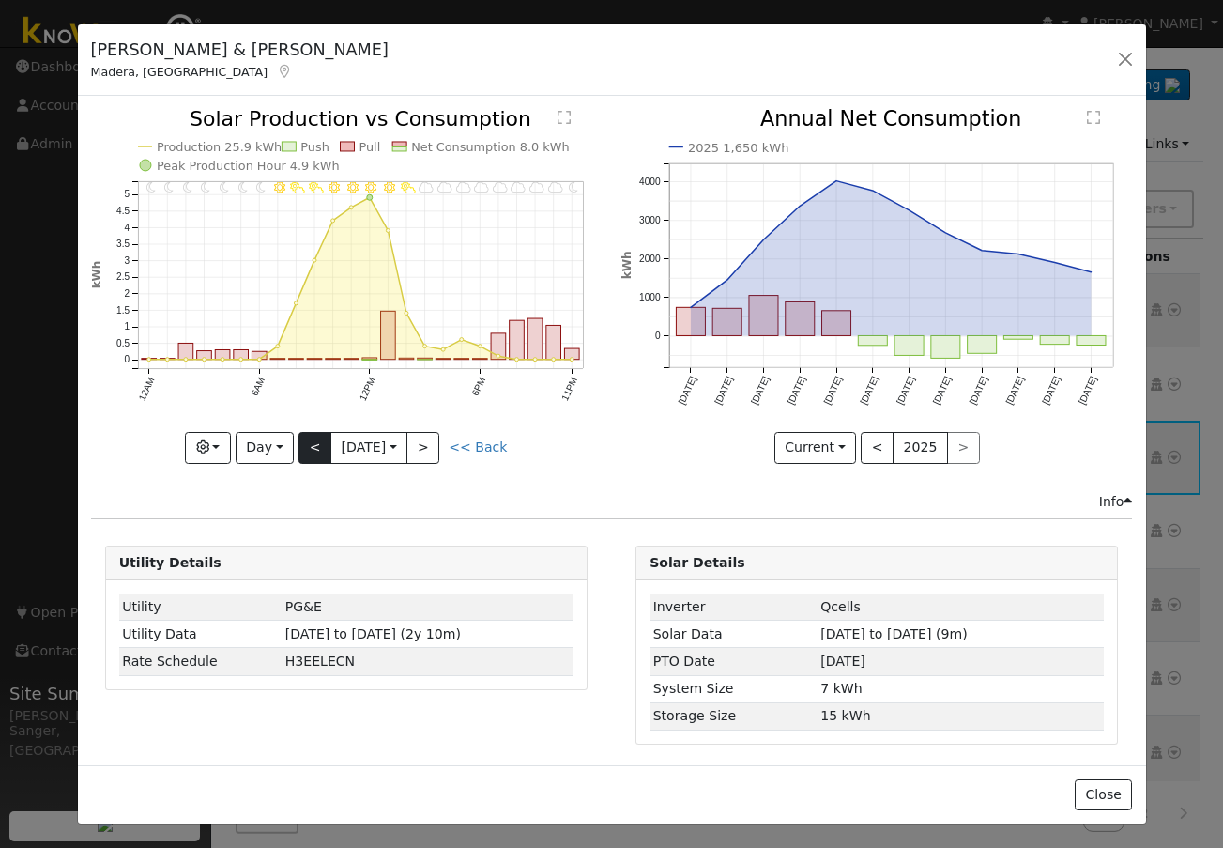
click at [317, 442] on div "11PM - MostlyClear 10PM - Cloudy 9PM - MostlyCloudy 8PM - MostlyCloudy 7PM - Mo…" at bounding box center [346, 286] width 511 height 354
click at [317, 442] on button "<" at bounding box center [315, 448] width 33 height 32
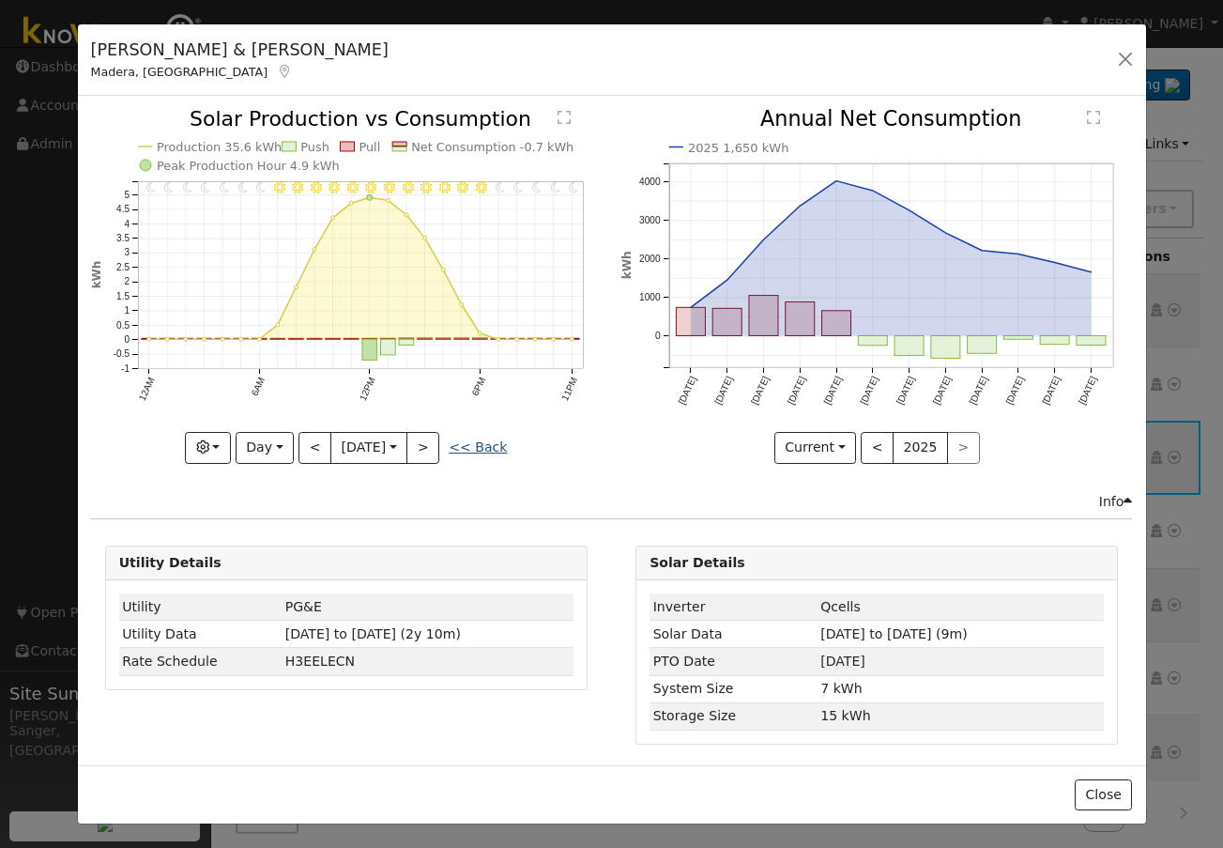
click at [479, 442] on link "<< Back" at bounding box center [478, 446] width 58 height 15
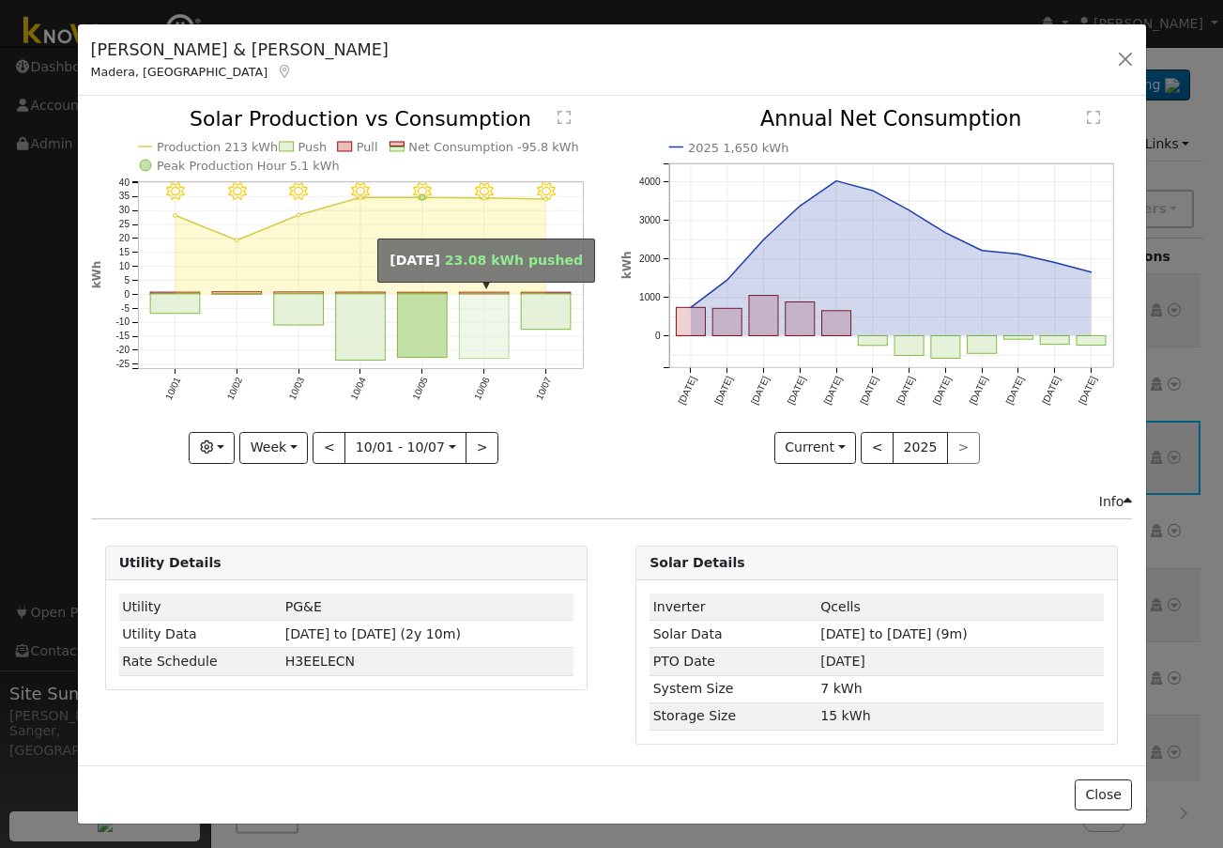
click at [467, 328] on rect "onclick=""" at bounding box center [484, 326] width 50 height 65
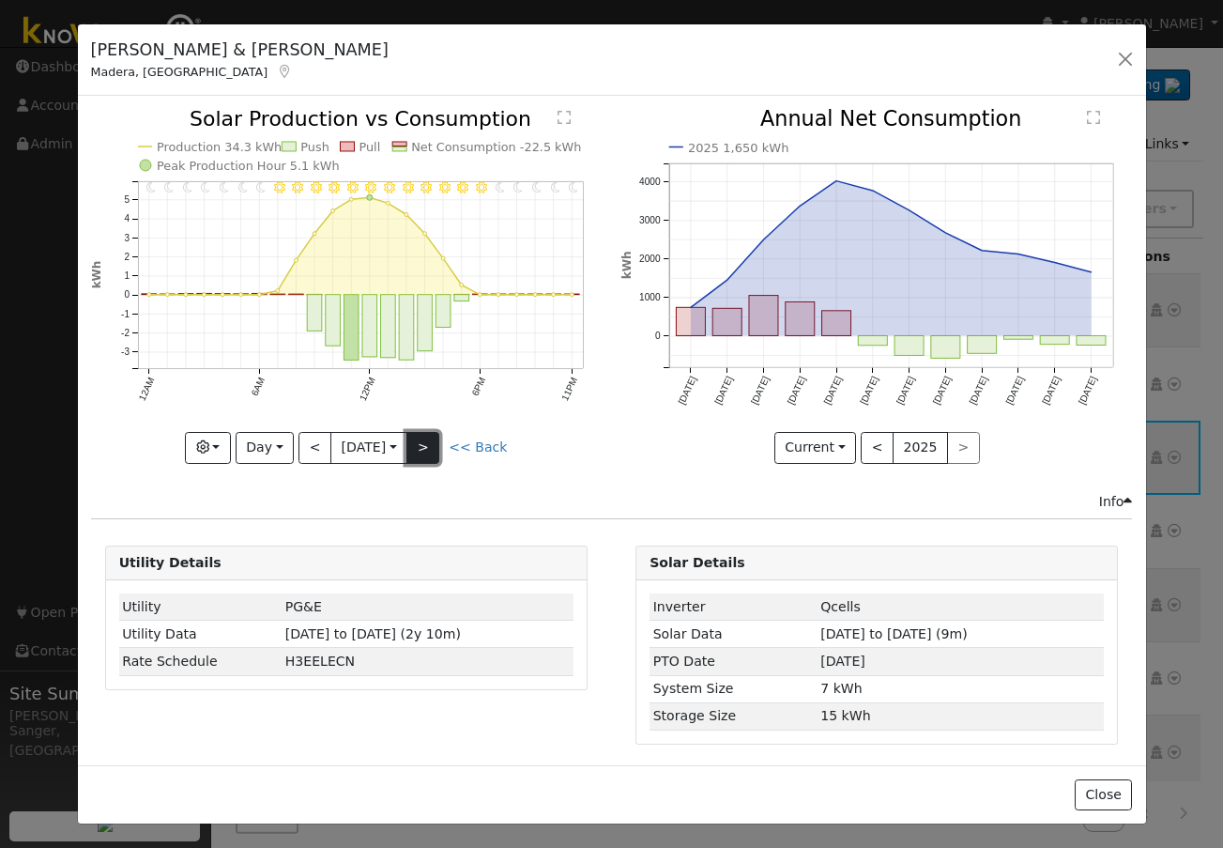
click at [432, 438] on button ">" at bounding box center [423, 448] width 33 height 32
click at [439, 437] on button ">" at bounding box center [423, 448] width 33 height 32
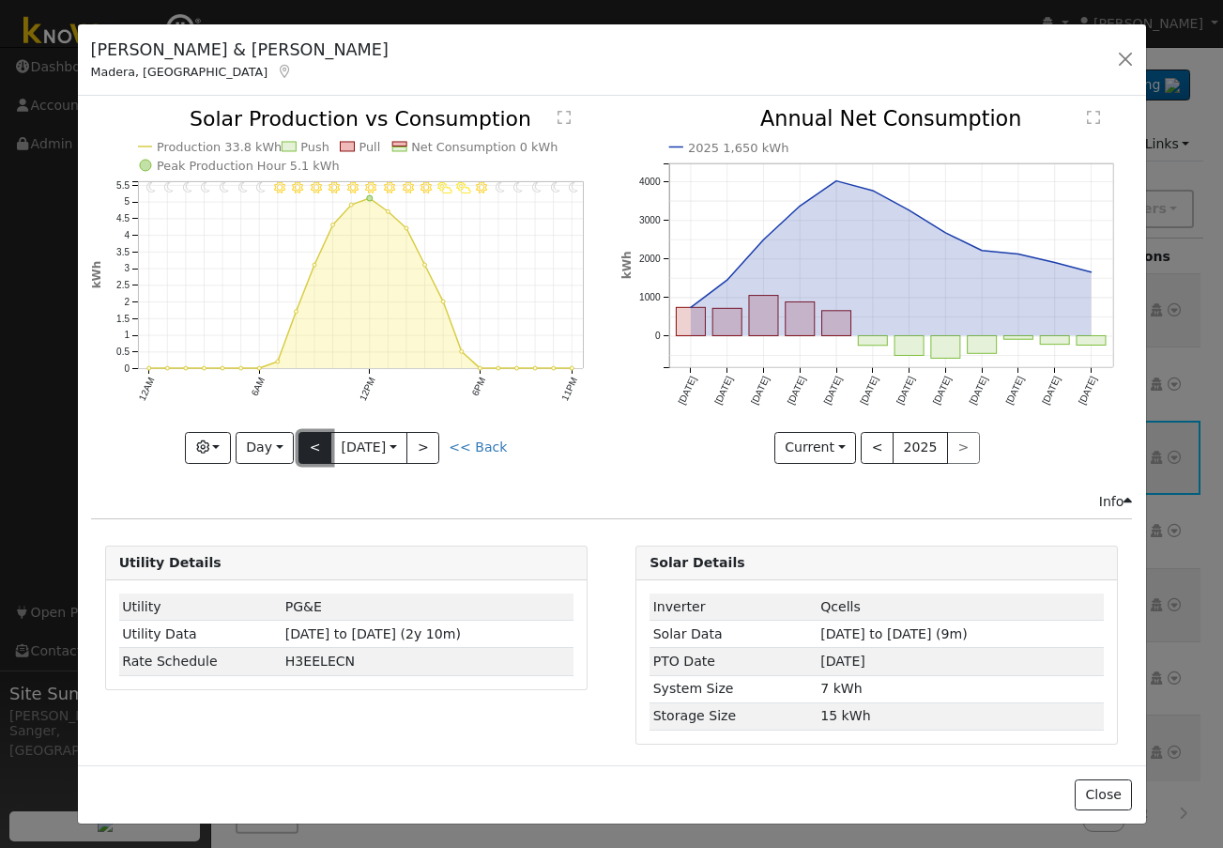
click at [300, 445] on button "<" at bounding box center [315, 448] width 33 height 32
type input "[DATE]"
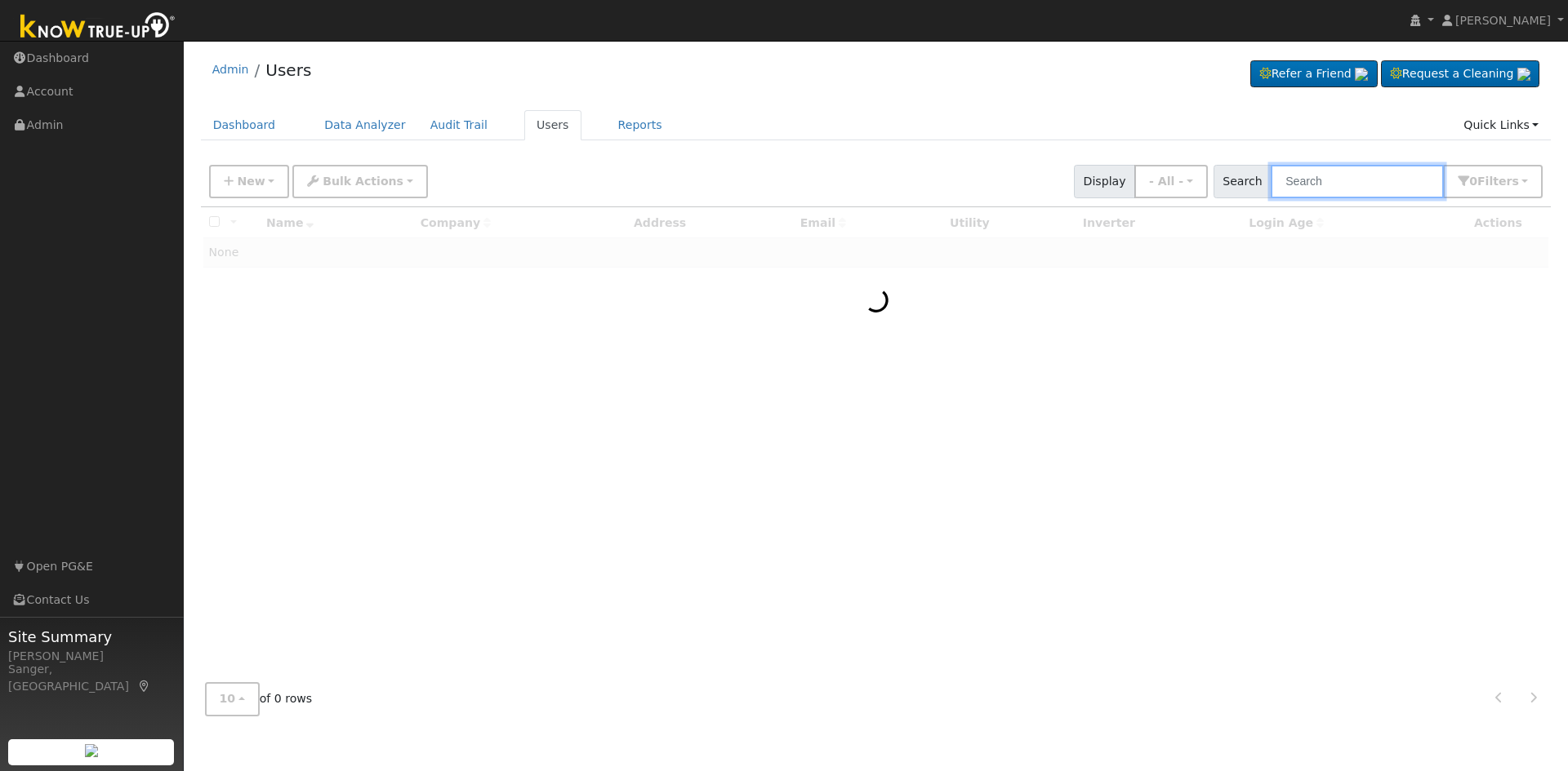
click at [1317, 176] on input "text" at bounding box center [1357, 182] width 173 height 33
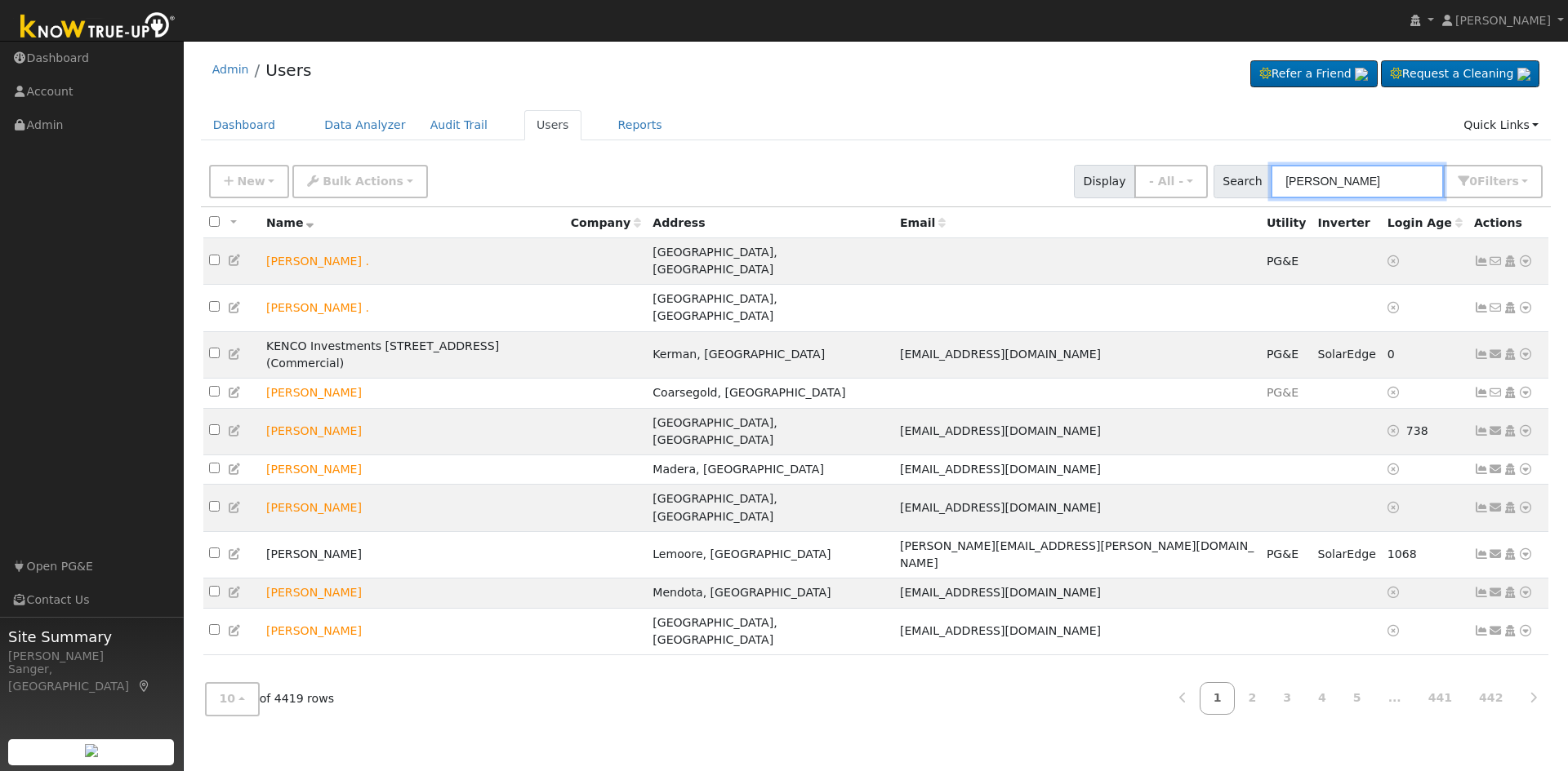
type input "[PERSON_NAME]"
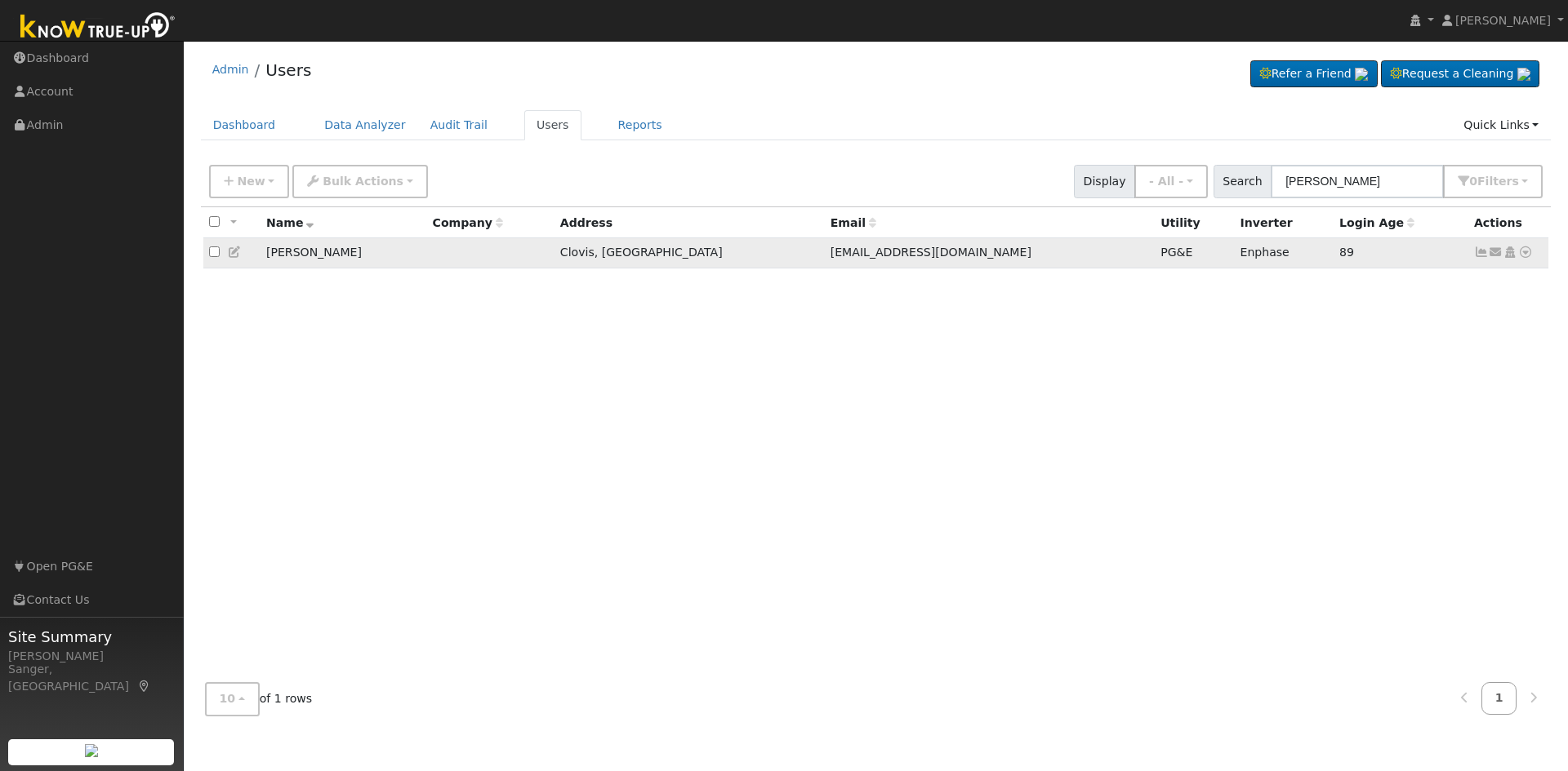
click at [1478, 255] on icon at bounding box center [1481, 252] width 15 height 11
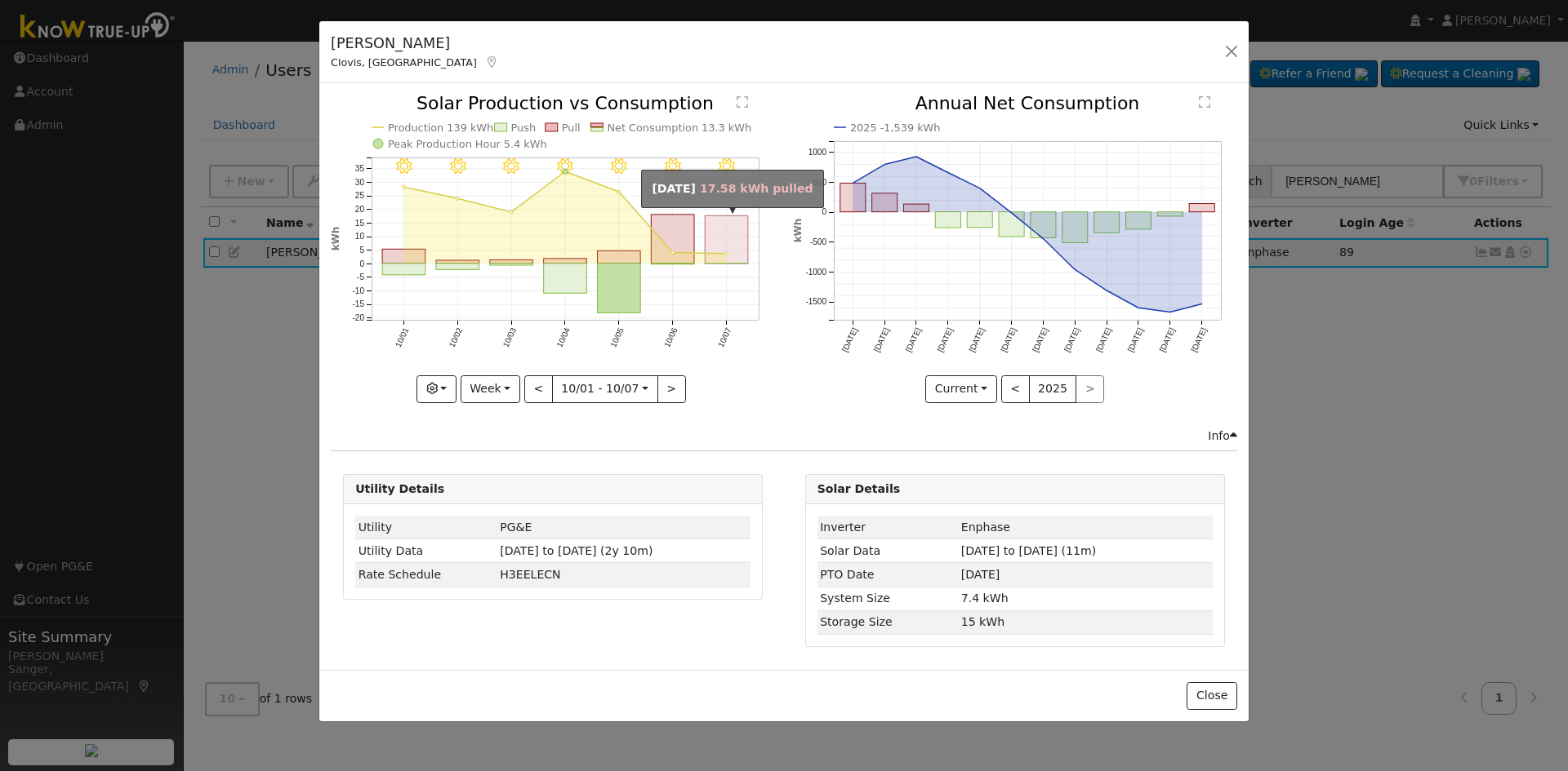
click at [737, 234] on rect "onclick=""" at bounding box center [727, 240] width 43 height 48
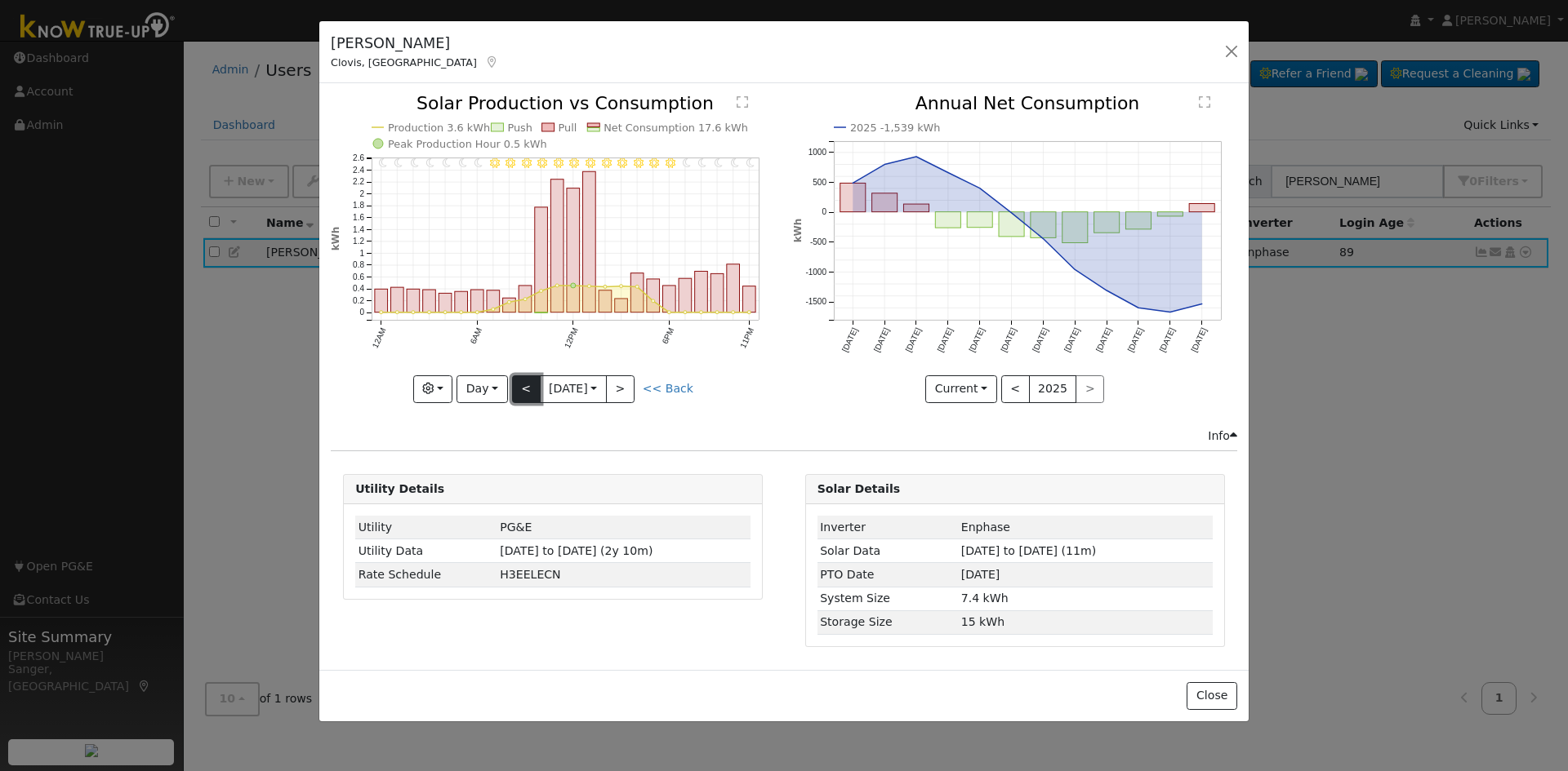
click at [518, 387] on button "<" at bounding box center [526, 389] width 29 height 28
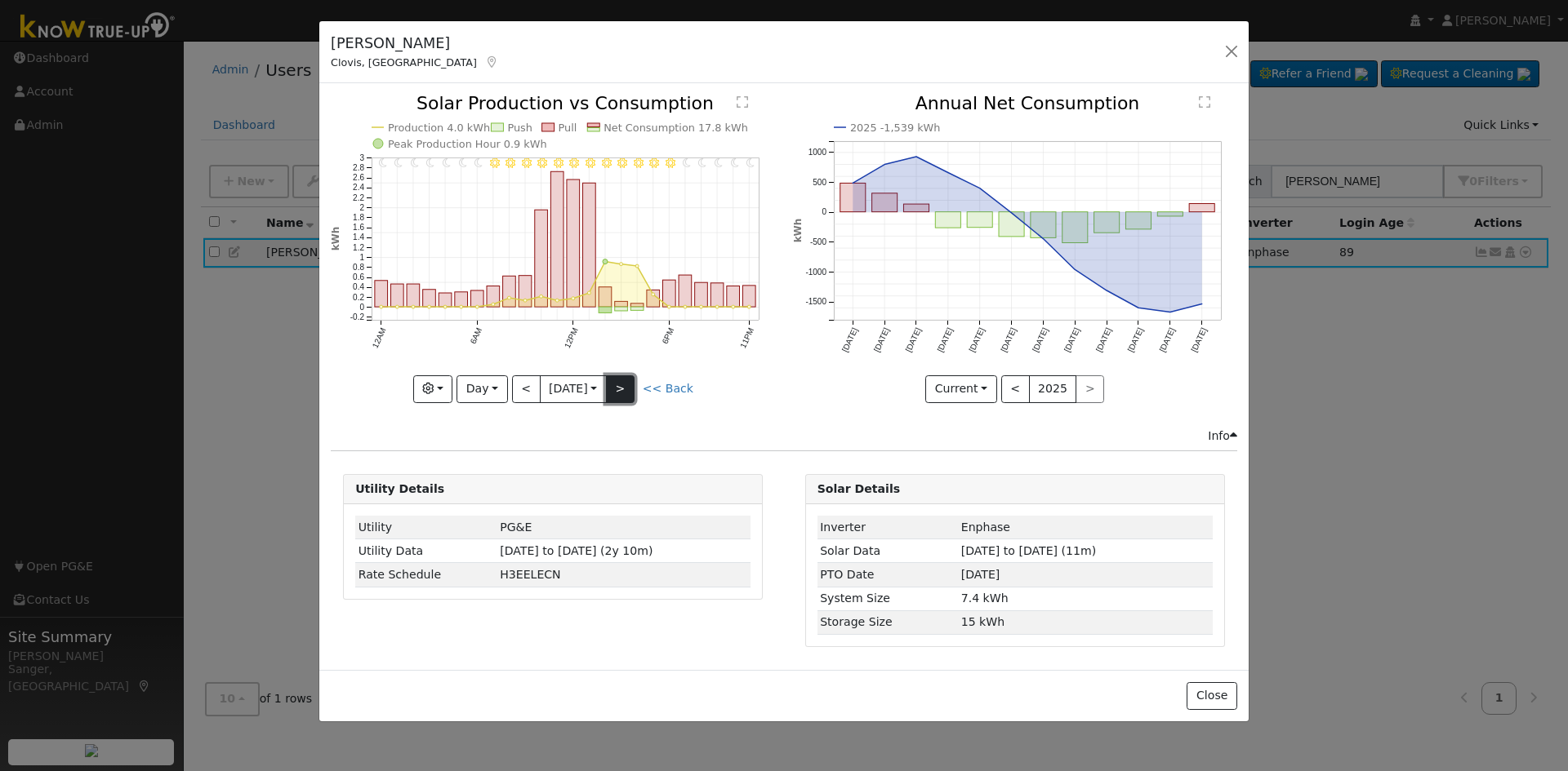
click at [635, 382] on button ">" at bounding box center [620, 389] width 29 height 28
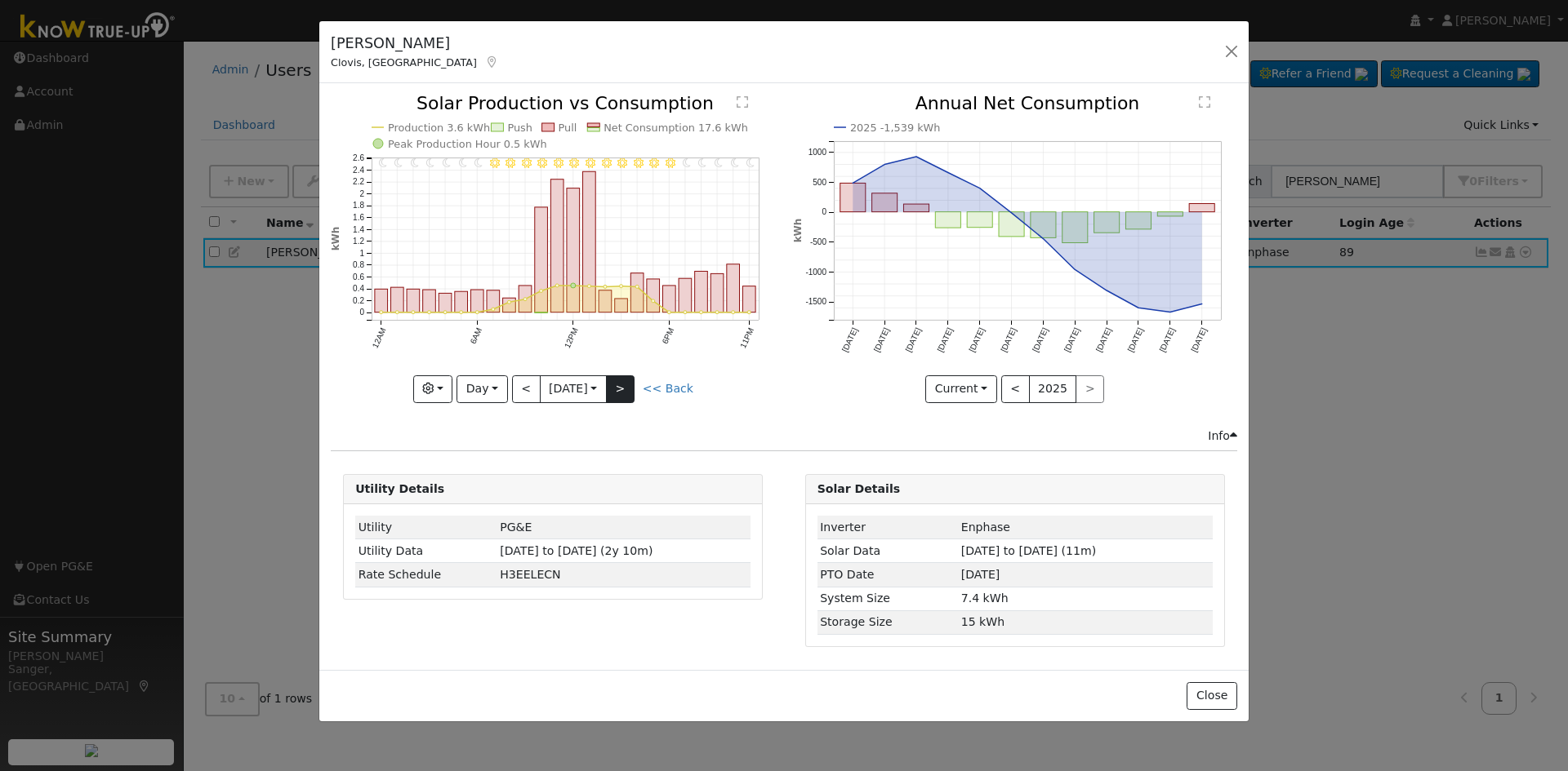
click at [635, 382] on div "11PM - Clear 10PM - Clear 9PM - Clear 8PM - Clear 7PM - Clear 6PM - Clear 5PM -…" at bounding box center [552, 249] width 444 height 308
click at [635, 382] on button ">" at bounding box center [620, 389] width 29 height 28
type input "[DATE]"
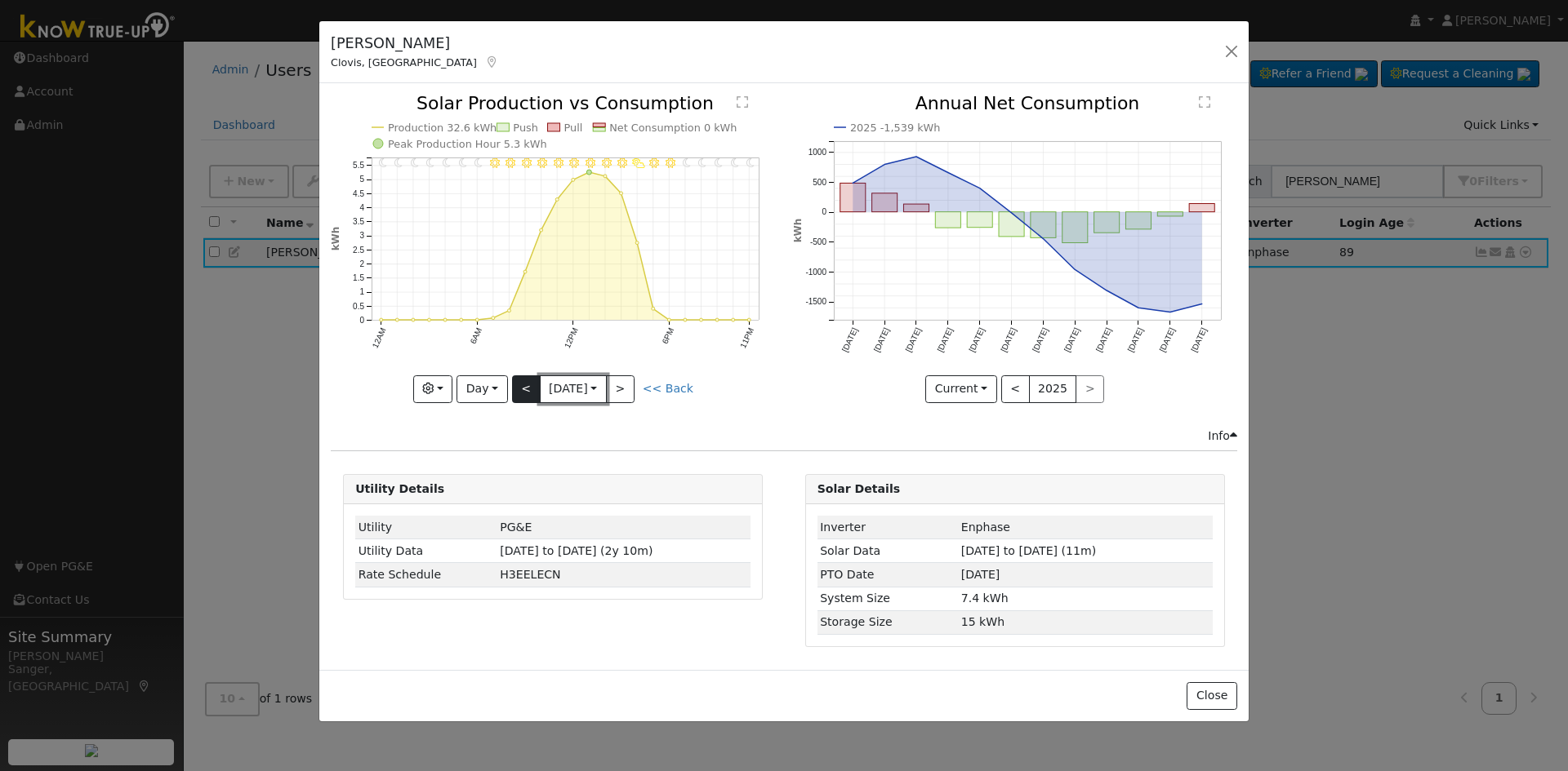
click at [540, 379] on button "10/08 [DATE]" at bounding box center [573, 389] width 67 height 28
click at [523, 389] on button "<" at bounding box center [526, 389] width 29 height 28
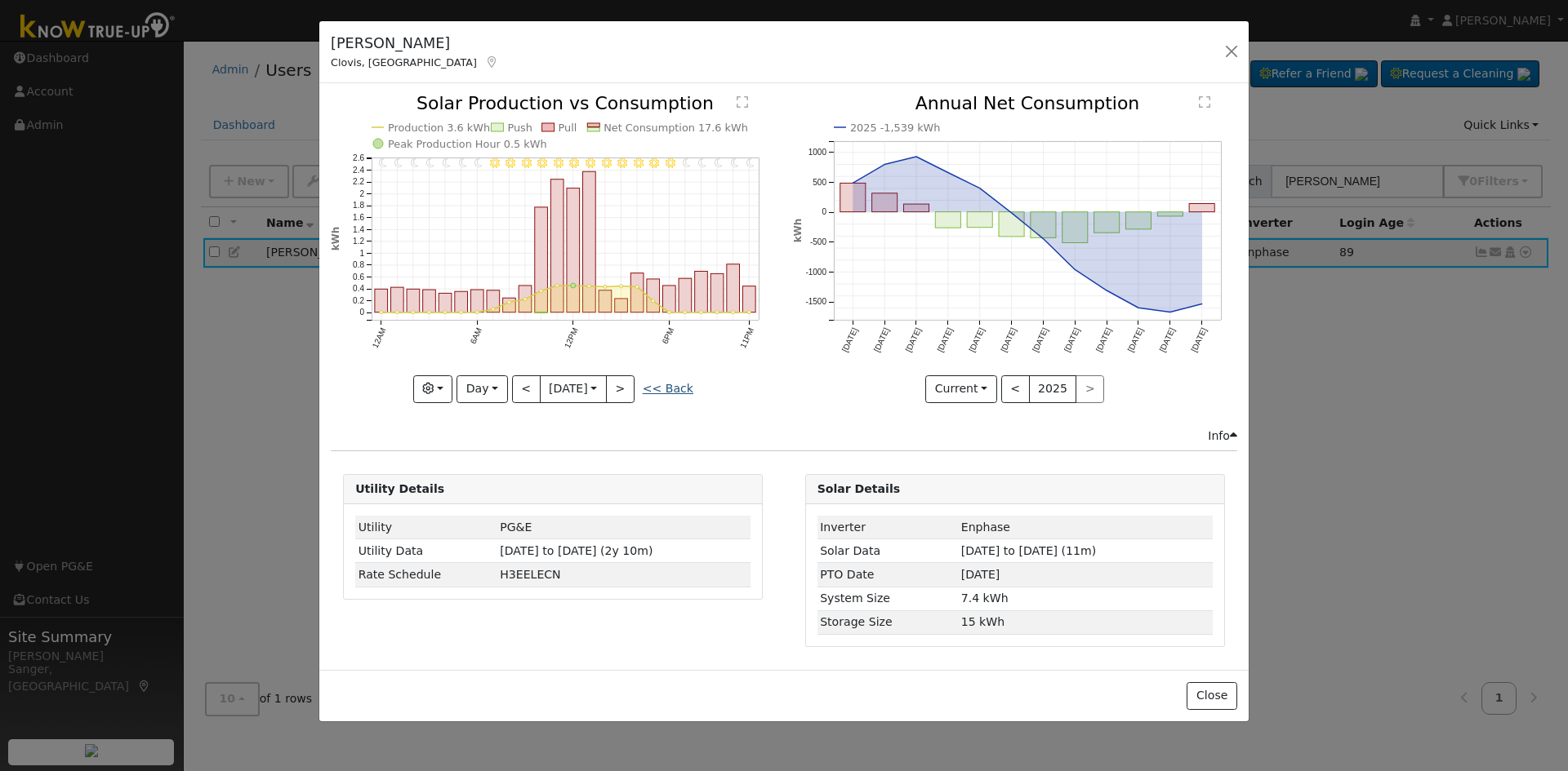
click at [676, 391] on link "<< Back" at bounding box center [668, 388] width 50 height 13
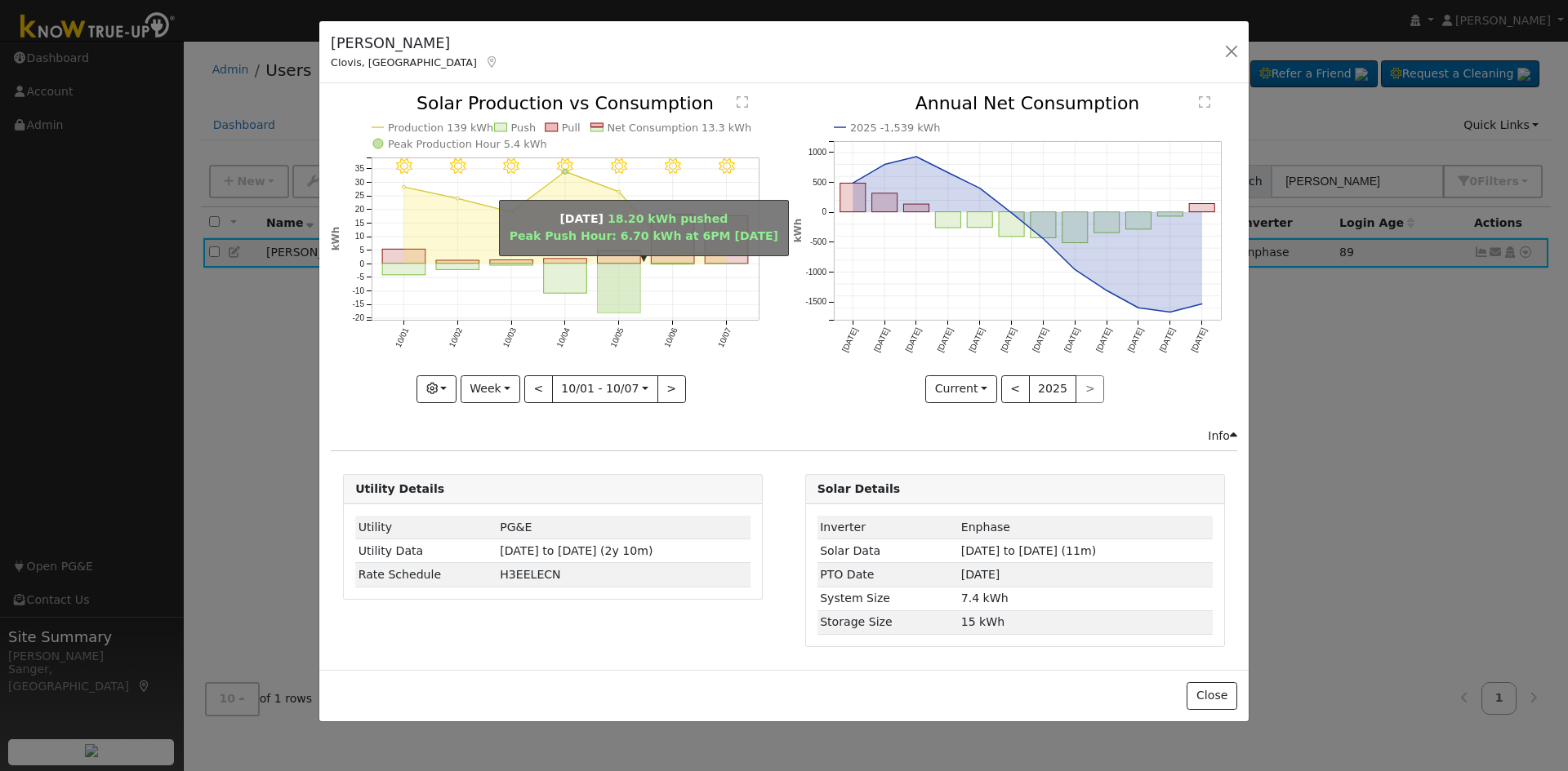
click at [630, 267] on rect "onclick=""" at bounding box center [619, 288] width 43 height 50
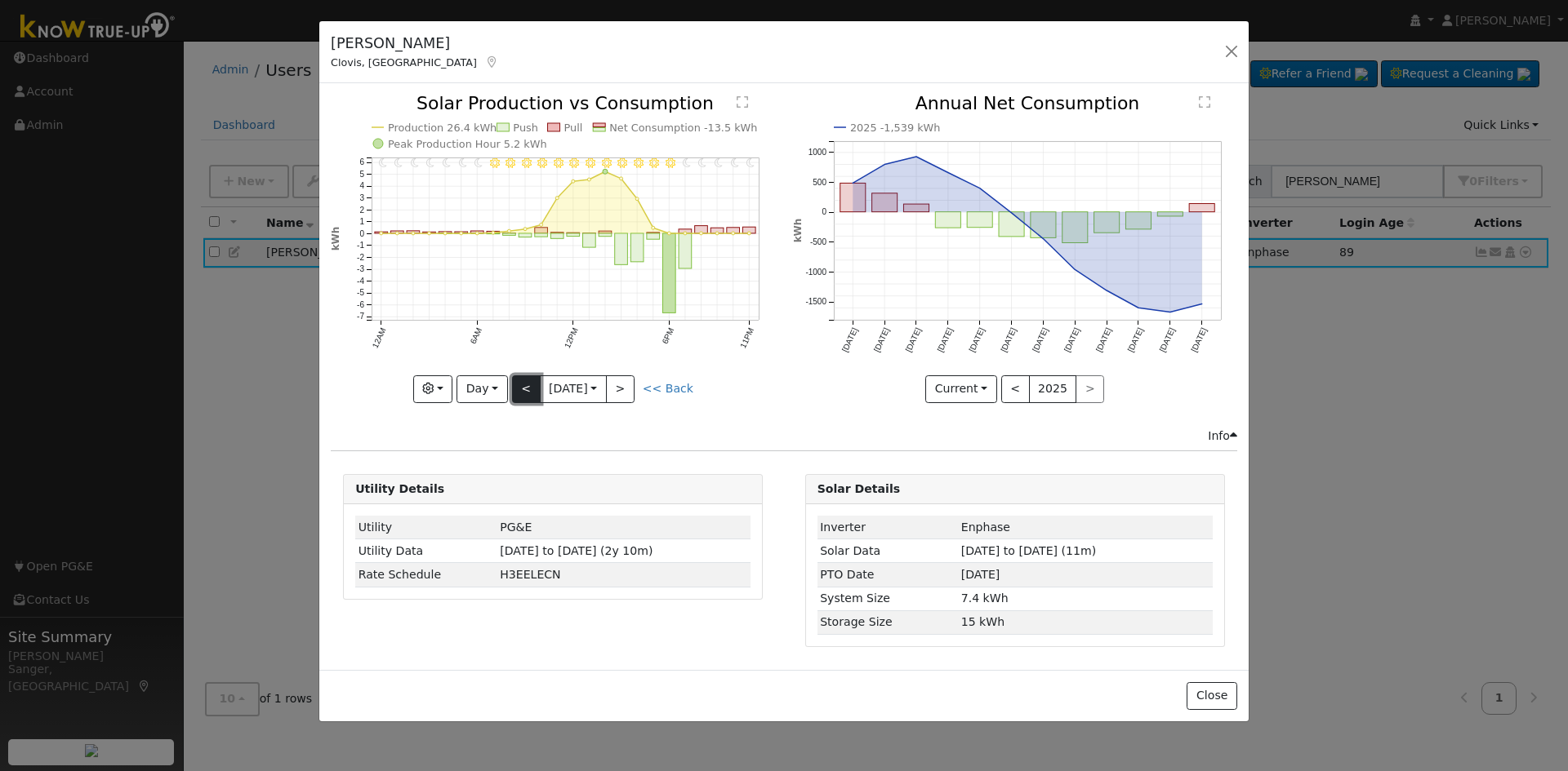
click at [525, 395] on button "<" at bounding box center [526, 389] width 29 height 28
type input "[DATE]"
